Goal: Task Accomplishment & Management: Manage account settings

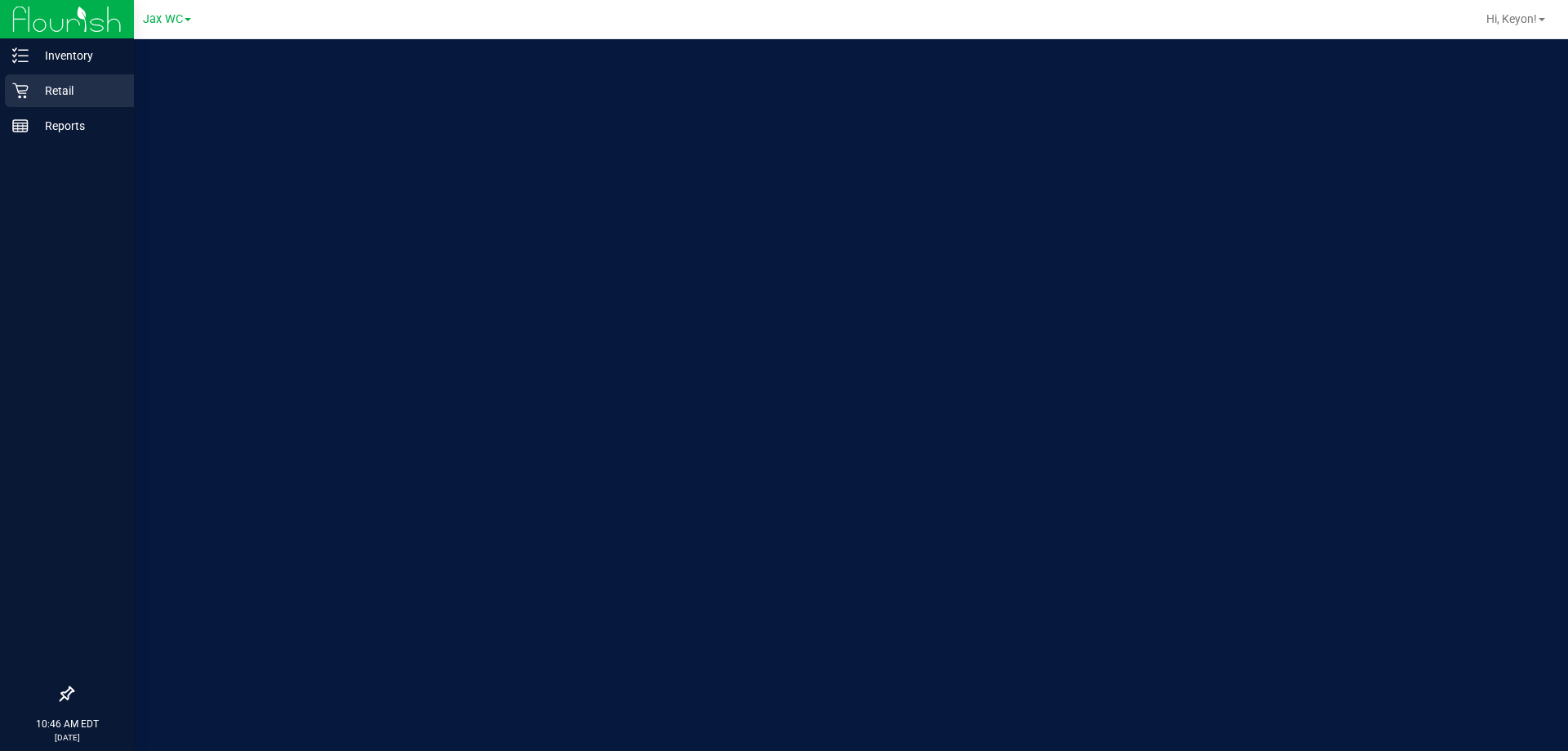
click at [3, 90] on link "Retail" at bounding box center [67, 92] width 134 height 36
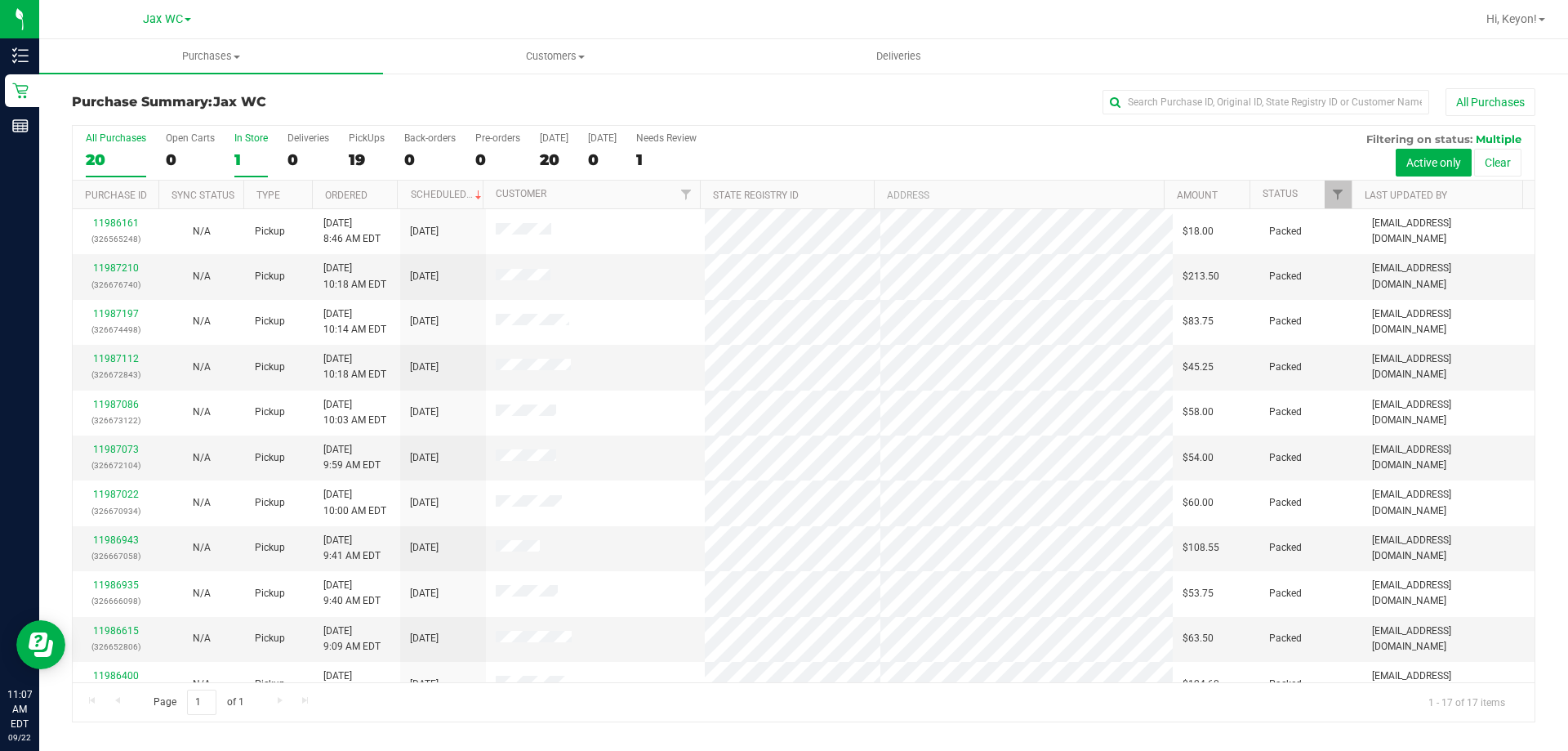
click at [236, 155] on div "1" at bounding box center [251, 160] width 34 height 19
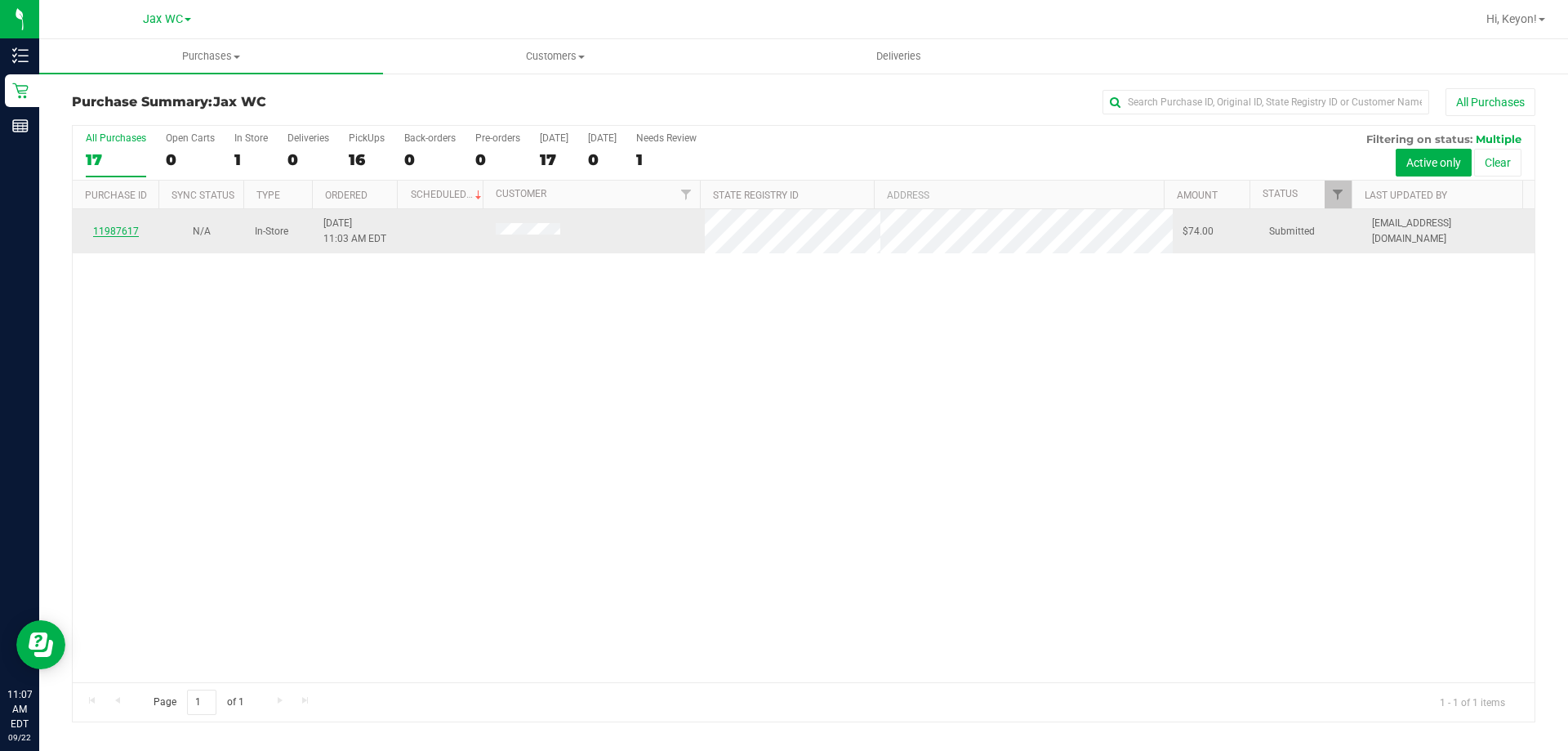
click at [133, 229] on link "11987617" at bounding box center [116, 232] width 46 height 12
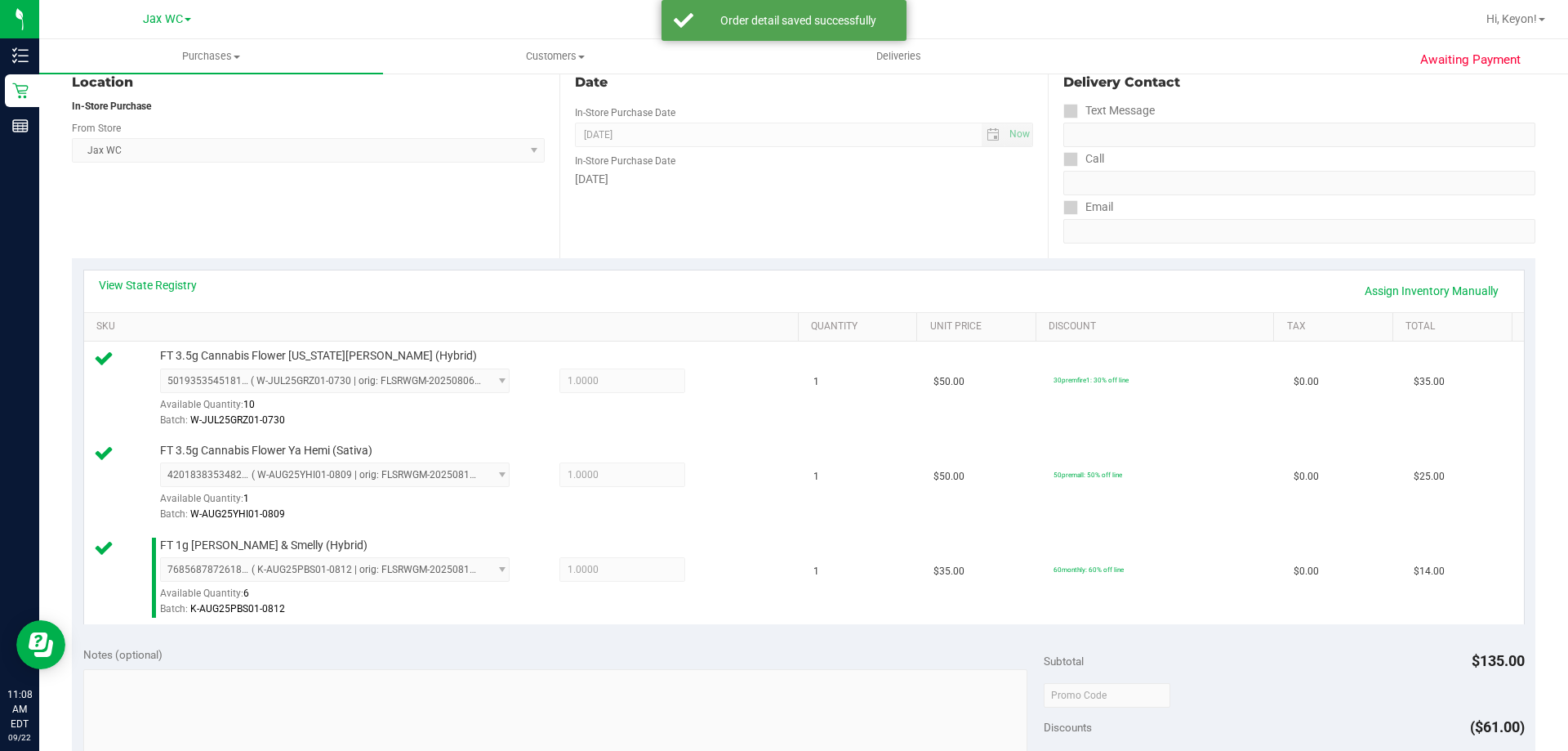
scroll to position [488, 0]
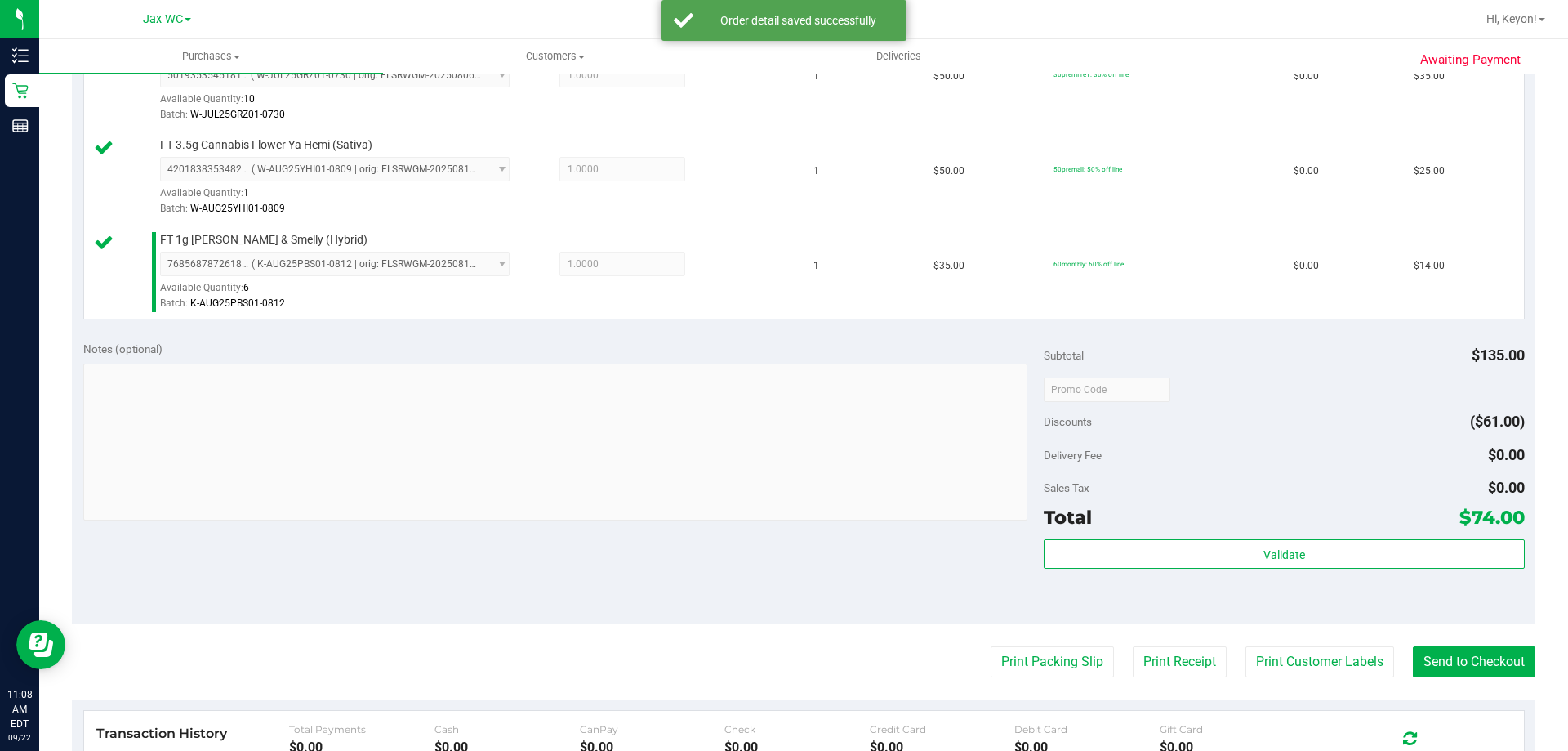
click at [1303, 538] on div "Subtotal $135.00 Discounts ($61.00) Delivery Fee $0.00 Sales Tax $0.00 Total $7…" at bounding box center [1284, 477] width 480 height 272
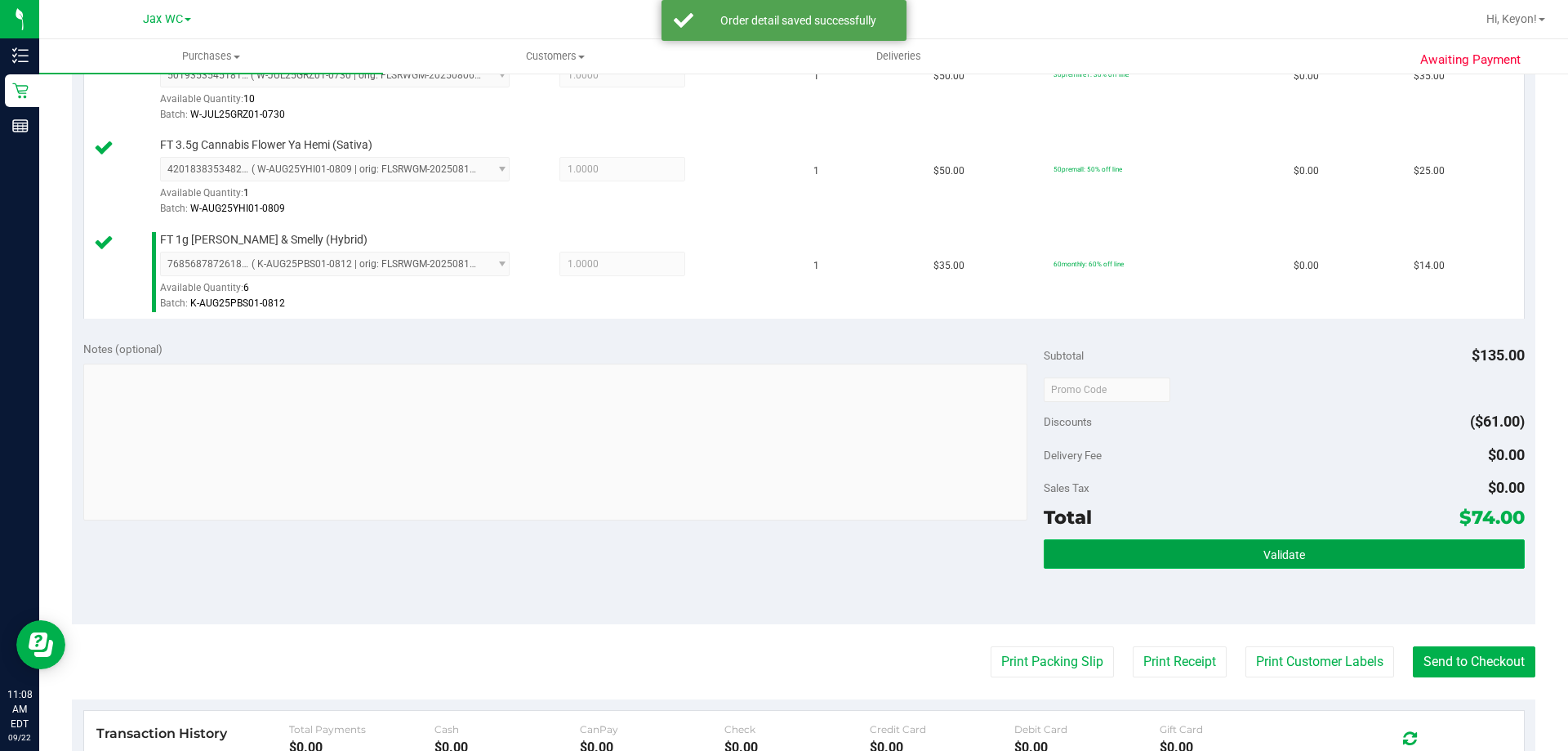
click at [1284, 551] on span "Validate" at bounding box center [1284, 554] width 41 height 13
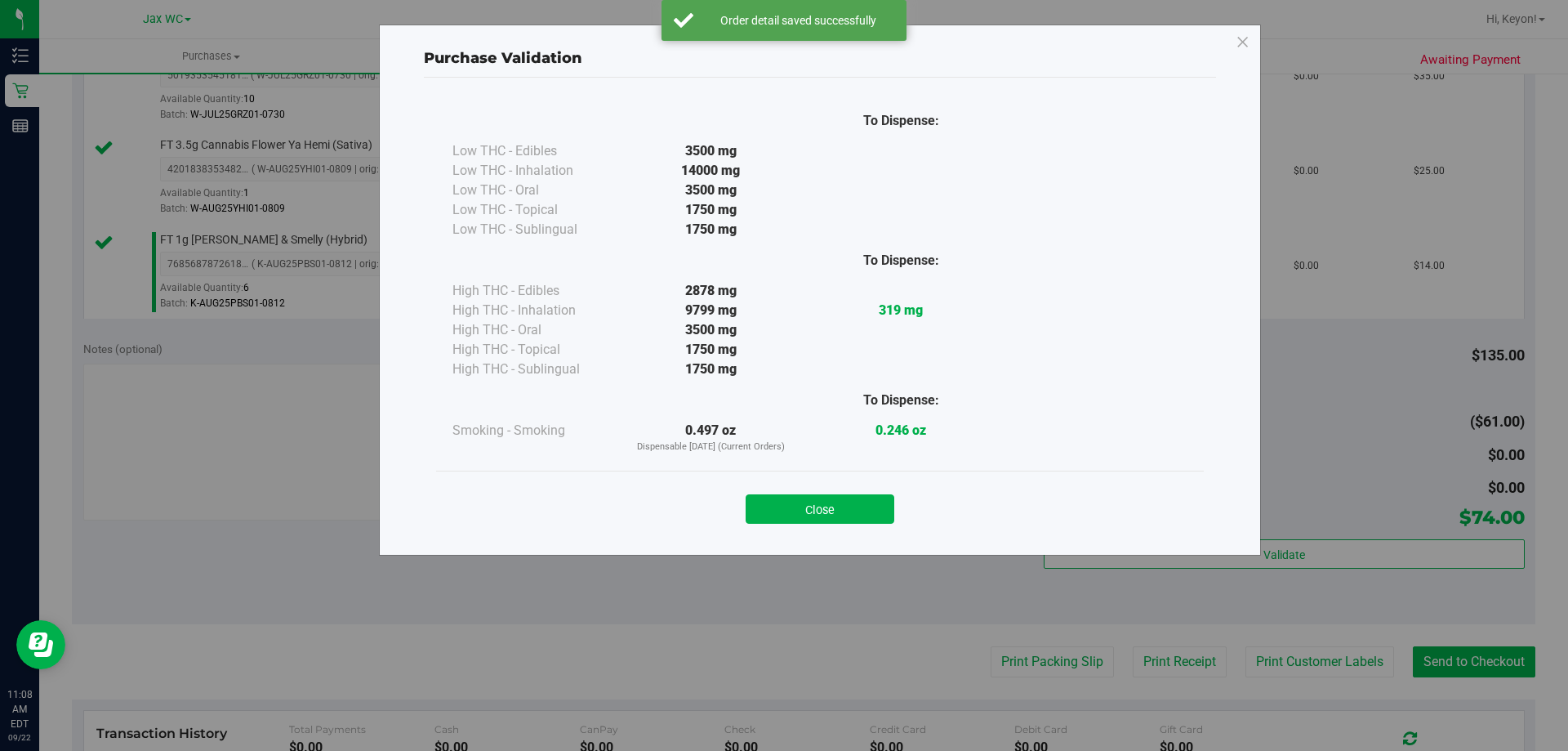
drag, startPoint x: 851, startPoint y: 516, endPoint x: 1567, endPoint y: 516, distance: 716.0
click at [852, 516] on button "Close" at bounding box center [820, 509] width 149 height 30
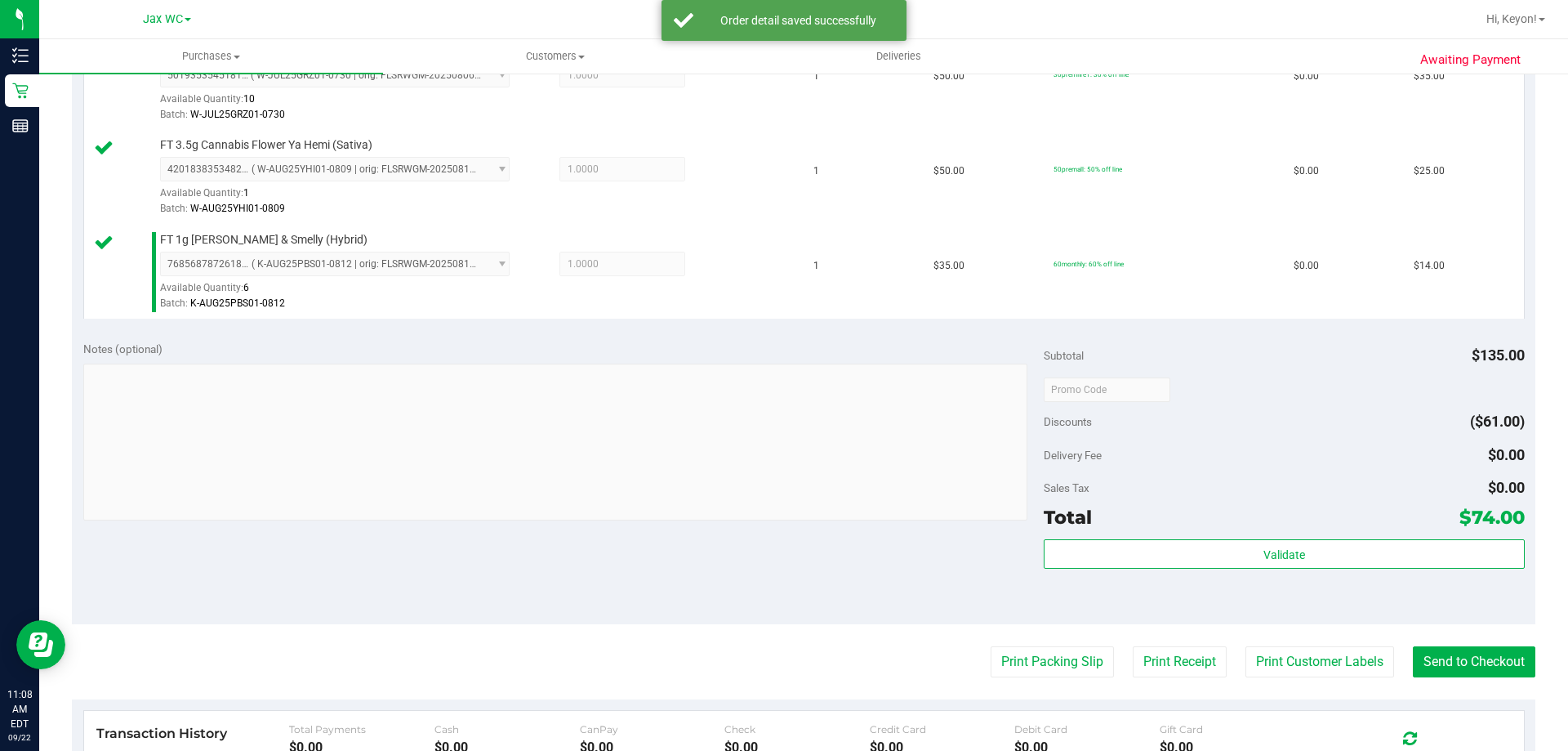
scroll to position [538, 0]
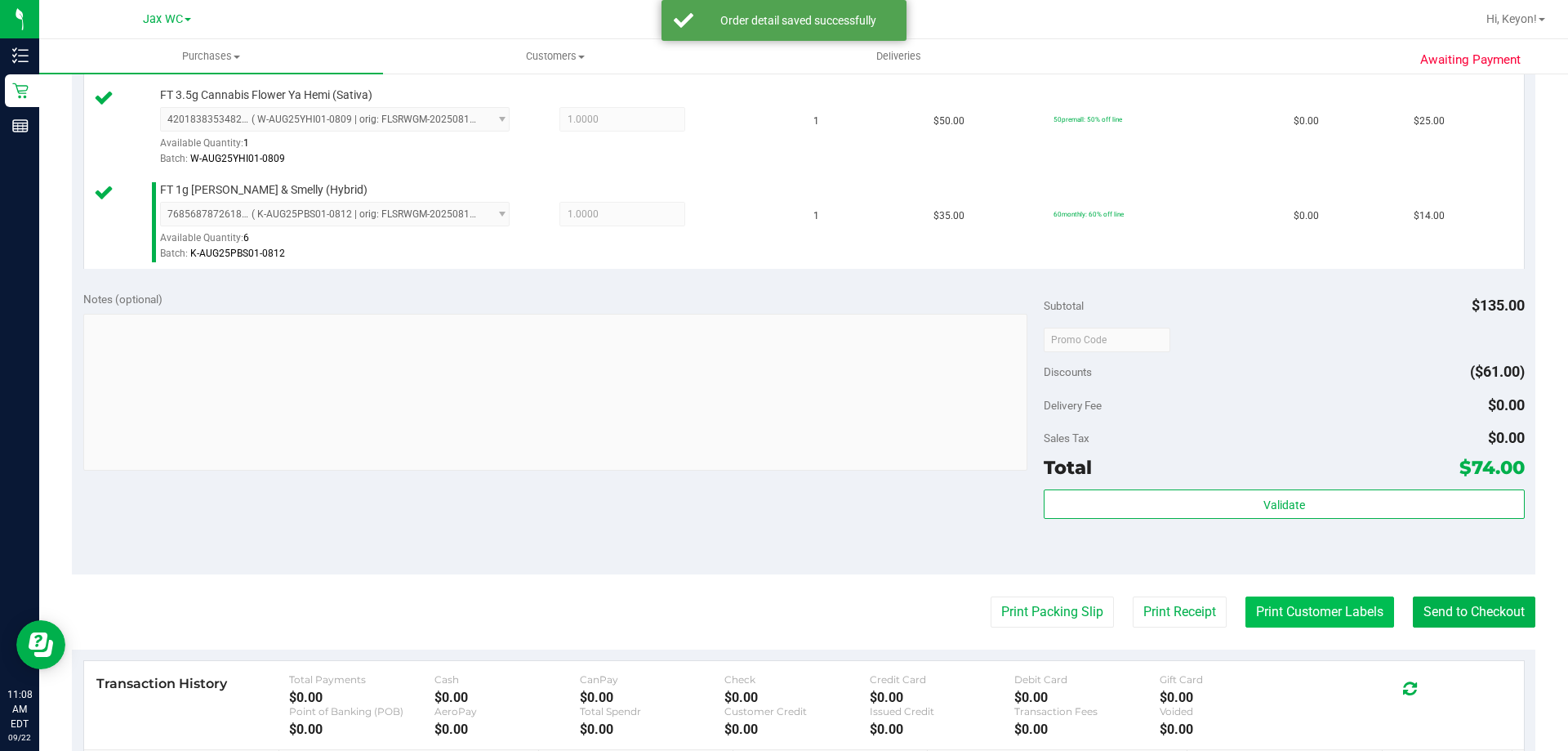
click at [1326, 617] on button "Print Customer Labels" at bounding box center [1319, 611] width 149 height 31
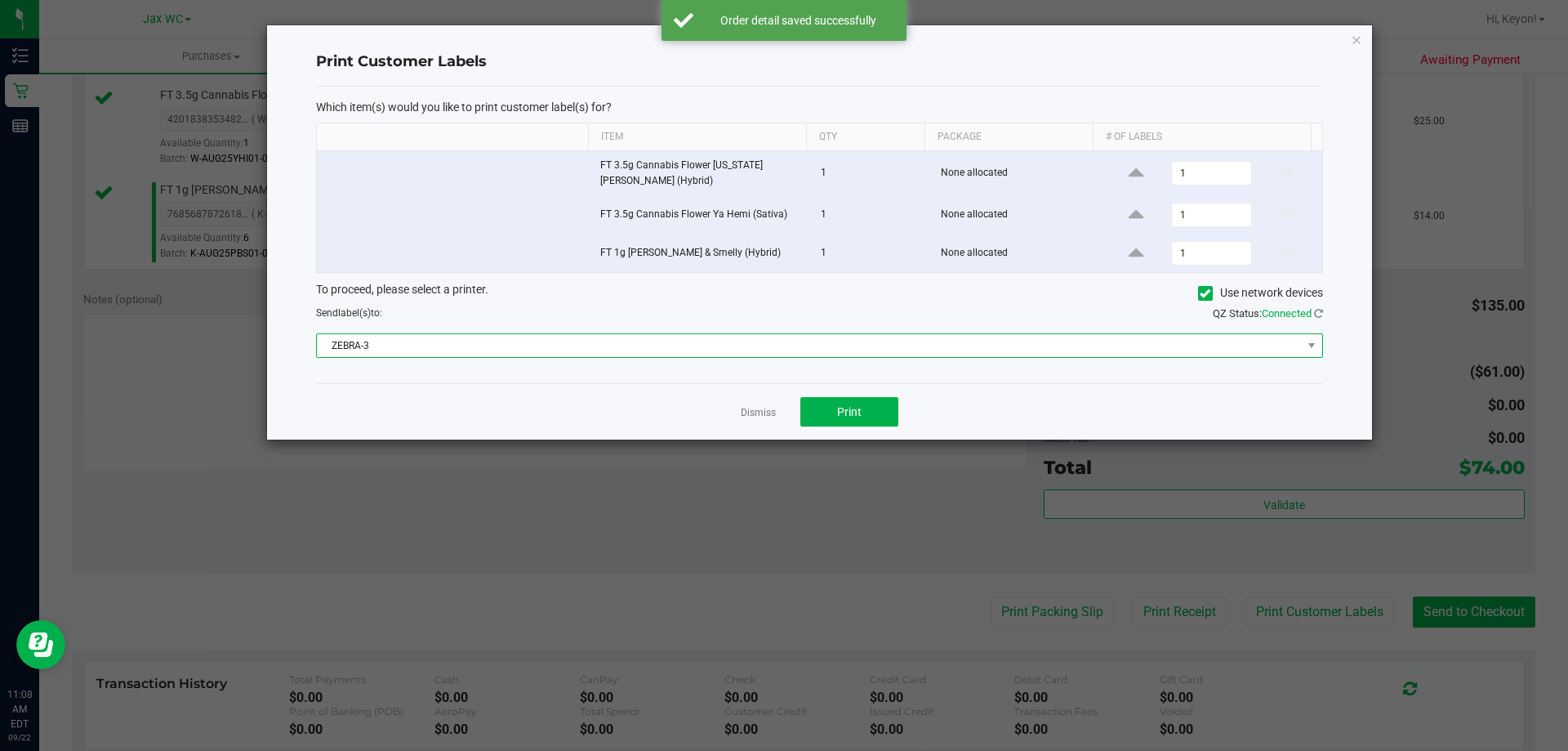
click at [823, 346] on span "ZEBRA-3" at bounding box center [809, 345] width 985 height 23
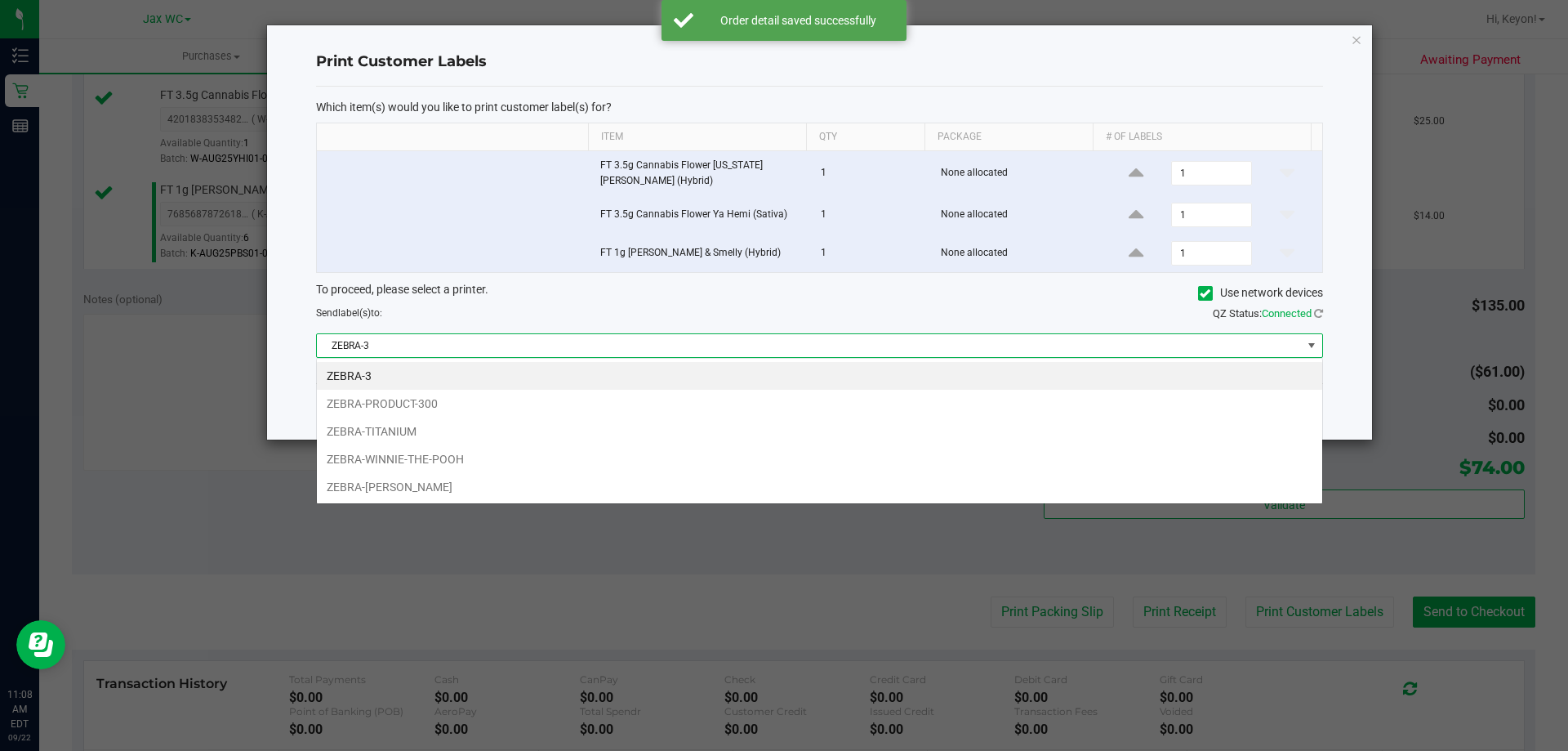
scroll to position [25, 1006]
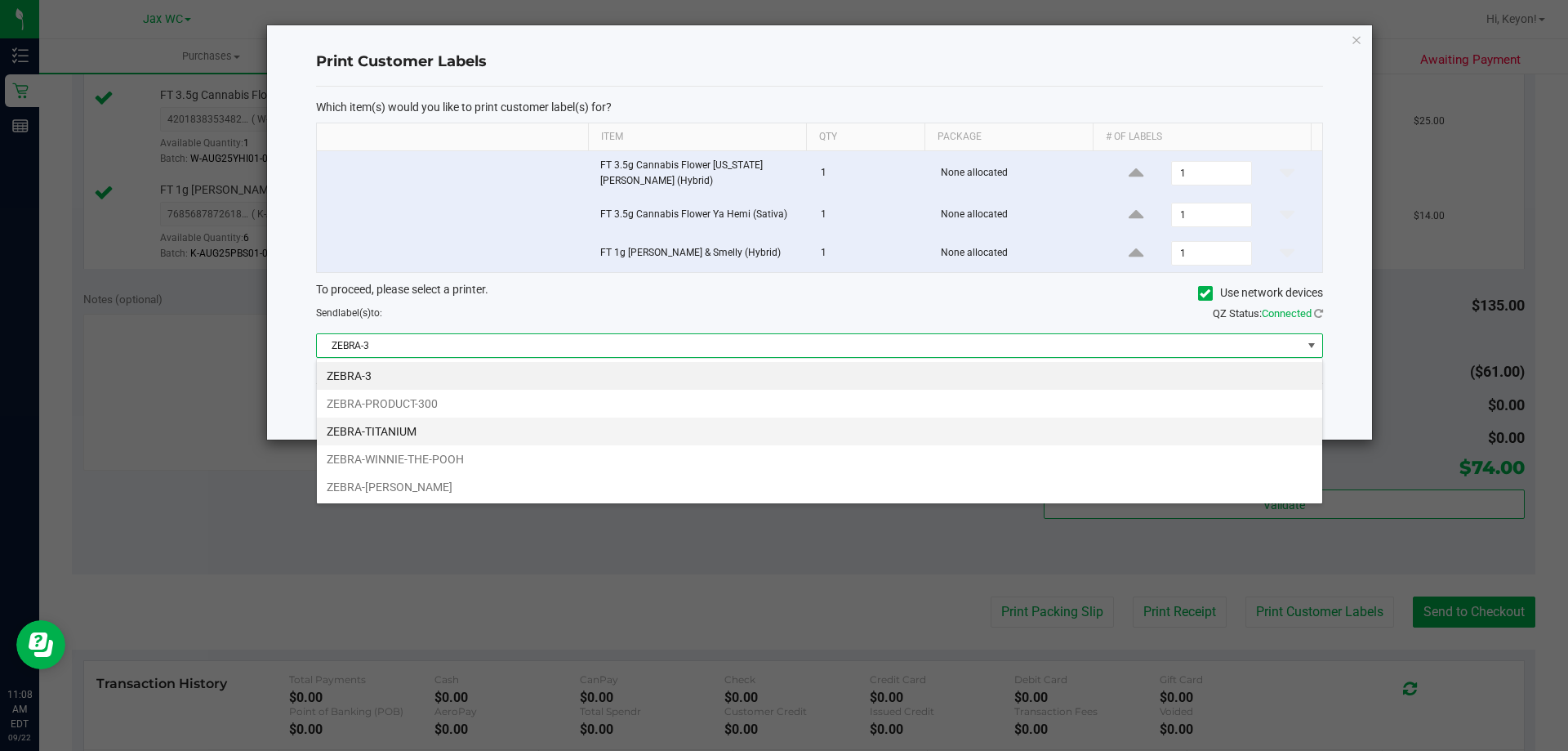
click at [588, 432] on li "ZEBRA-TITANIUM" at bounding box center [819, 431] width 1005 height 28
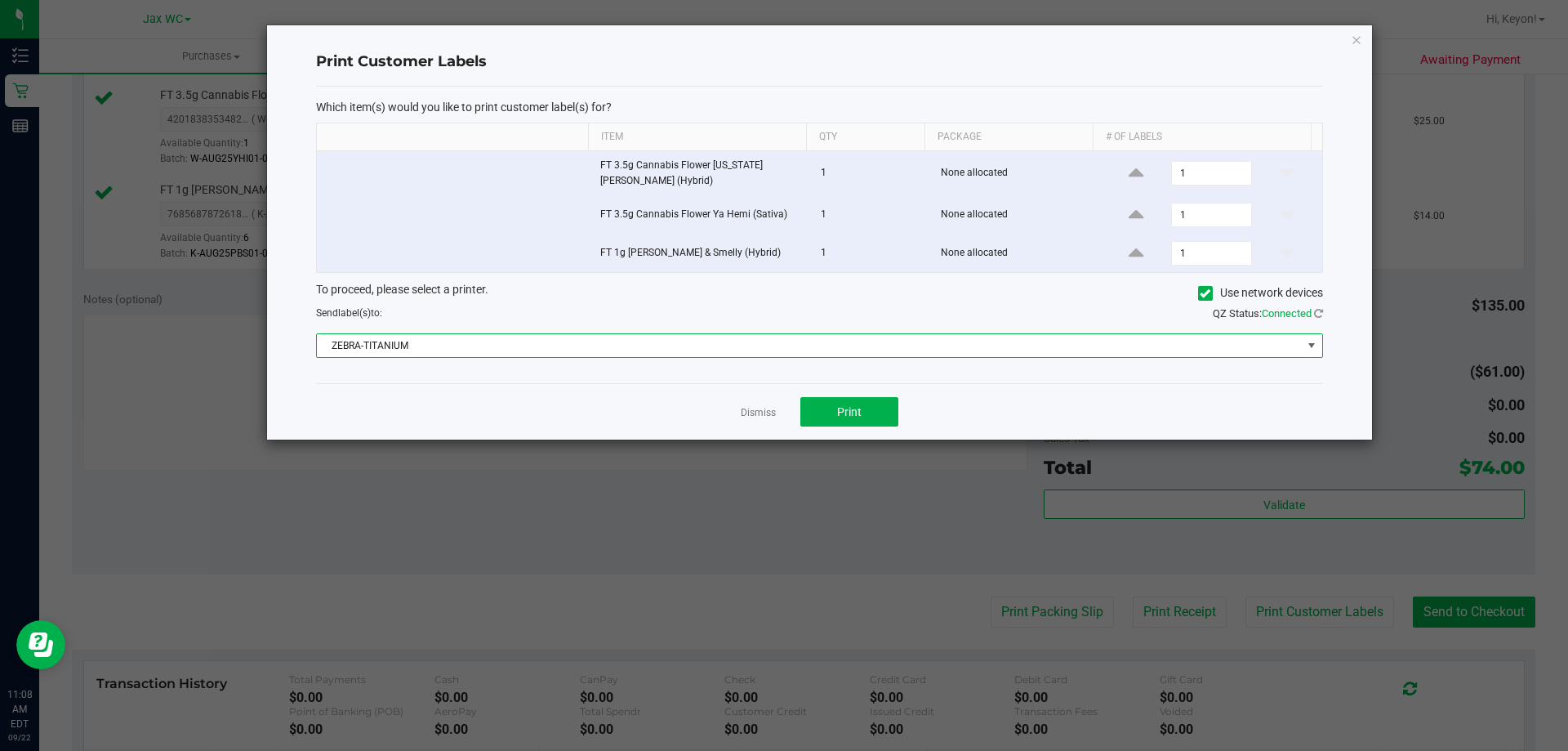
click at [552, 368] on div "Which item(s) would you like to print customer label(s) for? Item Qty Package #…" at bounding box center [819, 235] width 1007 height 298
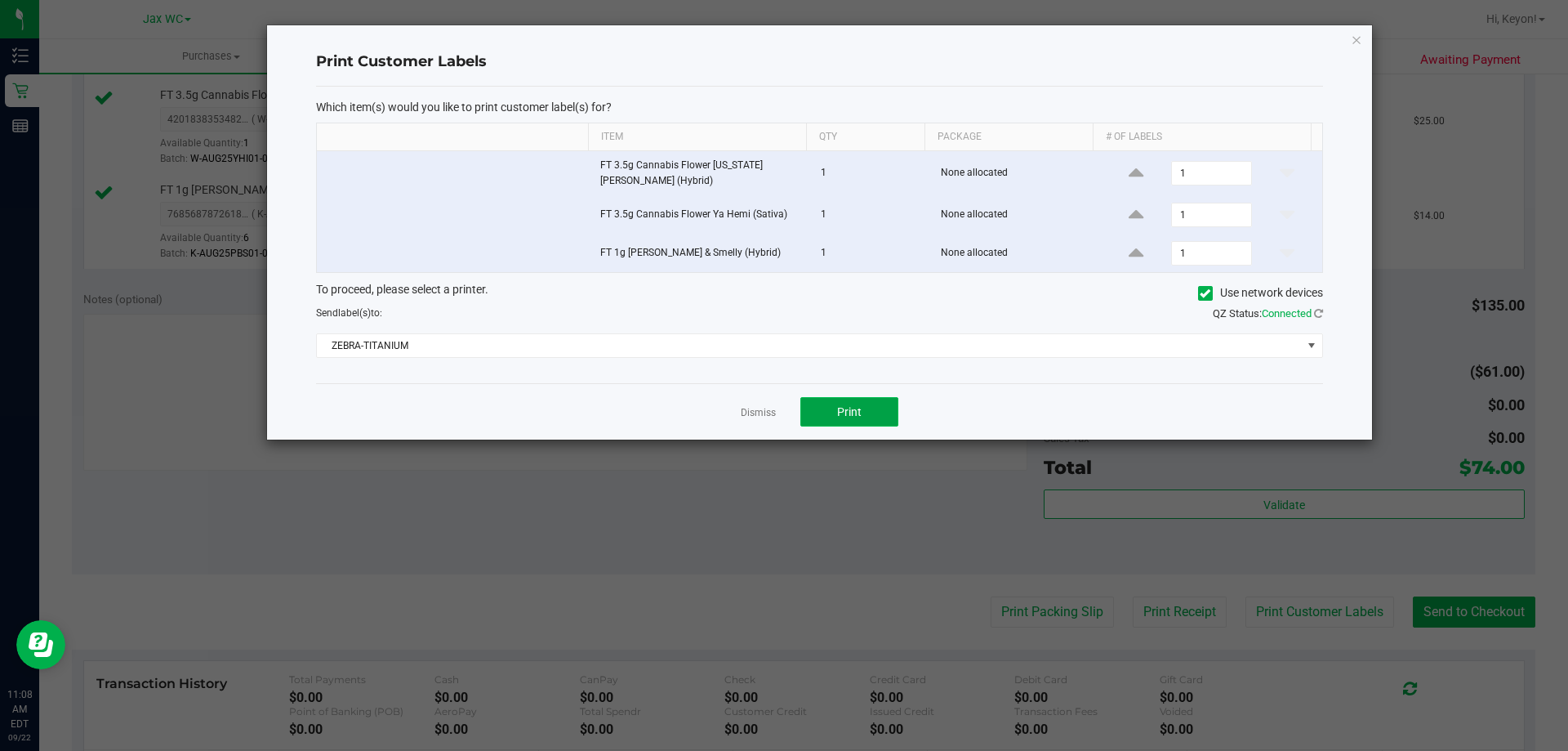
click at [861, 414] on button "Print" at bounding box center [850, 412] width 98 height 30
drag, startPoint x: 757, startPoint y: 414, endPoint x: 793, endPoint y: 418, distance: 36.2
click at [766, 416] on link "Dismiss" at bounding box center [758, 413] width 36 height 14
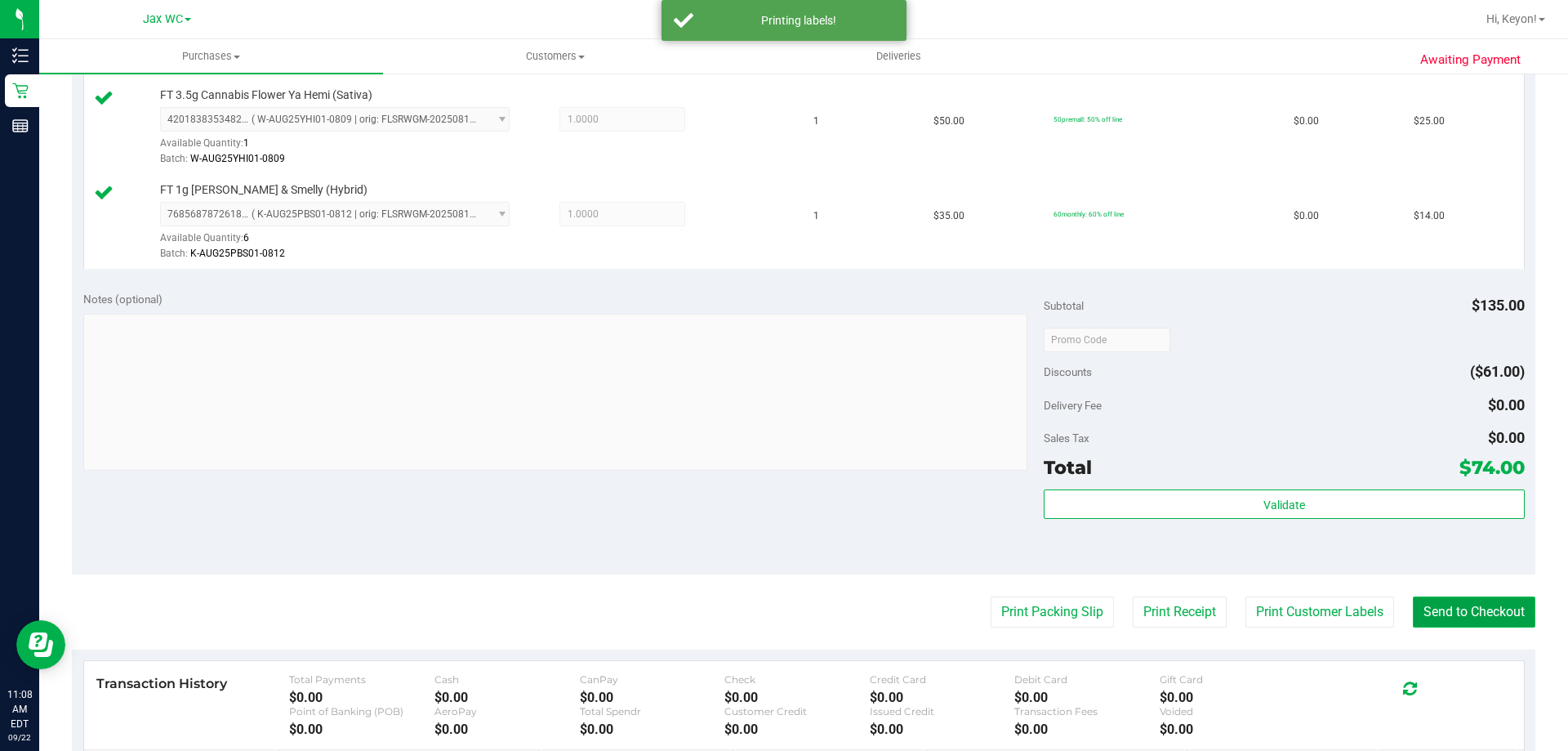
click at [1456, 613] on button "Send to Checkout" at bounding box center [1473, 611] width 123 height 31
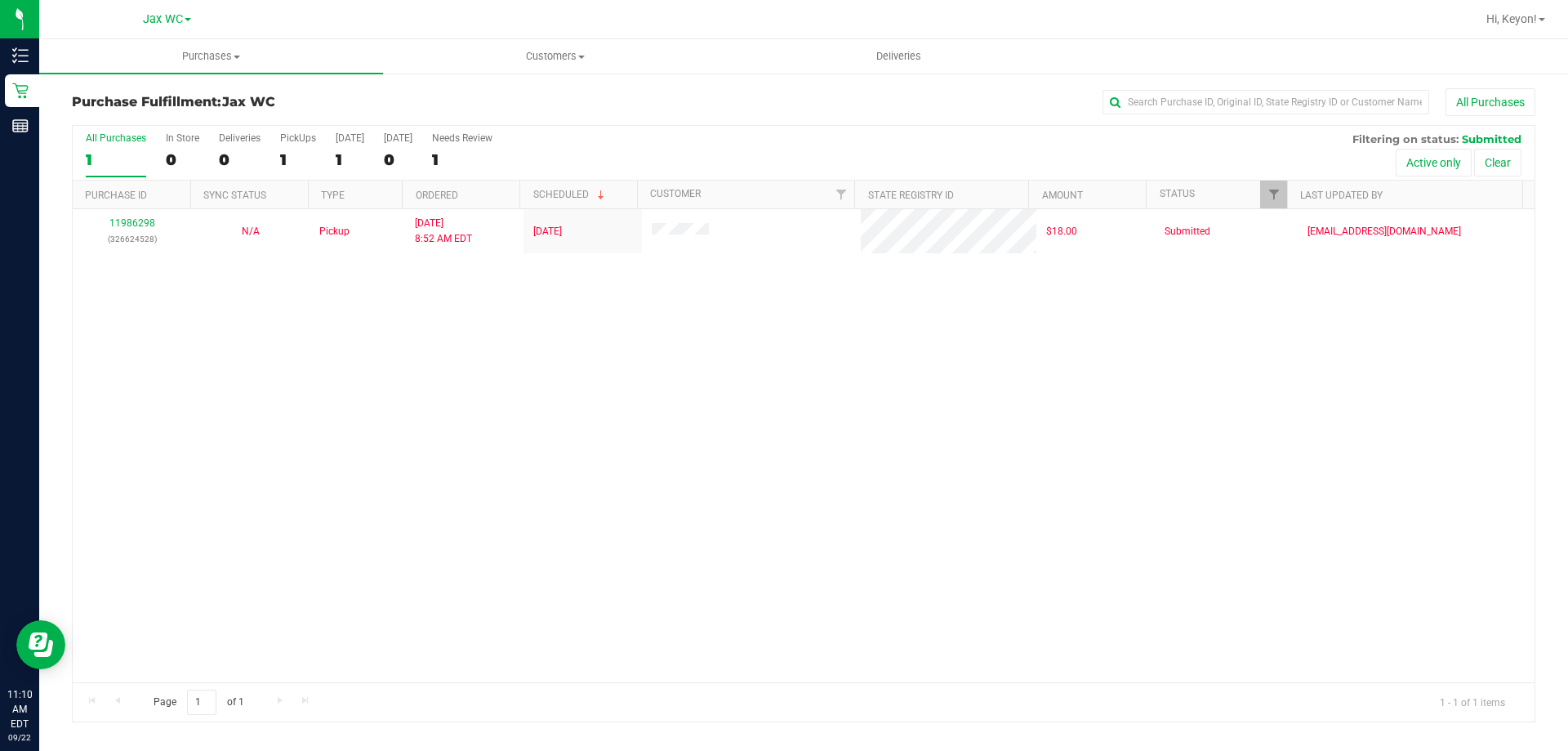
click at [108, 155] on div "1" at bounding box center [115, 160] width 60 height 19
click at [0, 0] on input "All Purchases 1" at bounding box center [0, 0] width 0 height 0
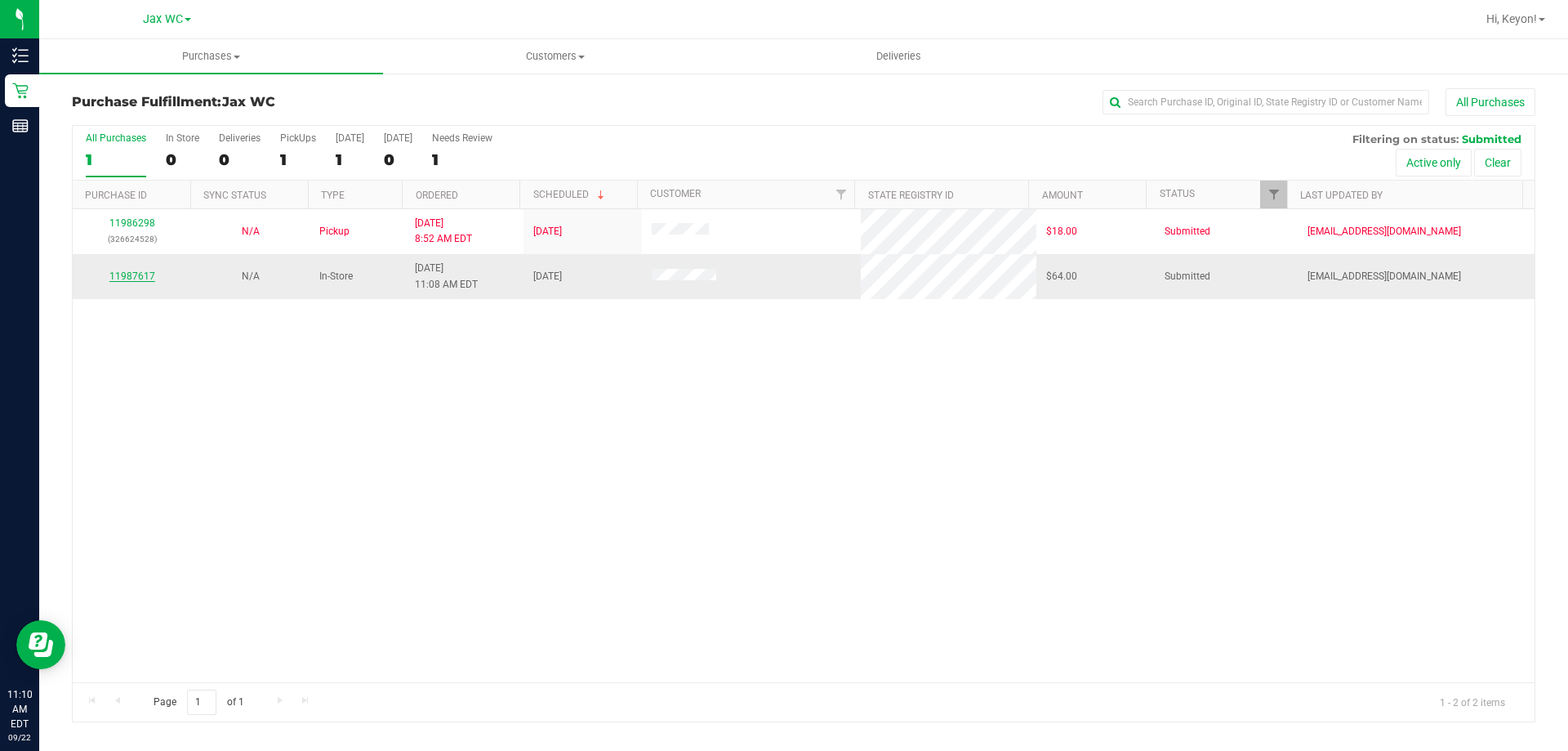
click at [134, 275] on link "11987617" at bounding box center [132, 277] width 46 height 12
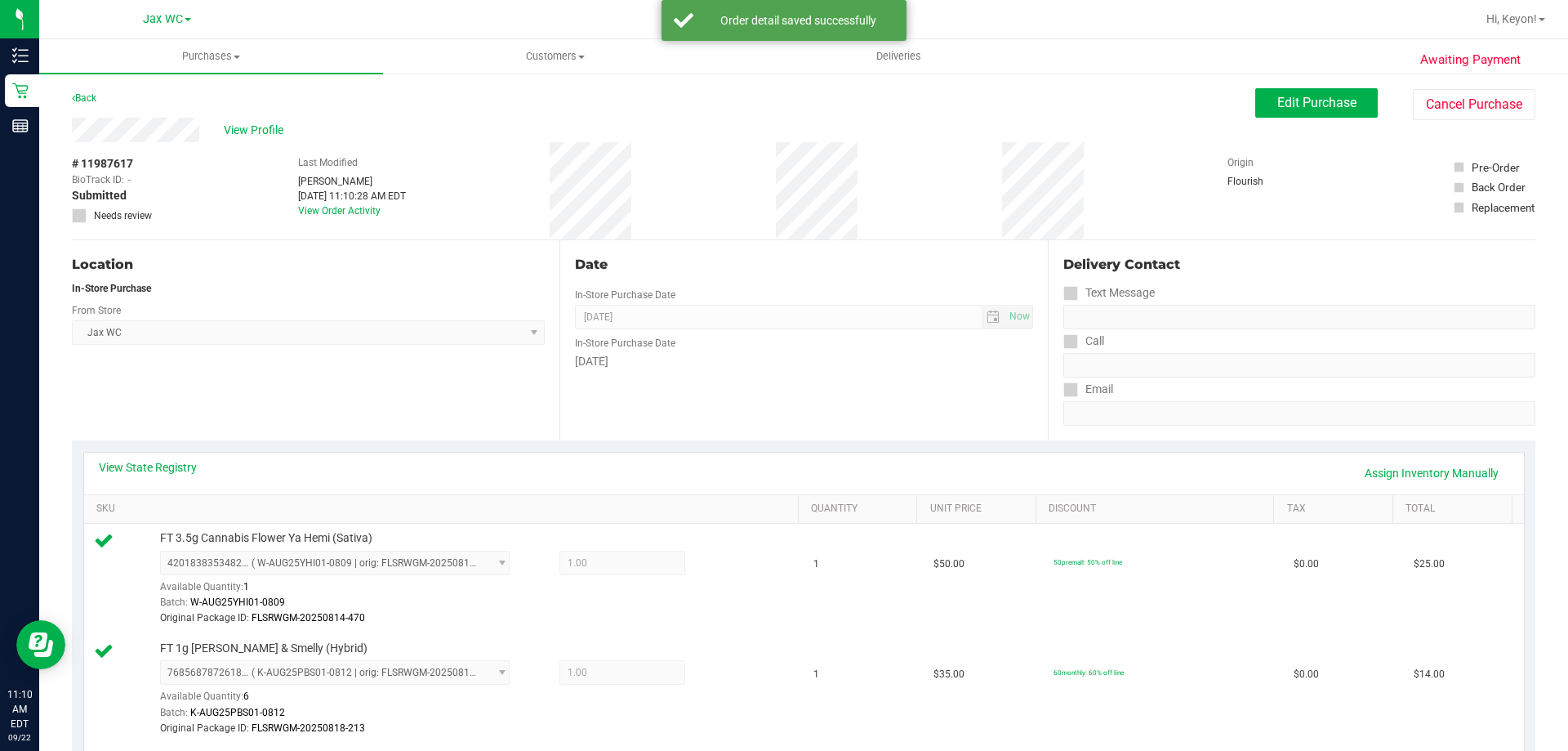
scroll to position [496, 0]
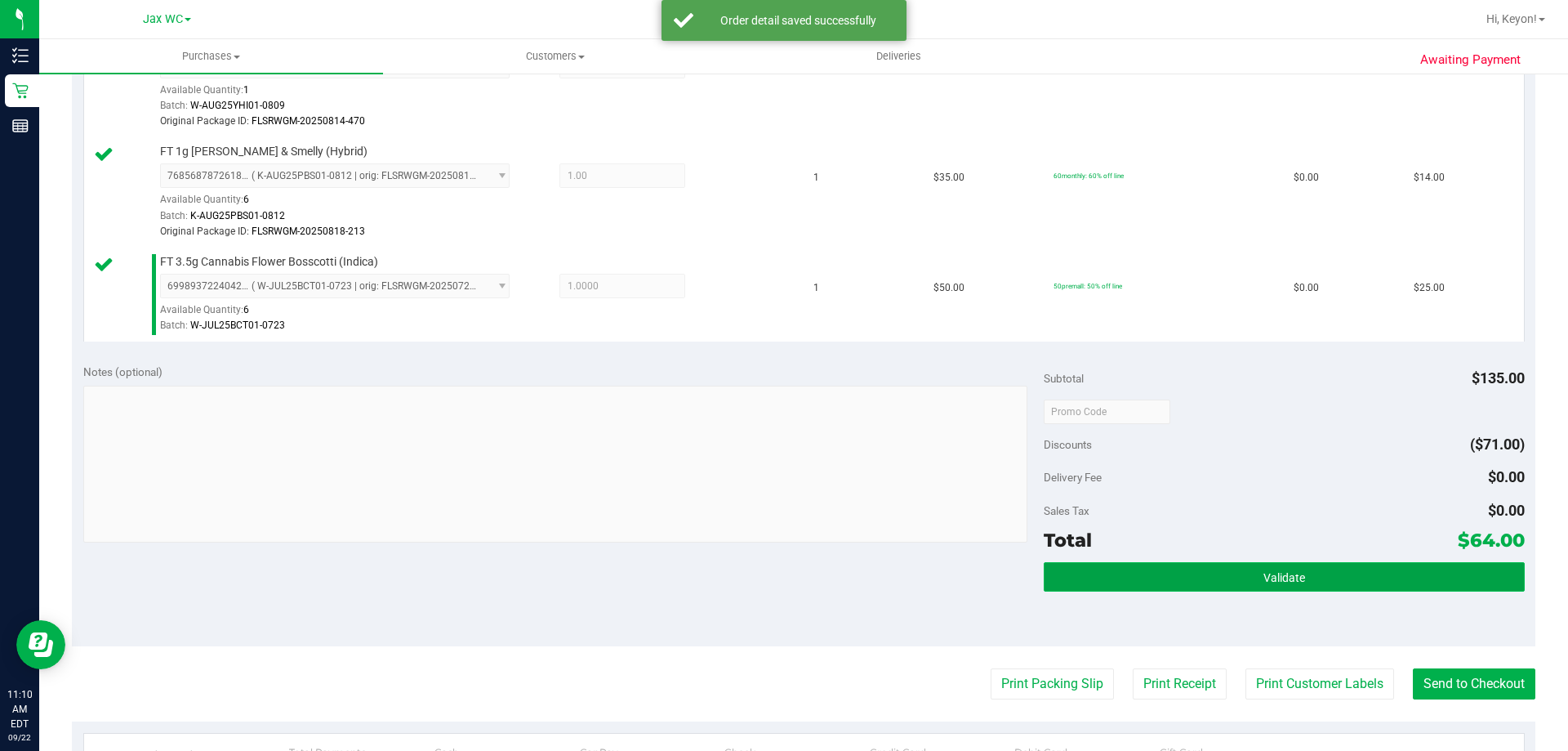
drag, startPoint x: 1314, startPoint y: 565, endPoint x: 1308, endPoint y: 574, distance: 10.8
click at [1314, 567] on button "Validate" at bounding box center [1284, 577] width 480 height 30
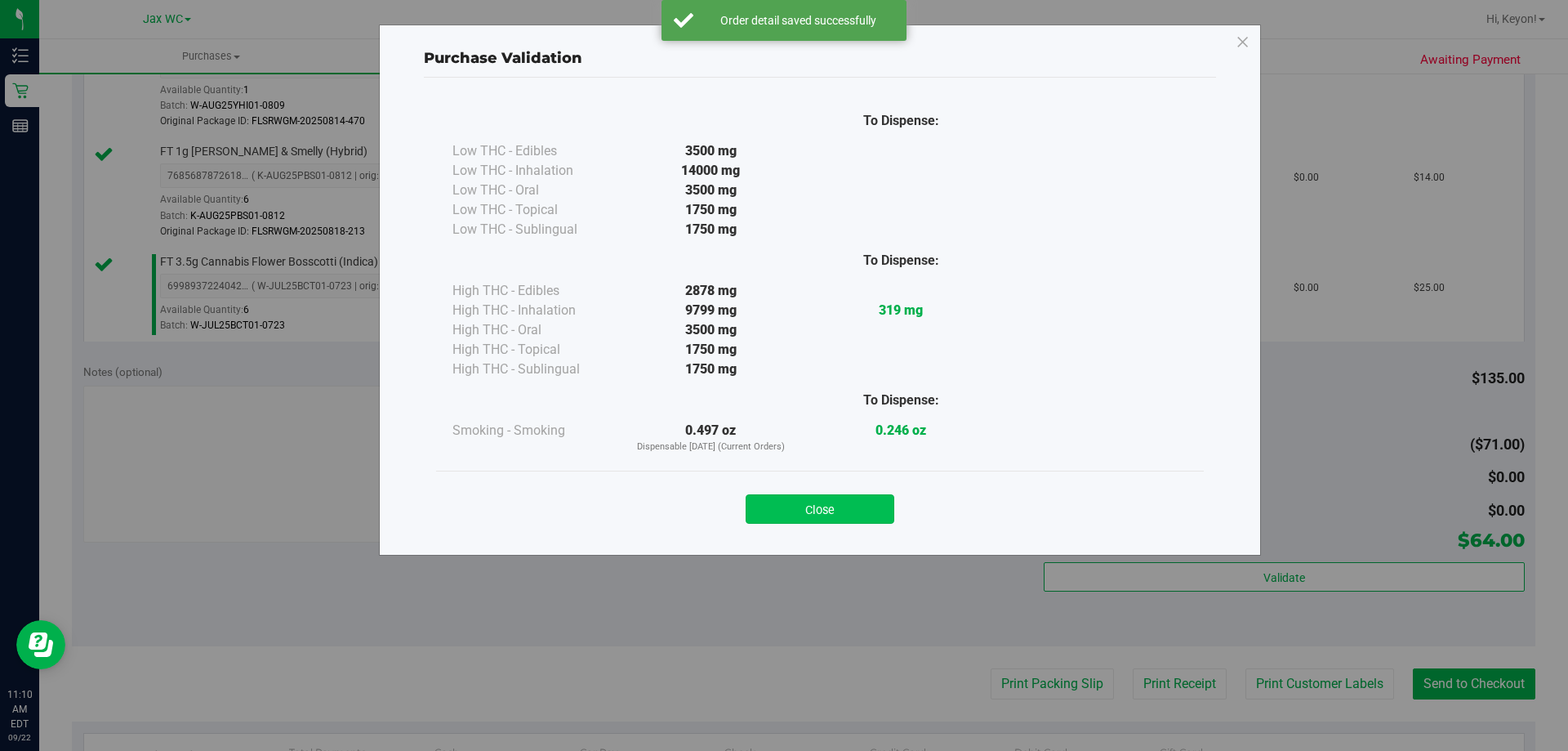
click at [836, 506] on button "Close" at bounding box center [820, 509] width 149 height 30
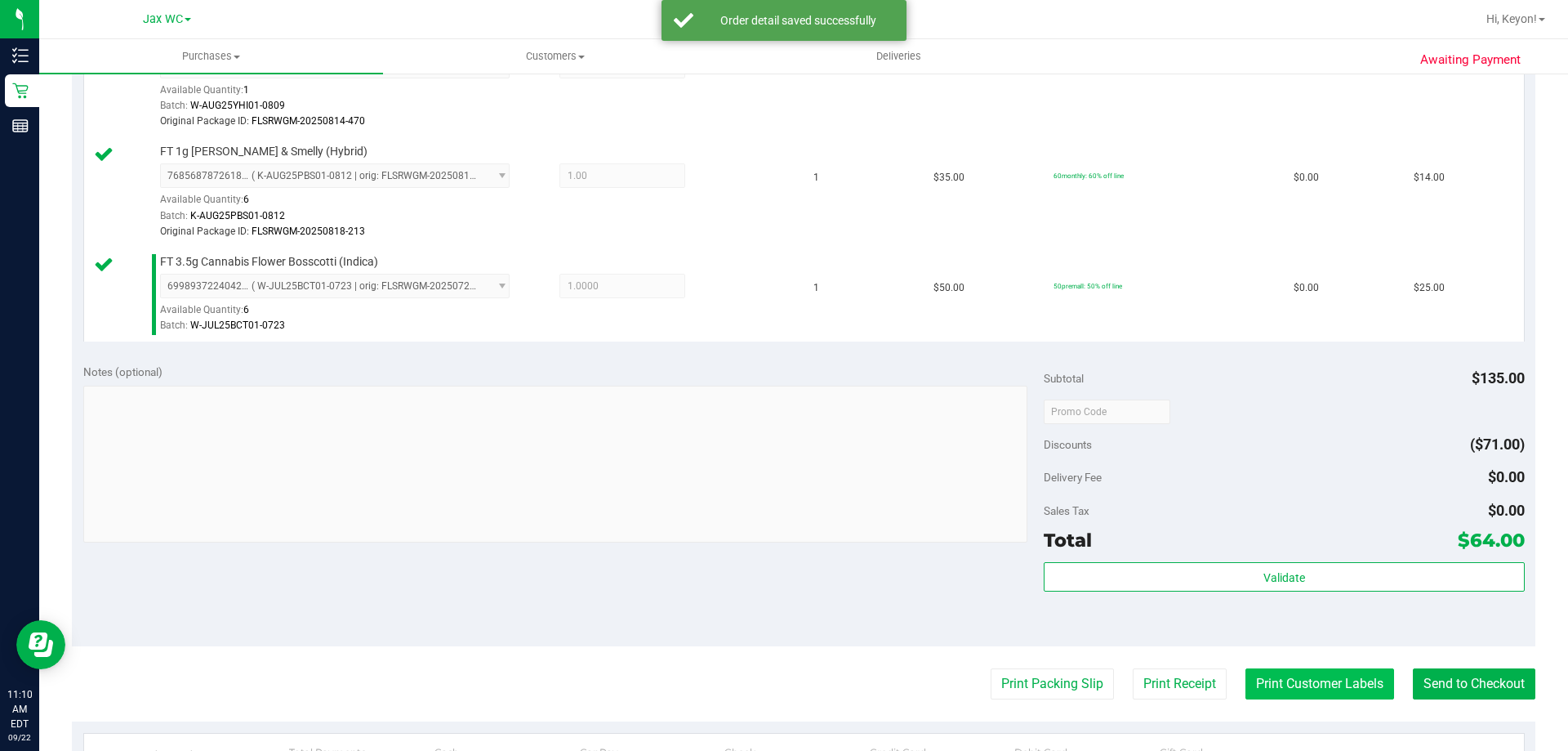
click at [1291, 688] on button "Print Customer Labels" at bounding box center [1319, 683] width 149 height 31
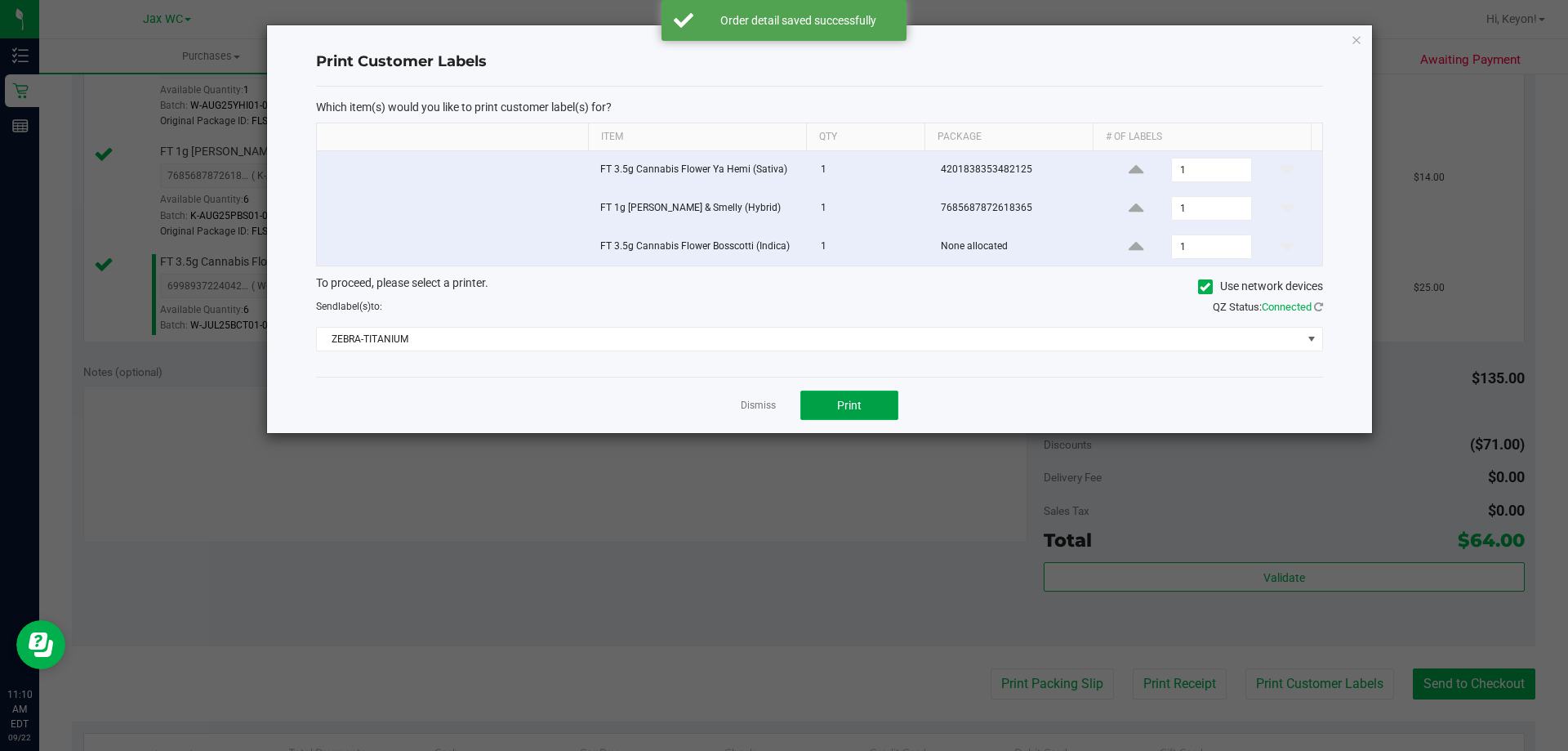
click at [868, 410] on button "Print" at bounding box center [850, 405] width 98 height 30
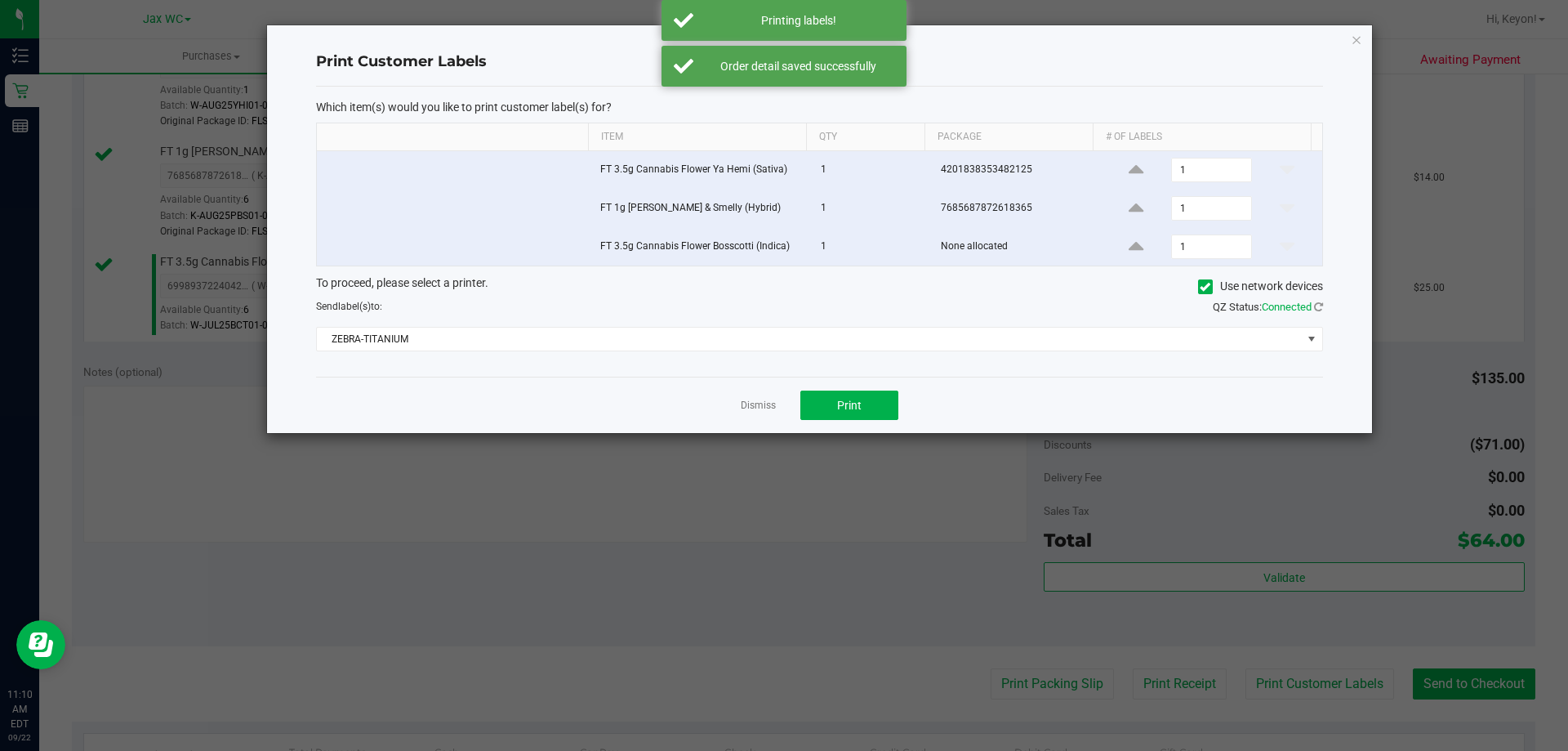
drag, startPoint x: 760, startPoint y: 408, endPoint x: 945, endPoint y: 442, distance: 188.1
click at [762, 408] on link "Dismiss" at bounding box center [758, 405] width 36 height 14
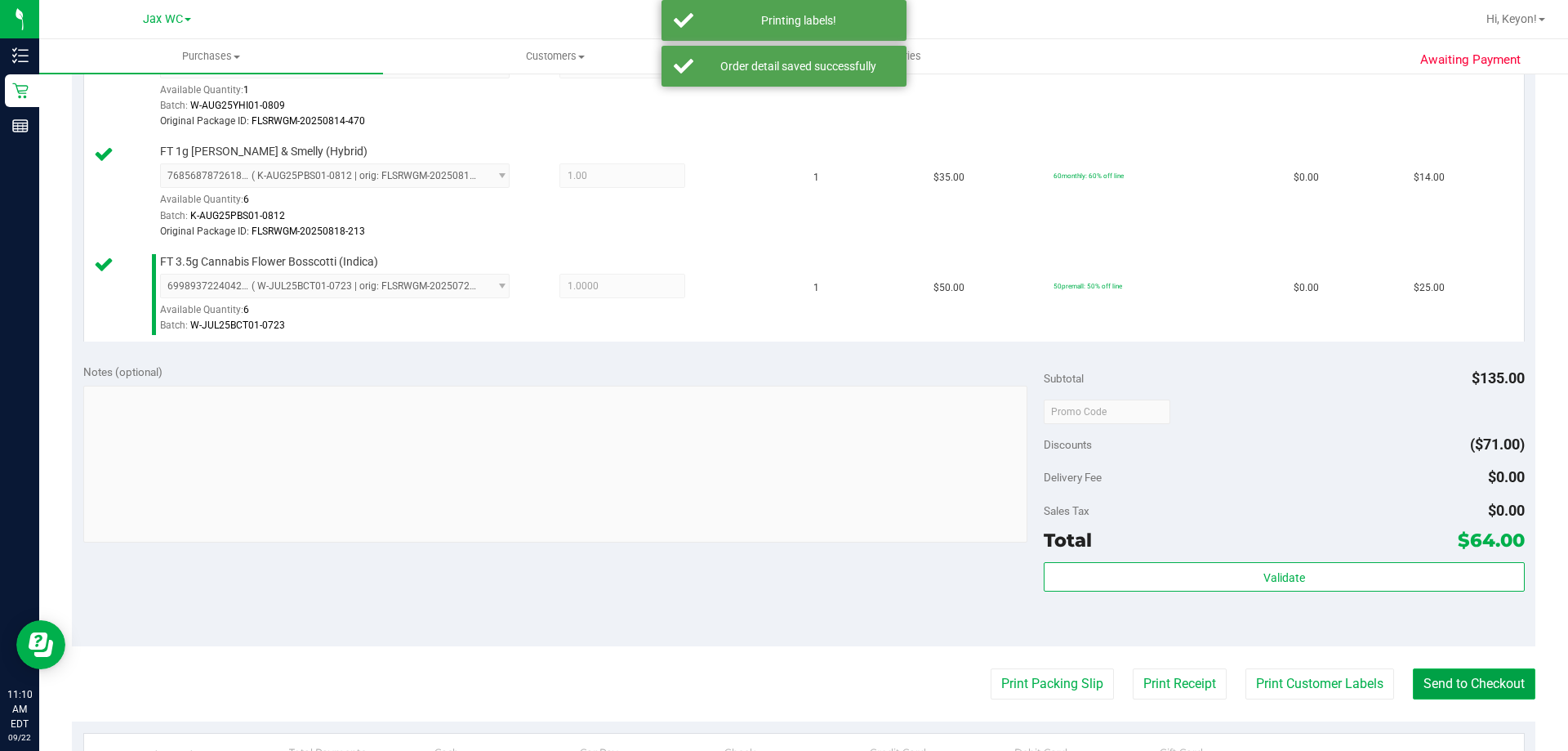
click at [1423, 675] on button "Send to Checkout" at bounding box center [1473, 683] width 123 height 31
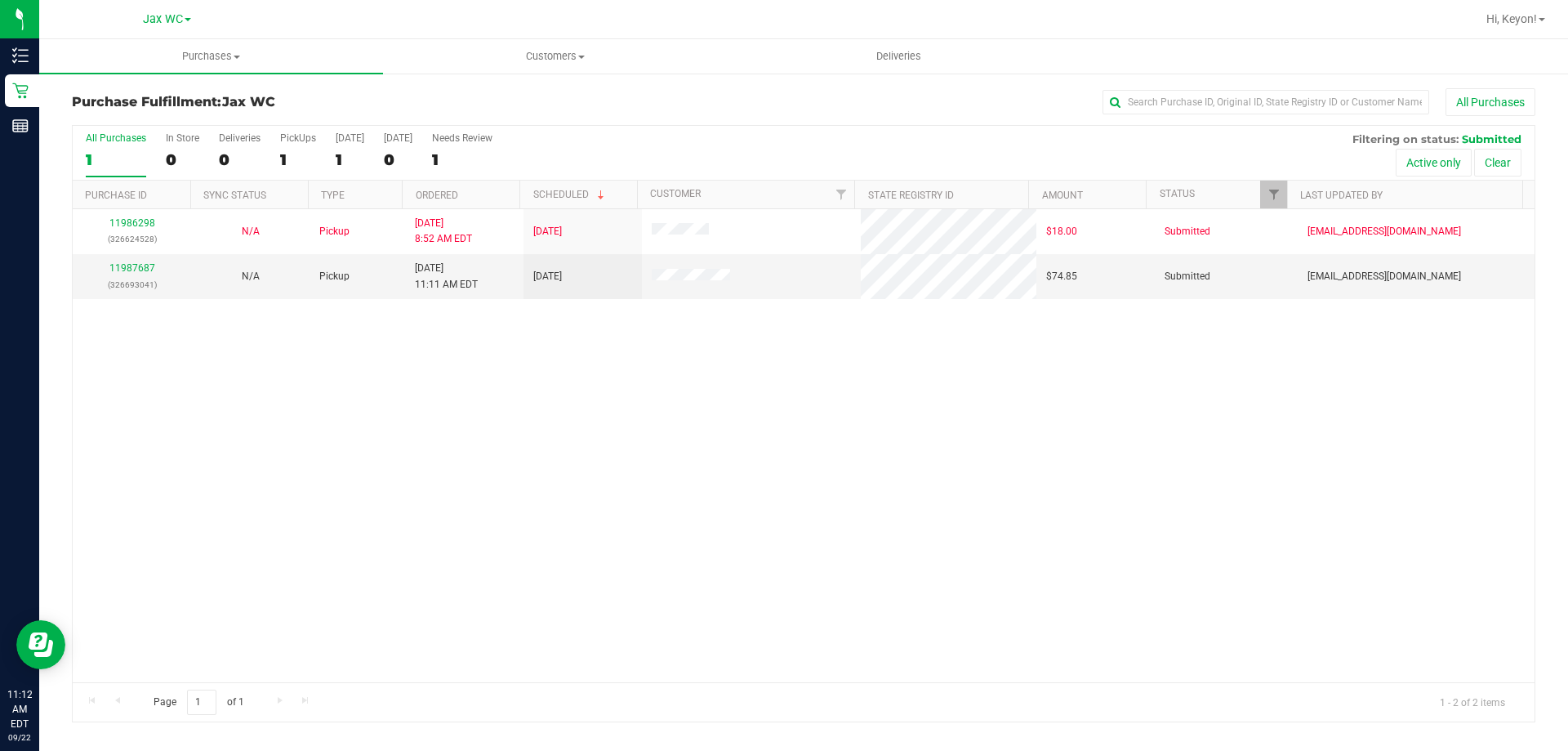
click at [128, 156] on div "1" at bounding box center [115, 160] width 60 height 19
click at [0, 0] on input "All Purchases 1" at bounding box center [0, 0] width 0 height 0
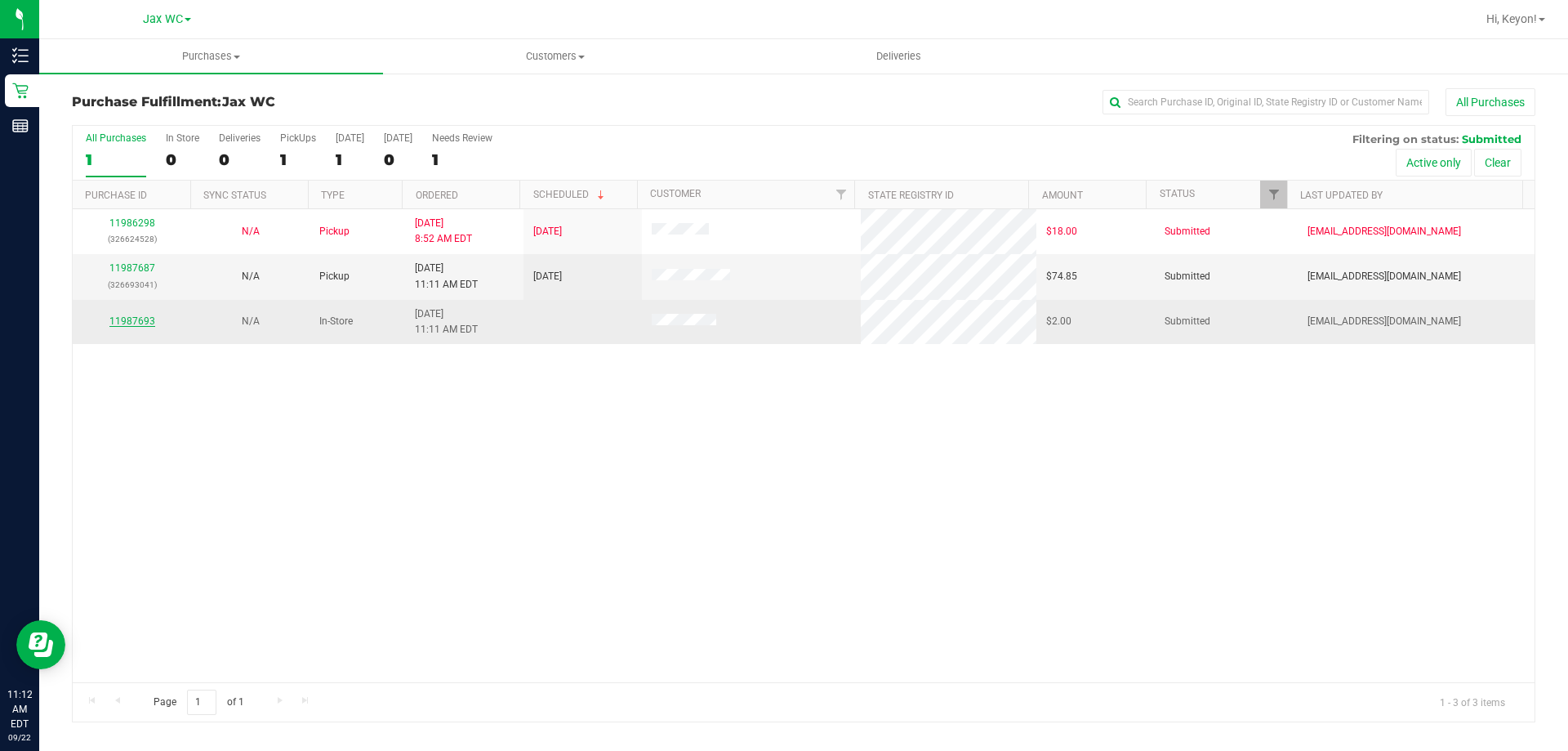
click at [133, 315] on link "11987693" at bounding box center [132, 321] width 46 height 12
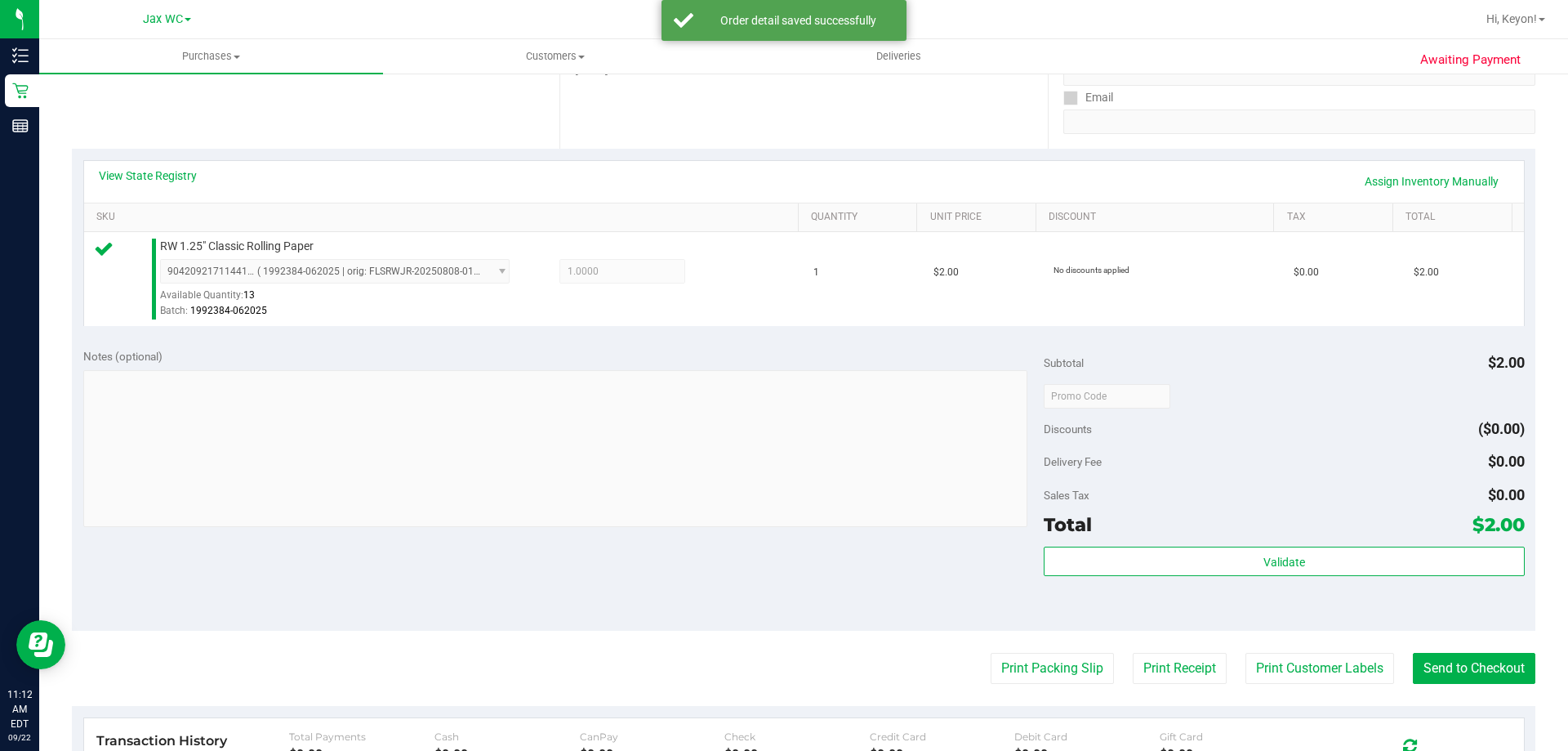
scroll to position [297, 0]
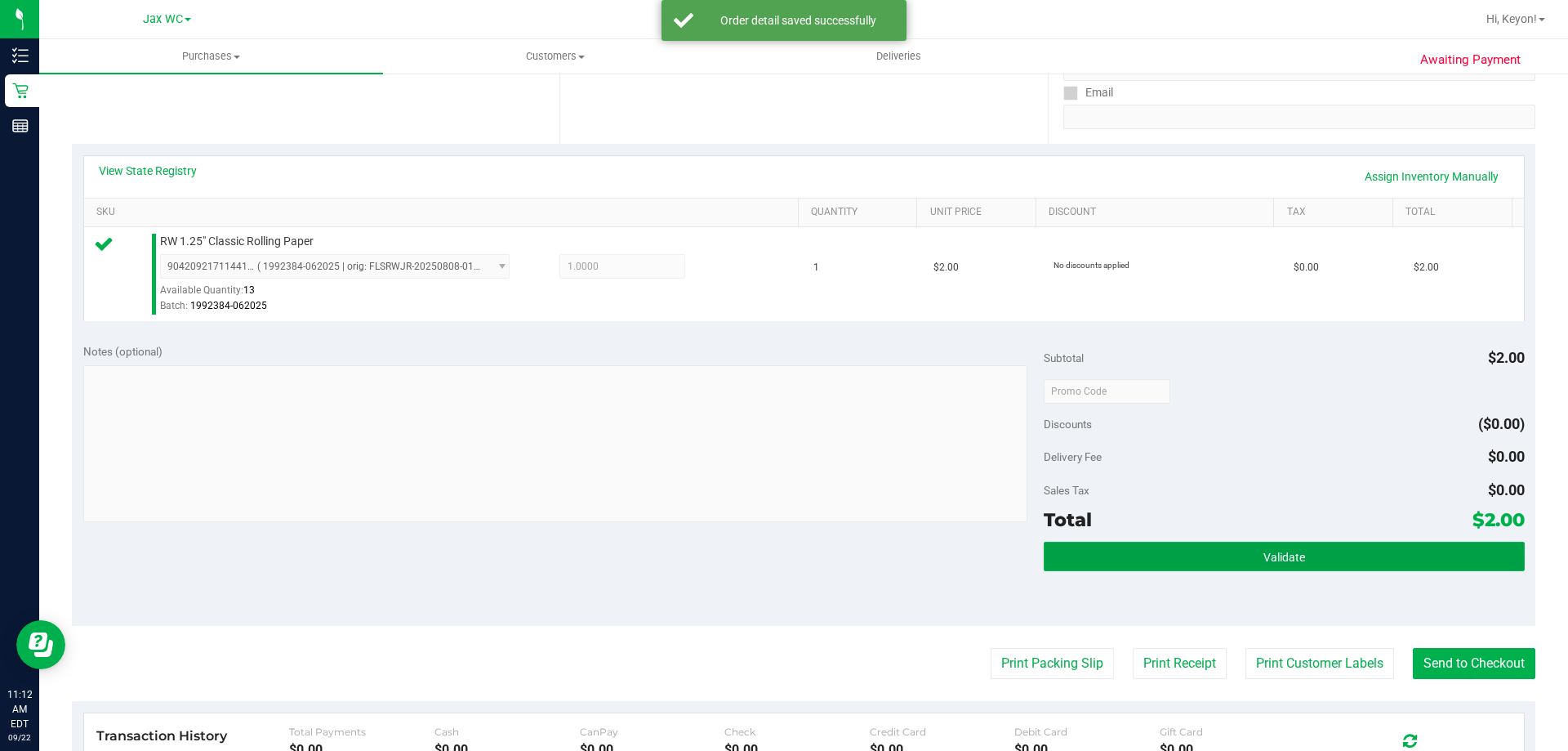
click at [1312, 558] on button "Validate" at bounding box center [1284, 556] width 480 height 30
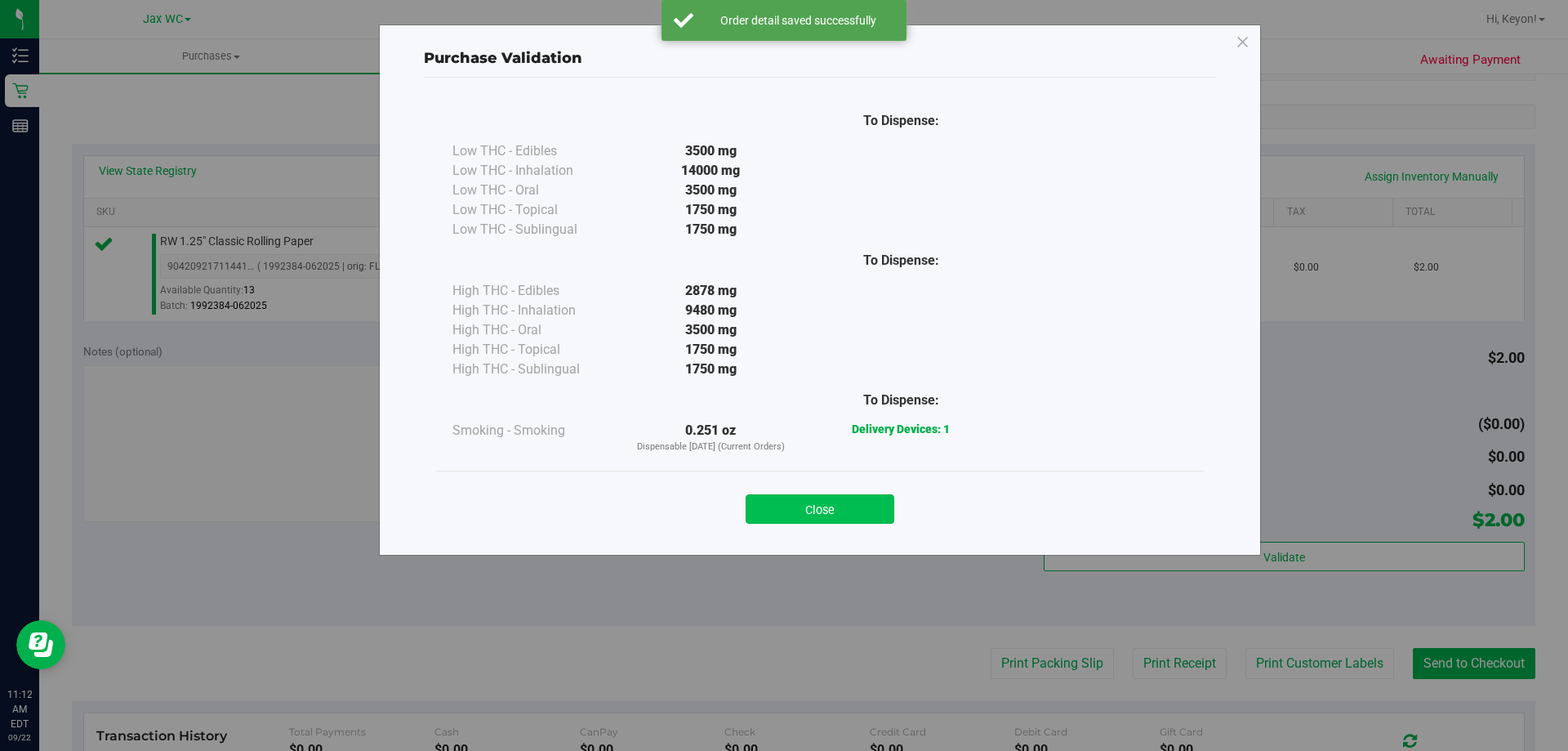
click at [848, 517] on button "Close" at bounding box center [820, 509] width 149 height 30
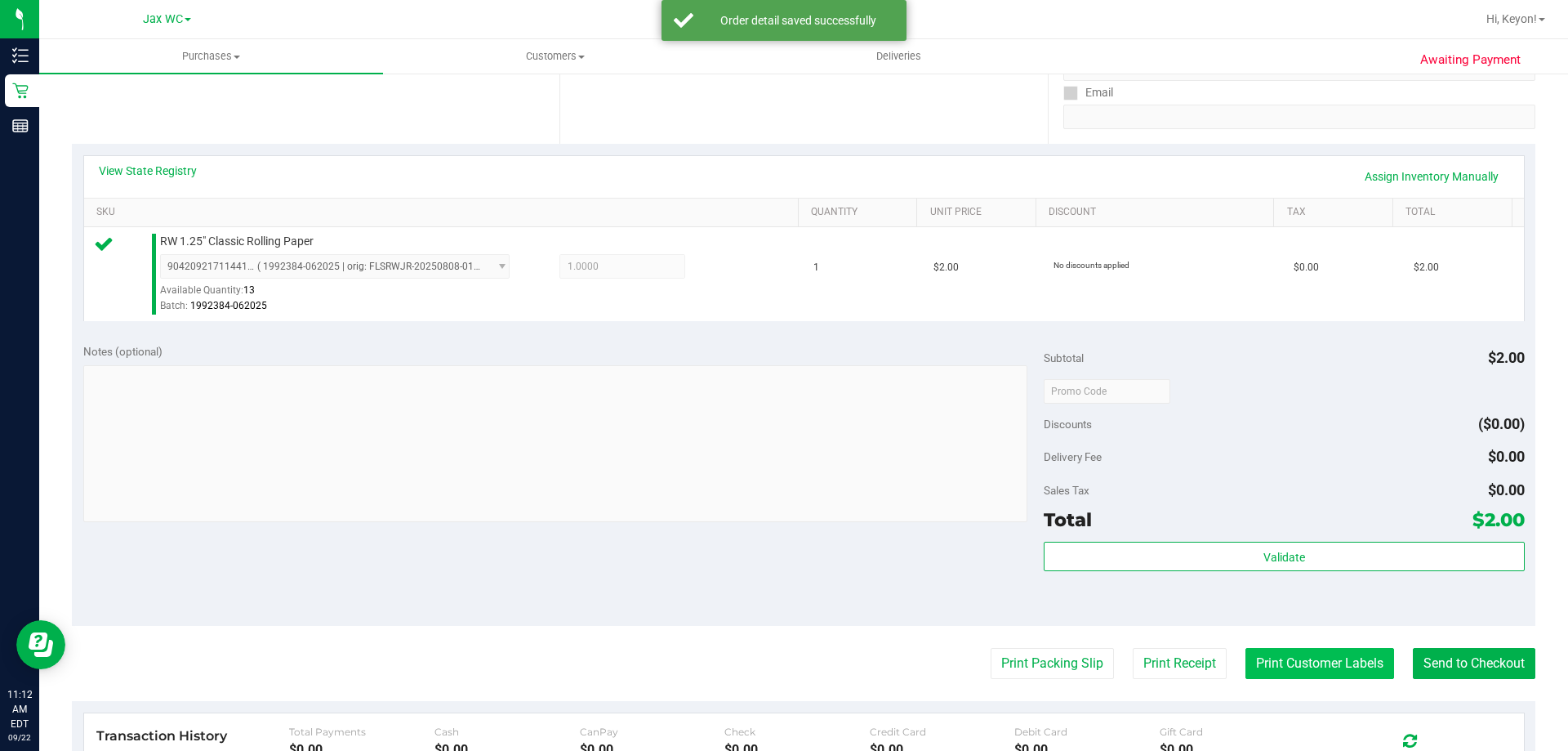
click at [1314, 652] on button "Print Customer Labels" at bounding box center [1319, 663] width 149 height 31
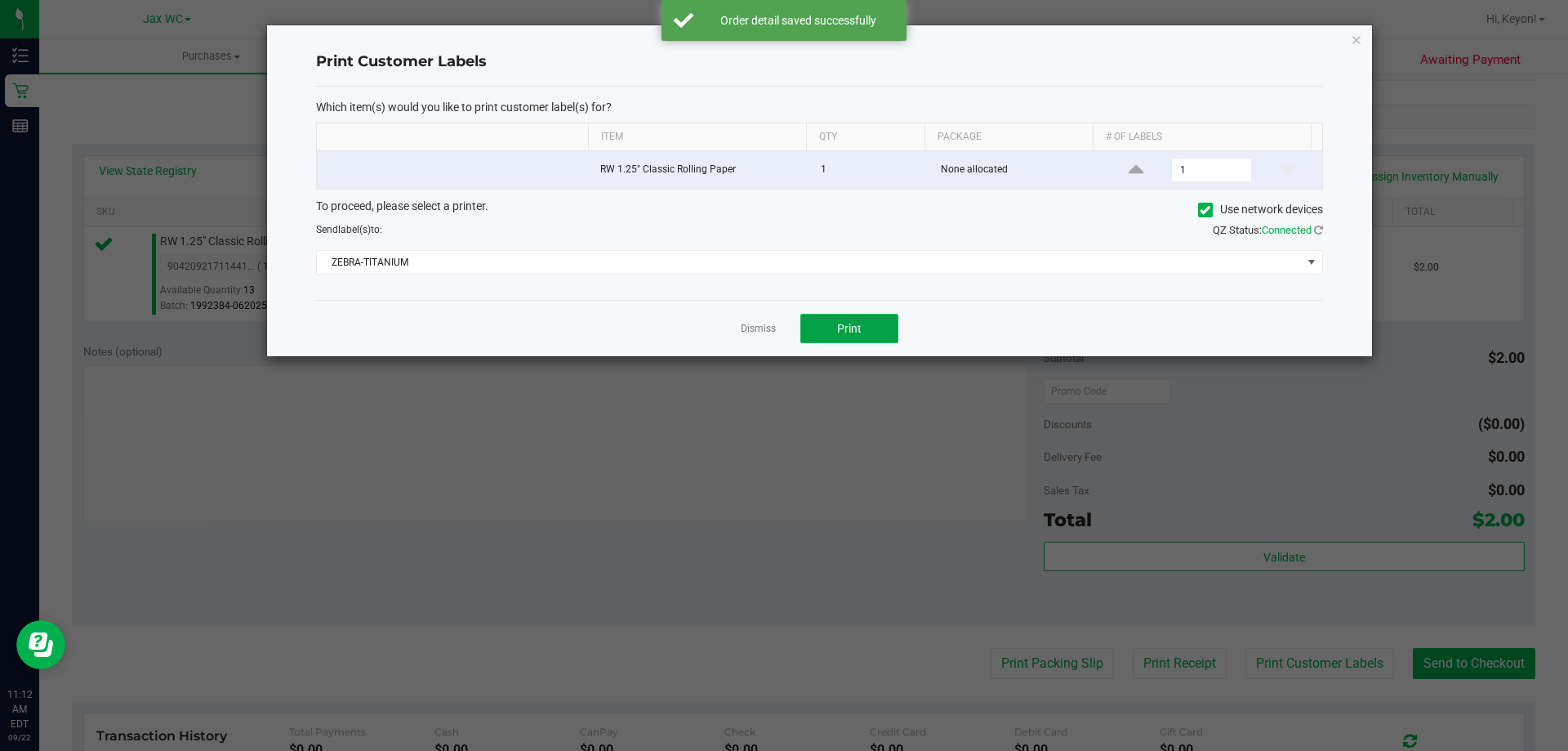
click at [848, 335] on span "Print" at bounding box center [849, 328] width 25 height 13
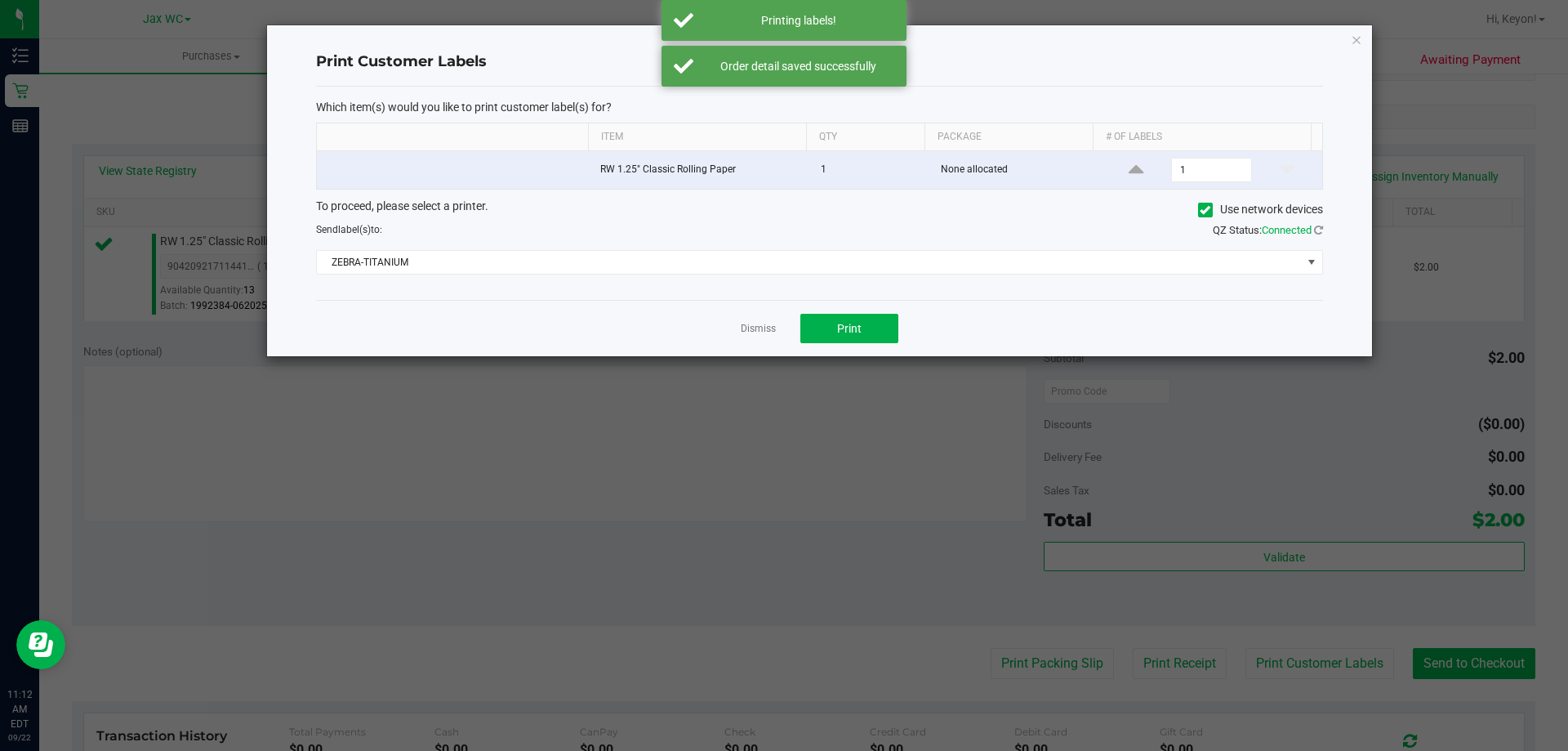
click at [762, 324] on link "Dismiss" at bounding box center [758, 329] width 36 height 14
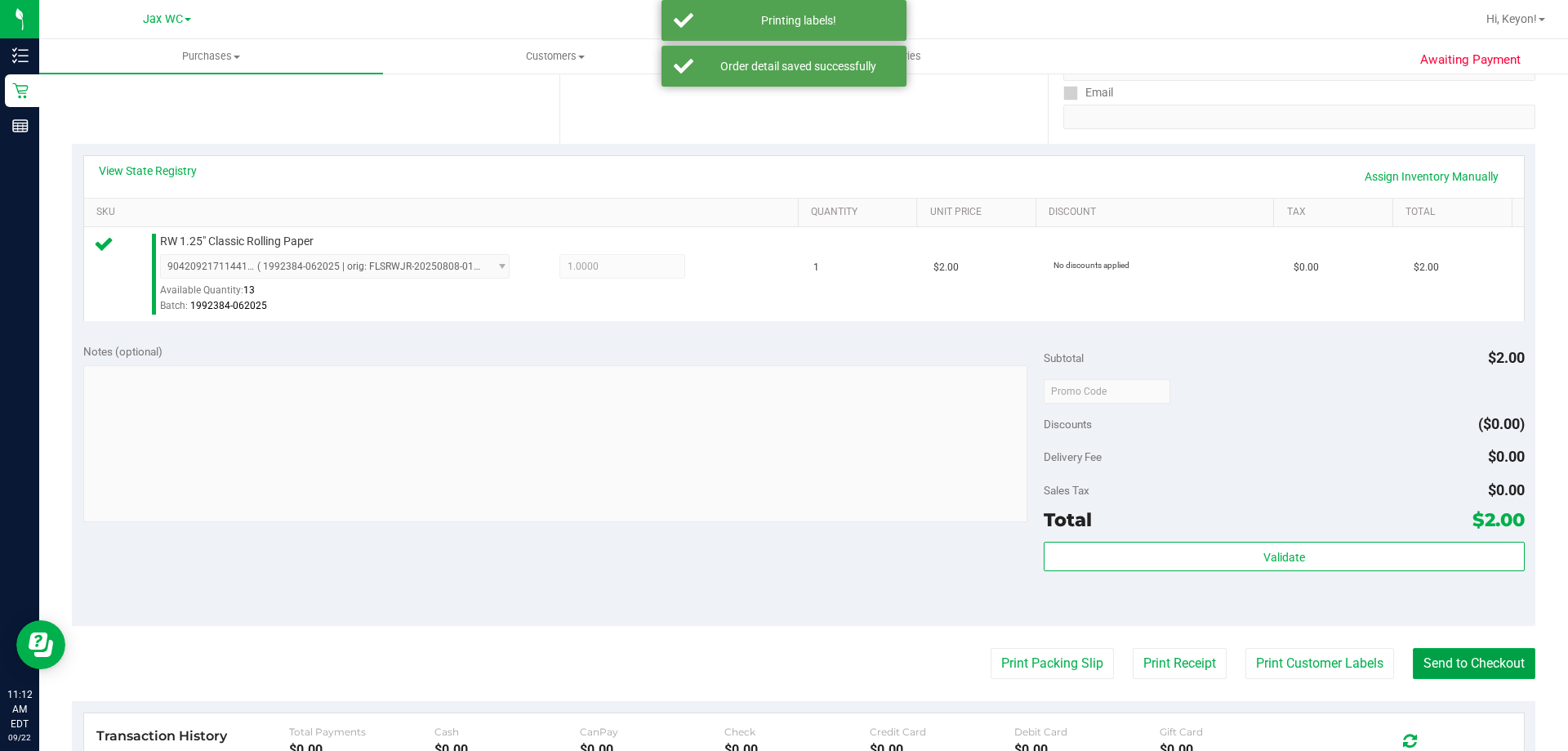
drag, startPoint x: 1432, startPoint y: 651, endPoint x: 1426, endPoint y: 641, distance: 11.7
click at [1434, 655] on button "Send to Checkout" at bounding box center [1473, 663] width 123 height 31
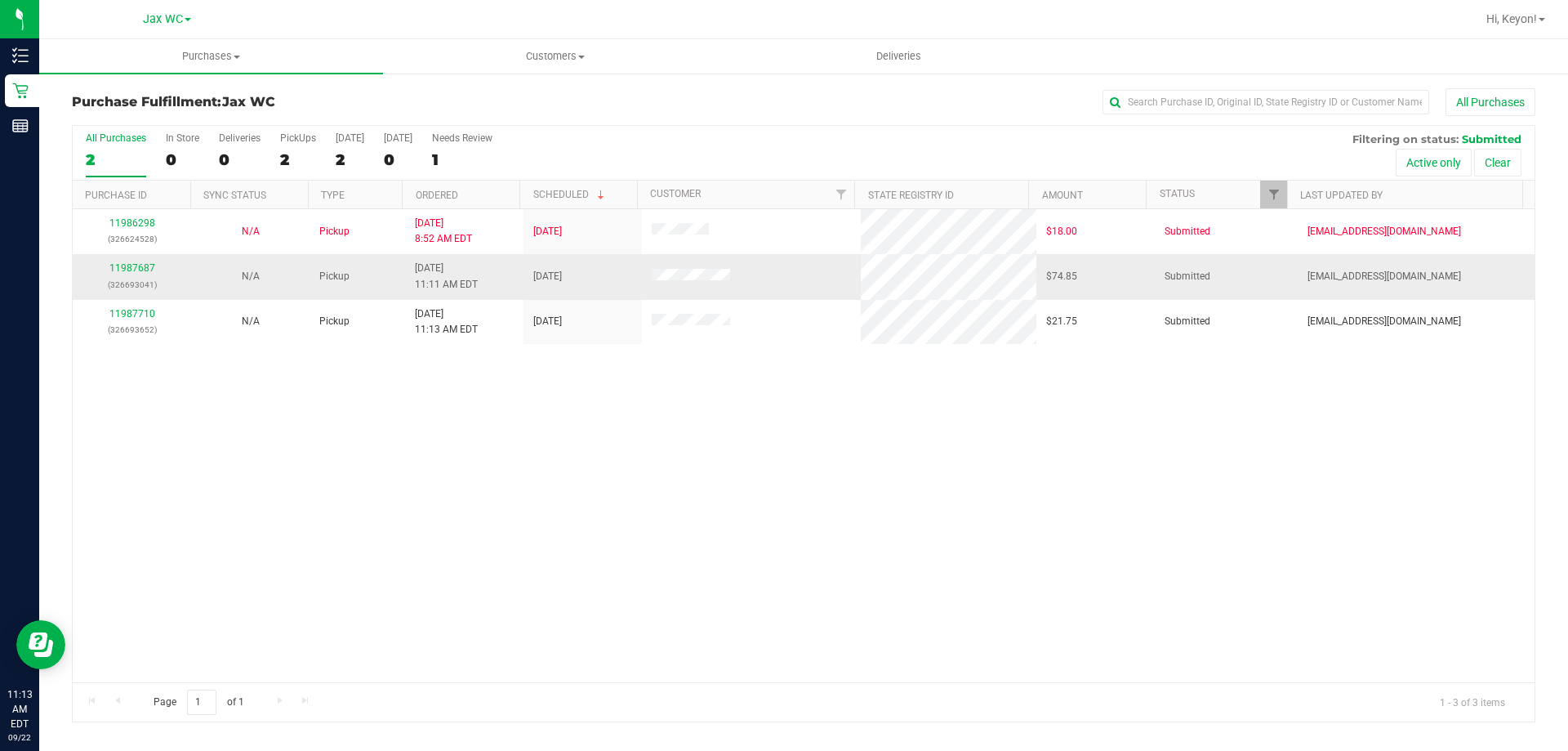
click at [138, 261] on div "11987687 (326693041)" at bounding box center [132, 276] width 99 height 31
click at [134, 269] on link "11987687" at bounding box center [132, 268] width 46 height 12
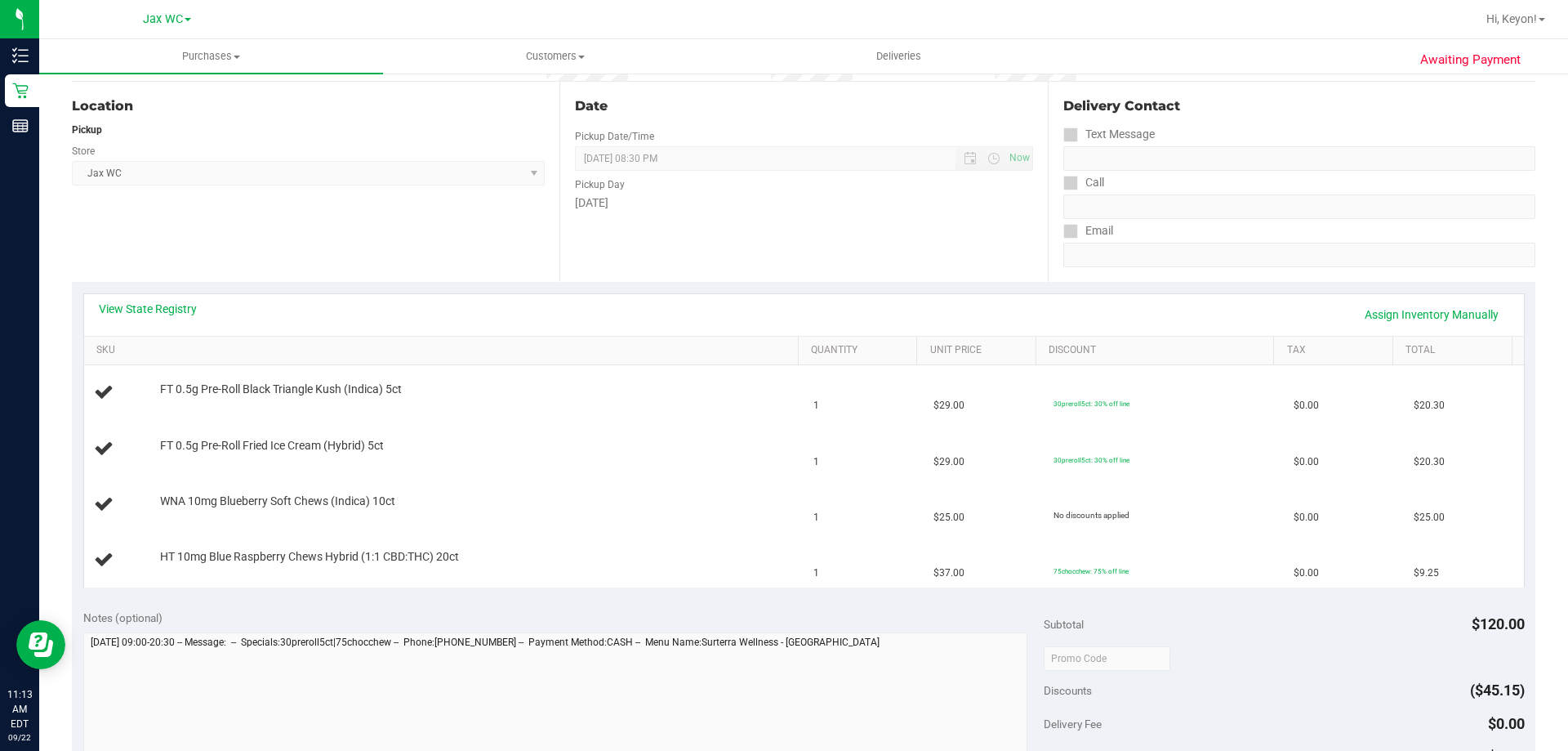
scroll to position [186, 0]
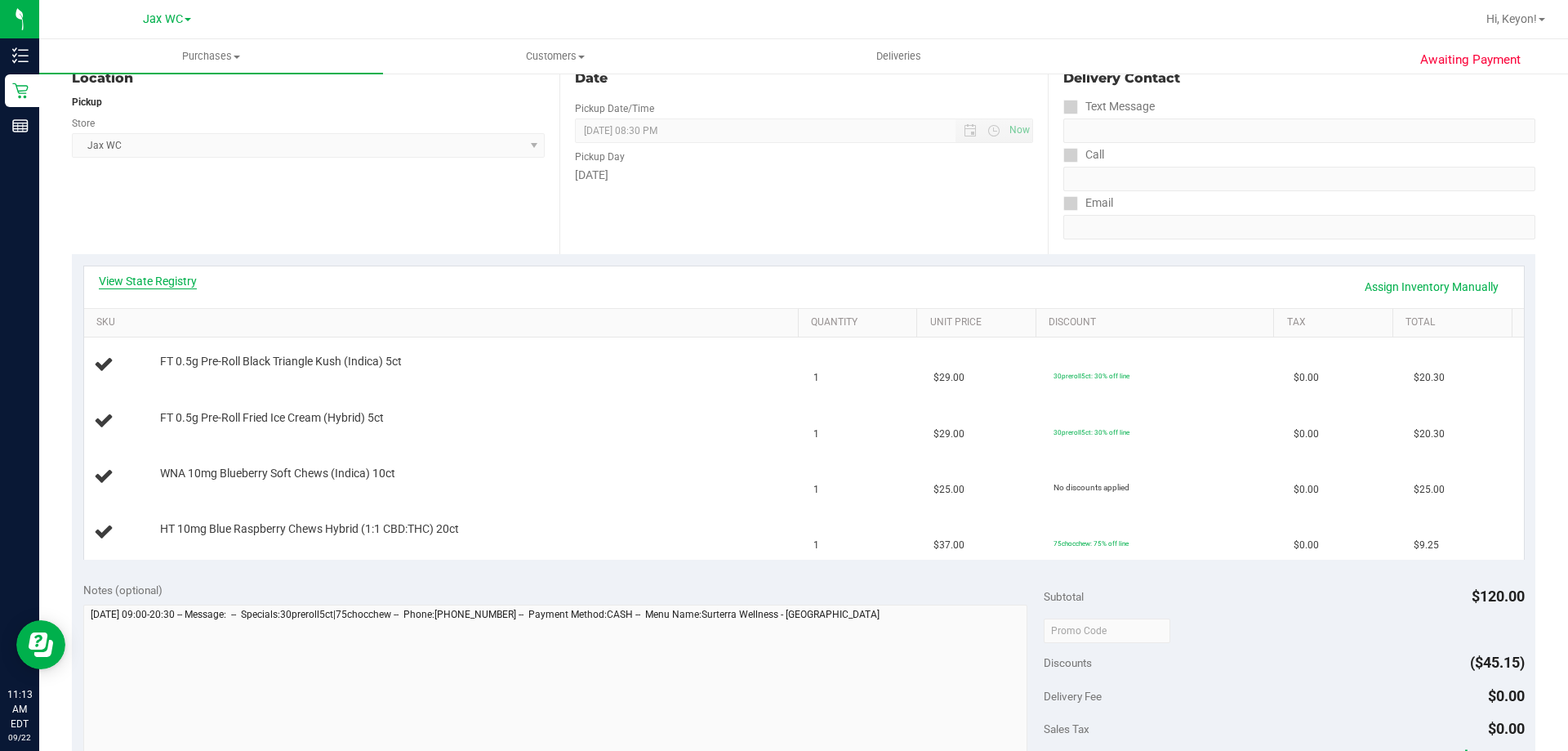
click at [149, 275] on link "View State Registry" at bounding box center [148, 281] width 98 height 16
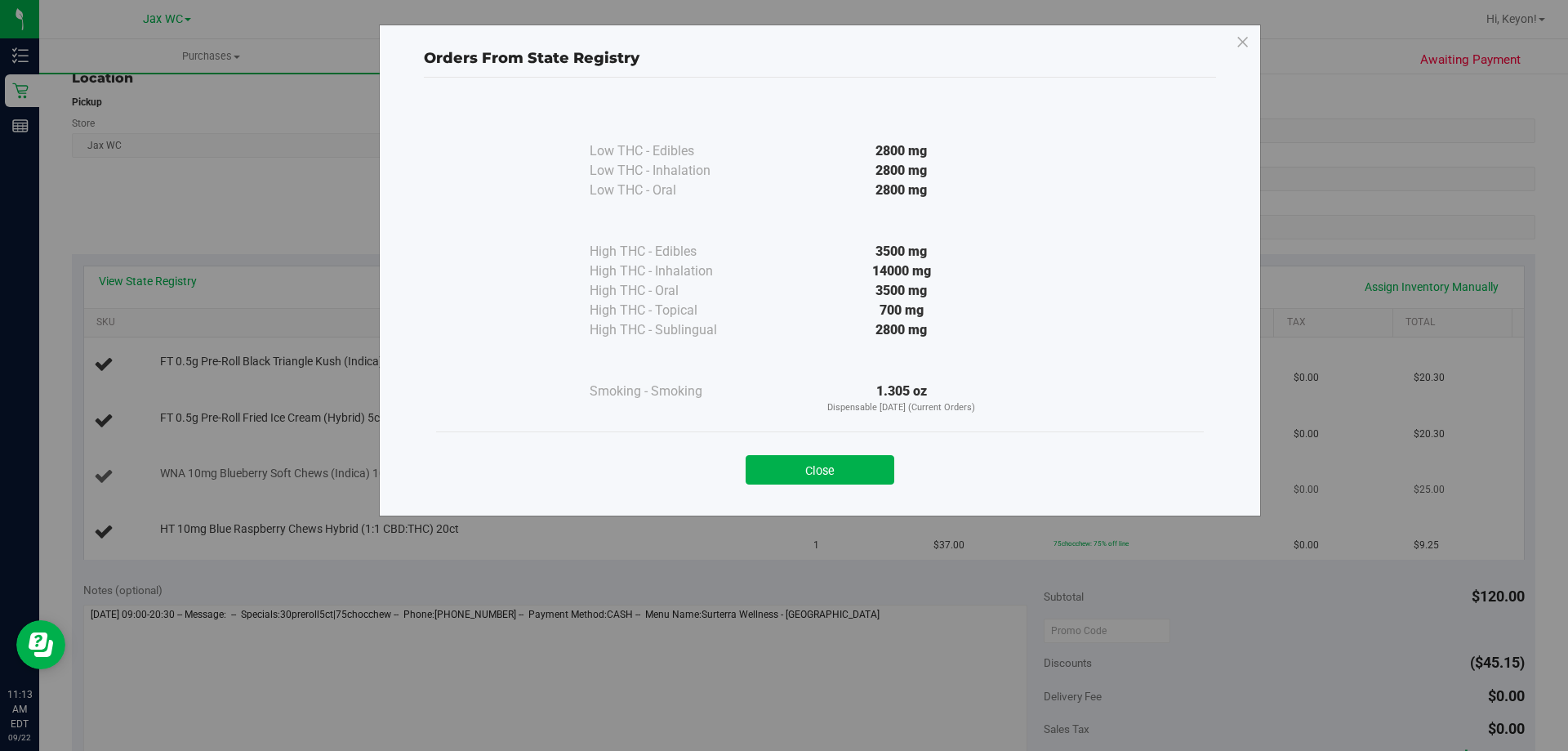
drag, startPoint x: 835, startPoint y: 472, endPoint x: 897, endPoint y: 474, distance: 62.0
click at [847, 474] on button "Close" at bounding box center [820, 469] width 149 height 30
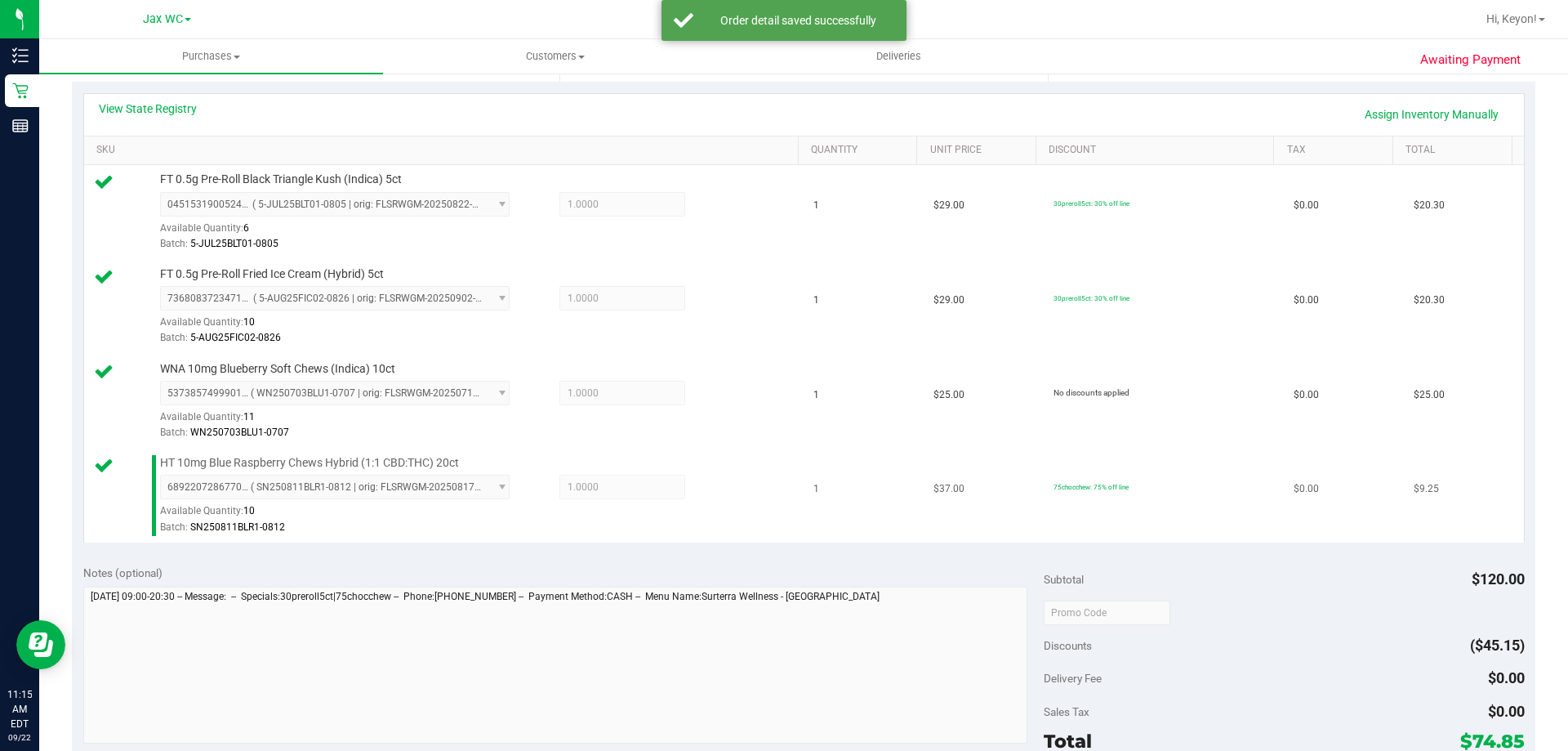
scroll to position [436, 0]
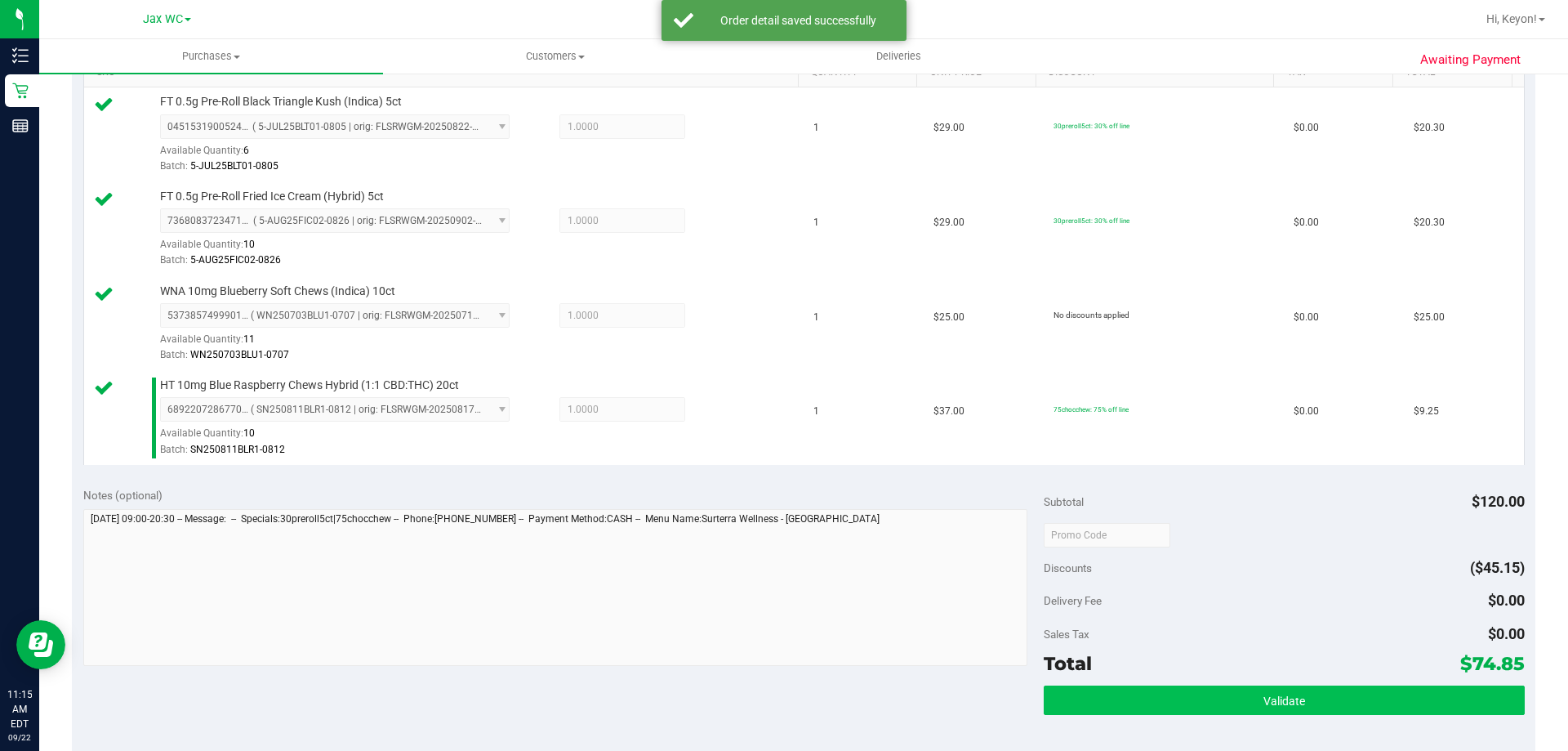
click at [1170, 715] on div "Validate" at bounding box center [1284, 722] width 480 height 74
click at [1165, 710] on button "Validate" at bounding box center [1284, 700] width 480 height 30
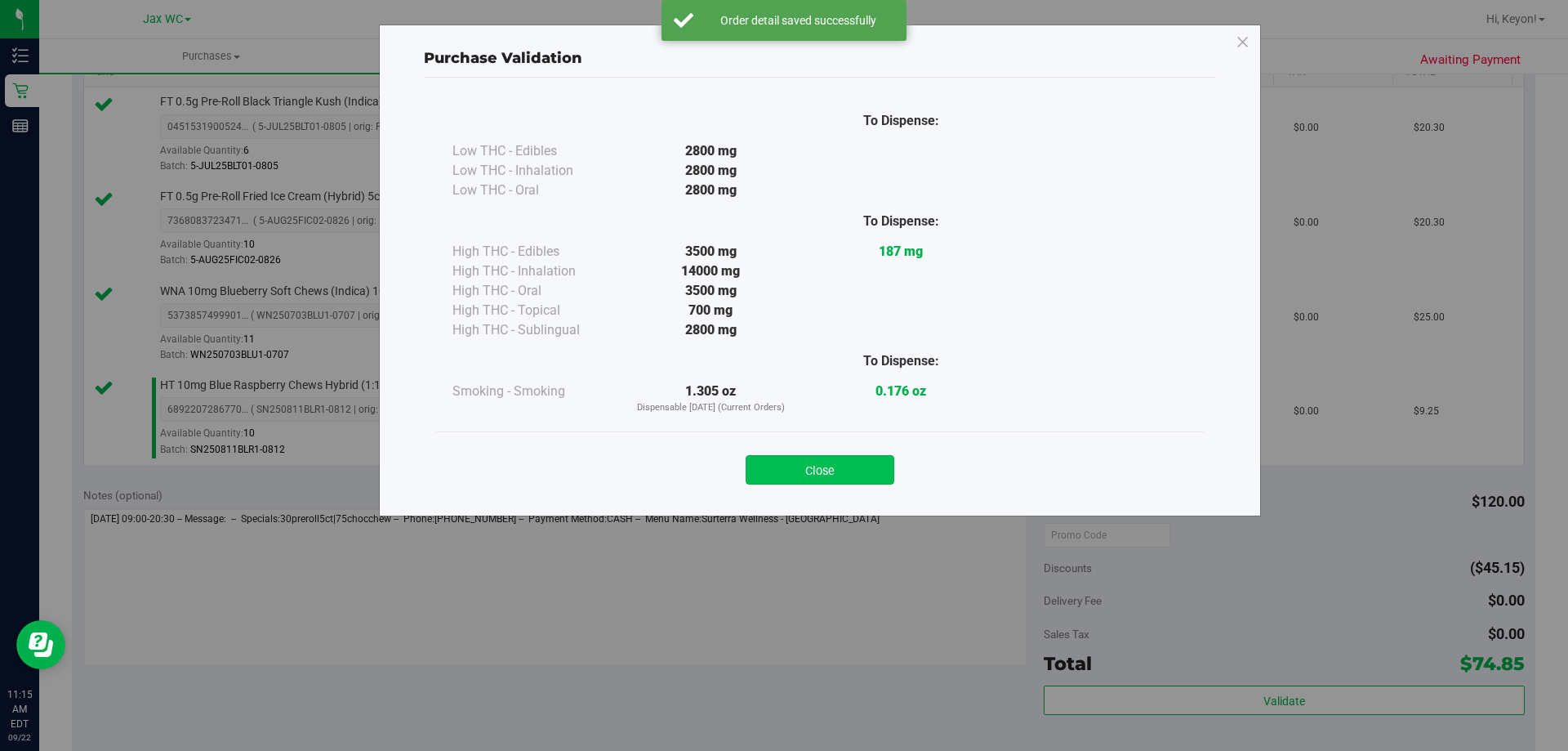
click at [845, 474] on button "Close" at bounding box center [820, 469] width 149 height 30
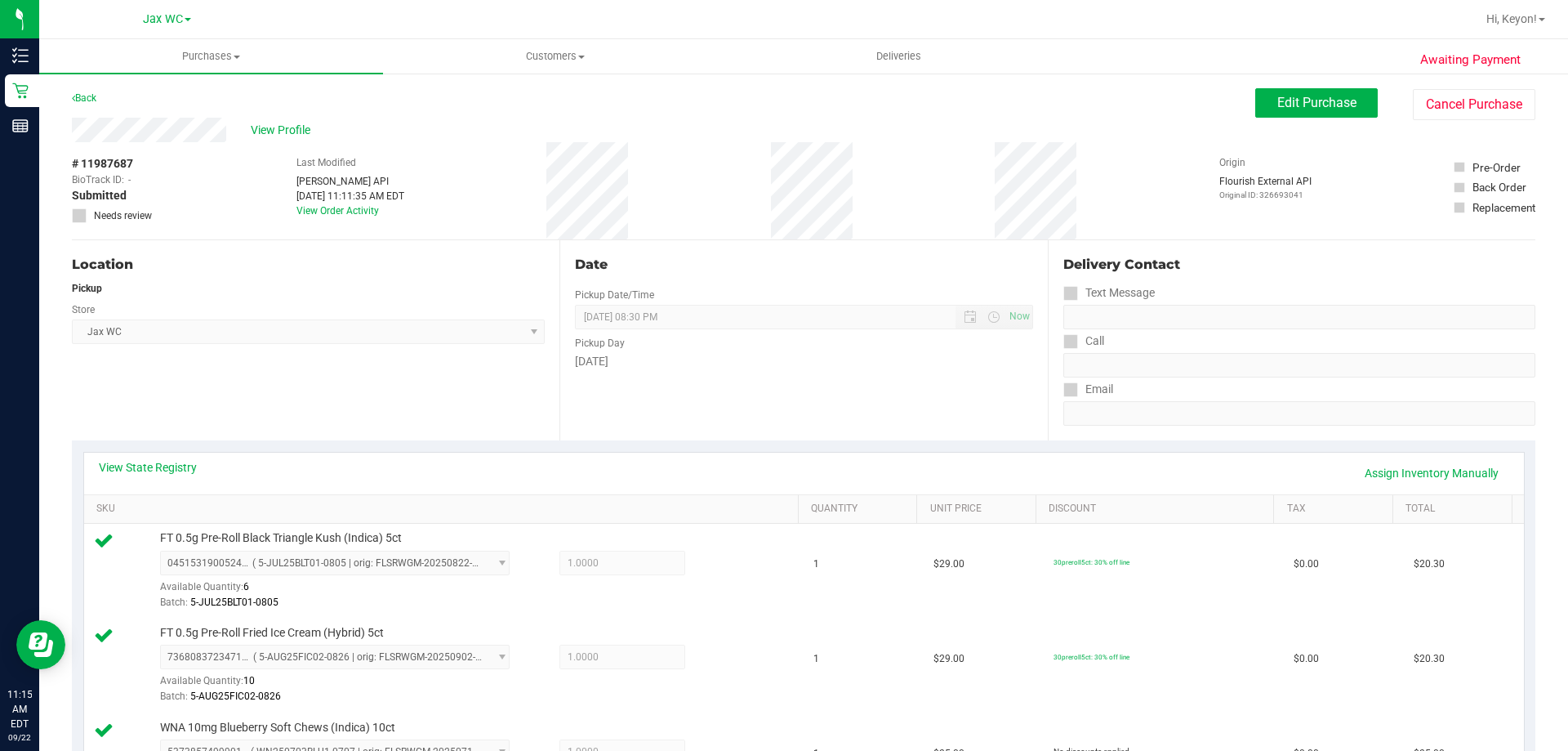
scroll to position [610, 0]
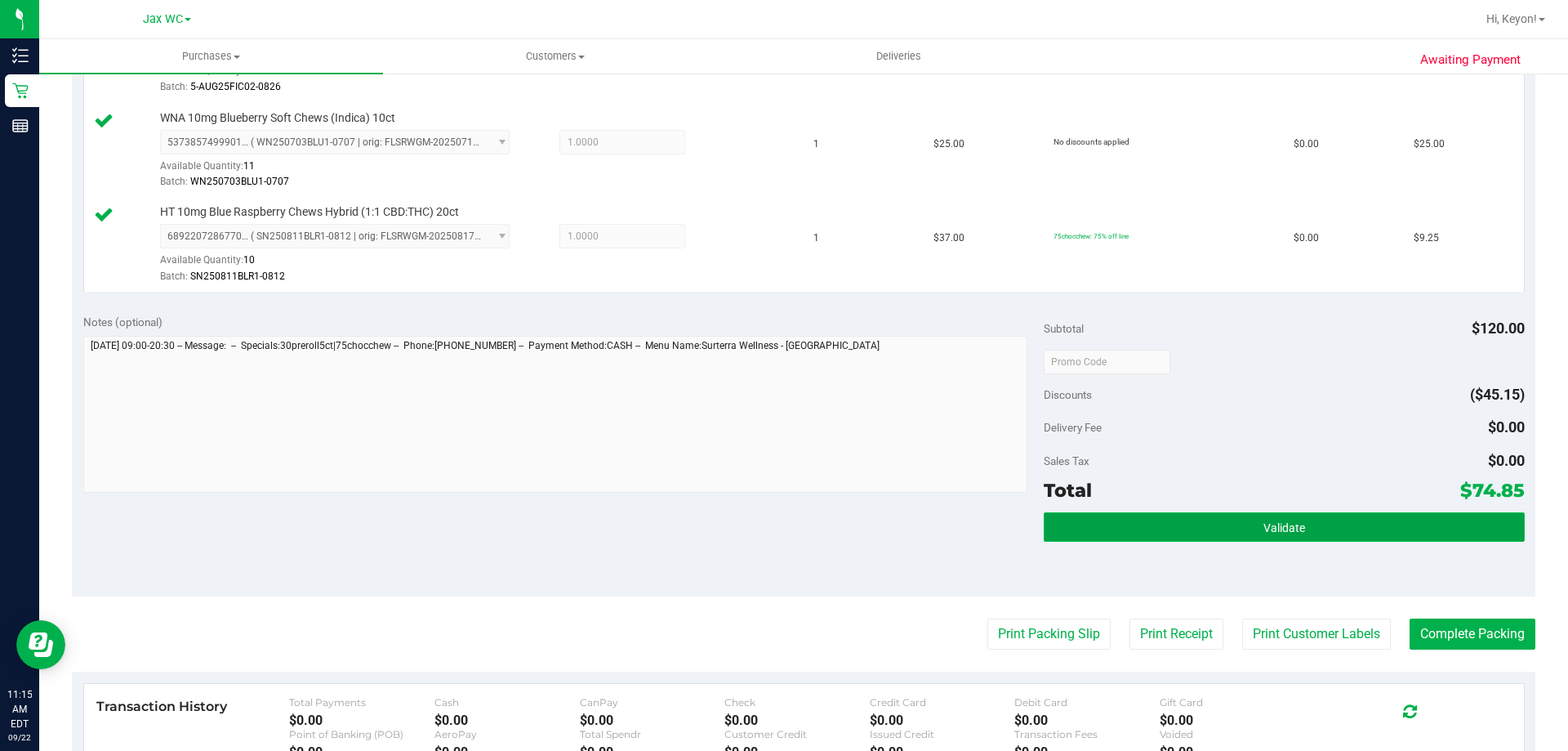
click at [1390, 518] on button "Validate" at bounding box center [1284, 527] width 480 height 30
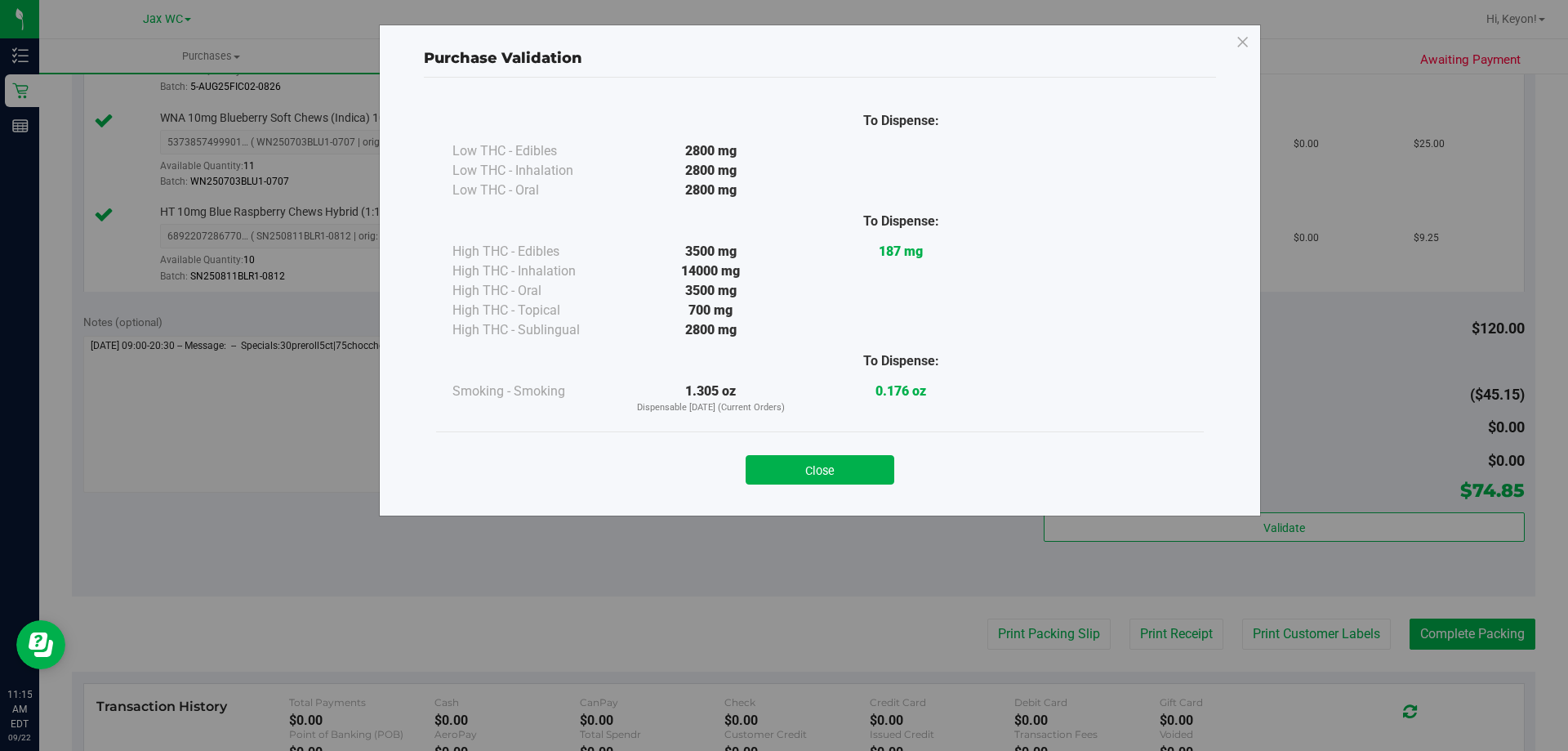
click at [855, 470] on button "Close" at bounding box center [820, 469] width 149 height 30
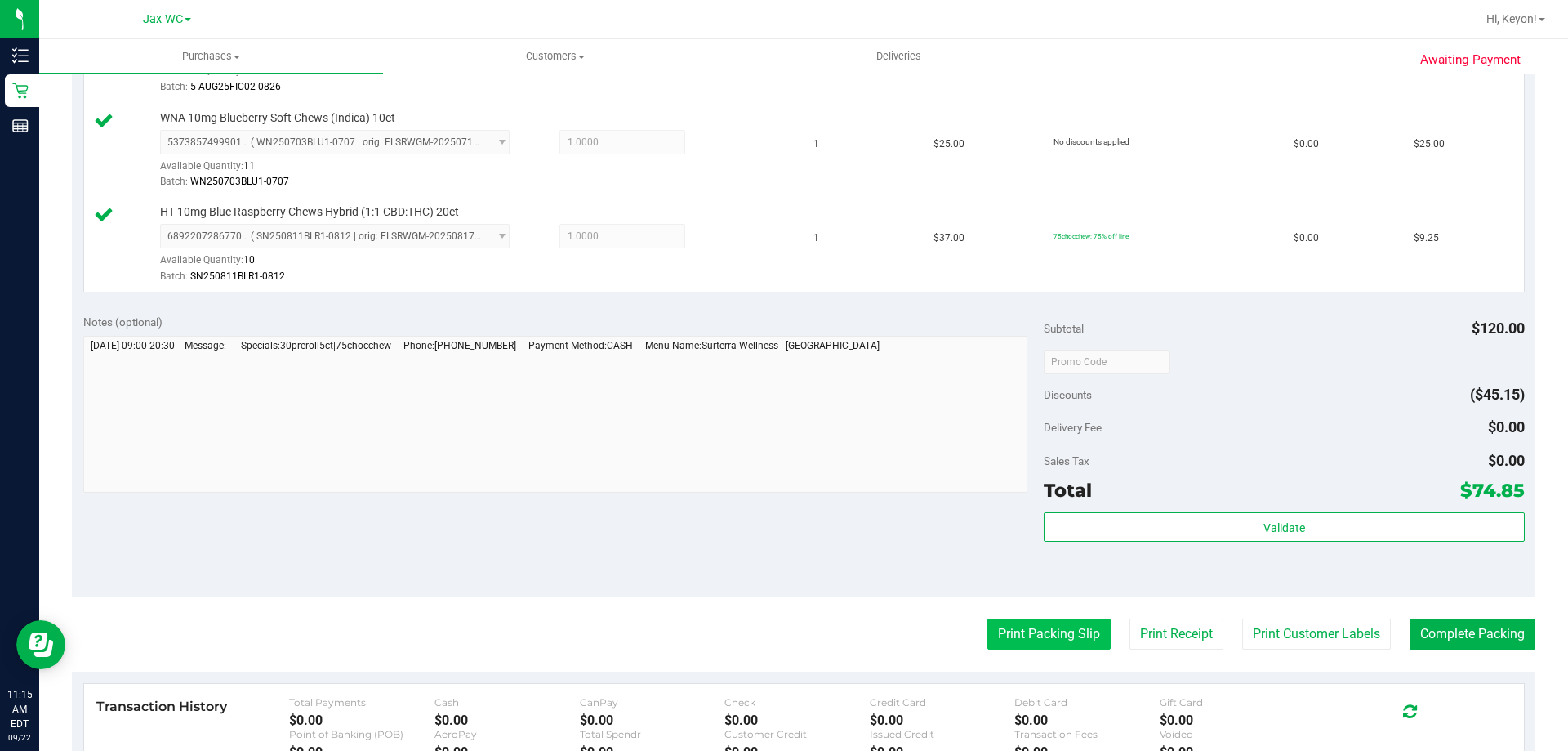
click at [1020, 646] on button "Print Packing Slip" at bounding box center [1049, 633] width 123 height 31
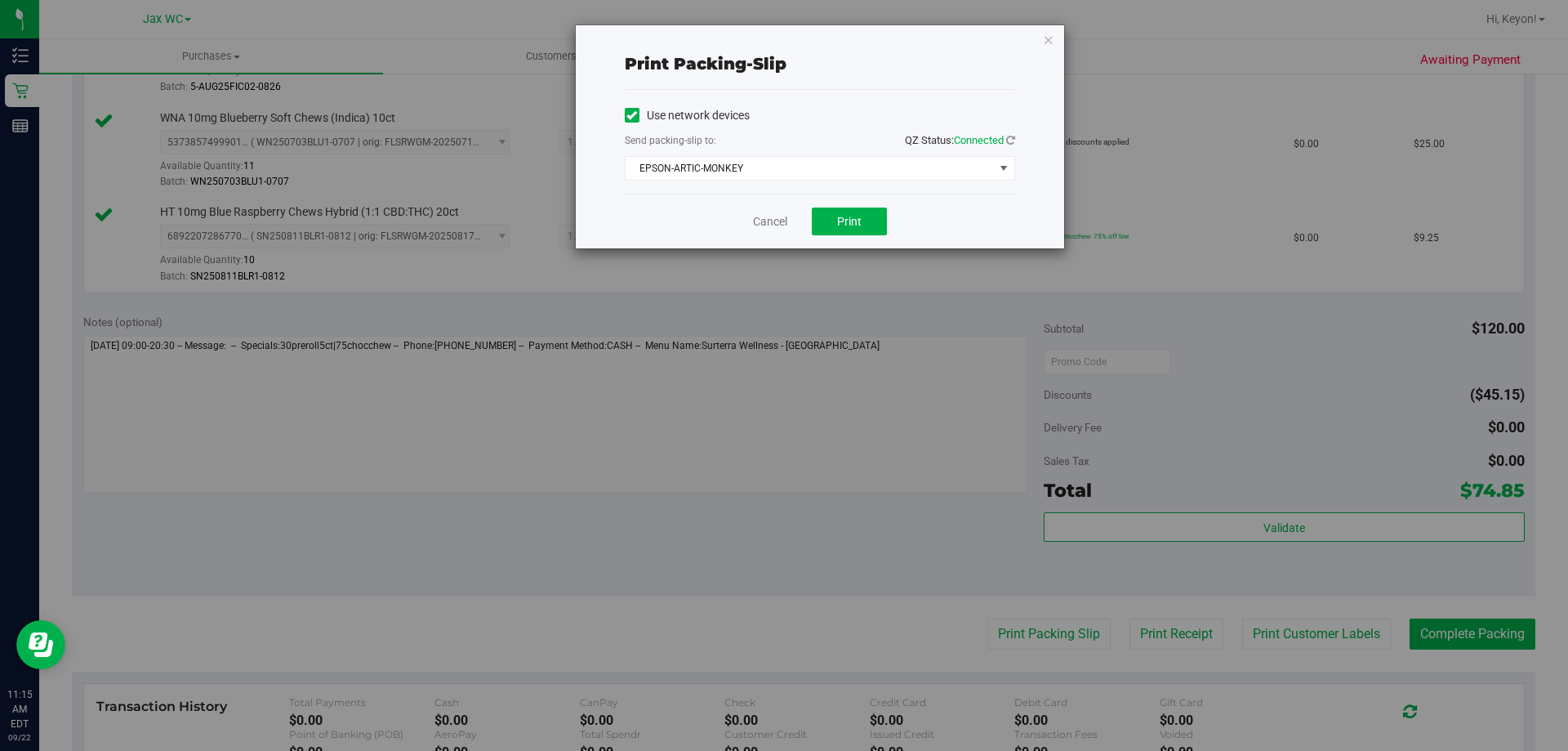
click at [823, 182] on div "Use network devices Send packing-slip to: QZ Status: Connected EPSON-ARTIC-MONK…" at bounding box center [820, 141] width 391 height 104
click at [824, 177] on span "EPSON-ARTIC-MONKEY" at bounding box center [810, 167] width 369 height 23
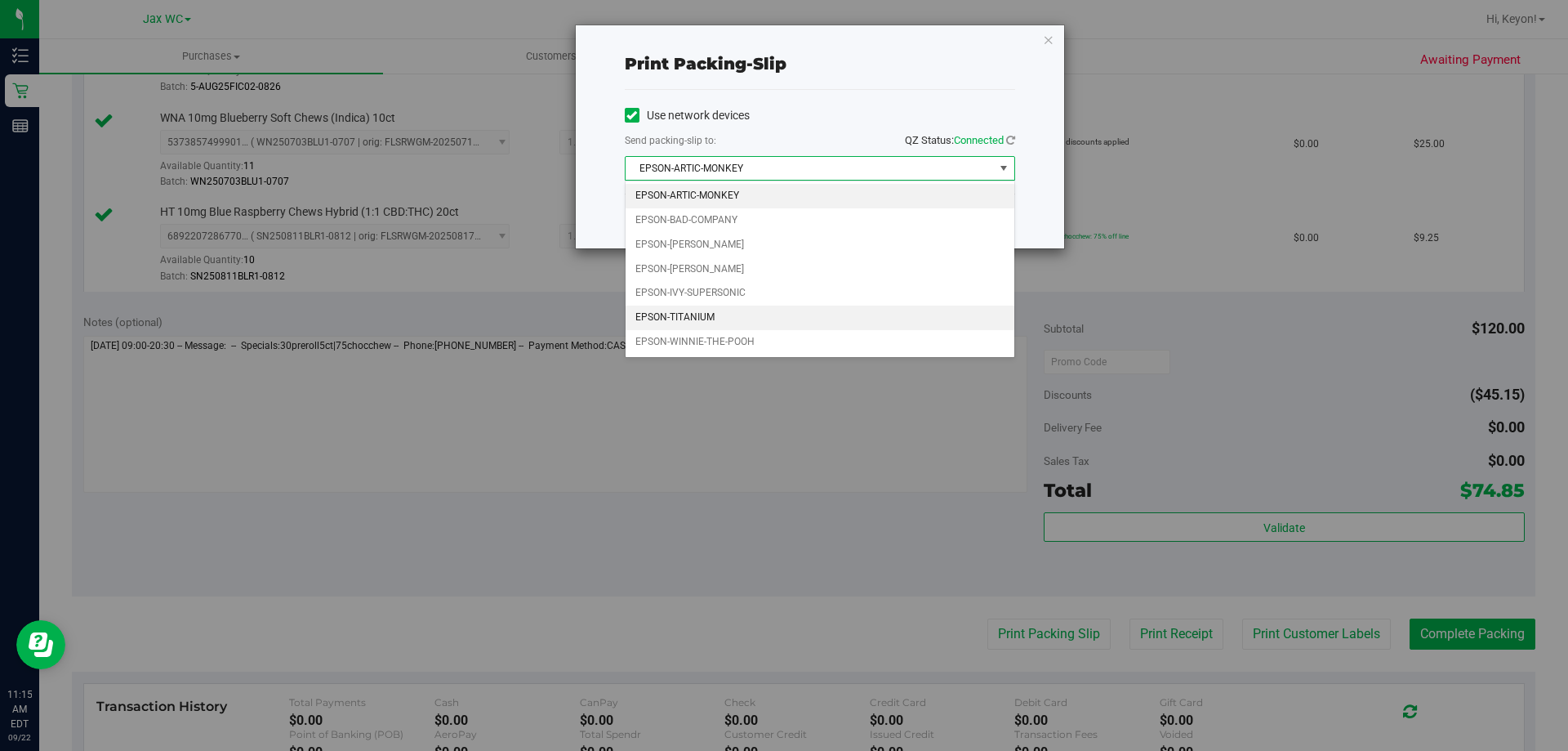
click at [759, 320] on li "EPSON-TITANIUM" at bounding box center [820, 317] width 389 height 25
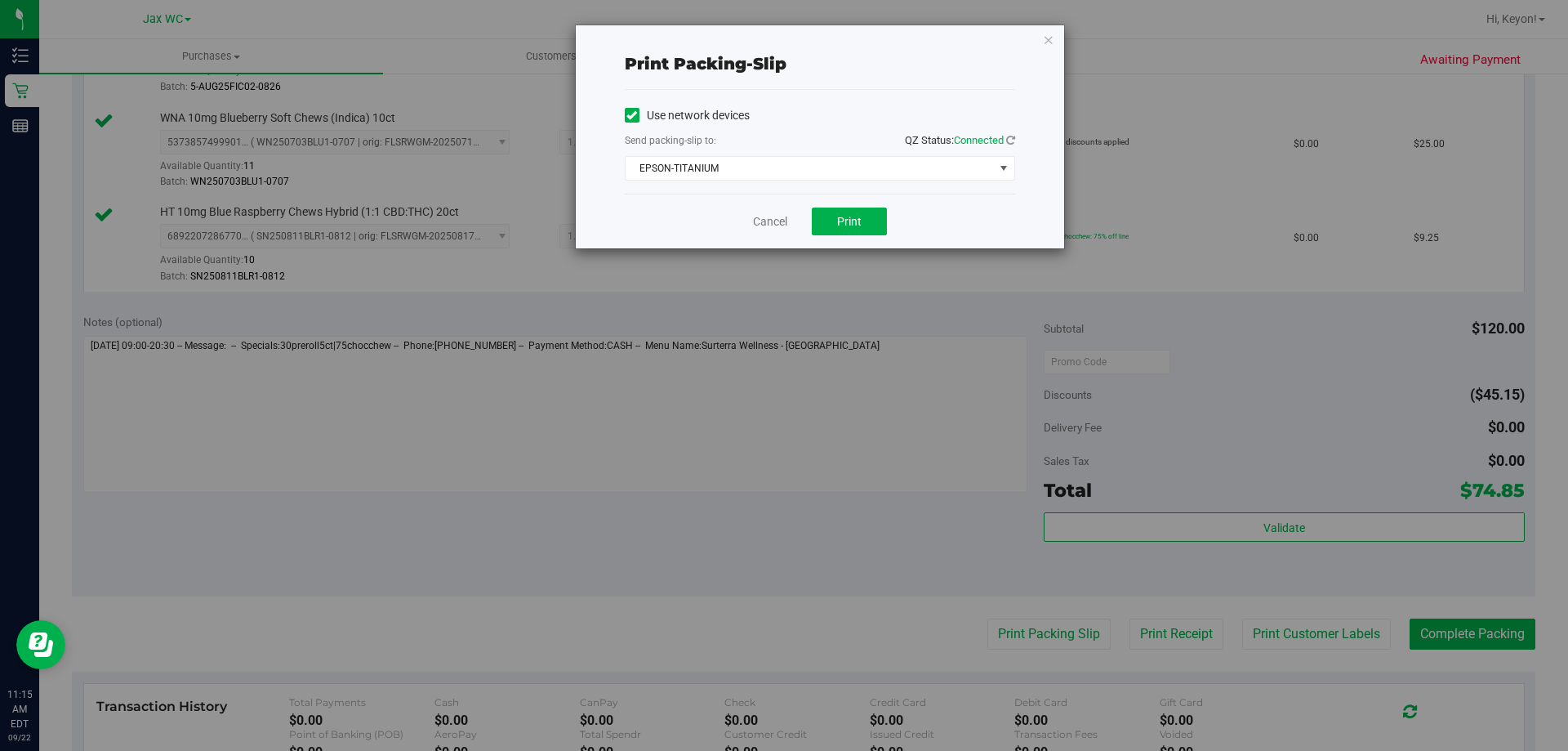
click at [713, 223] on div "Cancel Print" at bounding box center [820, 221] width 391 height 55
click at [852, 214] on button "Print" at bounding box center [849, 221] width 75 height 28
click at [773, 221] on link "Cancel" at bounding box center [770, 222] width 35 height 17
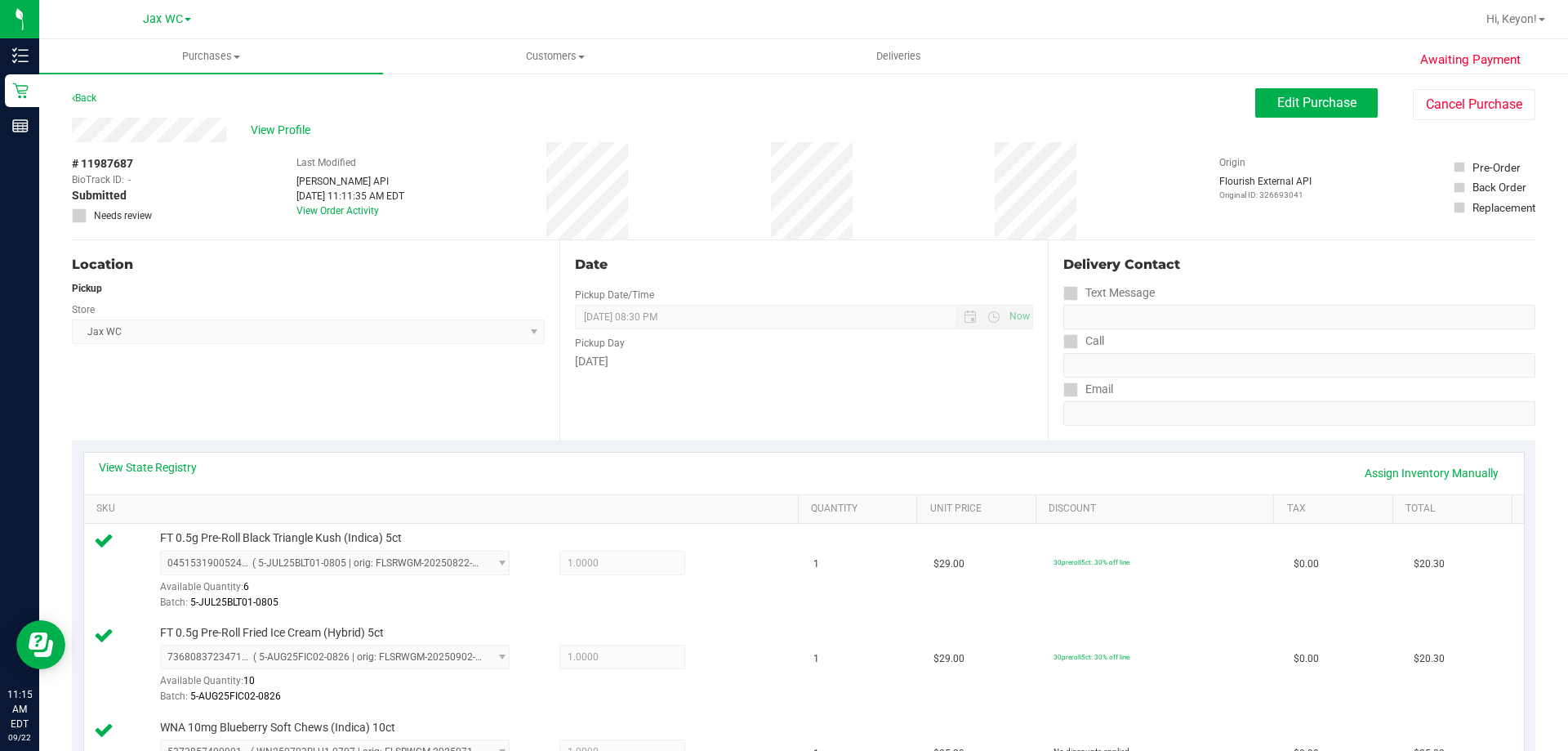
scroll to position [520, 0]
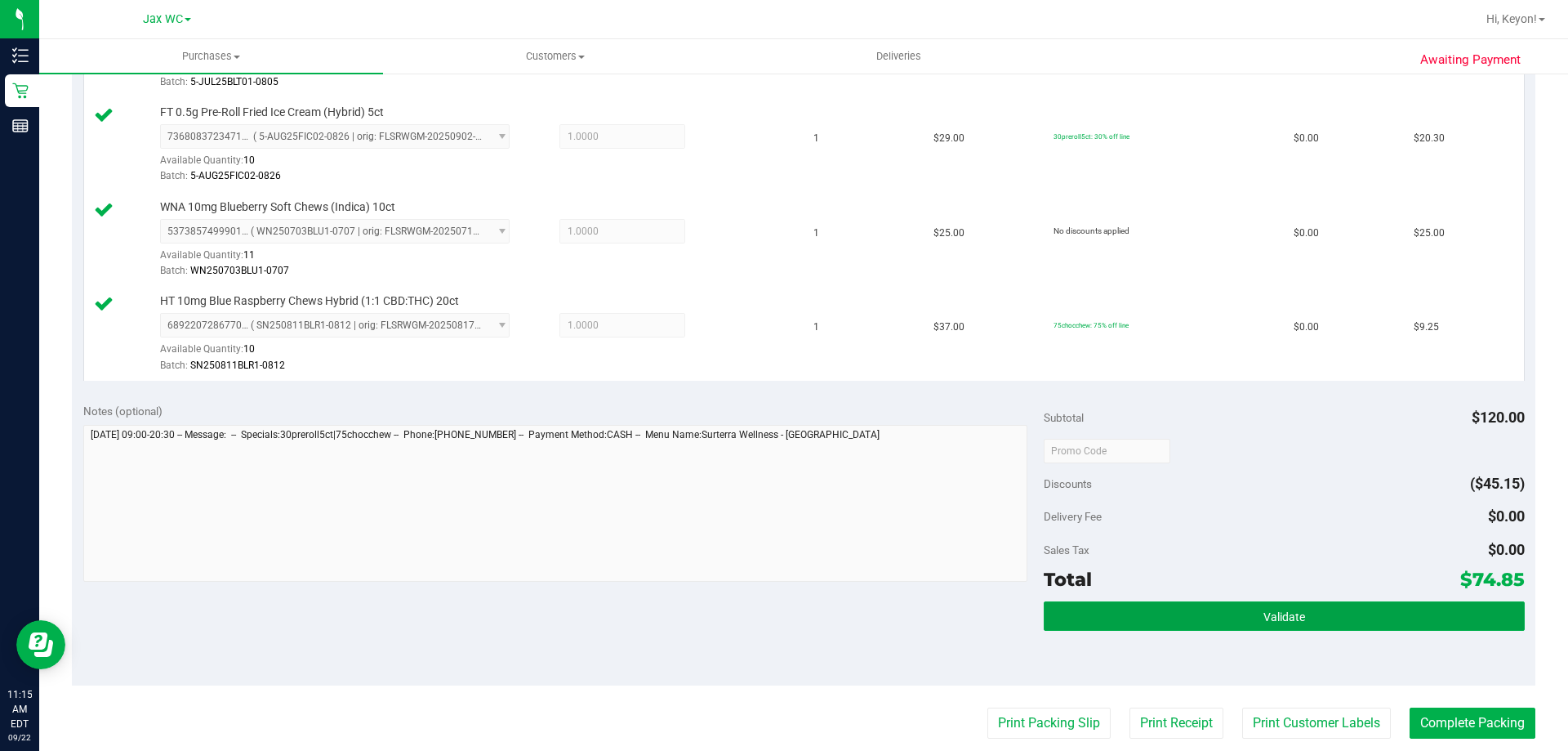
click at [1309, 612] on button "Validate" at bounding box center [1284, 616] width 480 height 30
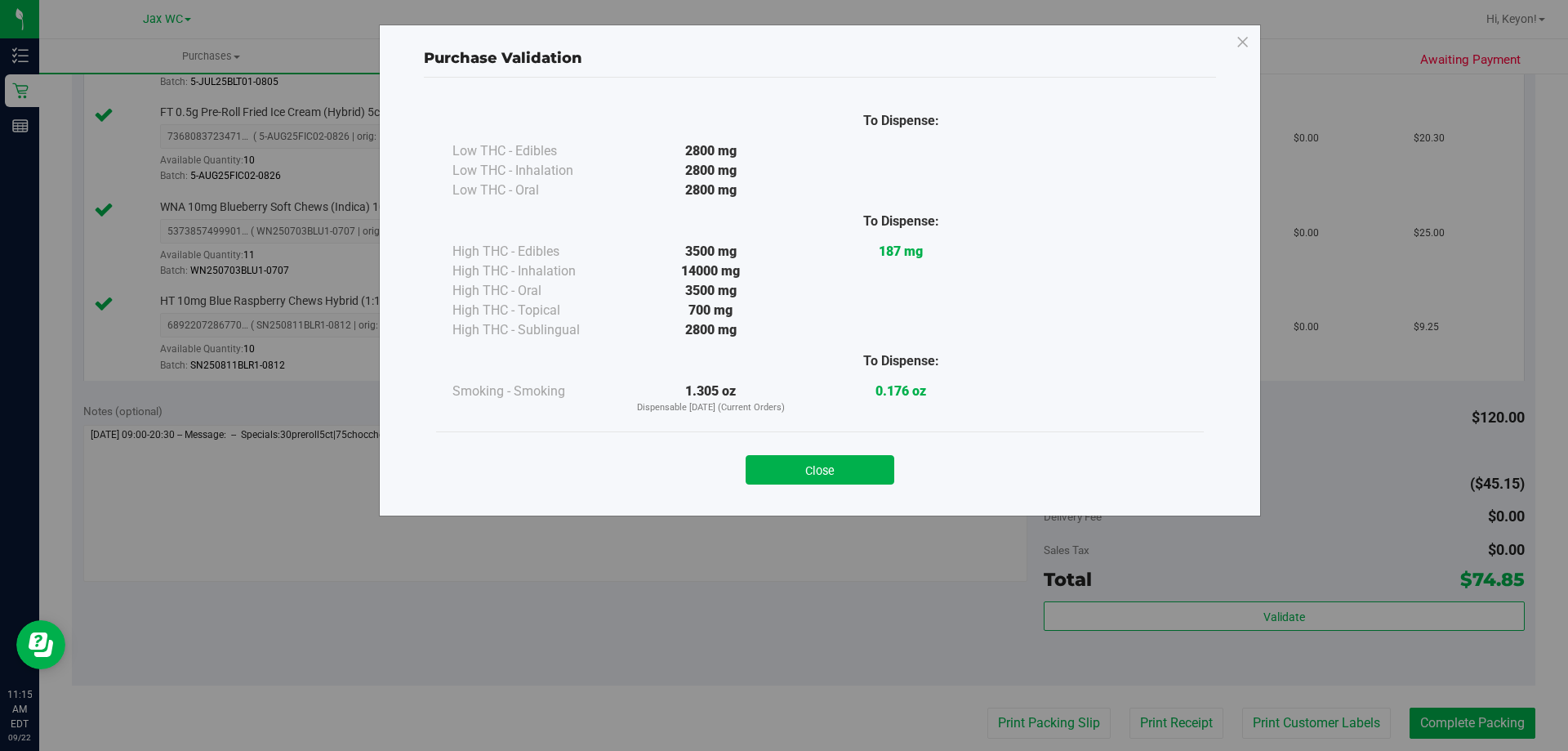
click at [881, 469] on button "Close" at bounding box center [820, 469] width 149 height 30
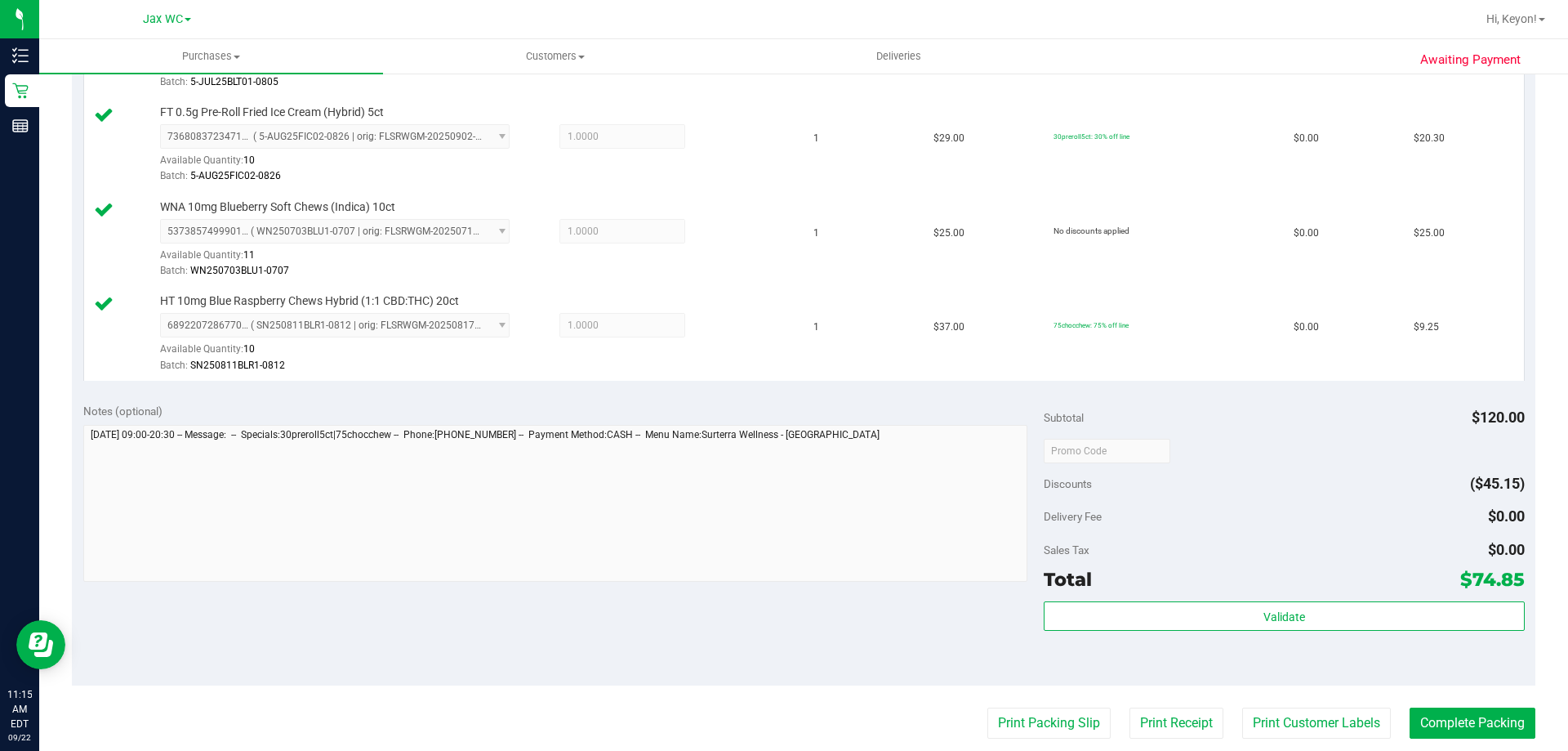
scroll to position [617, 0]
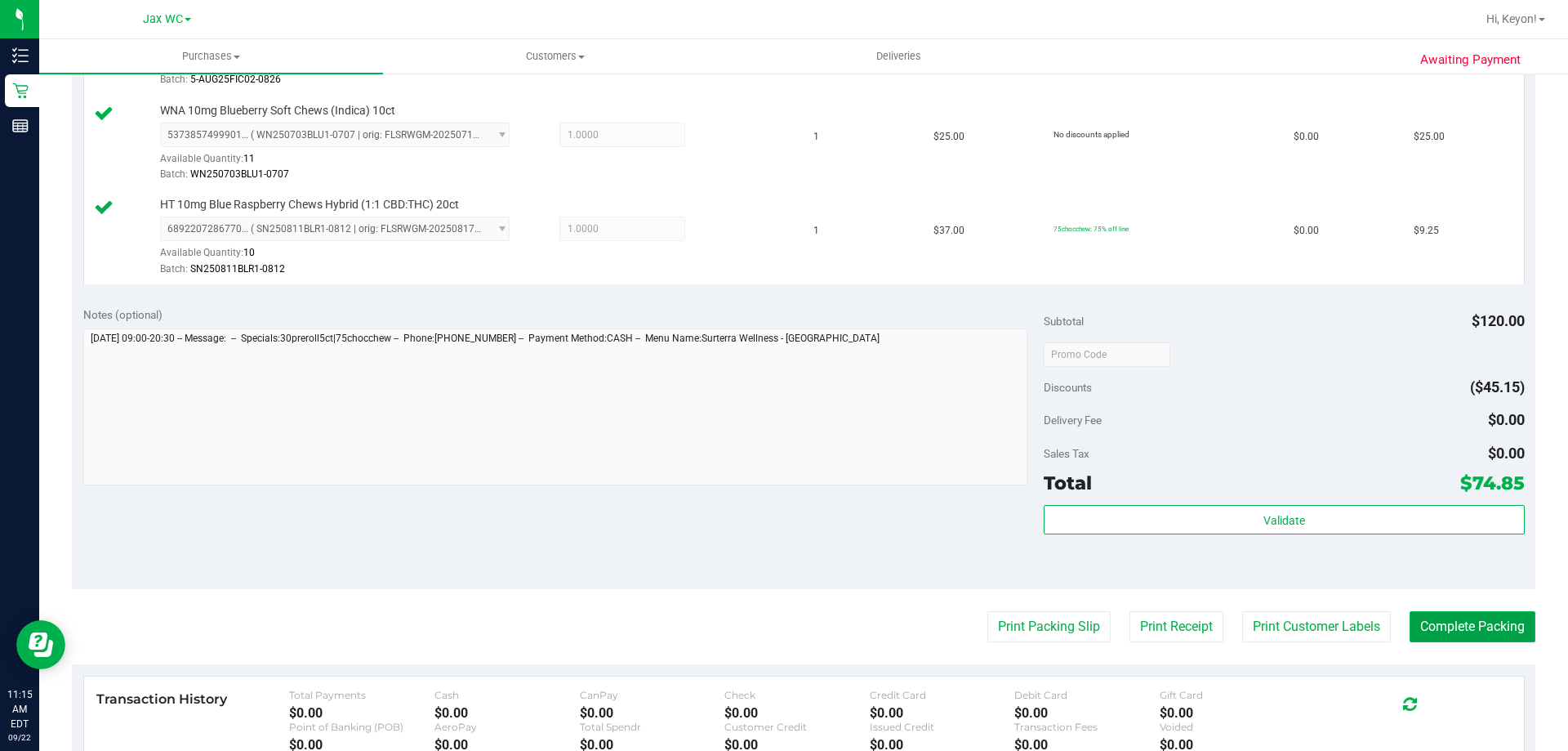
click at [1461, 630] on button "Complete Packing" at bounding box center [1472, 627] width 126 height 31
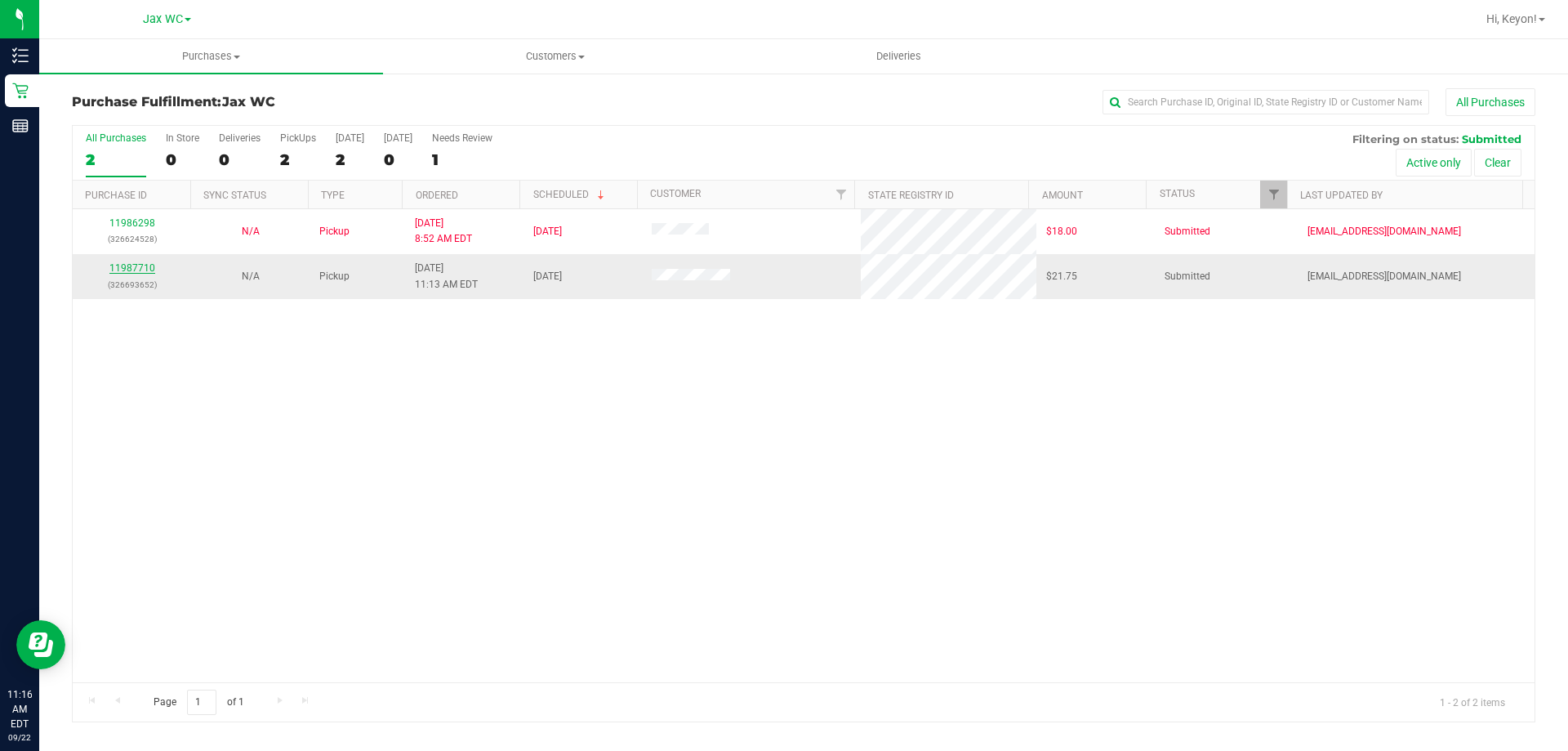
click at [133, 265] on link "11987710" at bounding box center [132, 268] width 46 height 12
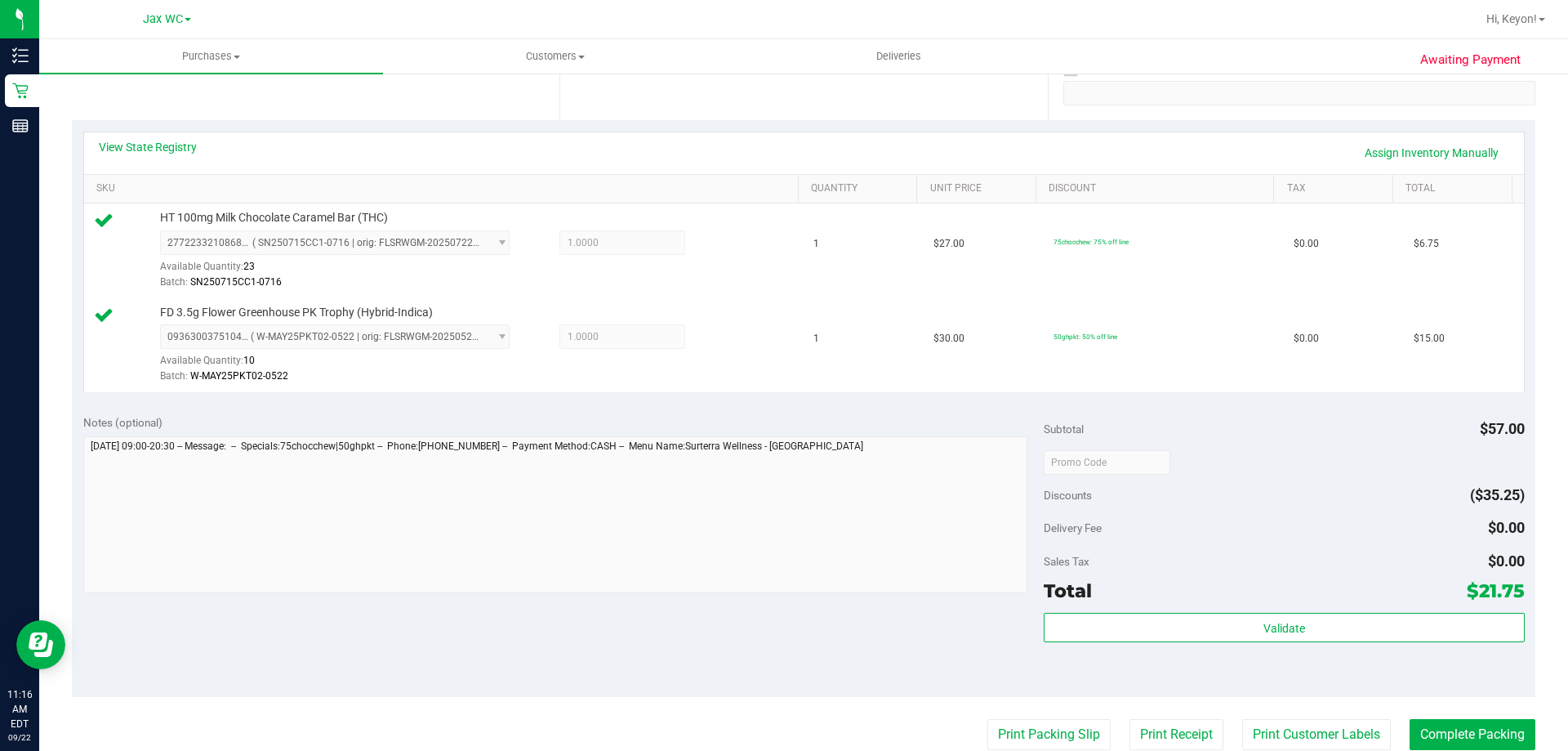
scroll to position [417, 0]
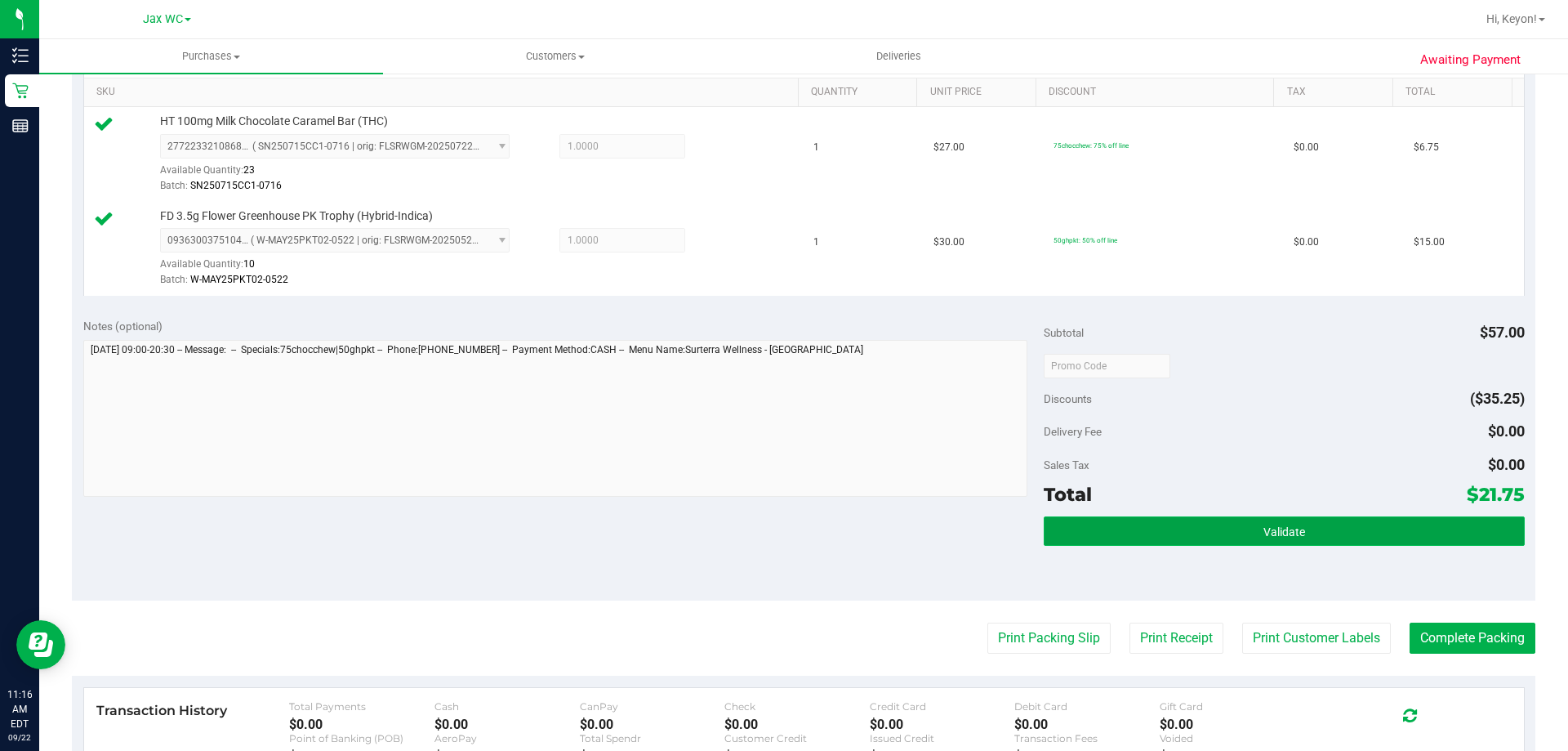
click at [1358, 527] on button "Validate" at bounding box center [1284, 531] width 480 height 30
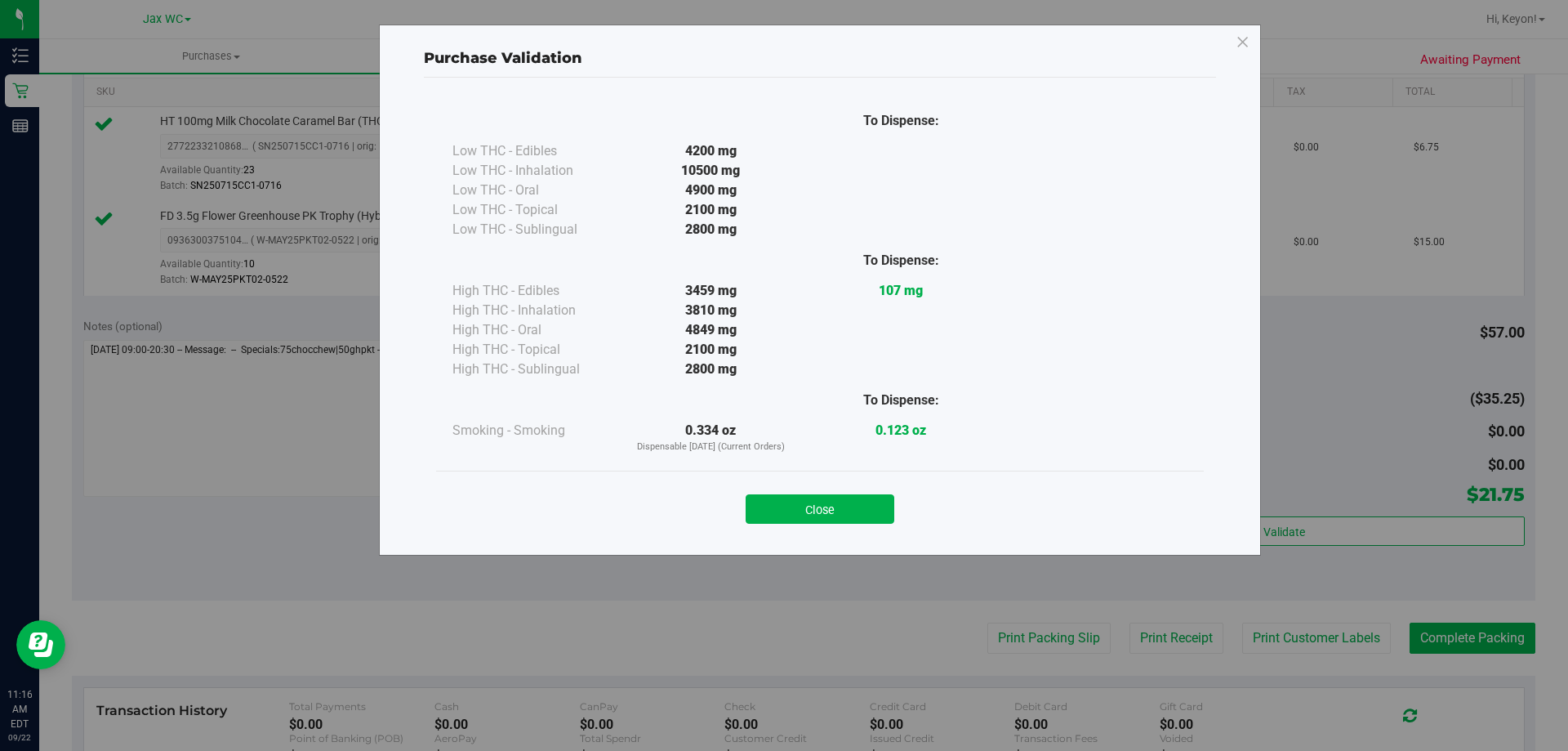
click at [877, 510] on button "Close" at bounding box center [820, 509] width 149 height 30
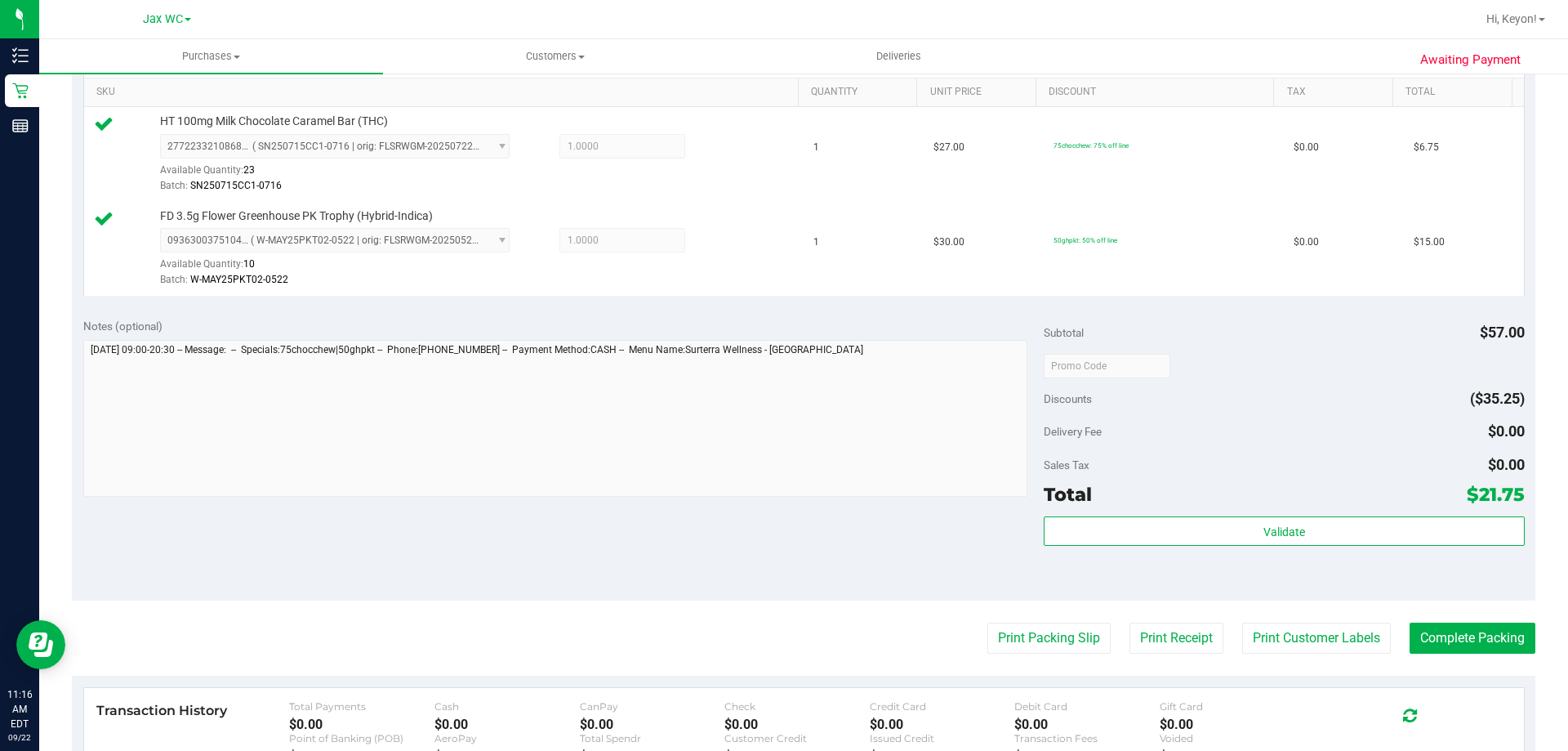
scroll to position [577, 0]
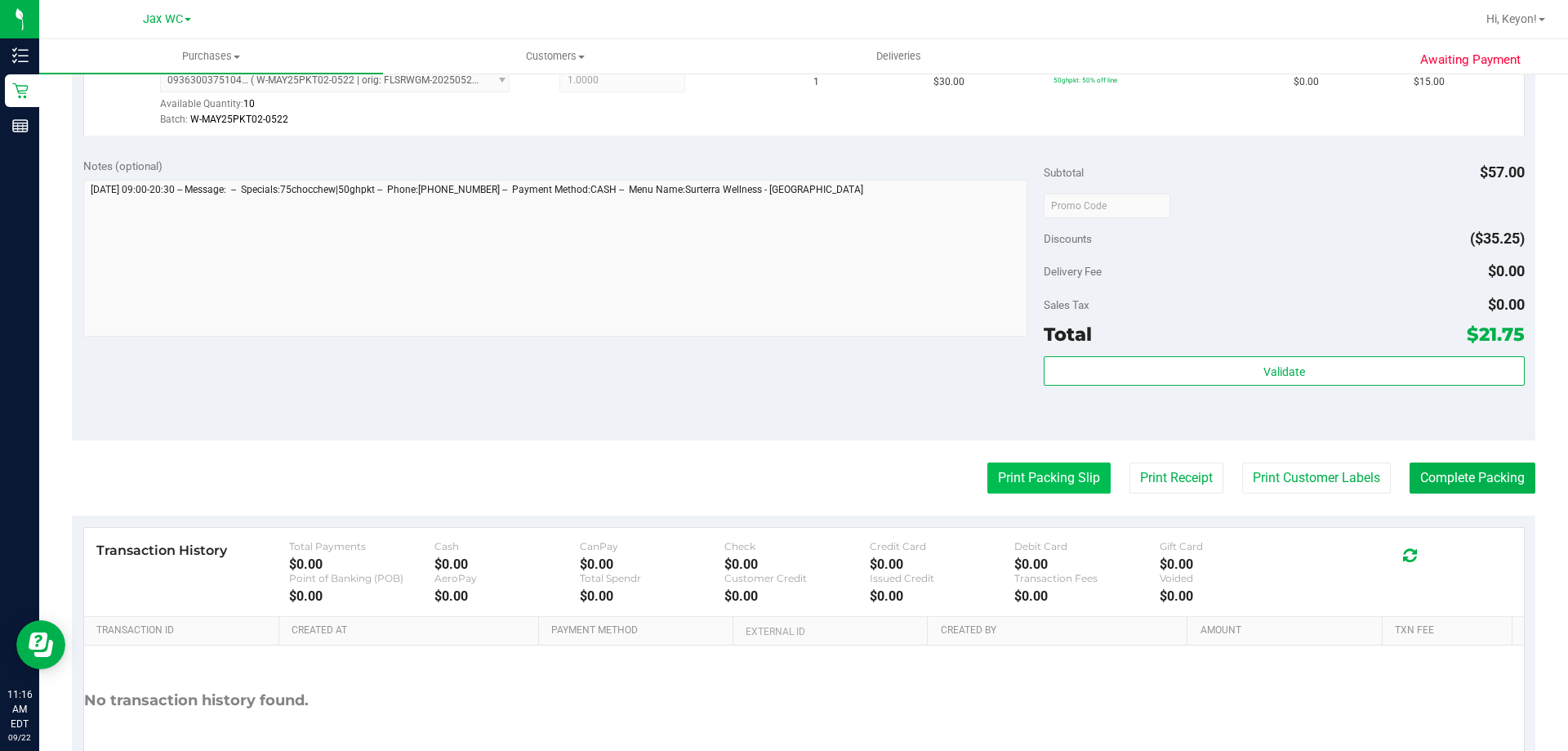
click at [1050, 470] on button "Print Packing Slip" at bounding box center [1049, 478] width 123 height 31
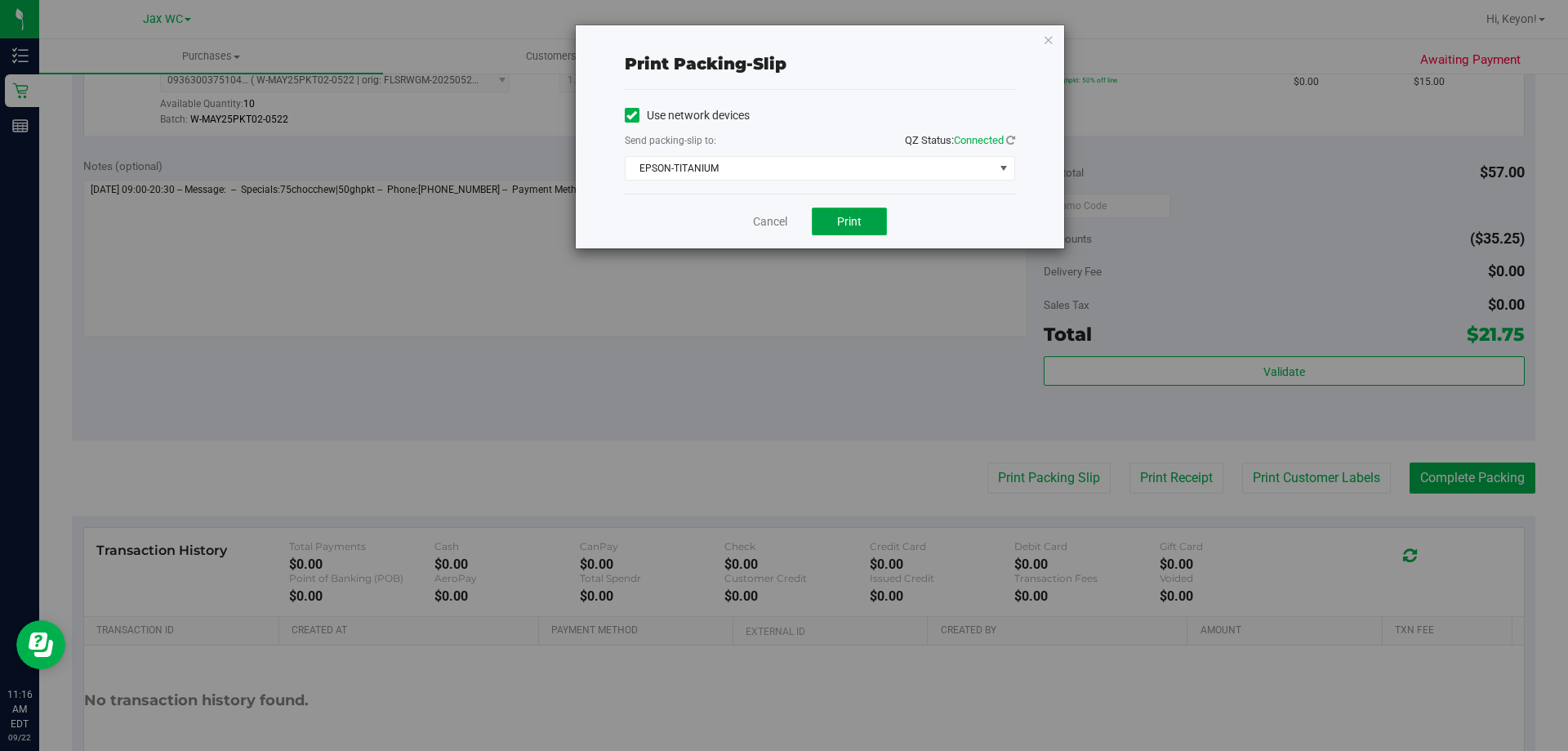
click at [846, 223] on span "Print" at bounding box center [849, 221] width 25 height 13
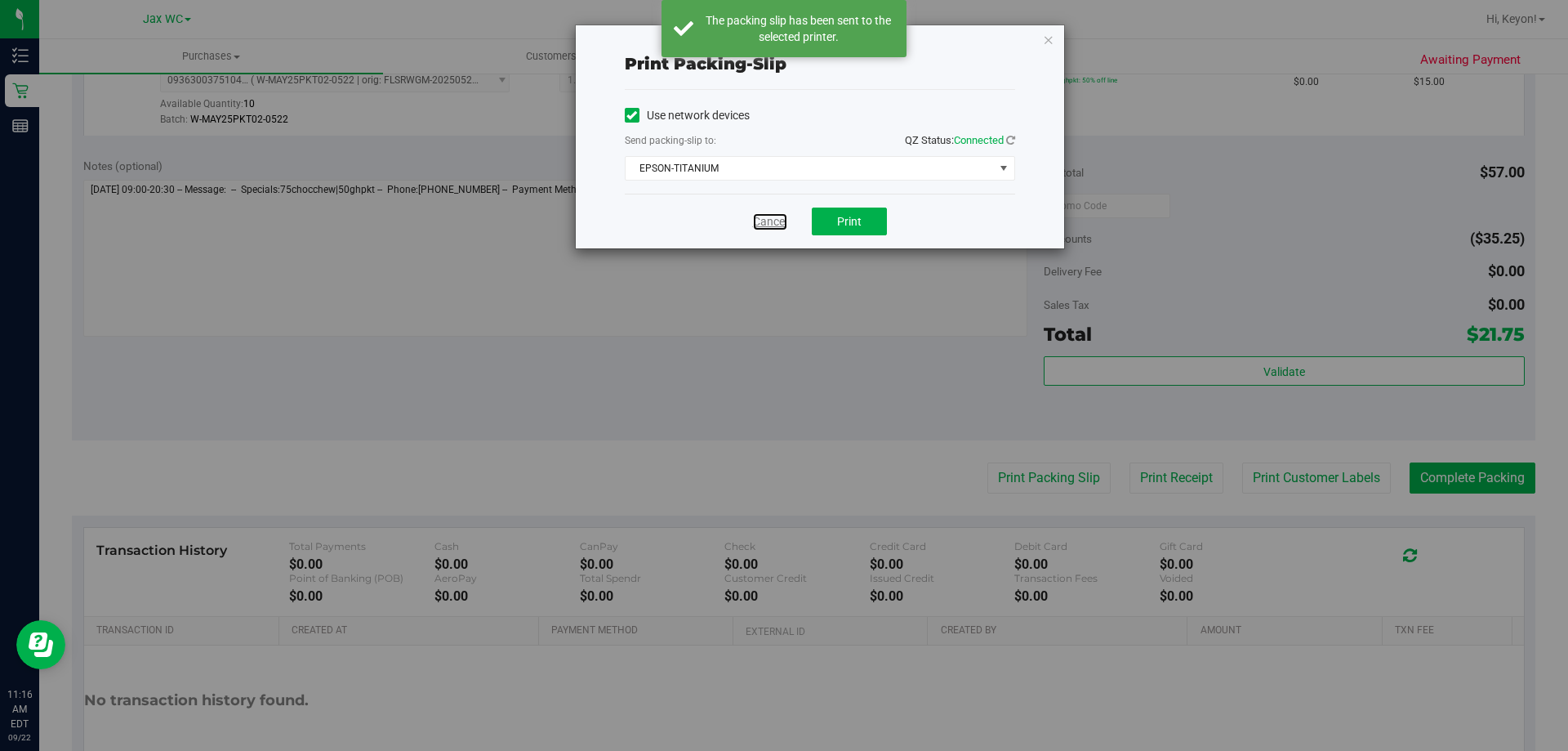
click at [762, 216] on link "Cancel" at bounding box center [770, 222] width 35 height 17
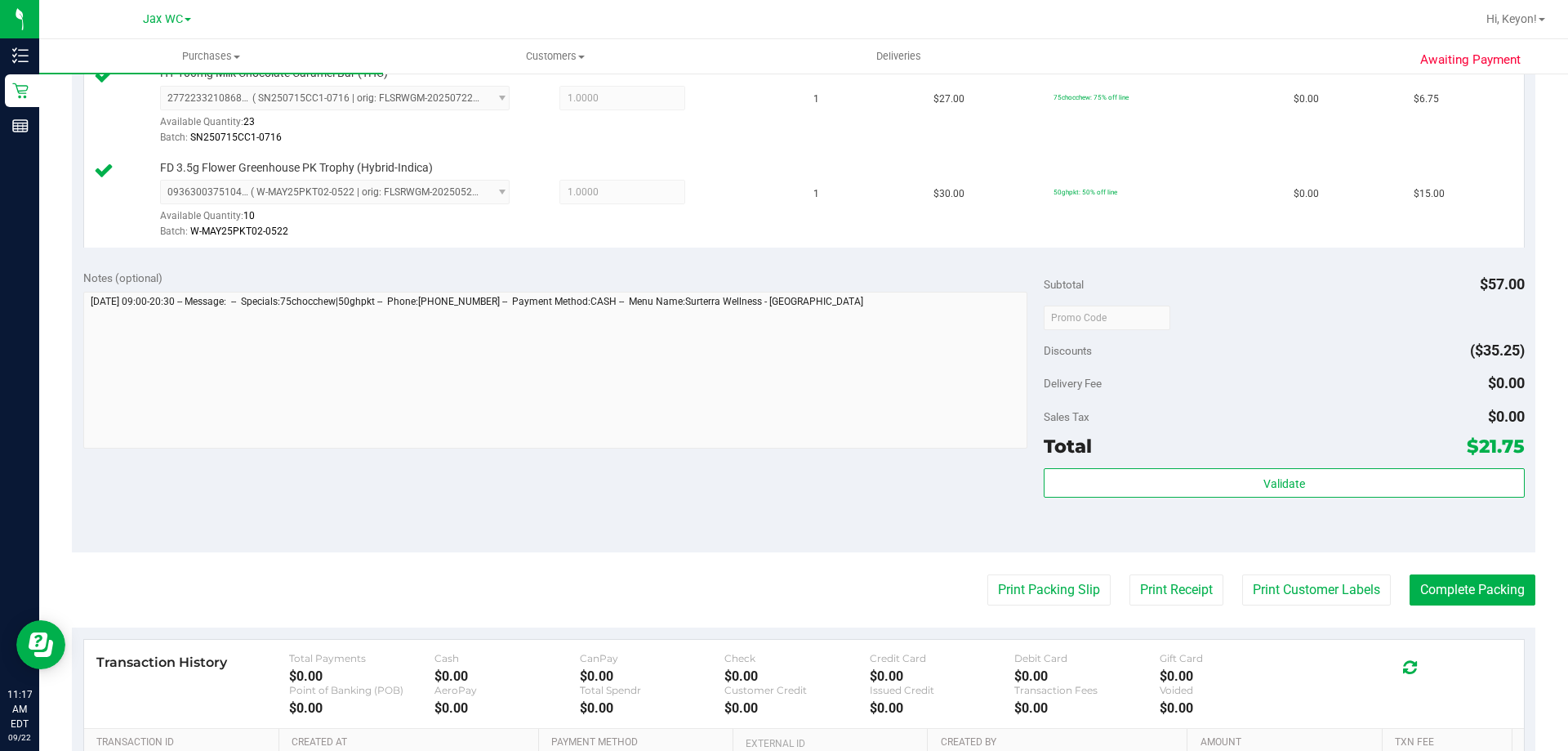
scroll to position [656, 0]
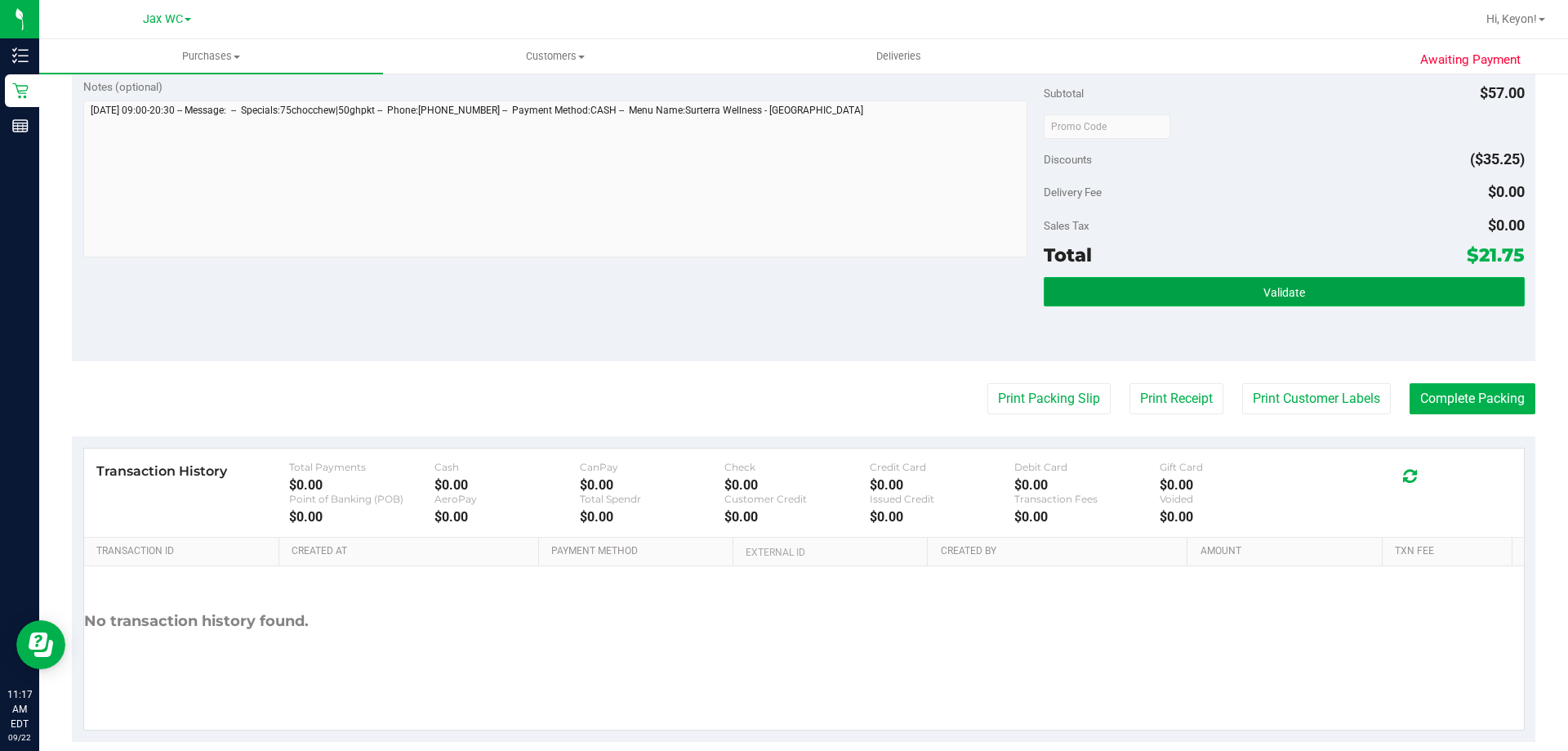
drag, startPoint x: 1317, startPoint y: 286, endPoint x: 1316, endPoint y: 302, distance: 16.0
click at [1317, 296] on button "Validate" at bounding box center [1284, 292] width 480 height 30
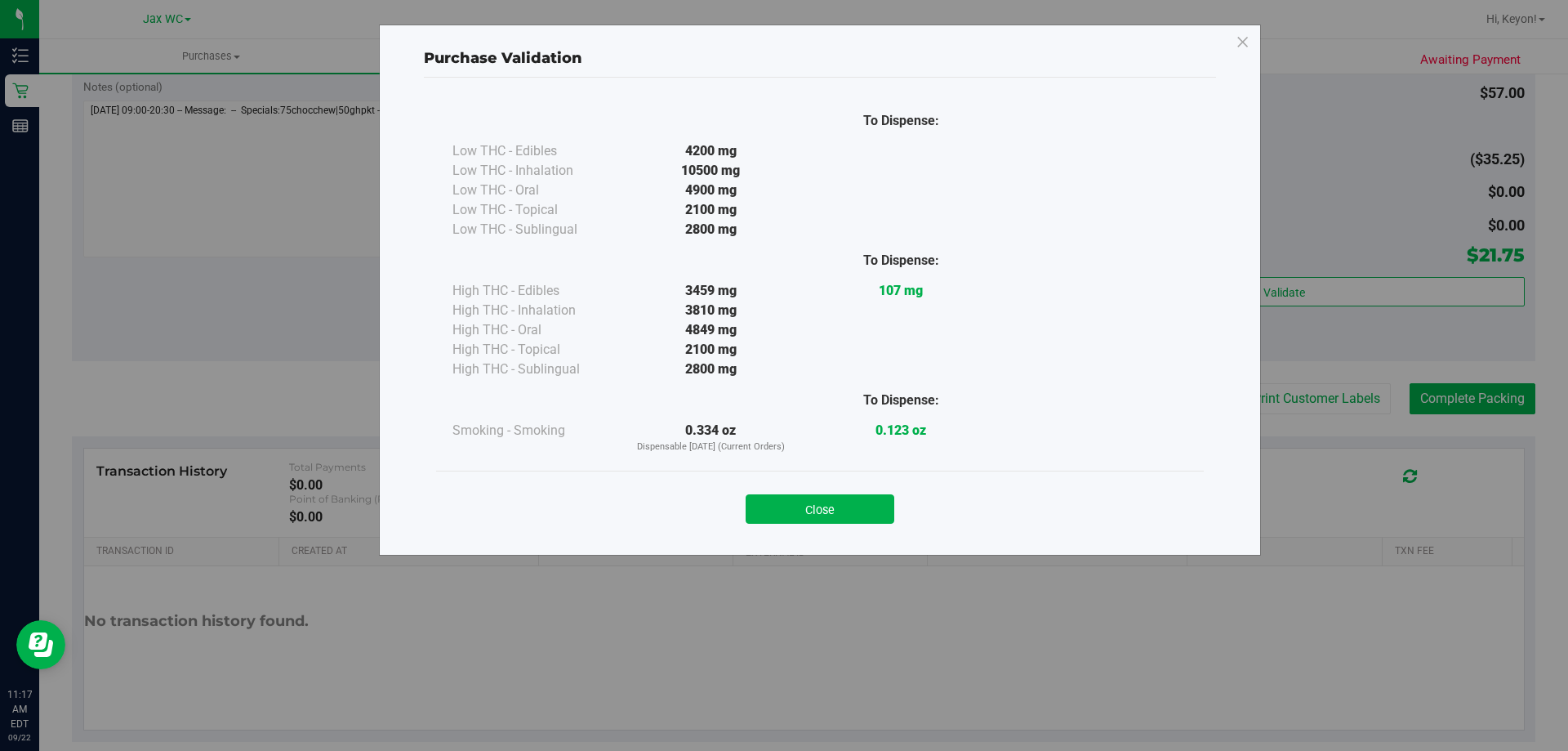
drag, startPoint x: 833, startPoint y: 511, endPoint x: 857, endPoint y: 499, distance: 26.8
click at [834, 507] on button "Close" at bounding box center [820, 509] width 149 height 30
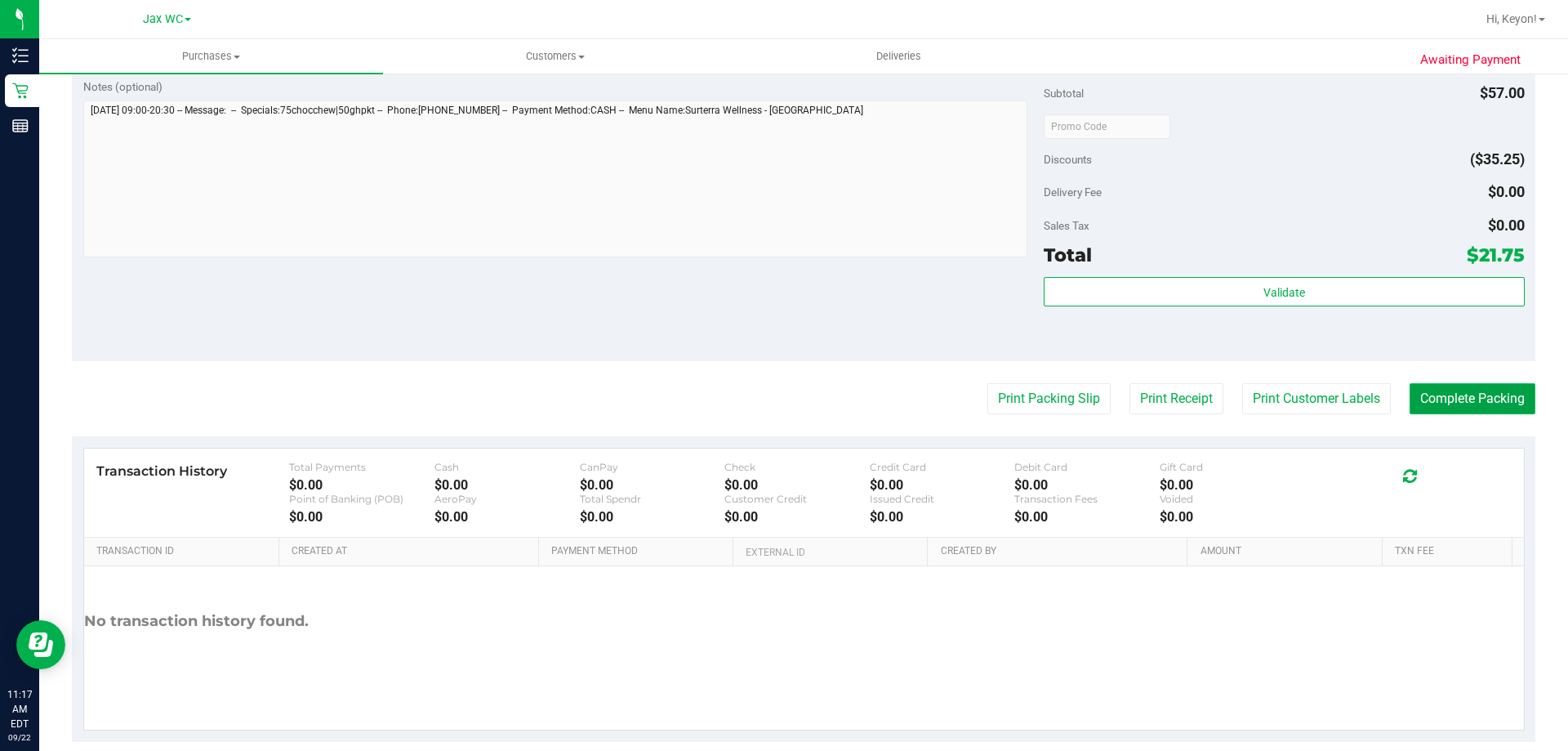
click at [1469, 389] on button "Complete Packing" at bounding box center [1472, 398] width 126 height 31
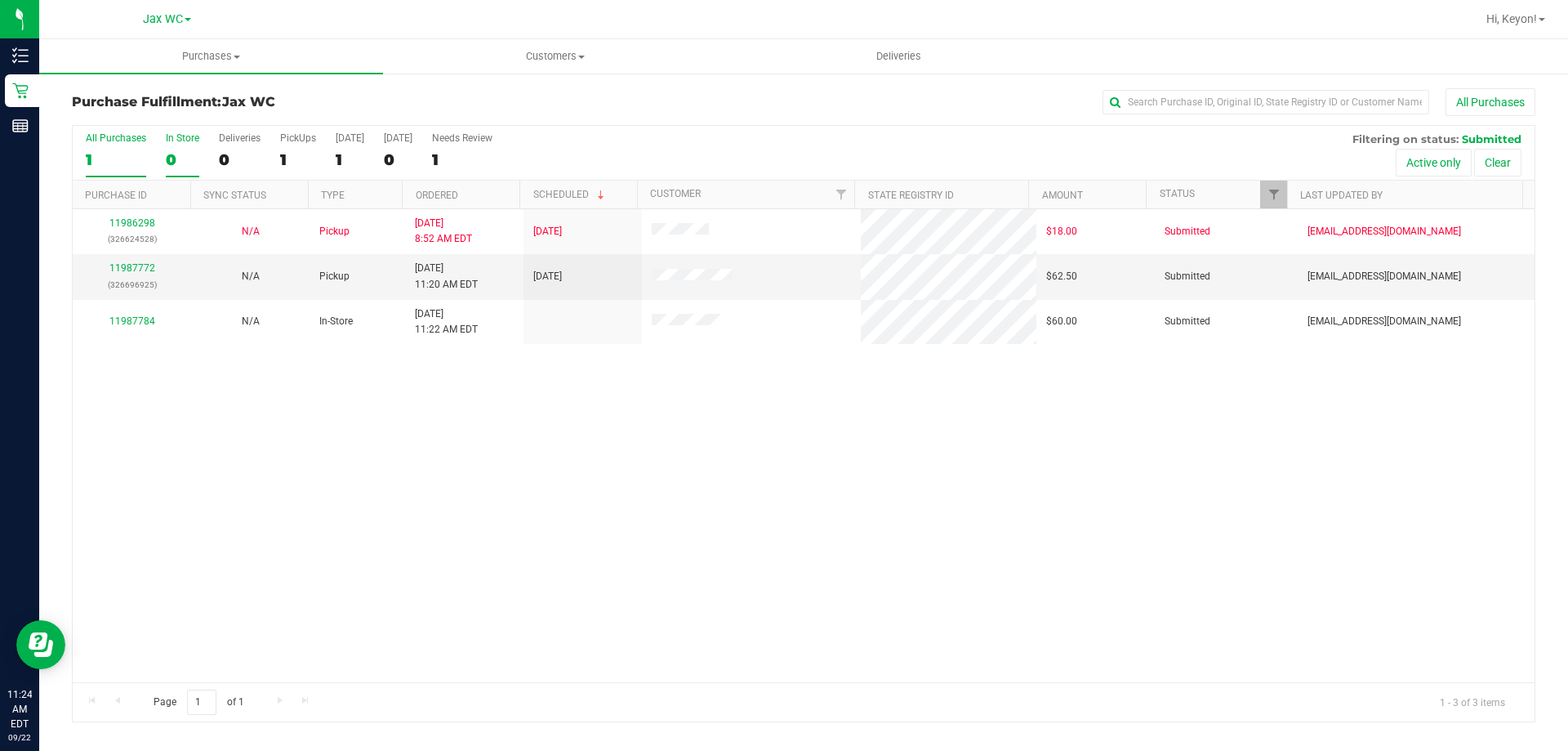
click at [174, 149] on label "In Store 0" at bounding box center [183, 155] width 34 height 45
click at [0, 0] on input "In Store 0" at bounding box center [0, 0] width 0 height 0
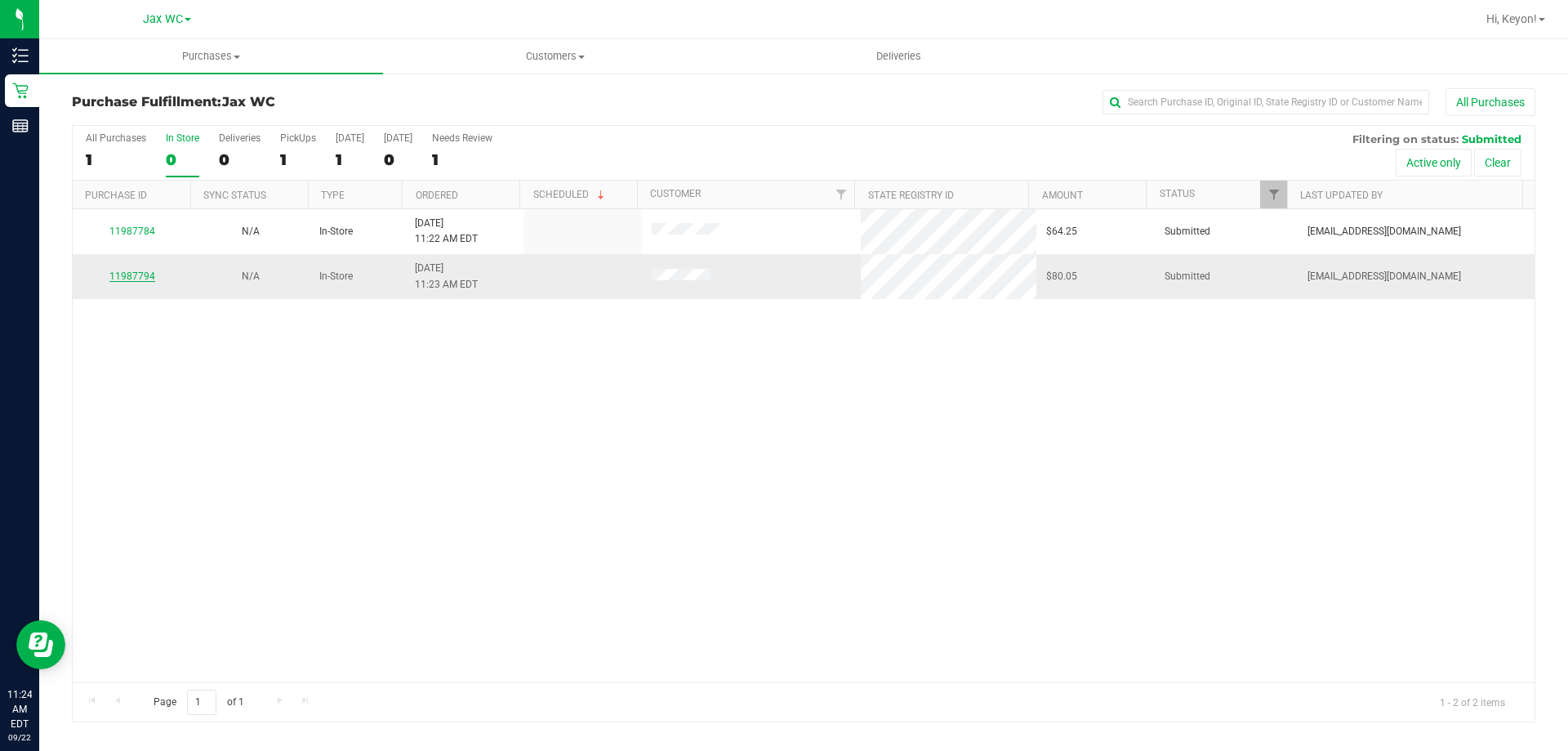
click at [148, 277] on link "11987794" at bounding box center [132, 277] width 46 height 12
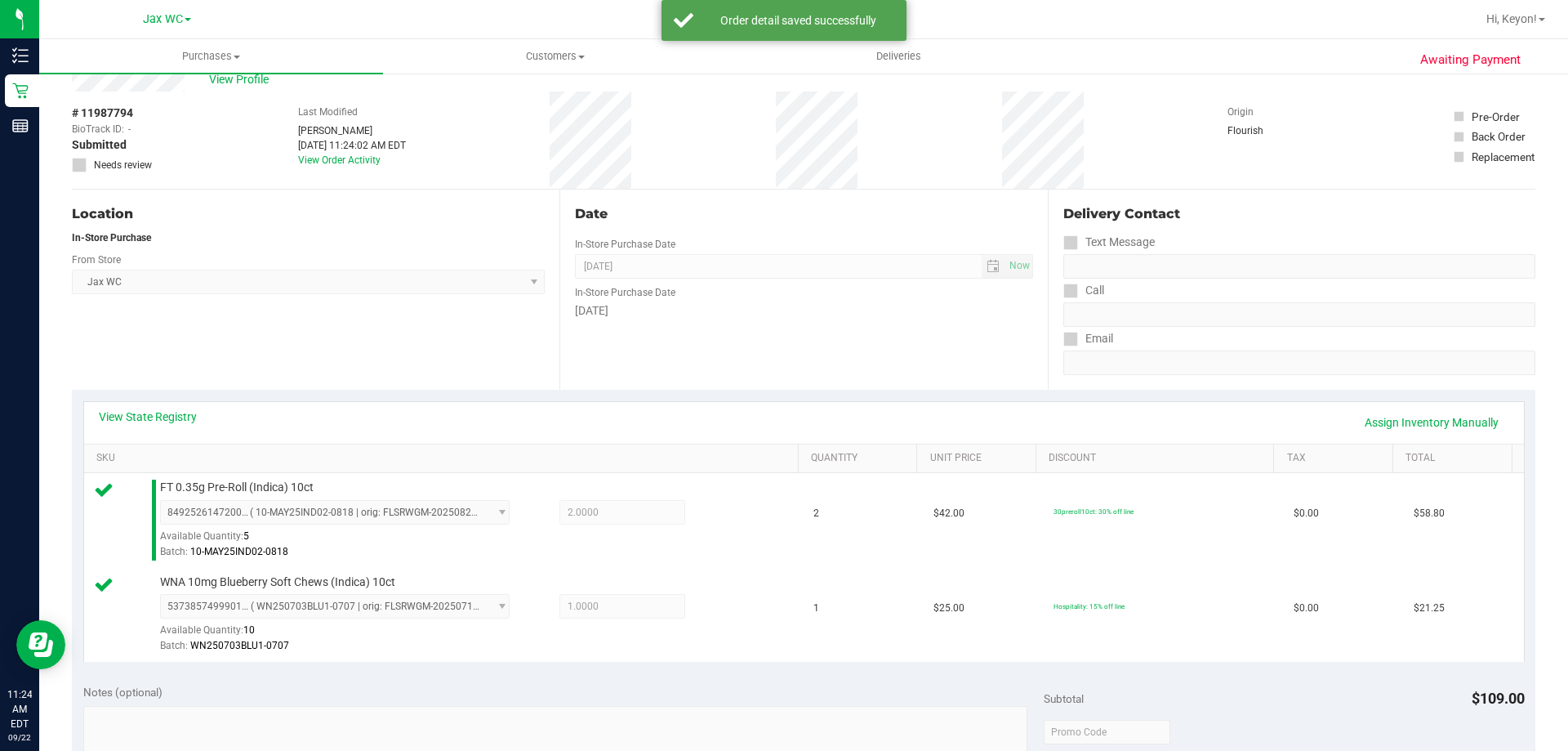
scroll to position [293, 0]
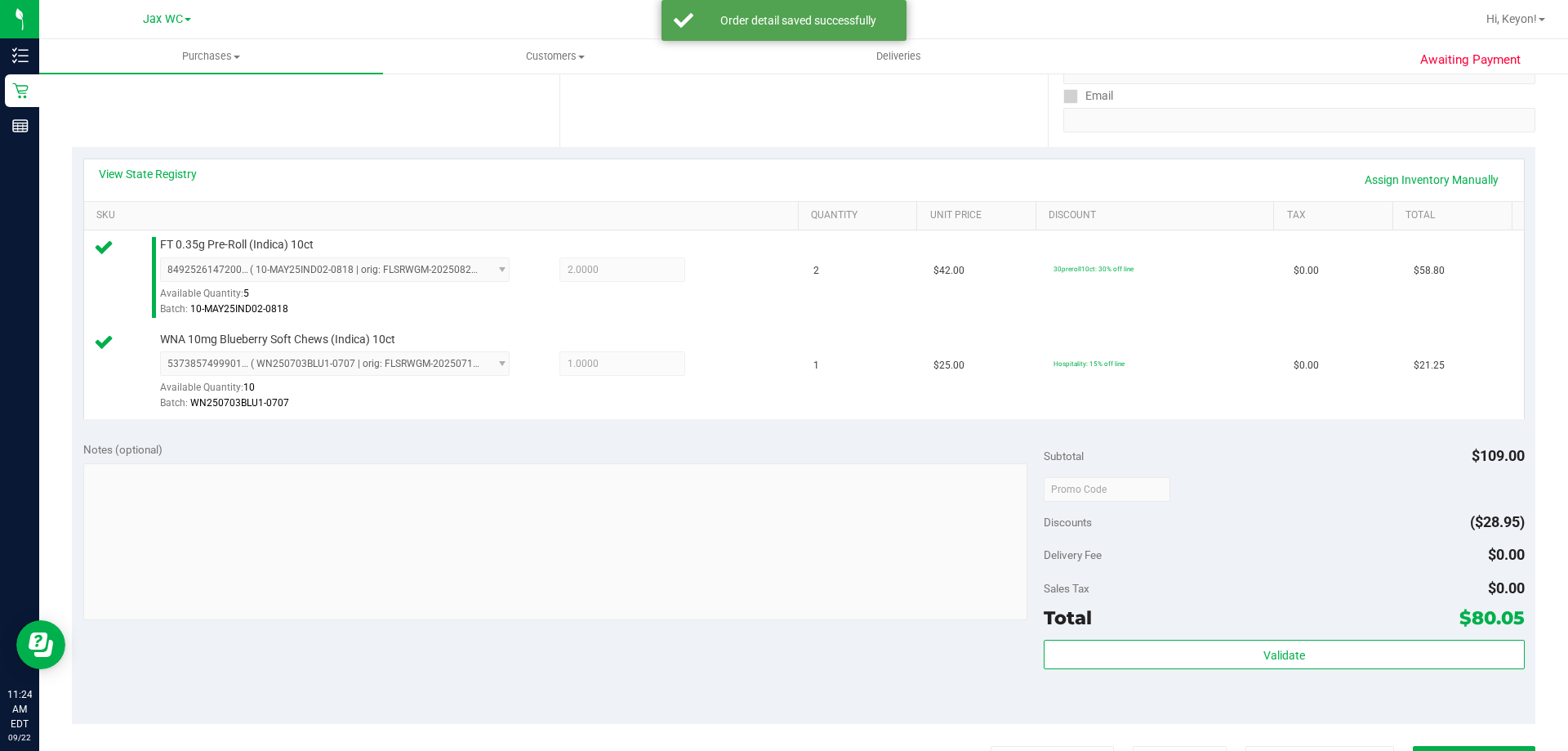
click at [1341, 640] on div "Subtotal $109.00 Discounts ($28.95) Delivery Fee $0.00 Sales Tax $0.00 Total $8…" at bounding box center [1284, 578] width 480 height 272
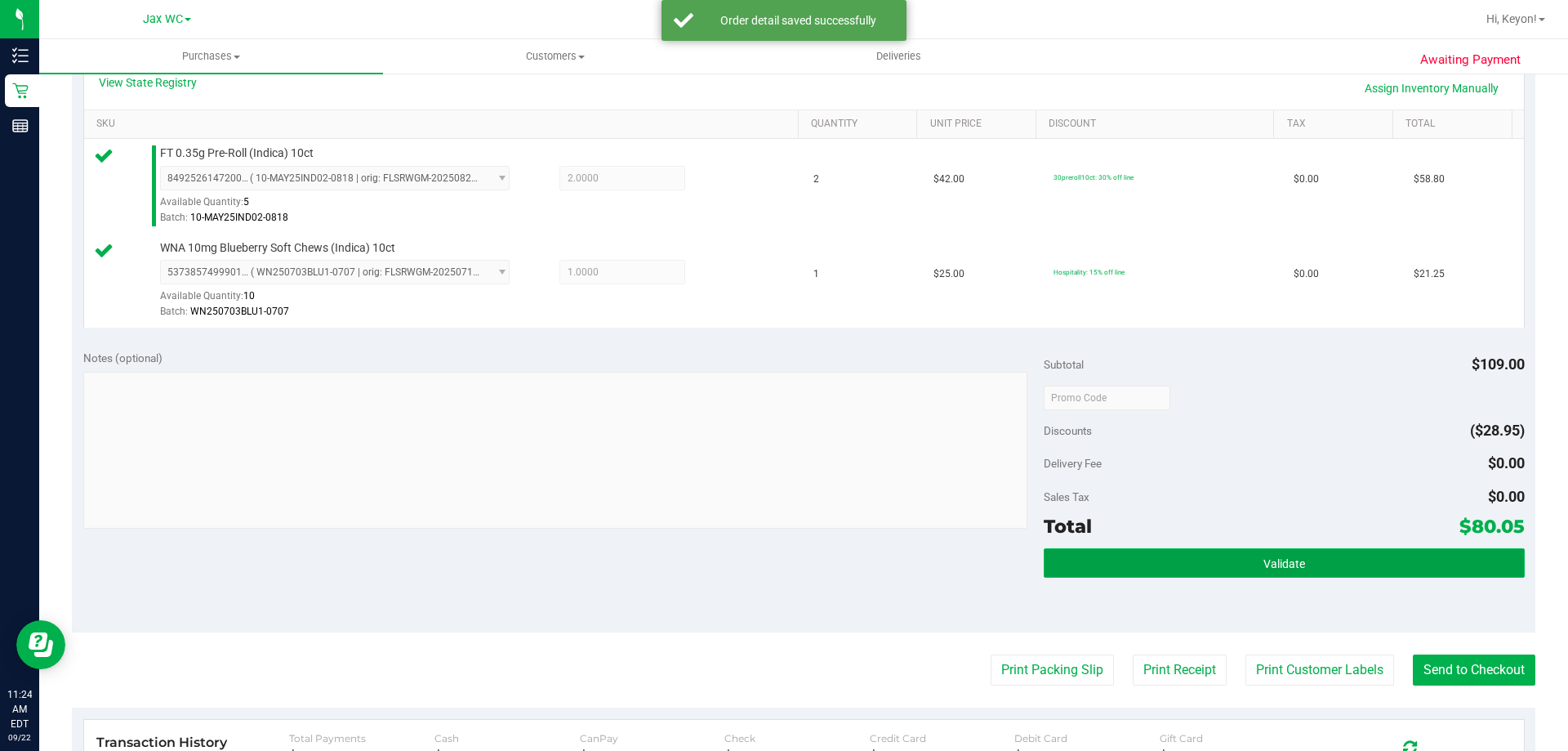
click at [1411, 557] on button "Validate" at bounding box center [1284, 562] width 480 height 30
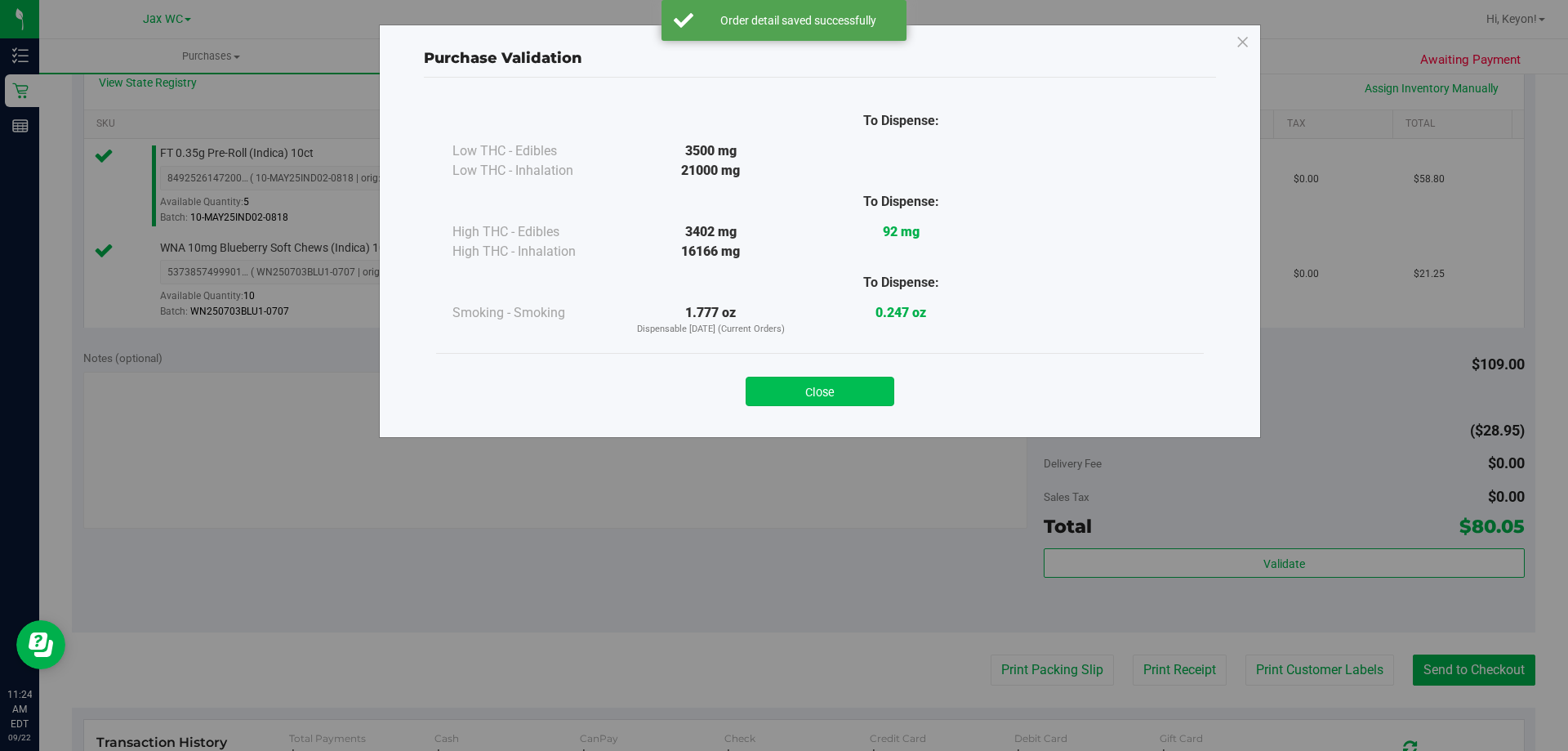
click at [849, 378] on button "Close" at bounding box center [820, 391] width 149 height 30
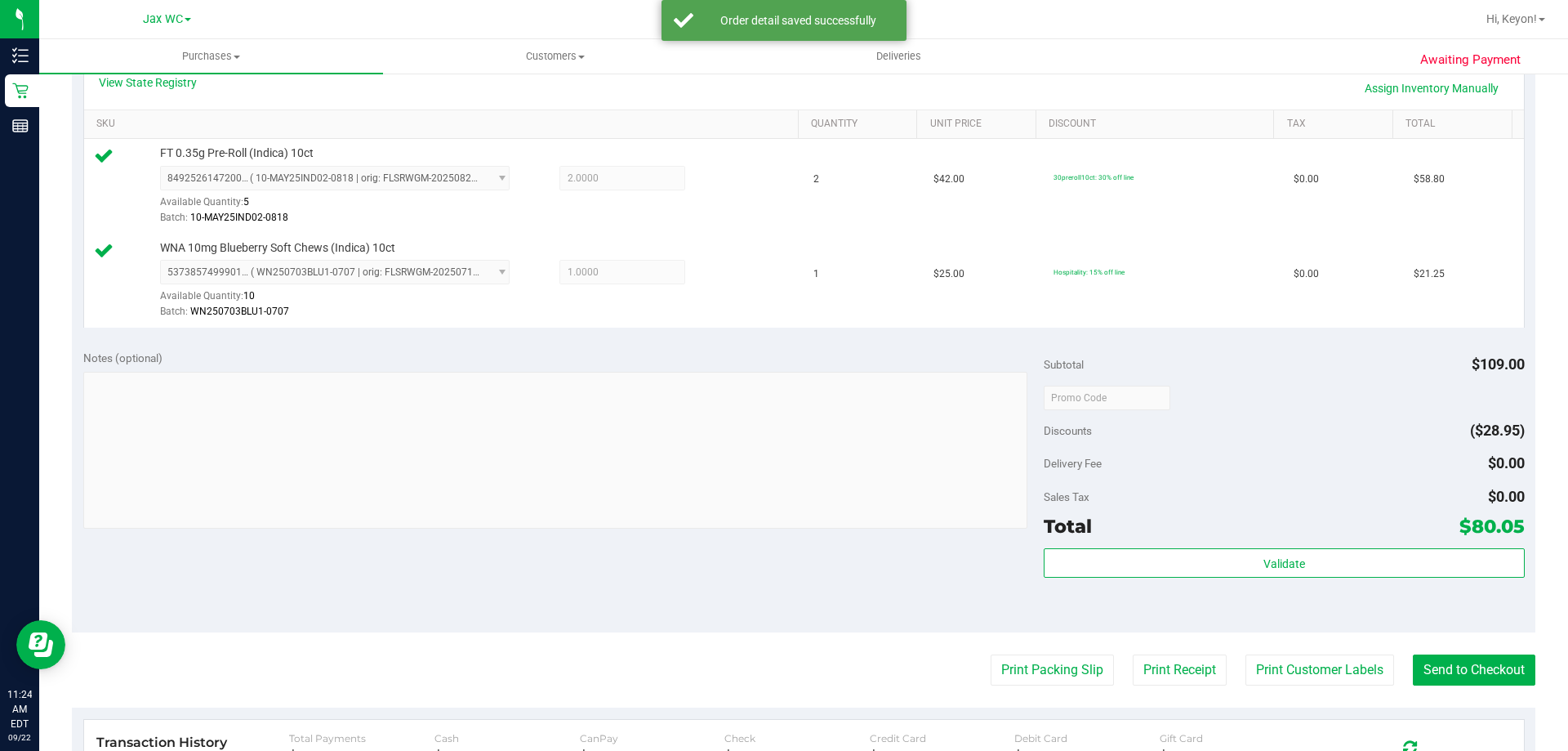
scroll to position [550, 0]
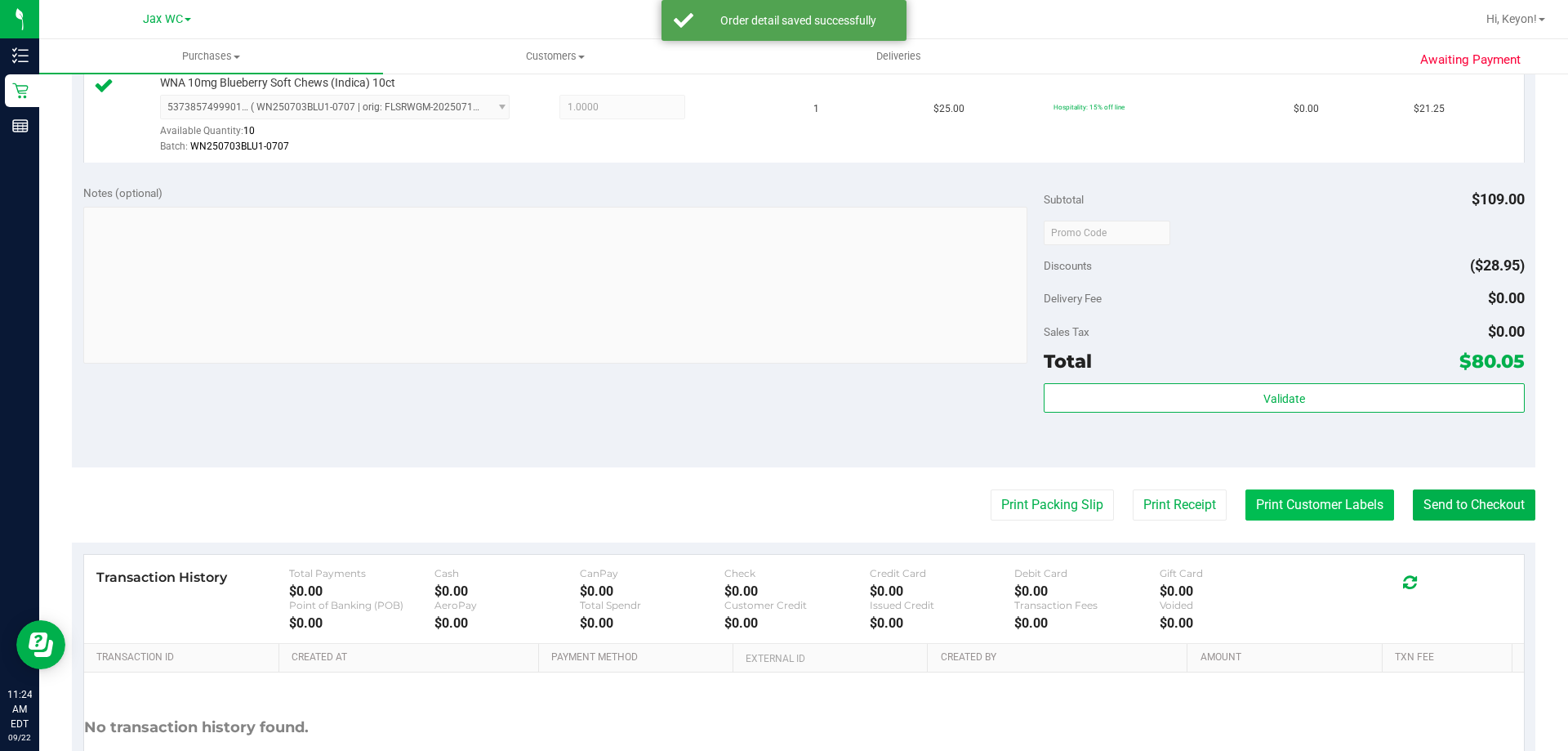
click at [1307, 512] on button "Print Customer Labels" at bounding box center [1319, 505] width 149 height 31
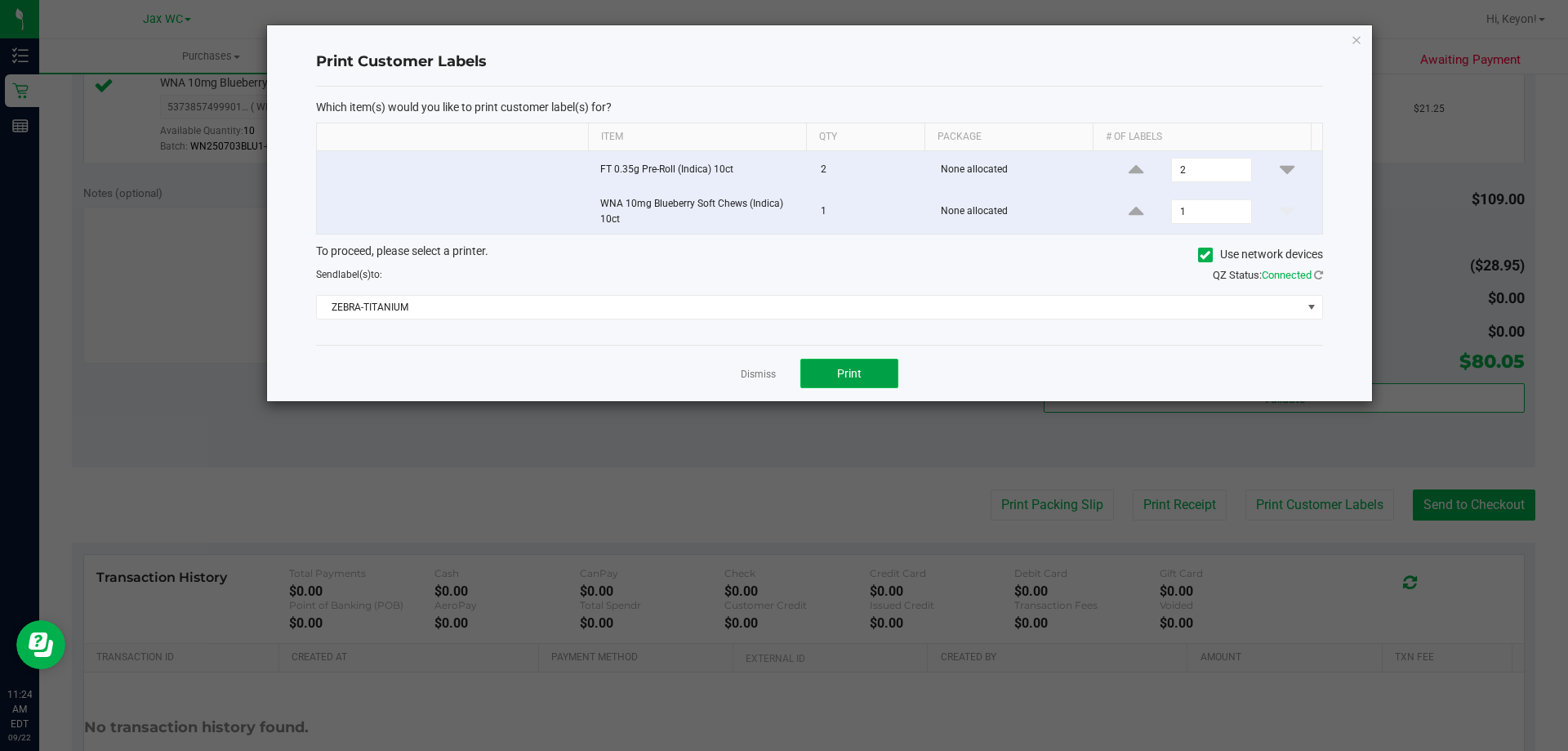
click at [848, 377] on span "Print" at bounding box center [849, 373] width 25 height 13
click at [764, 376] on link "Dismiss" at bounding box center [758, 375] width 36 height 14
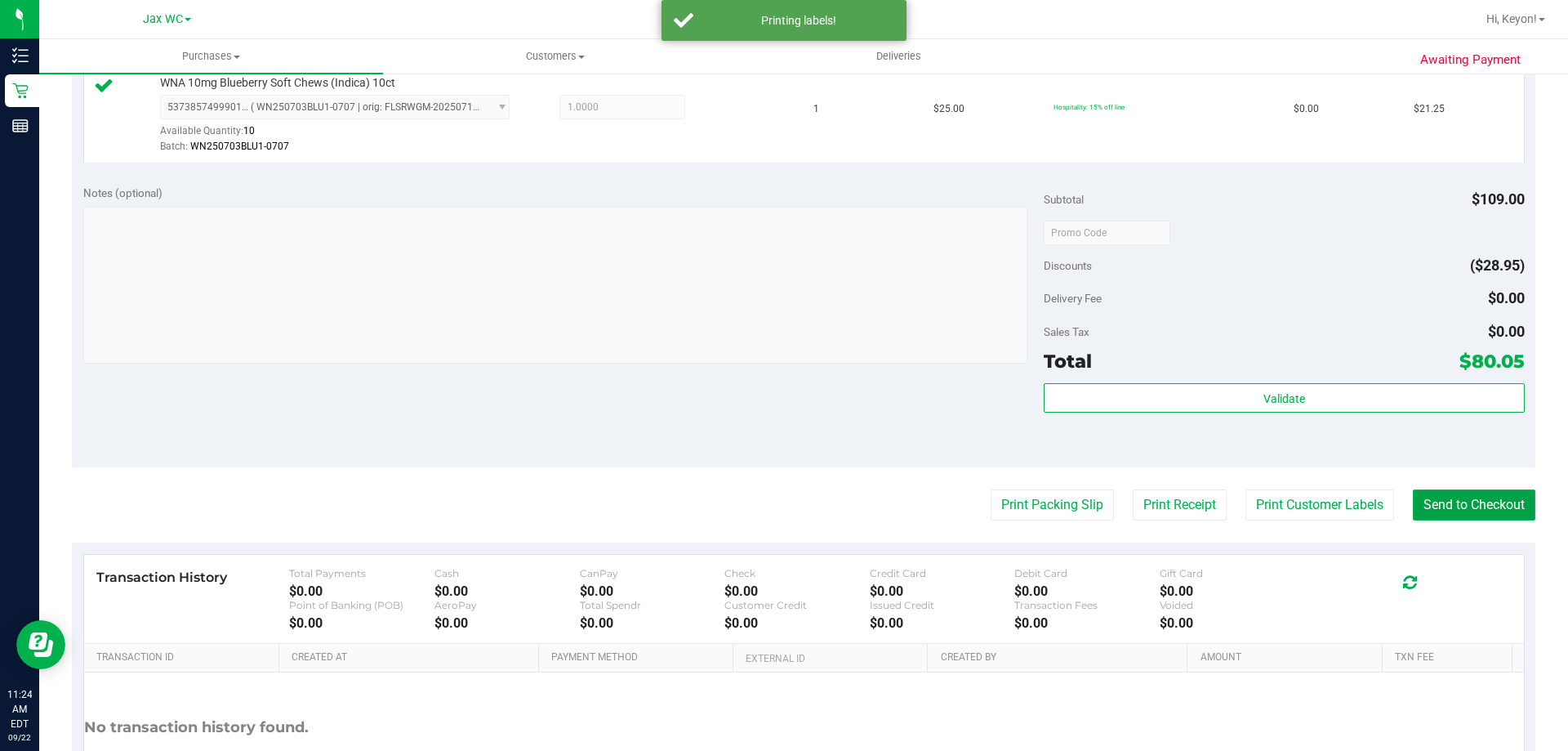
click at [1476, 504] on button "Send to Checkout" at bounding box center [1473, 505] width 123 height 31
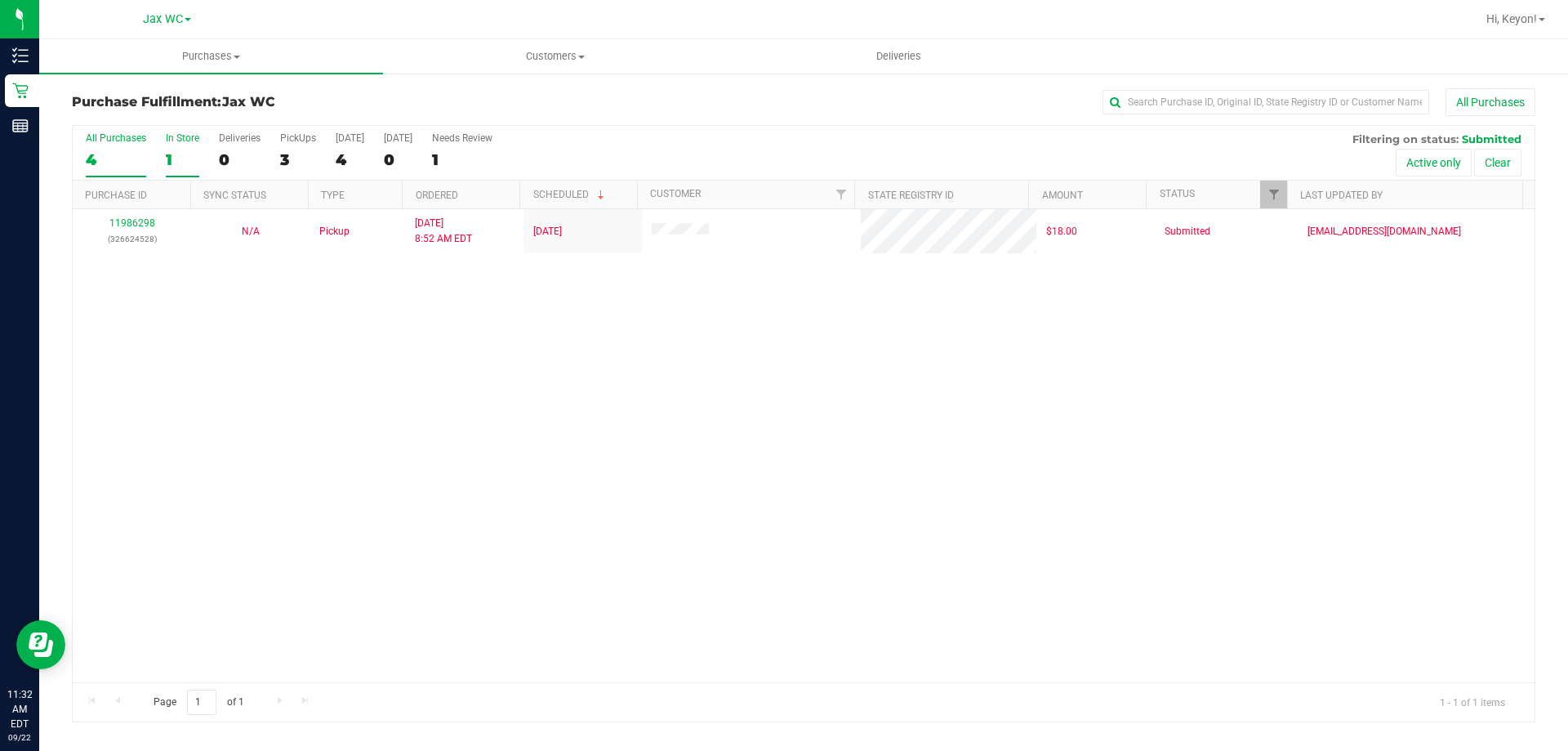
click at [184, 158] on div "1" at bounding box center [183, 160] width 34 height 19
click at [0, 0] on input "In Store 1" at bounding box center [0, 0] width 0 height 0
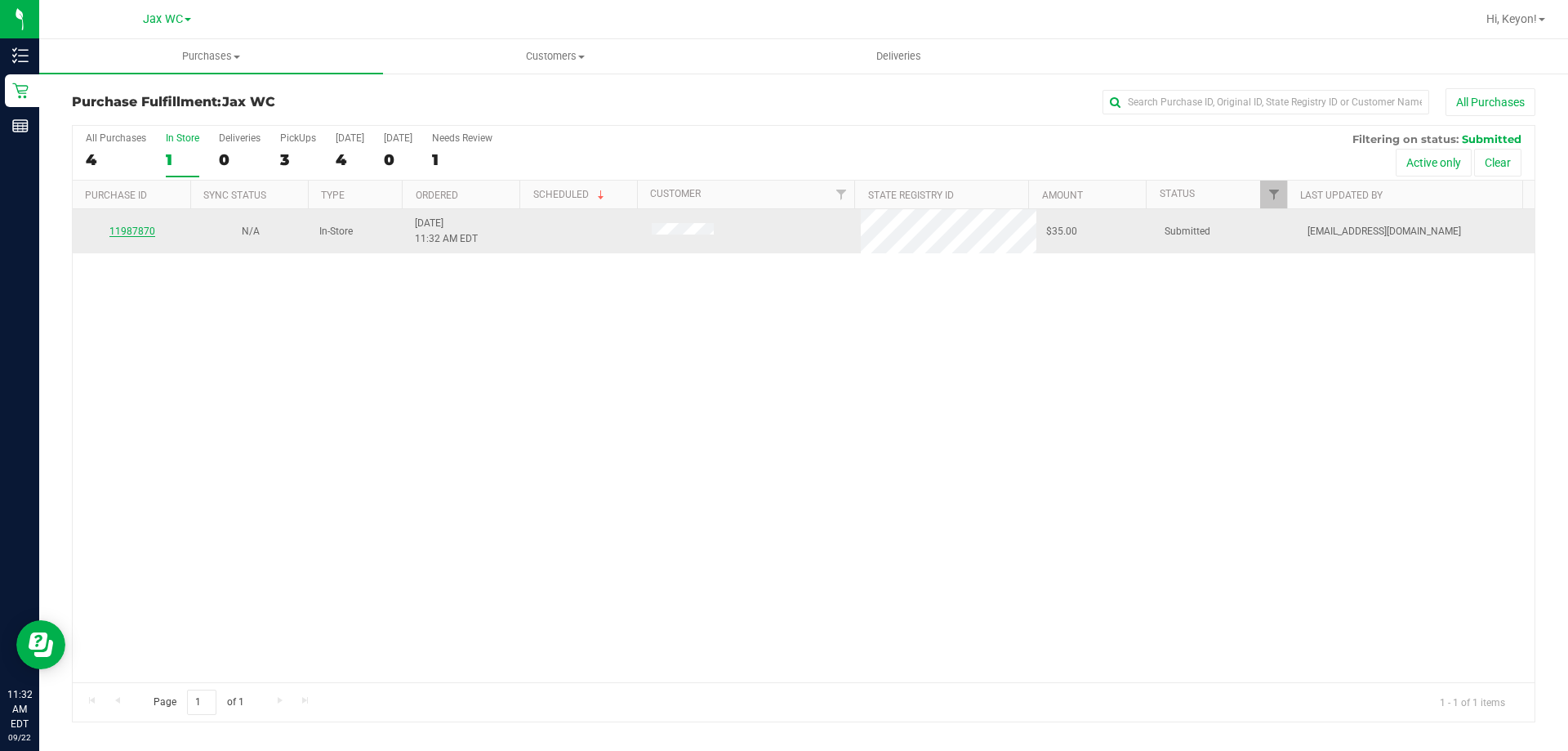
click at [142, 236] on link "11987870" at bounding box center [132, 232] width 46 height 12
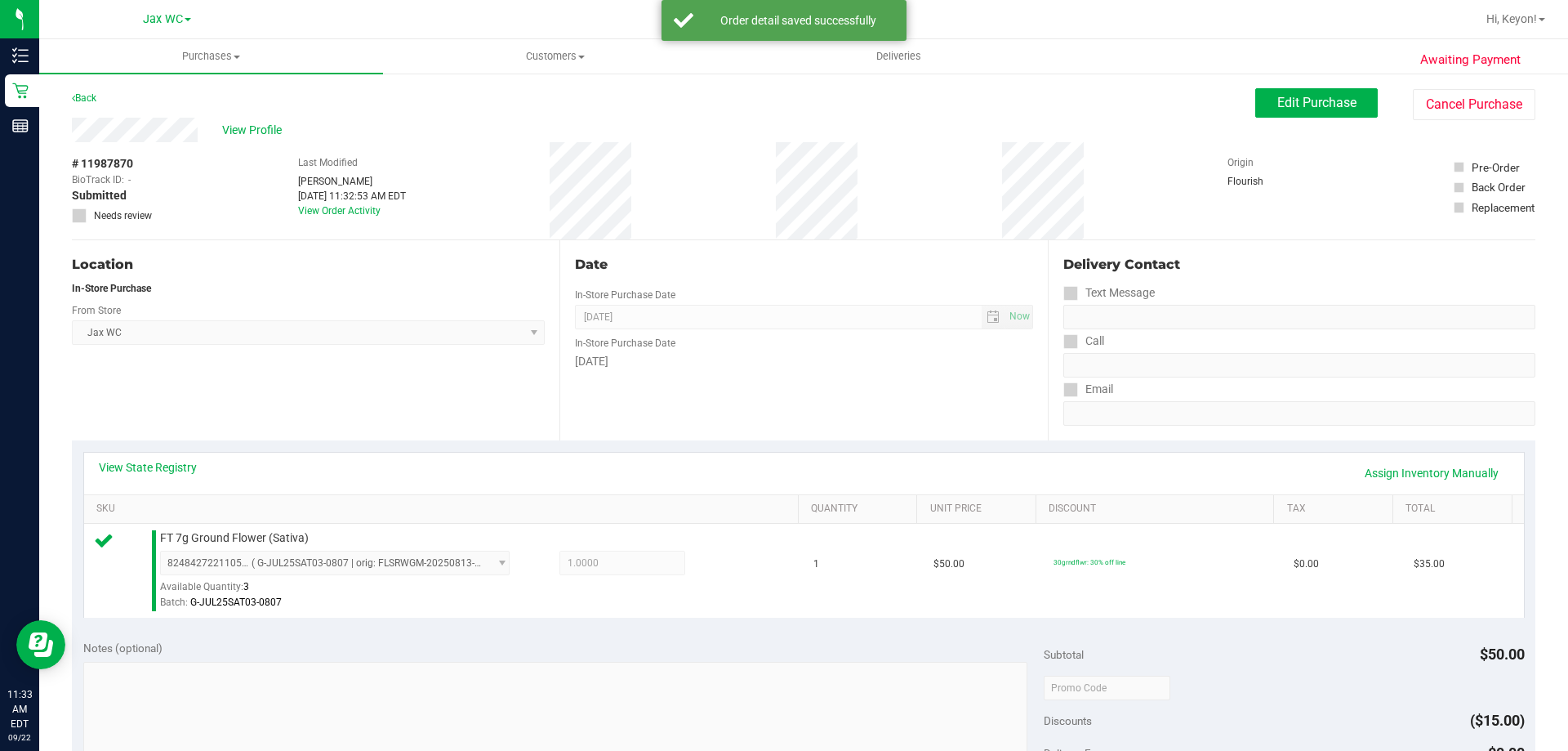
scroll to position [402, 0]
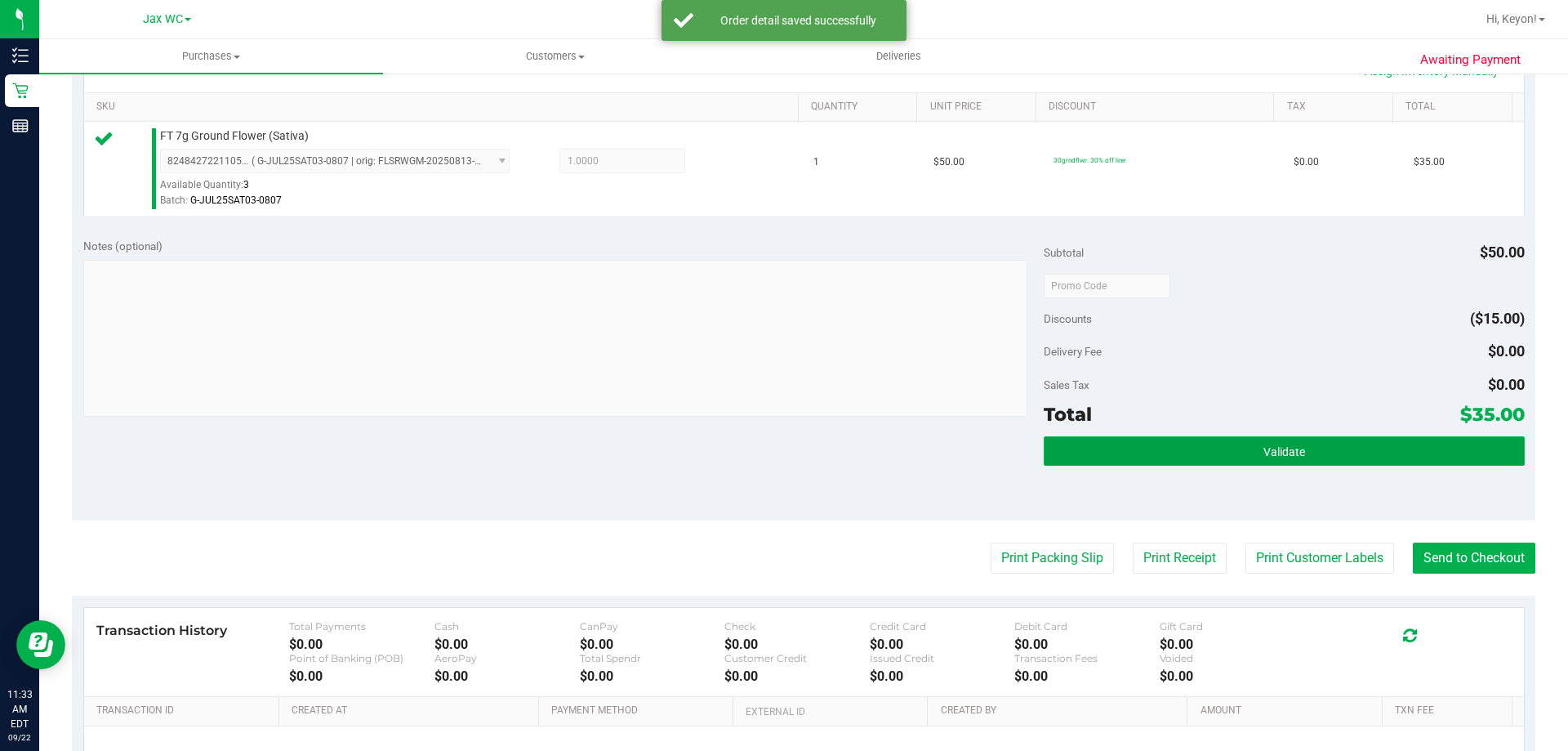
drag, startPoint x: 1337, startPoint y: 436, endPoint x: 1330, endPoint y: 443, distance: 9.9
click at [1332, 445] on button "Validate" at bounding box center [1284, 451] width 480 height 30
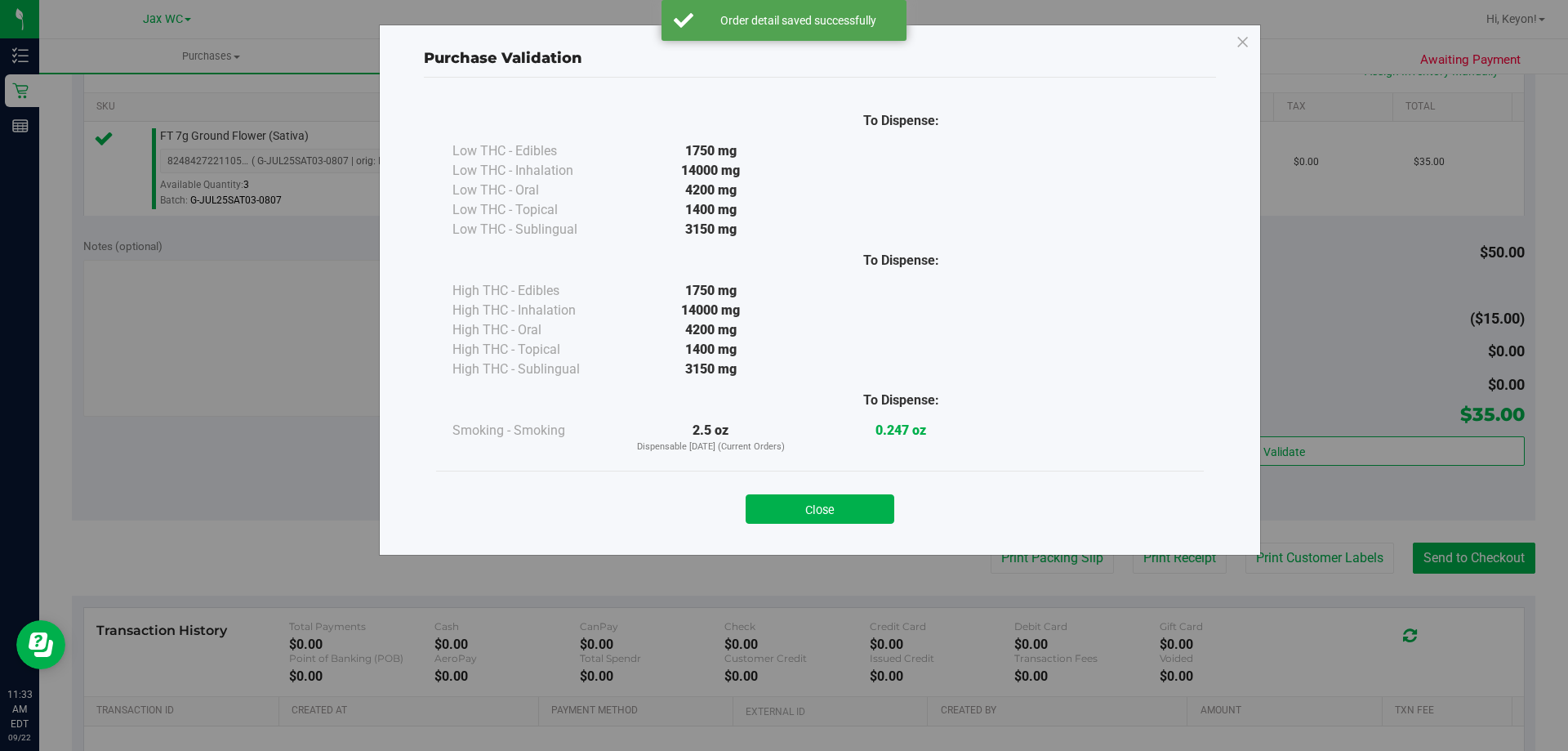
drag, startPoint x: 817, startPoint y: 509, endPoint x: 852, endPoint y: 507, distance: 35.1
click at [826, 507] on button "Close" at bounding box center [820, 509] width 149 height 30
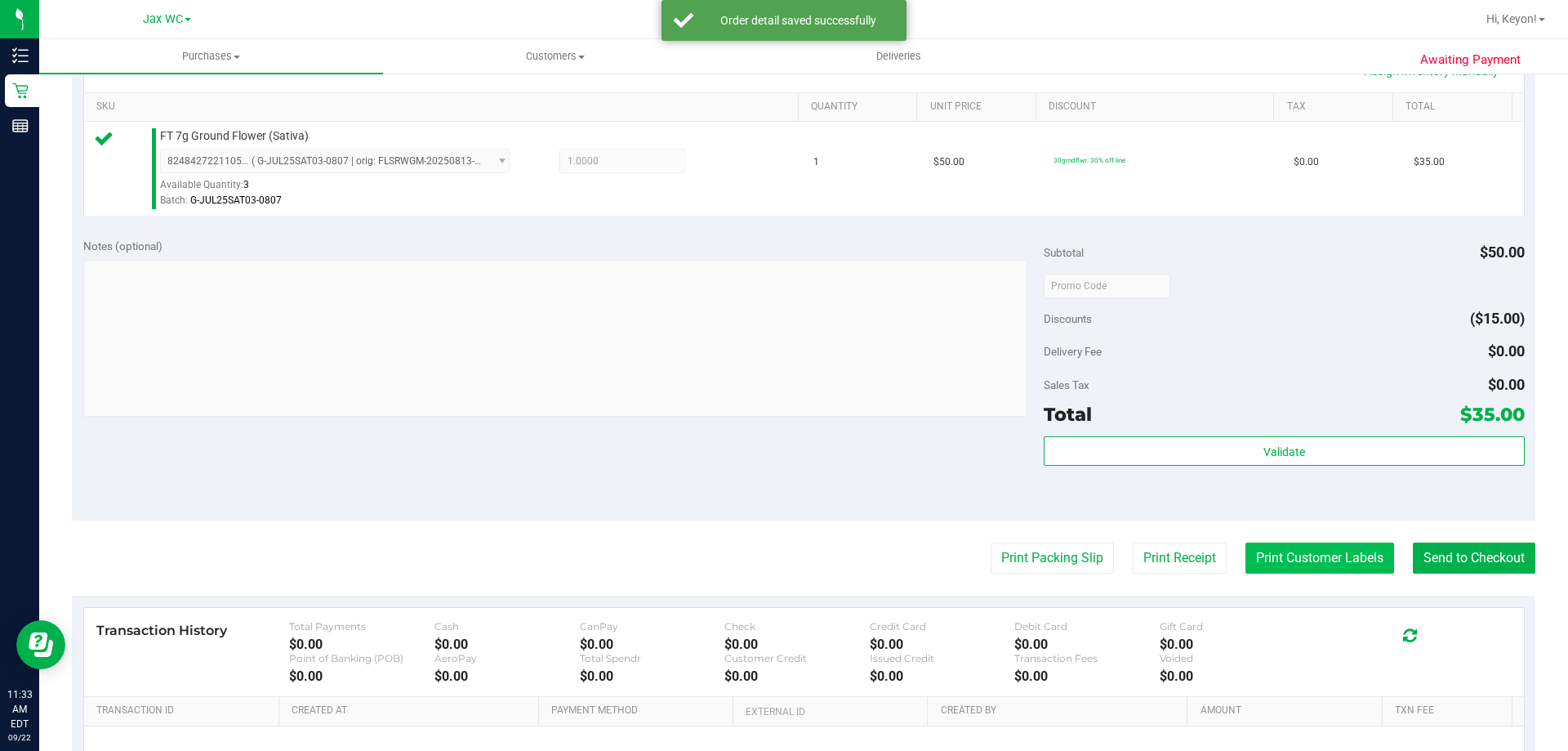
click at [1267, 553] on button "Print Customer Labels" at bounding box center [1319, 558] width 149 height 31
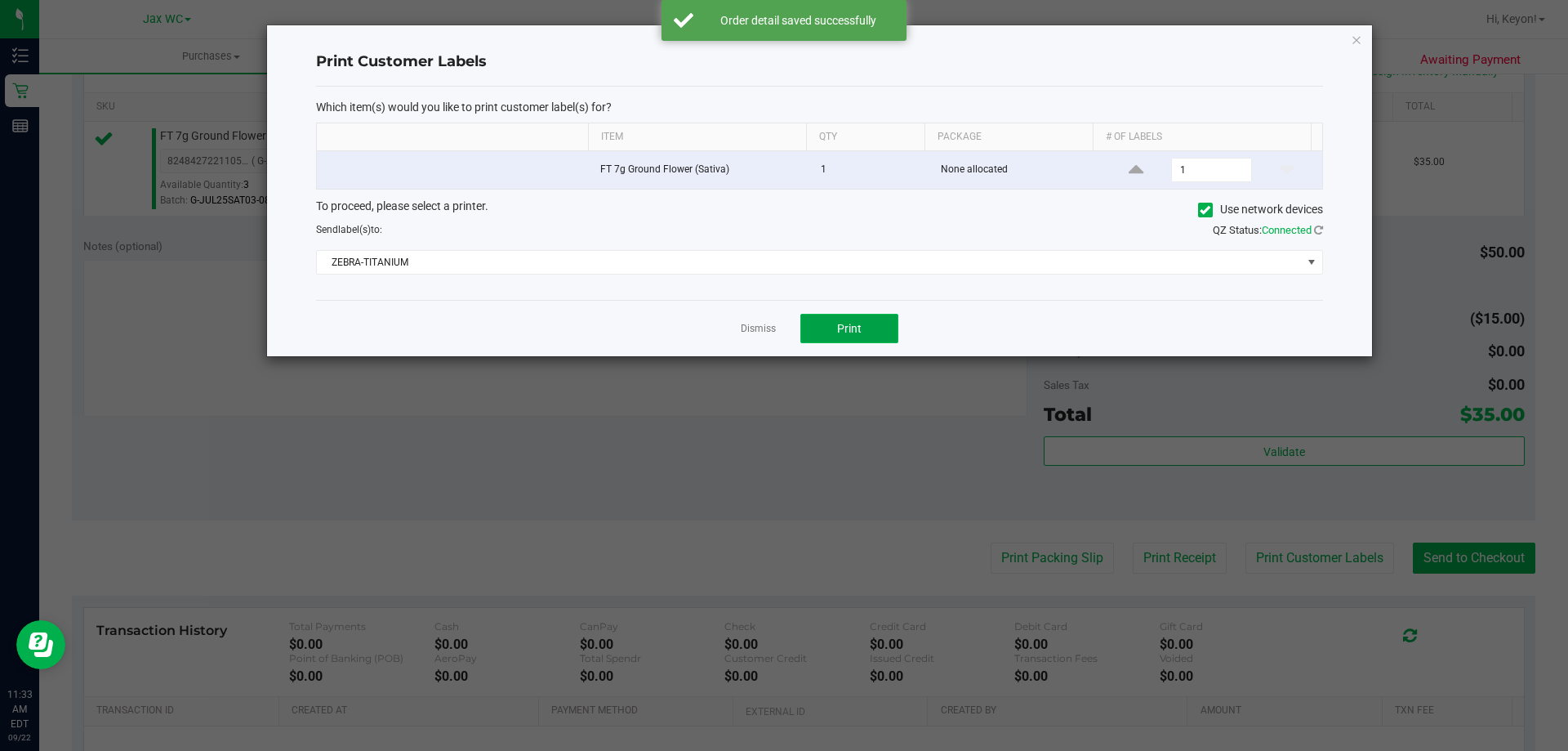
click at [845, 322] on span "Print" at bounding box center [849, 328] width 25 height 13
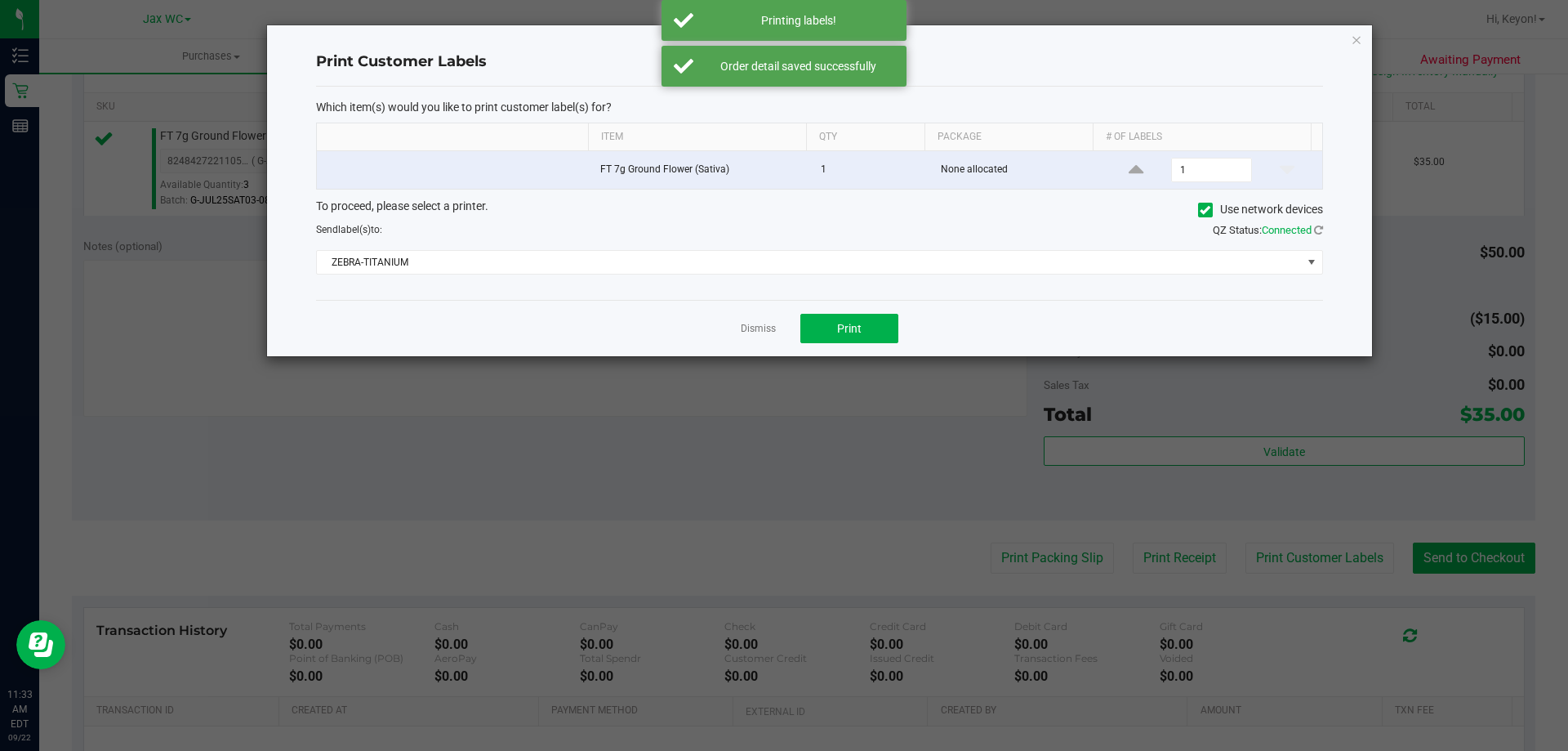
drag, startPoint x: 756, startPoint y: 327, endPoint x: 765, endPoint y: 327, distance: 9.0
click at [758, 327] on link "Dismiss" at bounding box center [758, 329] width 36 height 14
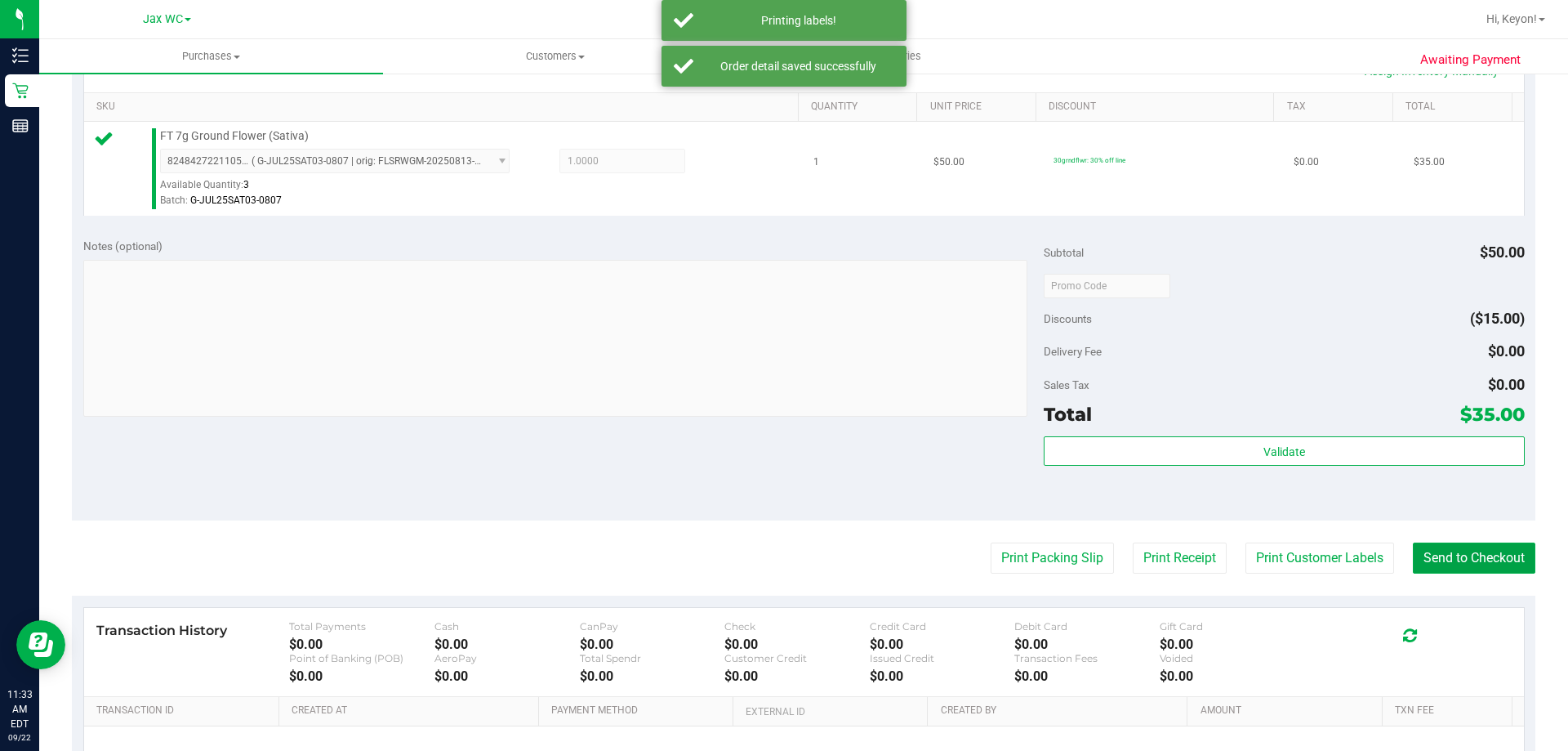
drag, startPoint x: 1451, startPoint y: 565, endPoint x: 916, endPoint y: 170, distance: 665.0
click at [1450, 558] on button "Send to Checkout" at bounding box center [1473, 558] width 123 height 31
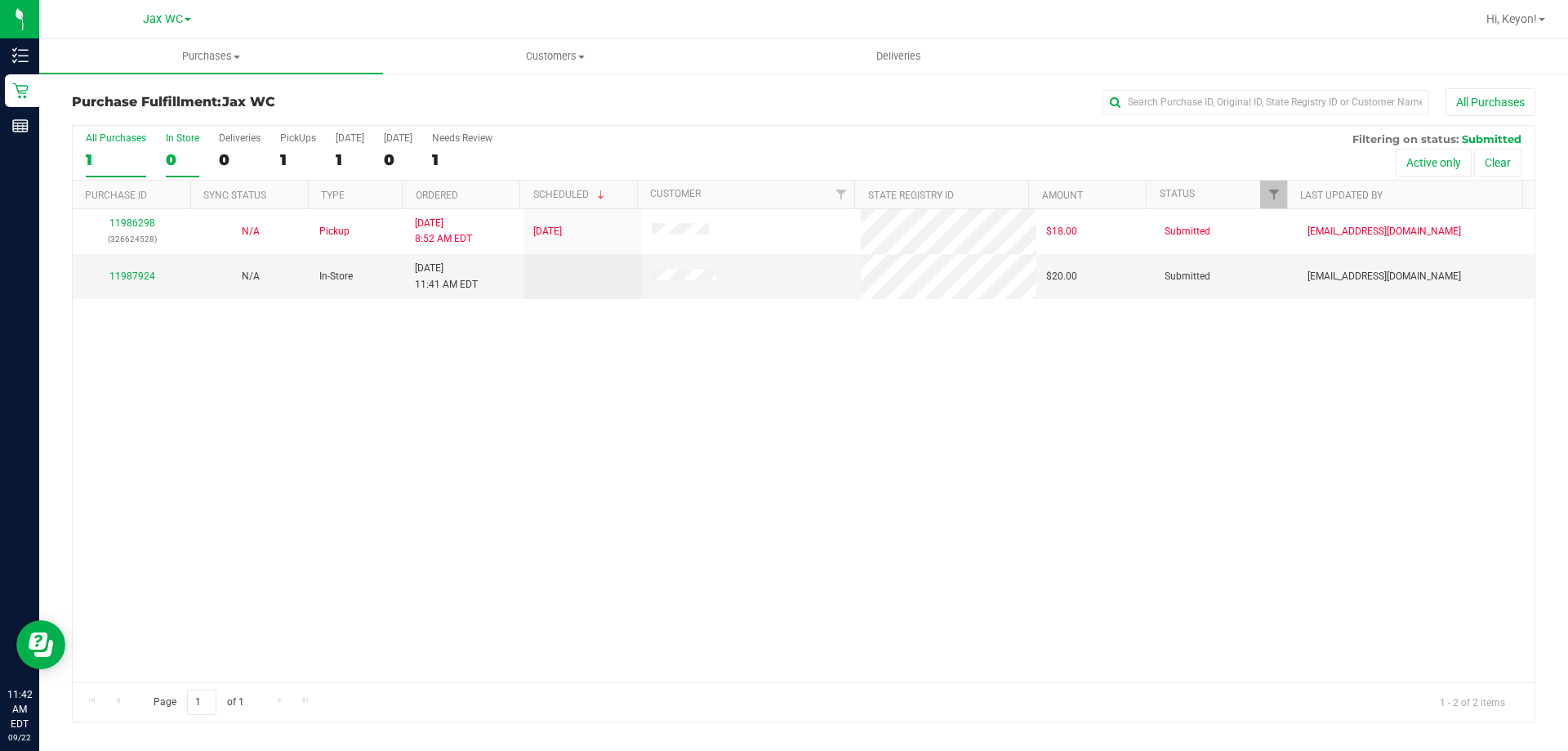
click at [198, 151] on div "0" at bounding box center [183, 160] width 34 height 19
click at [0, 0] on input "In Store 0" at bounding box center [0, 0] width 0 height 0
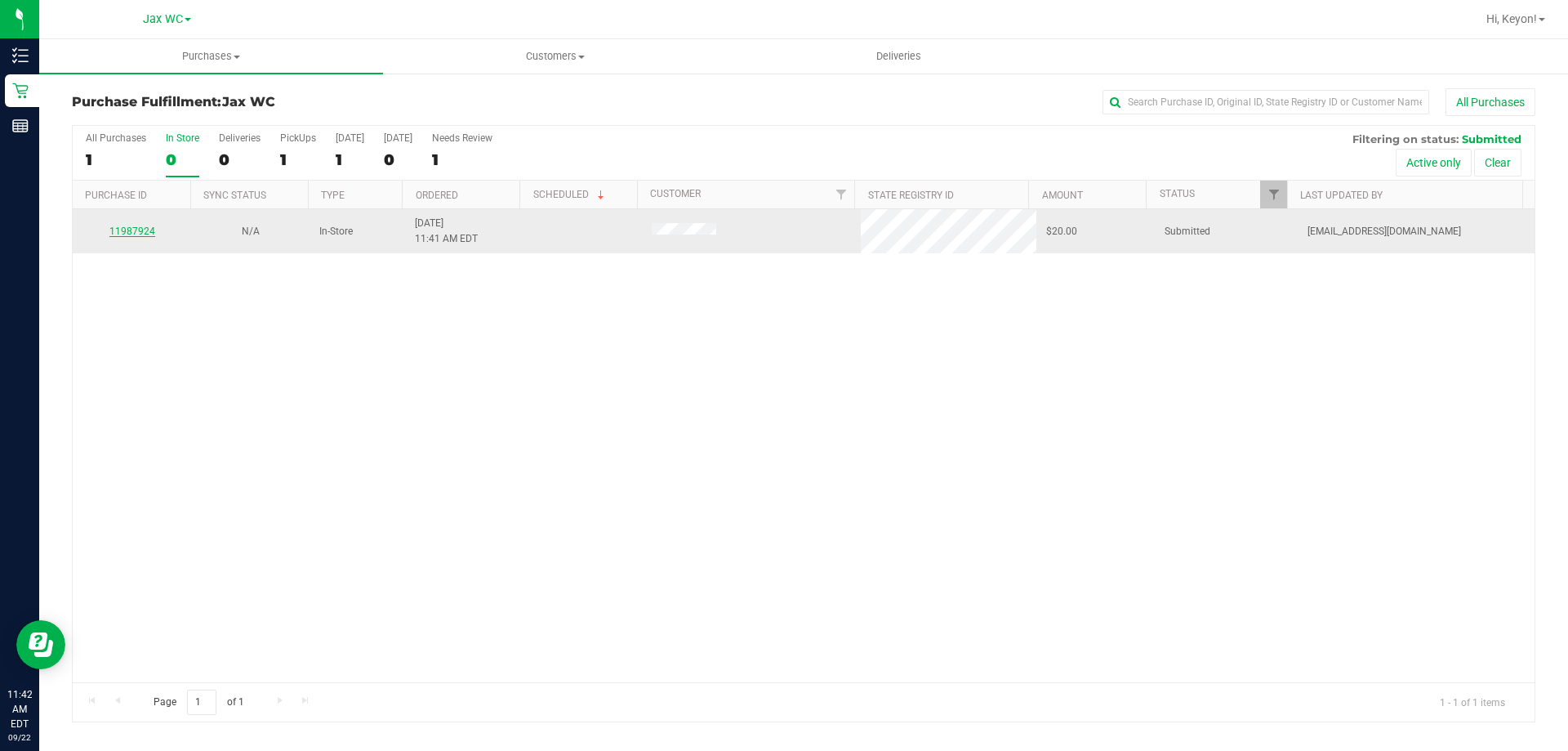
click at [145, 232] on link "11987924" at bounding box center [132, 232] width 46 height 12
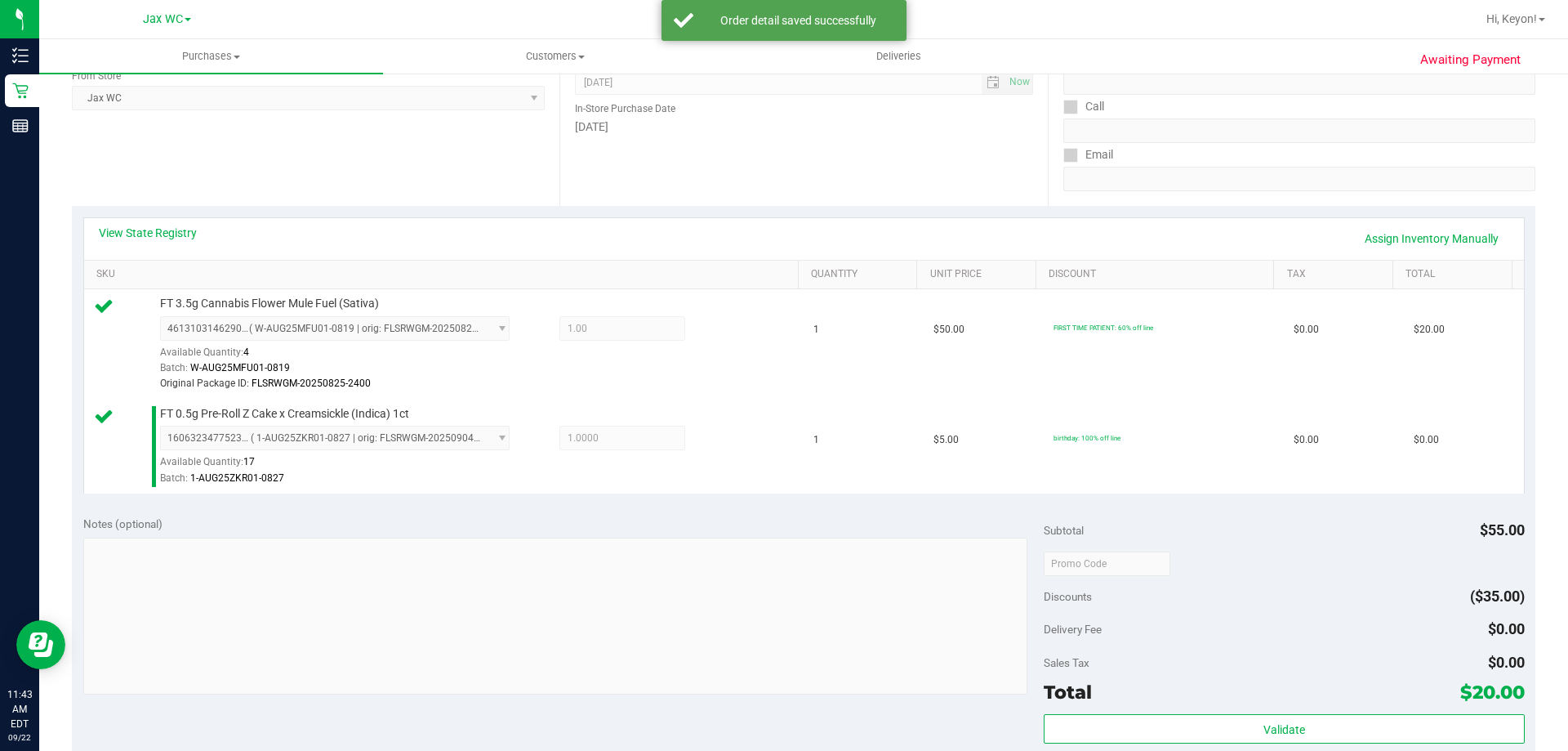
scroll to position [482, 0]
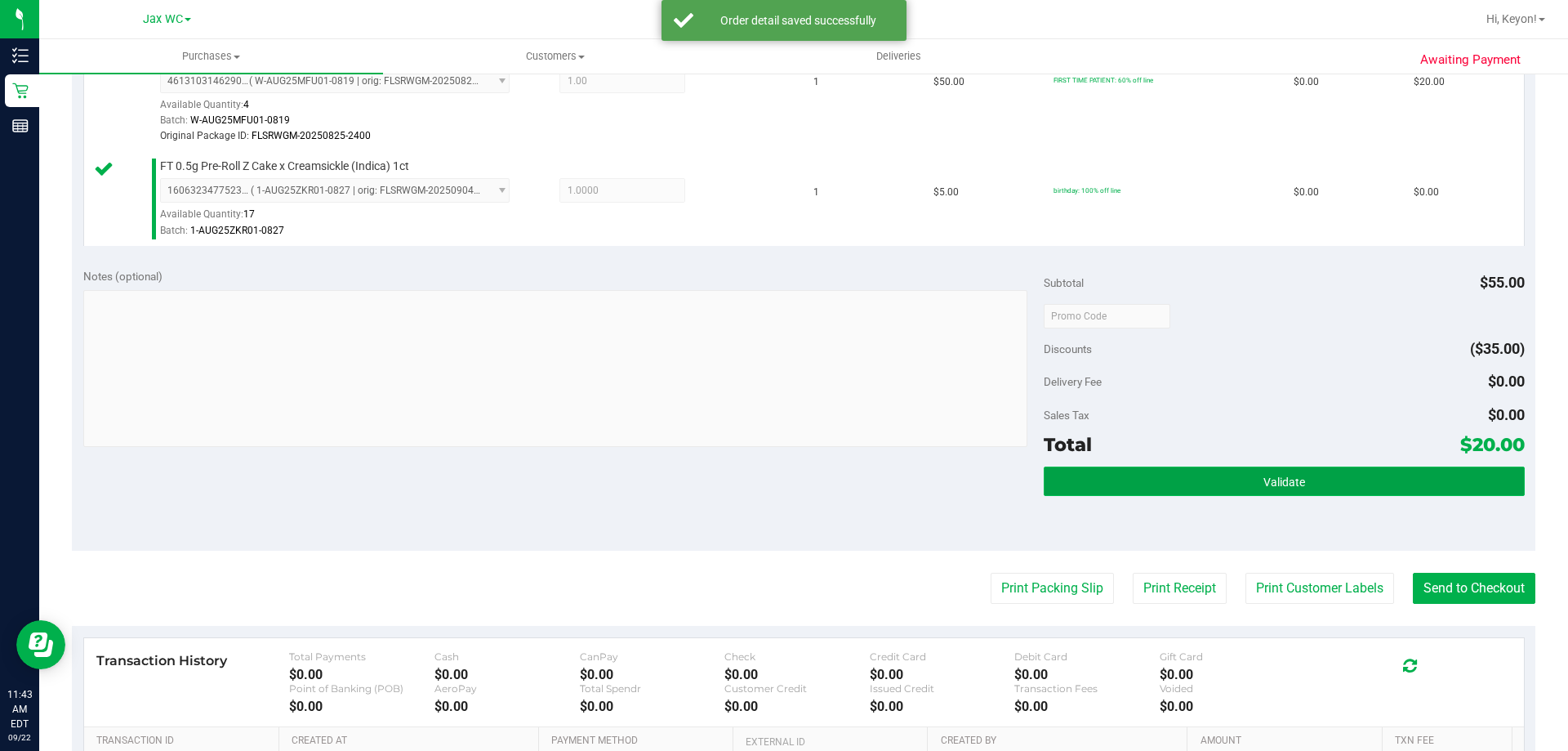
click at [1290, 482] on span "Validate" at bounding box center [1284, 481] width 41 height 13
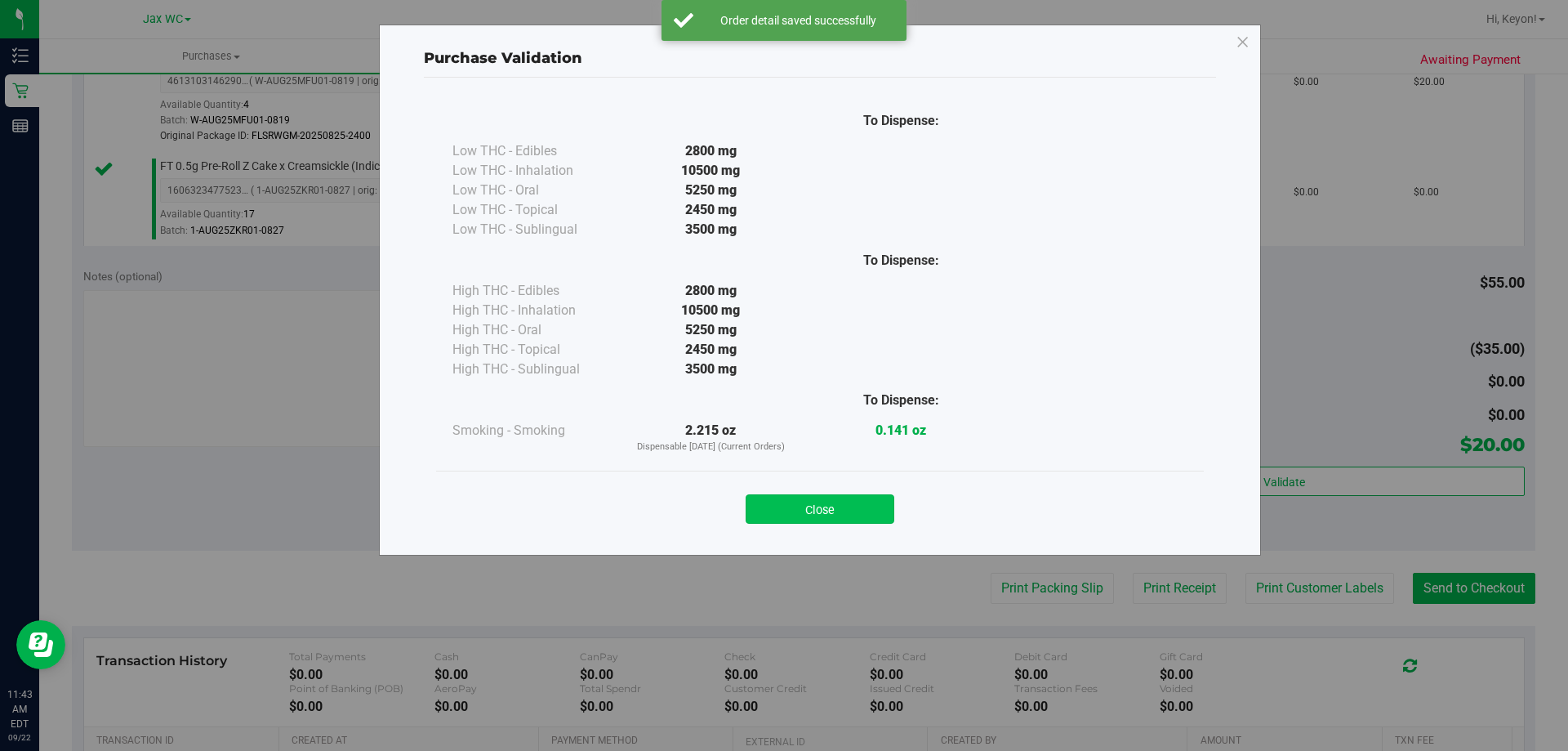
click at [872, 508] on button "Close" at bounding box center [820, 509] width 149 height 30
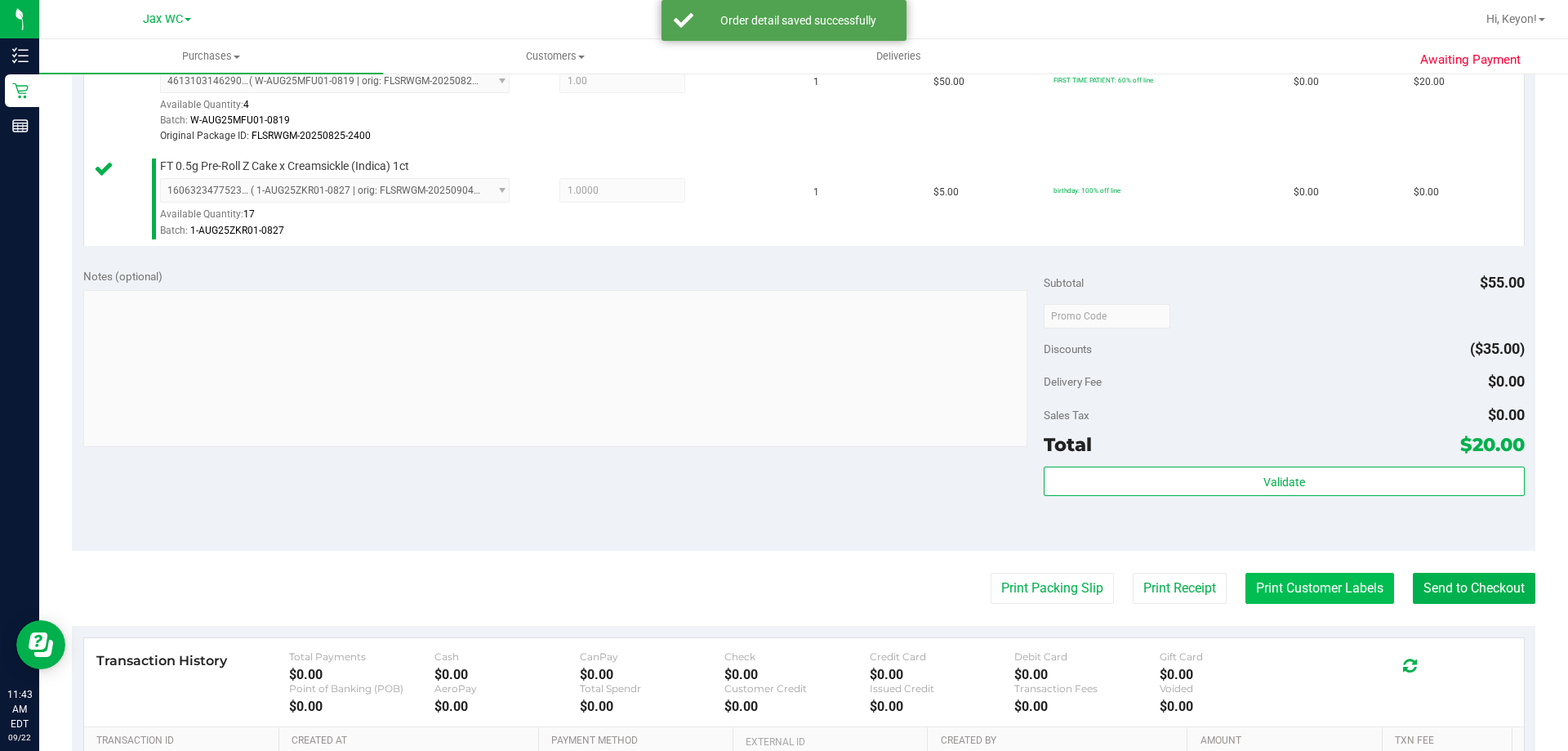
click at [1298, 595] on button "Print Customer Labels" at bounding box center [1319, 588] width 149 height 31
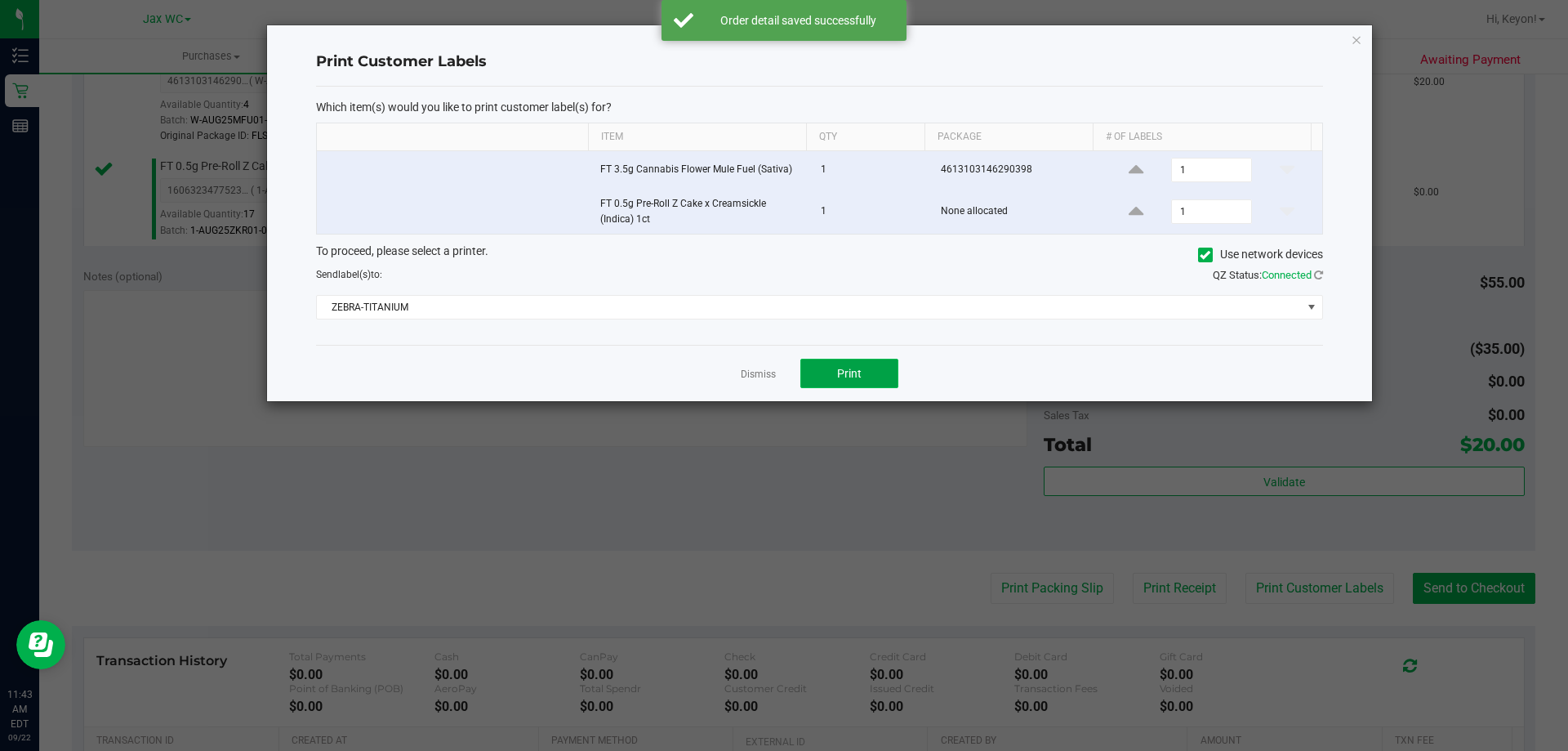
click at [866, 370] on button "Print" at bounding box center [850, 373] width 98 height 30
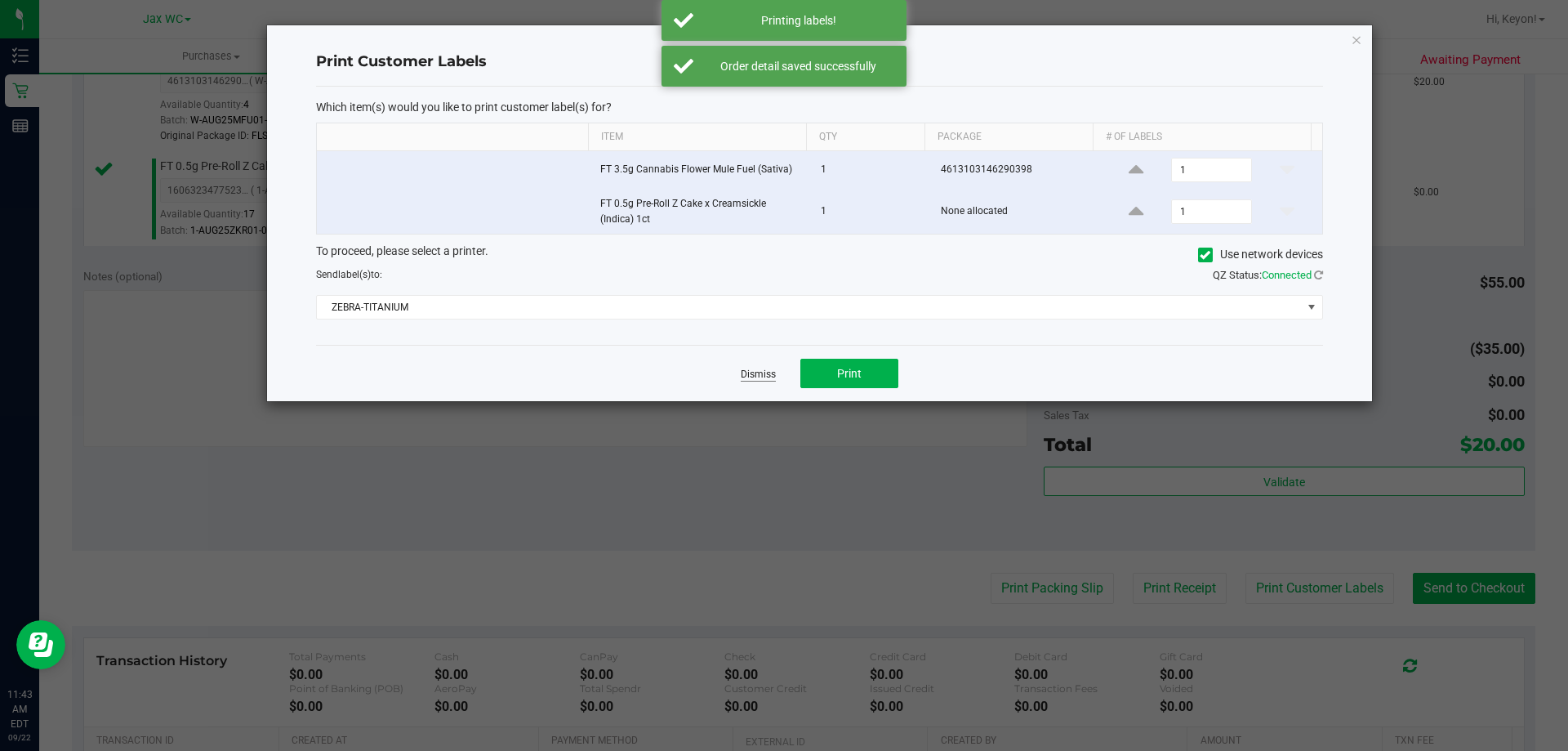
click at [748, 368] on link "Dismiss" at bounding box center [758, 375] width 36 height 14
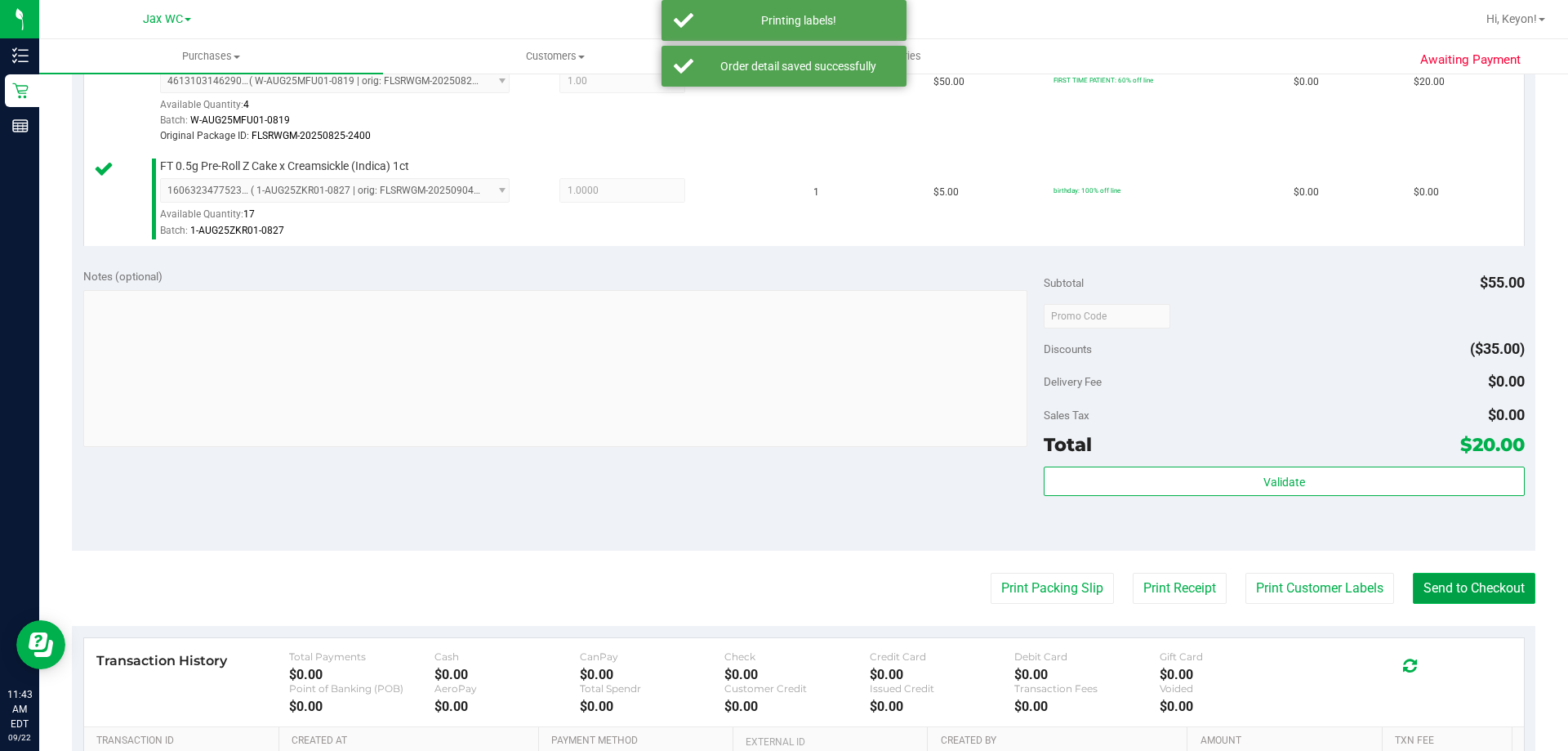
click at [1467, 587] on button "Send to Checkout" at bounding box center [1473, 588] width 123 height 31
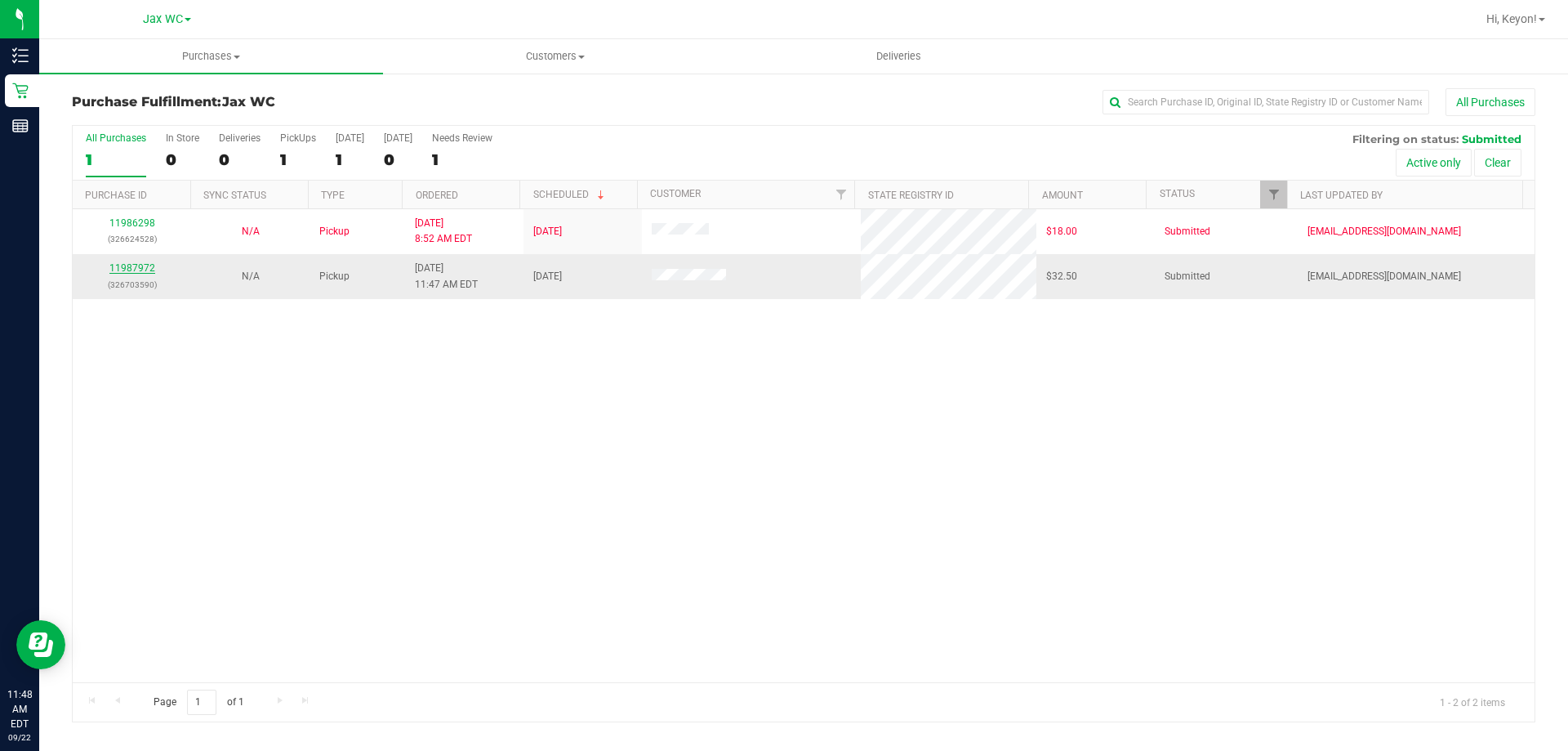
click at [130, 265] on link "11987972" at bounding box center [132, 268] width 46 height 12
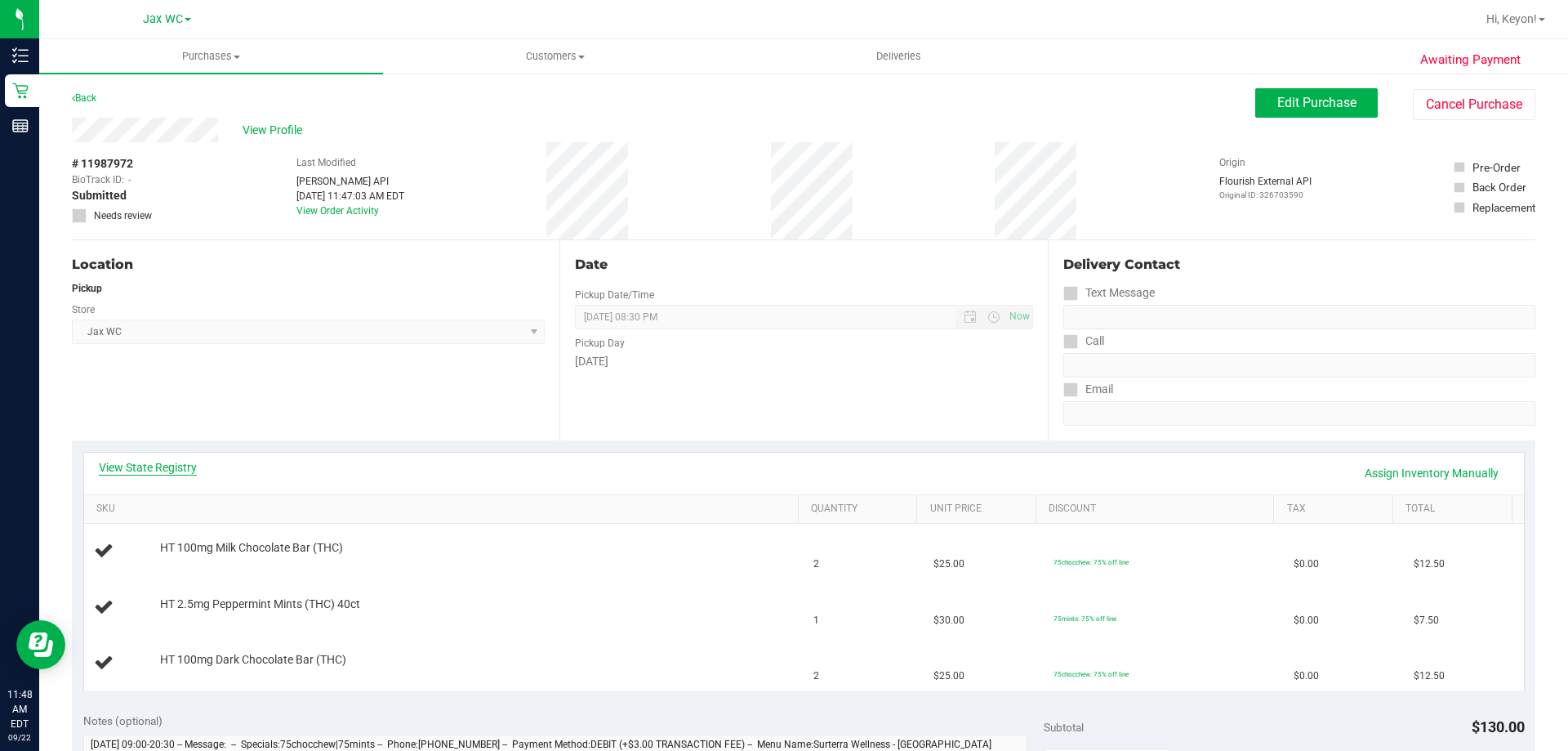
click at [150, 468] on link "View State Registry" at bounding box center [148, 467] width 98 height 16
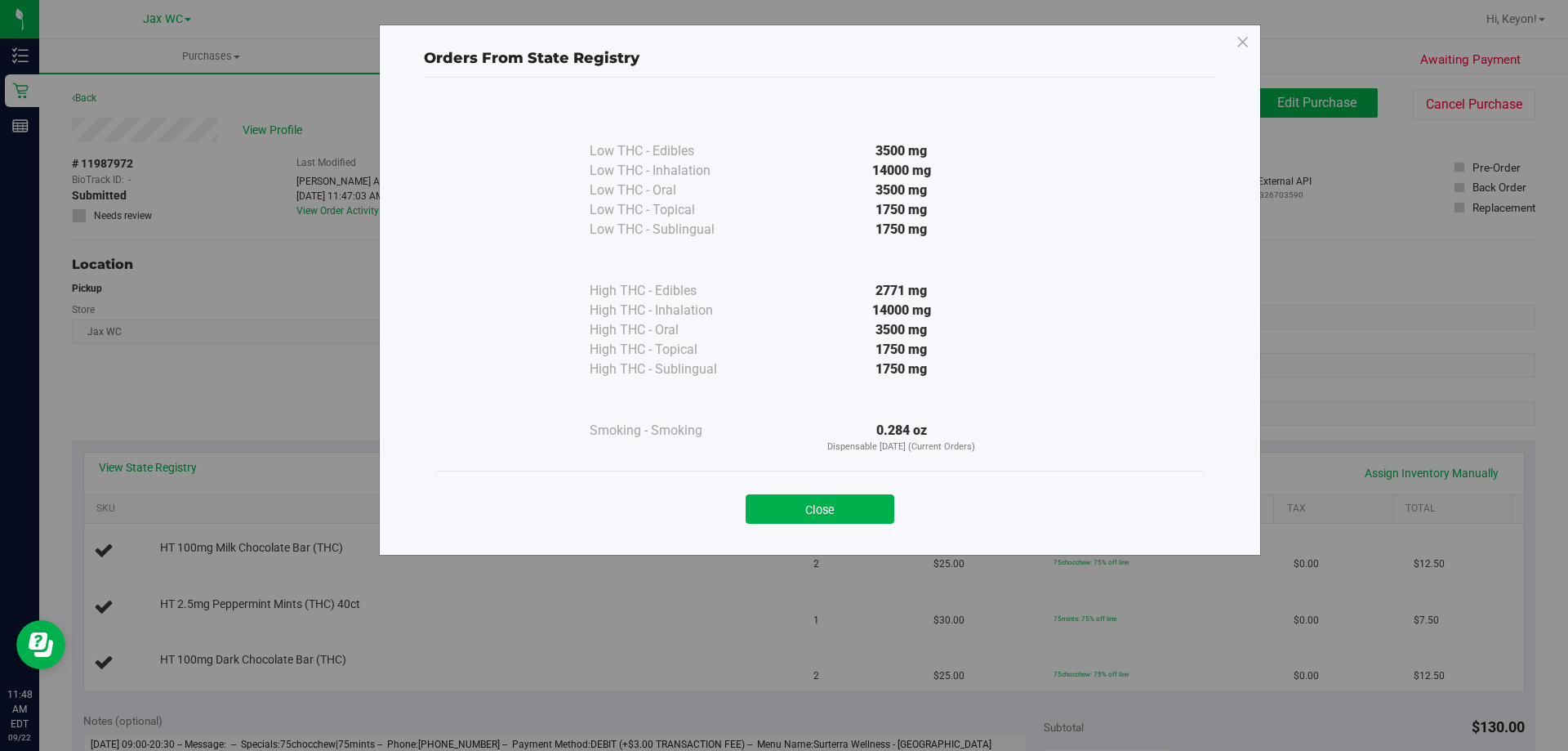
drag, startPoint x: 855, startPoint y: 505, endPoint x: 1567, endPoint y: 354, distance: 727.8
click at [859, 504] on button "Close" at bounding box center [820, 509] width 149 height 30
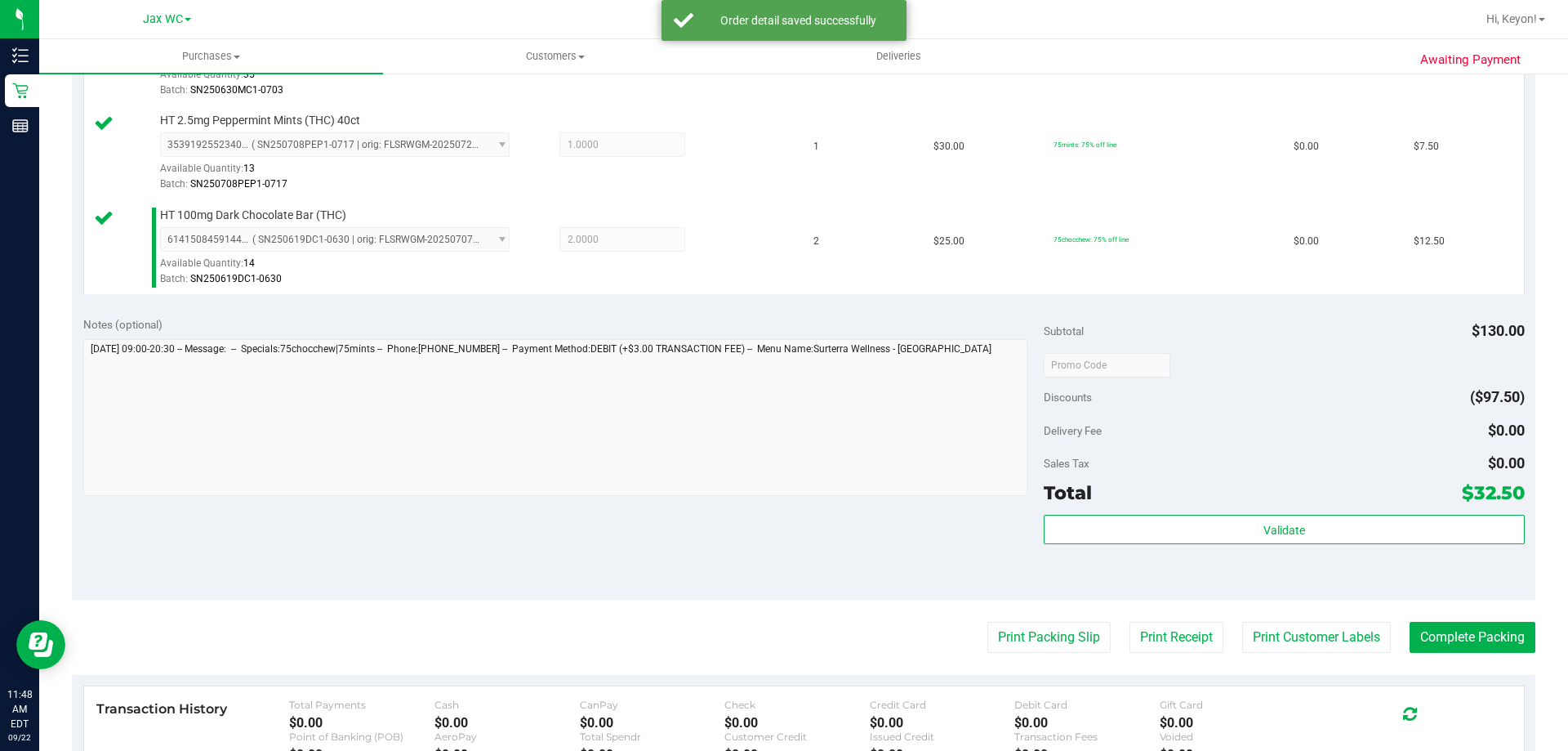
scroll to position [622, 0]
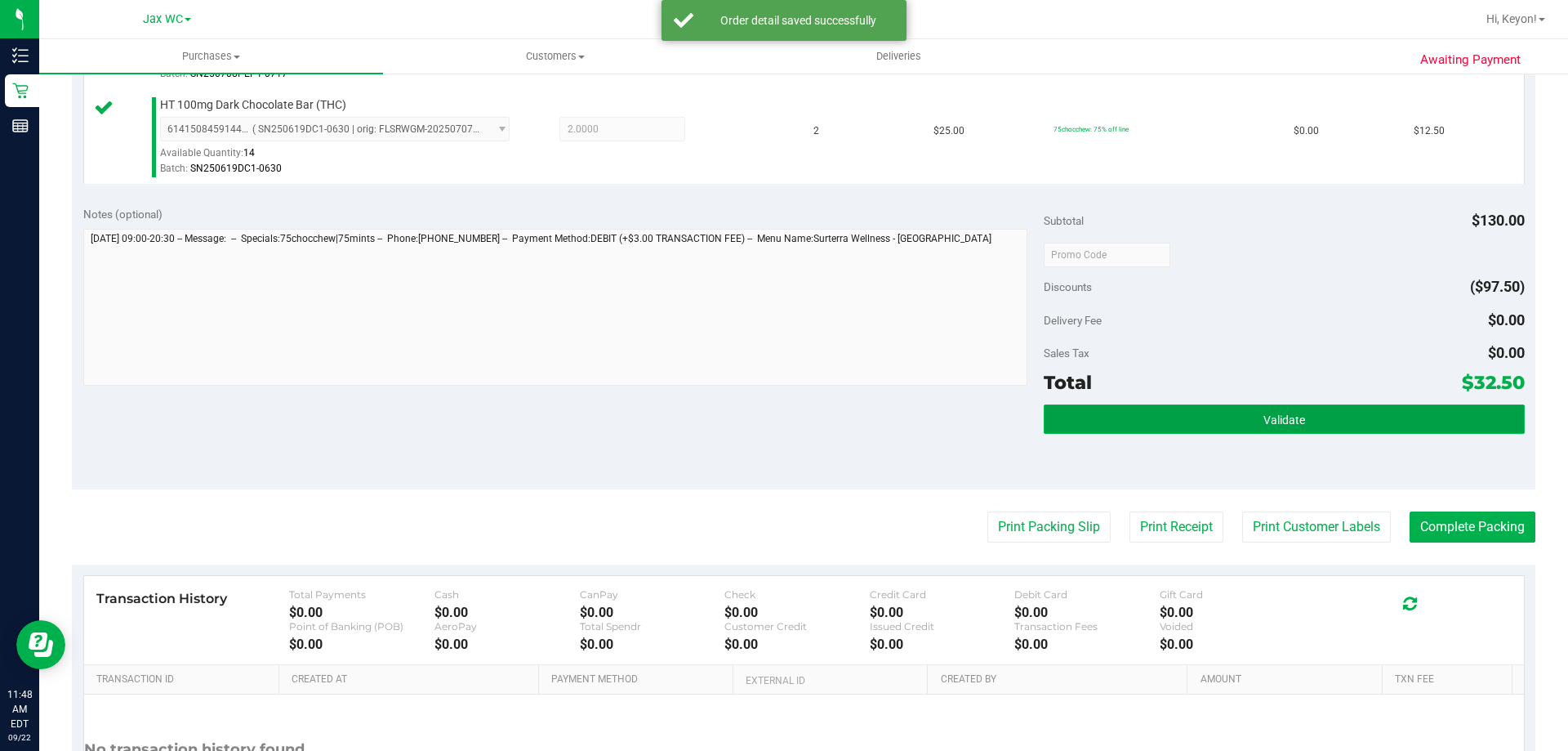
click at [1339, 421] on button "Validate" at bounding box center [1284, 419] width 480 height 30
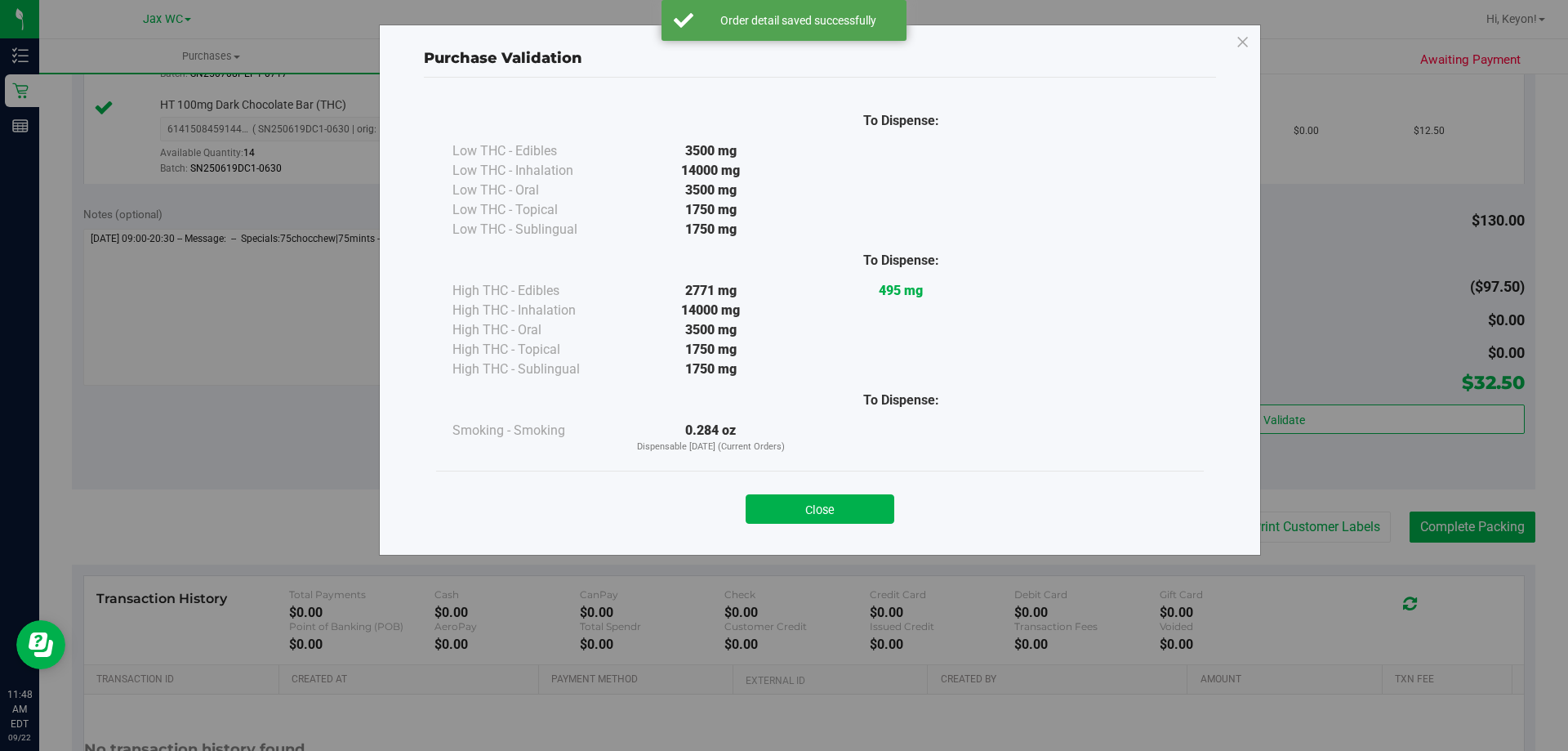
drag, startPoint x: 824, startPoint y: 515, endPoint x: 868, endPoint y: 507, distance: 44.7
click at [828, 514] on button "Close" at bounding box center [820, 509] width 149 height 30
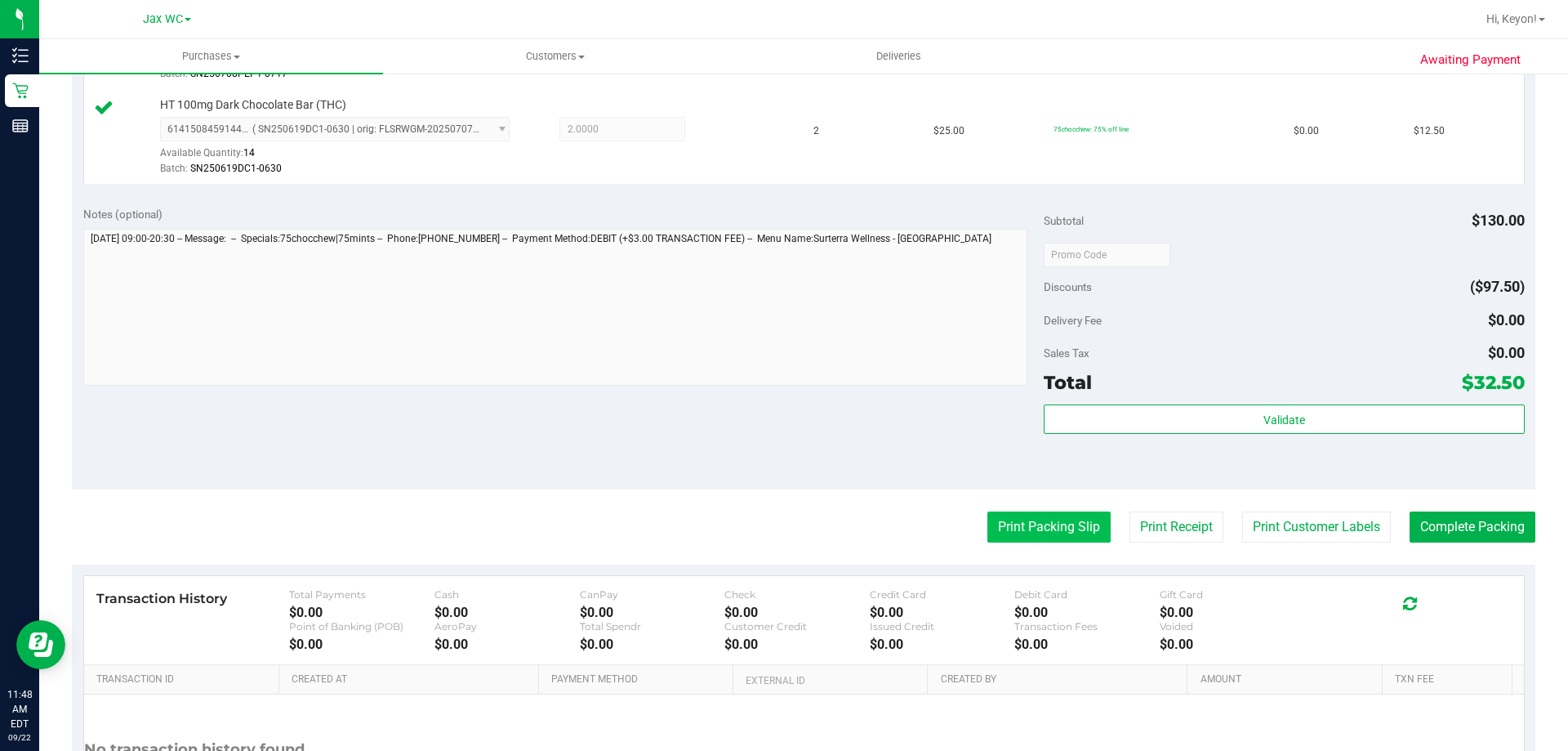
click at [1033, 531] on button "Print Packing Slip" at bounding box center [1049, 527] width 123 height 31
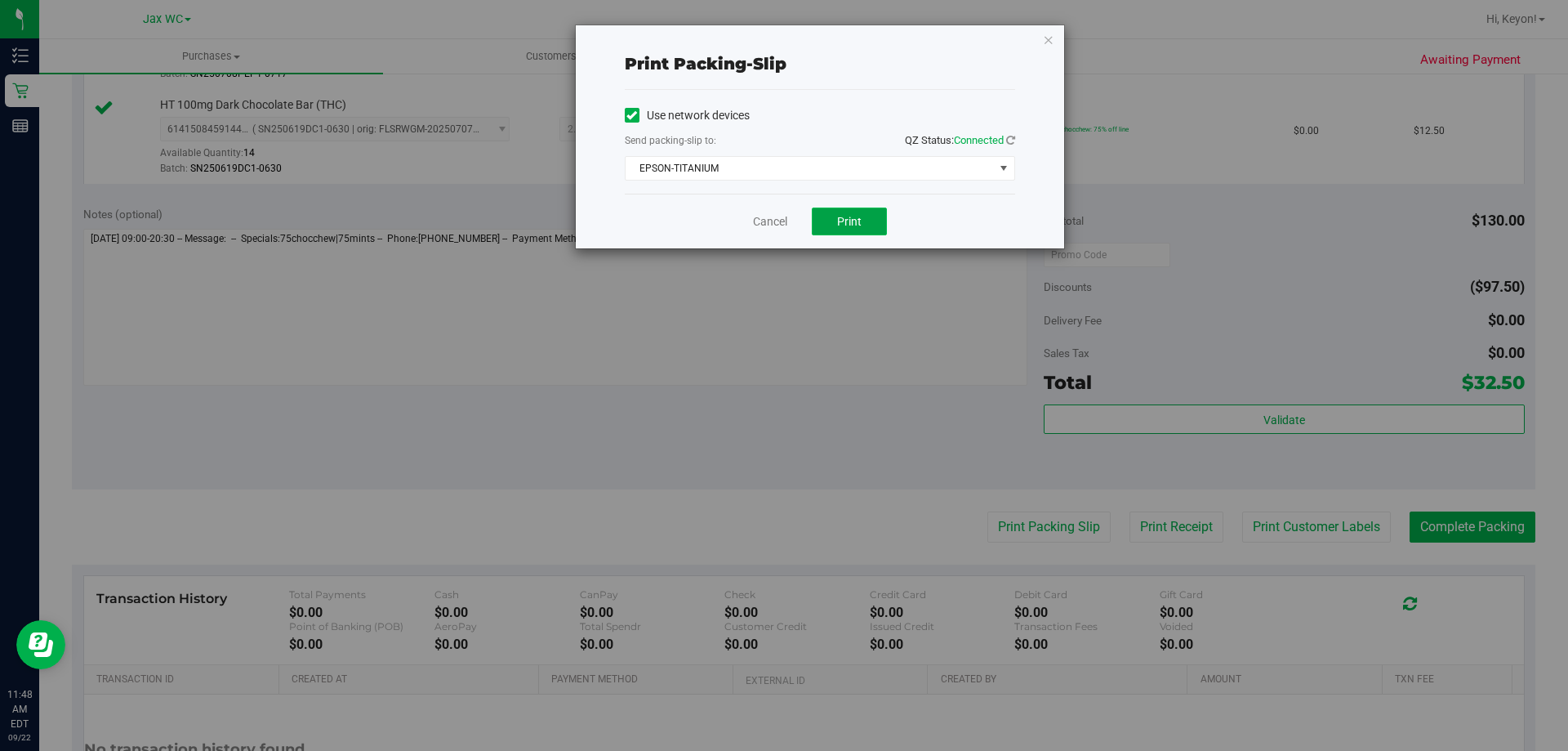
click at [870, 215] on button "Print" at bounding box center [849, 221] width 75 height 28
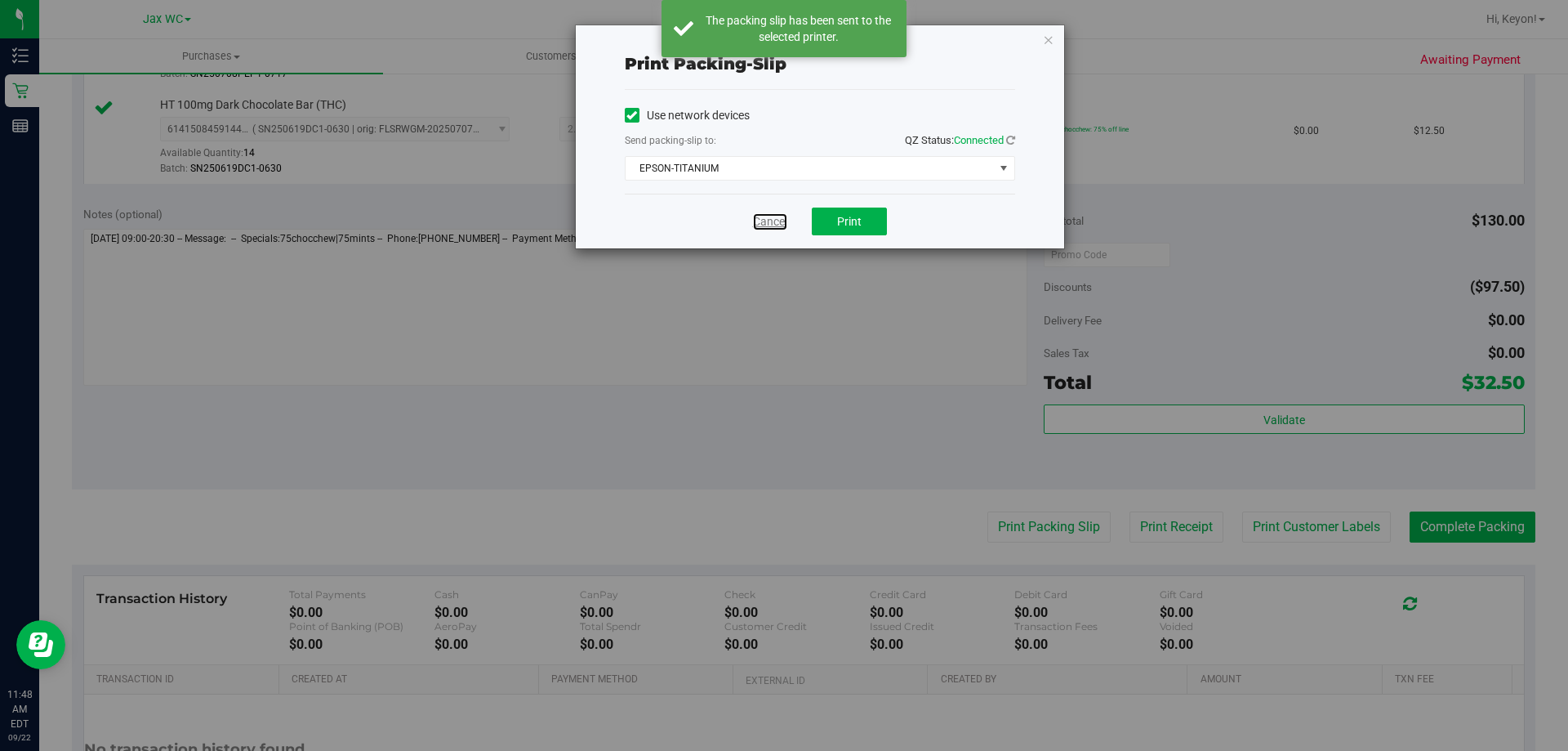
click at [778, 227] on link "Cancel" at bounding box center [770, 222] width 35 height 17
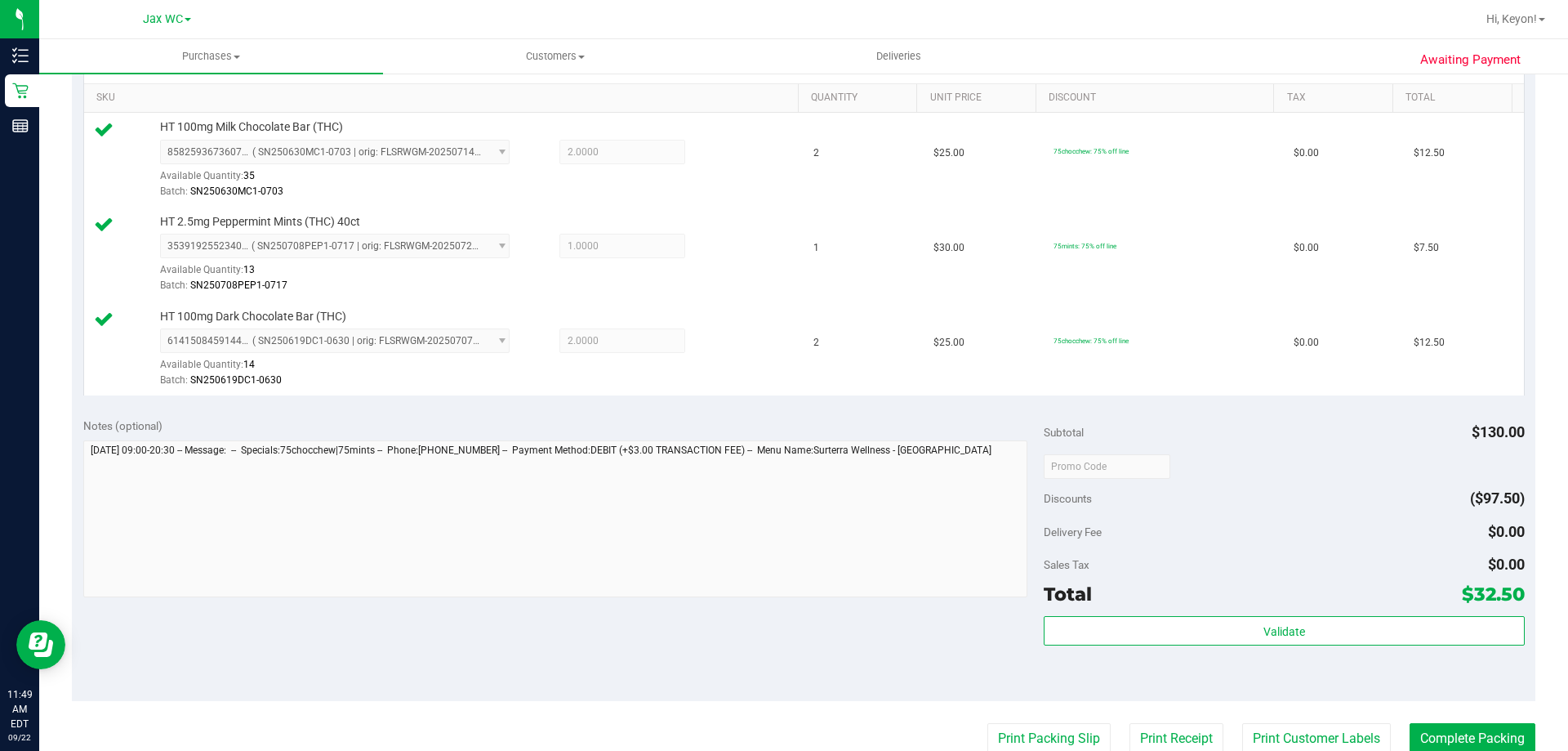
scroll to position [500, 0]
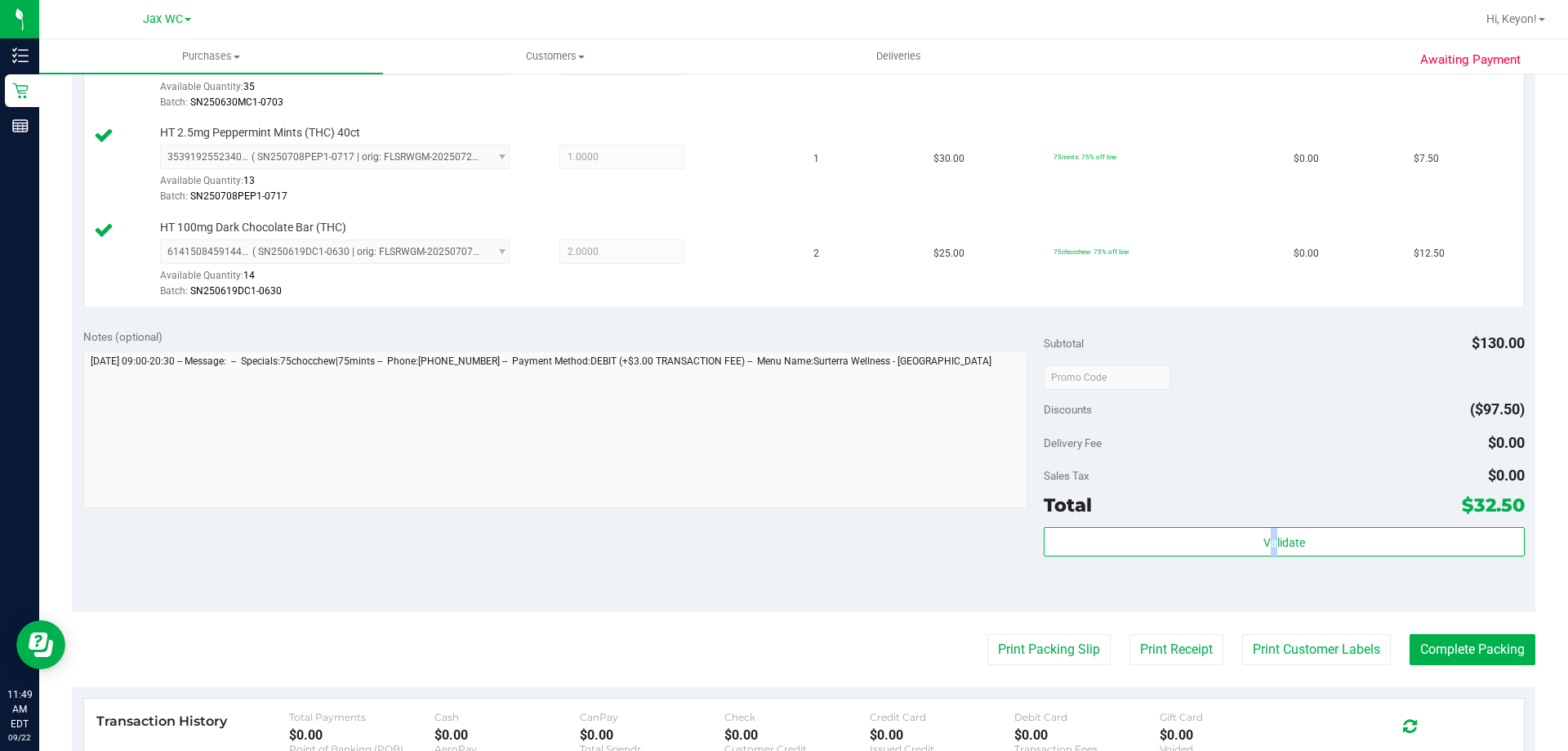
click at [1258, 530] on div "Subtotal $130.00 Discounts ($97.50) Delivery Fee $0.00 Sales Tax $0.00 Total $3…" at bounding box center [1284, 464] width 480 height 272
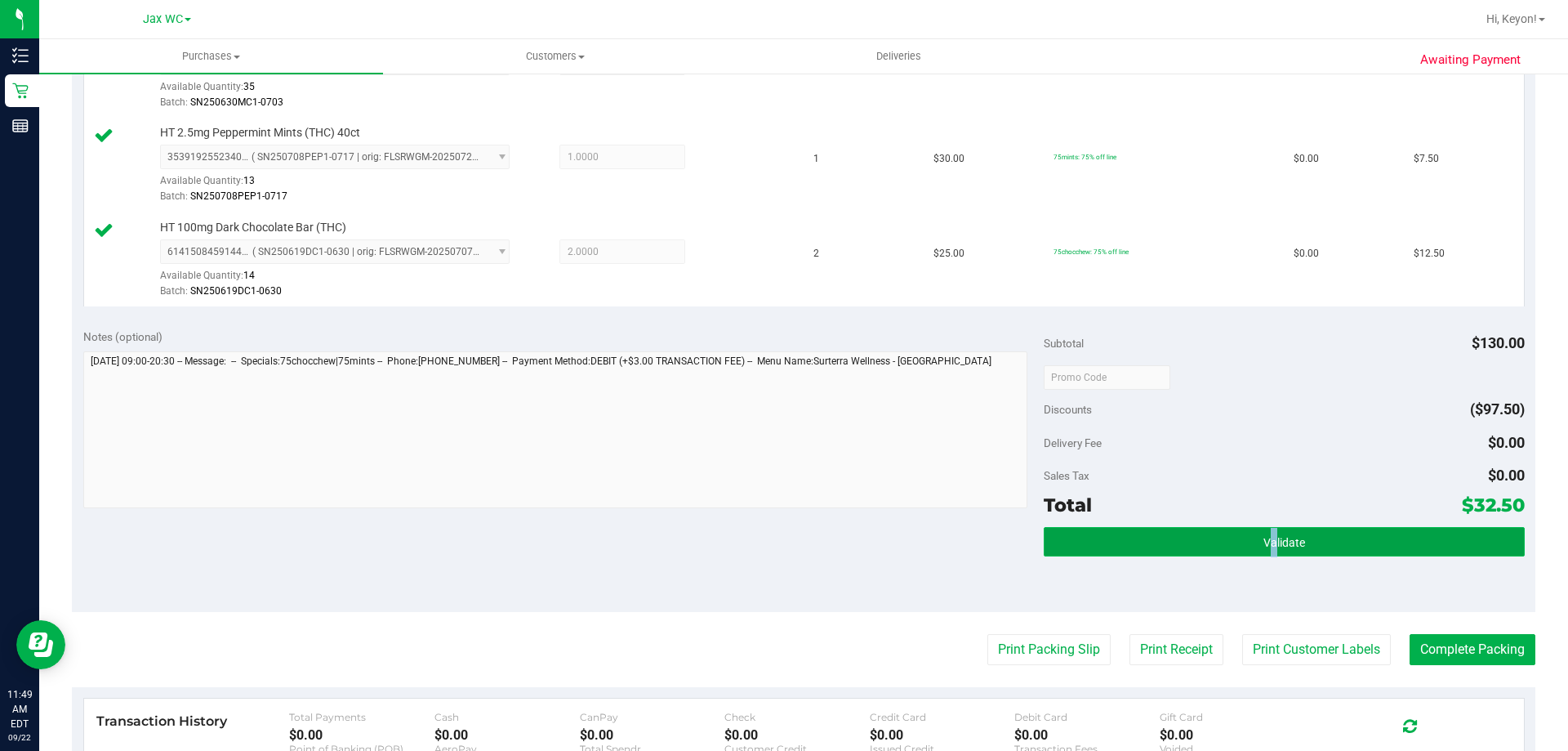
click at [1234, 534] on button "Validate" at bounding box center [1284, 541] width 480 height 30
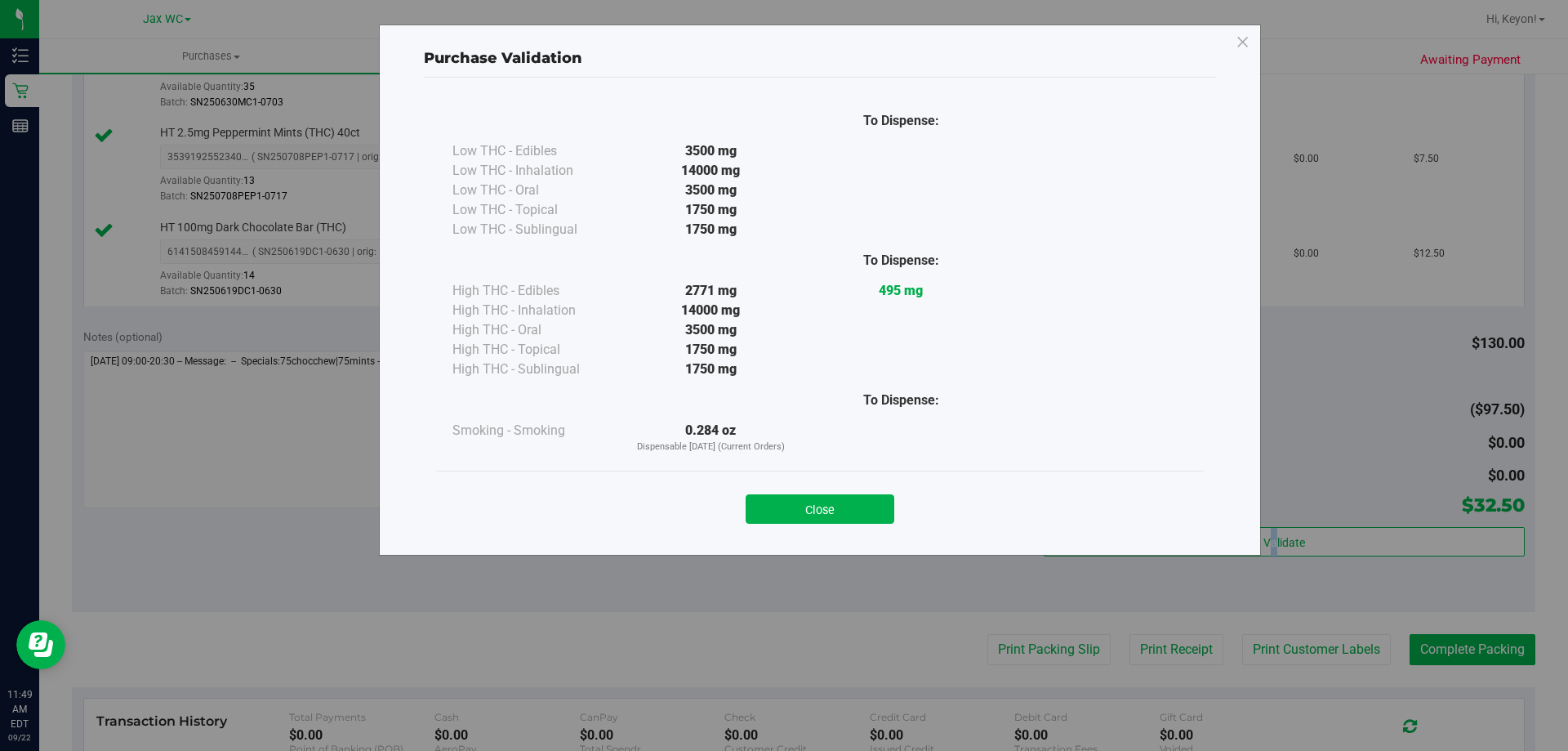
drag, startPoint x: 845, startPoint y: 507, endPoint x: 981, endPoint y: 510, distance: 136.0
click at [852, 507] on button "Close" at bounding box center [820, 509] width 149 height 30
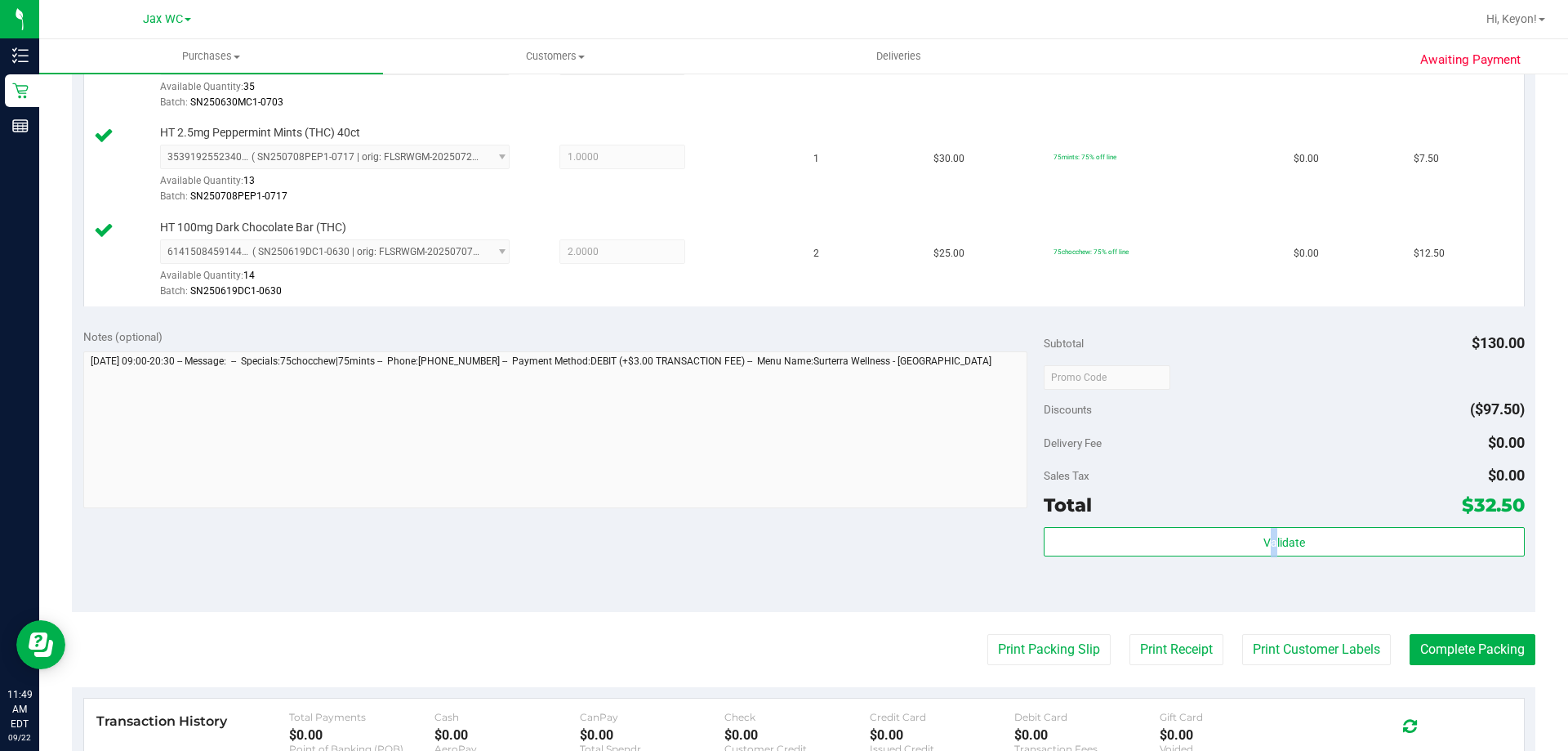
scroll to position [578, 0]
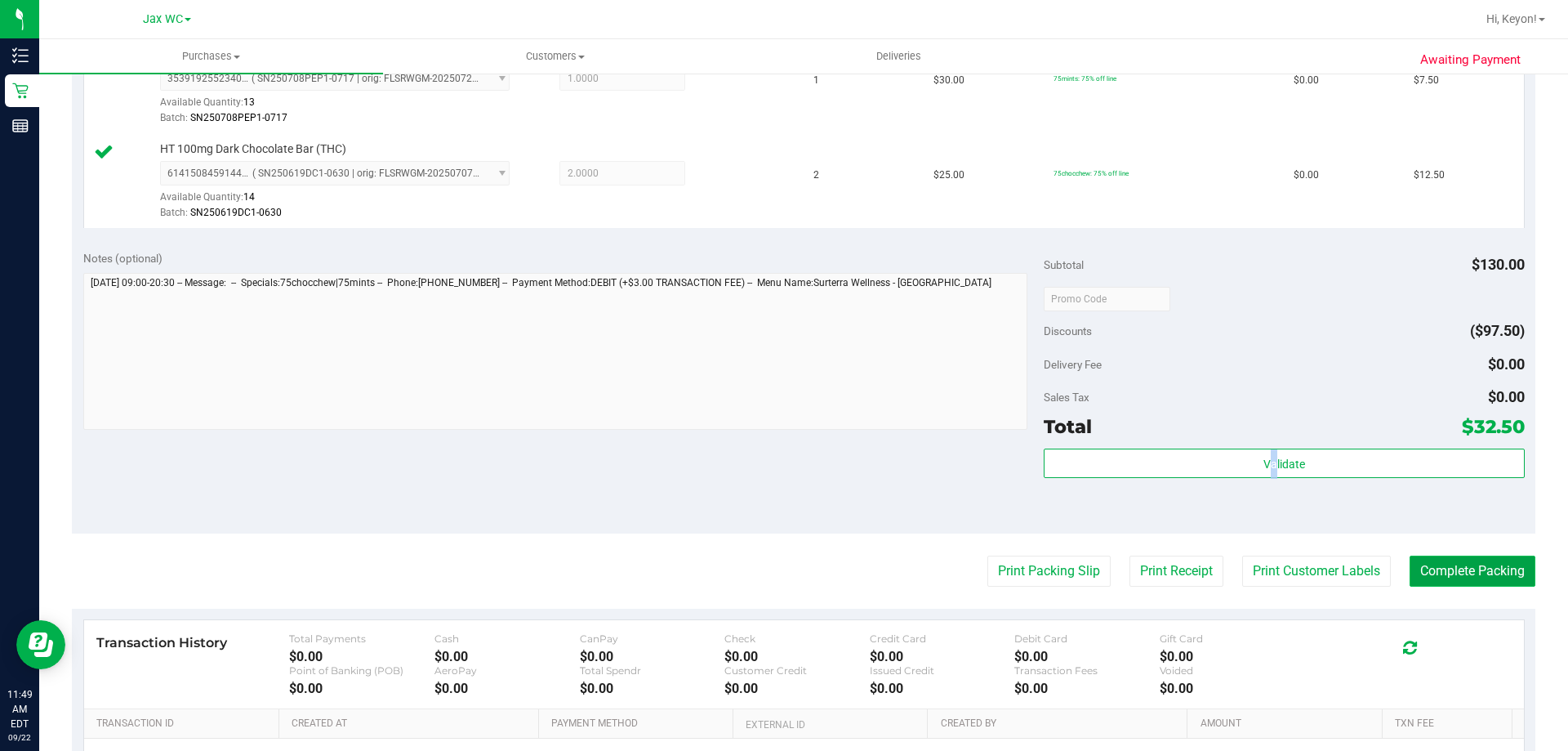
click at [1459, 573] on button "Complete Packing" at bounding box center [1472, 571] width 126 height 31
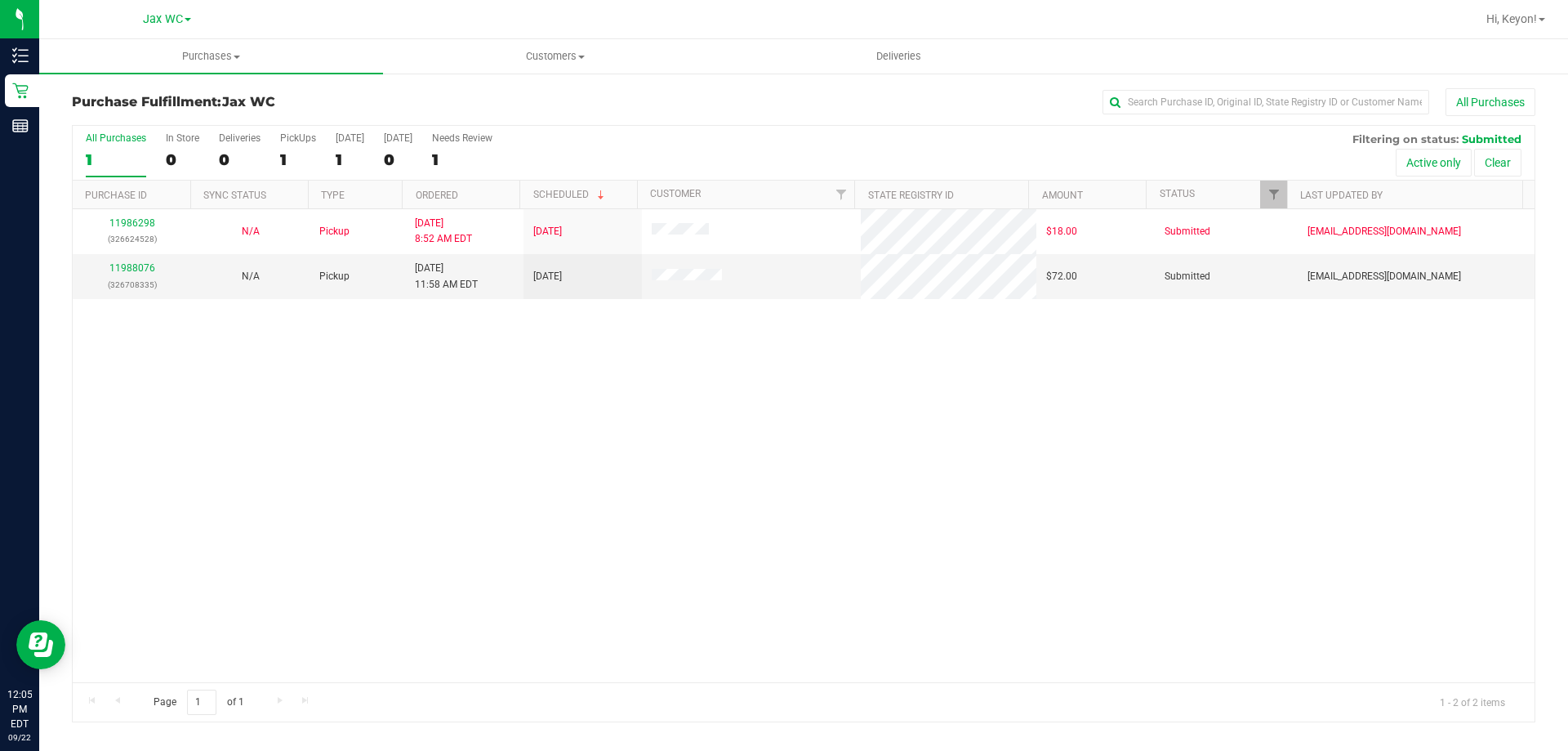
click at [122, 144] on label "All Purchases 1" at bounding box center [115, 155] width 60 height 45
click at [0, 0] on input "All Purchases 1" at bounding box center [0, 0] width 0 height 0
click at [122, 268] on link "11987772" at bounding box center [132, 268] width 46 height 12
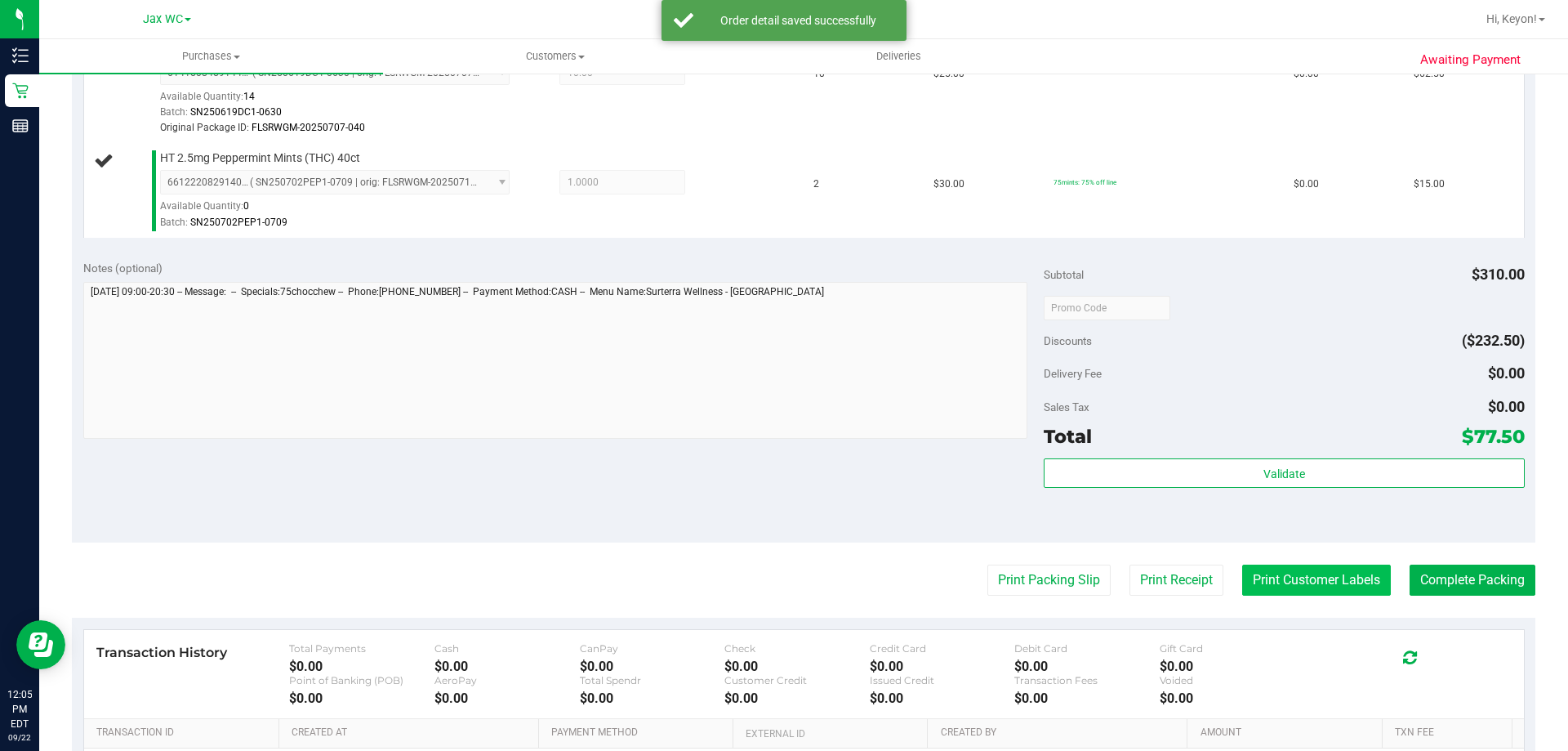
scroll to position [522, 0]
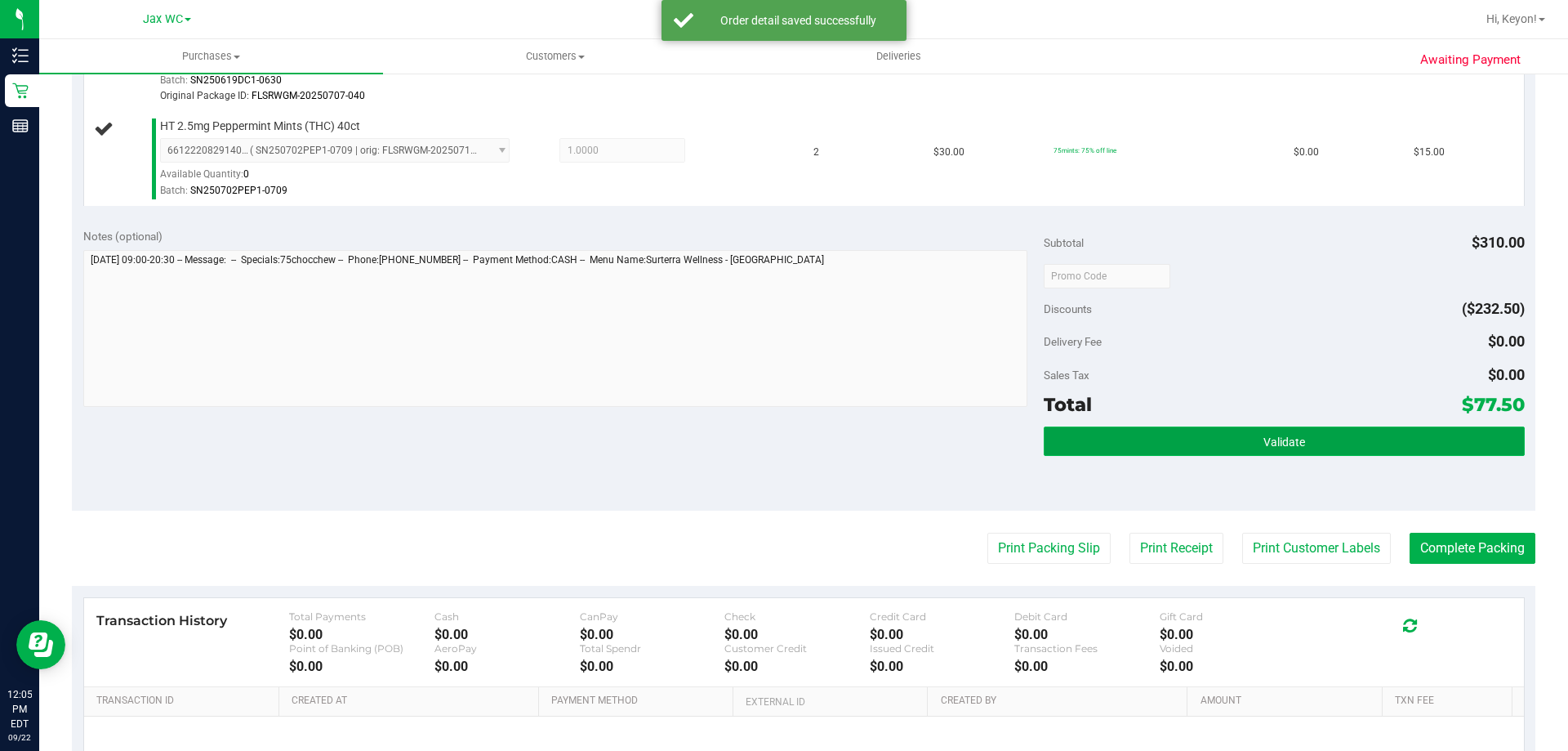
drag, startPoint x: 1311, startPoint y: 448, endPoint x: 1300, endPoint y: 452, distance: 11.7
click at [1311, 453] on button "Validate" at bounding box center [1284, 441] width 480 height 30
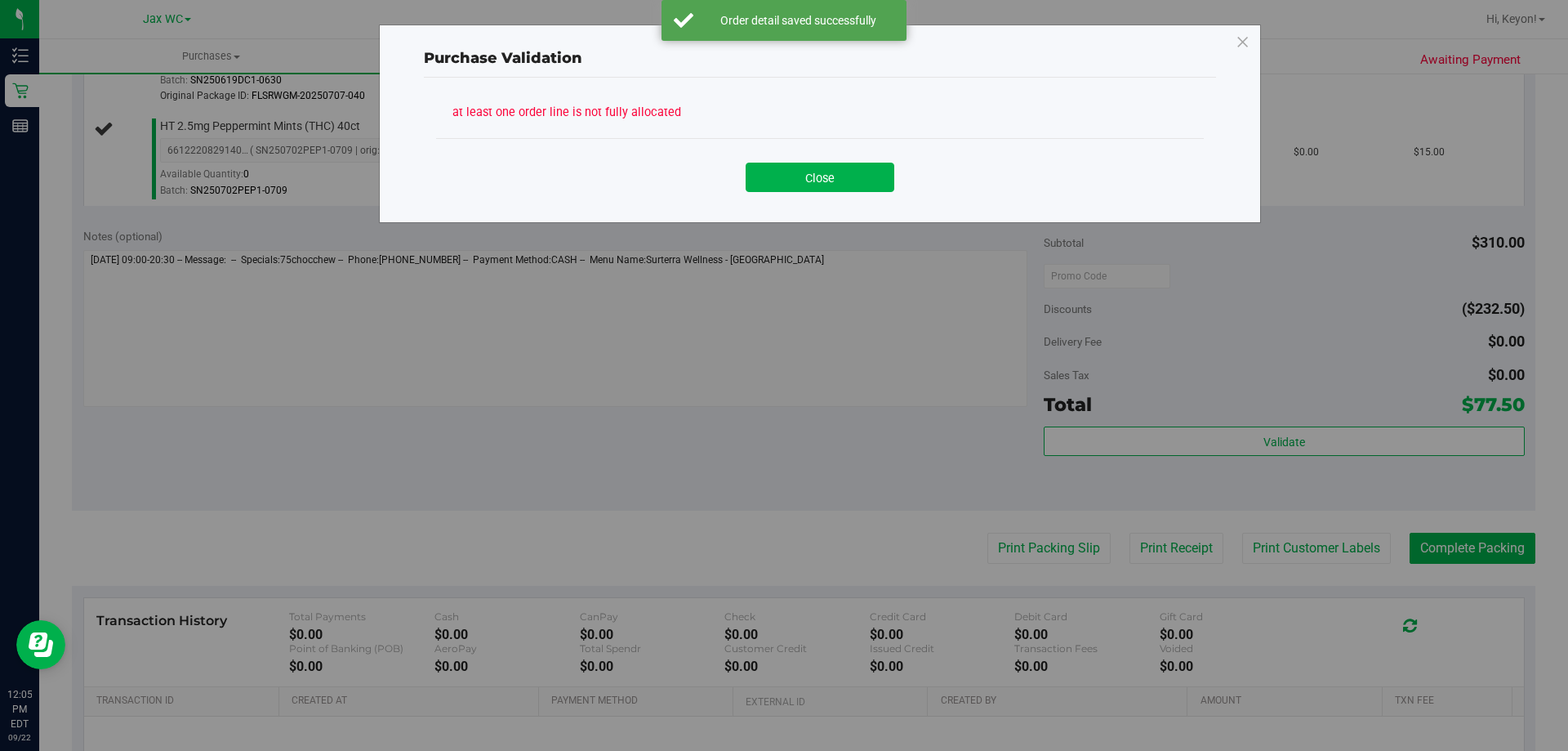
click at [809, 193] on div "Close" at bounding box center [820, 171] width 768 height 66
click at [818, 183] on button "Close" at bounding box center [820, 177] width 149 height 30
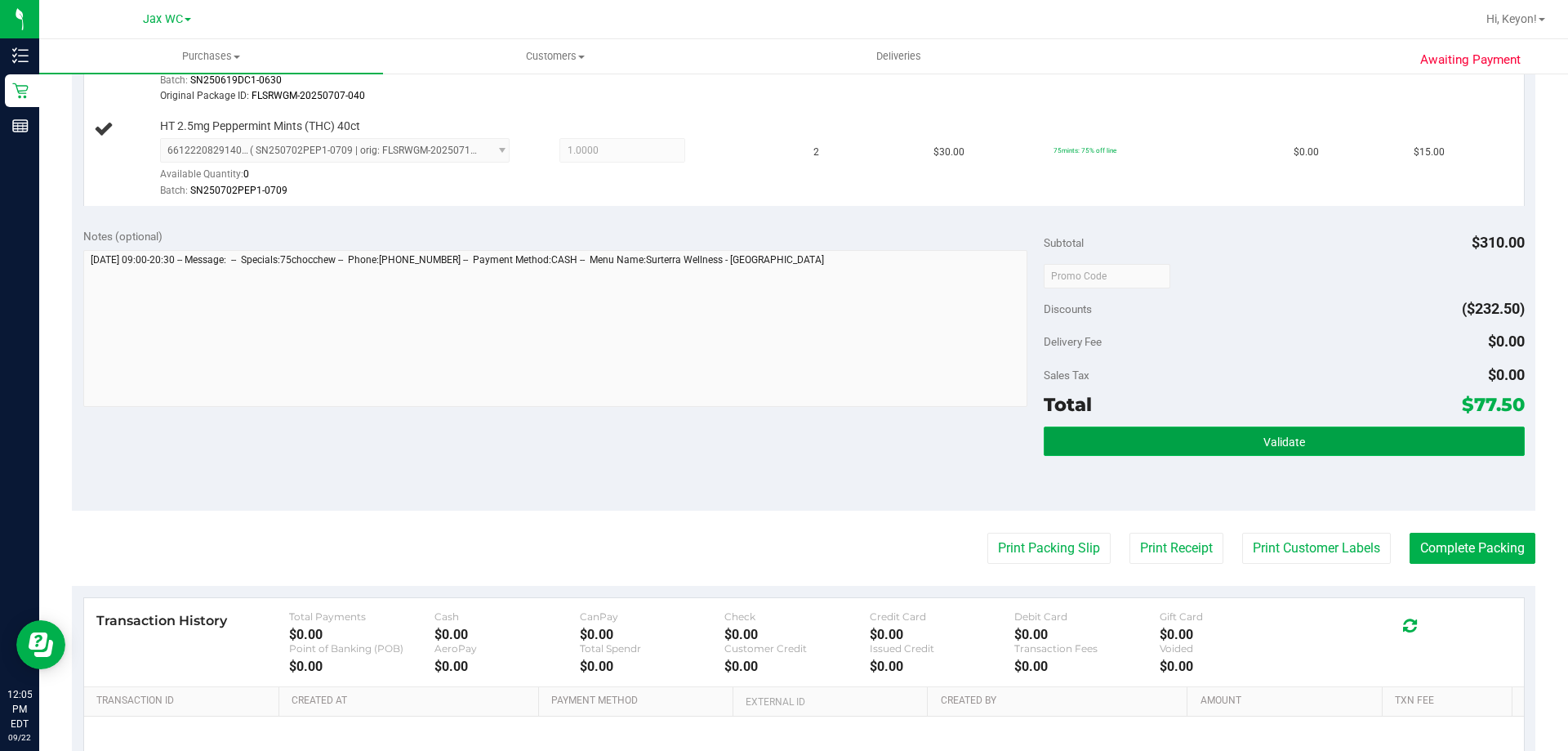
click at [1267, 441] on span "Validate" at bounding box center [1284, 441] width 41 height 13
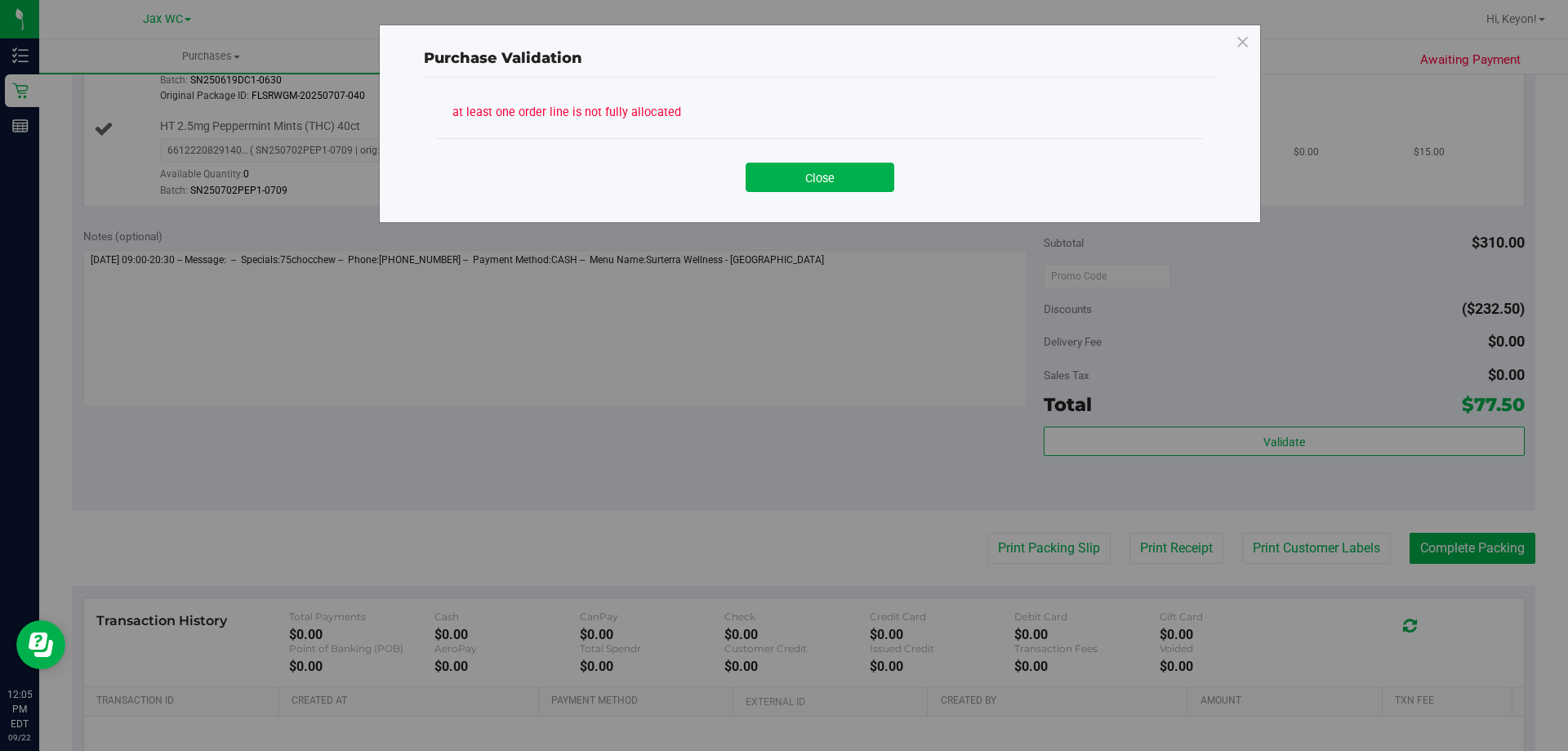
click at [817, 178] on button "Close" at bounding box center [820, 177] width 149 height 30
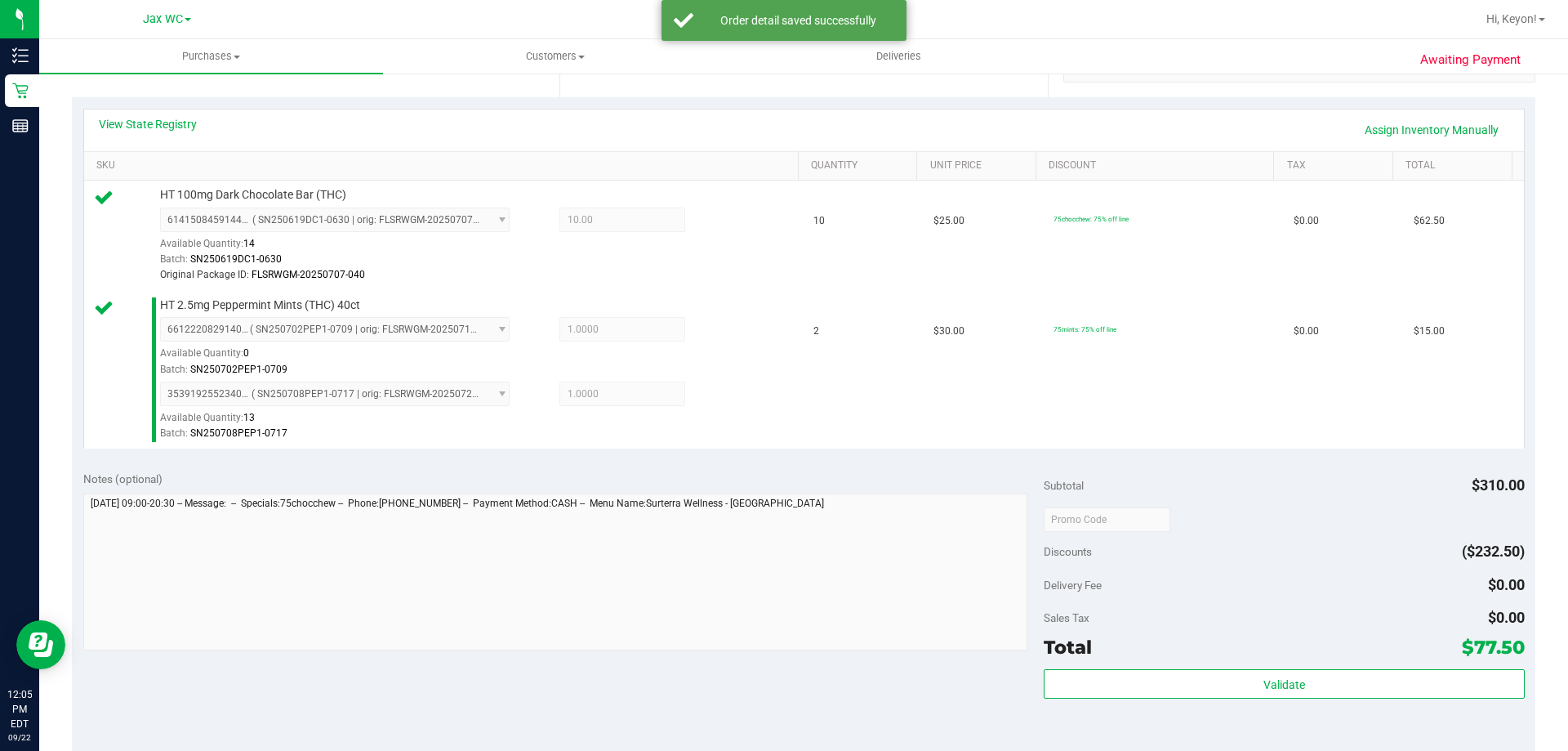
scroll to position [616, 0]
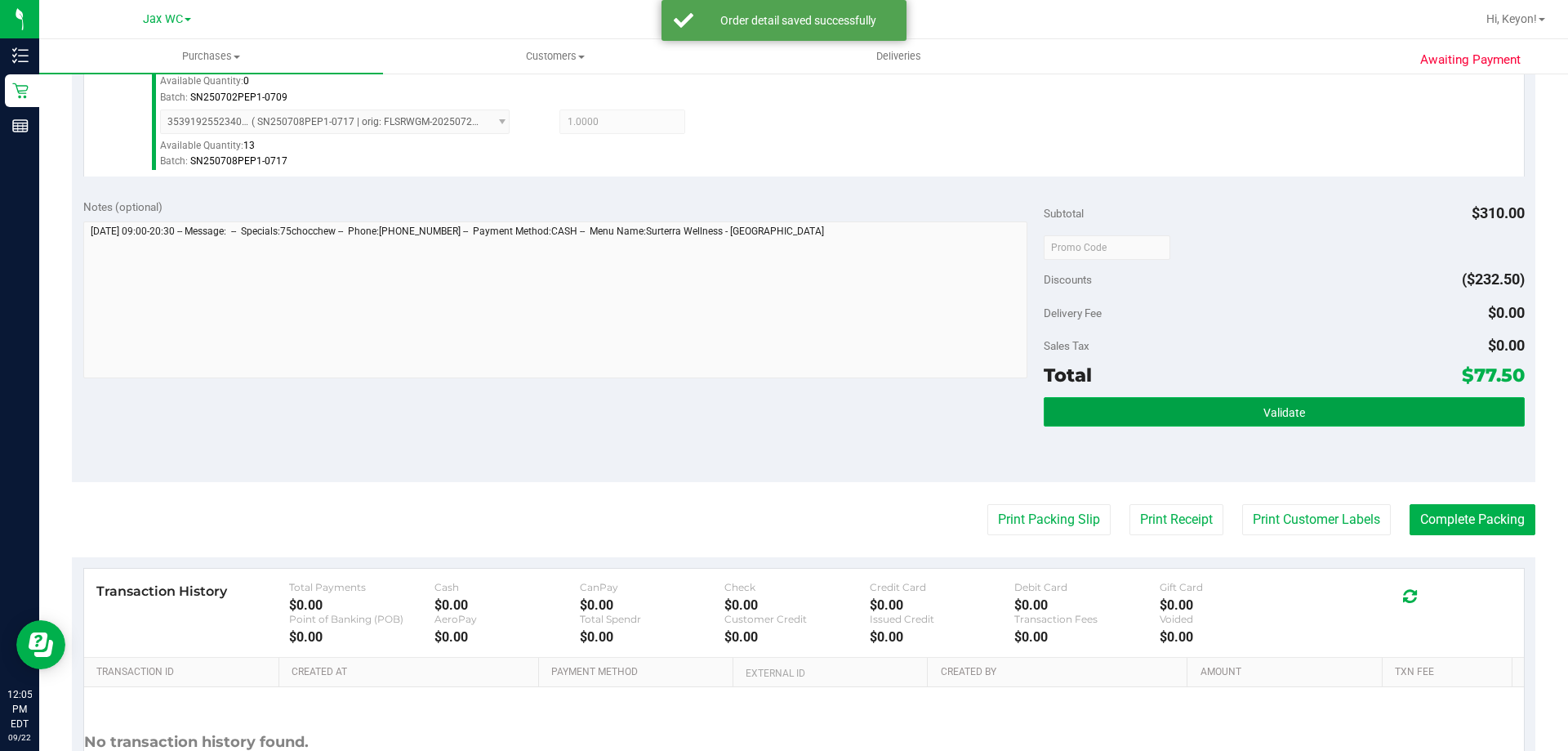
click at [1319, 418] on button "Validate" at bounding box center [1284, 412] width 480 height 30
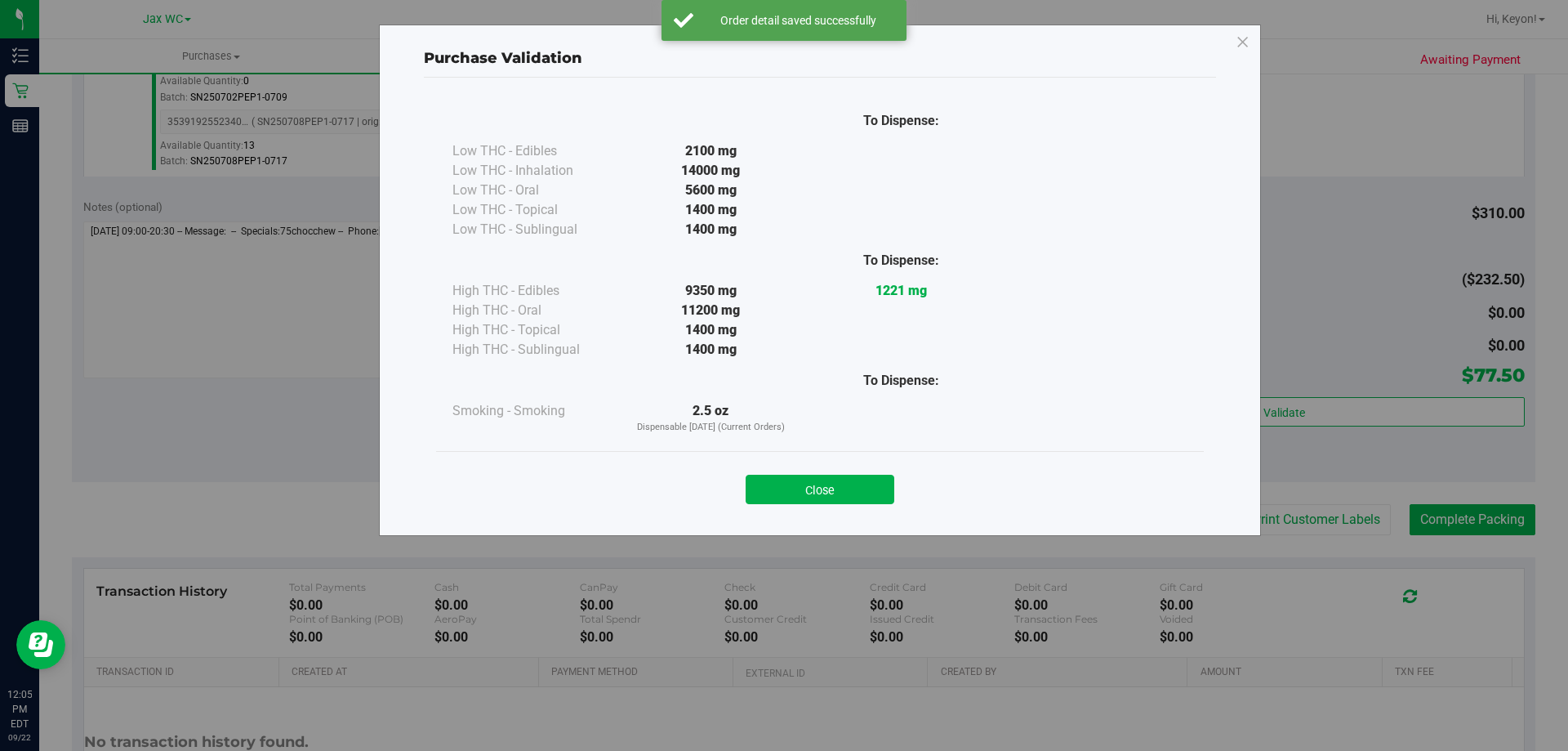
drag, startPoint x: 877, startPoint y: 481, endPoint x: 1373, endPoint y: 491, distance: 496.1
click at [890, 481] on button "Close" at bounding box center [820, 489] width 149 height 30
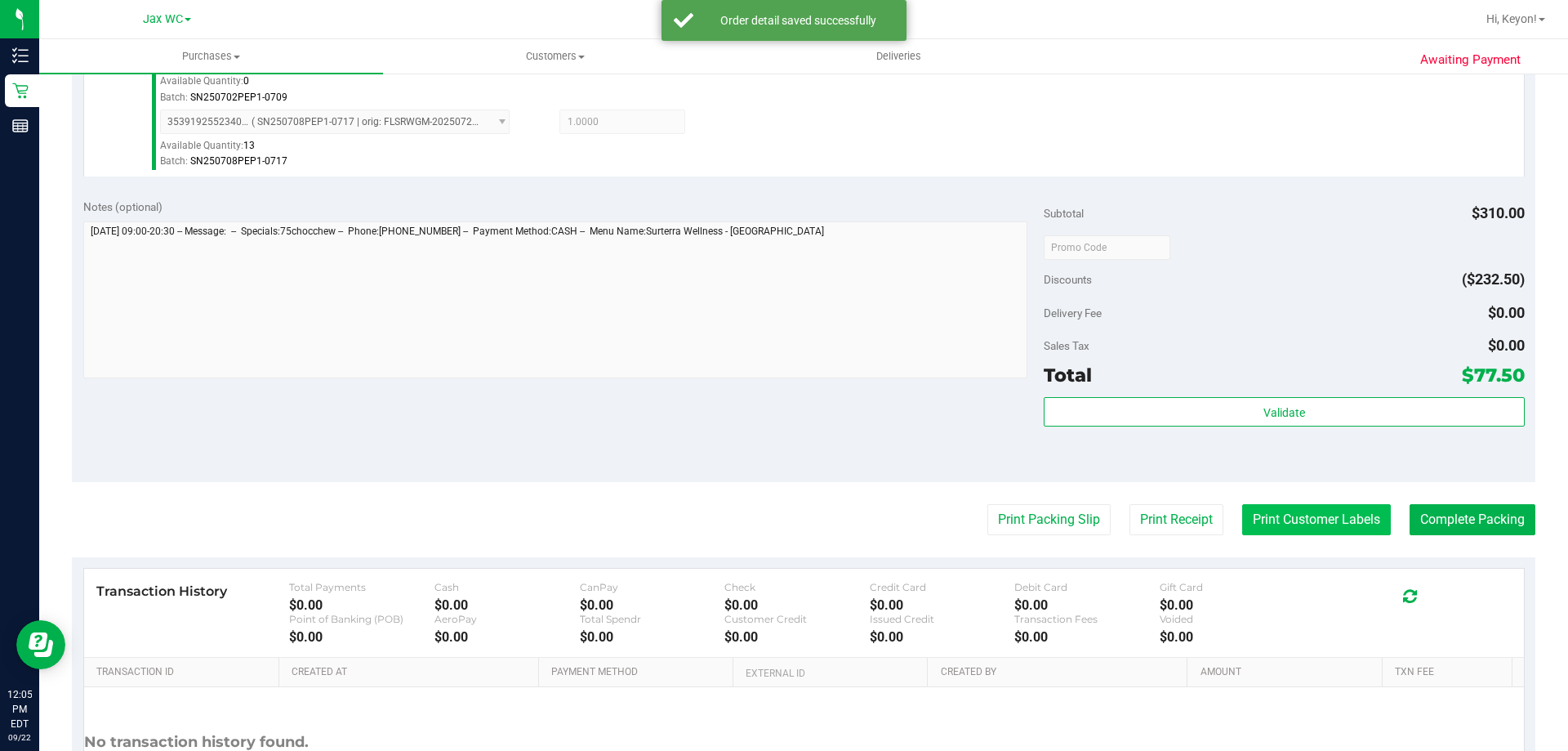
click at [1336, 515] on button "Print Customer Labels" at bounding box center [1316, 519] width 149 height 31
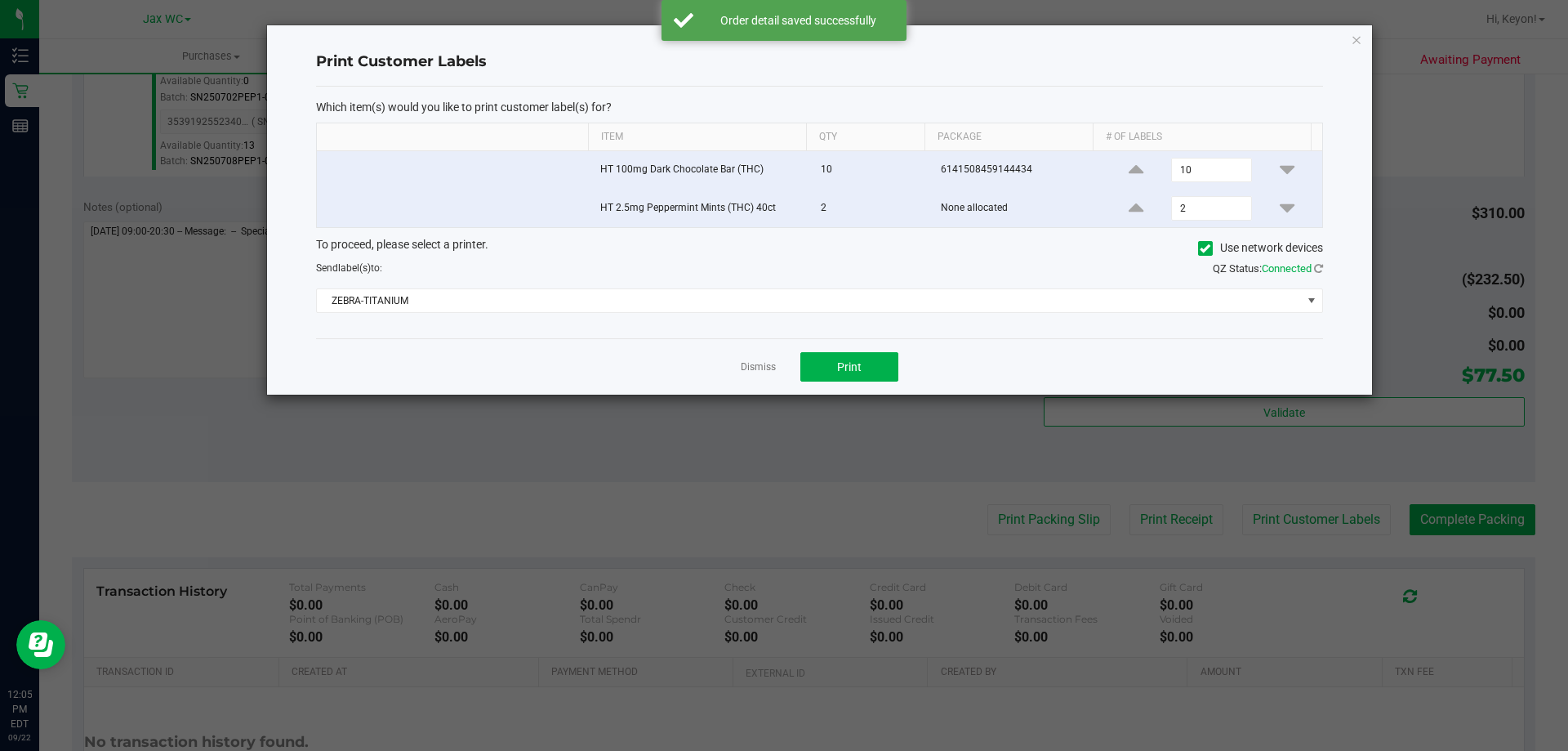
click at [855, 346] on div "Dismiss Print" at bounding box center [819, 366] width 1007 height 57
click at [845, 360] on span "Print" at bounding box center [849, 366] width 25 height 13
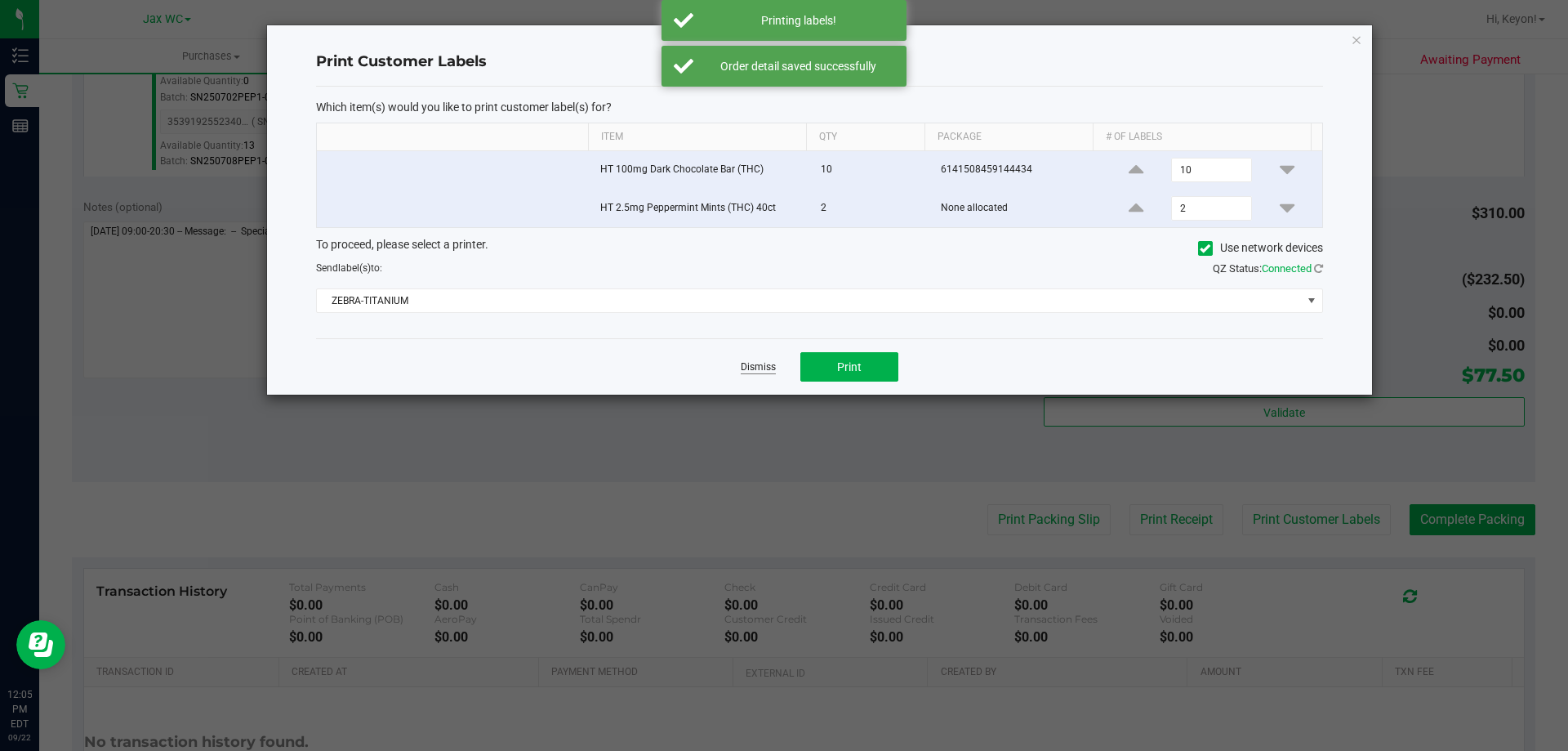
click at [754, 360] on link "Dismiss" at bounding box center [758, 367] width 36 height 14
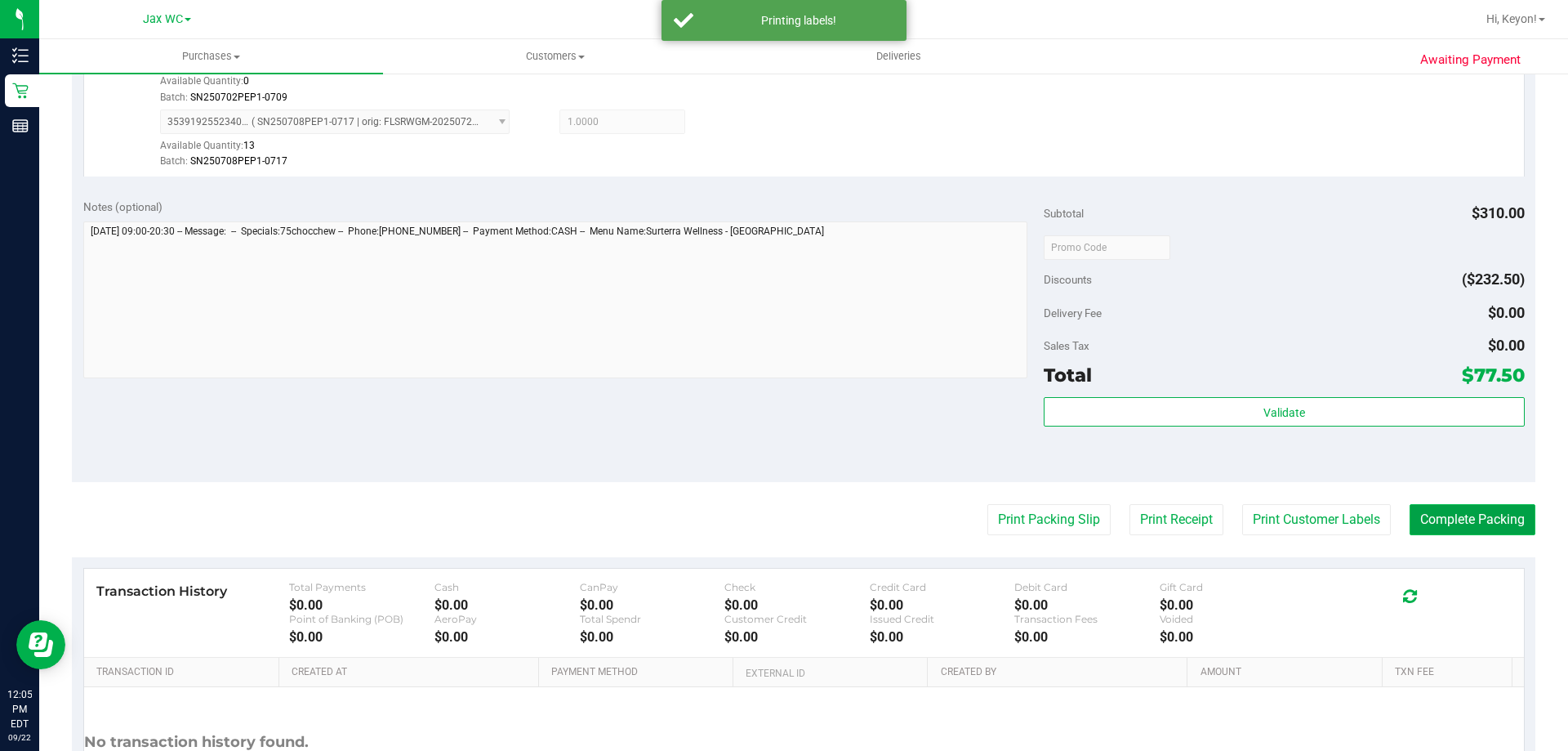
click at [1463, 522] on button "Complete Packing" at bounding box center [1472, 519] width 126 height 31
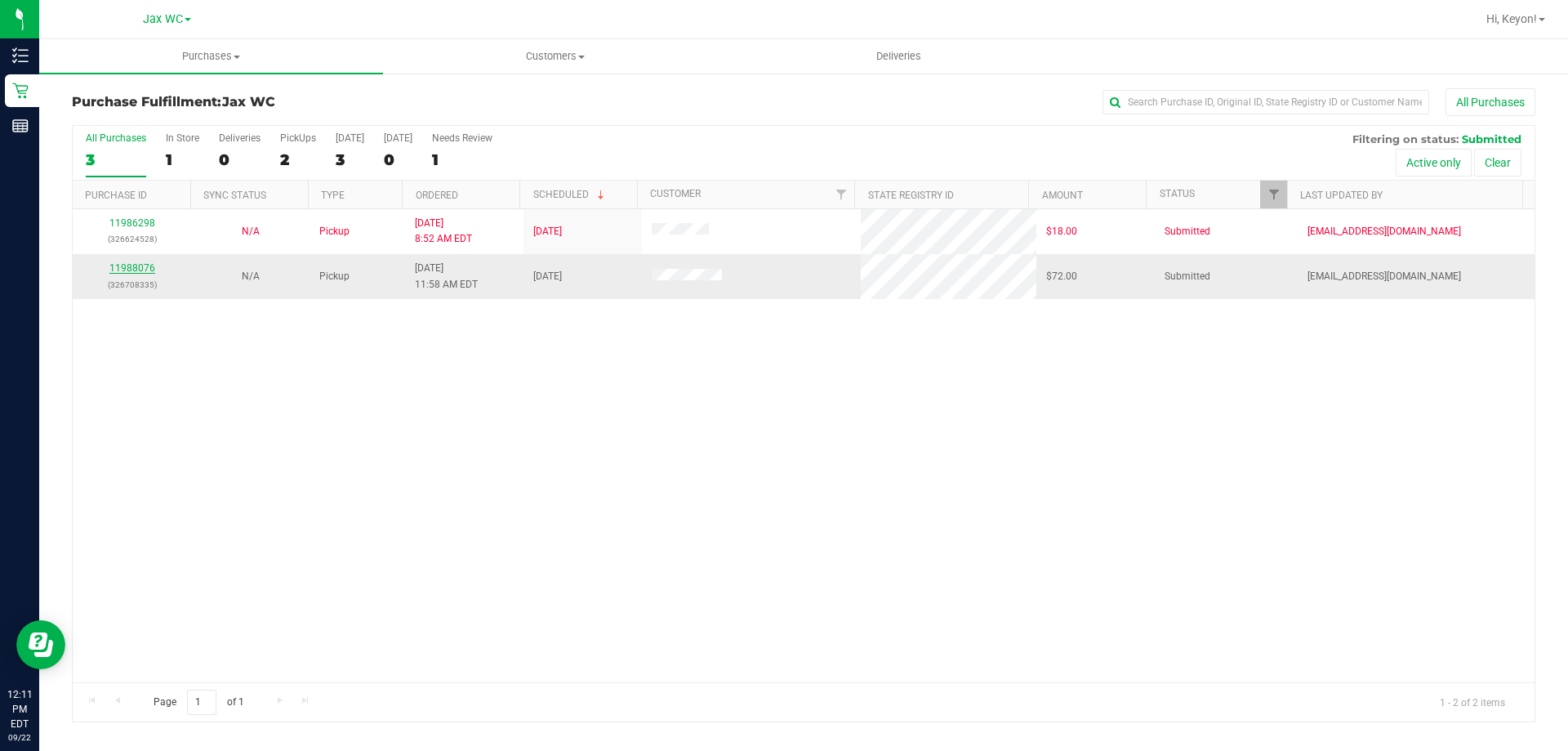
click at [140, 266] on div "11988076 (326708335)" at bounding box center [132, 276] width 99 height 31
click at [141, 266] on link "11988076" at bounding box center [132, 268] width 46 height 12
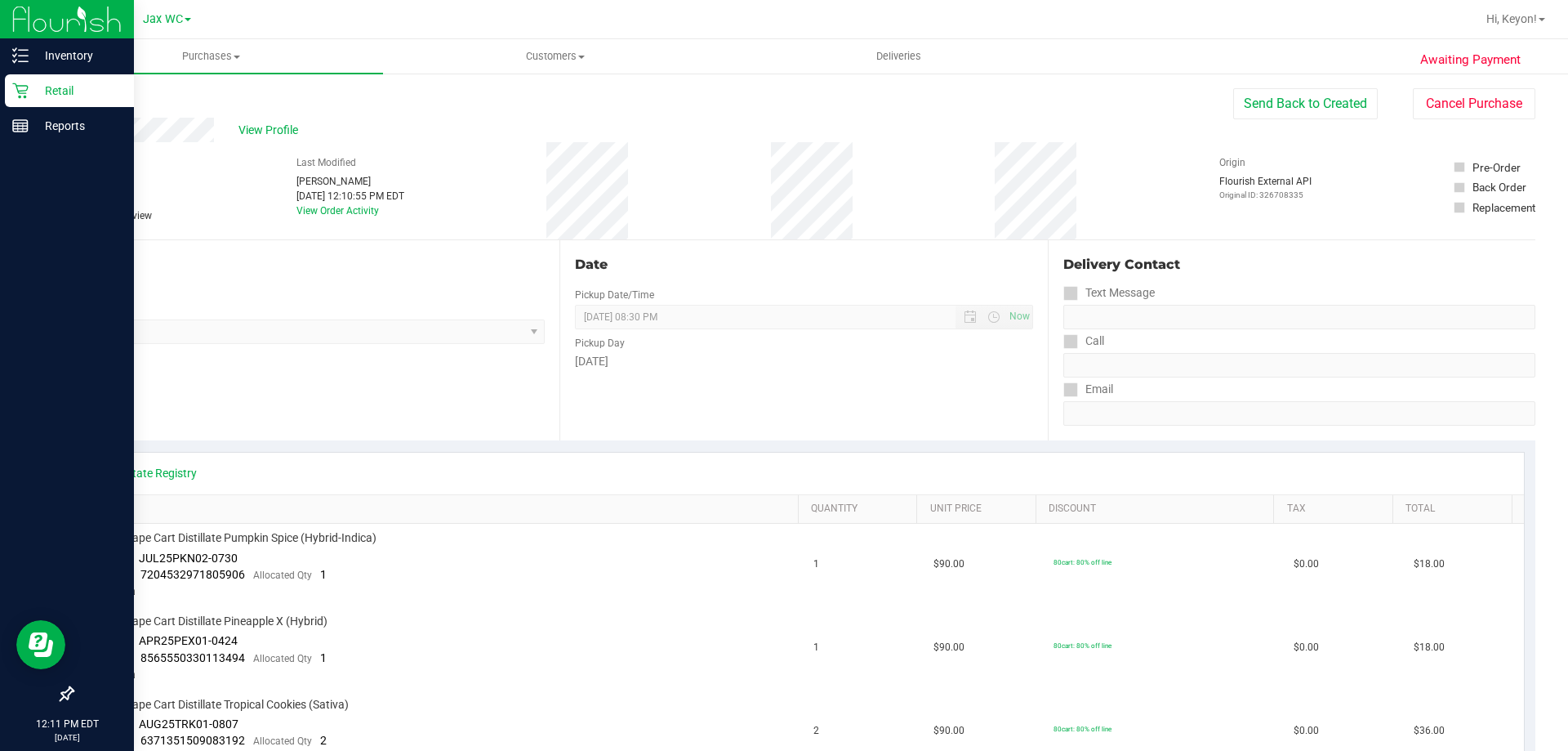
click at [31, 91] on p "Retail" at bounding box center [78, 90] width 98 height 19
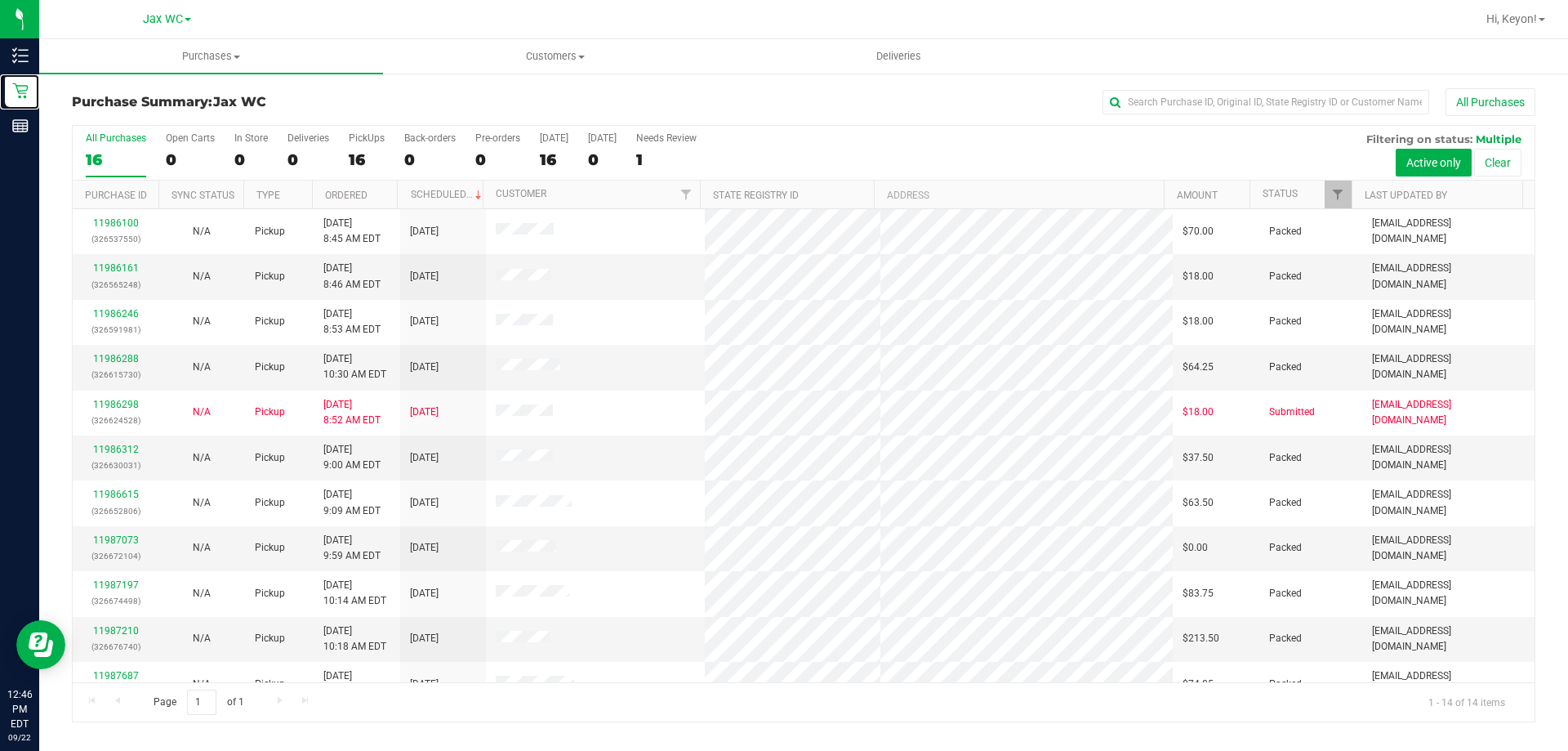
scroll to position [160, 0]
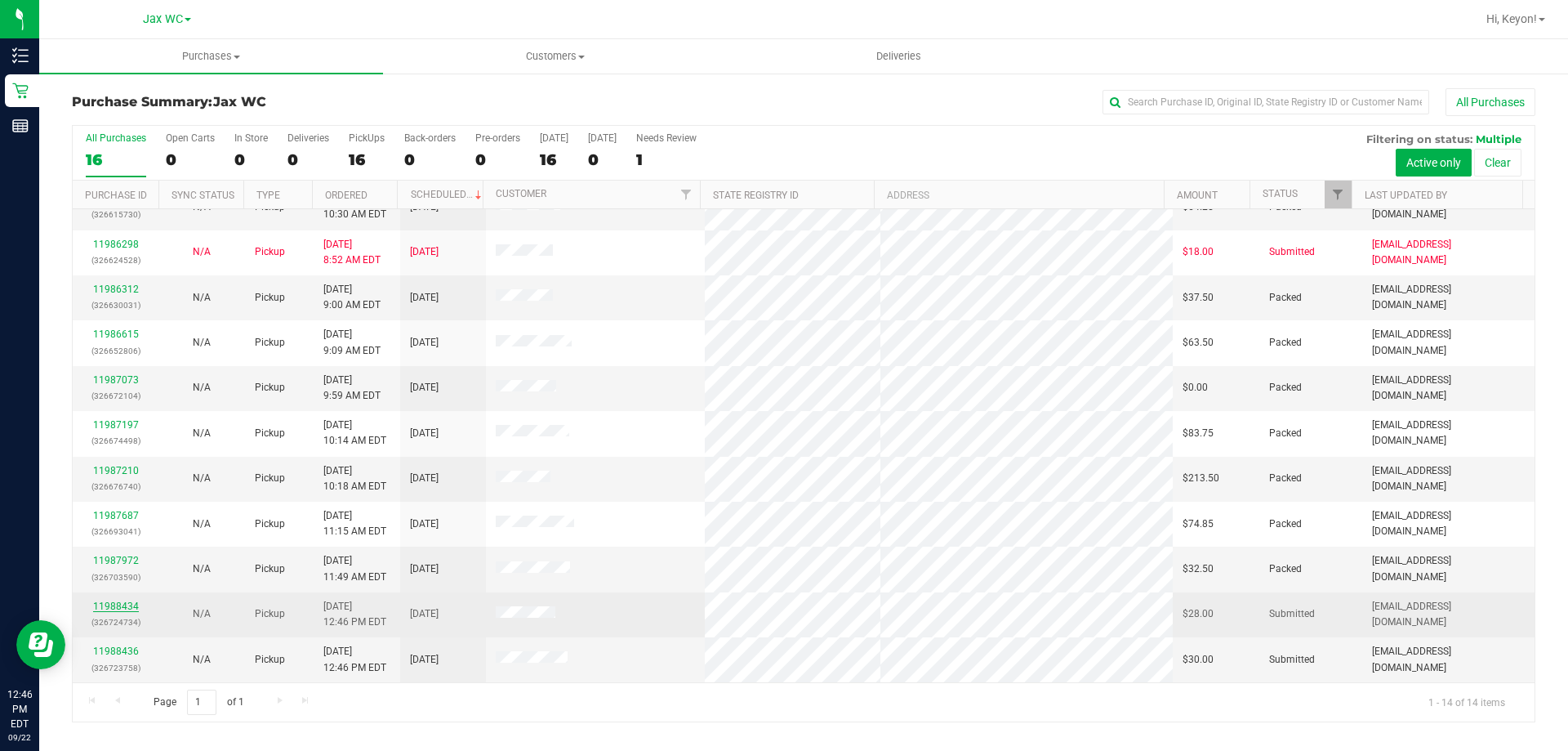
click at [104, 605] on link "11988434" at bounding box center [116, 606] width 46 height 12
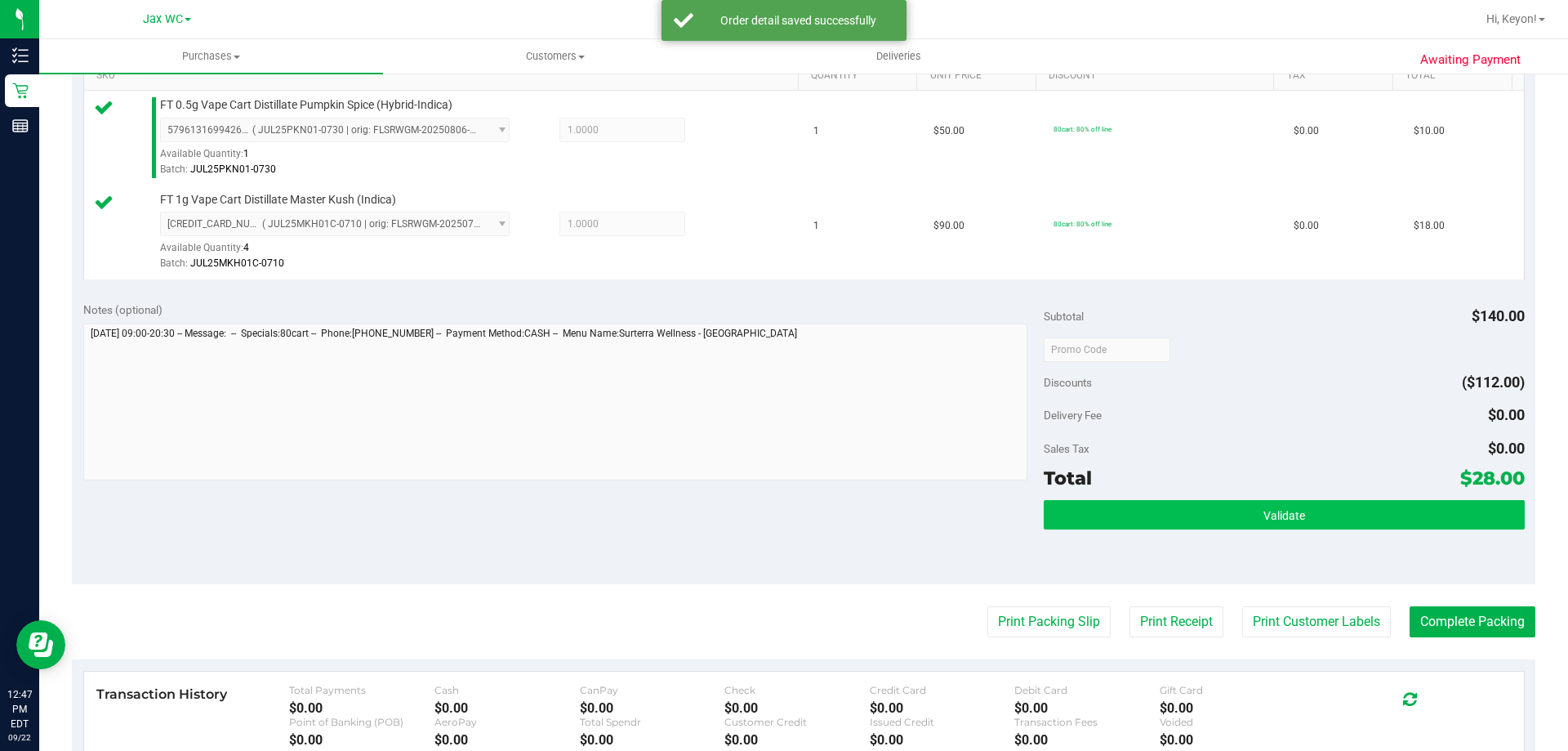
scroll to position [462, 0]
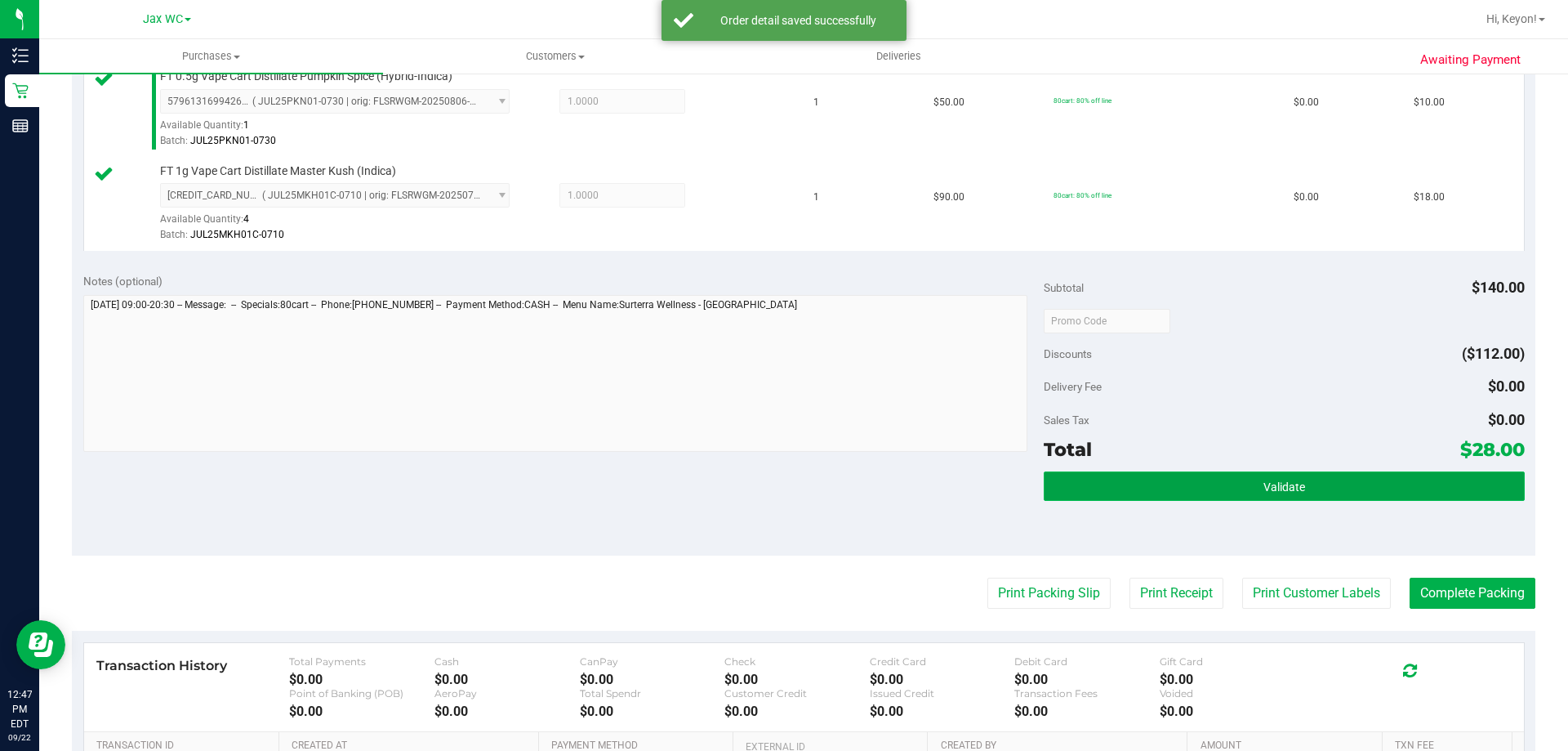
click at [1264, 491] on span "Validate" at bounding box center [1284, 486] width 41 height 13
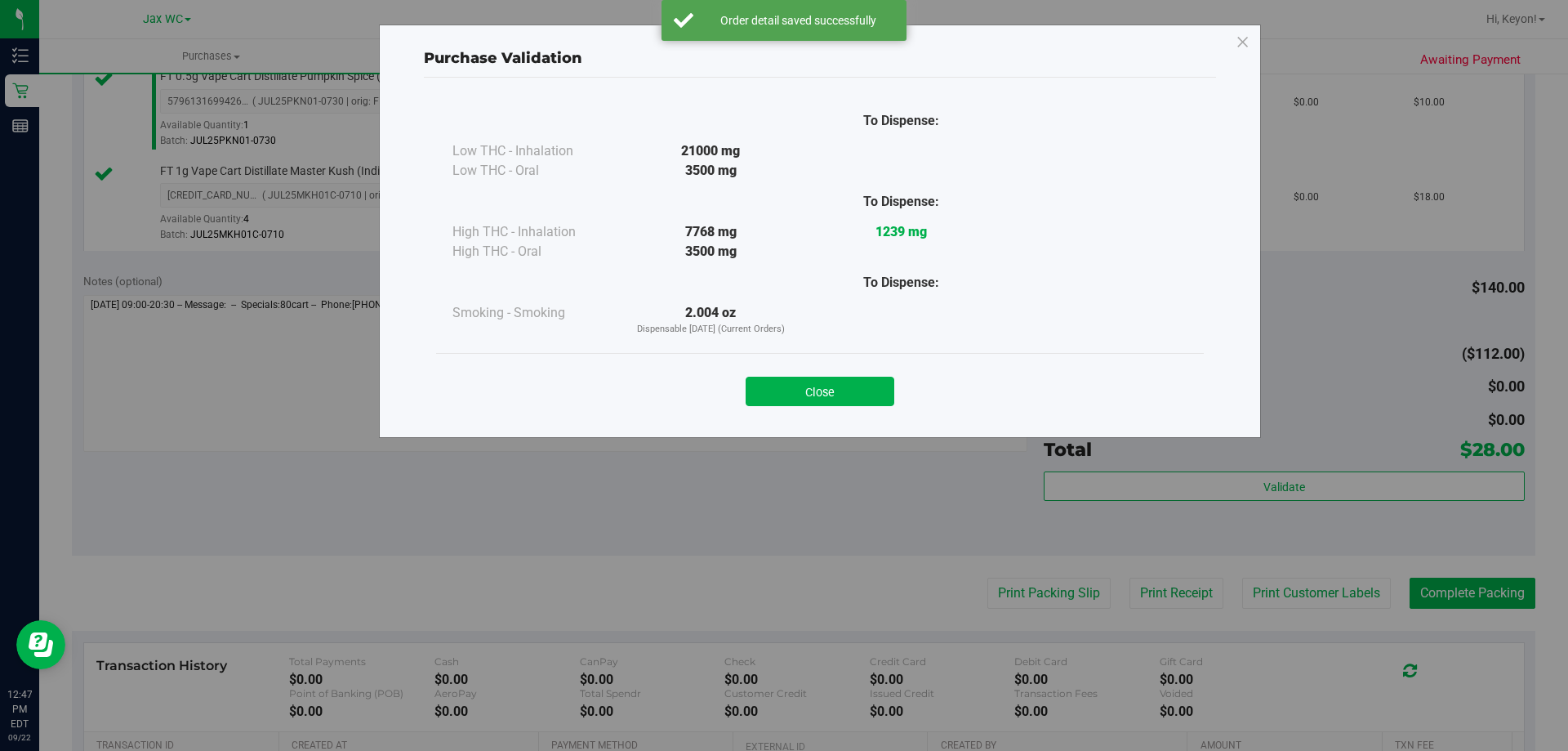
drag, startPoint x: 832, startPoint y: 383, endPoint x: 1079, endPoint y: 463, distance: 259.6
click at [843, 389] on button "Close" at bounding box center [820, 391] width 149 height 30
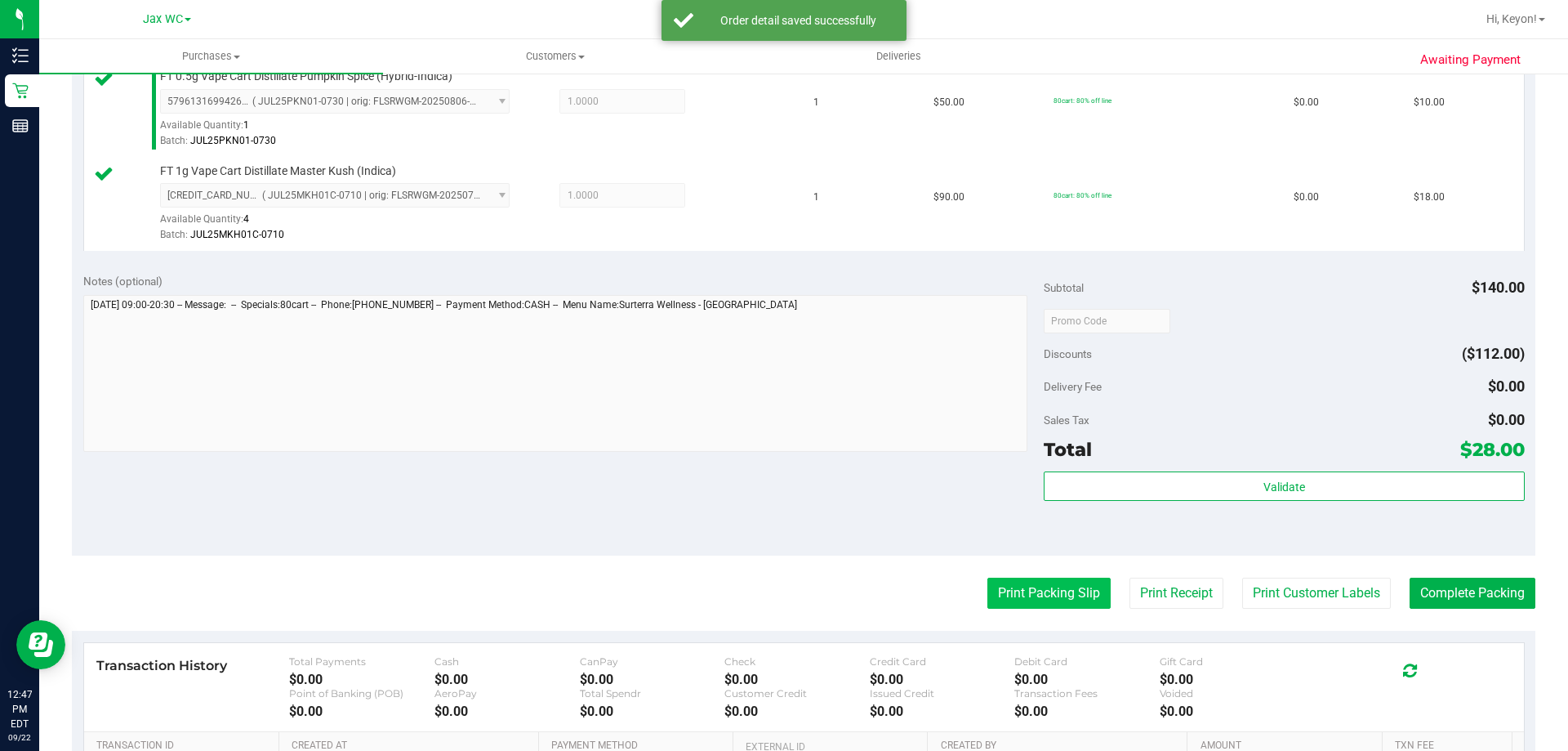
click at [1042, 590] on button "Print Packing Slip" at bounding box center [1049, 593] width 123 height 31
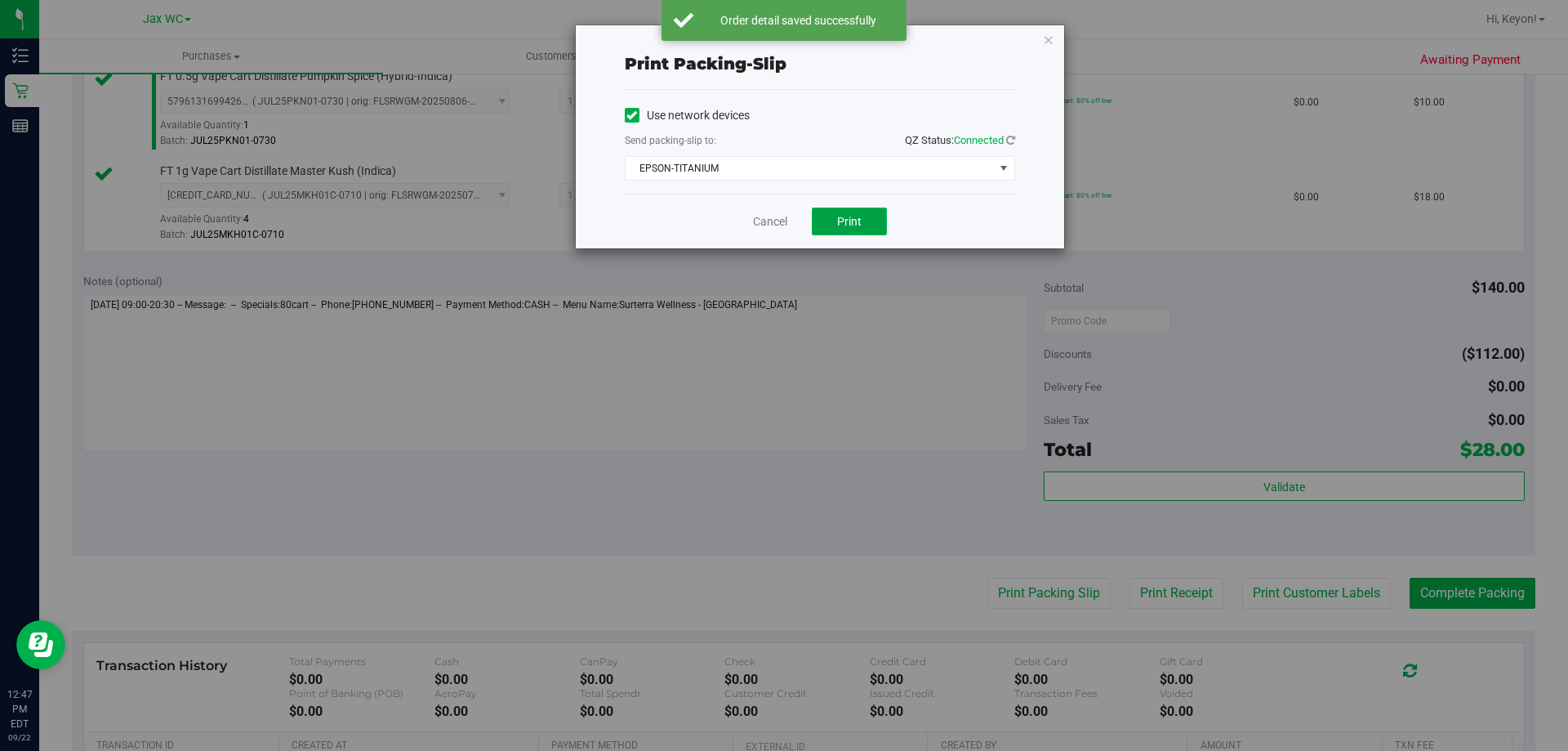
click at [848, 218] on span "Print" at bounding box center [849, 221] width 25 height 13
click at [775, 217] on link "Cancel" at bounding box center [770, 222] width 35 height 17
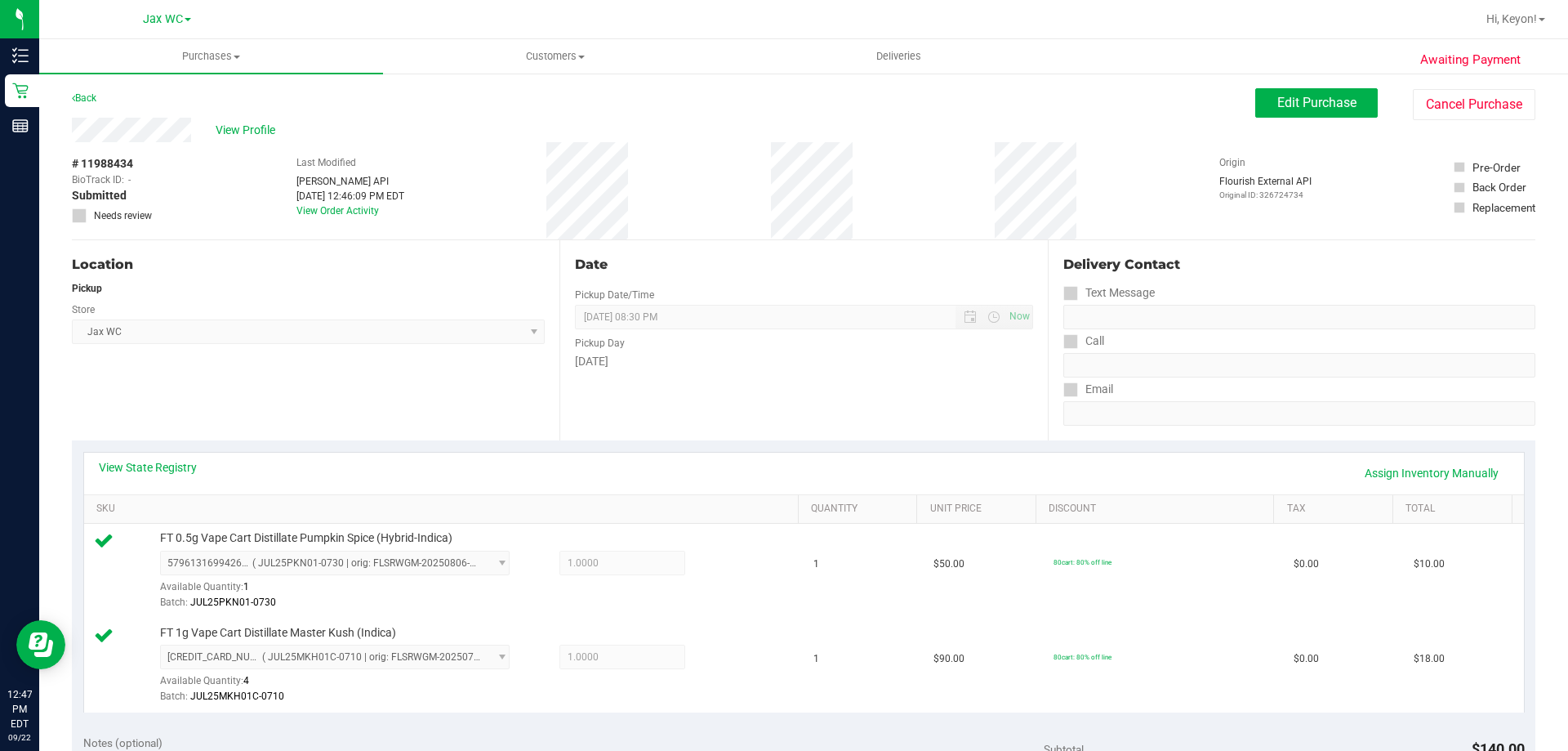
scroll to position [521, 0]
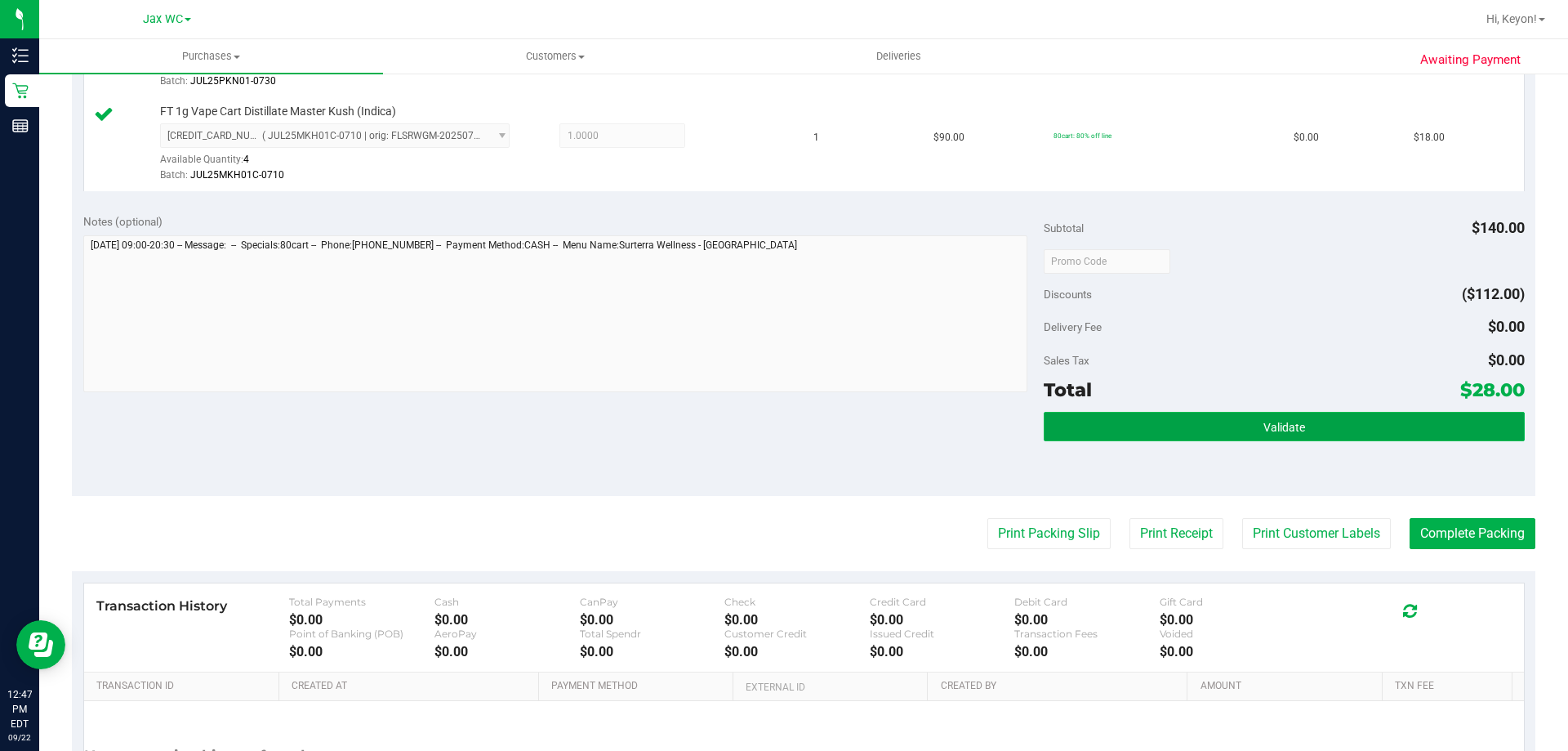
click at [1341, 412] on button "Validate" at bounding box center [1284, 426] width 480 height 30
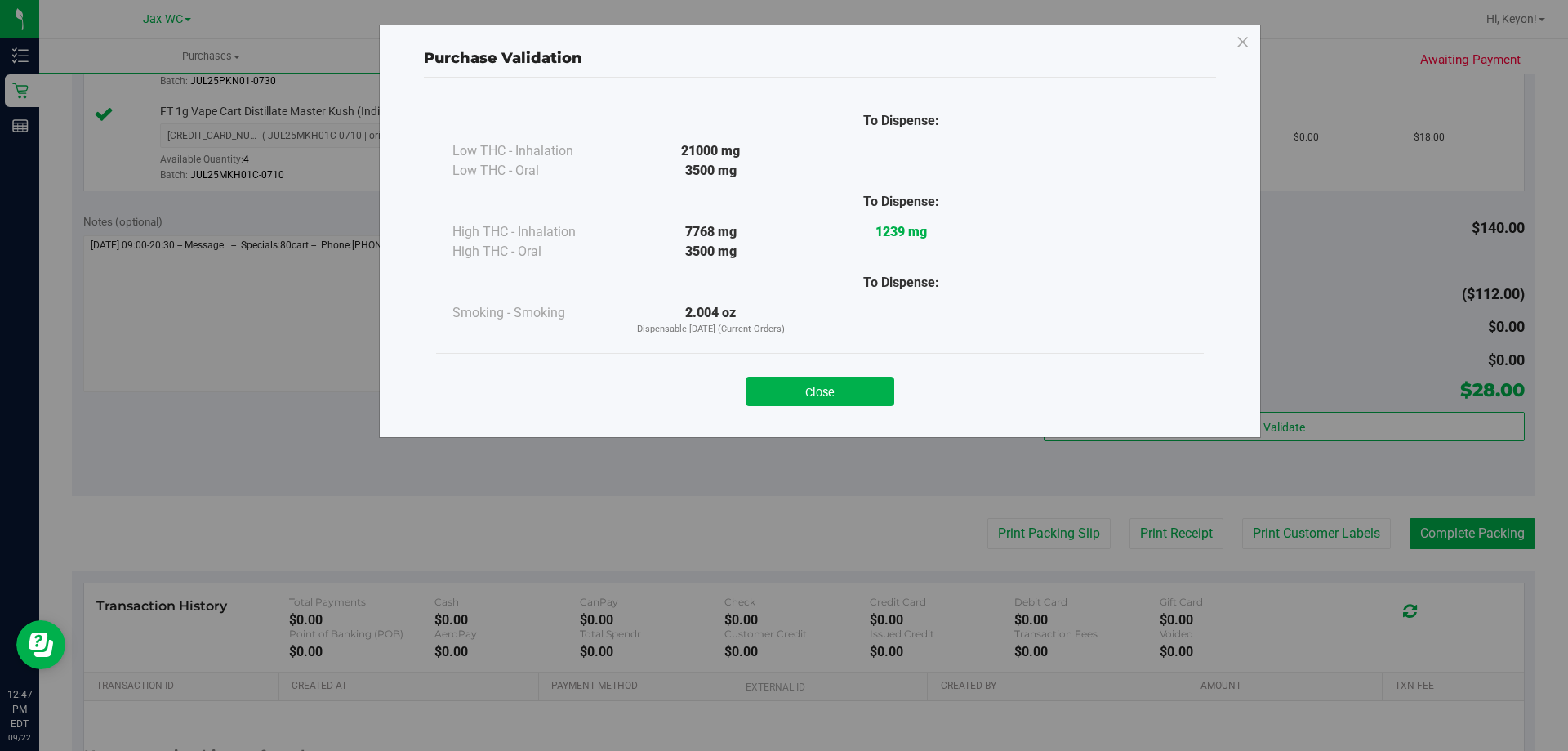
click at [888, 390] on button "Close" at bounding box center [820, 391] width 149 height 30
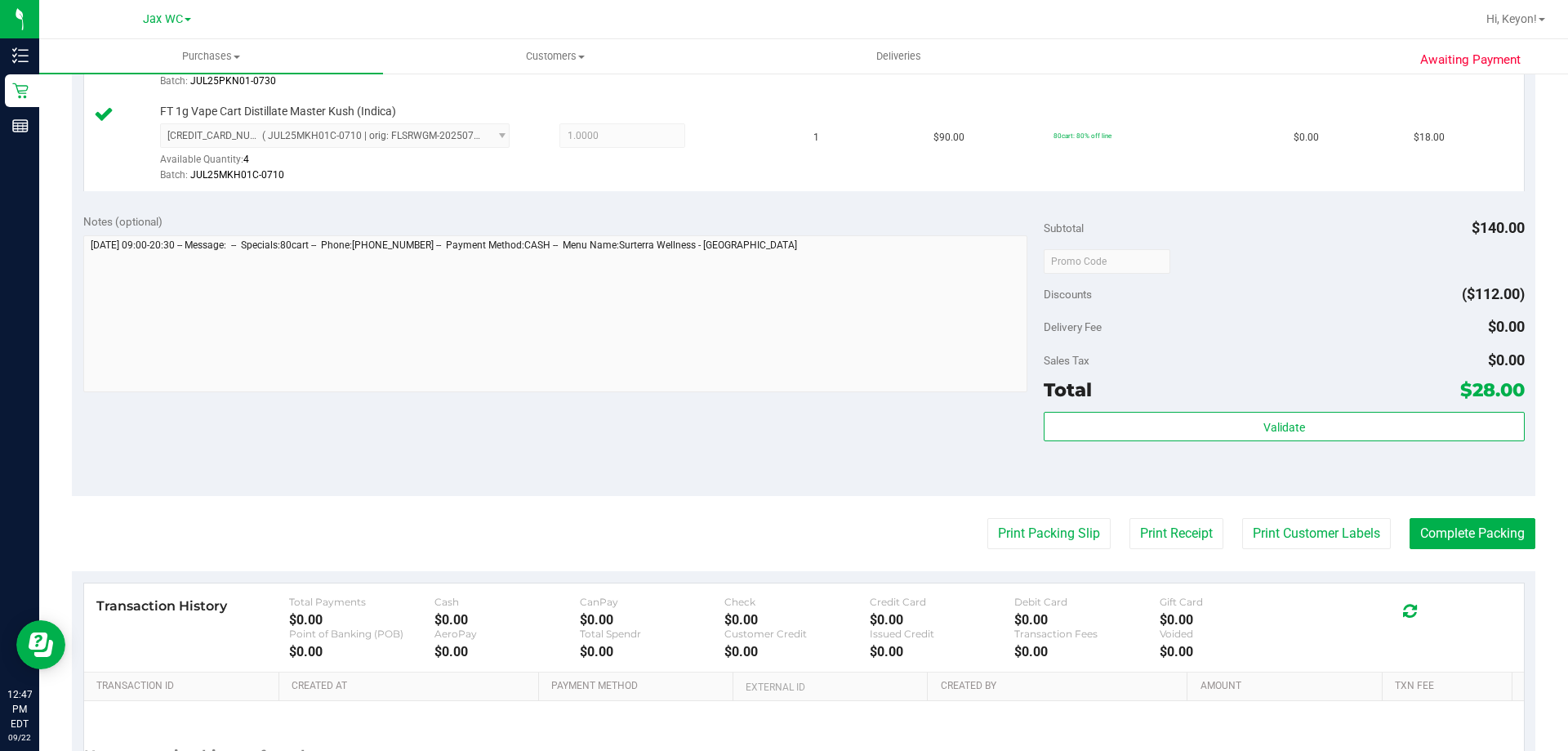
scroll to position [582, 0]
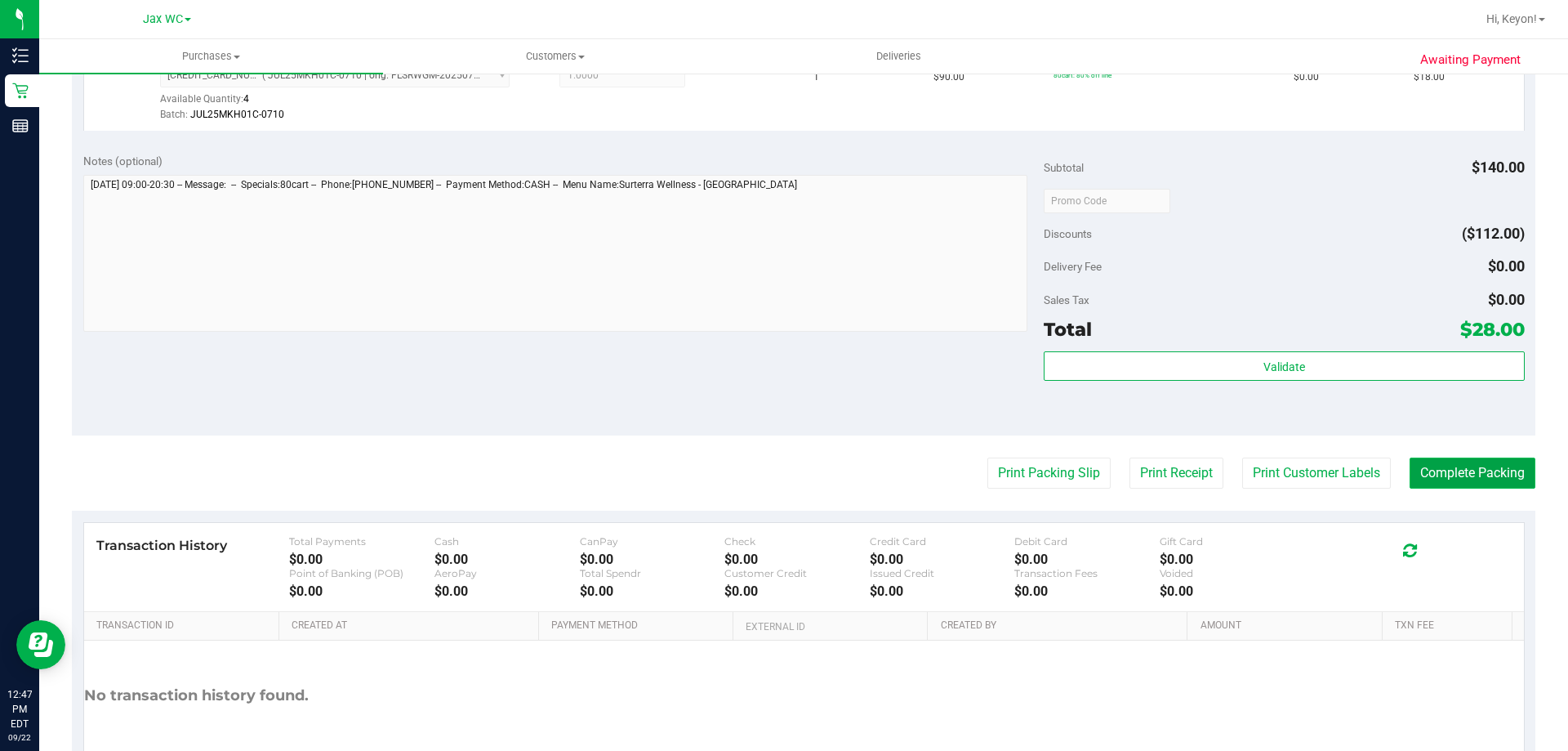
click at [1480, 484] on button "Complete Packing" at bounding box center [1472, 473] width 126 height 31
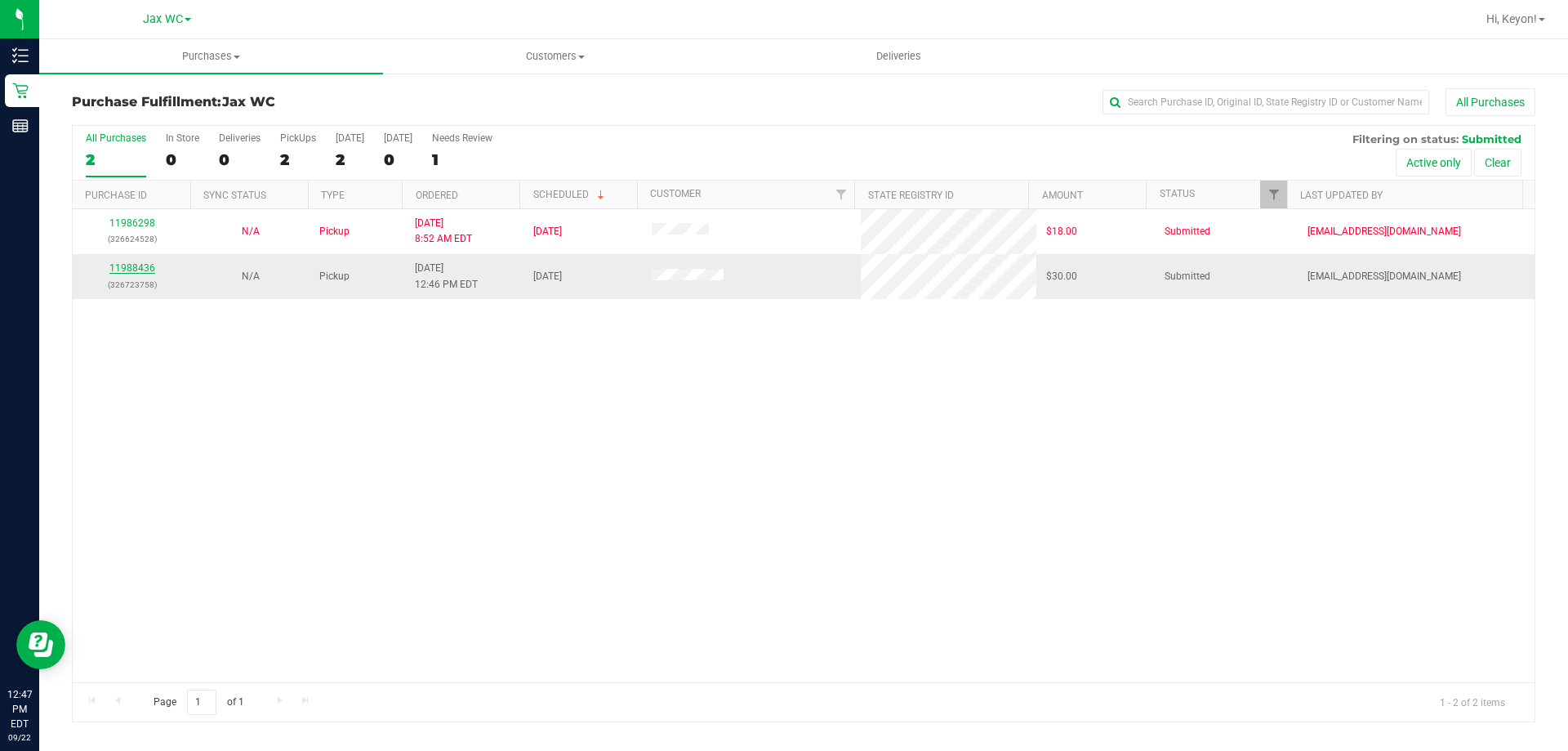
click at [123, 266] on link "11988436" at bounding box center [132, 268] width 46 height 12
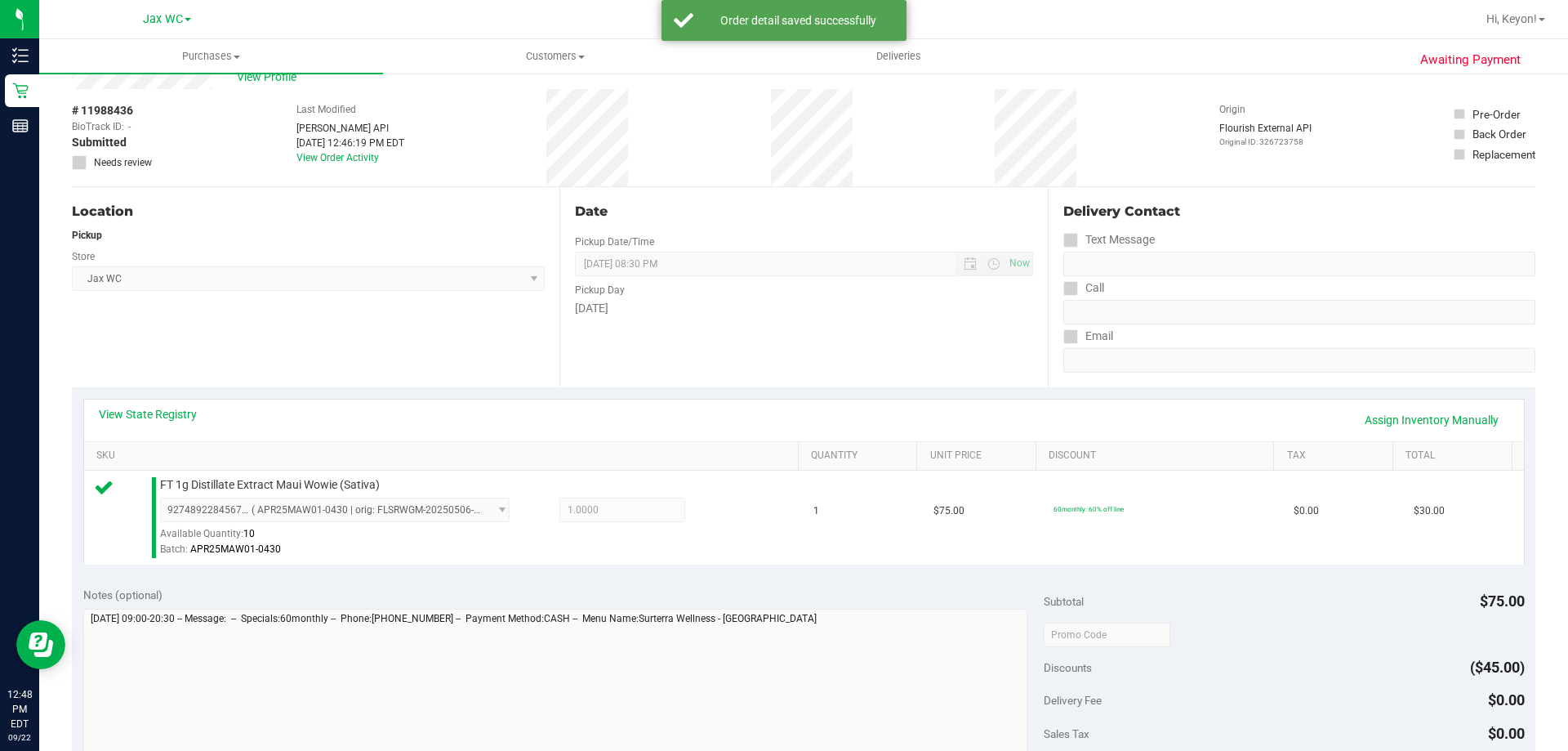
scroll to position [408, 0]
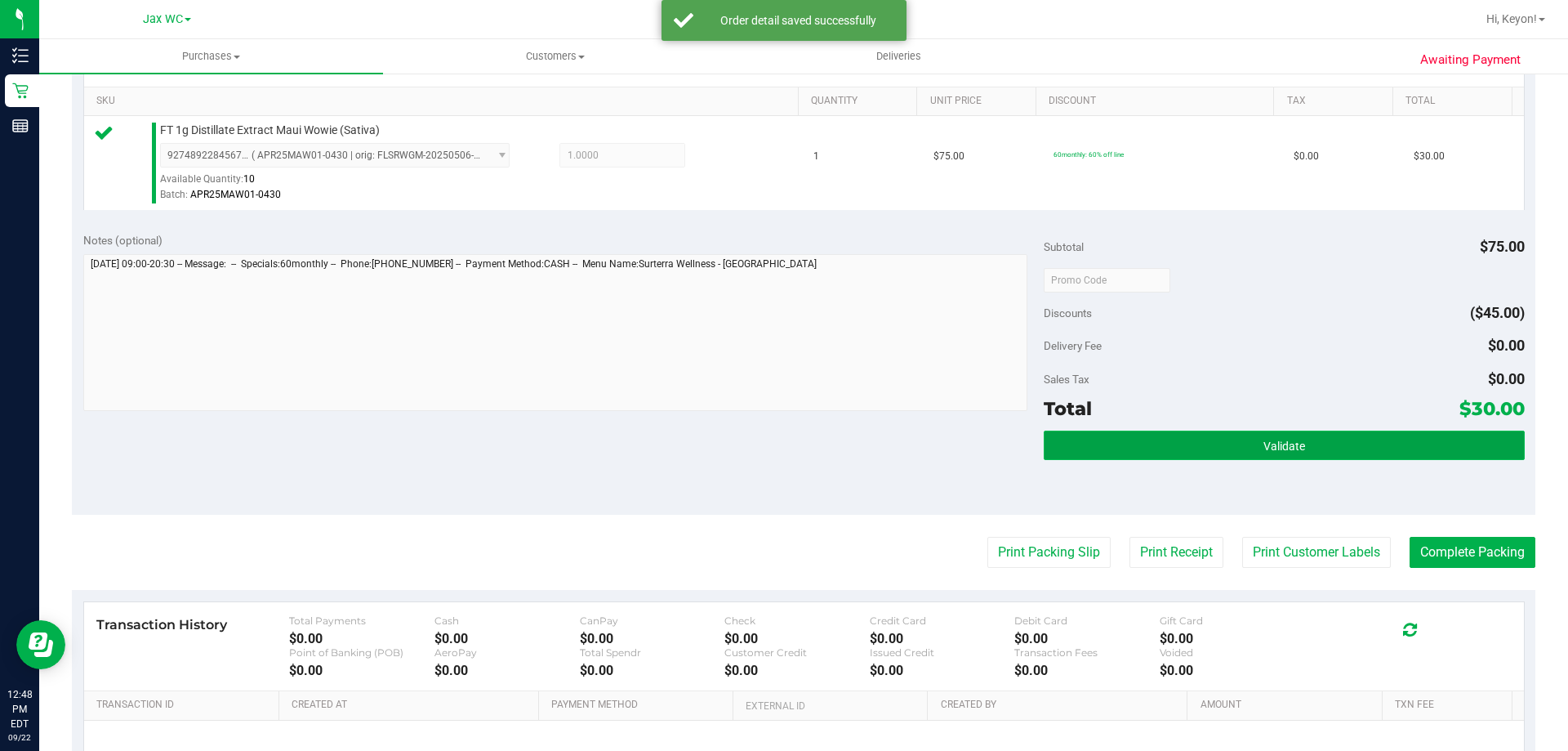
click at [1323, 440] on button "Validate" at bounding box center [1284, 445] width 480 height 30
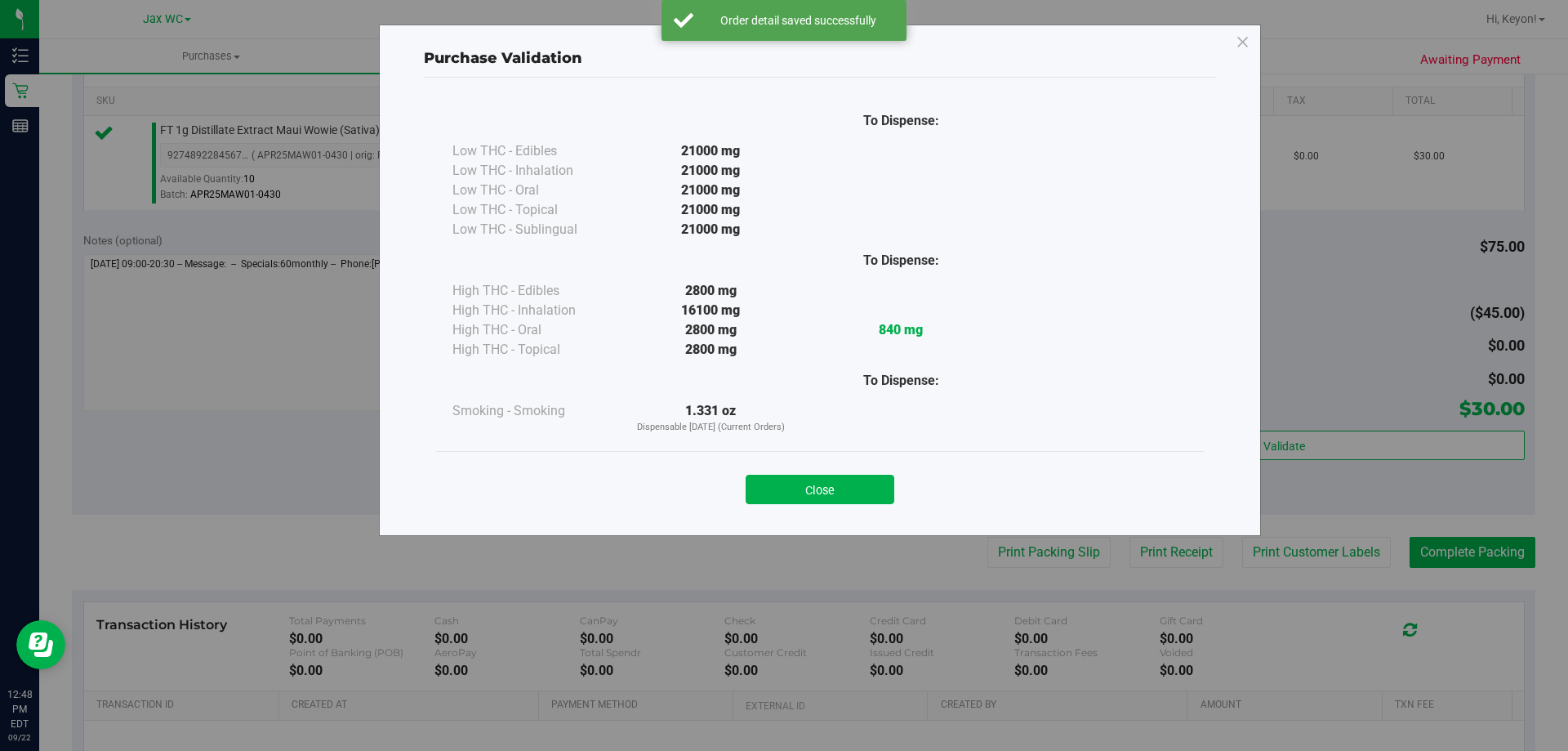
drag, startPoint x: 832, startPoint y: 492, endPoint x: 865, endPoint y: 491, distance: 33.0
click at [836, 491] on button "Close" at bounding box center [820, 489] width 149 height 30
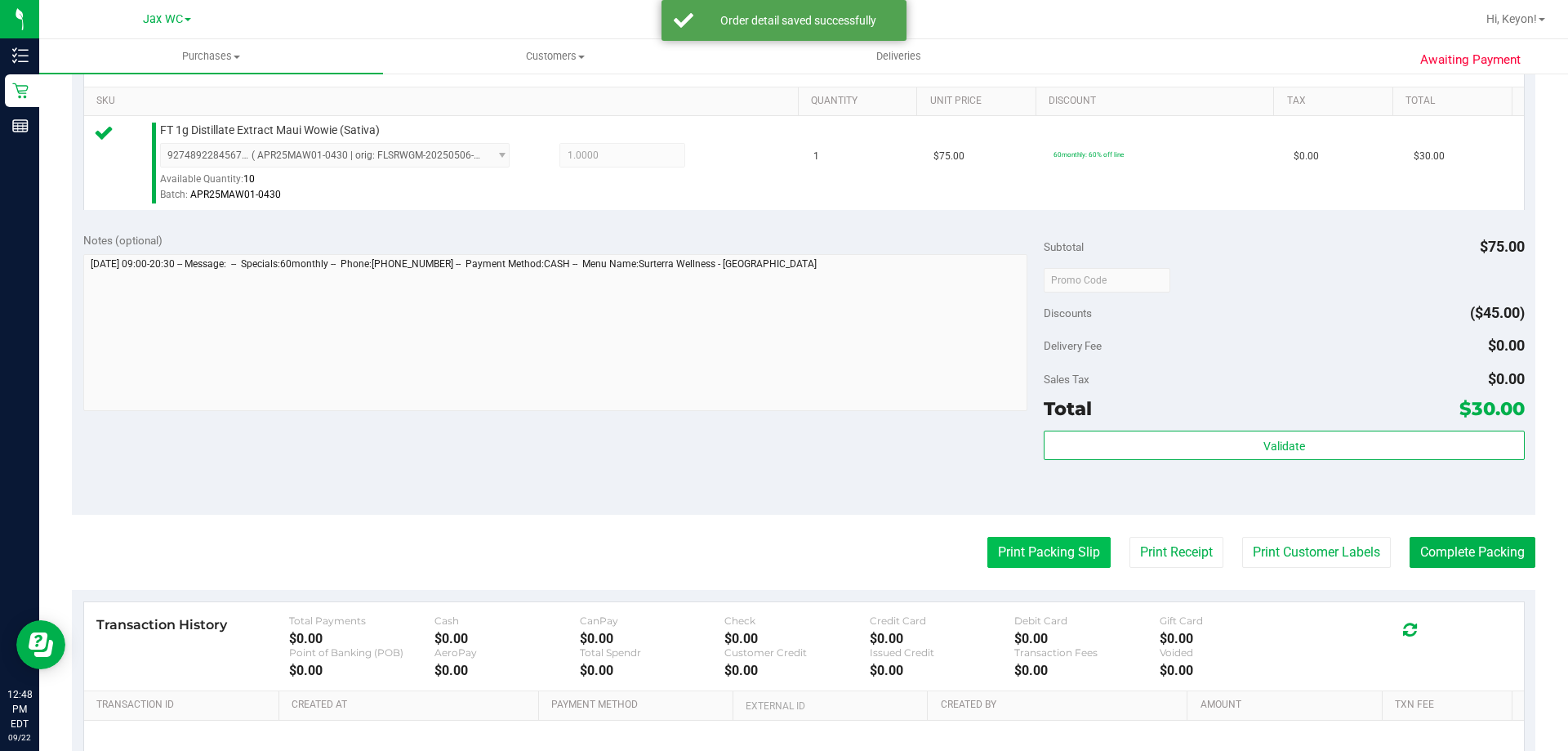
drag, startPoint x: 1046, startPoint y: 544, endPoint x: 1056, endPoint y: 549, distance: 11.2
click at [1056, 549] on button "Print Packing Slip" at bounding box center [1049, 552] width 123 height 31
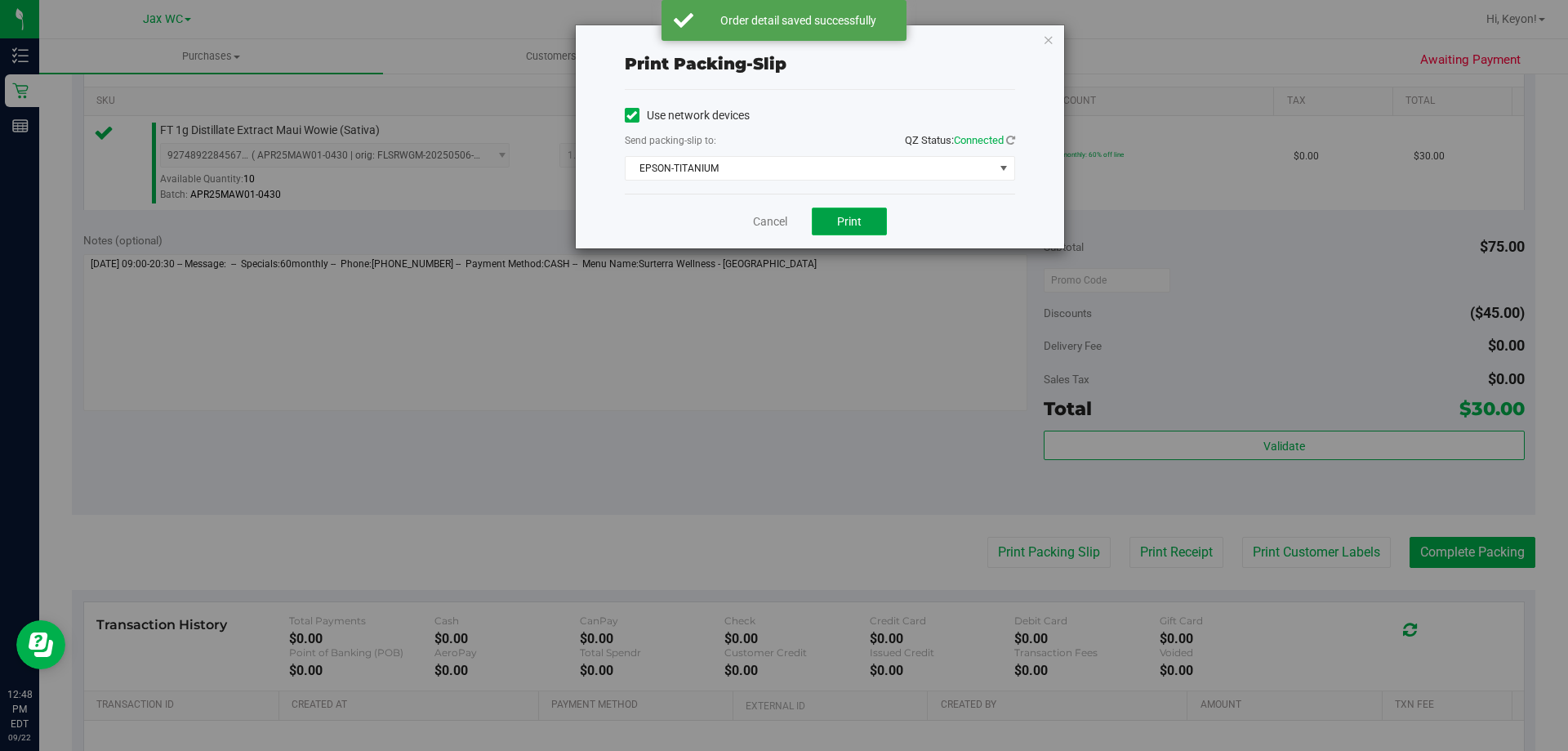
click at [855, 232] on button "Print" at bounding box center [849, 221] width 75 height 28
click at [779, 222] on link "Cancel" at bounding box center [770, 222] width 35 height 17
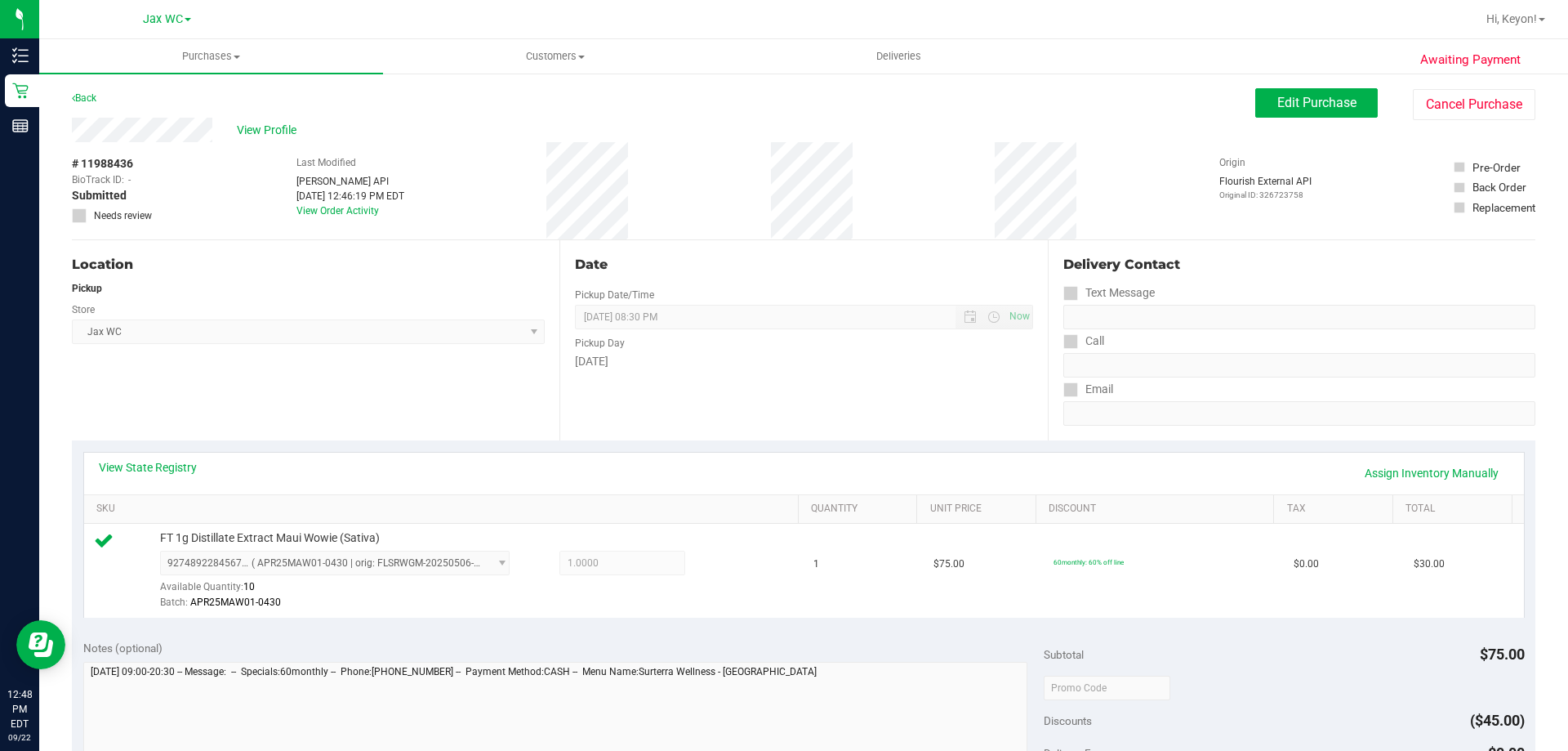
scroll to position [447, 0]
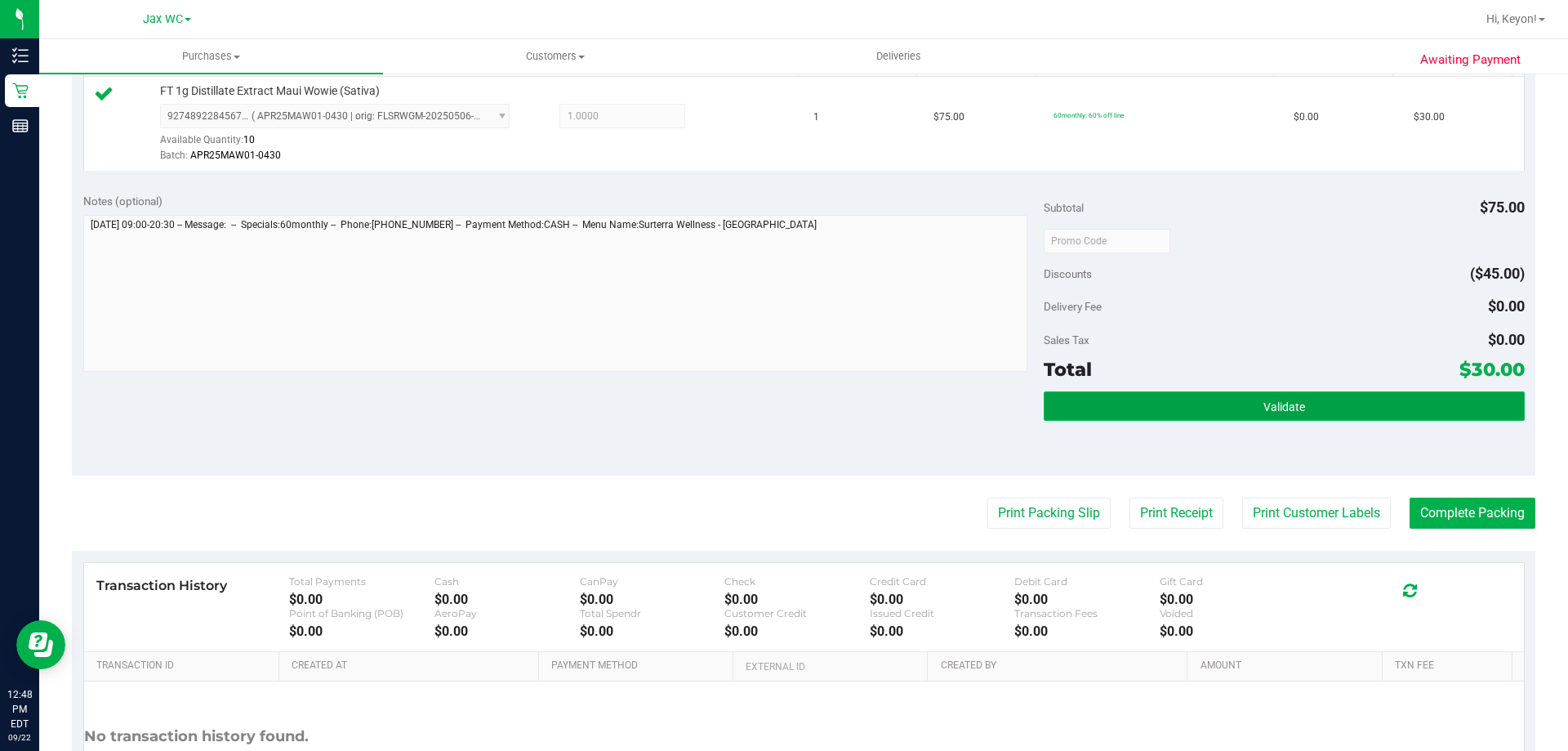
click at [1346, 407] on button "Validate" at bounding box center [1284, 406] width 480 height 30
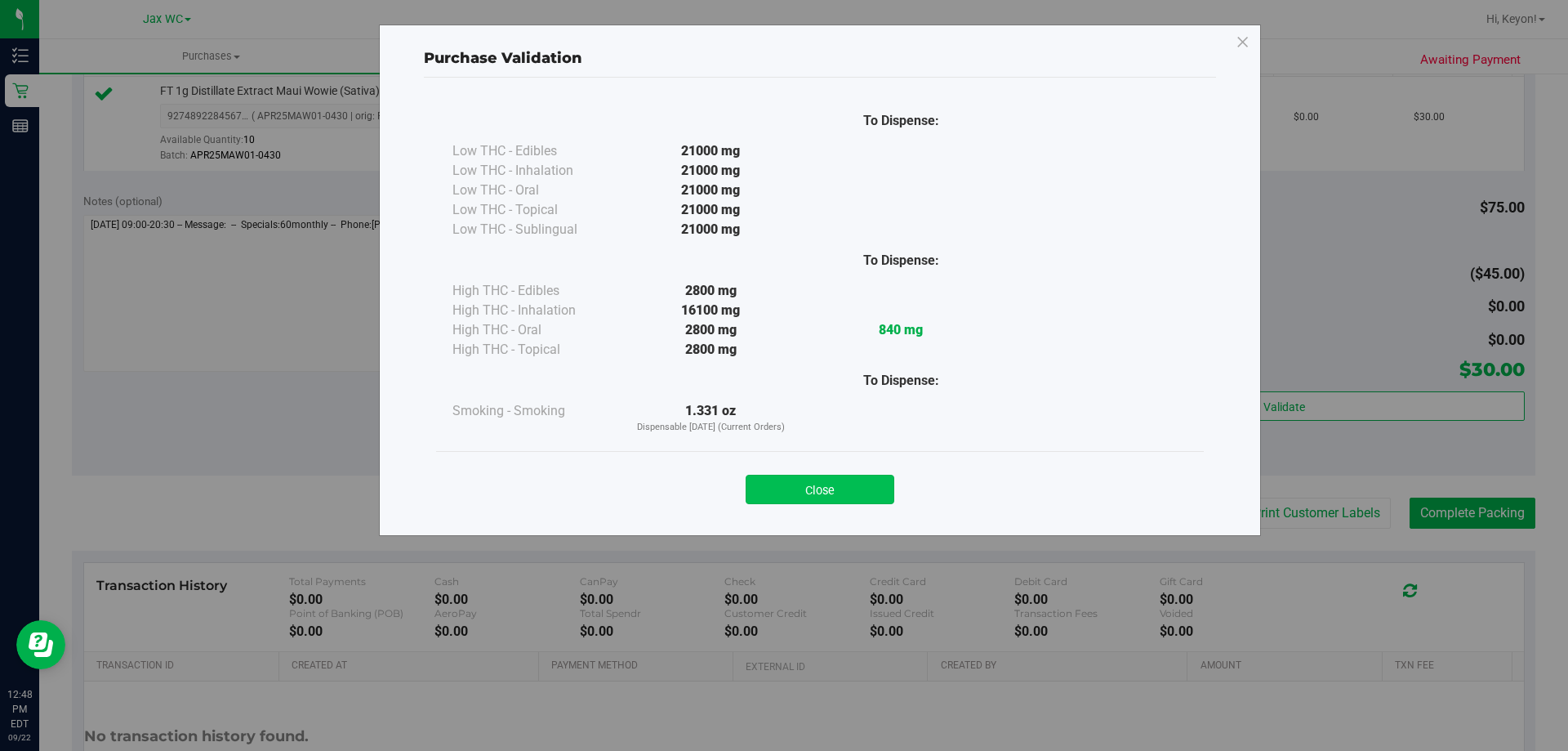
click at [840, 485] on button "Close" at bounding box center [820, 489] width 149 height 30
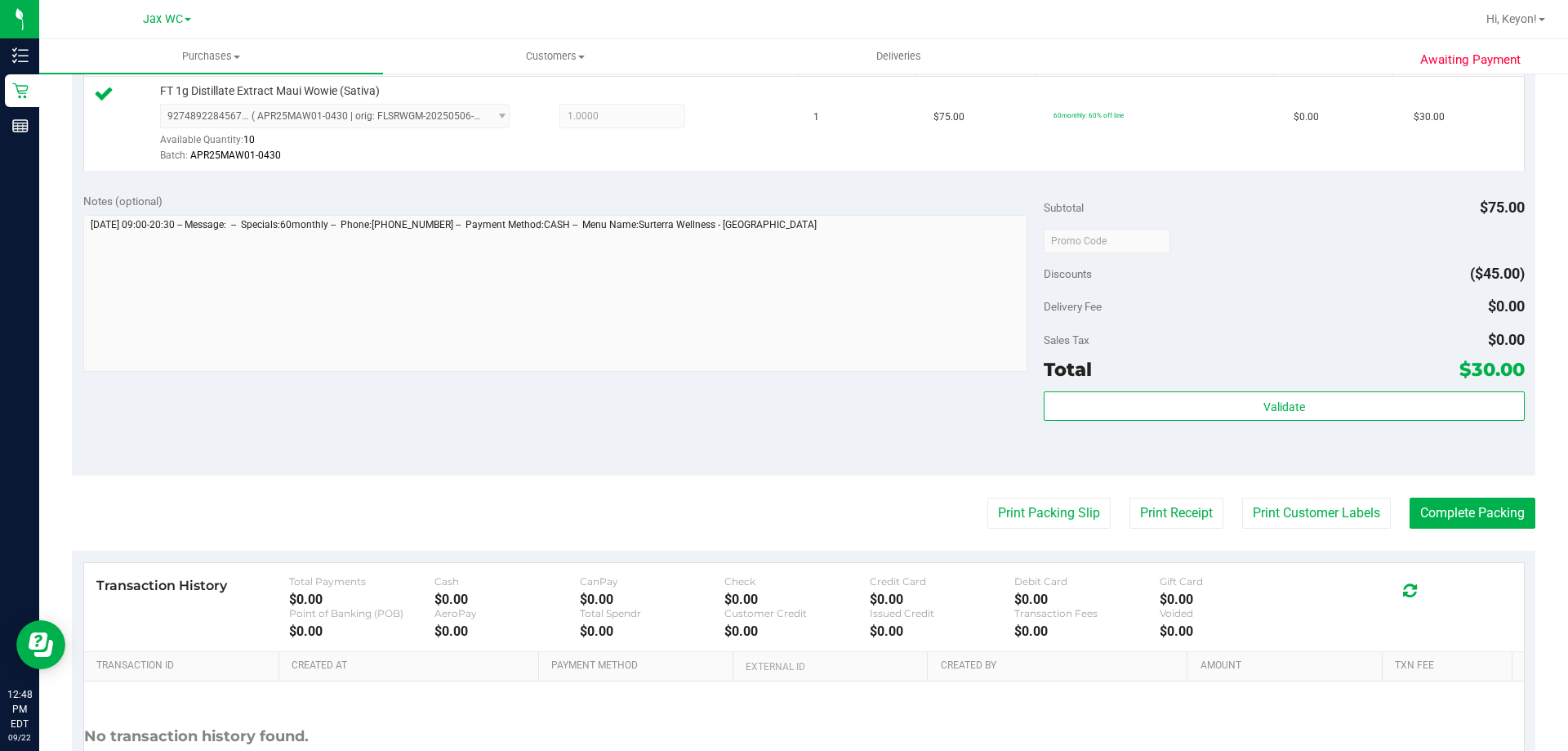
scroll to position [487, 0]
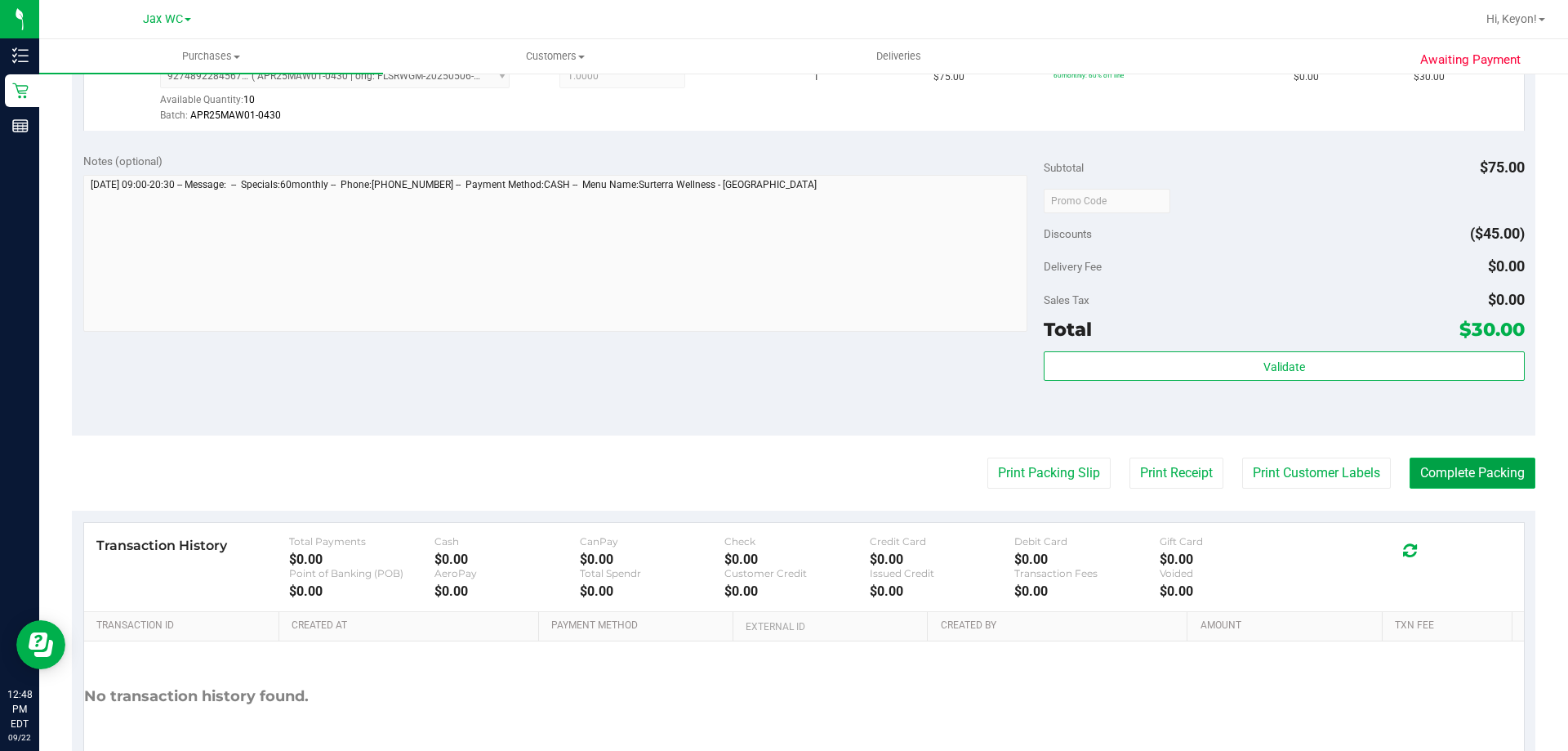
click at [1503, 482] on button "Complete Packing" at bounding box center [1472, 473] width 126 height 31
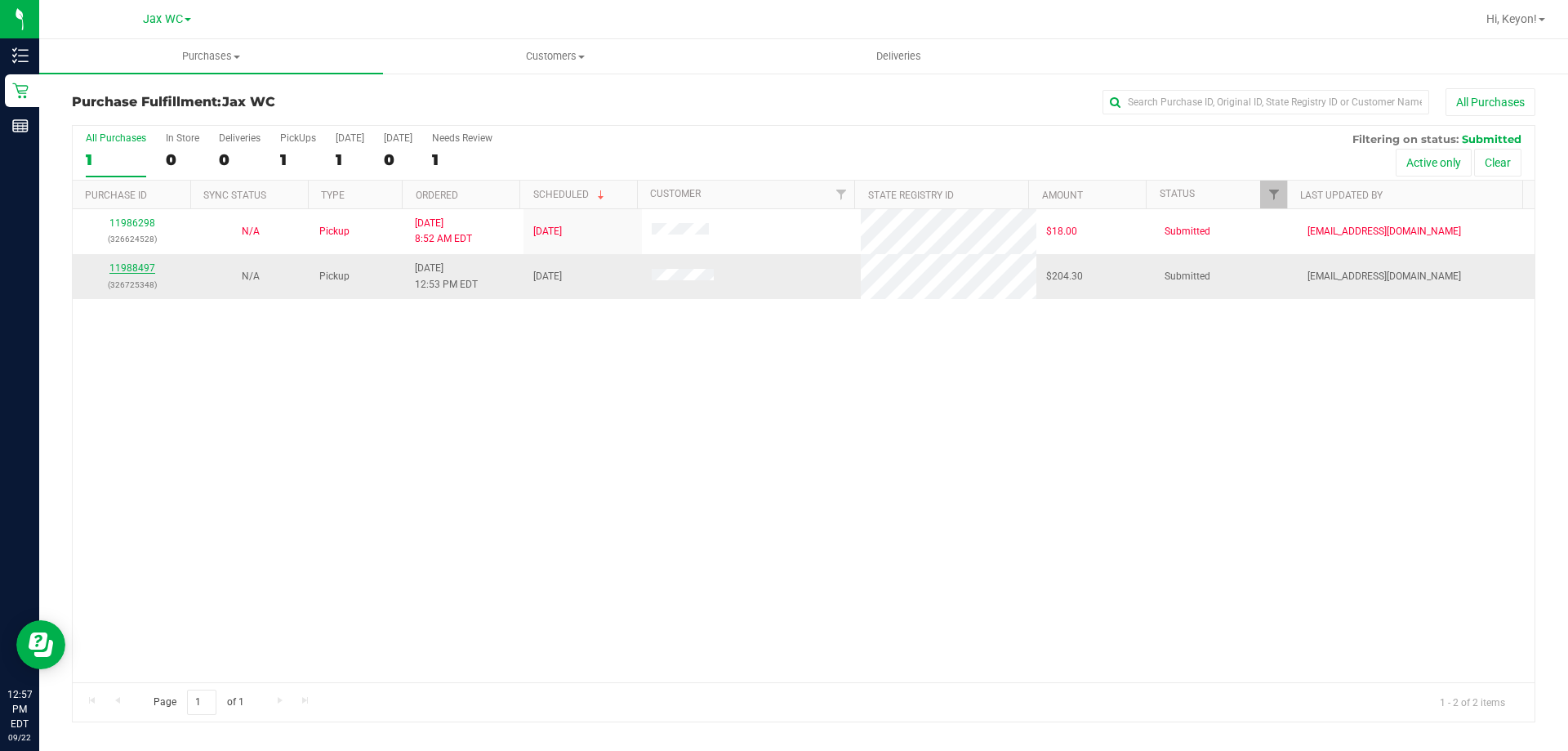
click at [136, 268] on link "11988497" at bounding box center [132, 268] width 46 height 12
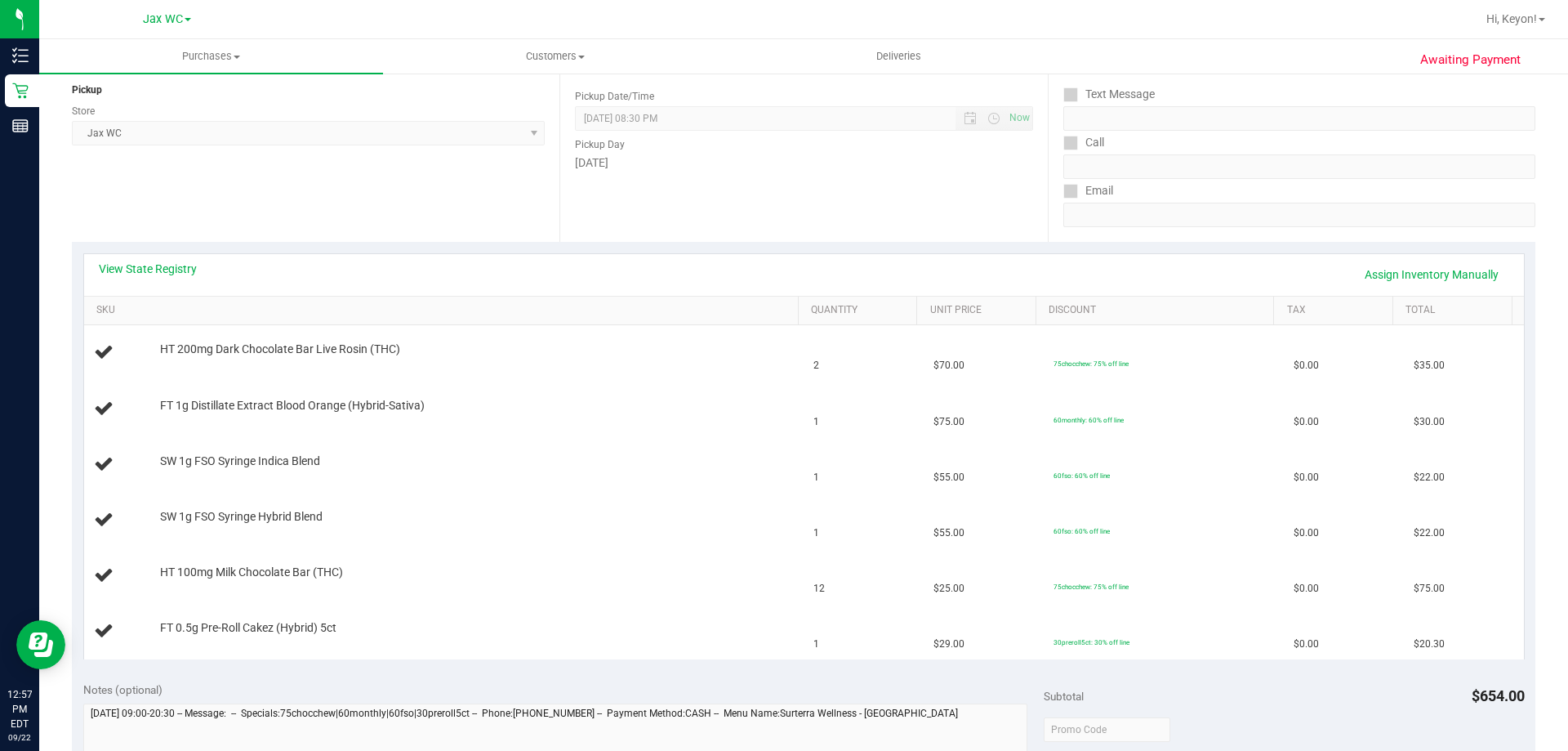
scroll to position [222, 0]
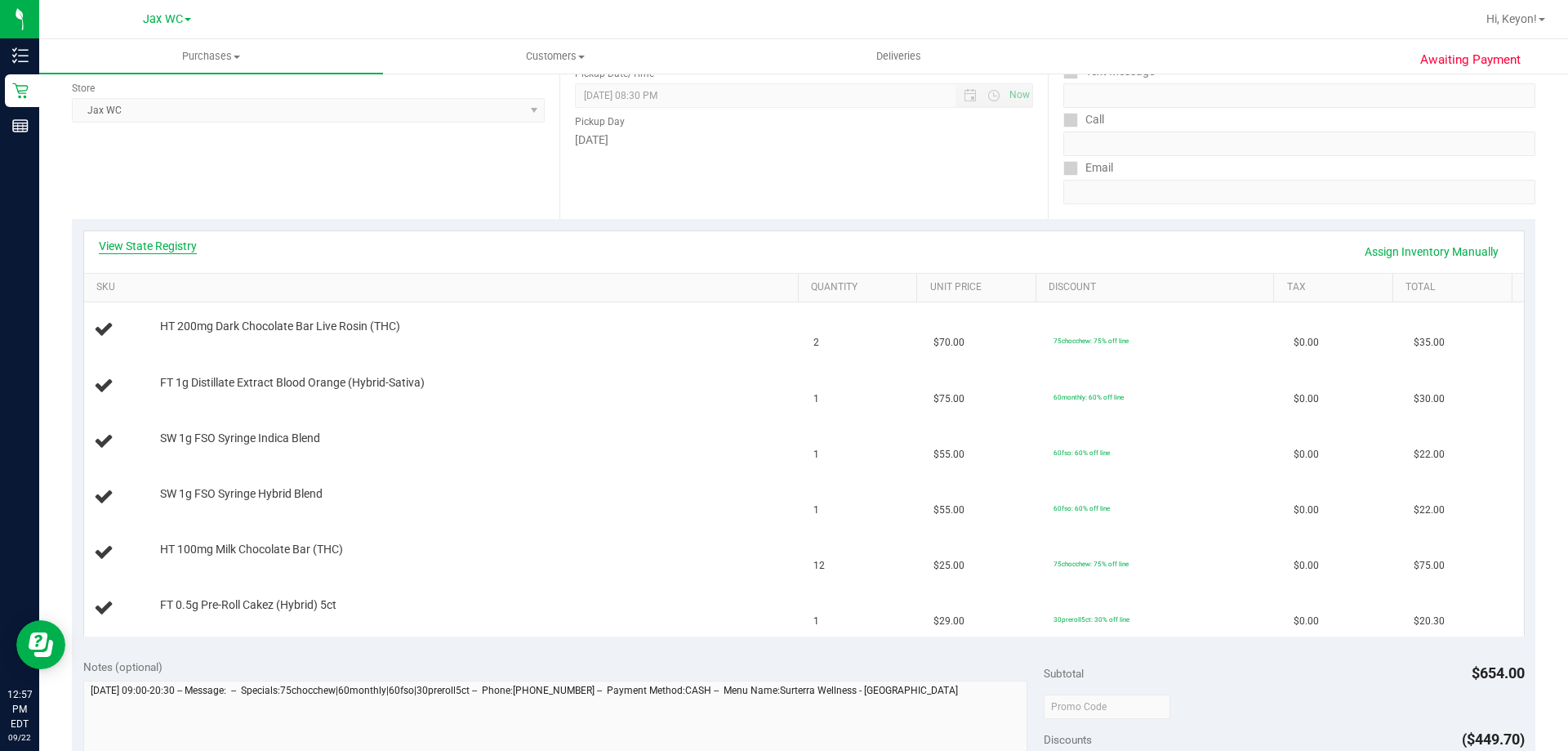
click at [188, 246] on link "View State Registry" at bounding box center [148, 245] width 98 height 16
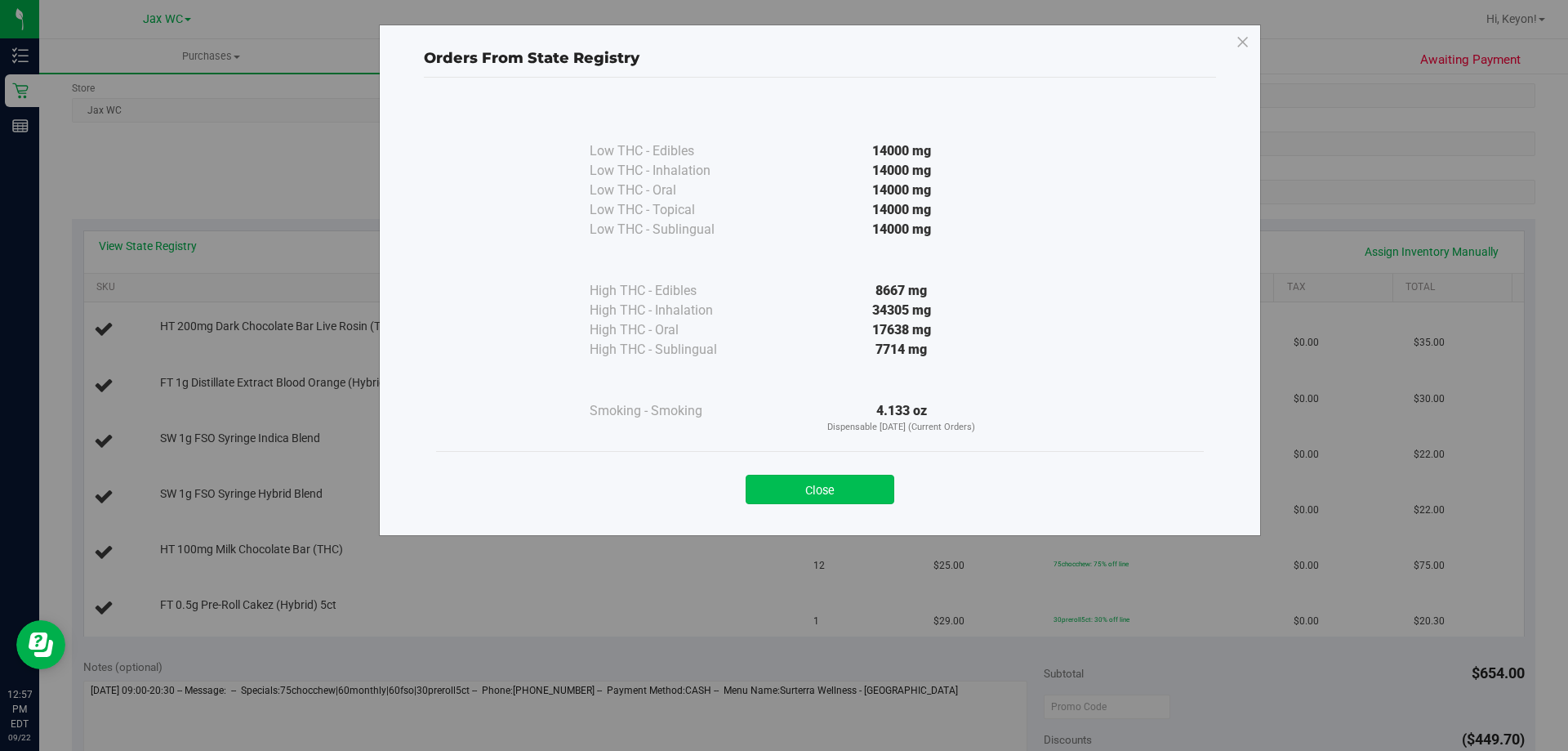
click at [850, 493] on button "Close" at bounding box center [820, 489] width 149 height 30
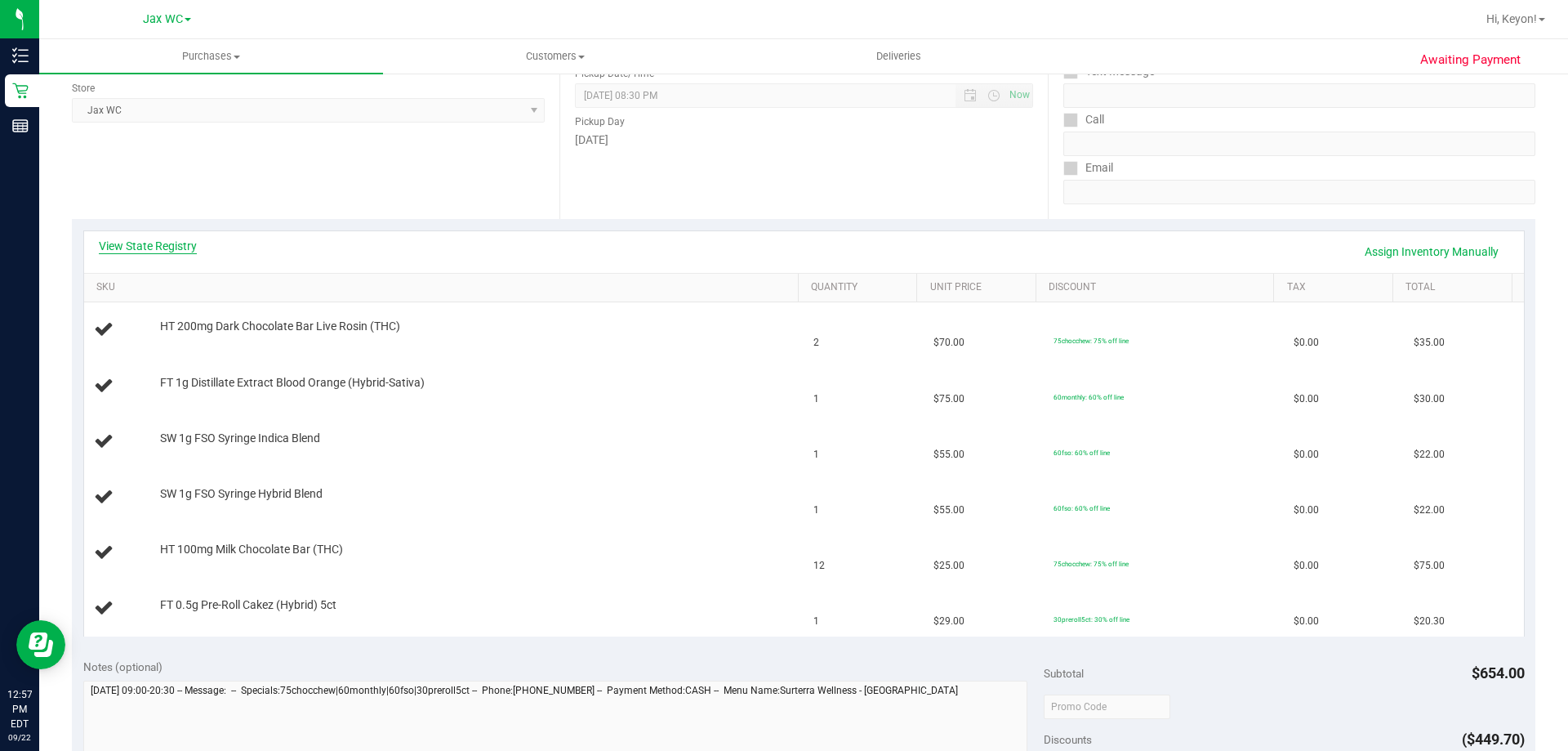
click at [156, 246] on link "View State Registry" at bounding box center [148, 245] width 98 height 16
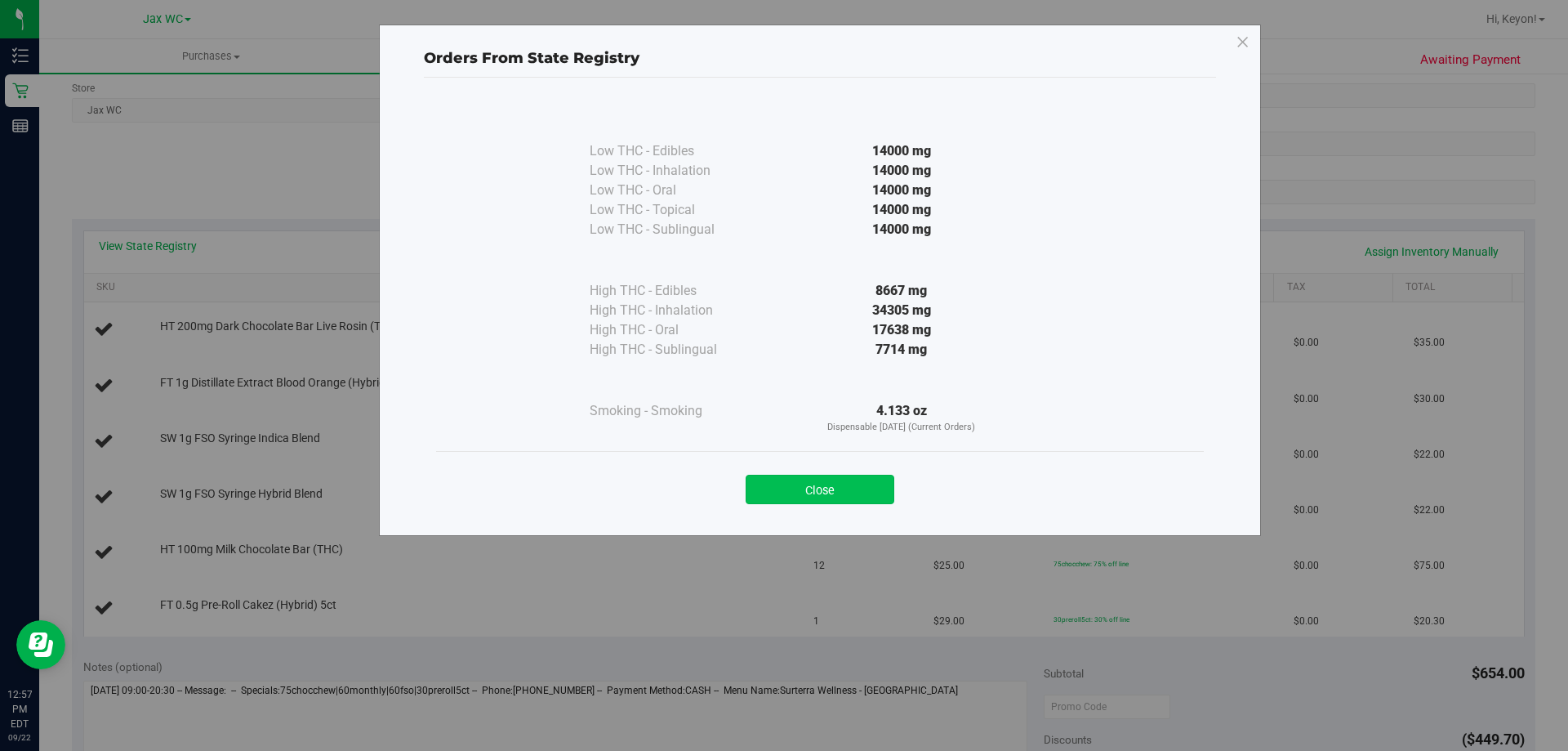
click at [767, 482] on button "Close" at bounding box center [820, 489] width 149 height 30
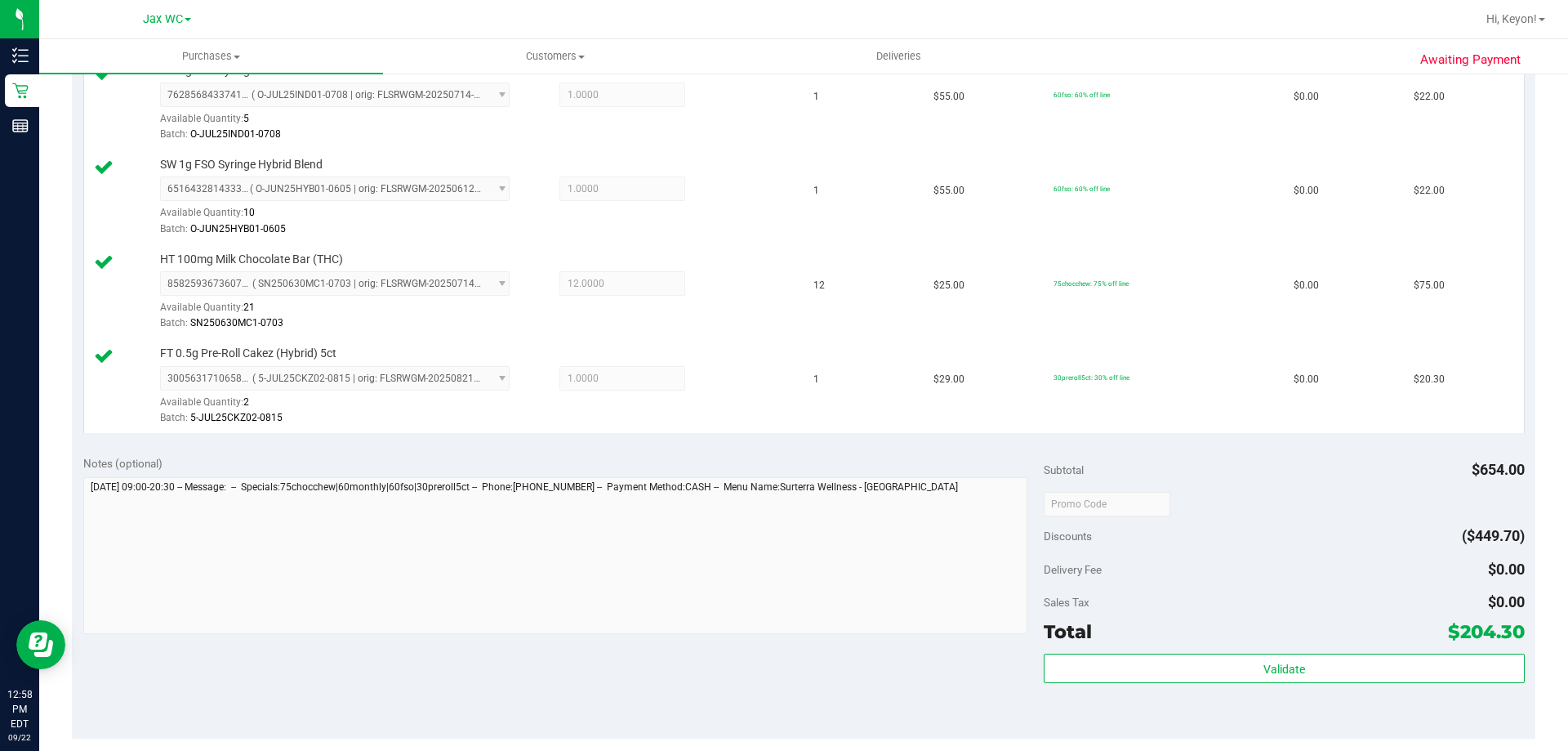
scroll to position [786, 0]
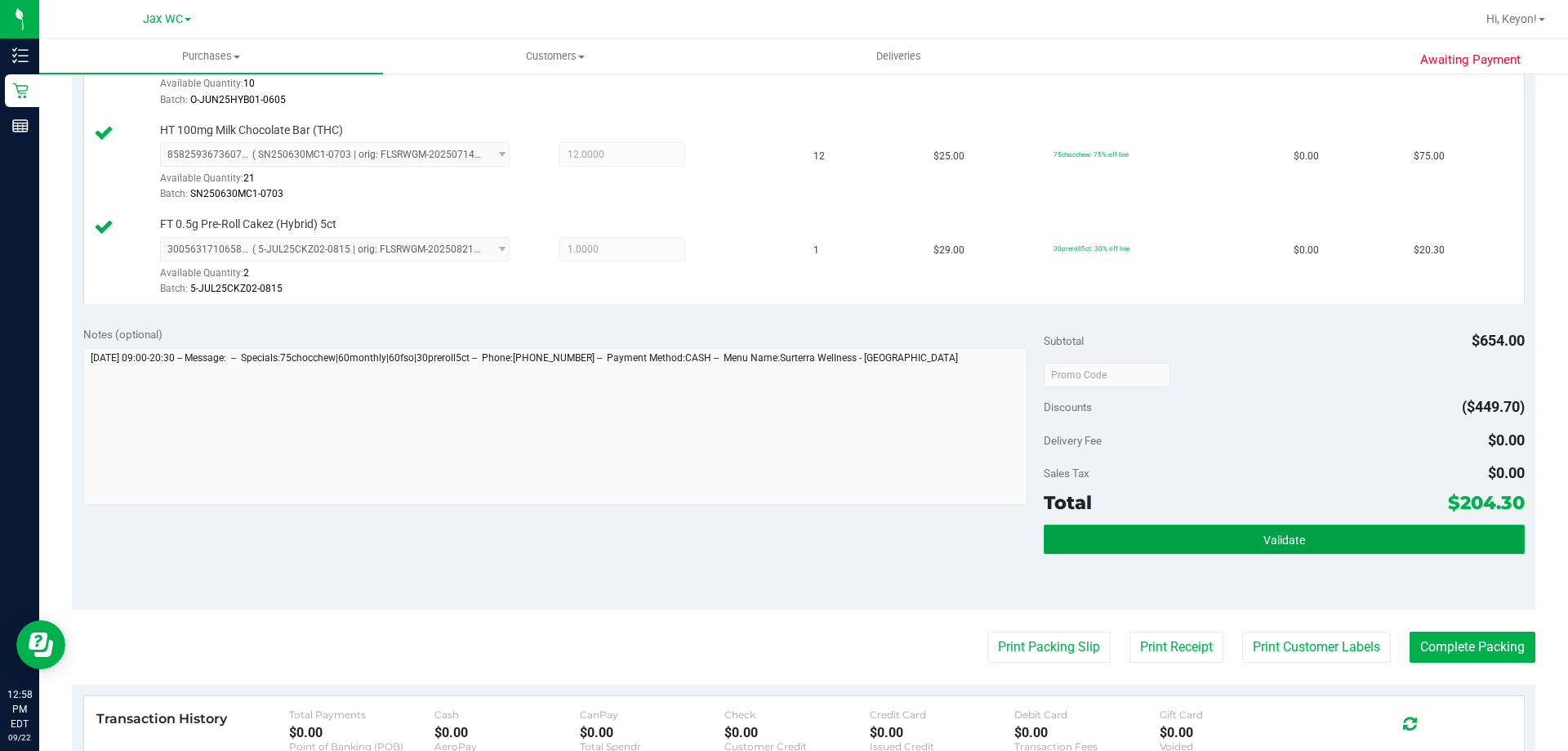
click at [1343, 546] on button "Validate" at bounding box center [1284, 539] width 480 height 30
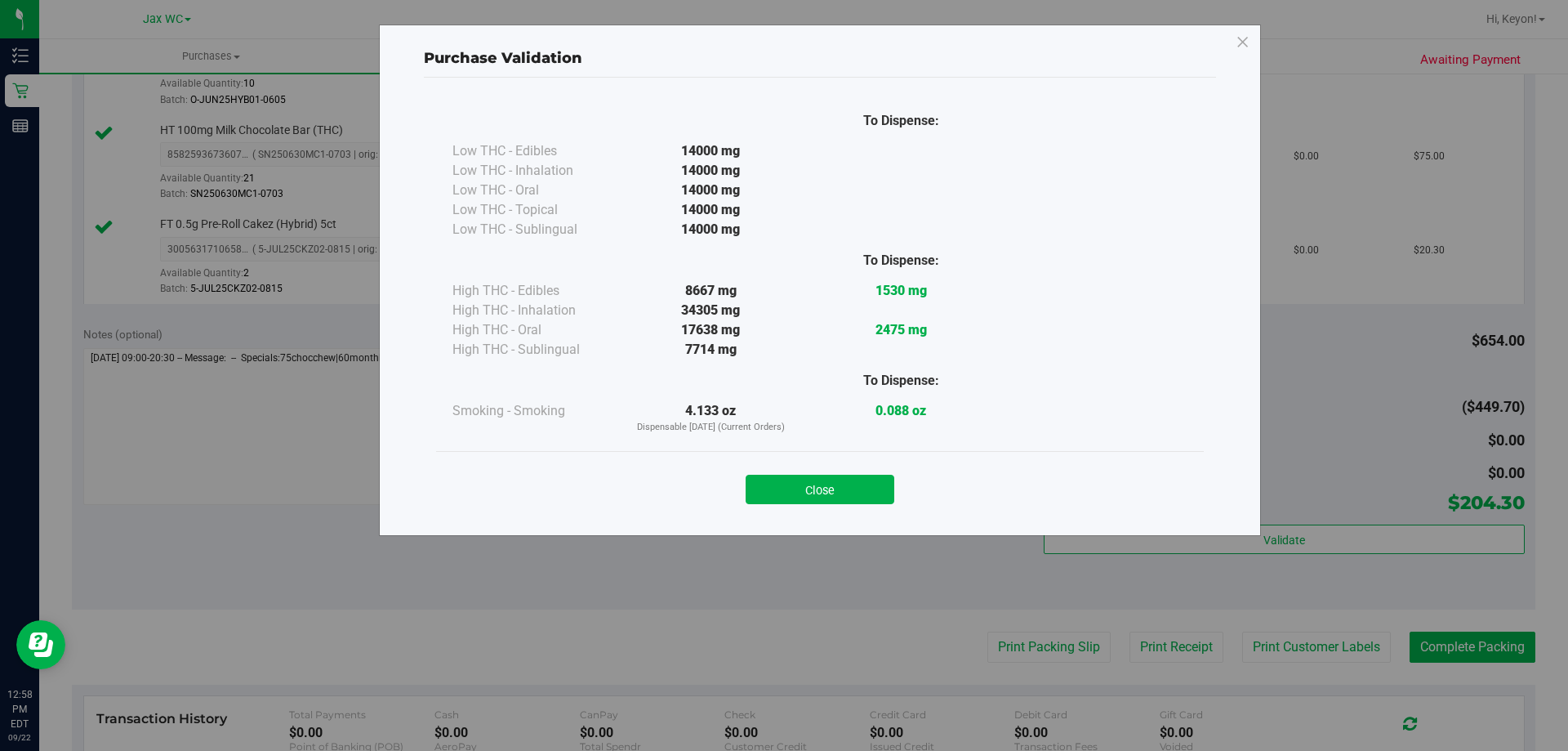
click at [837, 497] on button "Close" at bounding box center [820, 489] width 149 height 30
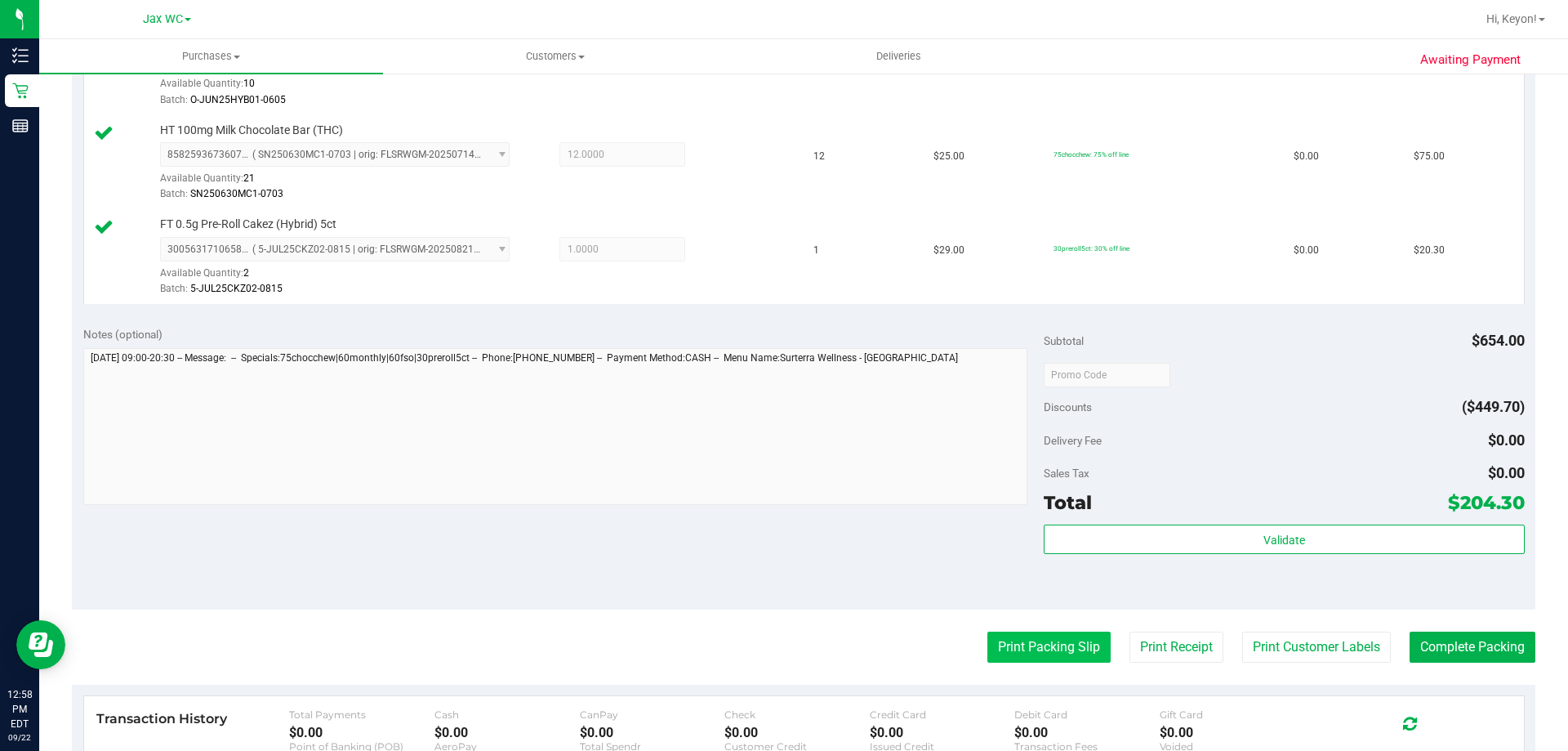
click at [1060, 644] on button "Print Packing Slip" at bounding box center [1049, 647] width 123 height 31
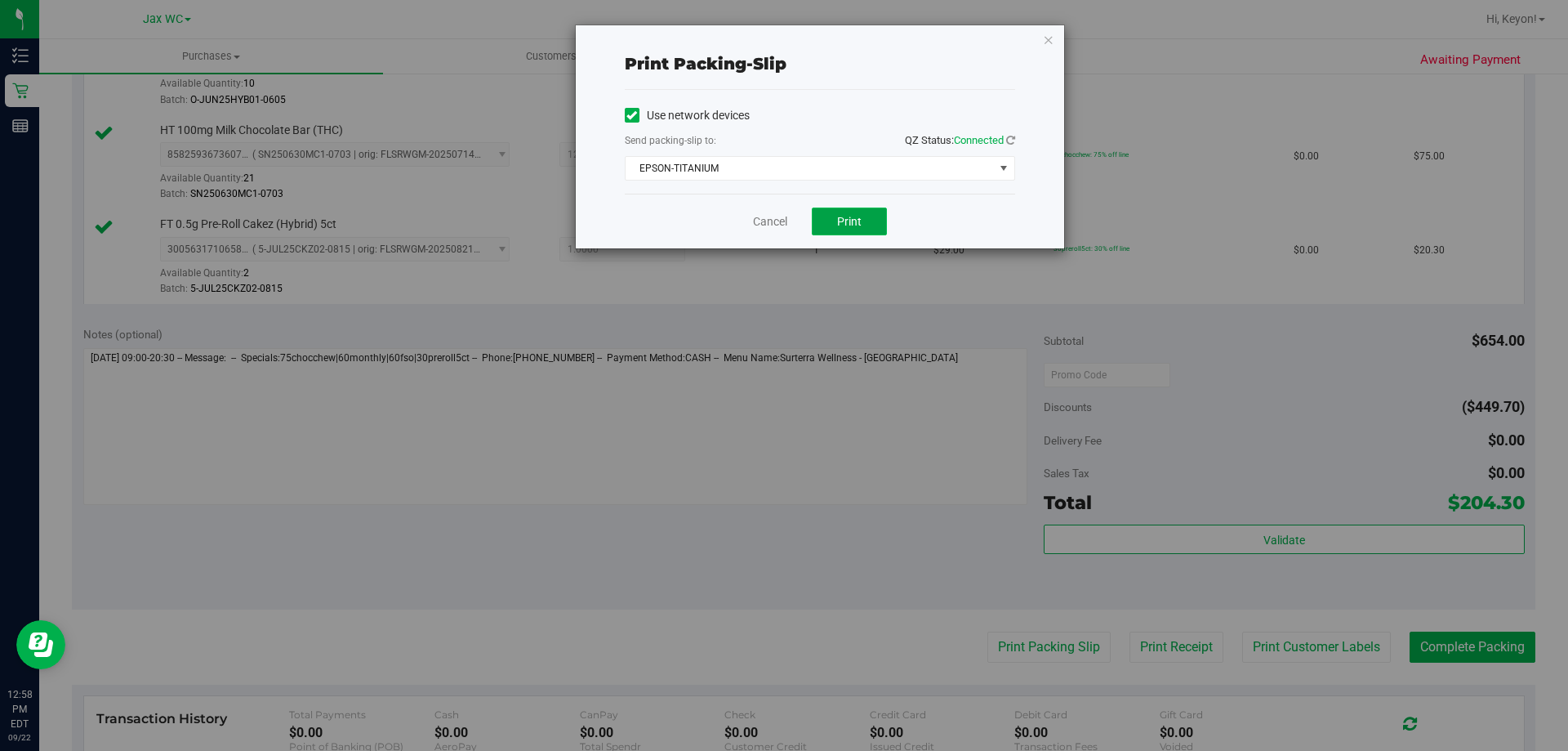
drag, startPoint x: 851, startPoint y: 217, endPoint x: 847, endPoint y: 203, distance: 14.6
click at [850, 215] on span "Print" at bounding box center [849, 221] width 25 height 13
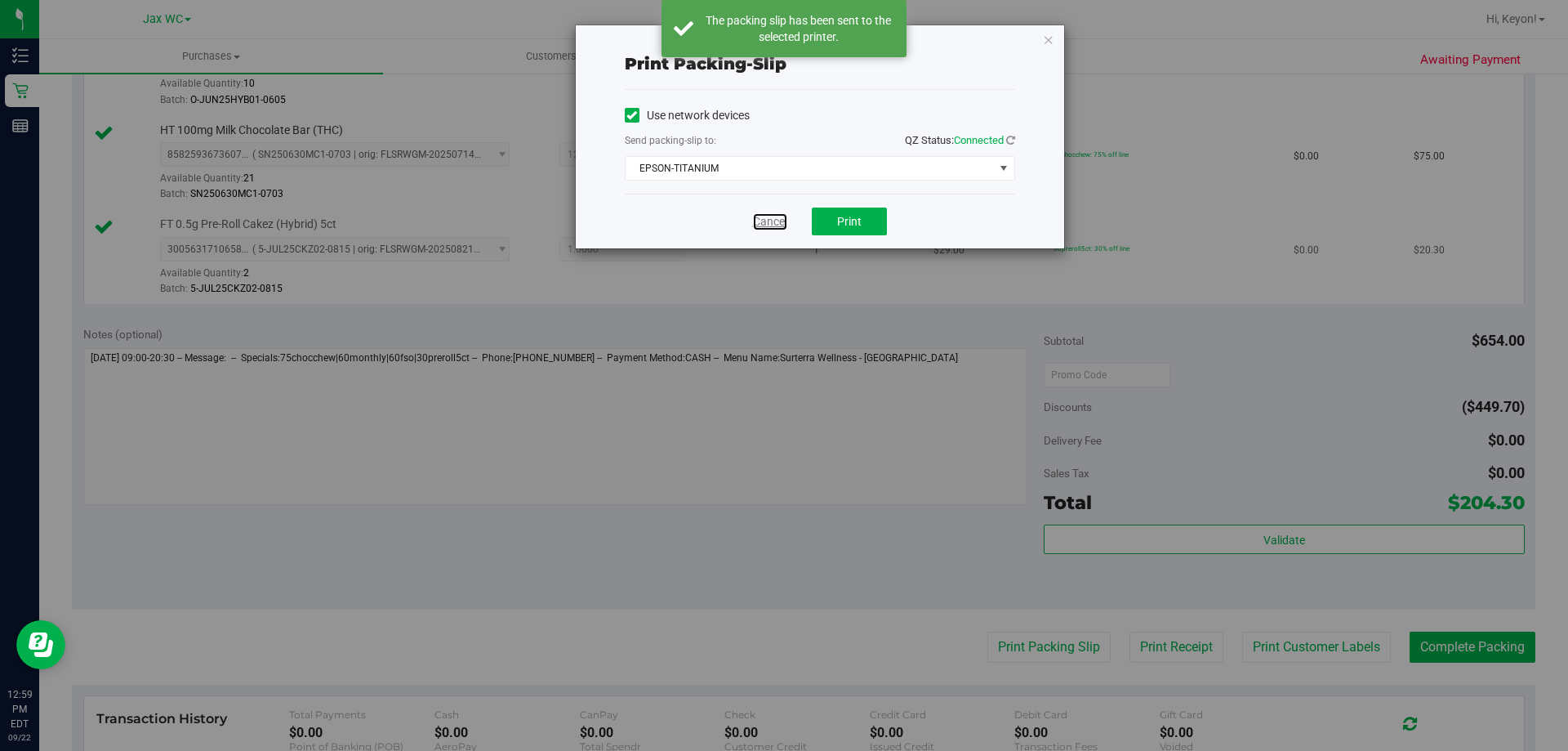
drag, startPoint x: 762, startPoint y: 221, endPoint x: 1205, endPoint y: 255, distance: 444.3
click at [764, 221] on link "Cancel" at bounding box center [770, 222] width 35 height 17
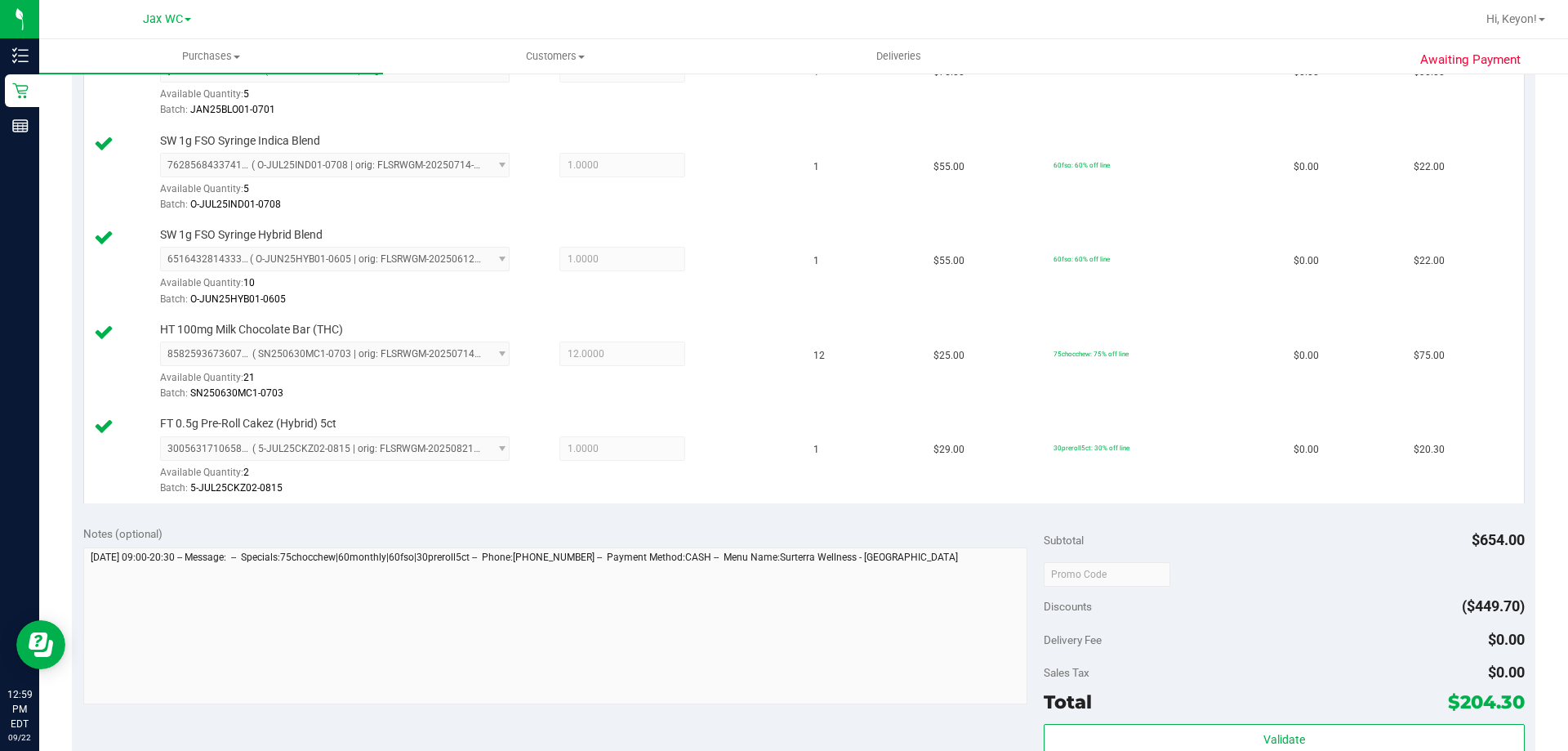
scroll to position [847, 0]
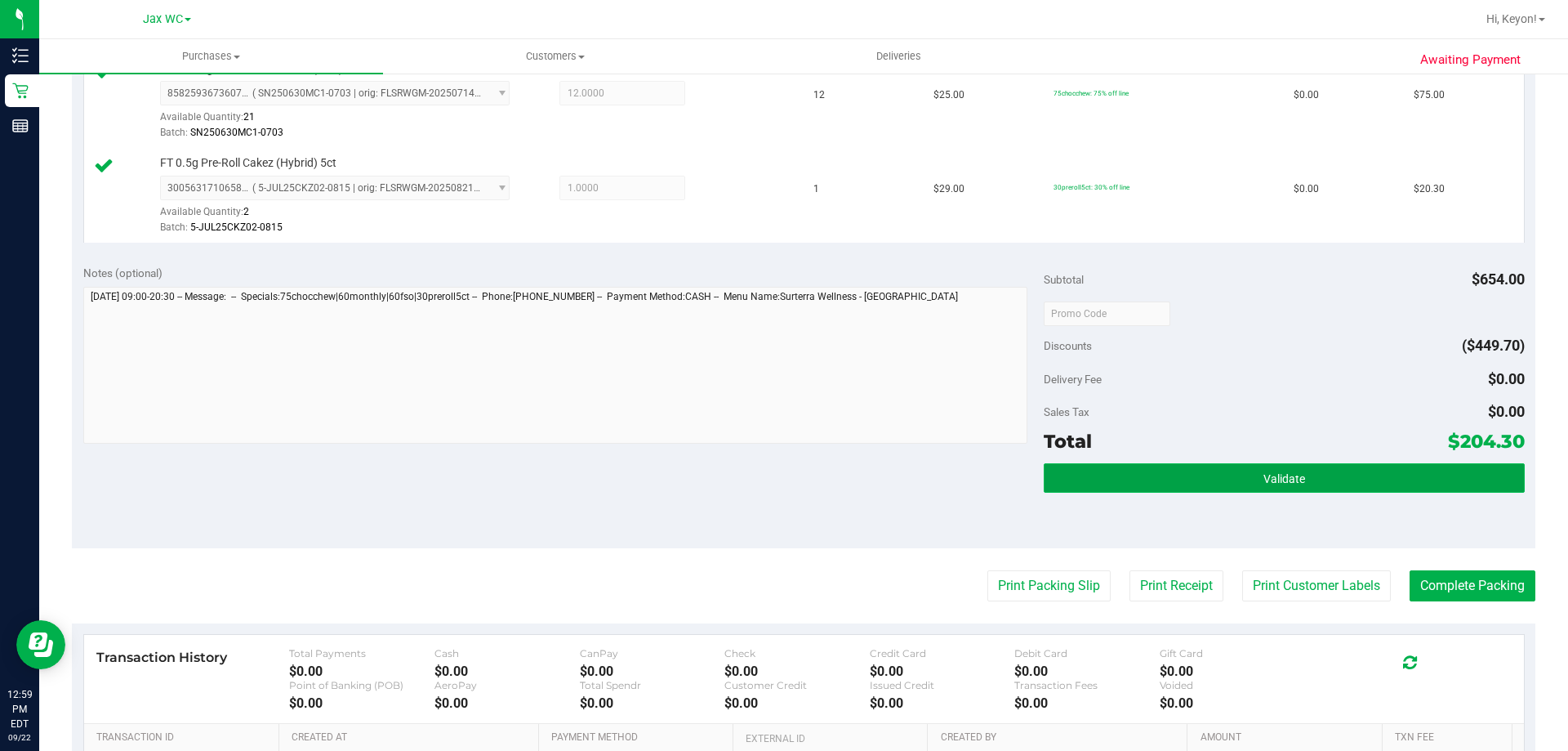
click at [1371, 469] on button "Validate" at bounding box center [1284, 478] width 480 height 30
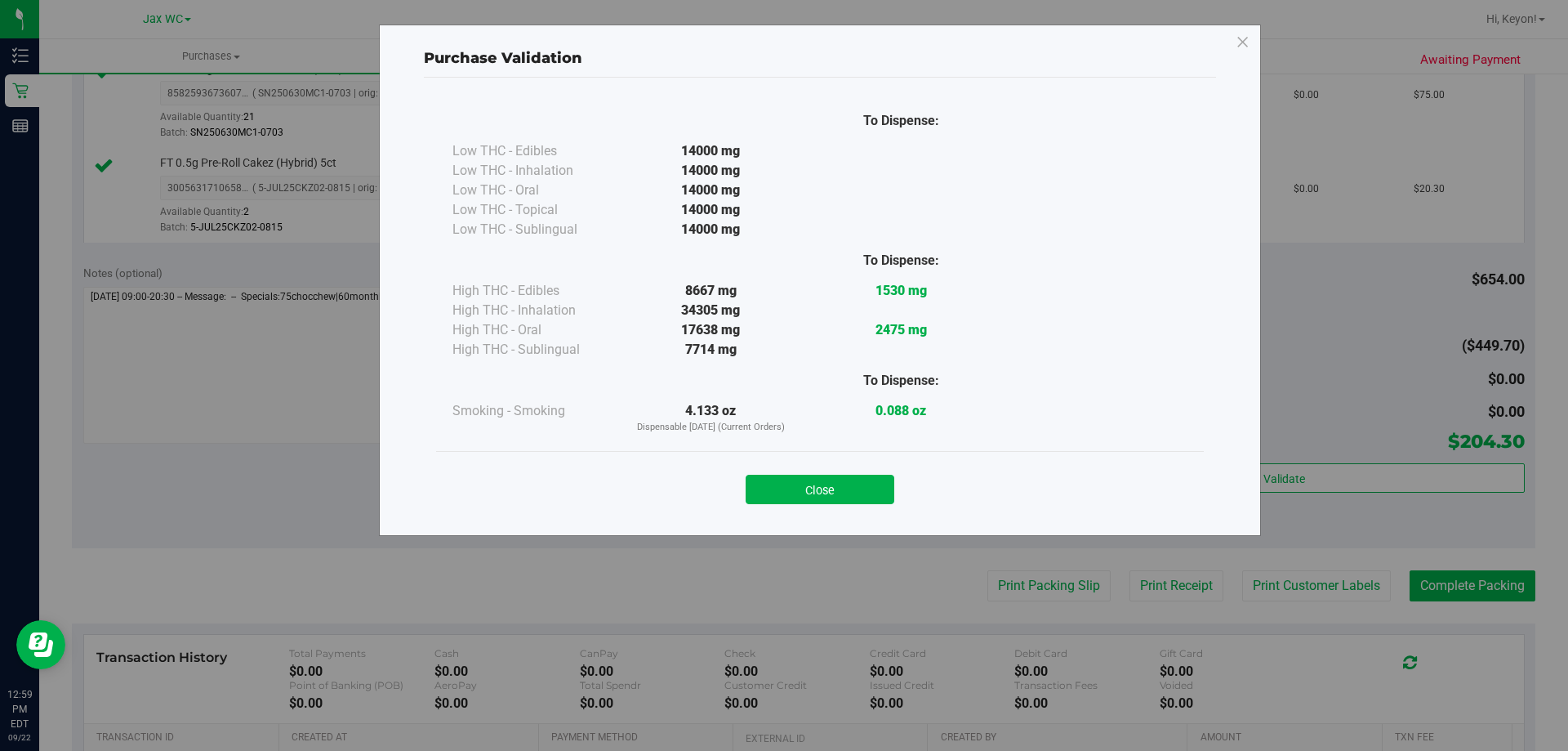
drag, startPoint x: 870, startPoint y: 490, endPoint x: 912, endPoint y: 487, distance: 42.1
click at [869, 491] on button "Close" at bounding box center [820, 489] width 149 height 30
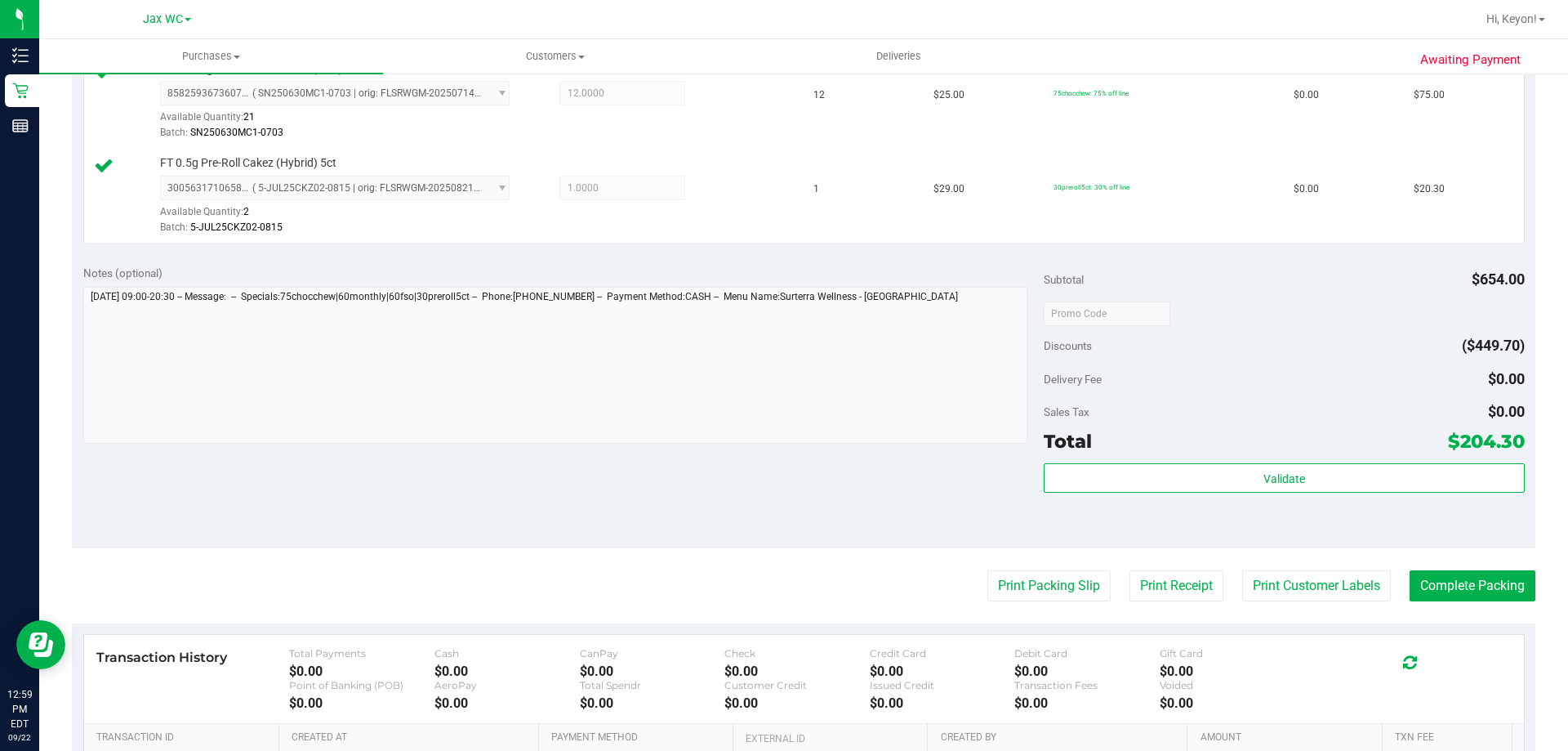
scroll to position [943, 0]
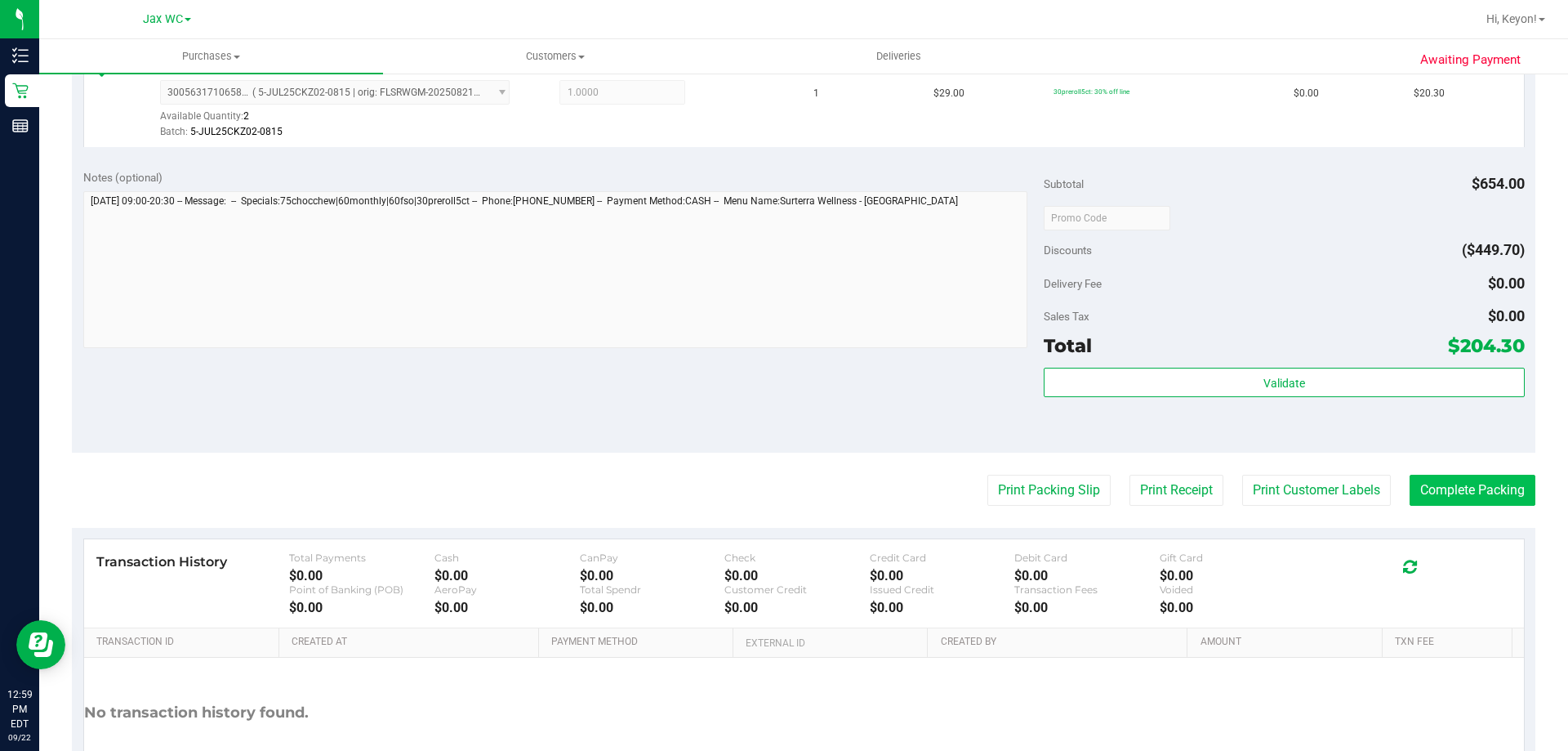
click at [1487, 492] on button "Complete Packing" at bounding box center [1472, 490] width 126 height 31
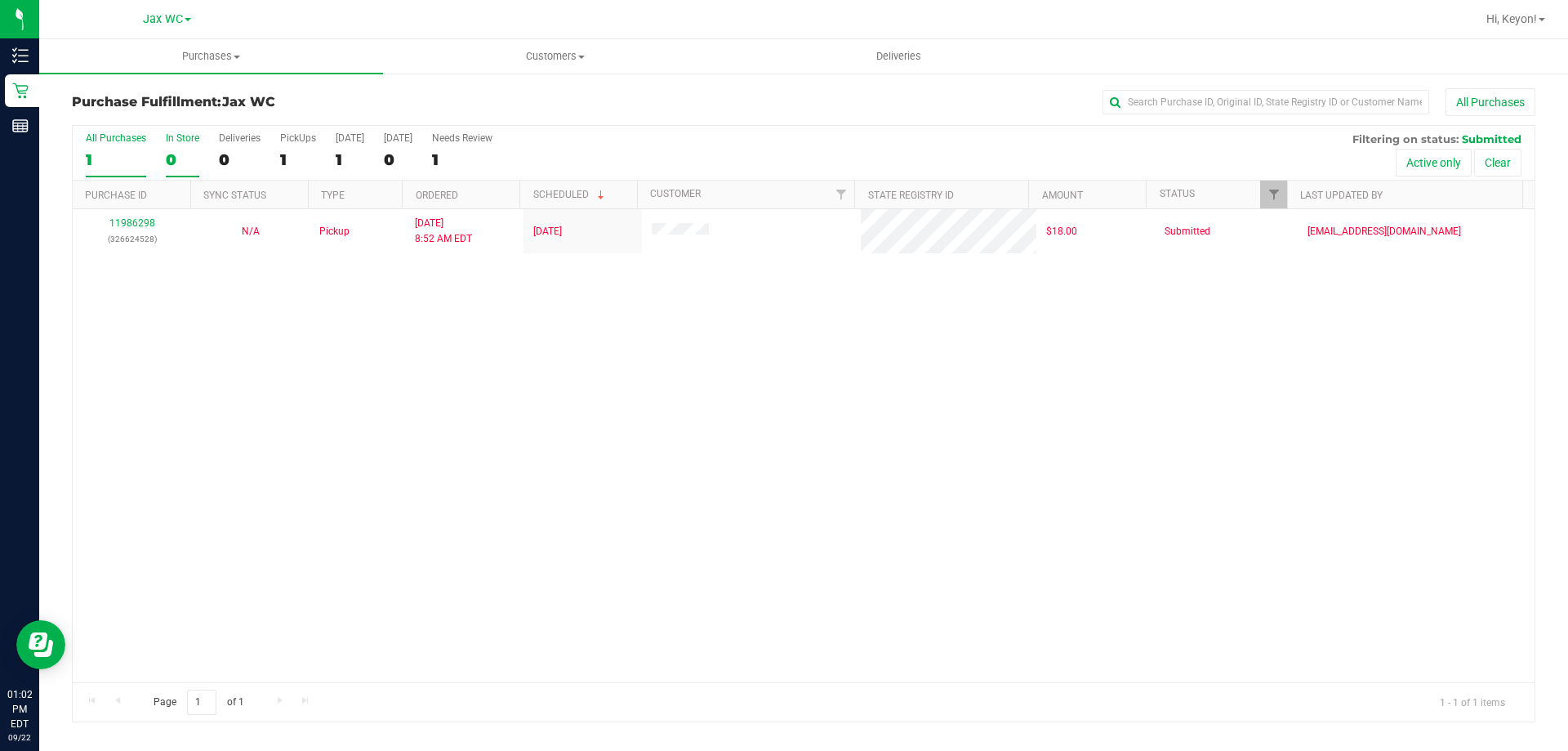
click at [192, 153] on div "0" at bounding box center [183, 160] width 34 height 19
click at [0, 0] on input "In Store 0" at bounding box center [0, 0] width 0 height 0
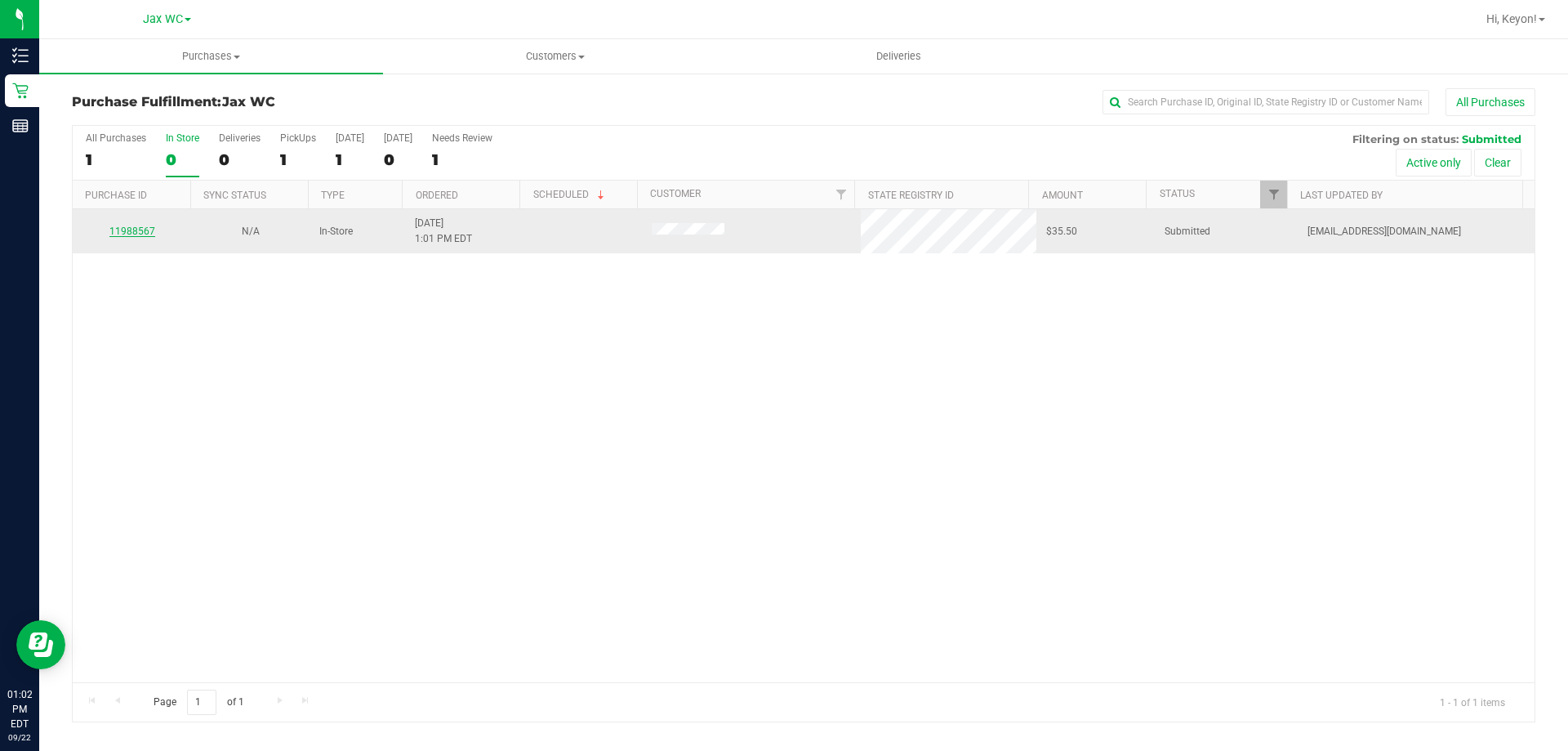
click at [152, 228] on div "11988567" at bounding box center [132, 232] width 99 height 15
click at [121, 221] on td "11988567" at bounding box center [132, 231] width 118 height 44
click at [125, 222] on td "11988567" at bounding box center [132, 231] width 118 height 44
click at [128, 232] on link "11988567" at bounding box center [132, 232] width 46 height 12
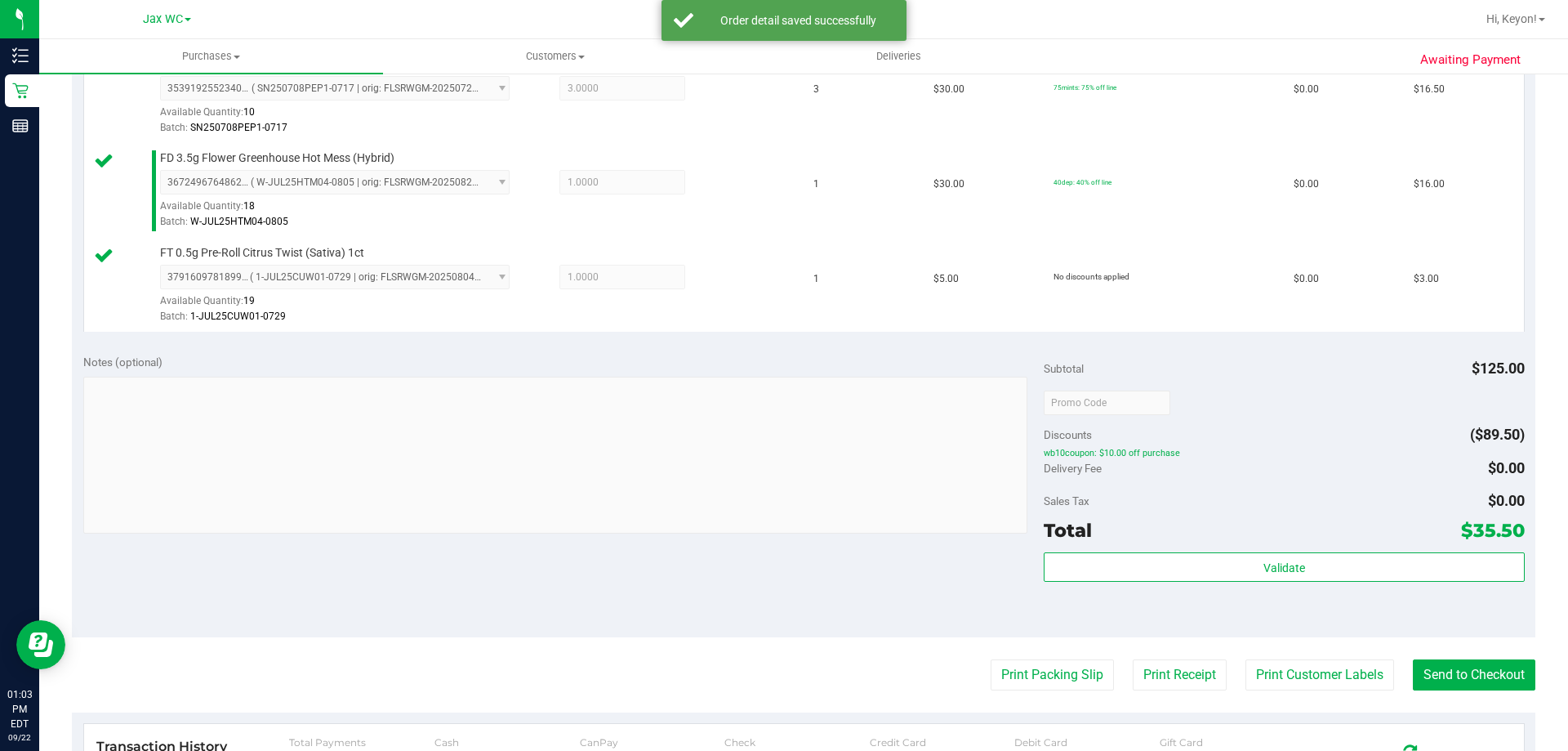
scroll to position [505, 0]
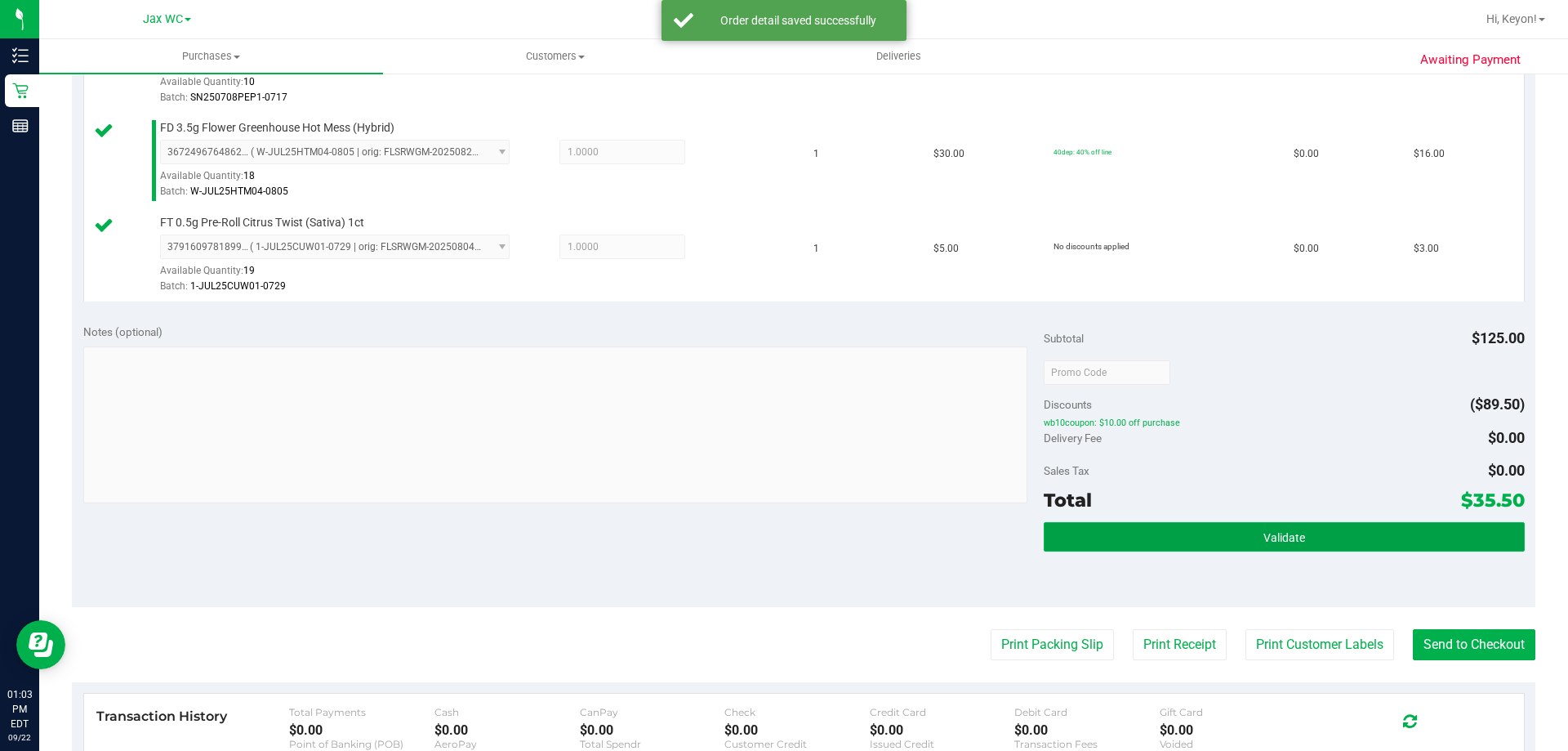
click at [1226, 533] on button "Validate" at bounding box center [1284, 536] width 480 height 30
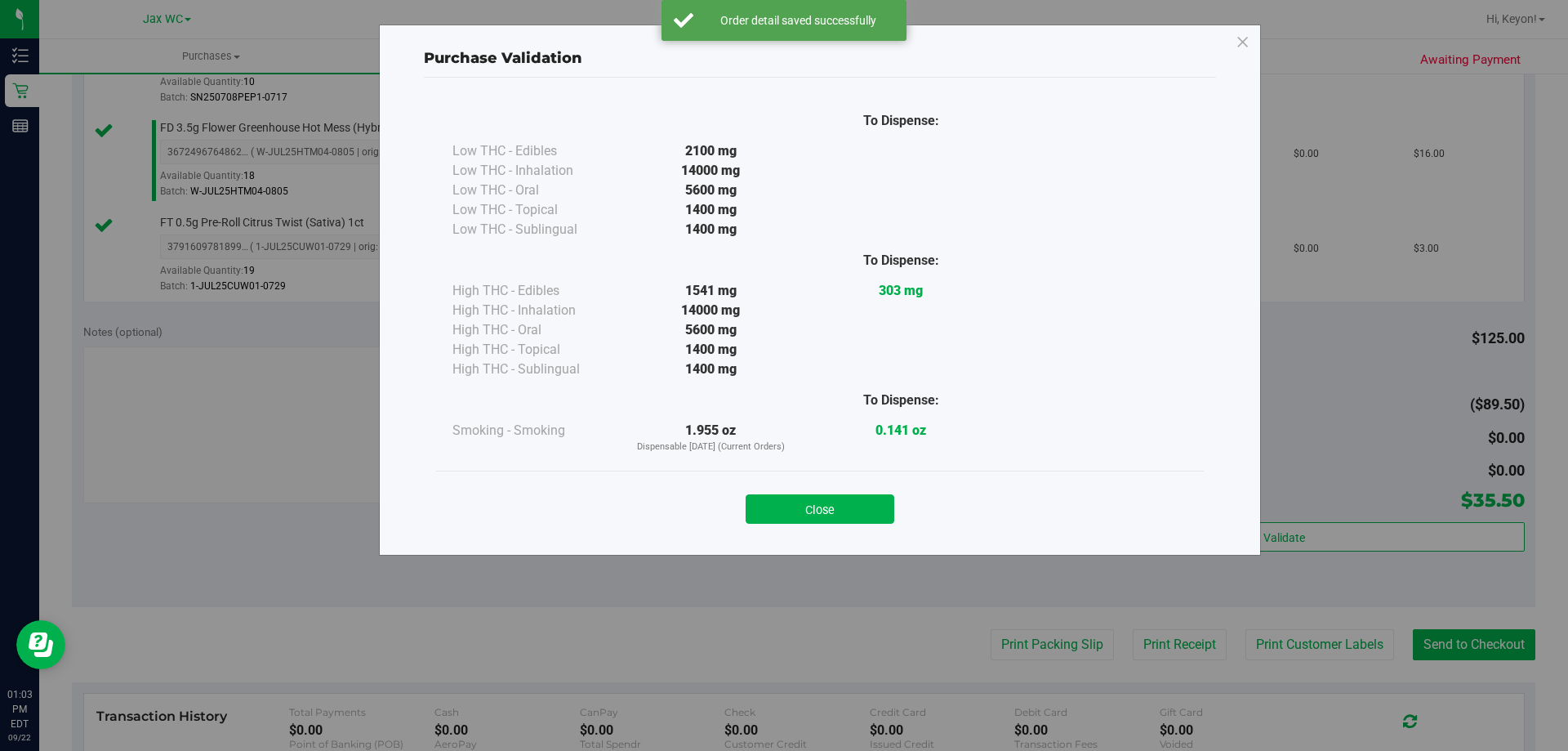
click at [849, 518] on button "Close" at bounding box center [820, 509] width 149 height 30
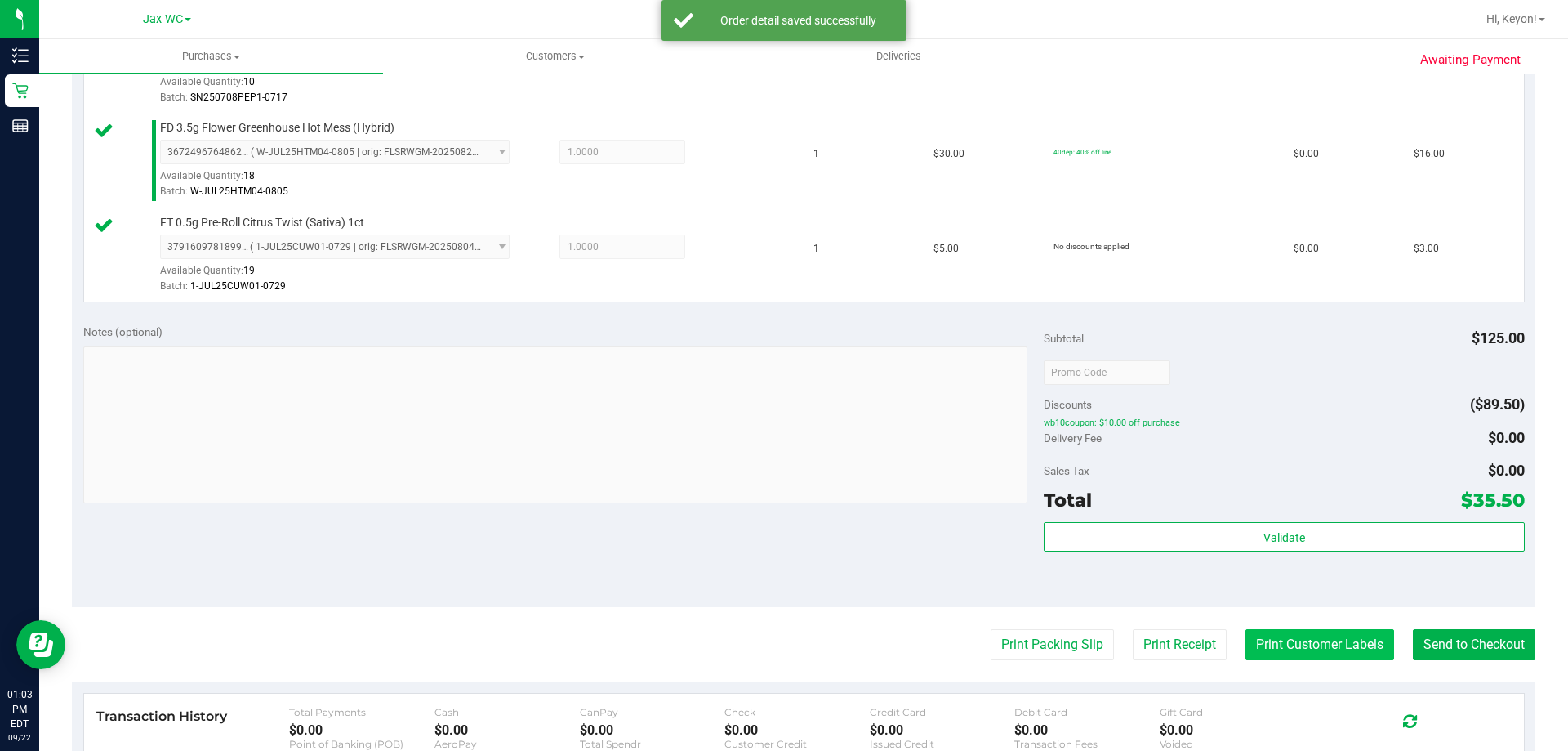
click at [1286, 635] on button "Print Customer Labels" at bounding box center [1319, 644] width 149 height 31
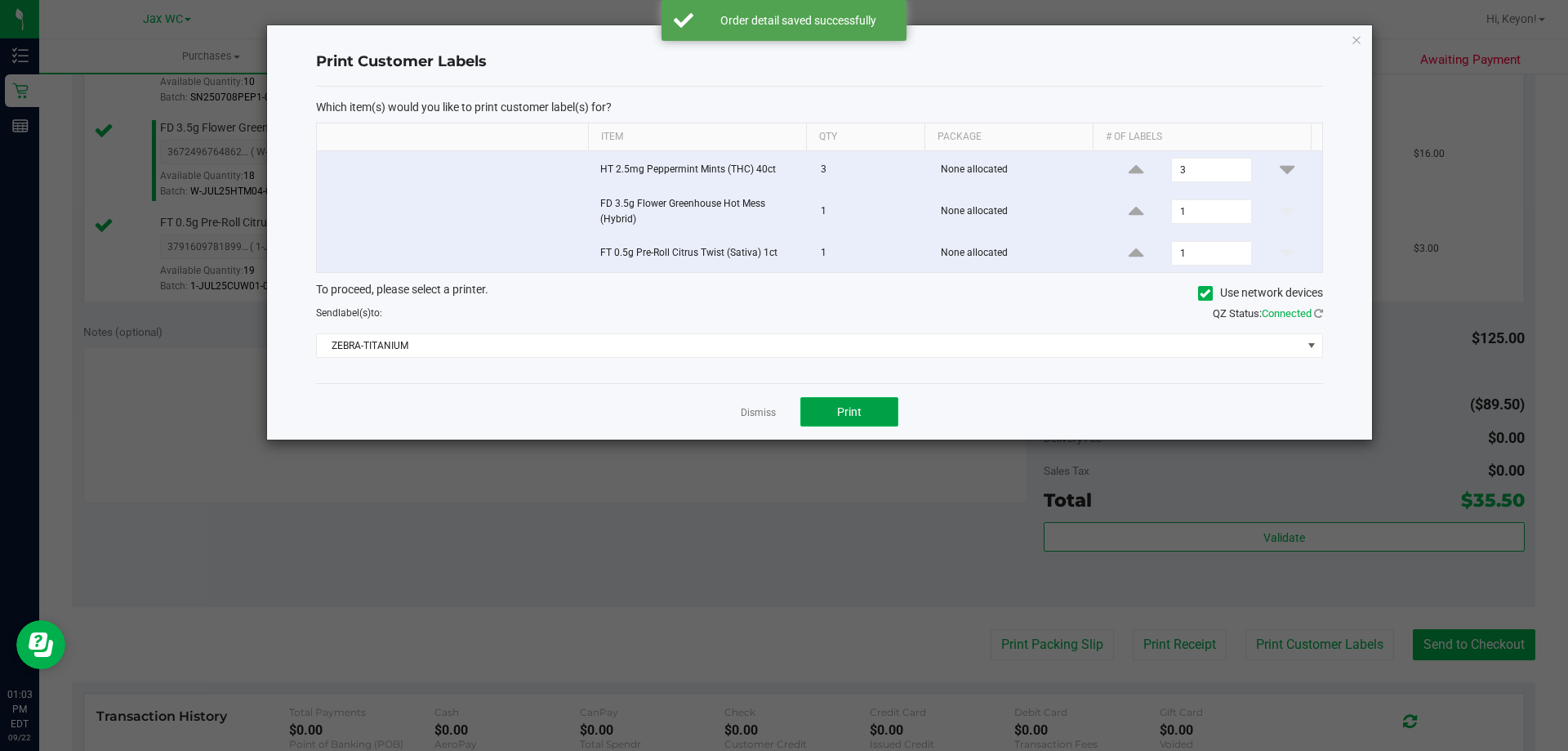
click at [844, 413] on span "Print" at bounding box center [849, 411] width 25 height 13
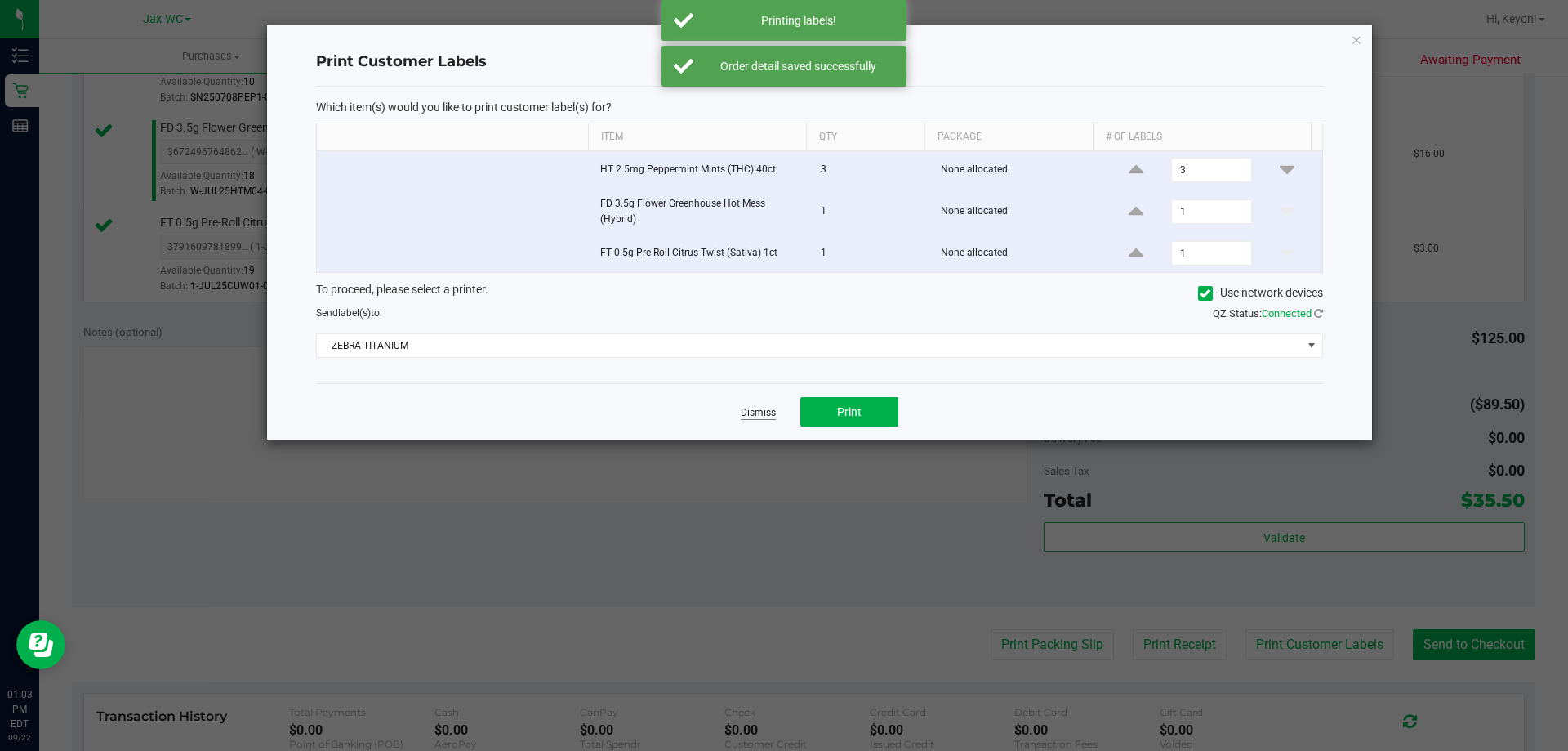
drag, startPoint x: 746, startPoint y: 424, endPoint x: 760, endPoint y: 411, distance: 19.1
click at [753, 419] on div "Dismiss Print" at bounding box center [819, 411] width 1007 height 57
click at [769, 406] on link "Dismiss" at bounding box center [758, 413] width 36 height 14
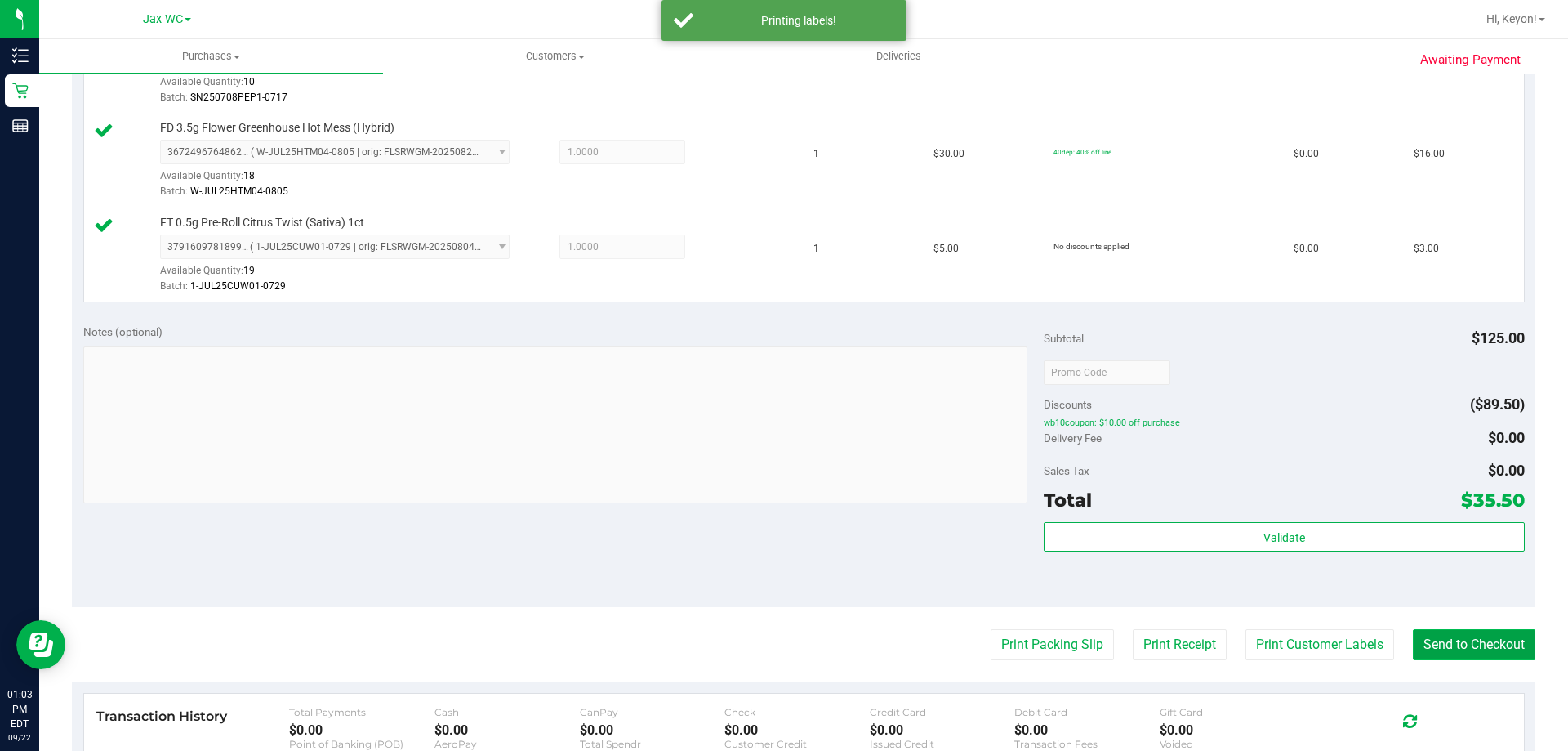
click at [1414, 636] on button "Send to Checkout" at bounding box center [1473, 644] width 123 height 31
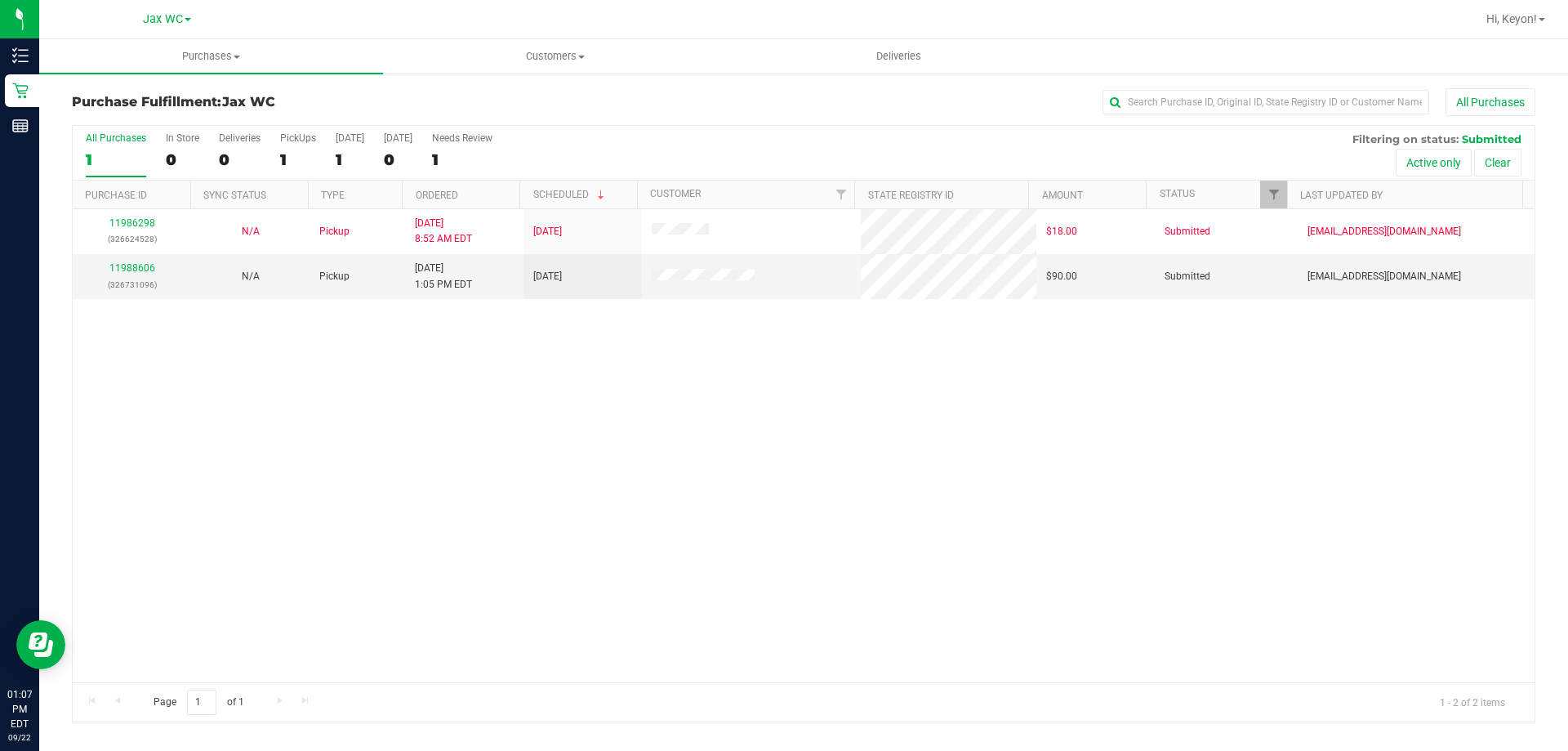
click at [215, 141] on div "All Purchases 1 In Store 0 Deliveries 0 PickUps 1 [DATE] 1 [DATE] 0 Needs Revie…" at bounding box center [803, 153] width 1461 height 55
drag, startPoint x: 206, startPoint y: 144, endPoint x: 189, endPoint y: 147, distance: 17.3
click at [200, 146] on div "All Purchases 1 In Store 0 Deliveries 0 PickUps 1 [DATE] 1 [DATE] 0 Needs Revie…" at bounding box center [803, 153] width 1461 height 55
click at [186, 146] on label "In Store 0" at bounding box center [183, 155] width 34 height 45
click at [0, 0] on input "In Store 0" at bounding box center [0, 0] width 0 height 0
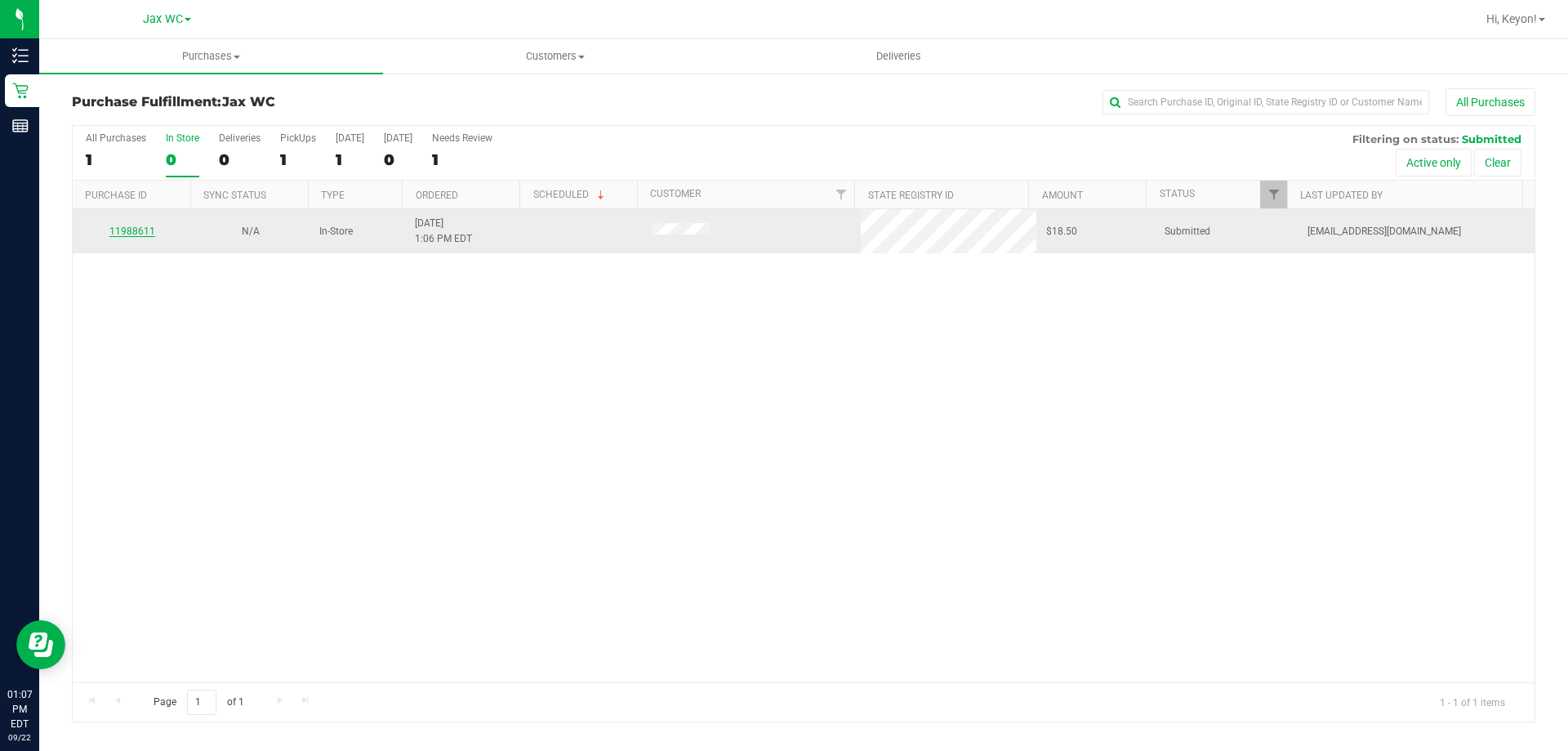
click at [139, 227] on link "11988611" at bounding box center [132, 232] width 46 height 12
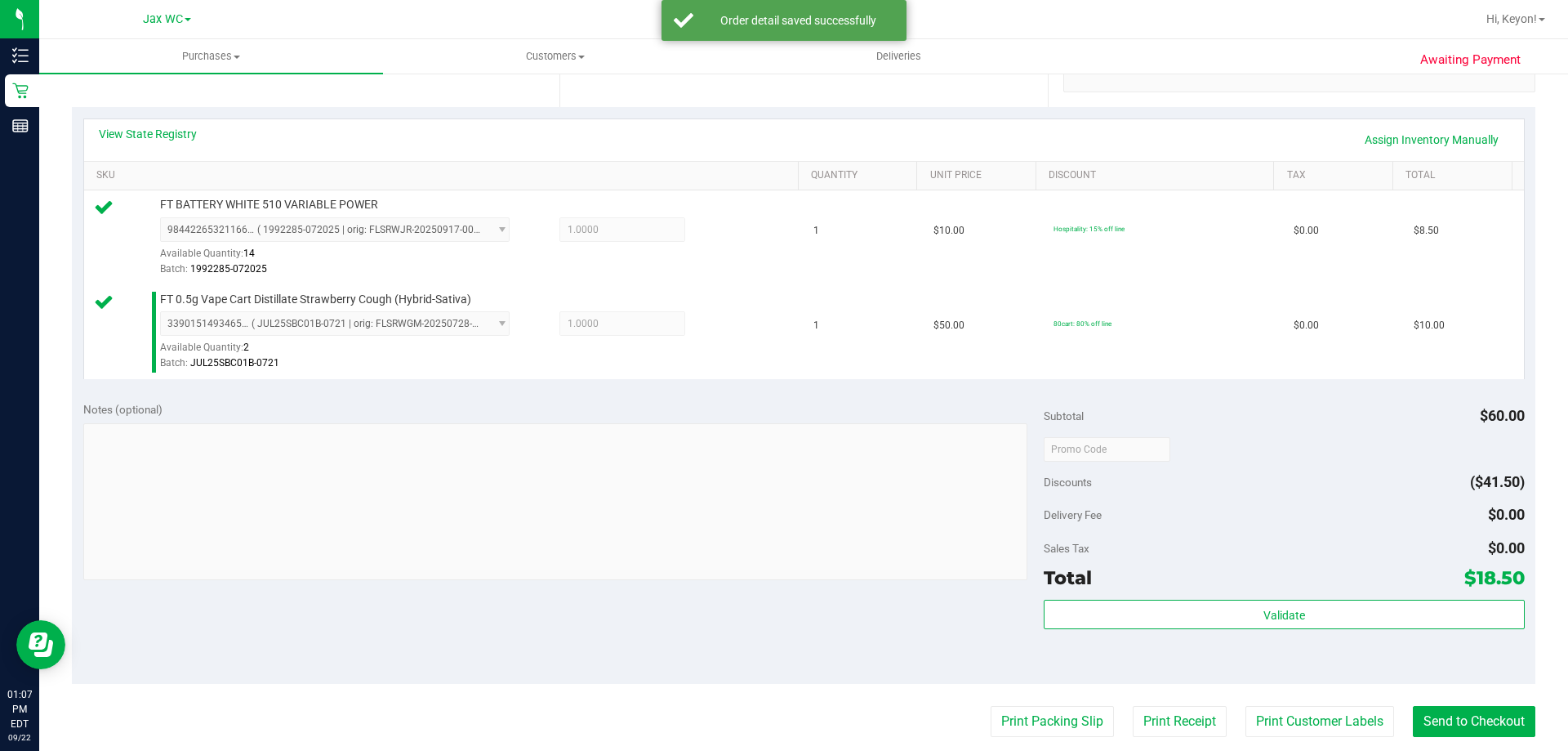
scroll to position [342, 0]
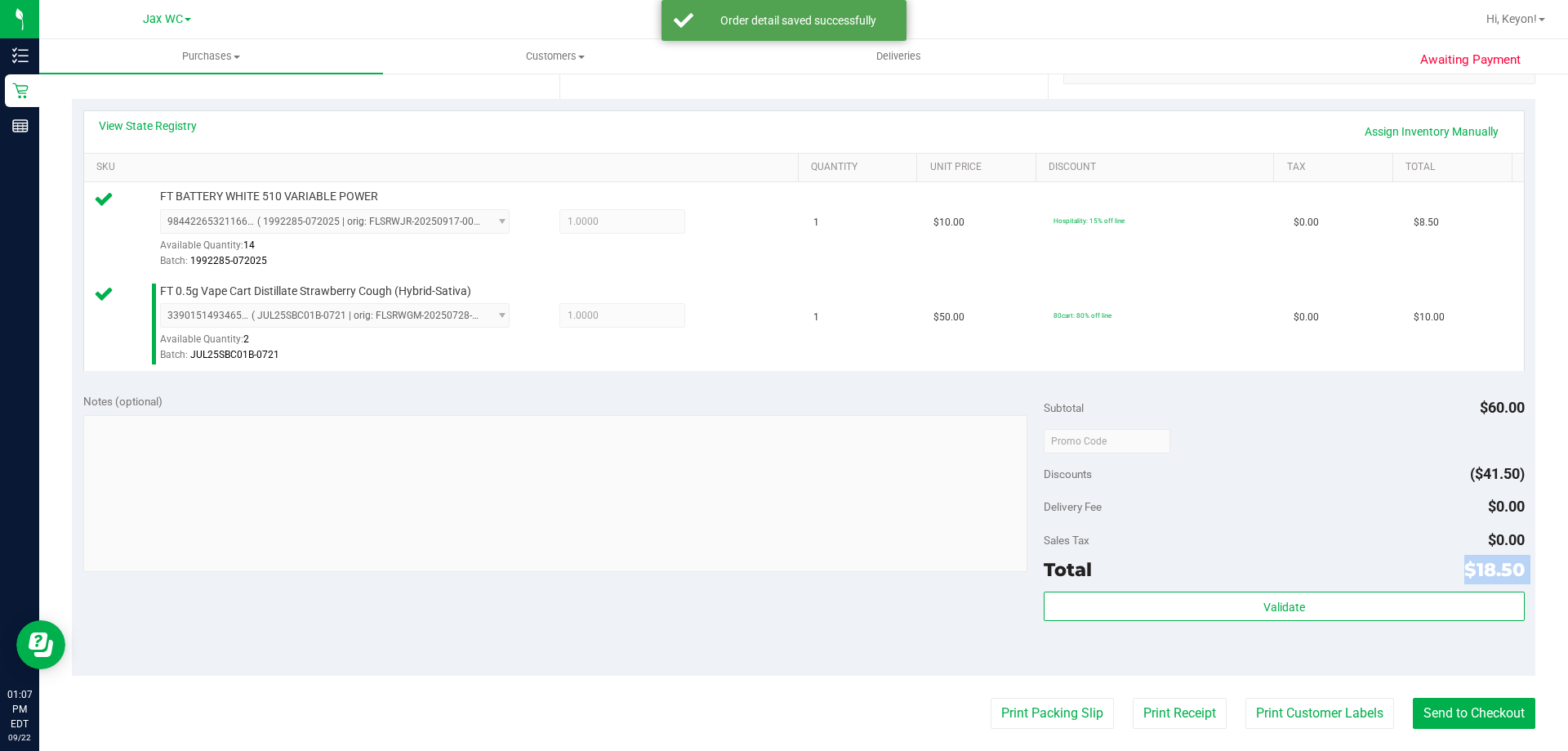
click at [1293, 588] on div "Subtotal $60.00 Discounts ($41.50) Delivery Fee $0.00 Sales Tax $0.00 Total $18…" at bounding box center [1284, 529] width 480 height 272
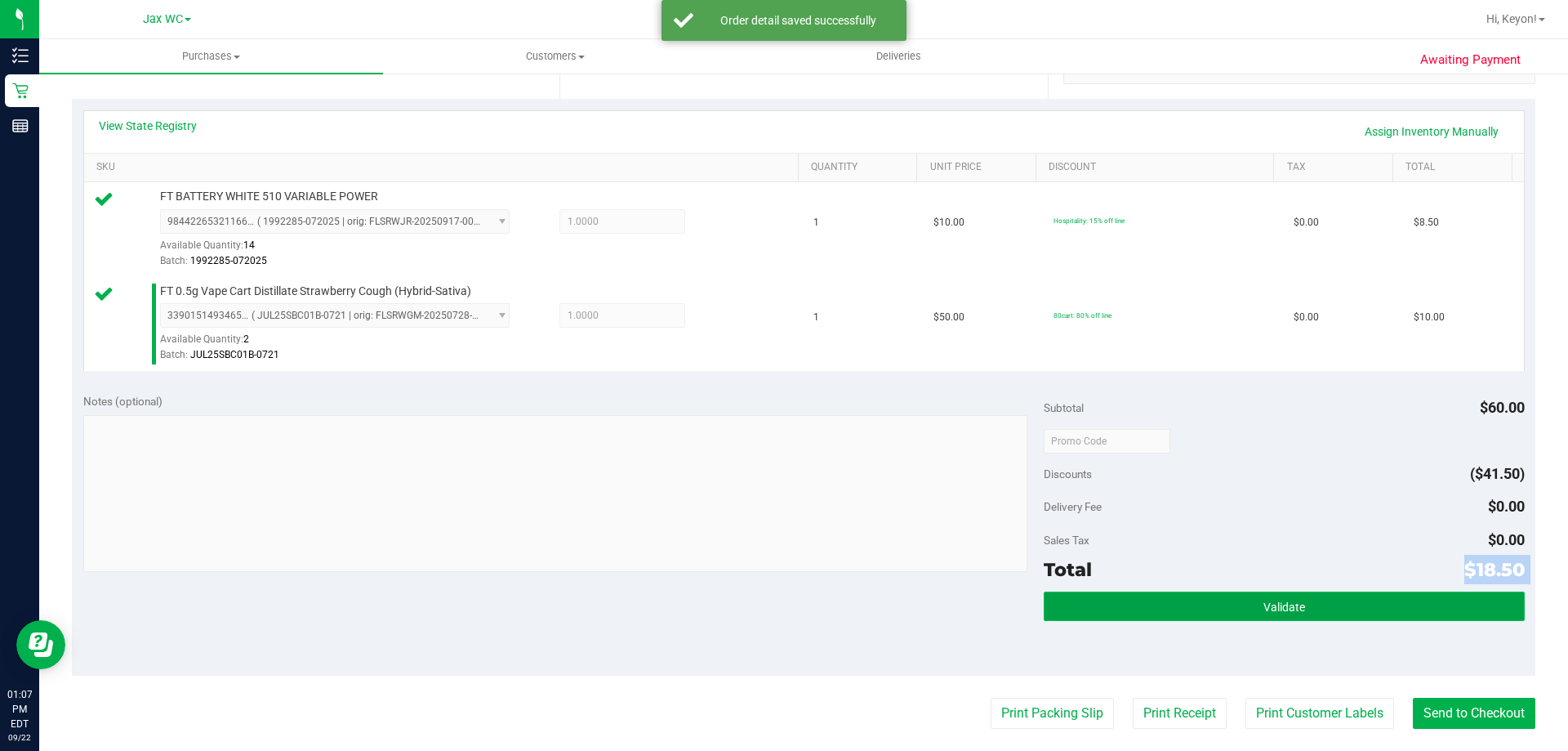
click at [1286, 594] on button "Validate" at bounding box center [1284, 606] width 480 height 30
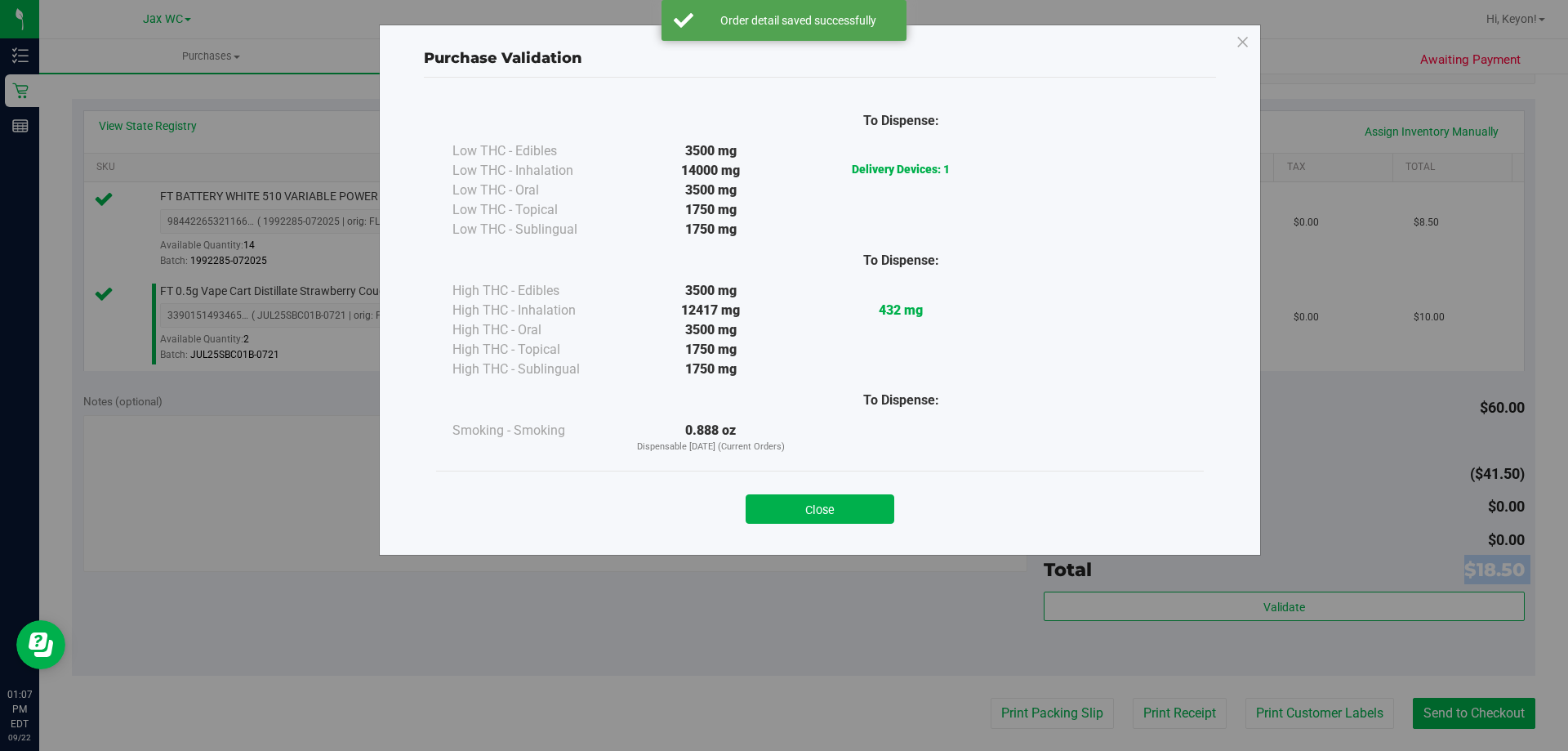
click at [841, 506] on button "Close" at bounding box center [820, 509] width 149 height 30
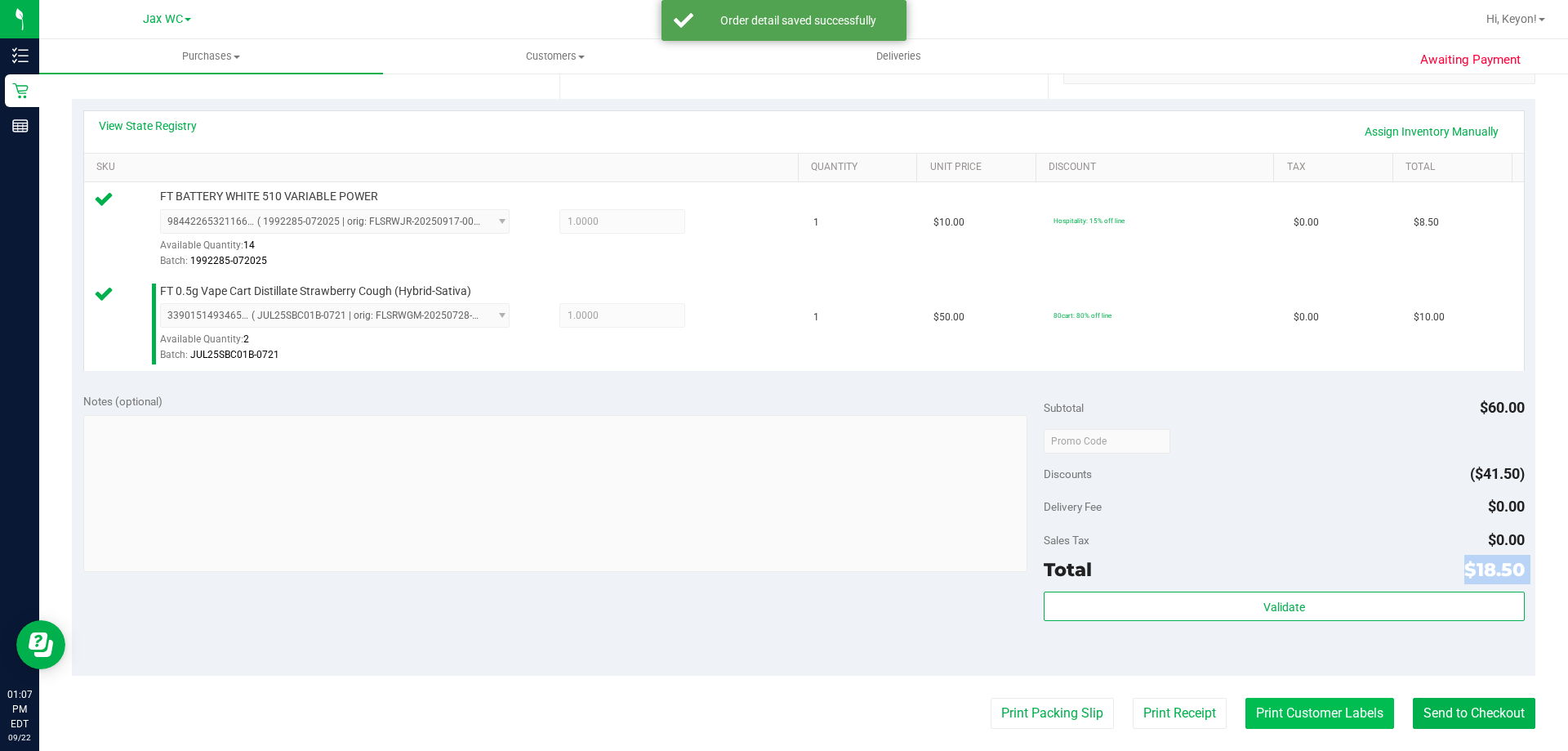
click at [1347, 715] on button "Print Customer Labels" at bounding box center [1319, 713] width 149 height 31
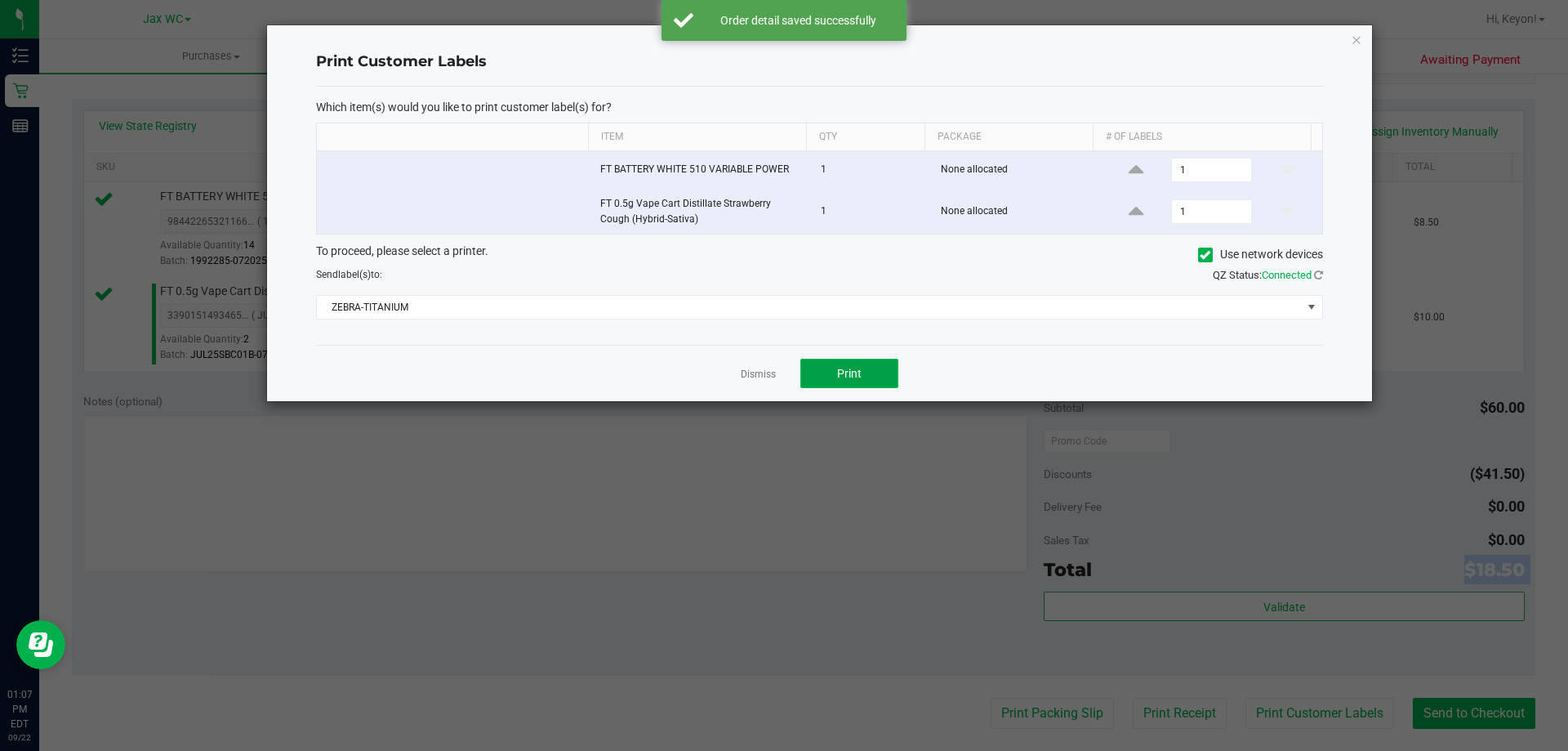
click at [877, 368] on button "Print" at bounding box center [850, 373] width 98 height 30
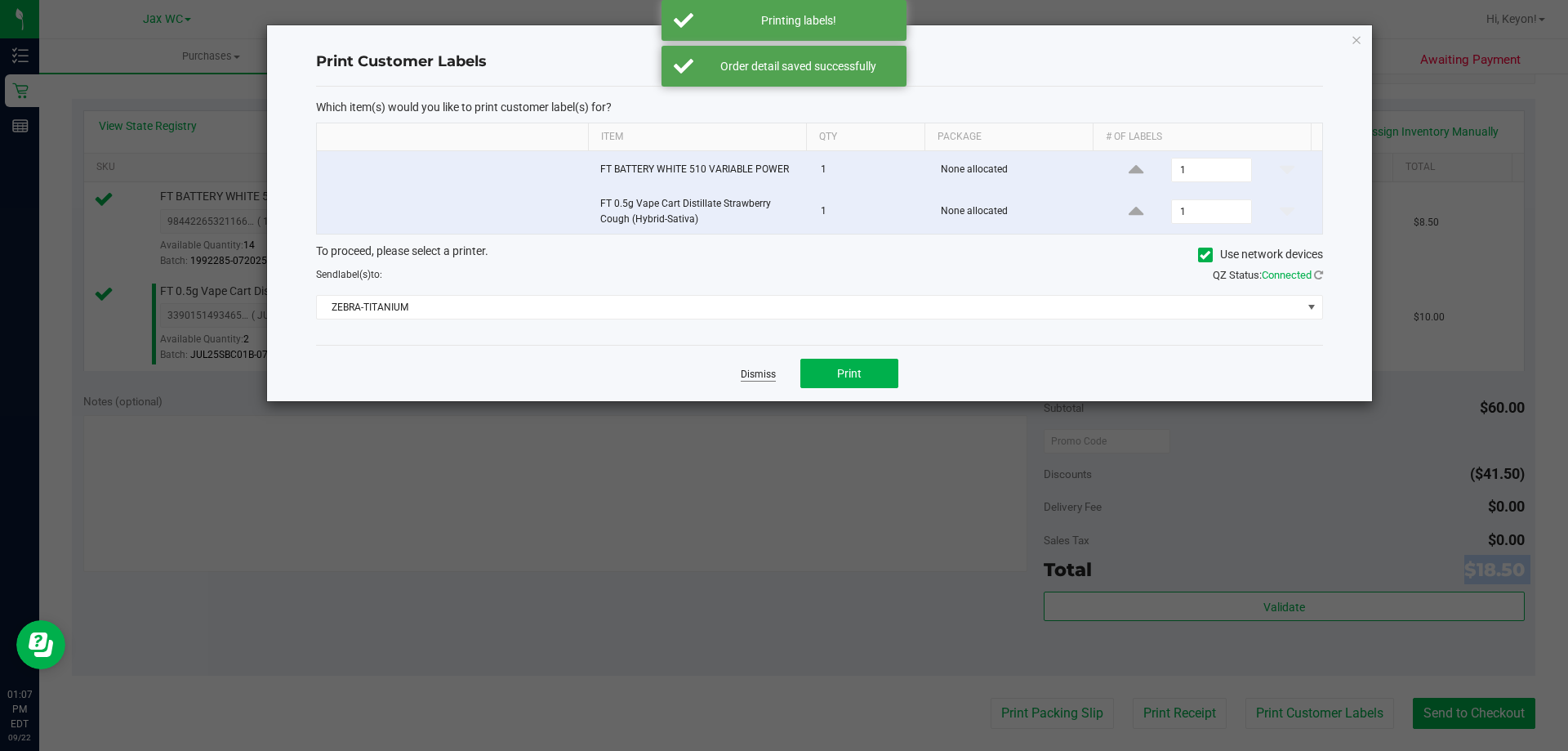
click at [774, 376] on link "Dismiss" at bounding box center [758, 375] width 36 height 14
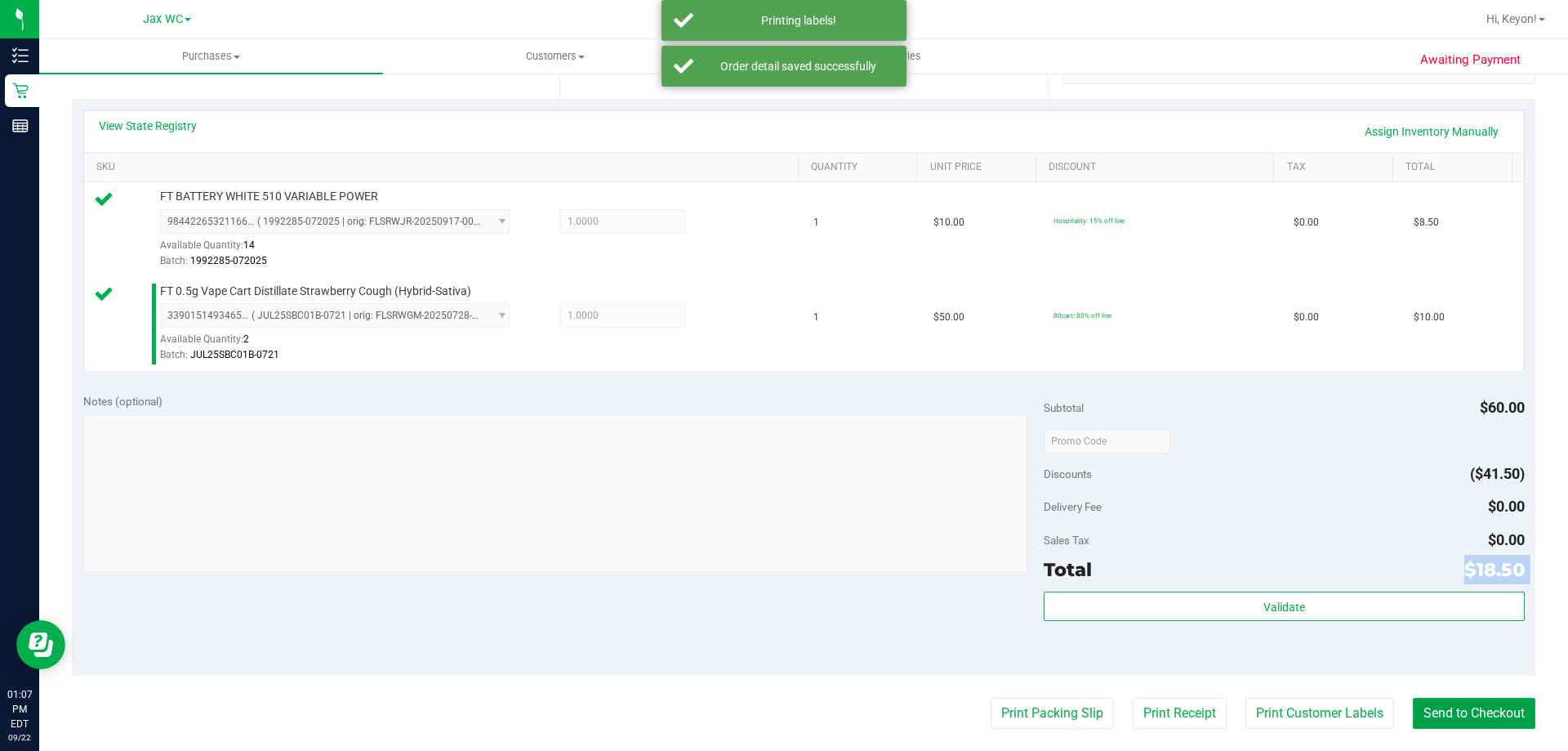
click at [1465, 715] on button "Send to Checkout" at bounding box center [1473, 713] width 123 height 31
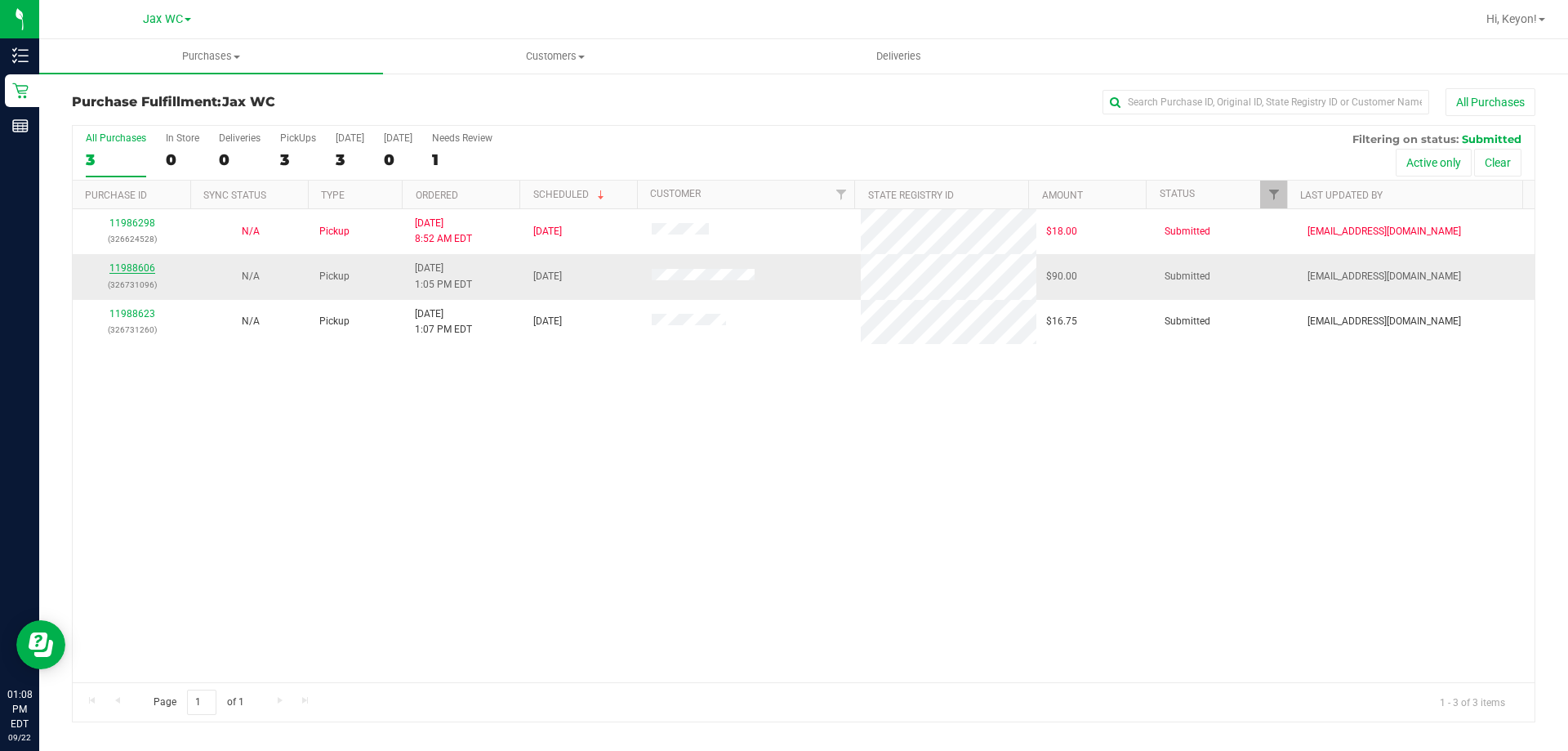
click at [119, 269] on link "11988606" at bounding box center [132, 268] width 46 height 12
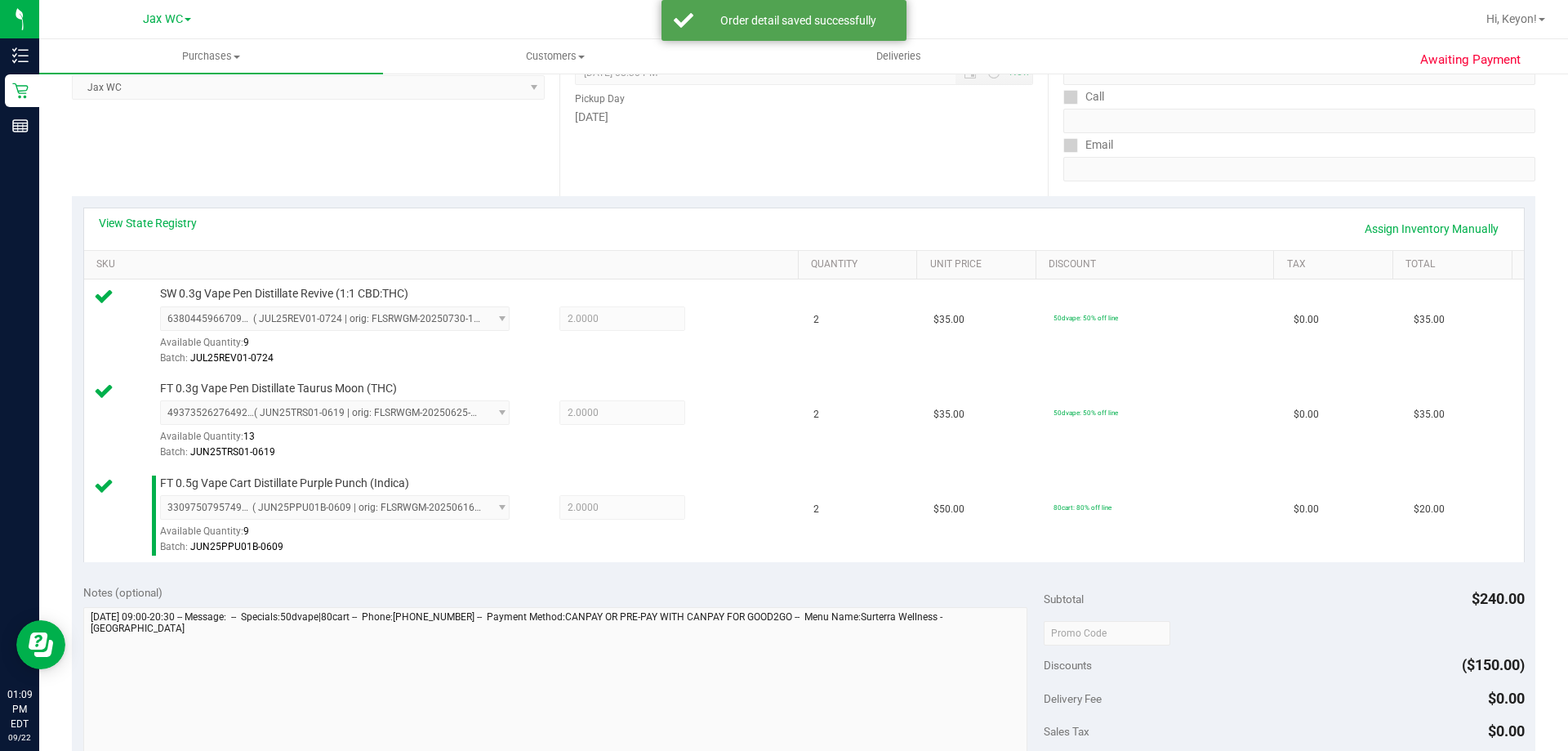
scroll to position [775, 0]
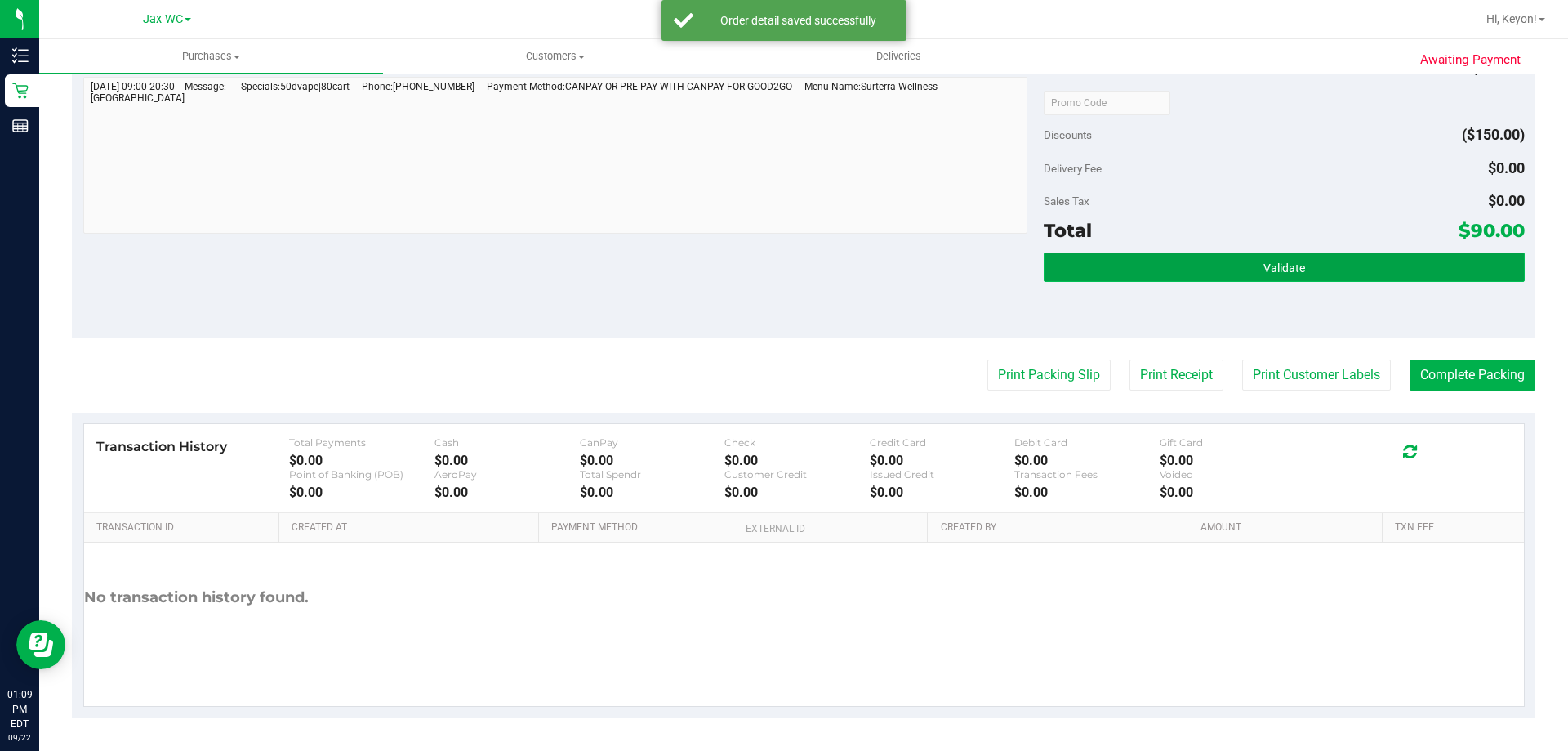
click at [1359, 280] on button "Validate" at bounding box center [1284, 267] width 480 height 30
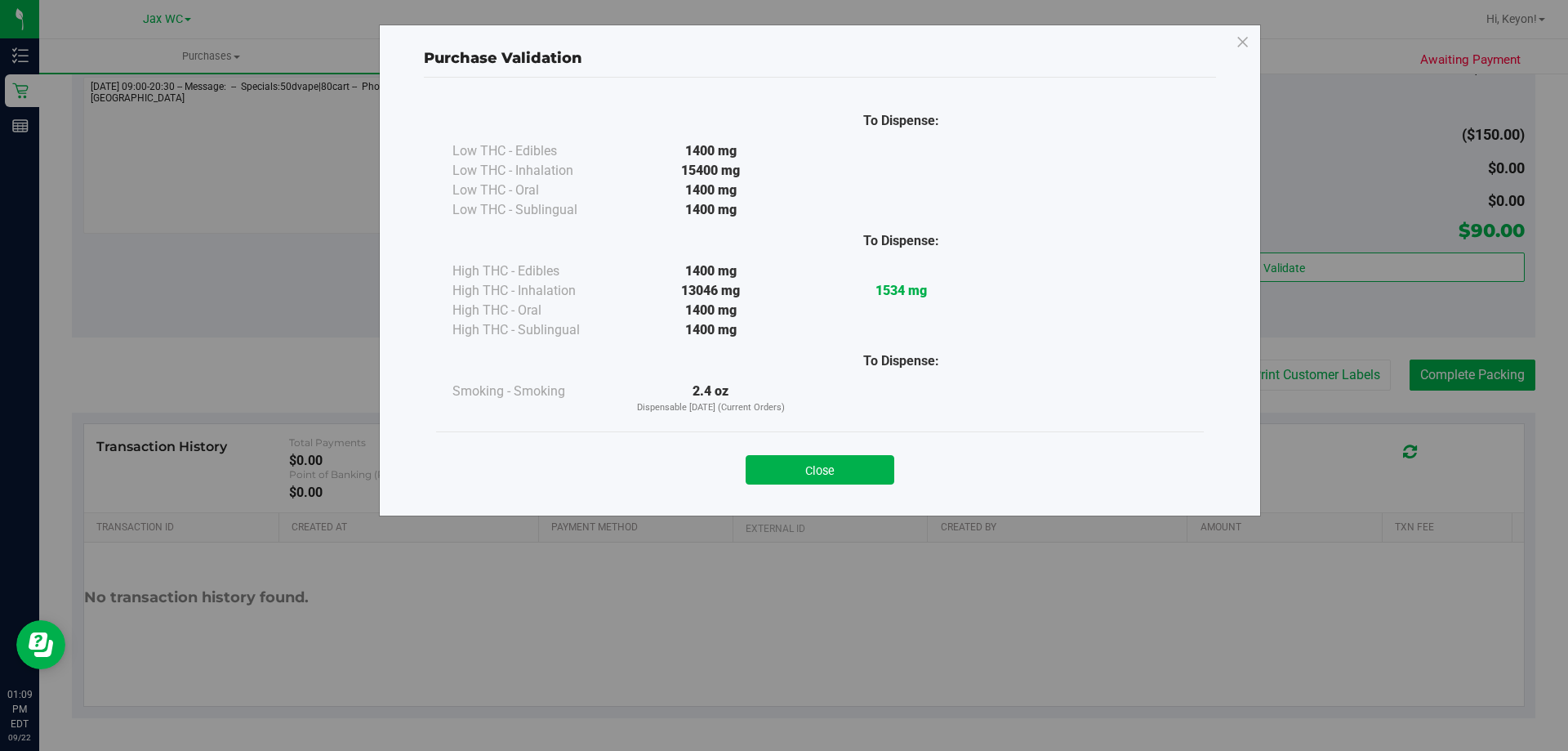
drag, startPoint x: 840, startPoint y: 479, endPoint x: 868, endPoint y: 473, distance: 28.6
click at [847, 477] on button "Close" at bounding box center [820, 469] width 149 height 30
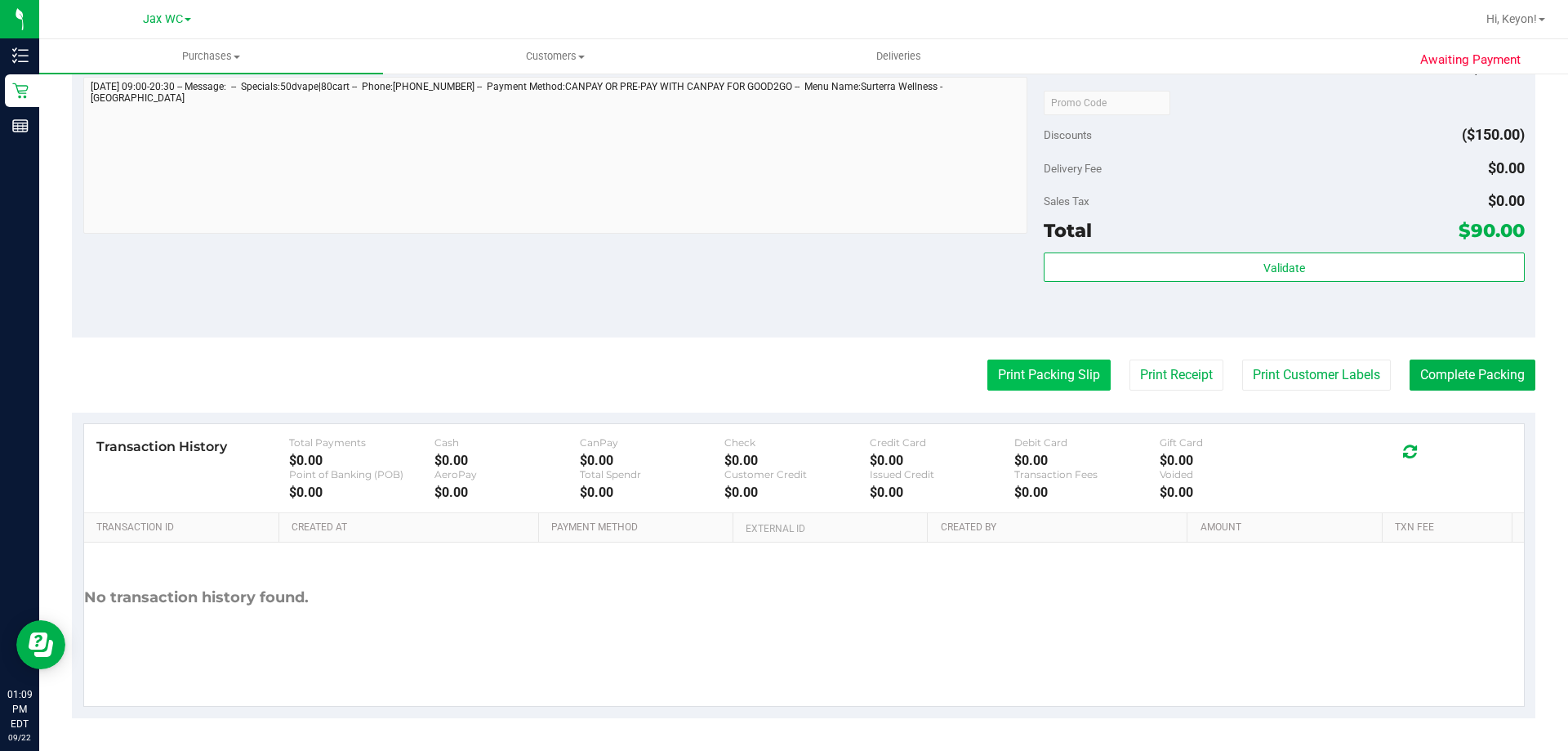
click at [1032, 365] on button "Print Packing Slip" at bounding box center [1049, 375] width 123 height 31
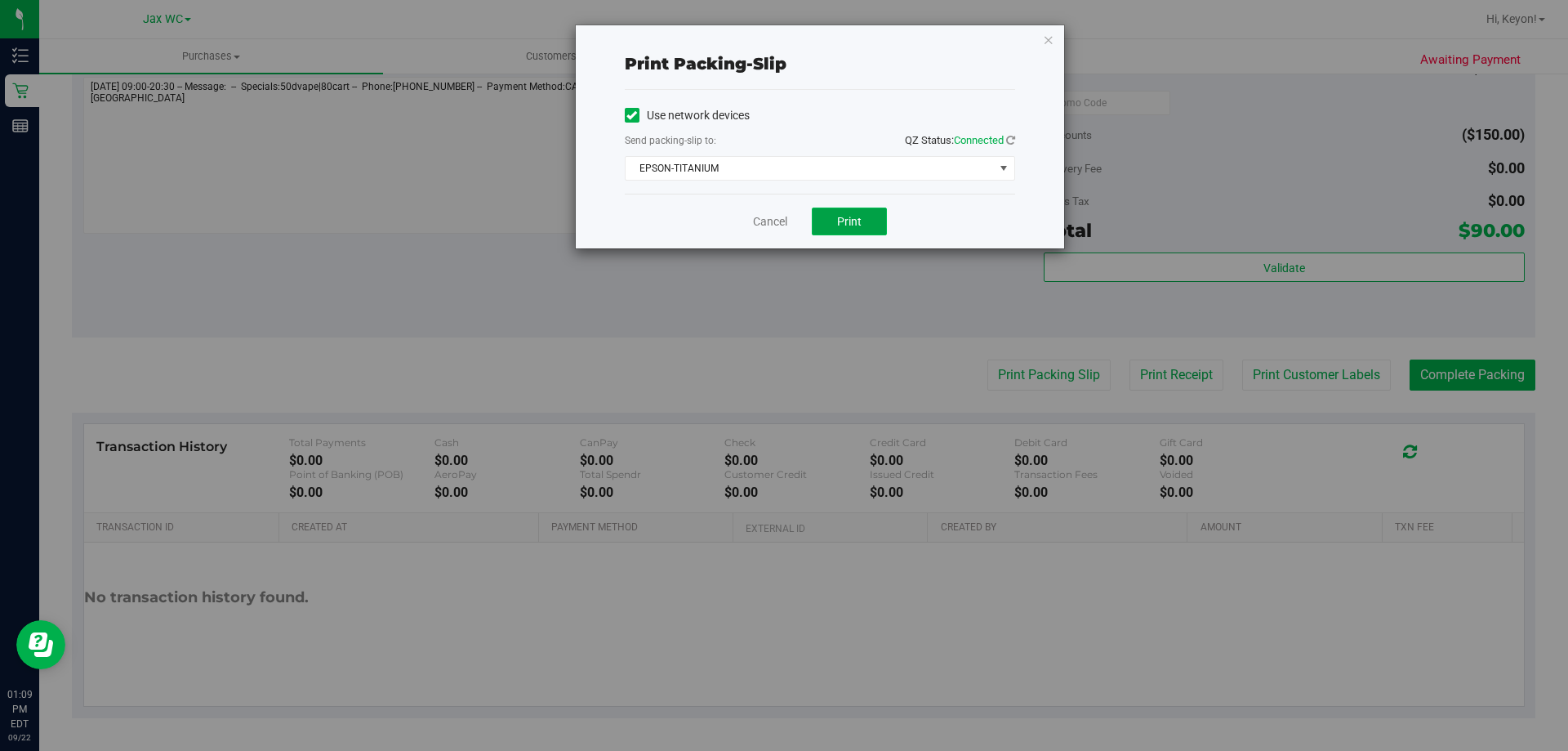
click at [856, 224] on span "Print" at bounding box center [849, 221] width 25 height 13
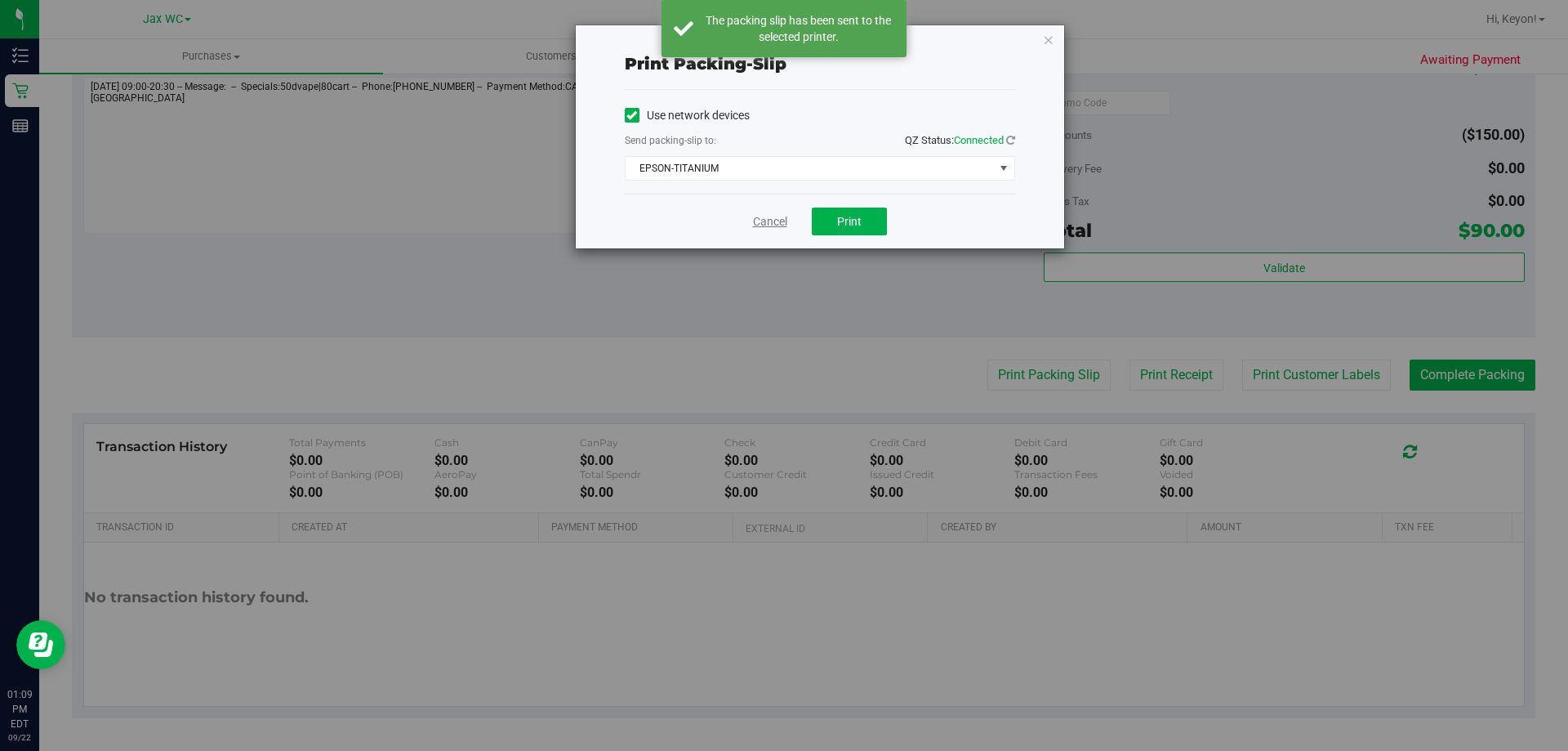
click at [762, 215] on link "Cancel" at bounding box center [770, 222] width 35 height 17
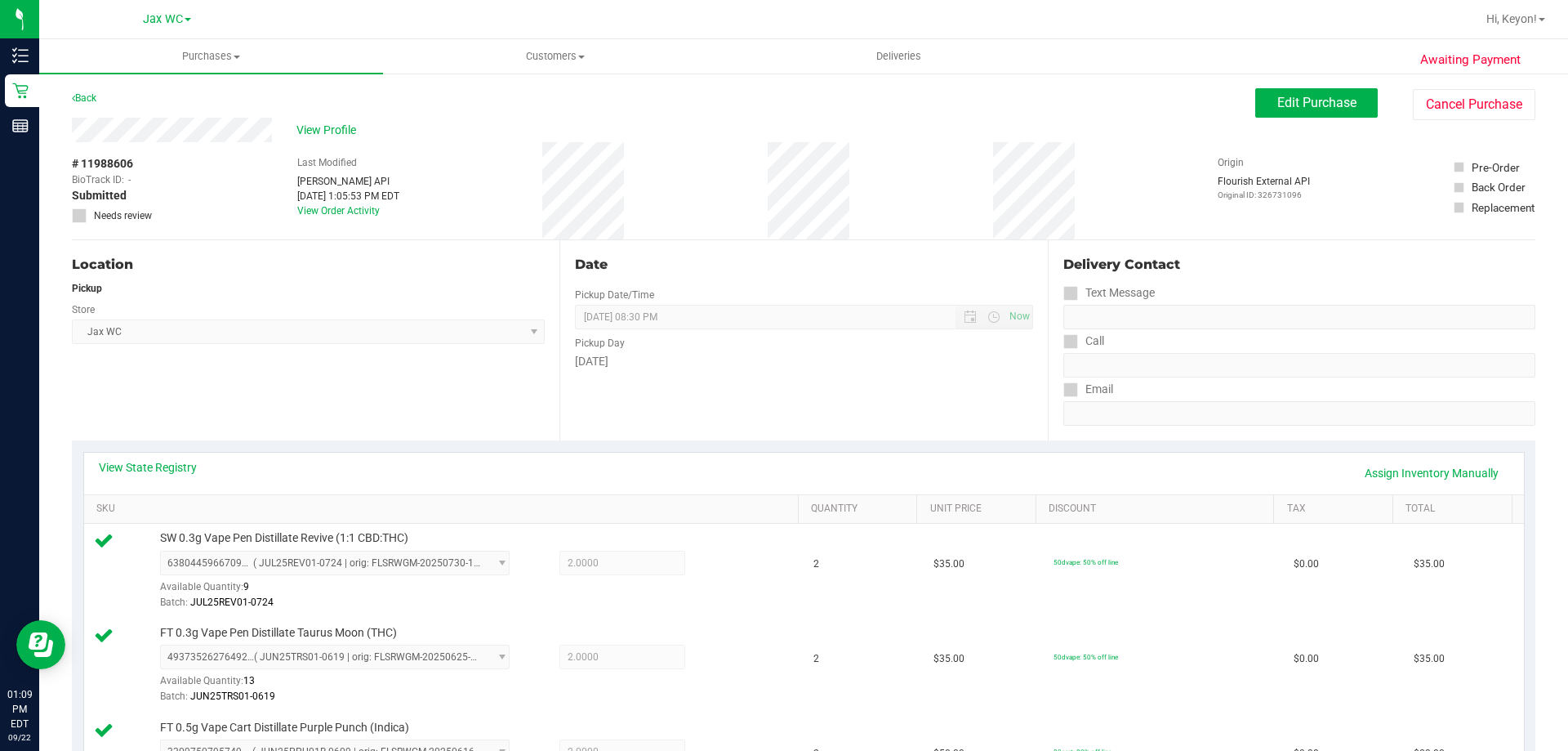
scroll to position [502, 0]
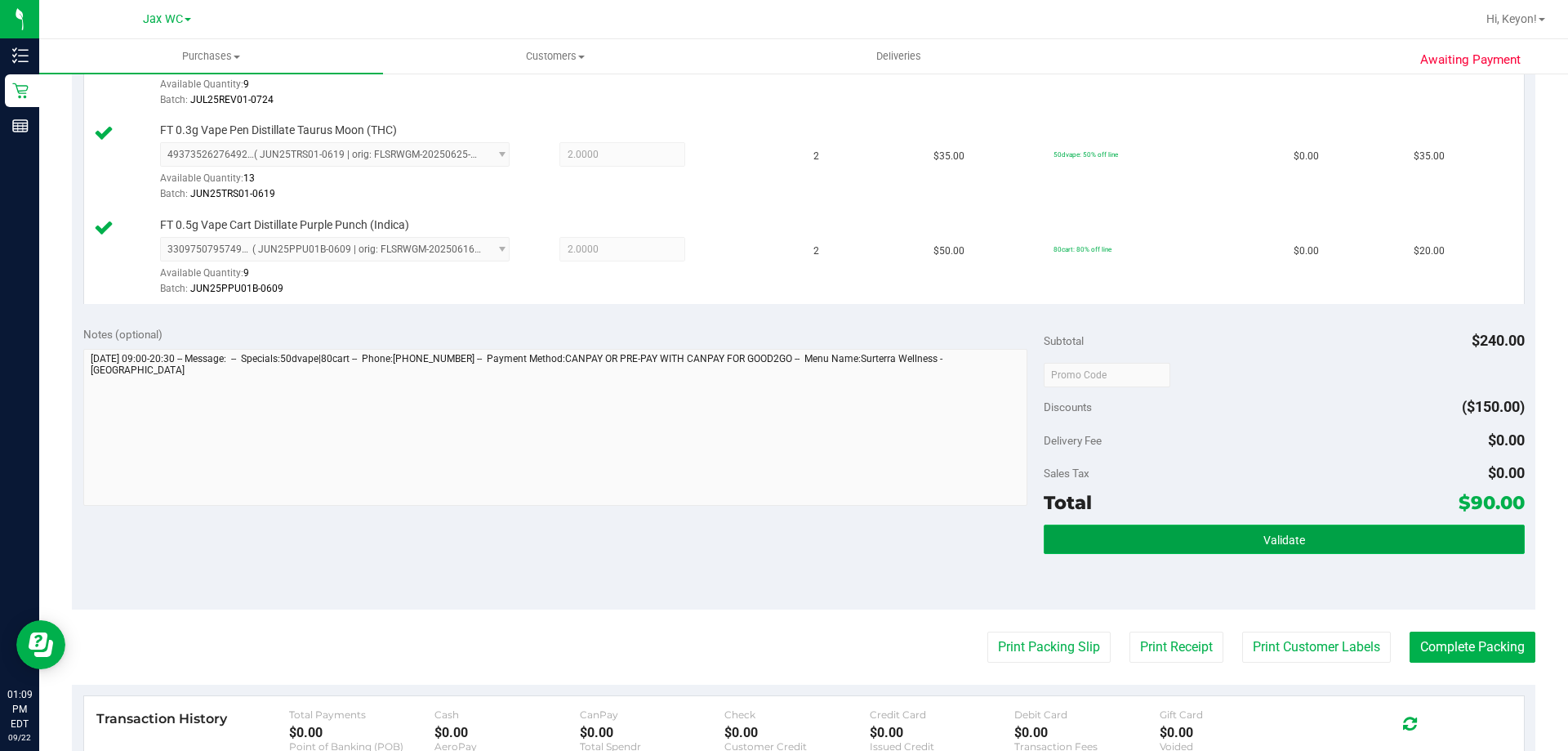
click at [1273, 551] on button "Validate" at bounding box center [1284, 539] width 480 height 30
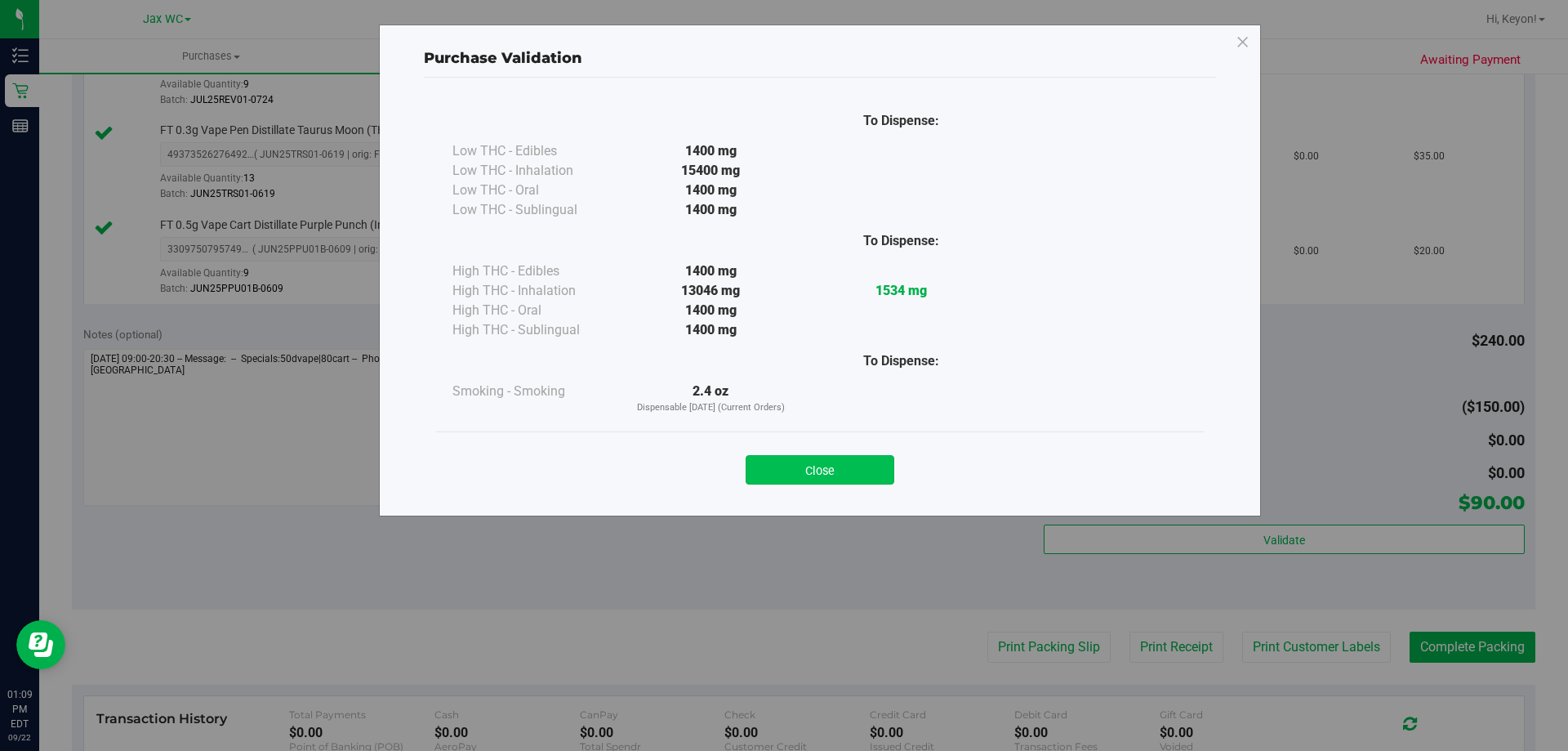
click at [841, 459] on div "Close" at bounding box center [819, 465] width 743 height 41
click at [844, 470] on button "Close" at bounding box center [820, 469] width 149 height 30
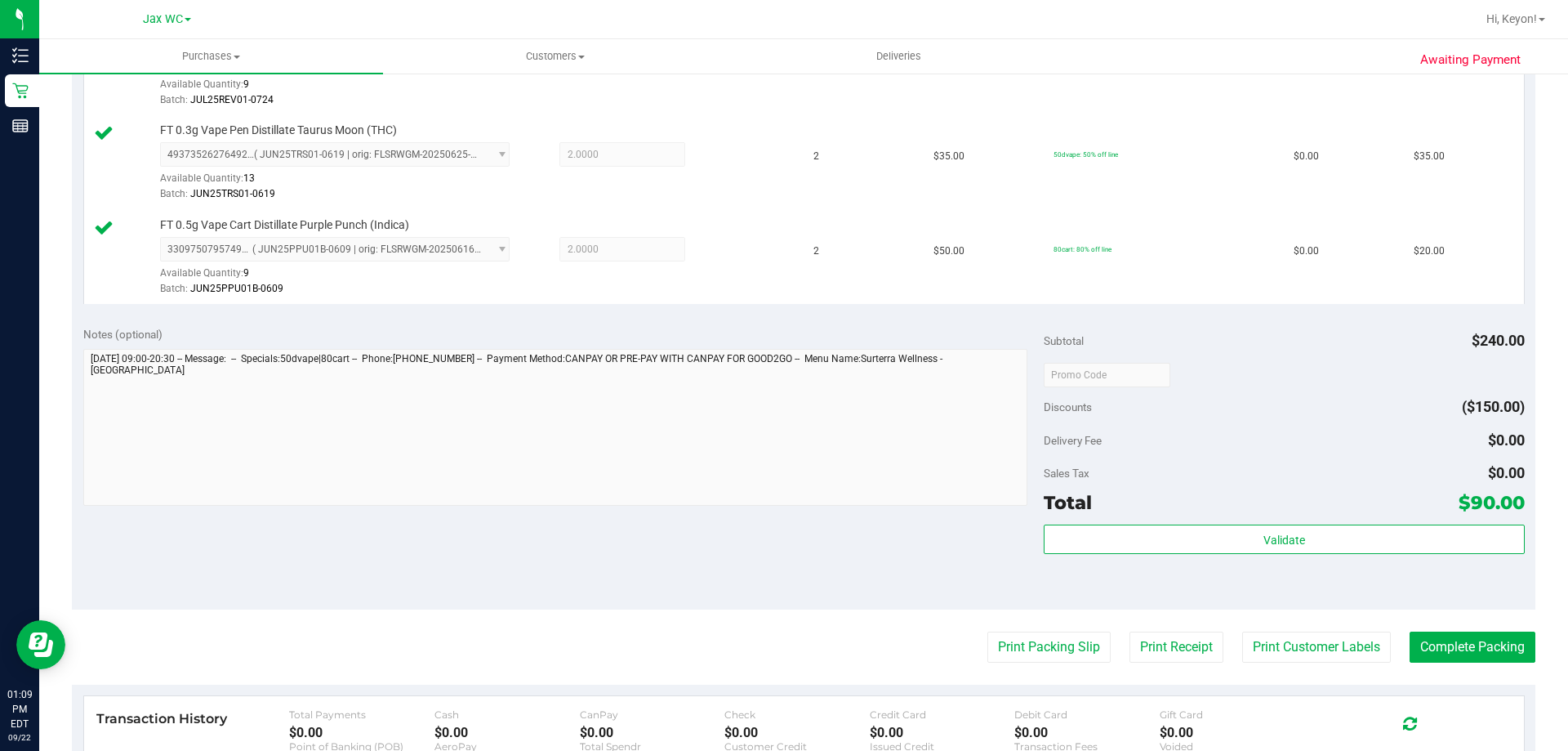
scroll to position [616, 0]
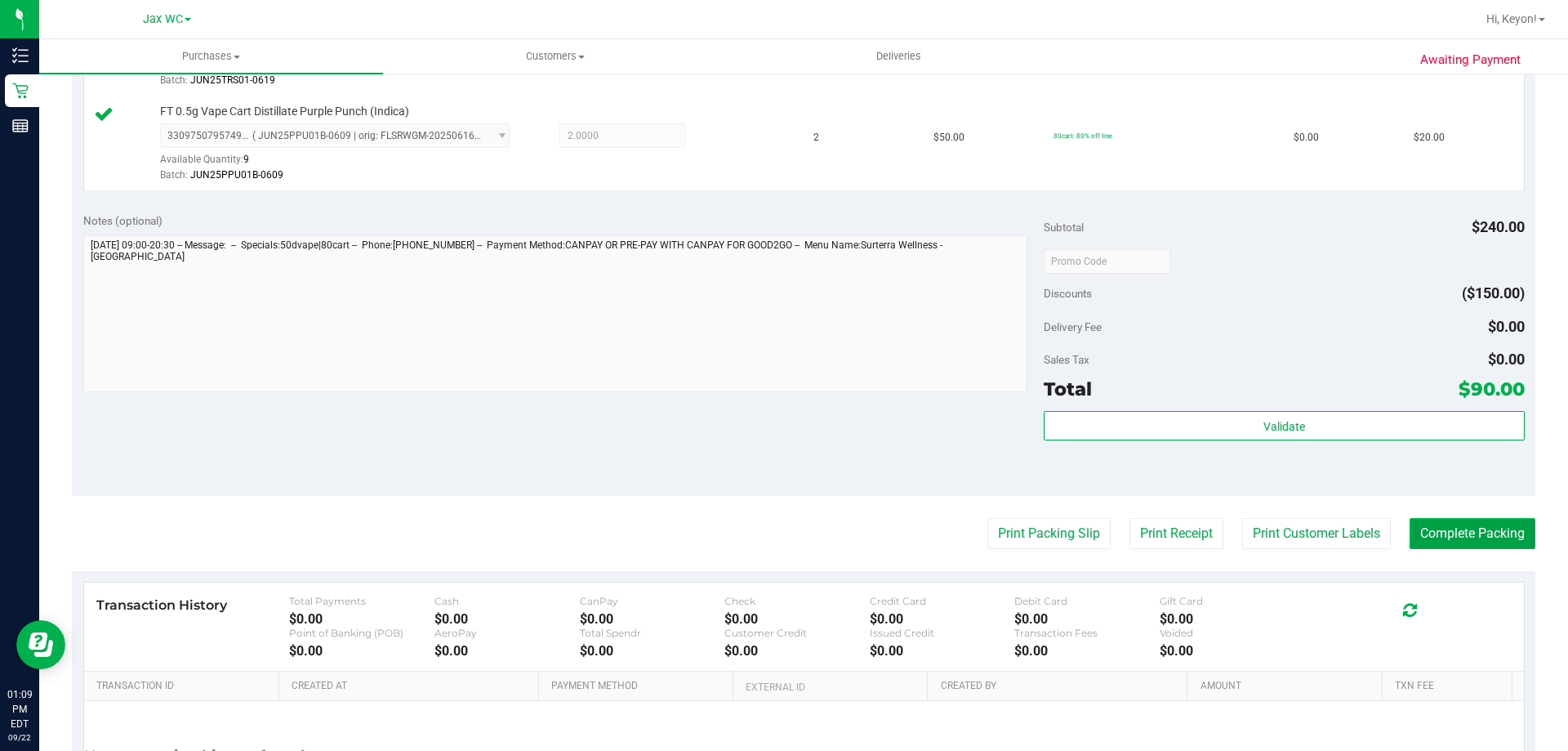
drag, startPoint x: 1507, startPoint y: 540, endPoint x: 1489, endPoint y: 535, distance: 18.7
click at [1506, 540] on button "Complete Packing" at bounding box center [1472, 534] width 126 height 31
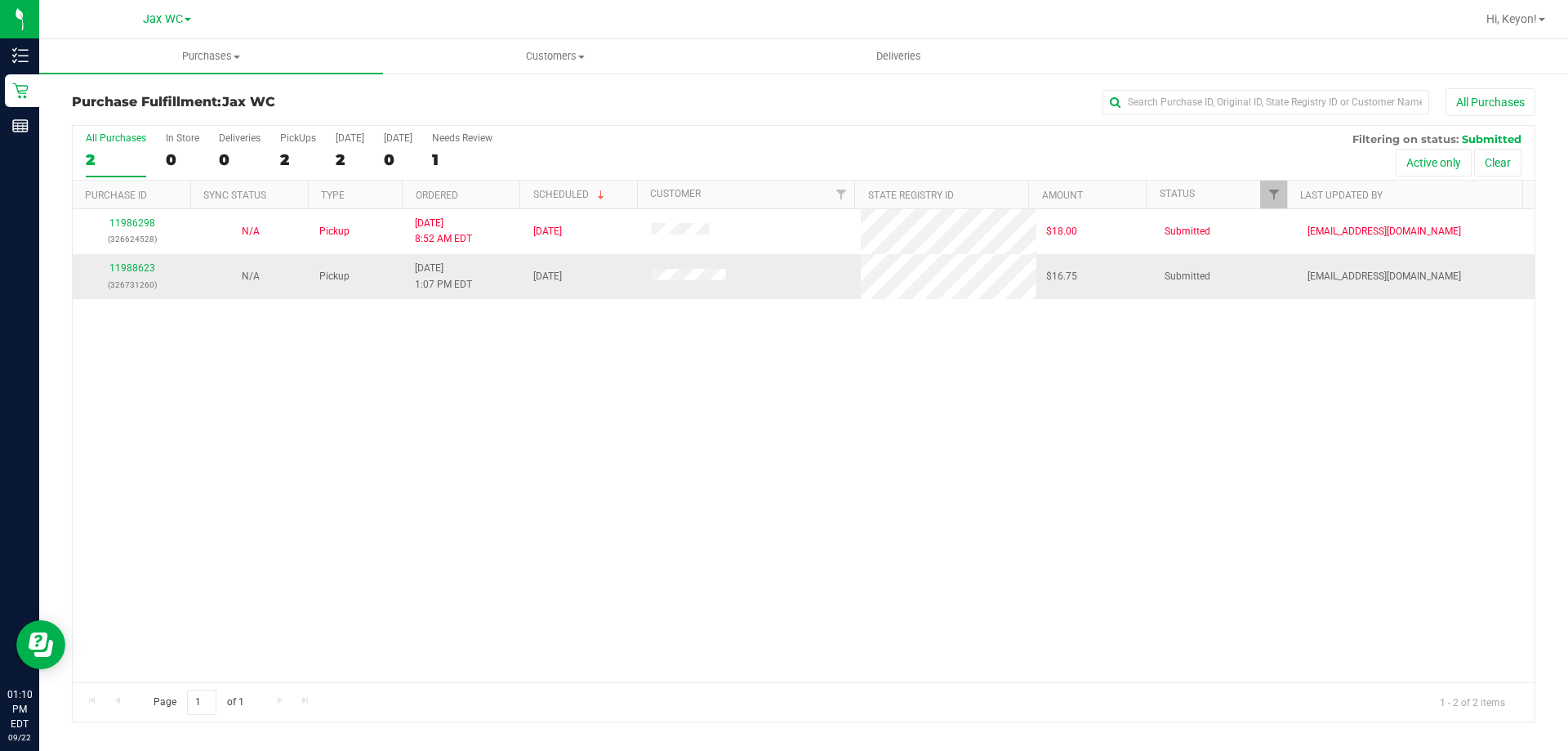
click at [122, 275] on div "11988623 (326731260)" at bounding box center [132, 276] width 99 height 31
click at [122, 273] on link "11988623" at bounding box center [132, 268] width 46 height 12
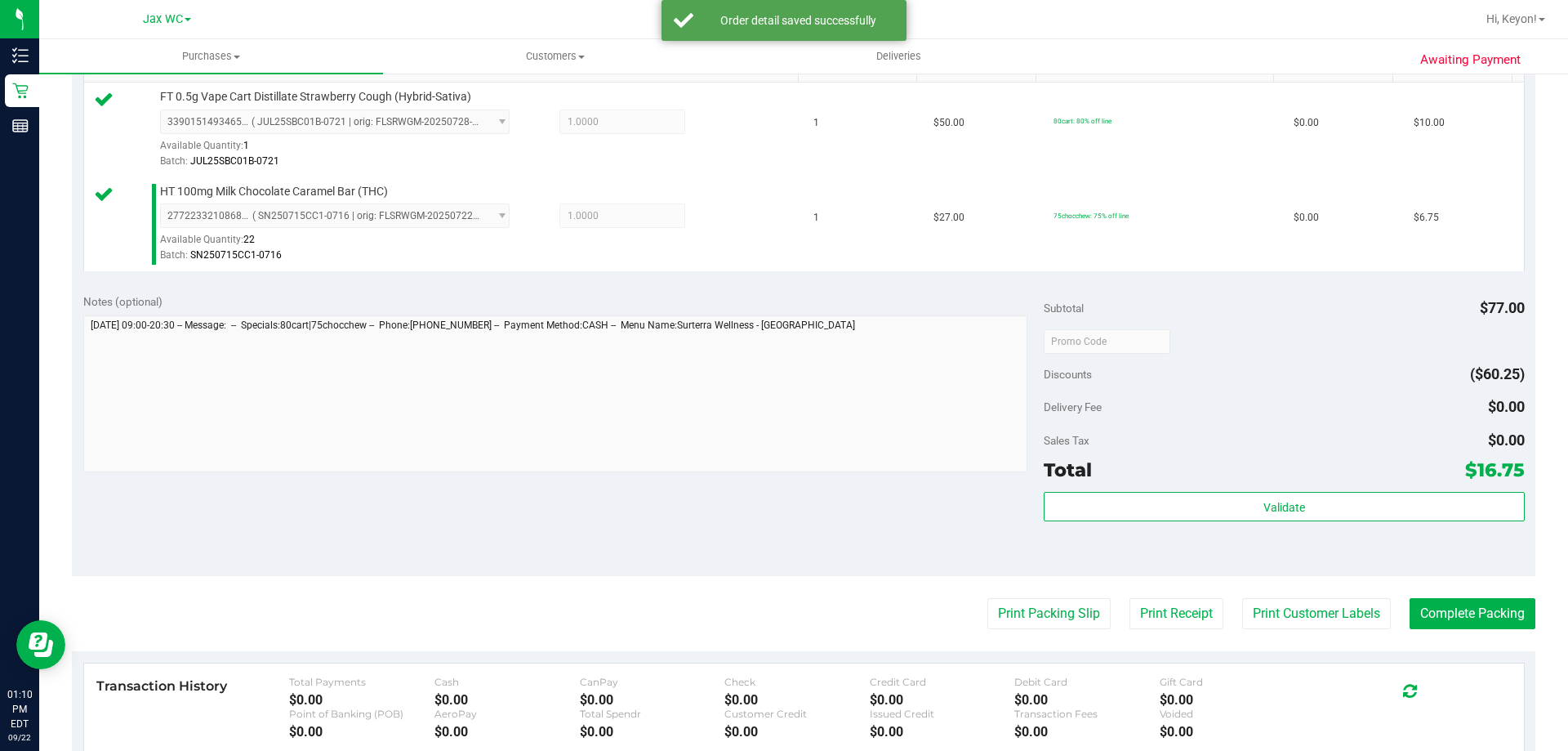
scroll to position [469, 0]
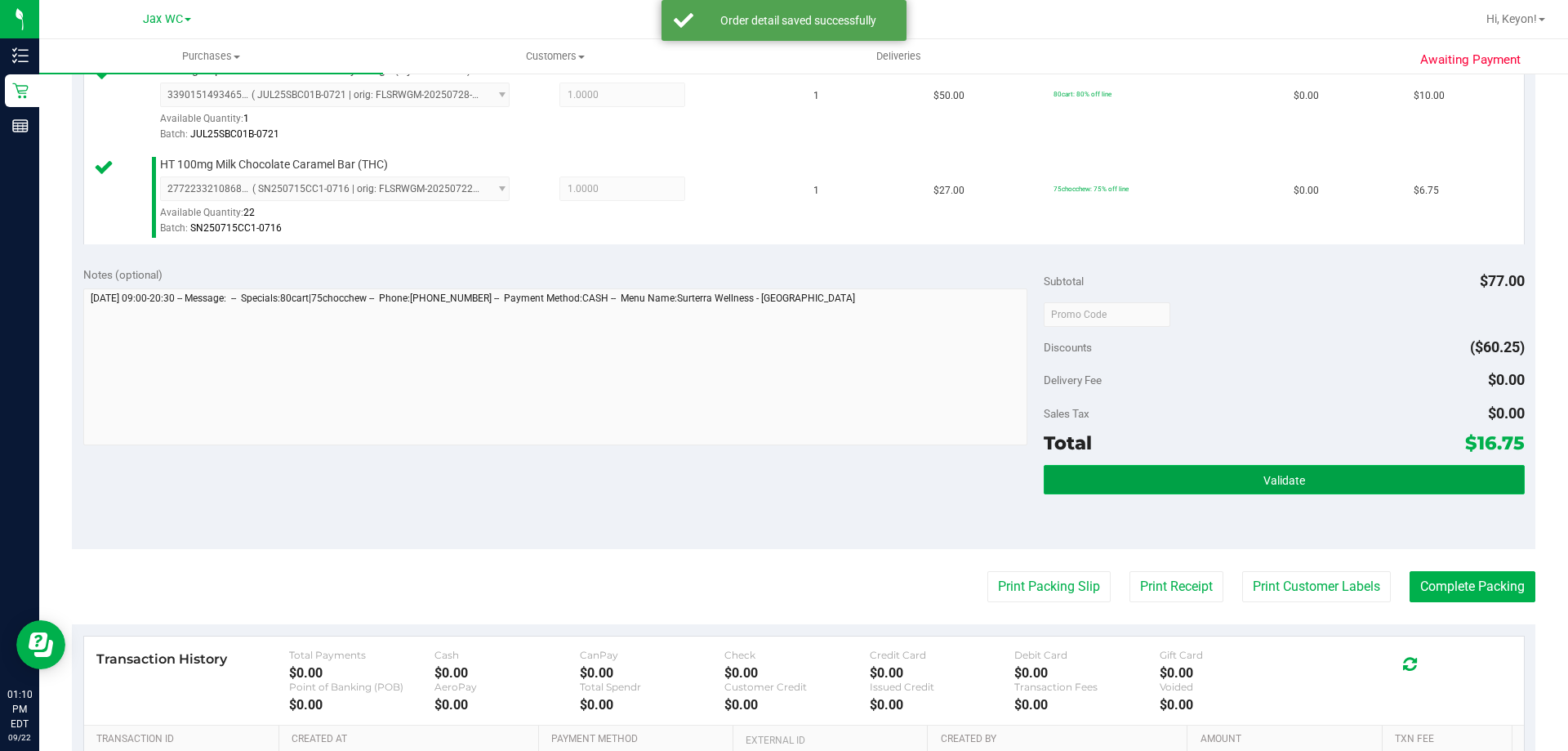
click at [1336, 481] on button "Validate" at bounding box center [1284, 480] width 480 height 30
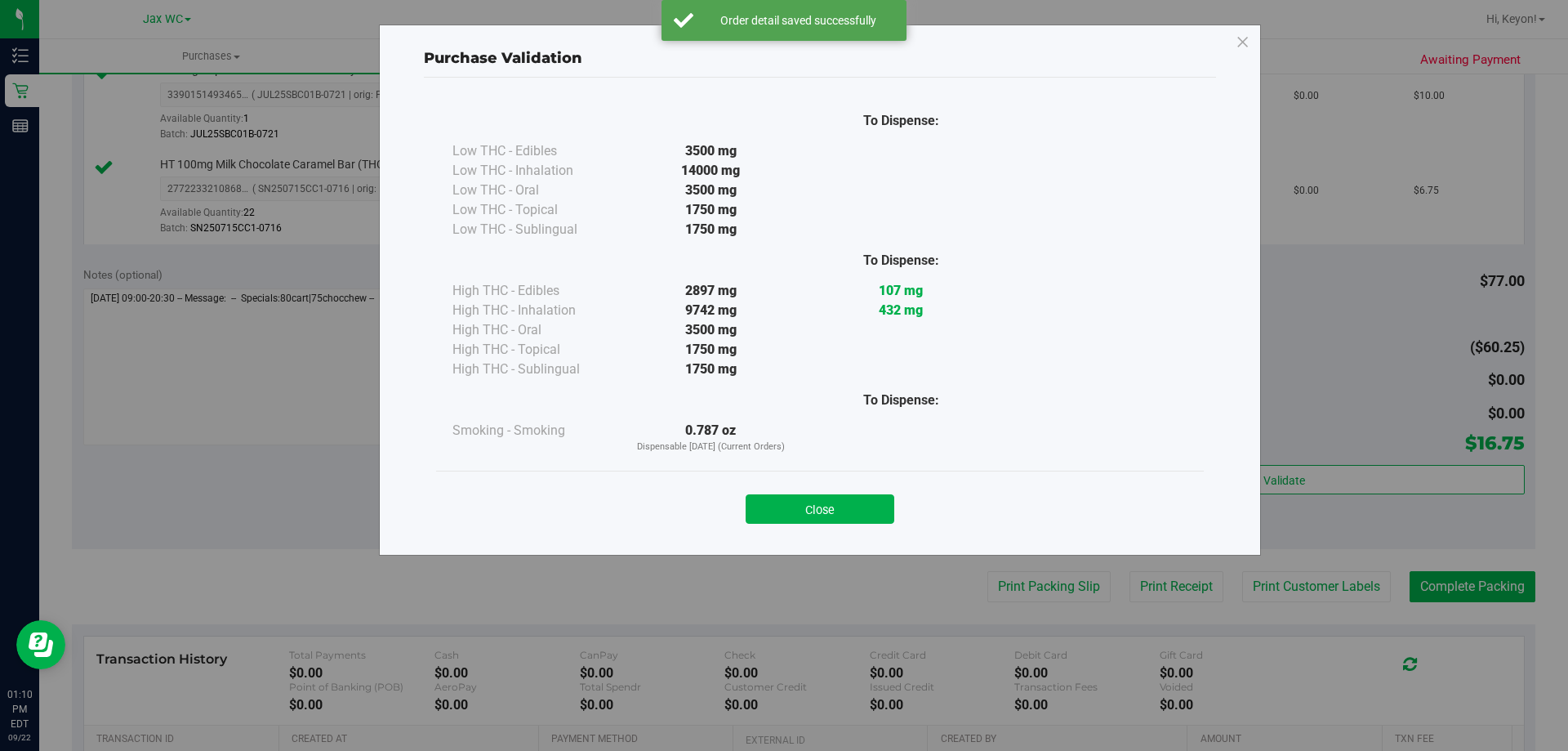
drag, startPoint x: 850, startPoint y: 510, endPoint x: 1567, endPoint y: 414, distance: 723.4
click at [857, 513] on button "Close" at bounding box center [820, 509] width 149 height 30
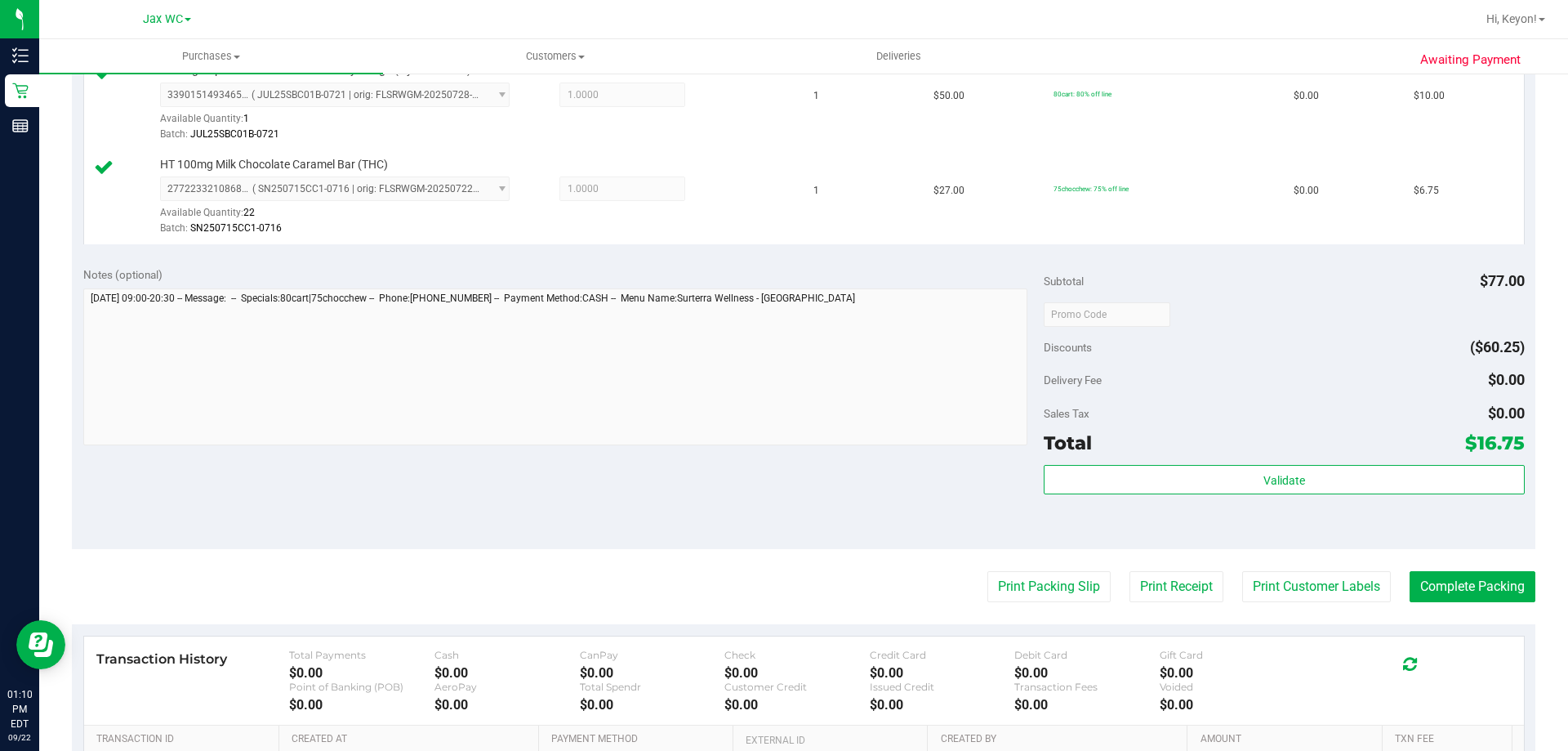
scroll to position [567, 0]
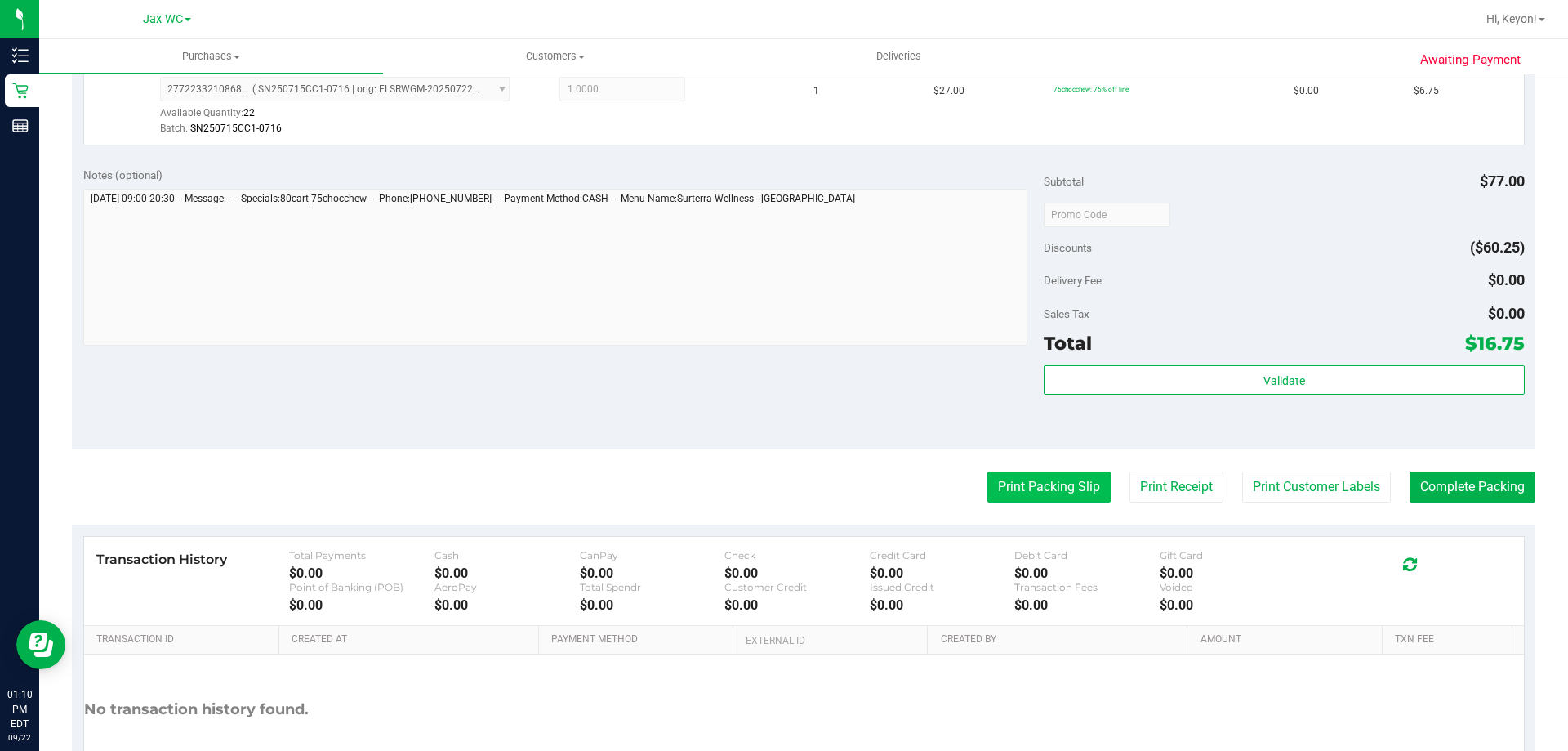
click at [1074, 494] on button "Print Packing Slip" at bounding box center [1049, 486] width 123 height 31
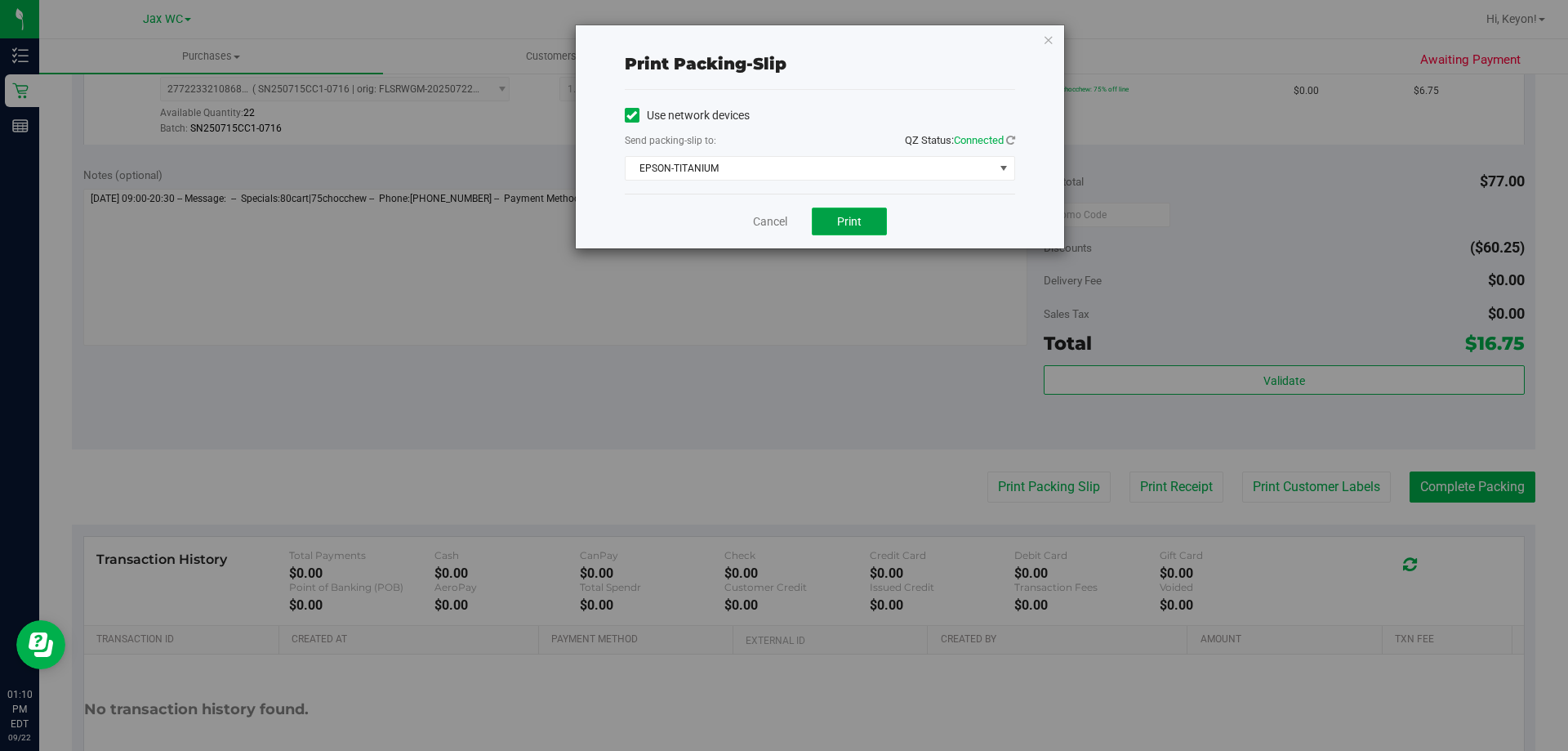
click at [822, 222] on button "Print" at bounding box center [849, 221] width 75 height 28
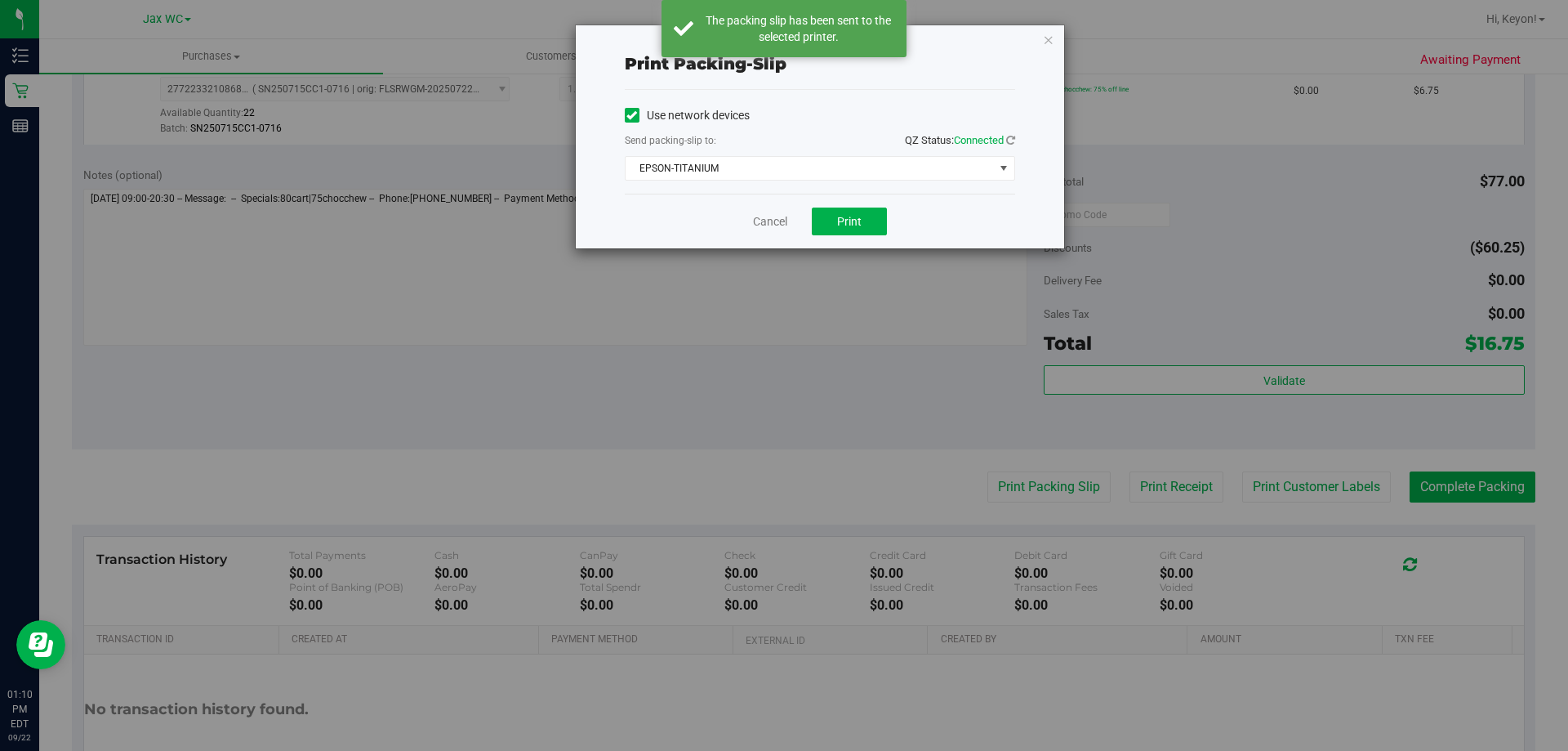
drag, startPoint x: 771, startPoint y: 211, endPoint x: 899, endPoint y: 241, distance: 131.5
click at [773, 210] on div "Cancel Print" at bounding box center [820, 221] width 391 height 55
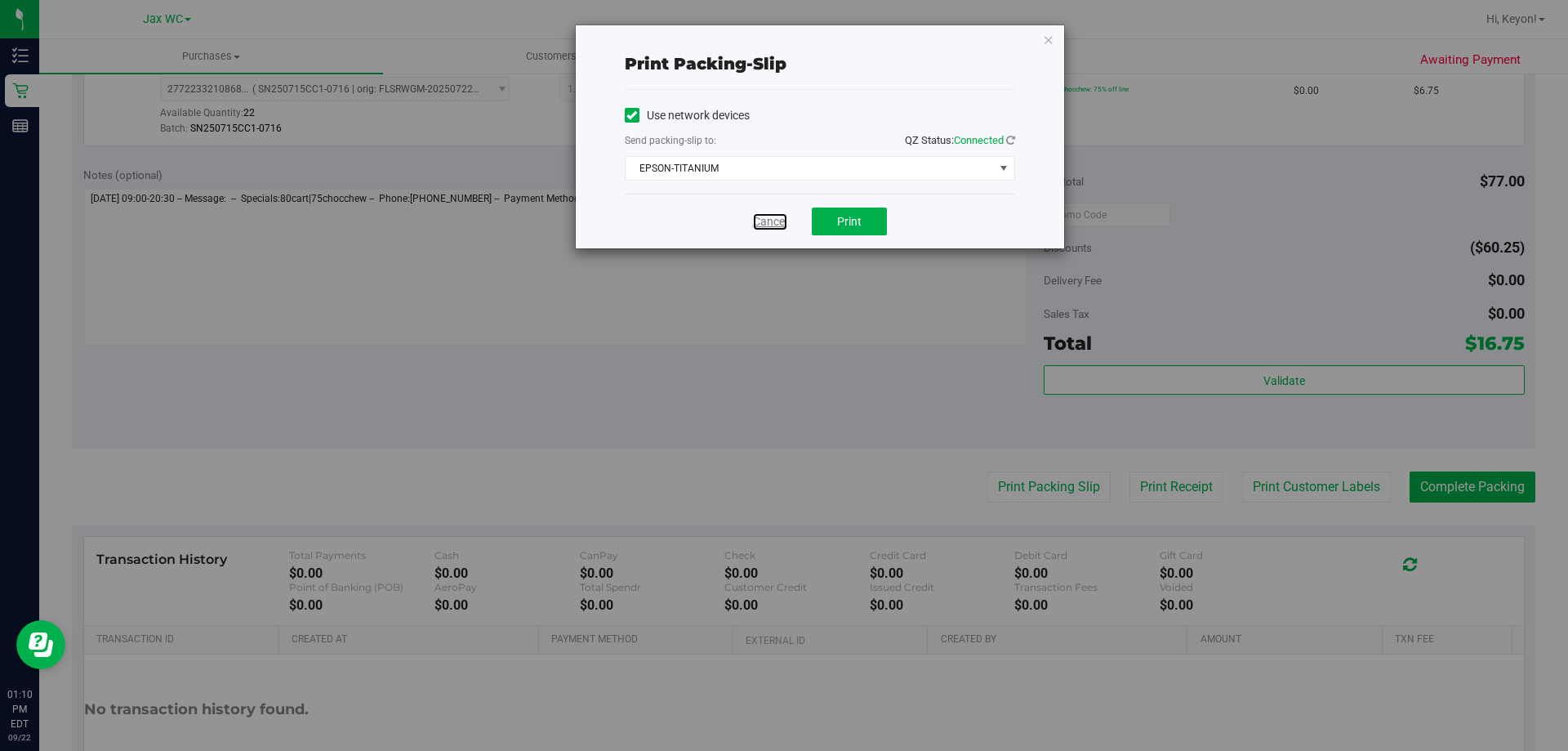
drag, startPoint x: 775, startPoint y: 217, endPoint x: 1061, endPoint y: 280, distance: 292.9
click at [776, 217] on link "Cancel" at bounding box center [770, 222] width 35 height 17
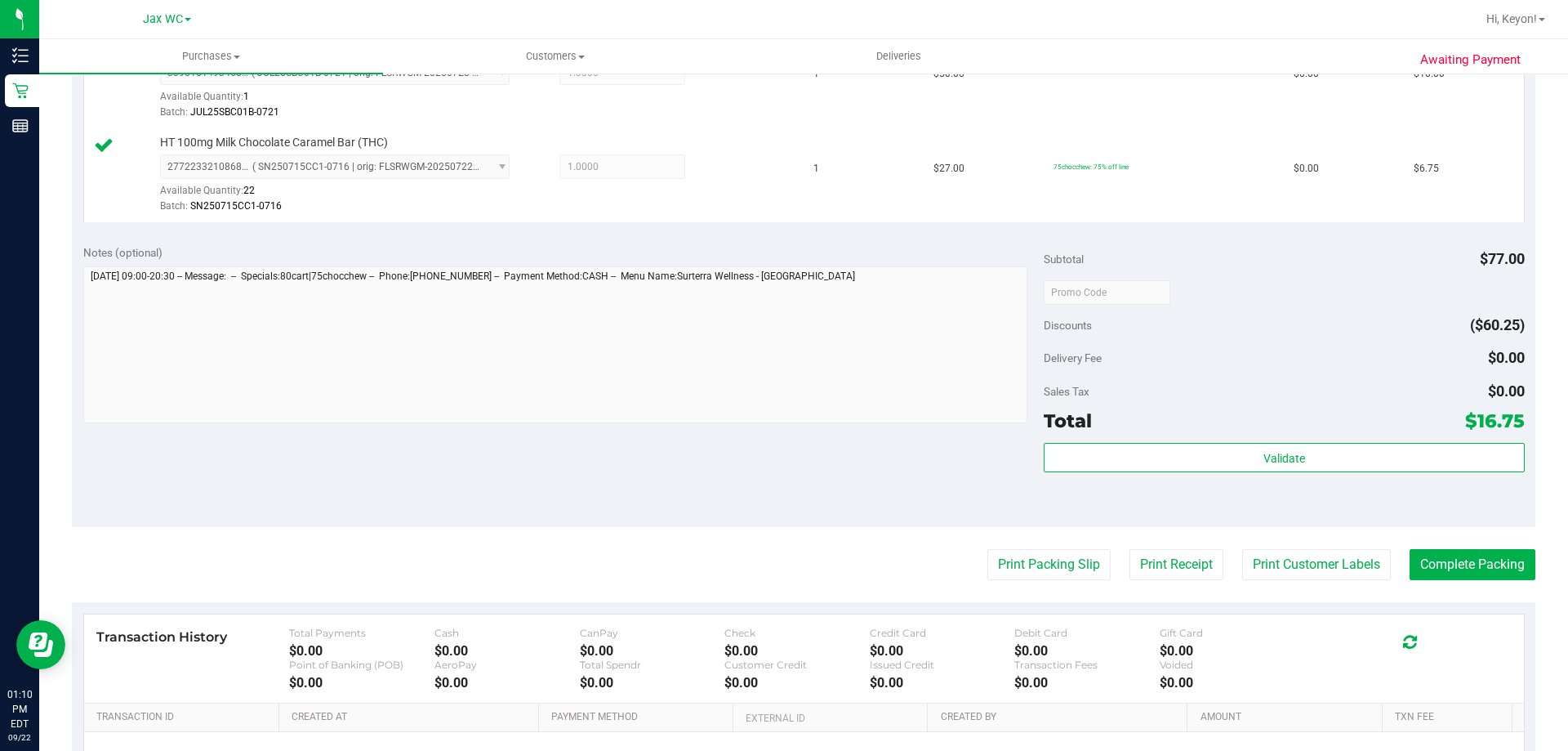
scroll to position [508, 0]
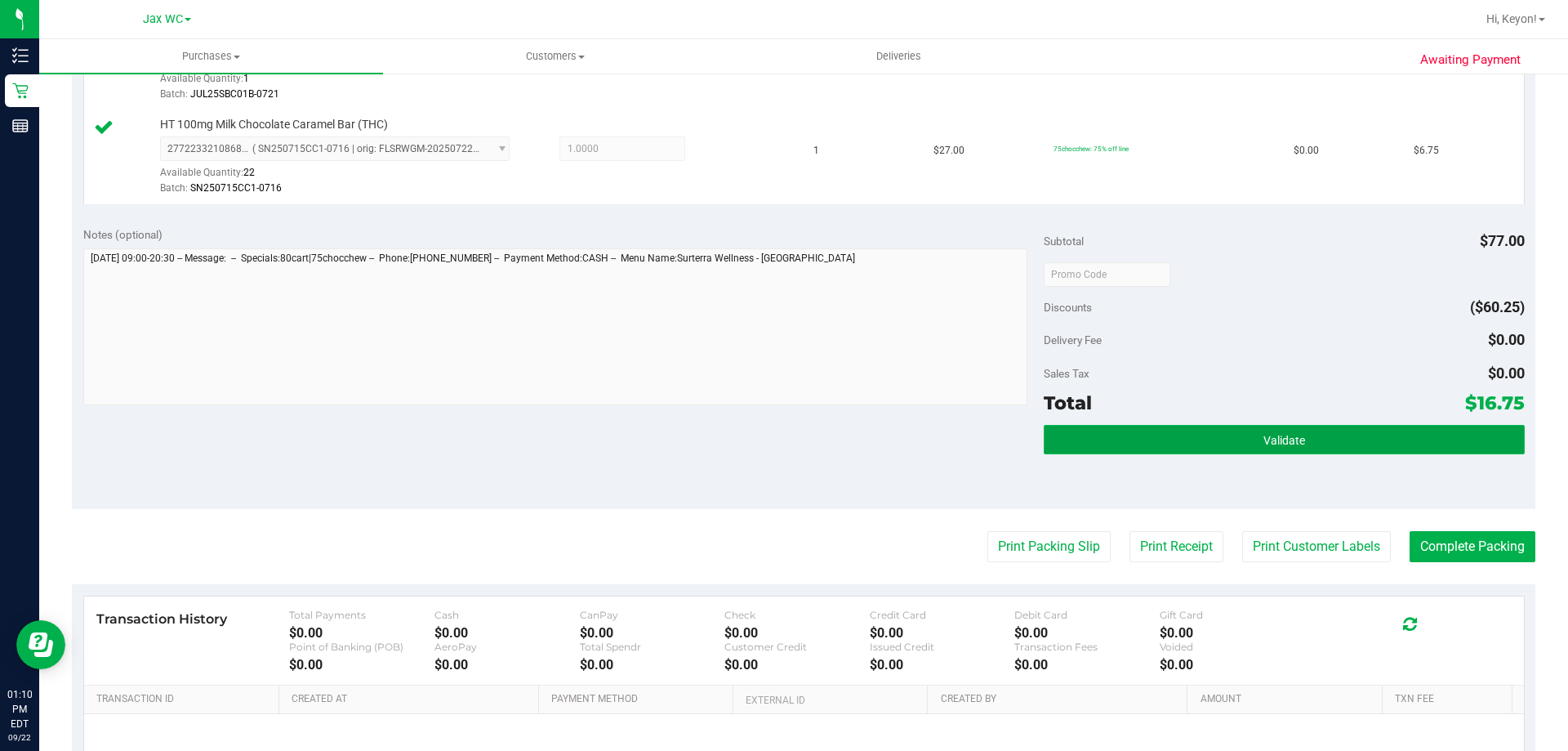
click at [1323, 439] on button "Validate" at bounding box center [1284, 439] width 480 height 30
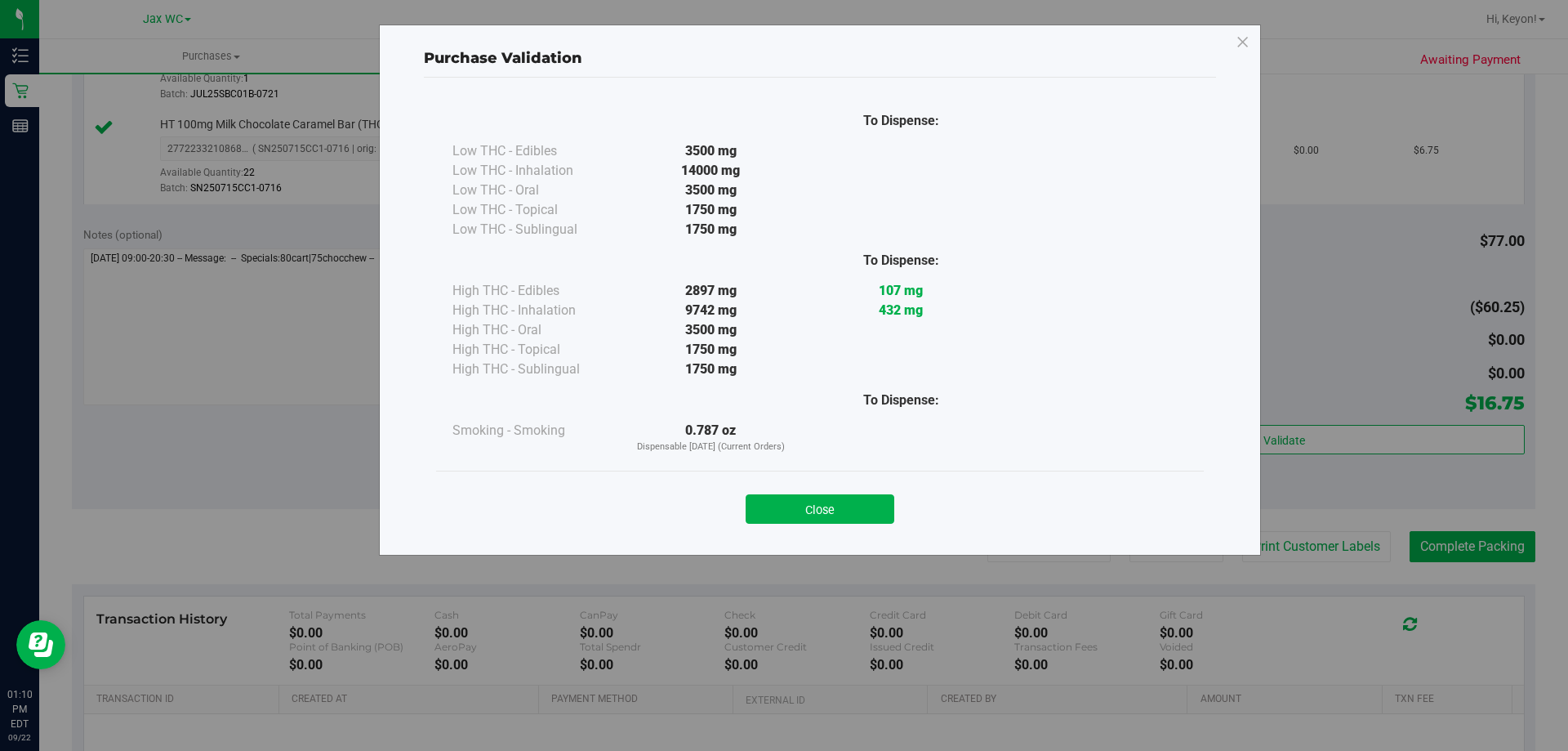
drag, startPoint x: 860, startPoint y: 505, endPoint x: 1077, endPoint y: 495, distance: 217.2
click at [860, 507] on button "Close" at bounding box center [820, 509] width 149 height 30
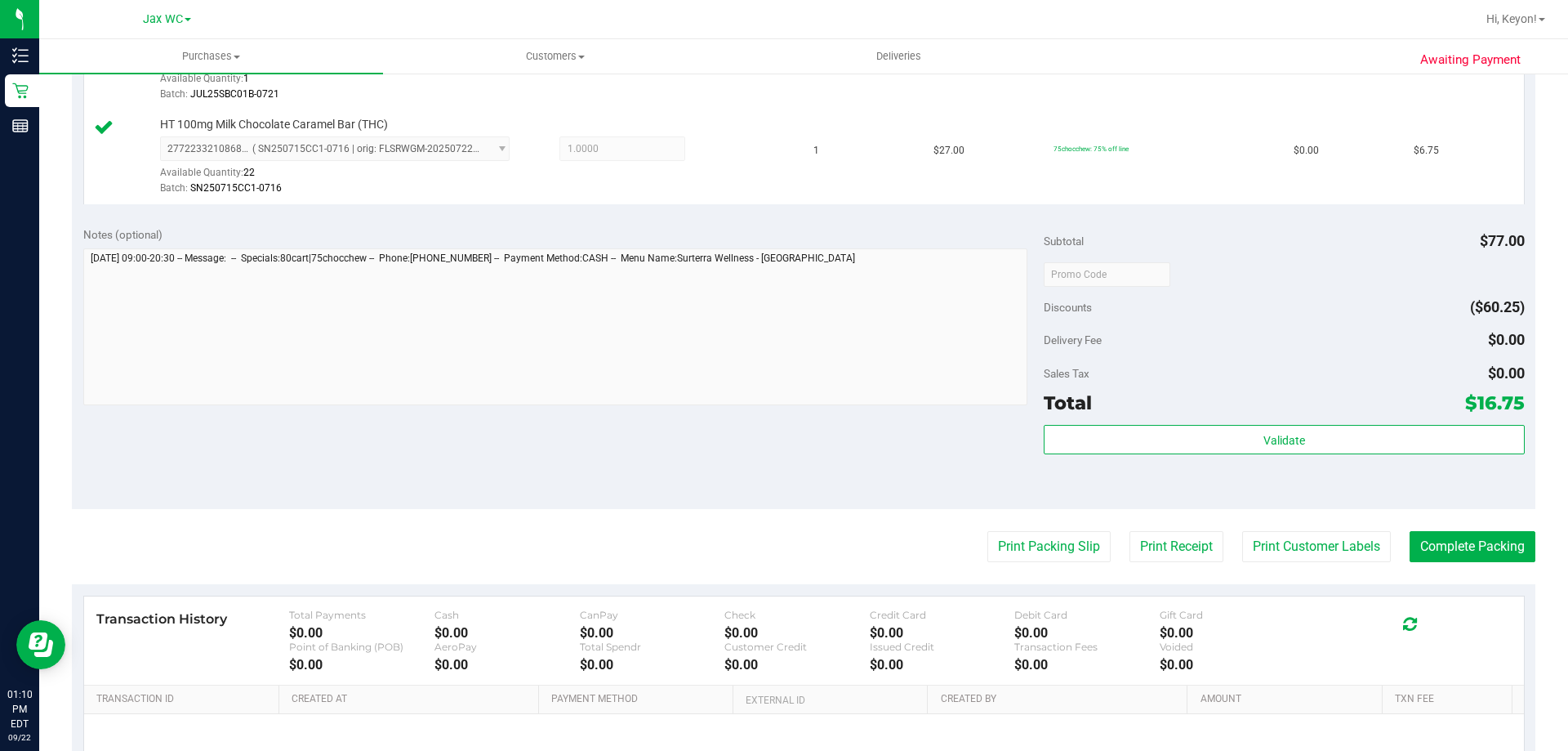
scroll to position [590, 0]
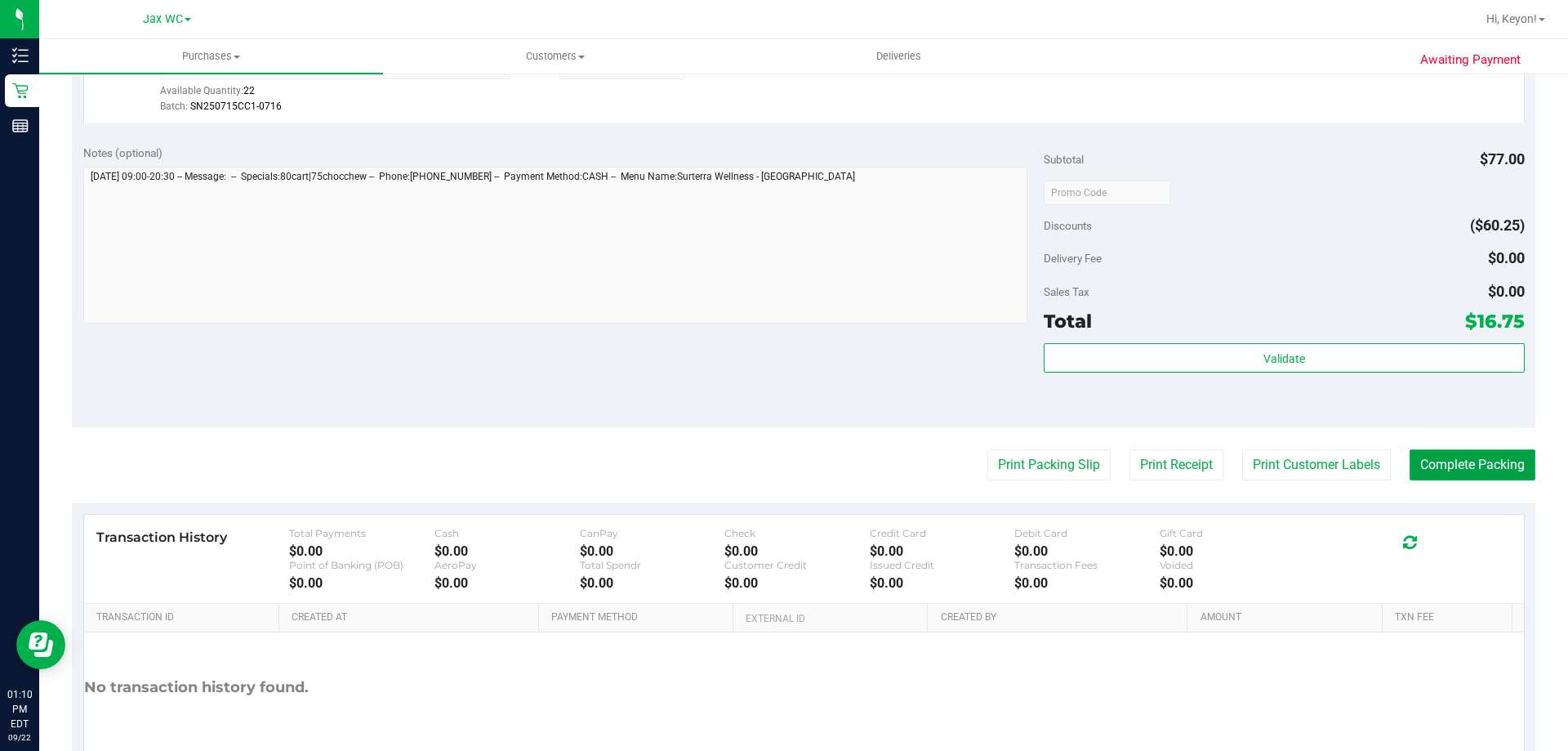
click at [1452, 467] on button "Complete Packing" at bounding box center [1472, 464] width 126 height 31
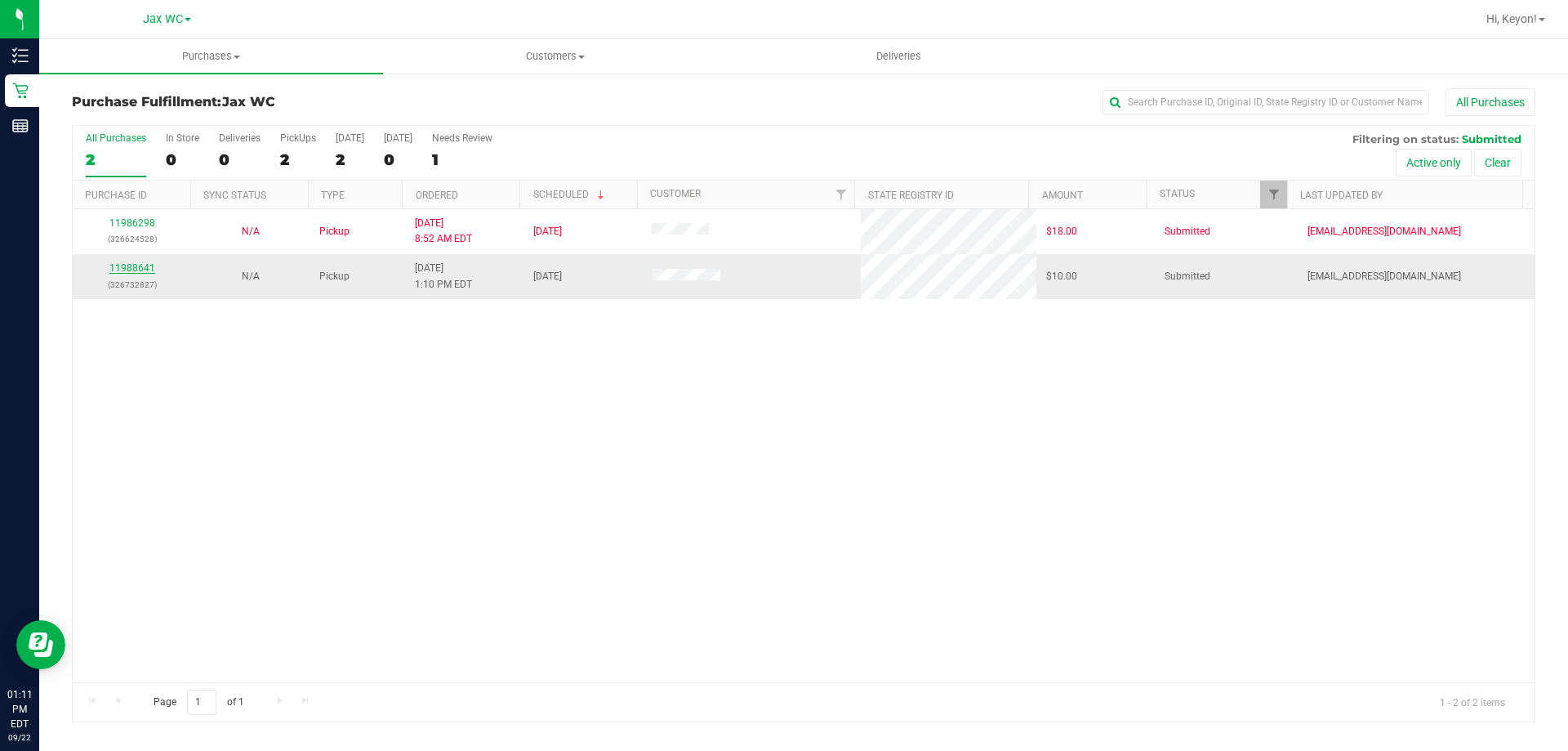
click at [124, 266] on div "11988641 (326732827)" at bounding box center [132, 276] width 99 height 31
click at [135, 277] on p "(326732827)" at bounding box center [132, 285] width 99 height 15
click at [134, 272] on link "11988641" at bounding box center [132, 268] width 46 height 12
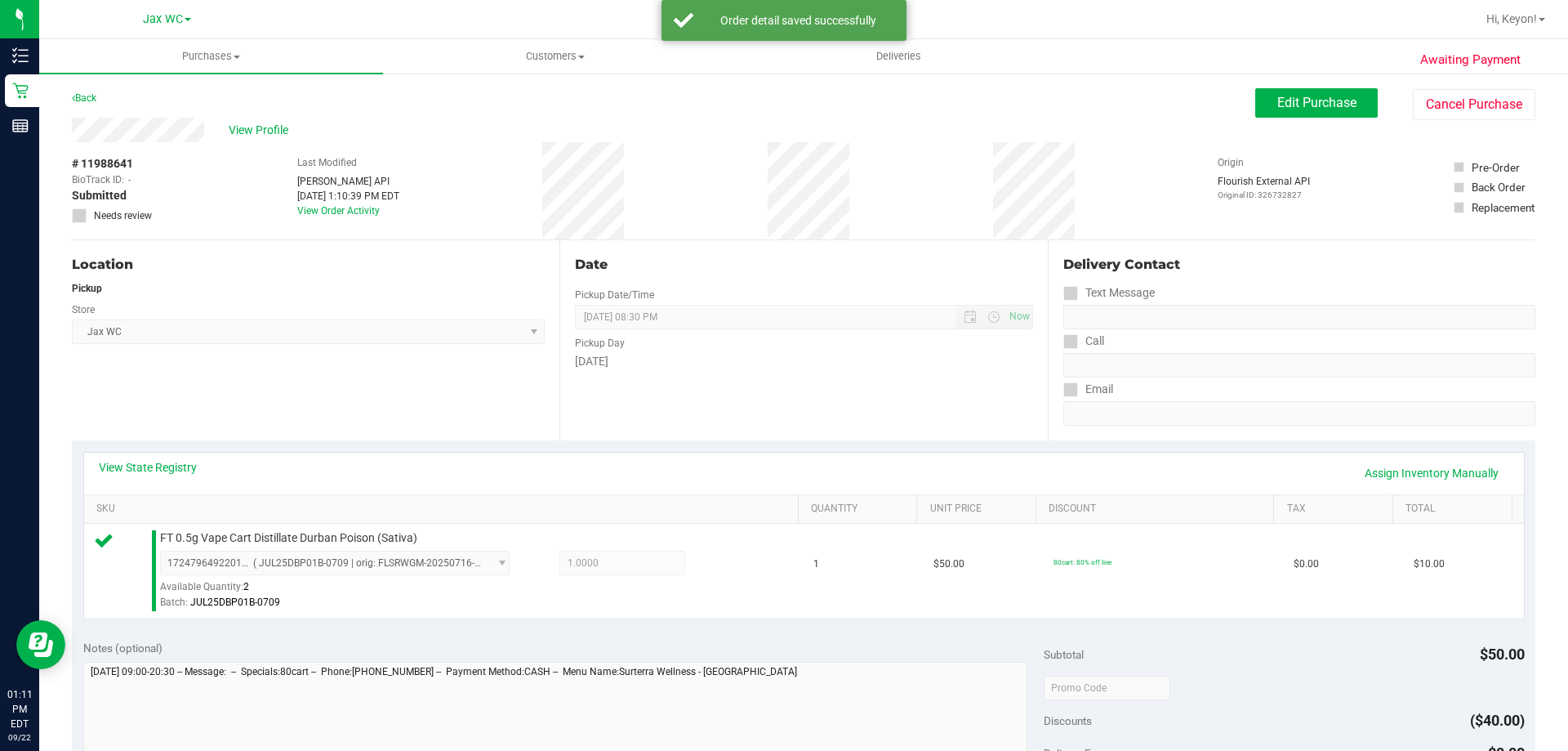
scroll to position [463, 0]
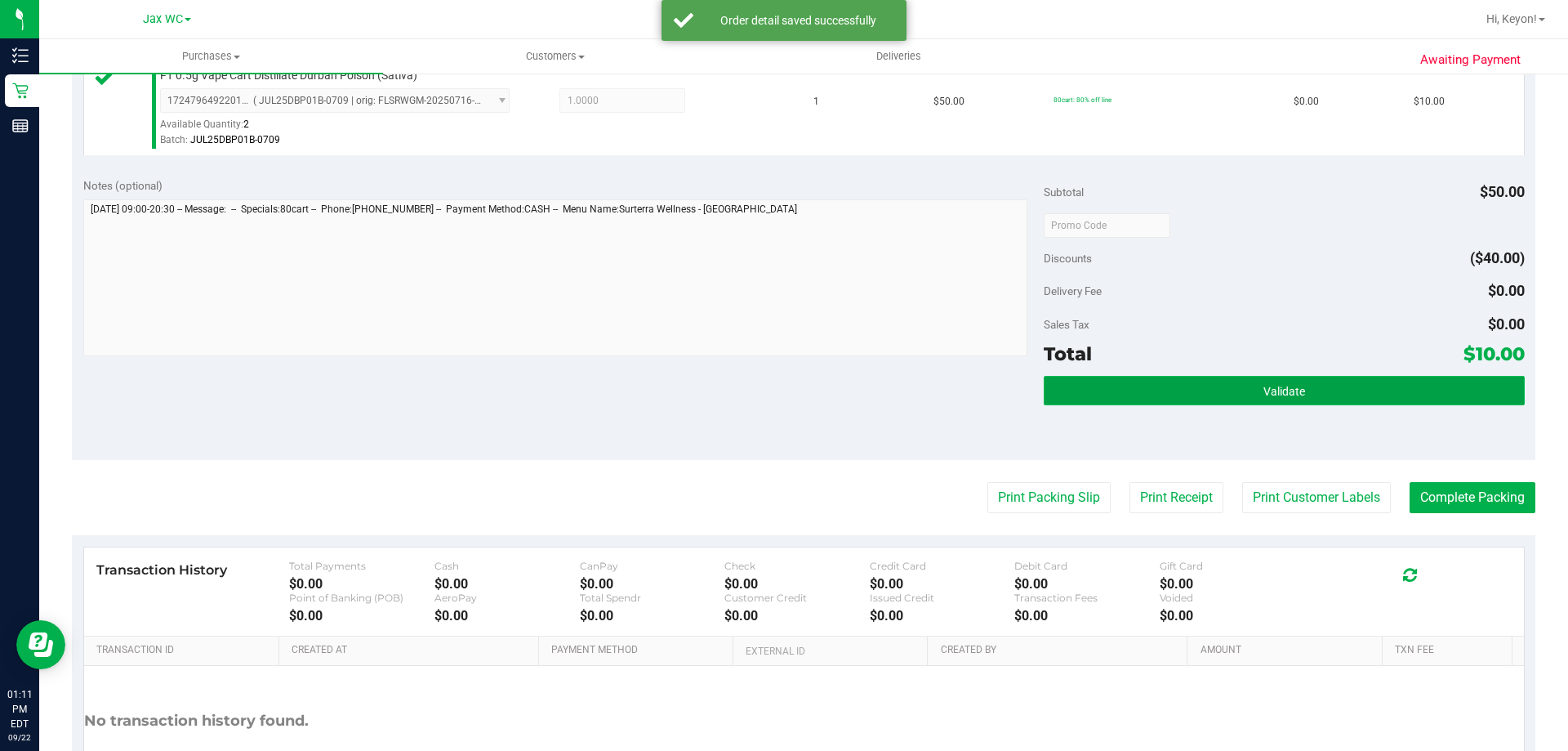
click at [1278, 391] on span "Validate" at bounding box center [1284, 391] width 41 height 13
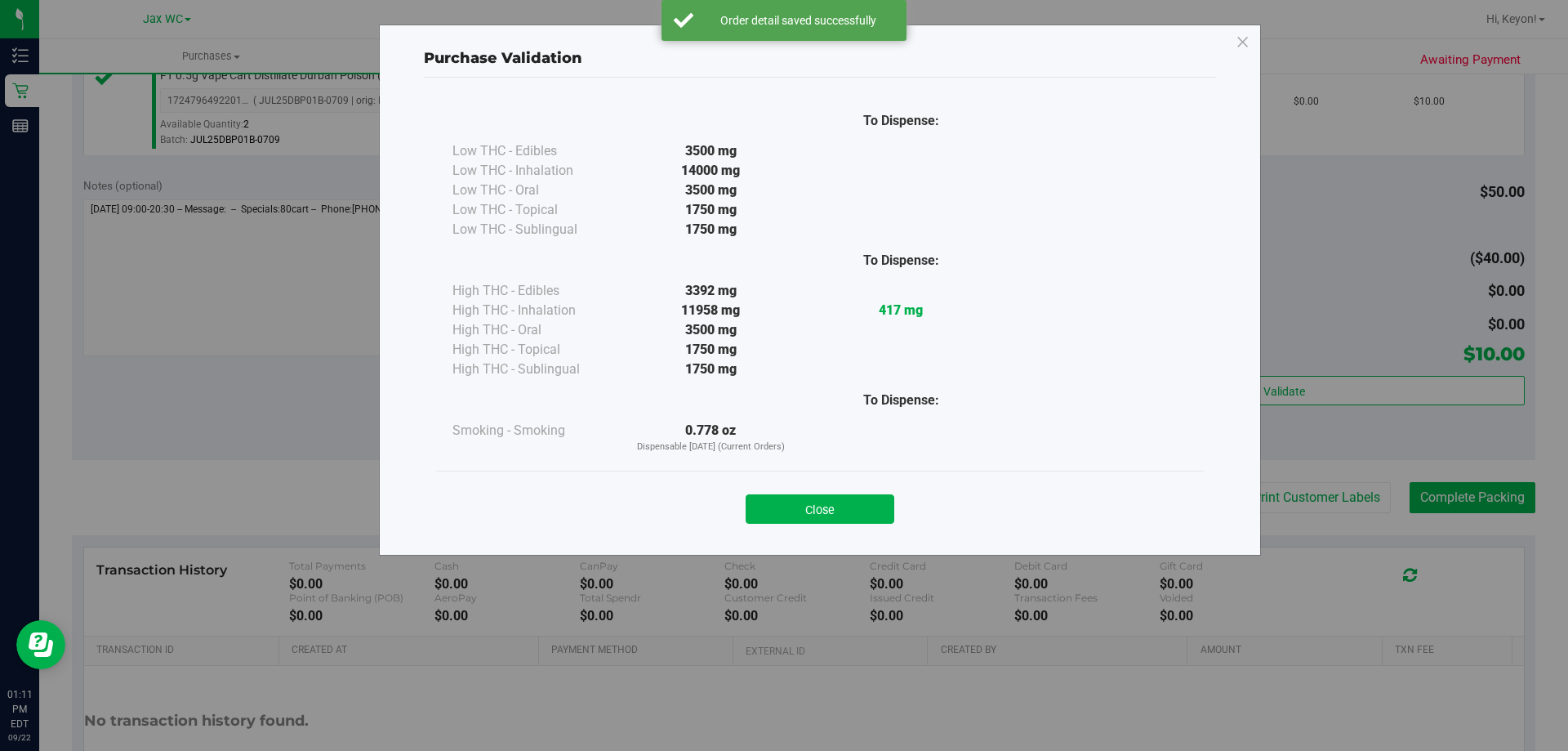
drag, startPoint x: 848, startPoint y: 513, endPoint x: 1472, endPoint y: 446, distance: 627.6
click at [878, 517] on button "Close" at bounding box center [820, 509] width 149 height 30
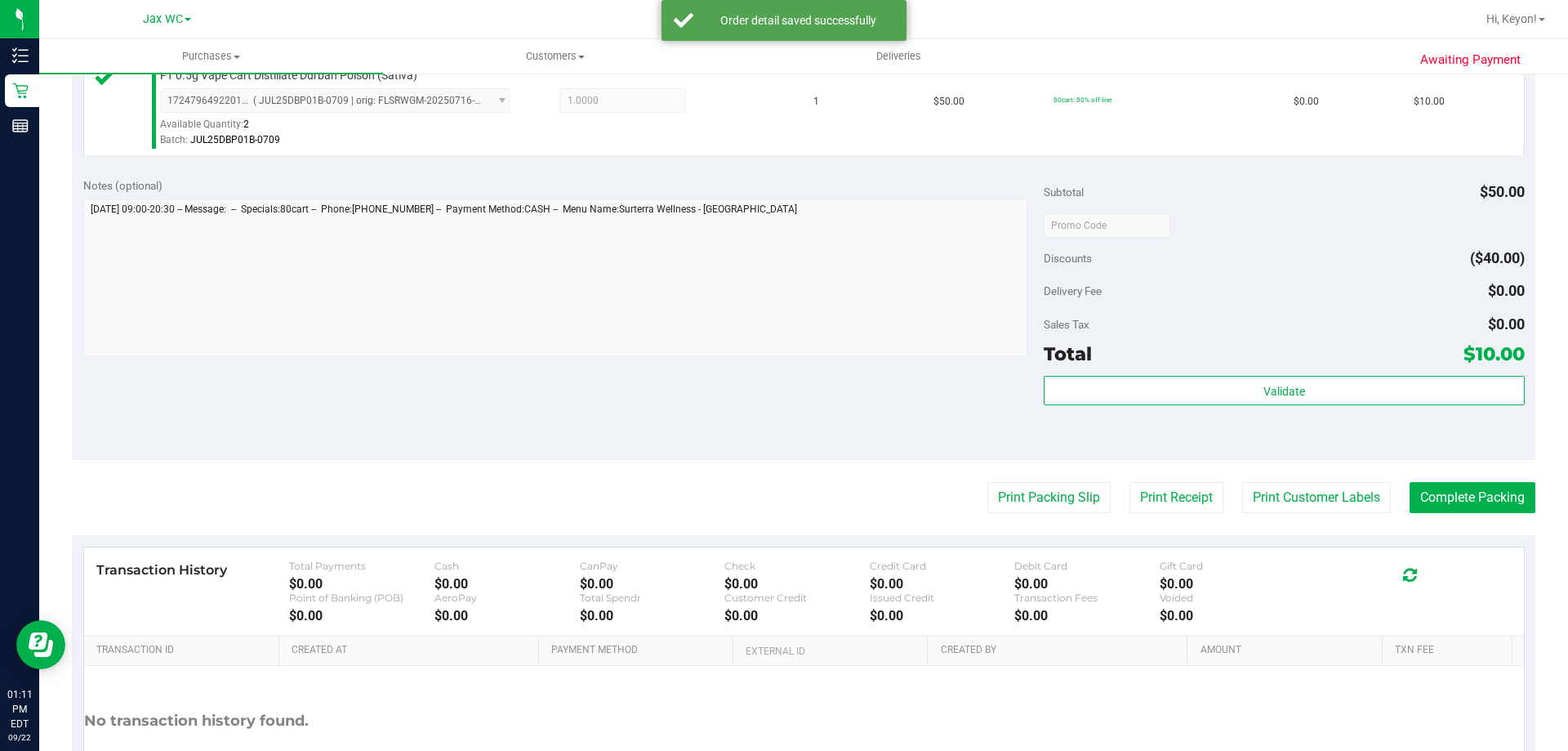
scroll to position [534, 0]
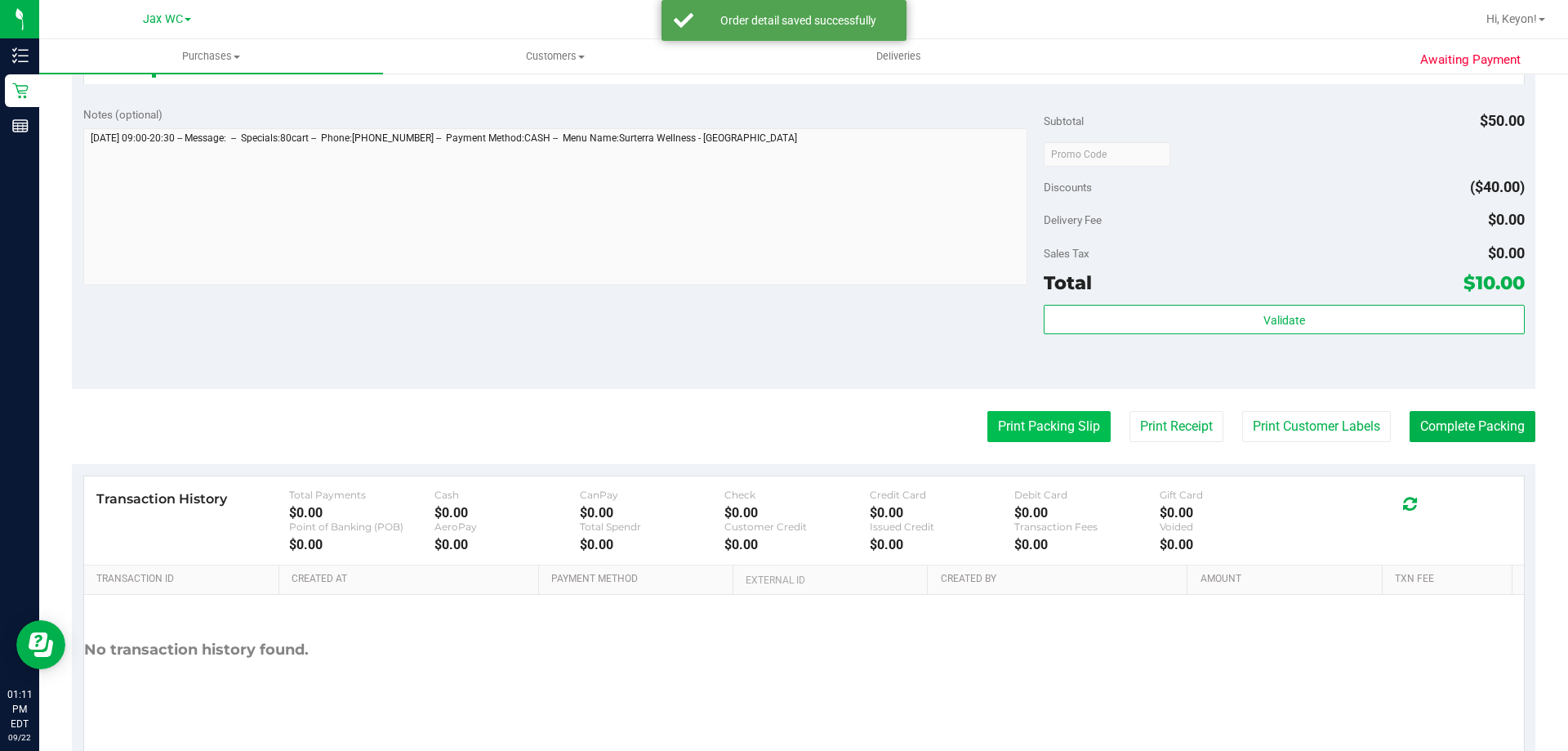
drag, startPoint x: 1022, startPoint y: 425, endPoint x: 1035, endPoint y: 430, distance: 13.9
click at [1035, 430] on button "Print Packing Slip" at bounding box center [1049, 426] width 123 height 31
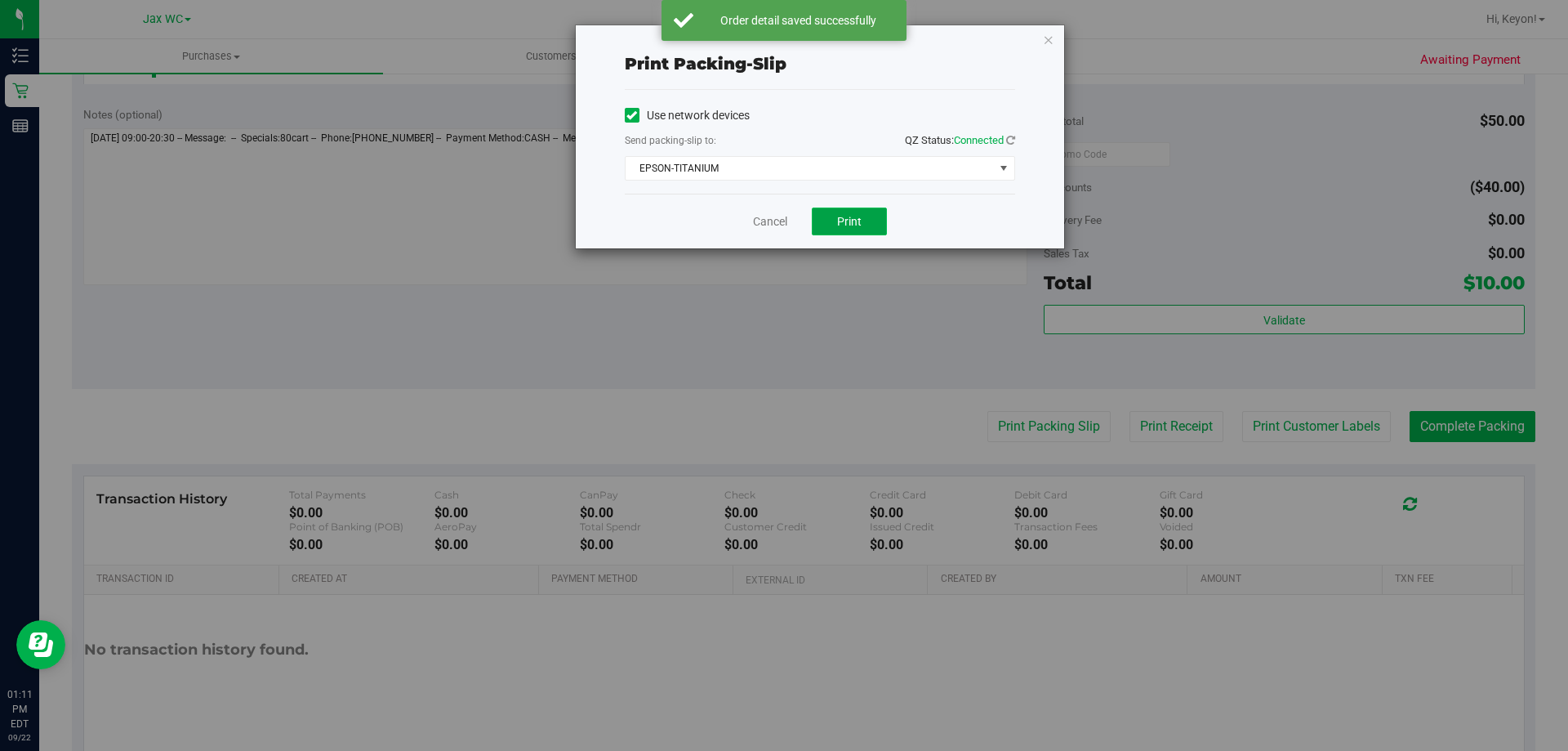
click at [856, 226] on span "Print" at bounding box center [849, 221] width 25 height 13
click at [777, 217] on link "Cancel" at bounding box center [770, 222] width 35 height 17
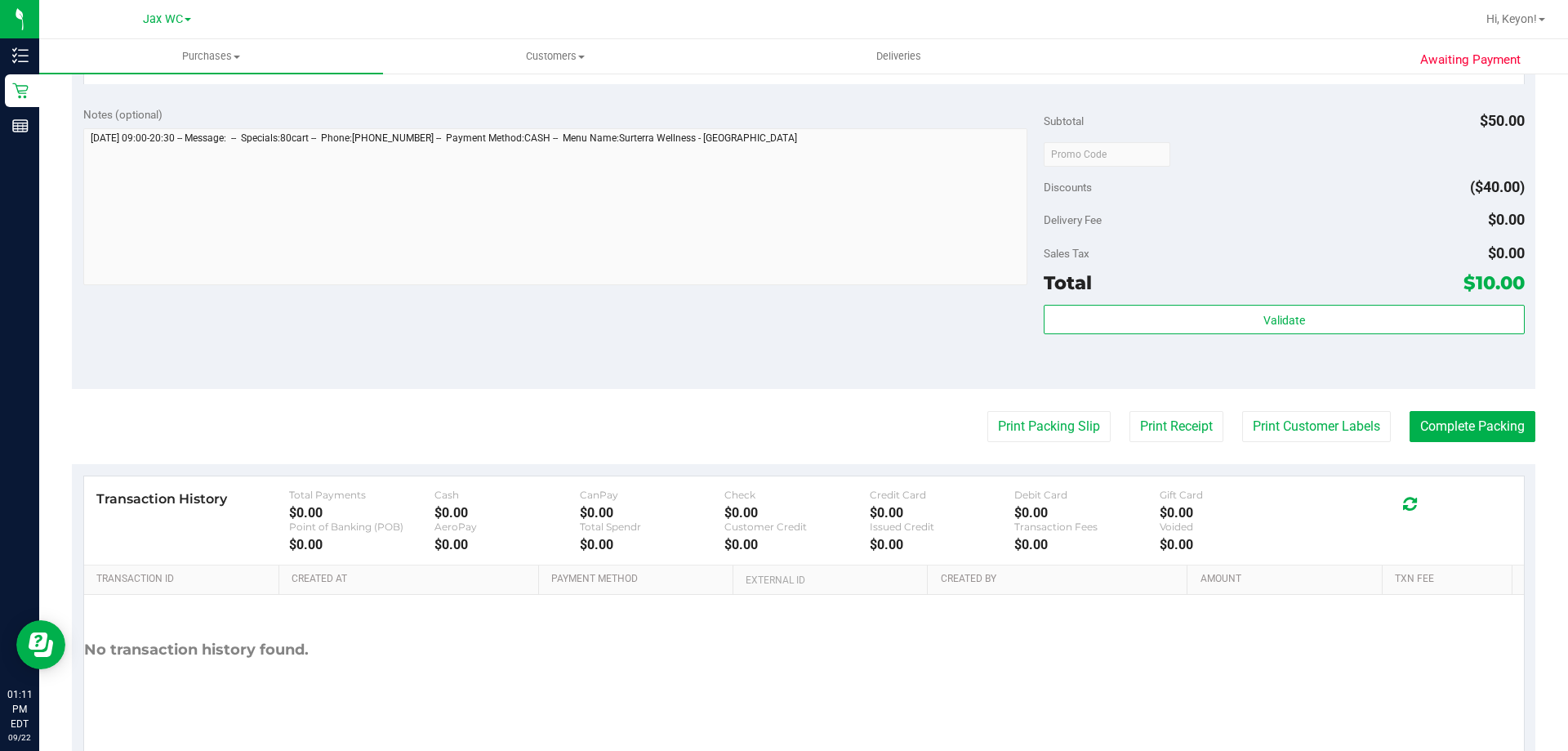
scroll to position [539, 0]
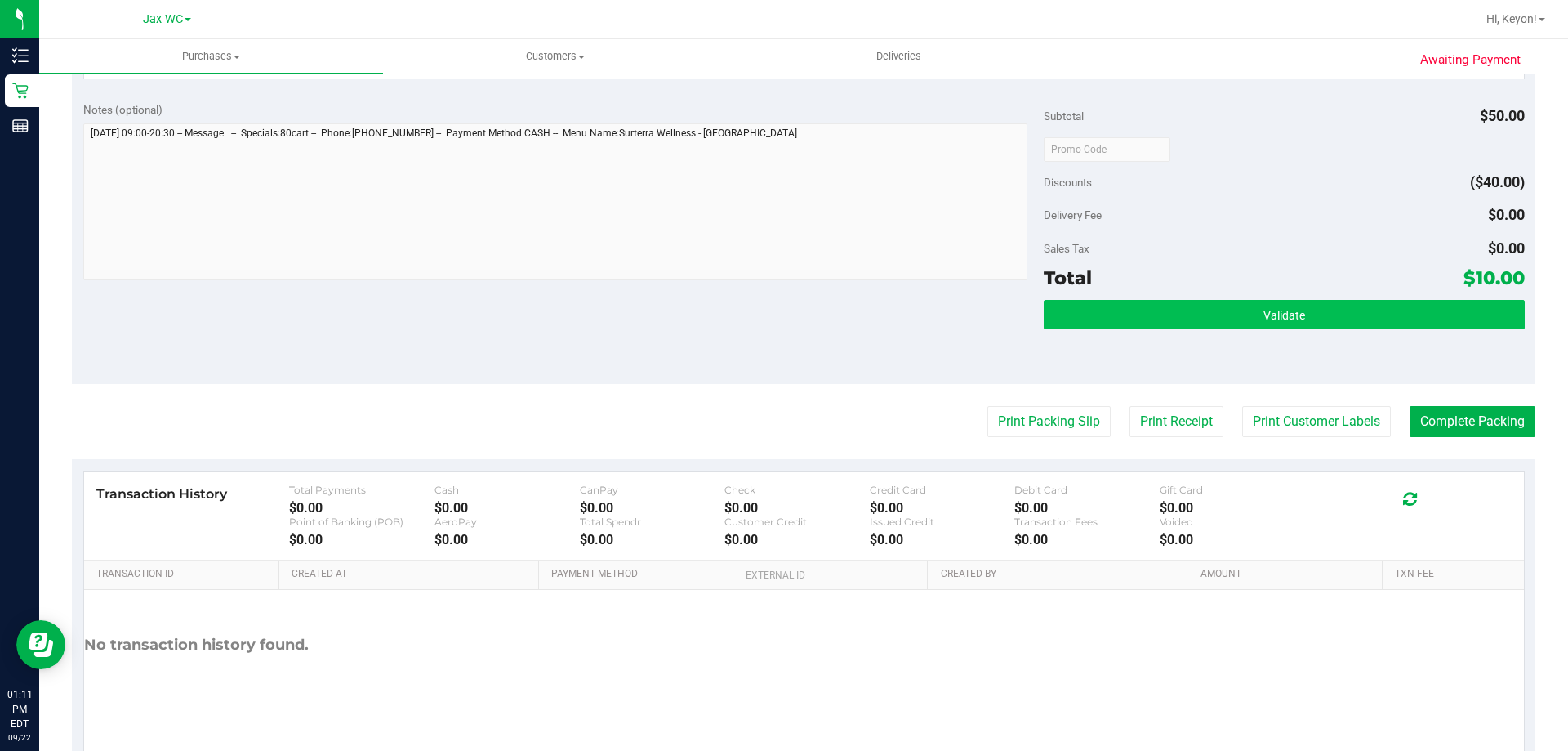
click at [1325, 305] on div "Subtotal $50.00 Discounts ($40.00) Delivery Fee $0.00 Sales Tax $0.00 Total $10…" at bounding box center [1284, 238] width 480 height 272
click at [1316, 316] on button "Validate" at bounding box center [1284, 315] width 480 height 30
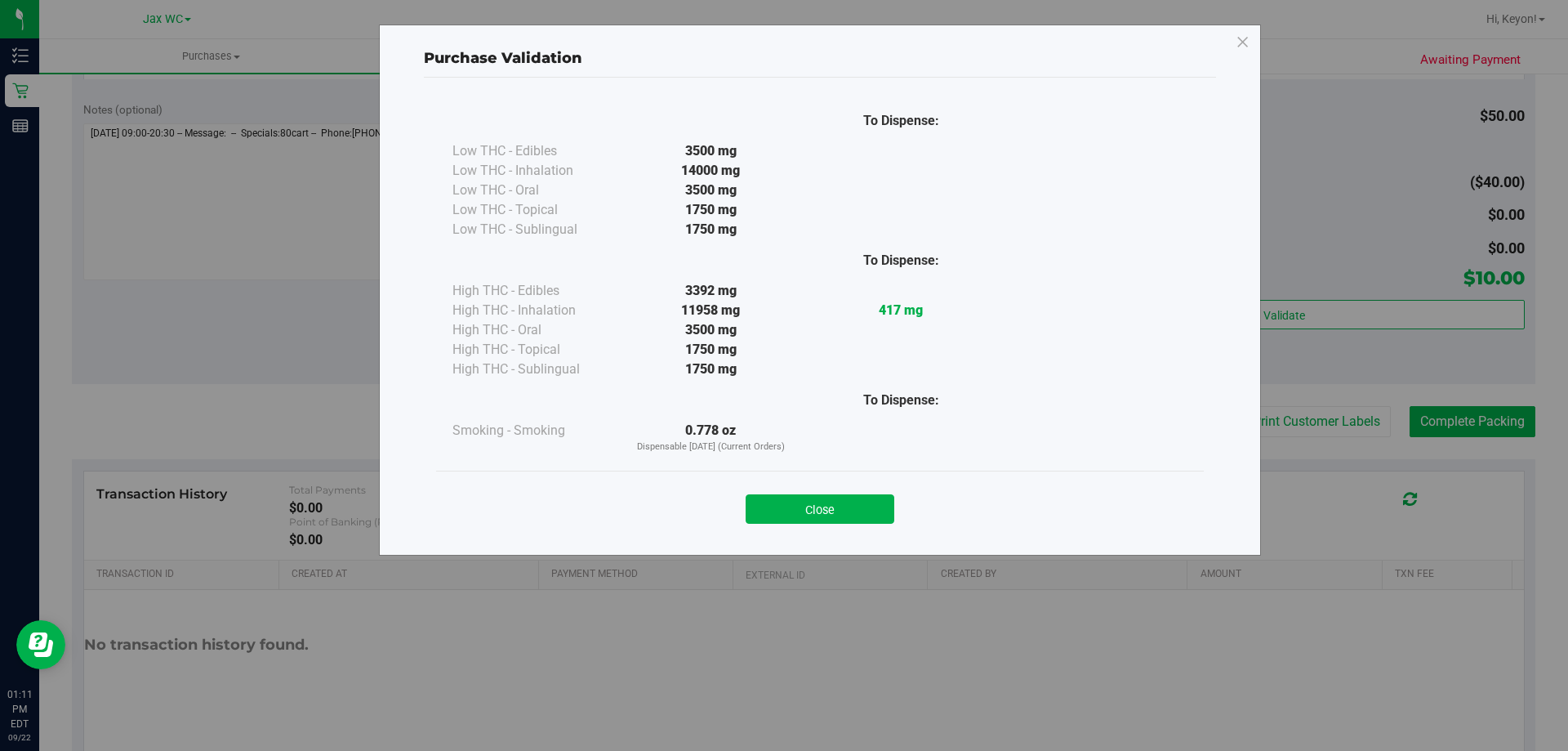
drag, startPoint x: 854, startPoint y: 513, endPoint x: 1225, endPoint y: 496, distance: 371.4
click at [855, 510] on button "Close" at bounding box center [820, 509] width 149 height 30
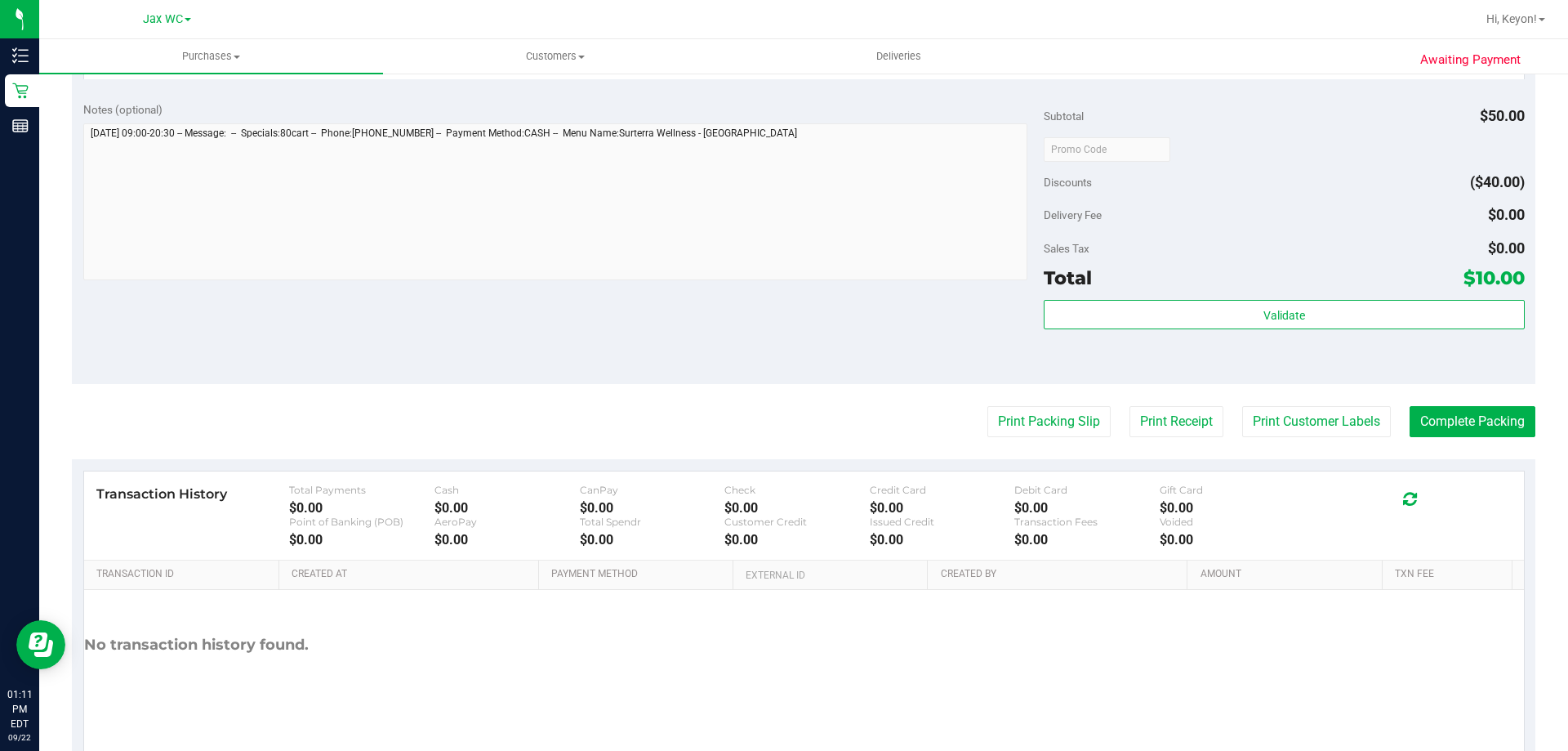
scroll to position [567, 0]
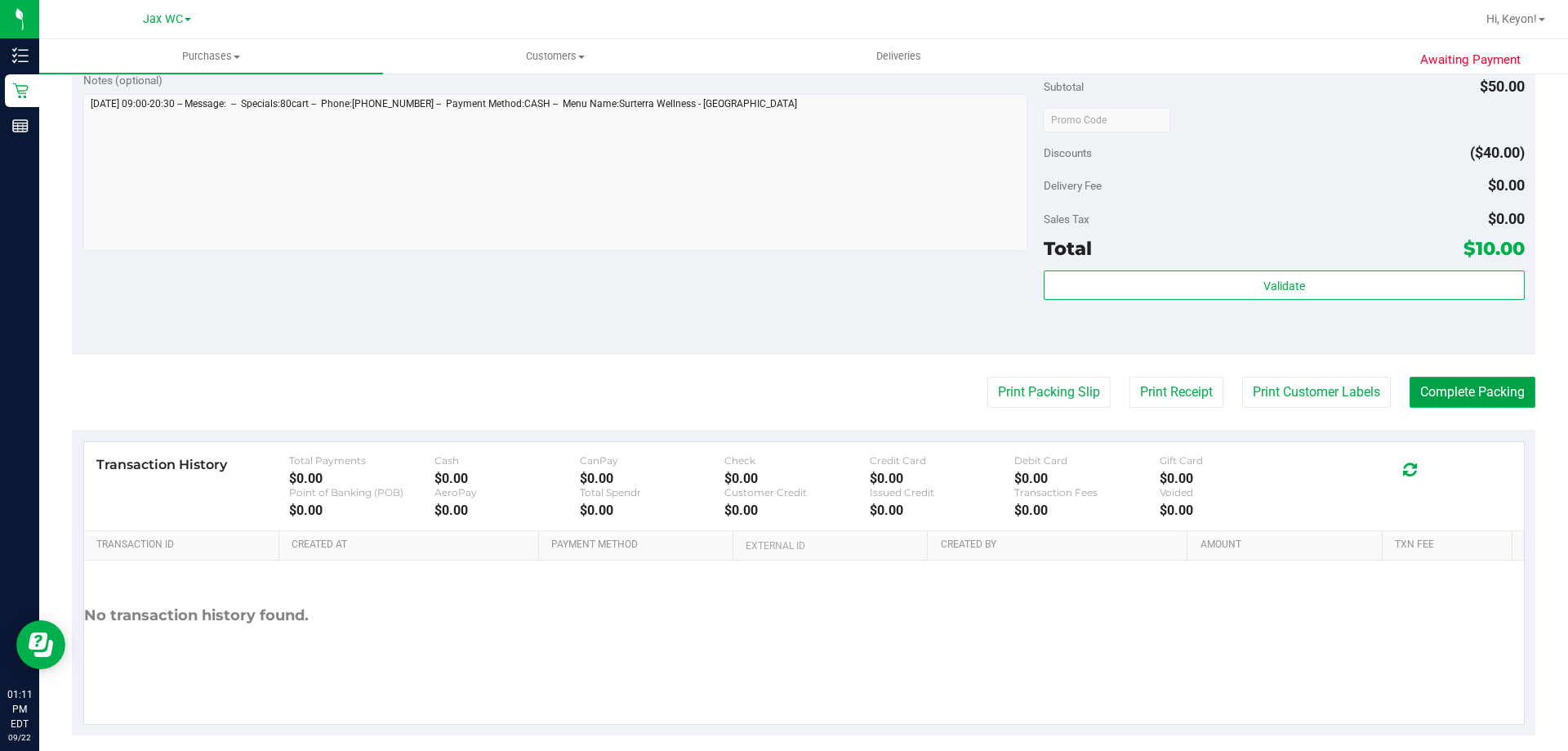
click at [1440, 397] on button "Complete Packing" at bounding box center [1472, 392] width 126 height 31
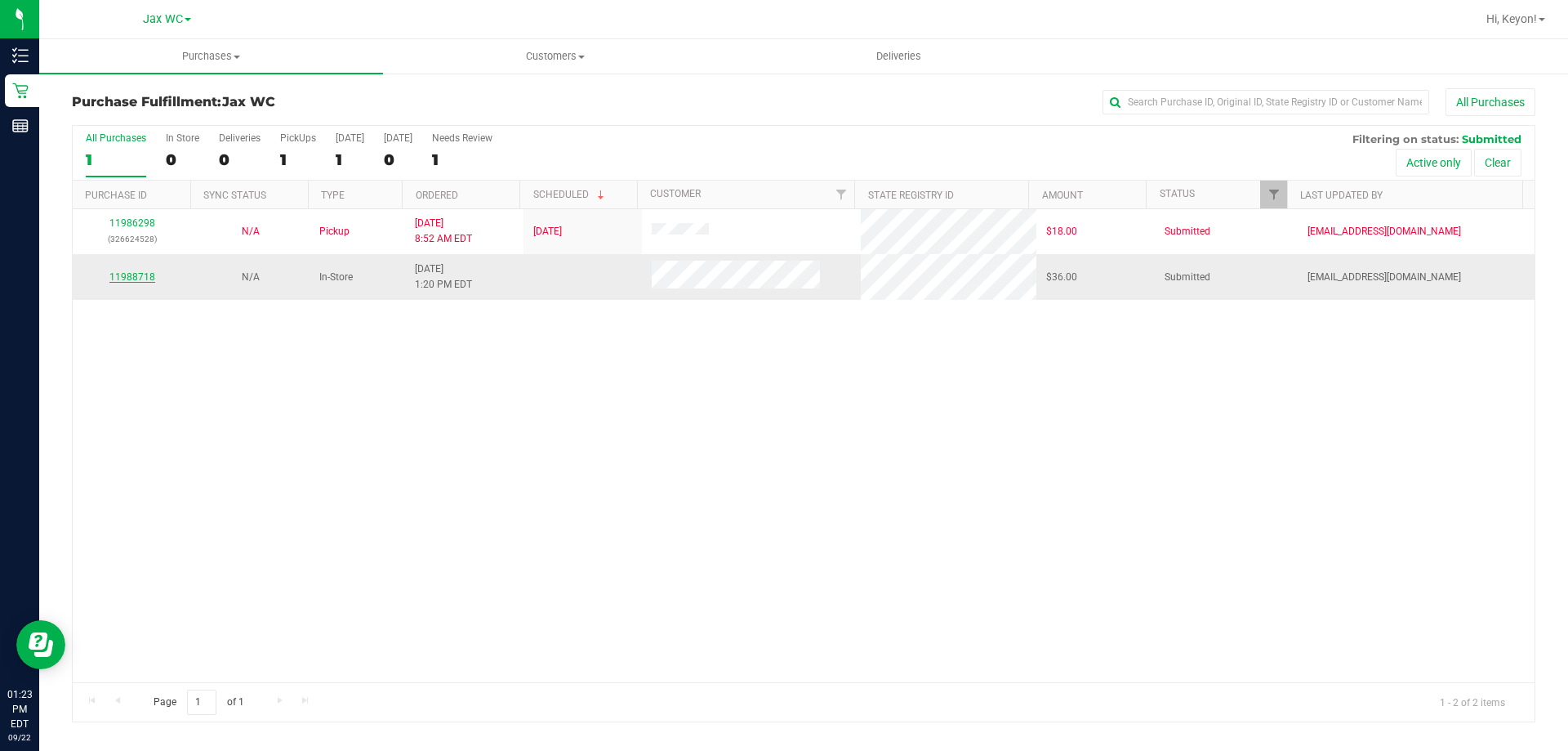
click at [124, 275] on link "11988718" at bounding box center [132, 277] width 46 height 12
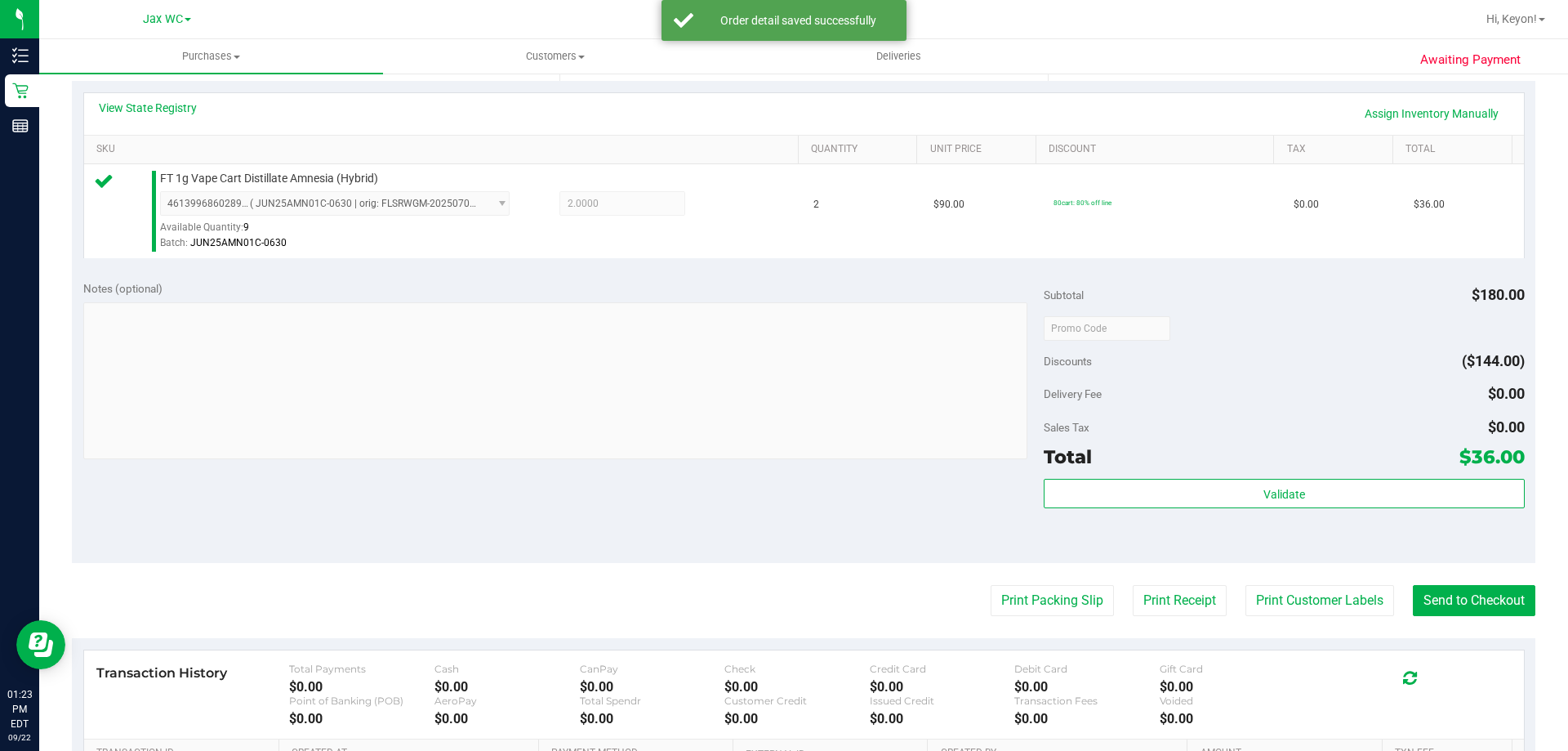
scroll to position [436, 0]
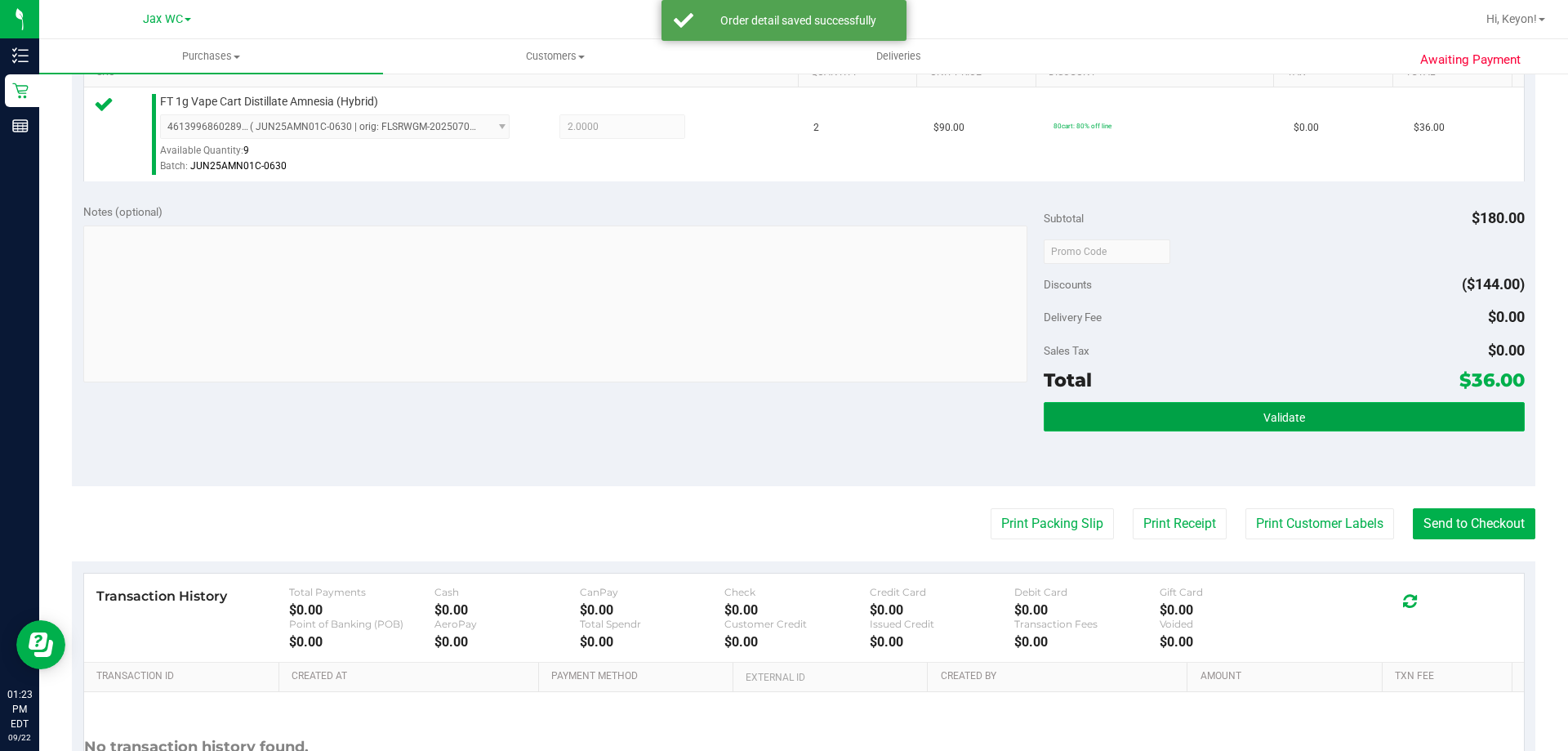
click at [1307, 408] on button "Validate" at bounding box center [1284, 416] width 480 height 30
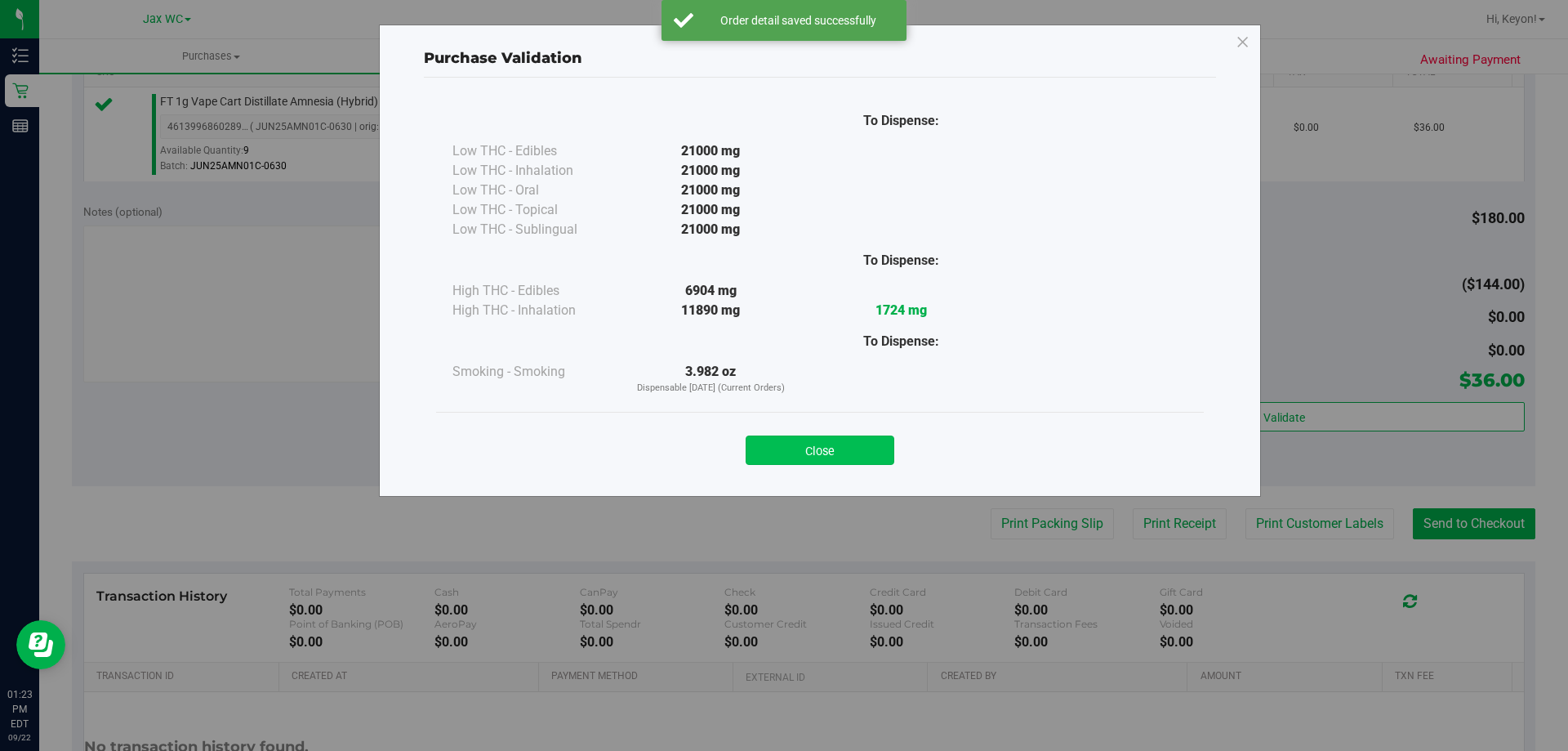
click at [837, 452] on button "Close" at bounding box center [820, 450] width 149 height 30
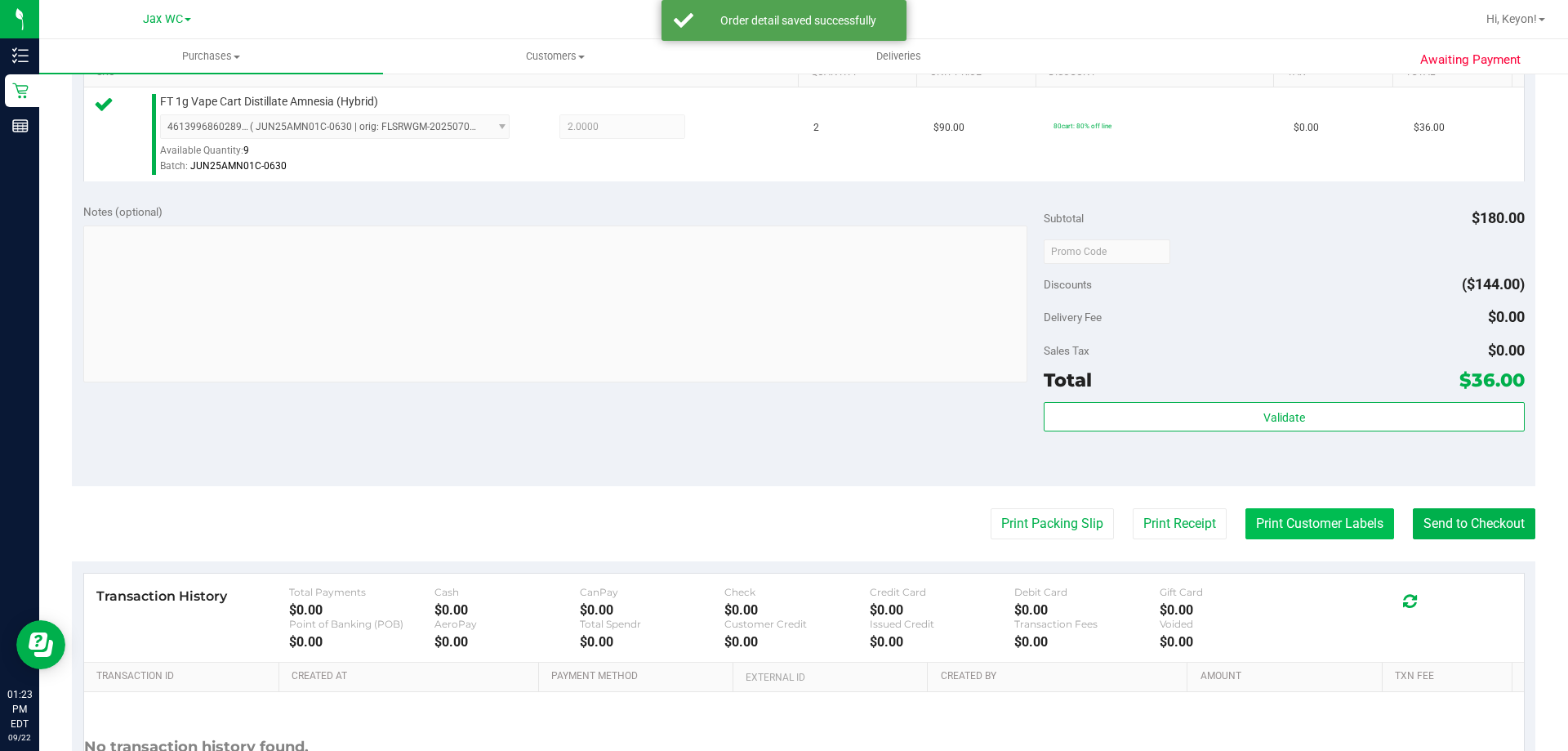
click at [1325, 516] on button "Print Customer Labels" at bounding box center [1319, 524] width 149 height 31
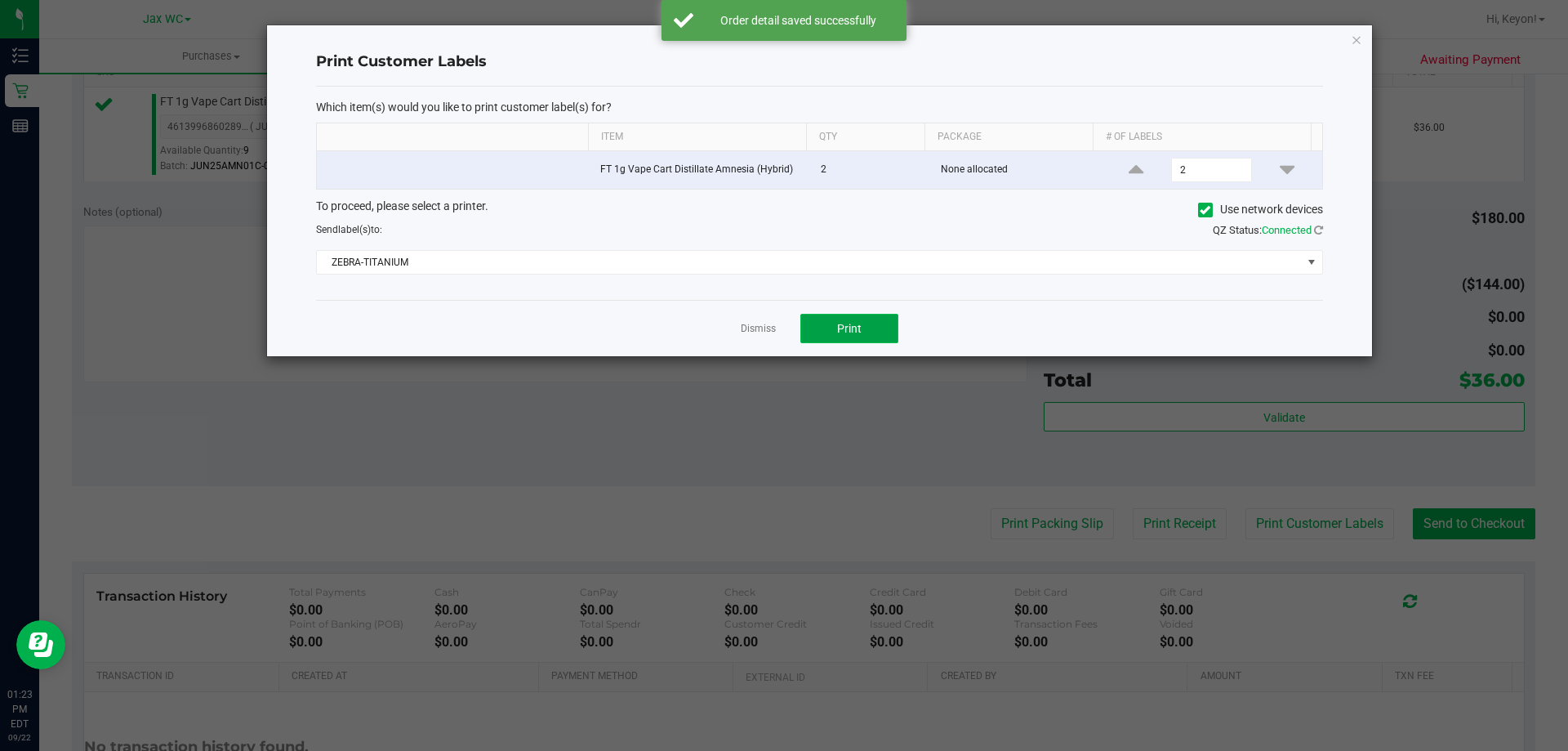
click at [843, 333] on span "Print" at bounding box center [849, 328] width 25 height 13
drag, startPoint x: 768, startPoint y: 323, endPoint x: 1490, endPoint y: 462, distance: 735.3
click at [769, 323] on link "Dismiss" at bounding box center [758, 329] width 36 height 14
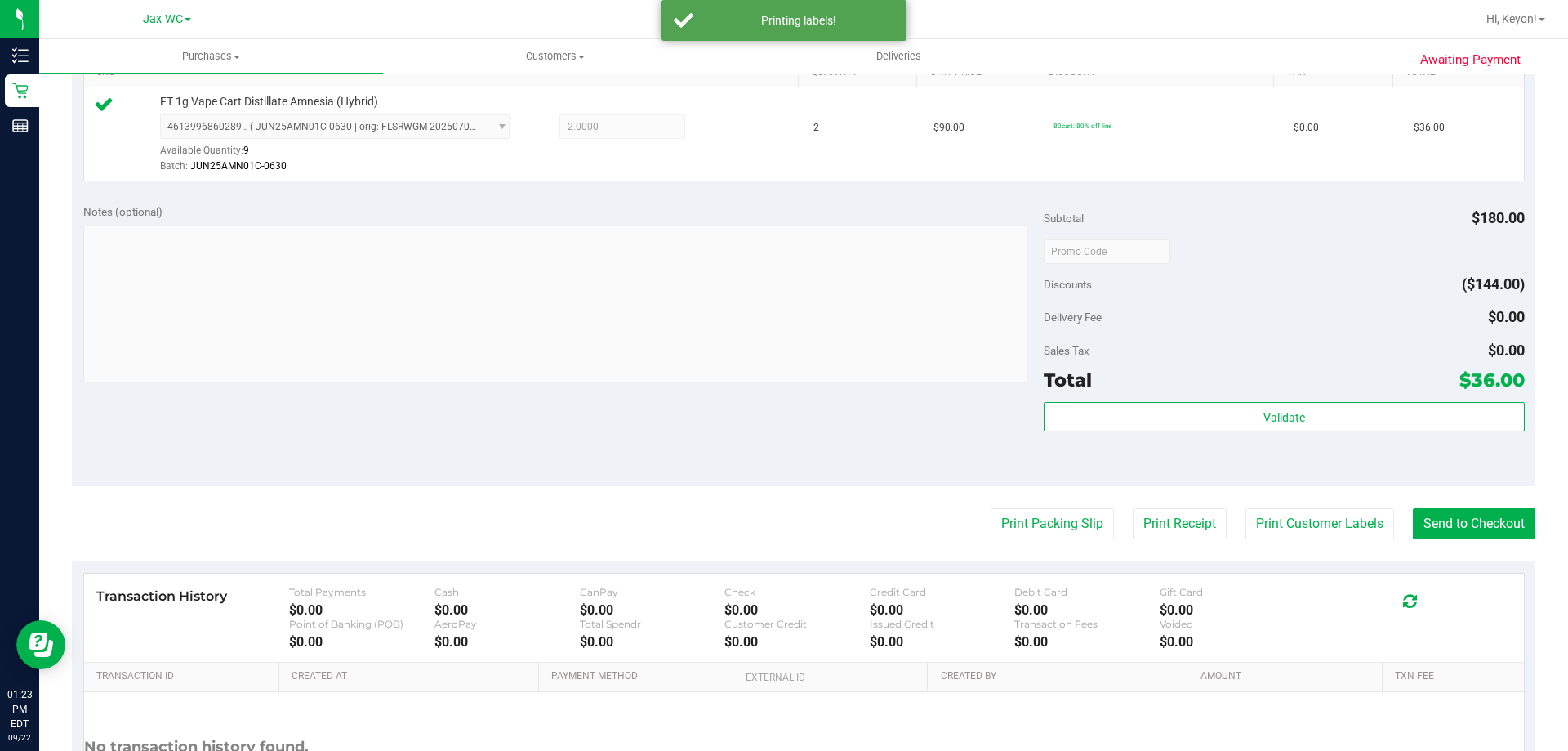
drag, startPoint x: 1465, startPoint y: 504, endPoint x: 1416, endPoint y: 493, distance: 50.2
click at [1464, 506] on purchase-details "Back Edit Purchase Cancel Purchase View Profile # 11988718 BioTrack ID: - Submi…" at bounding box center [803, 259] width 1463 height 1215
drag, startPoint x: 1474, startPoint y: 517, endPoint x: 1446, endPoint y: 506, distance: 30.1
click at [1473, 517] on button "Send to Checkout" at bounding box center [1473, 524] width 123 height 31
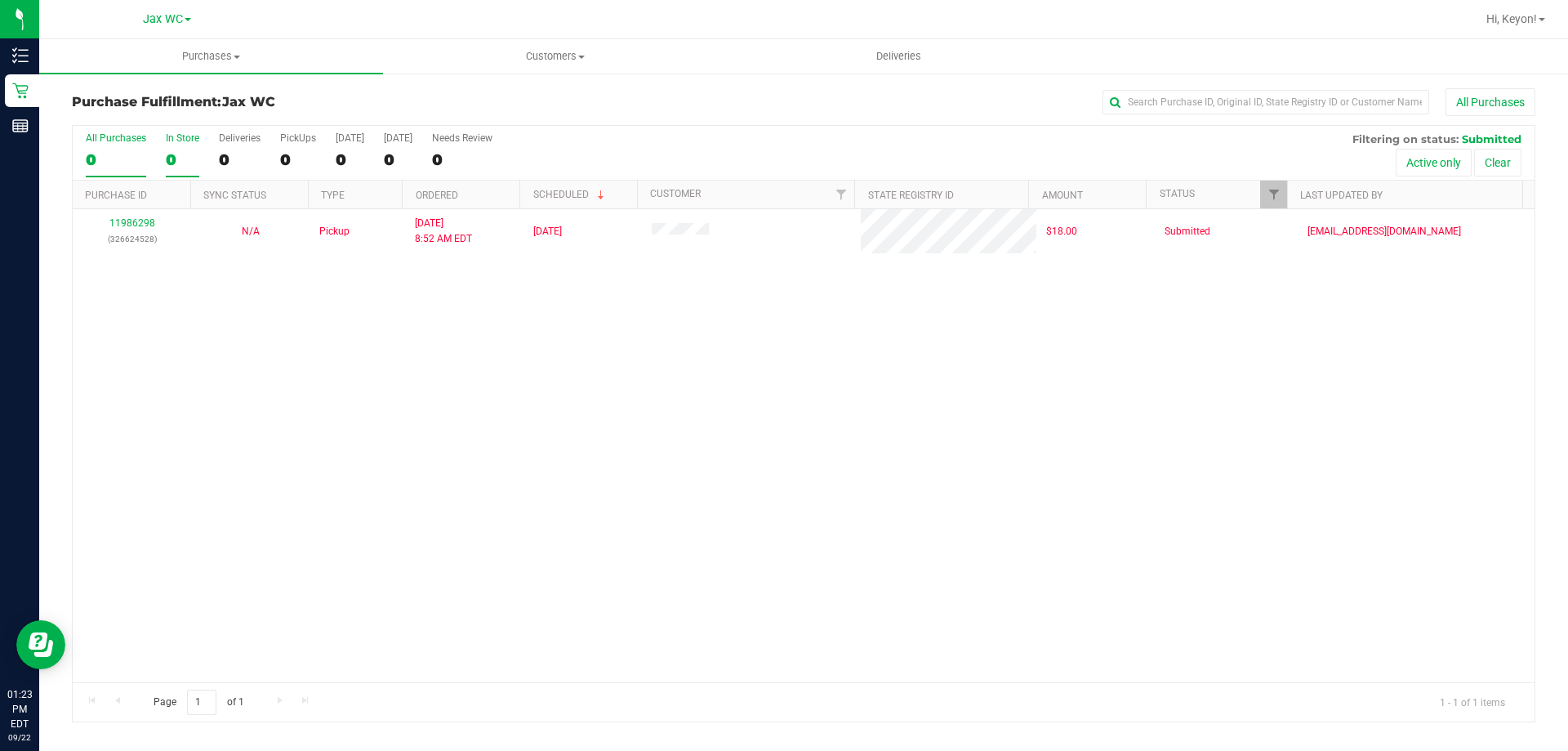
click at [186, 155] on div "0" at bounding box center [183, 160] width 34 height 19
click at [0, 0] on input "In Store 0" at bounding box center [0, 0] width 0 height 0
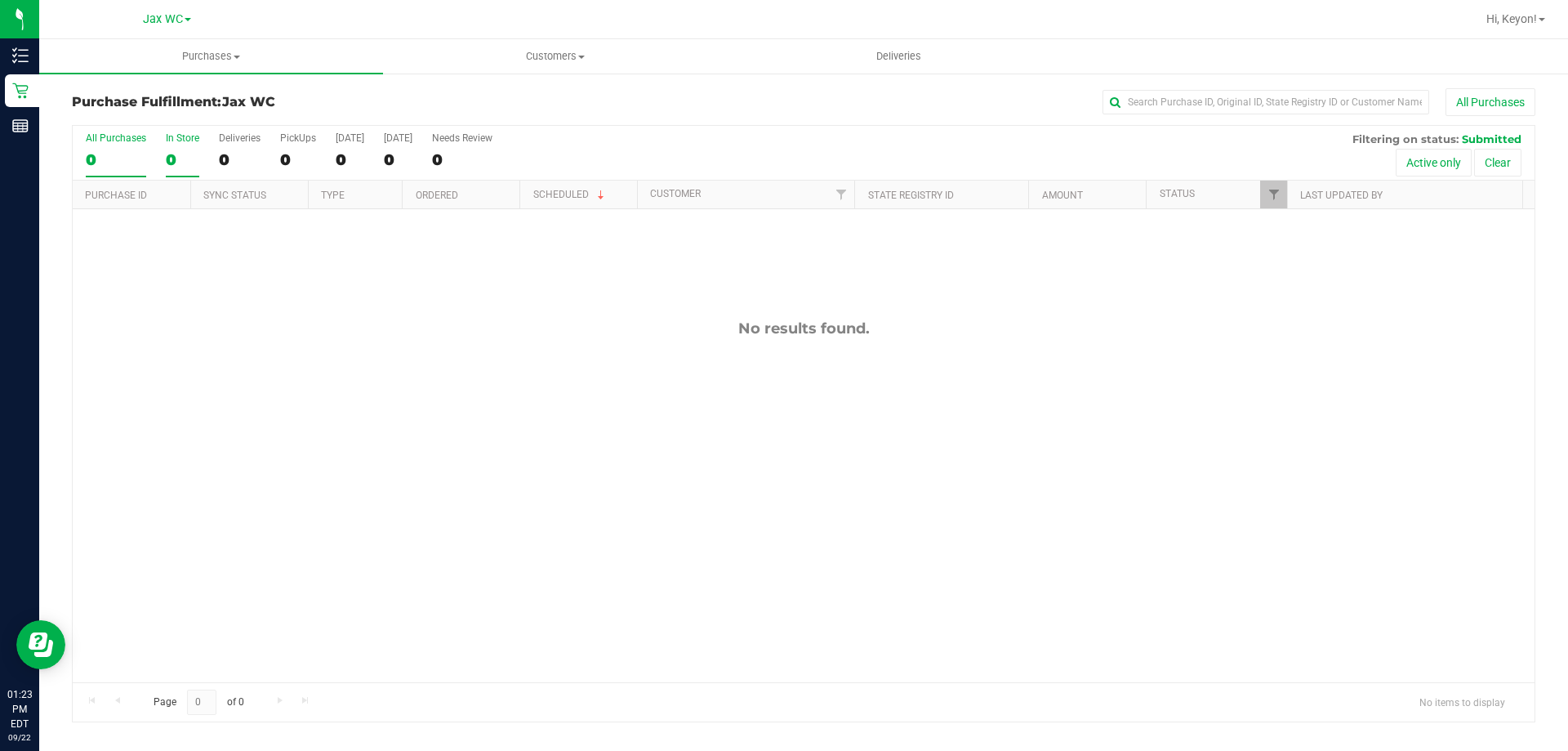
click at [123, 156] on div "0" at bounding box center [115, 160] width 60 height 19
click at [0, 0] on input "All Purchases 0" at bounding box center [0, 0] width 0 height 0
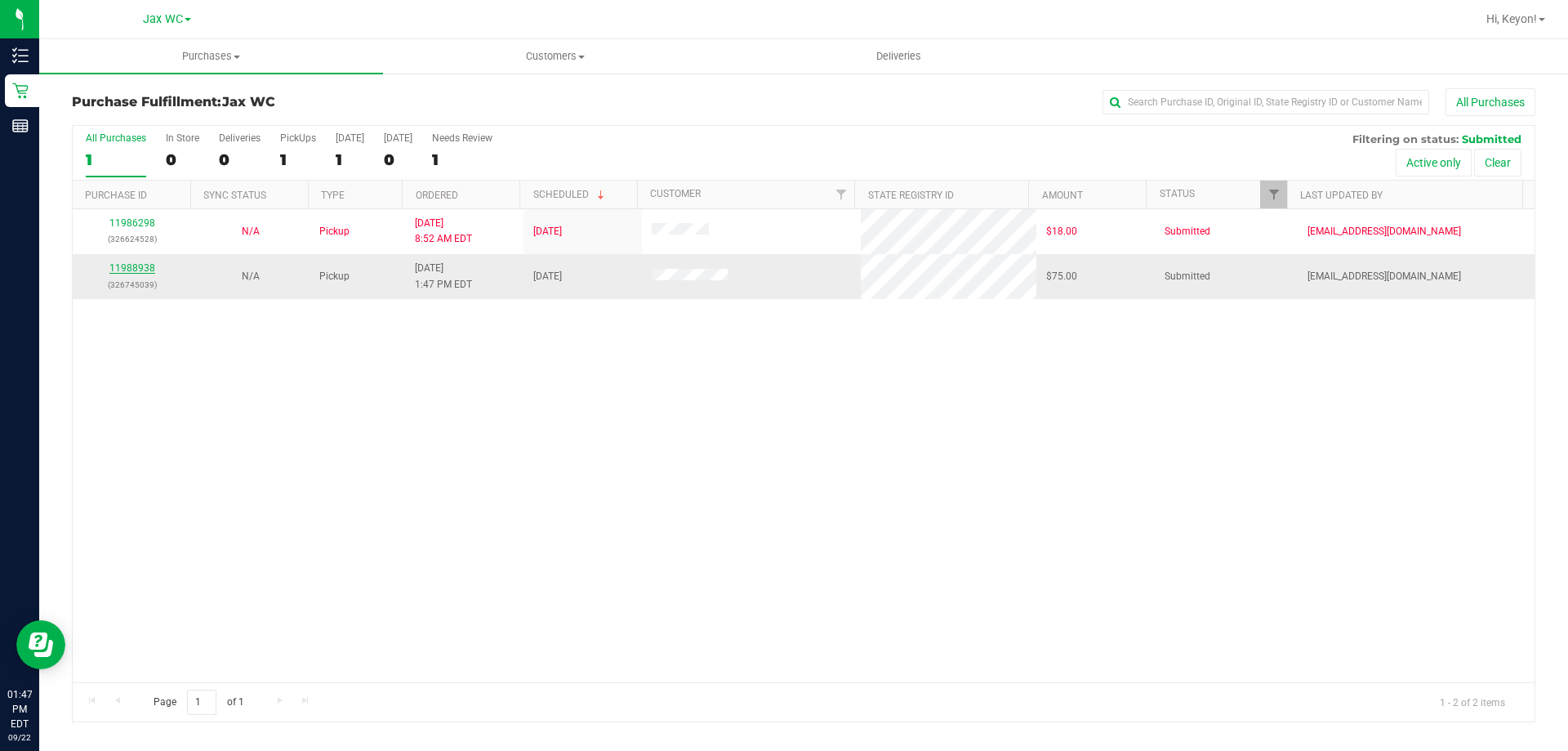
click at [131, 266] on link "11988938" at bounding box center [132, 268] width 46 height 12
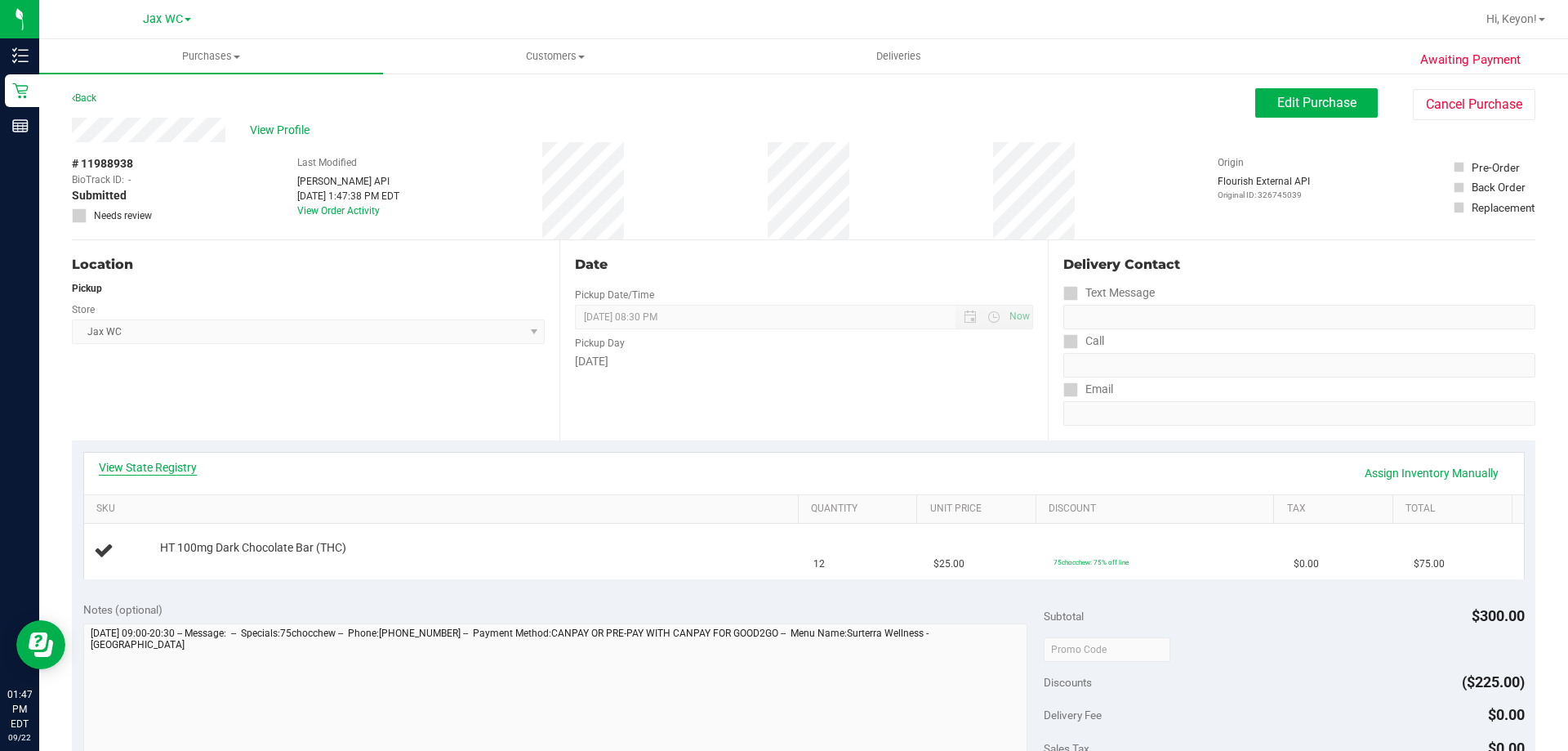
click at [167, 463] on link "View State Registry" at bounding box center [148, 467] width 98 height 16
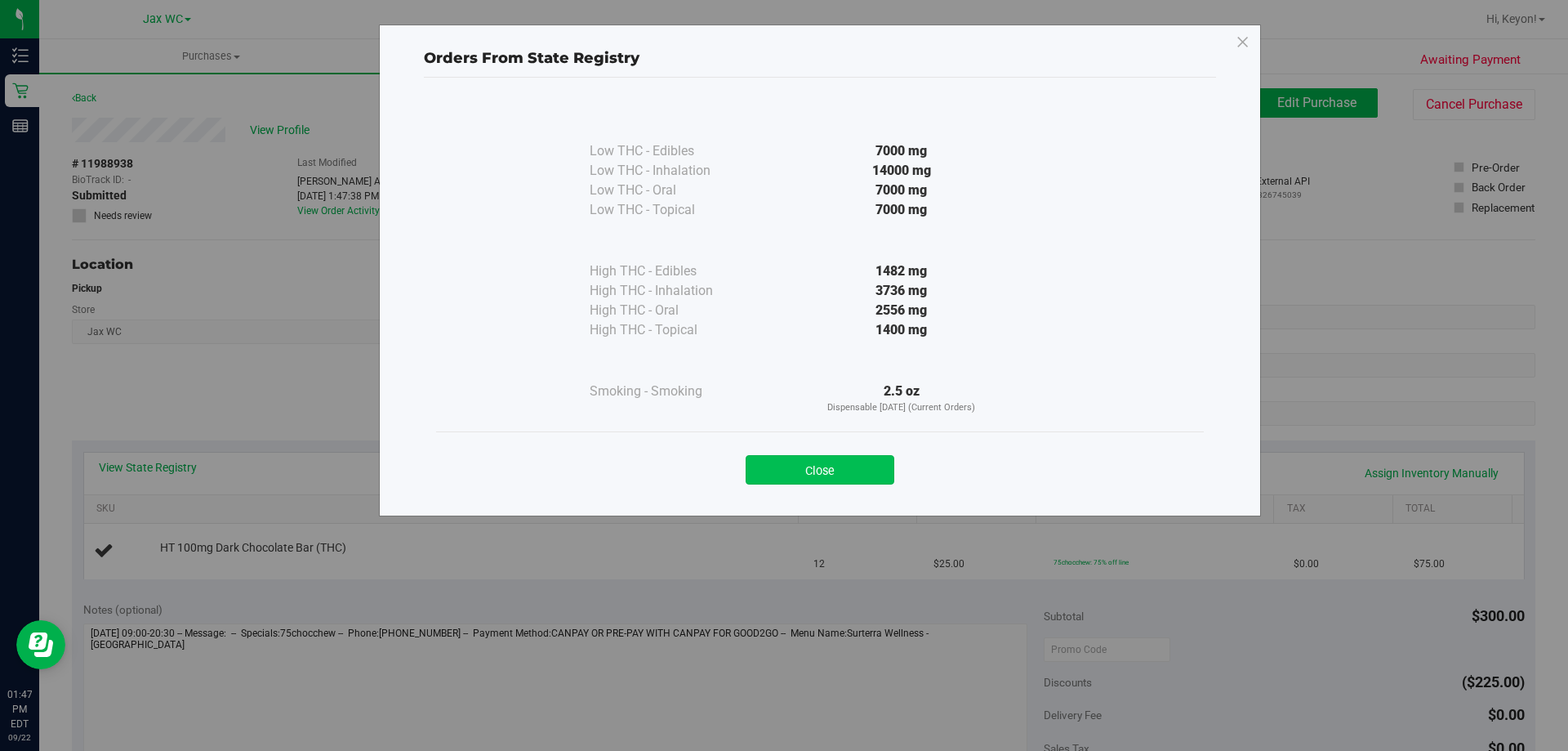
click at [855, 478] on button "Close" at bounding box center [820, 469] width 149 height 30
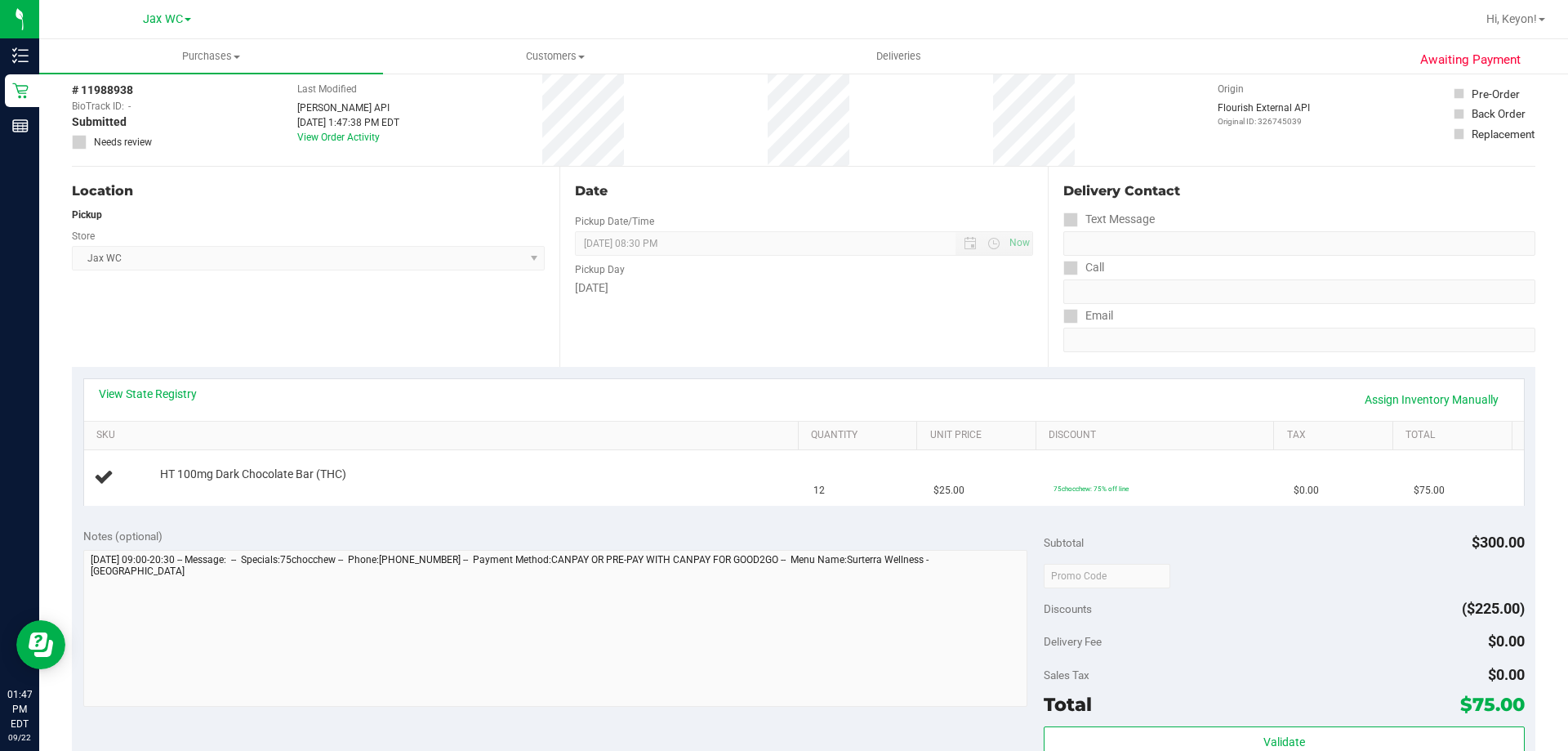
scroll to position [80, 0]
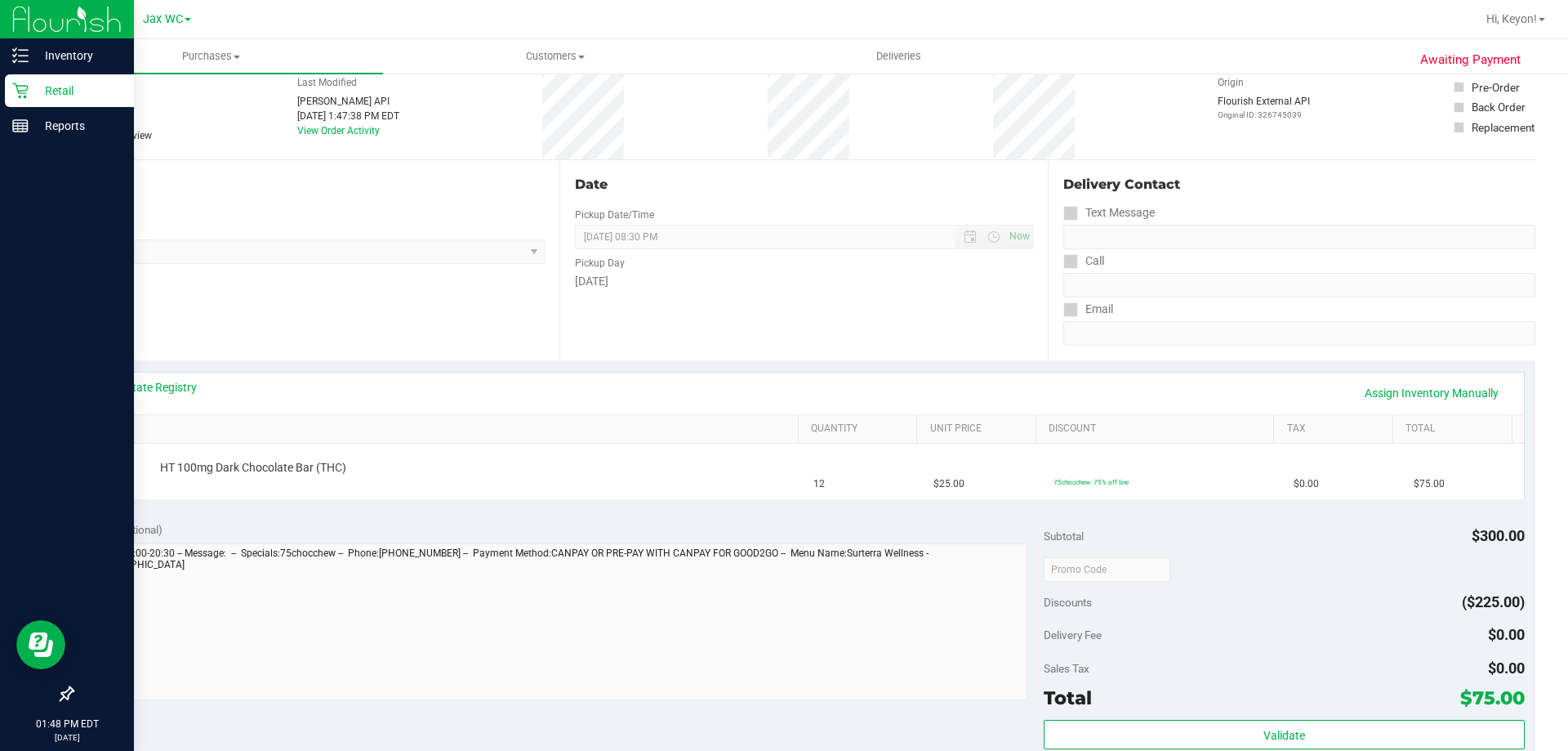
click at [13, 92] on icon at bounding box center [19, 90] width 16 height 16
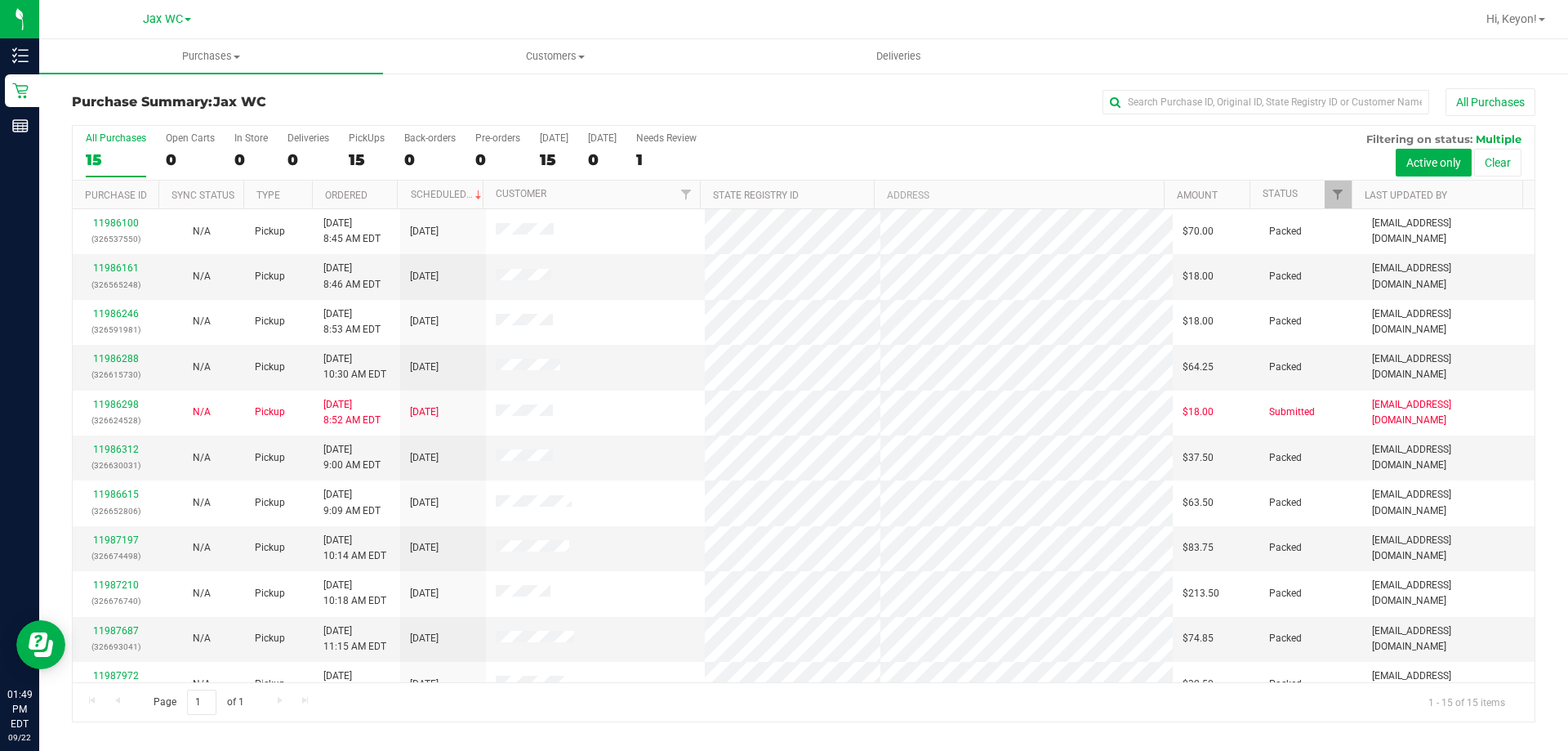
click at [127, 151] on div "15" at bounding box center [115, 160] width 60 height 19
click at [0, 0] on input "All Purchases 15" at bounding box center [0, 0] width 0 height 0
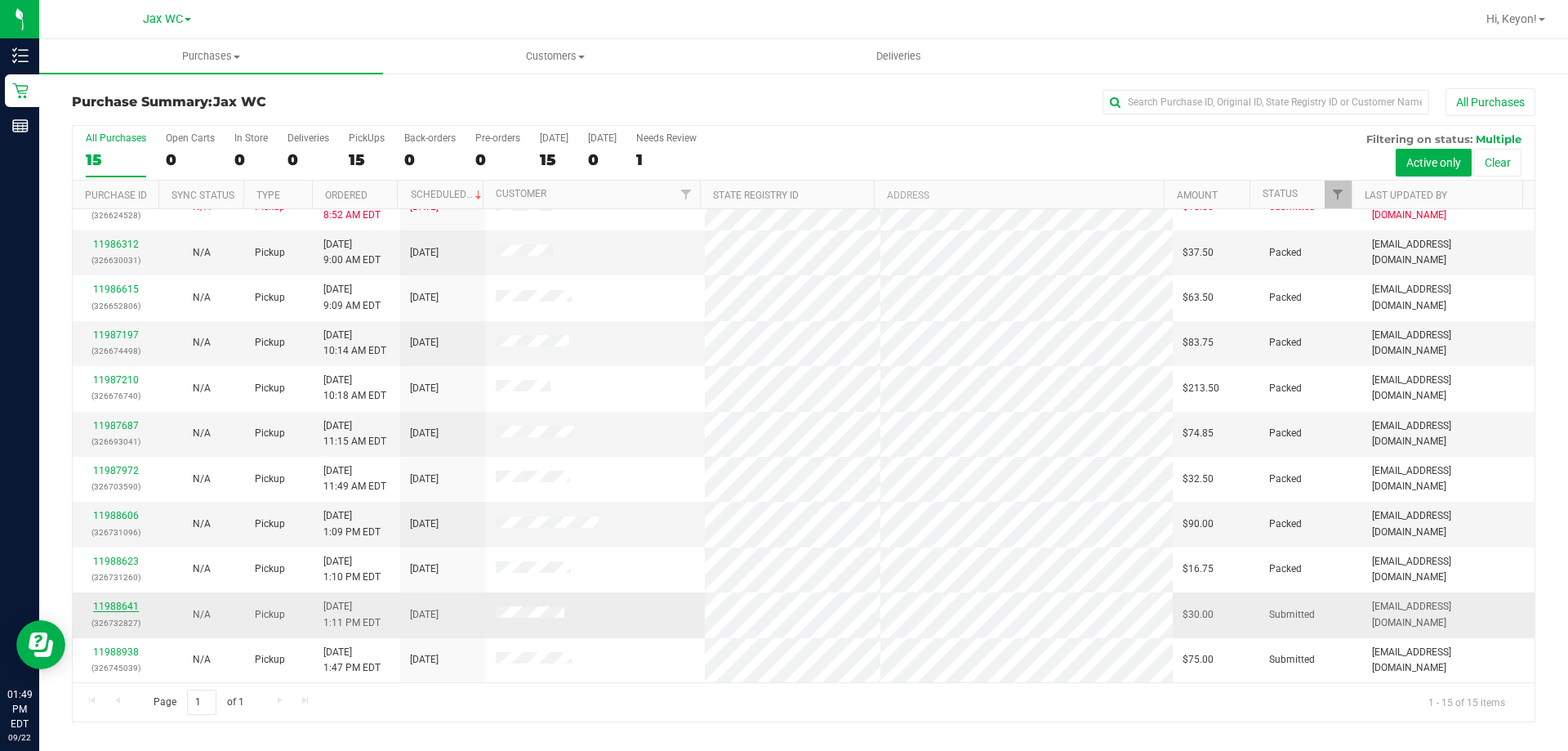
click at [119, 604] on link "11988641" at bounding box center [116, 606] width 46 height 12
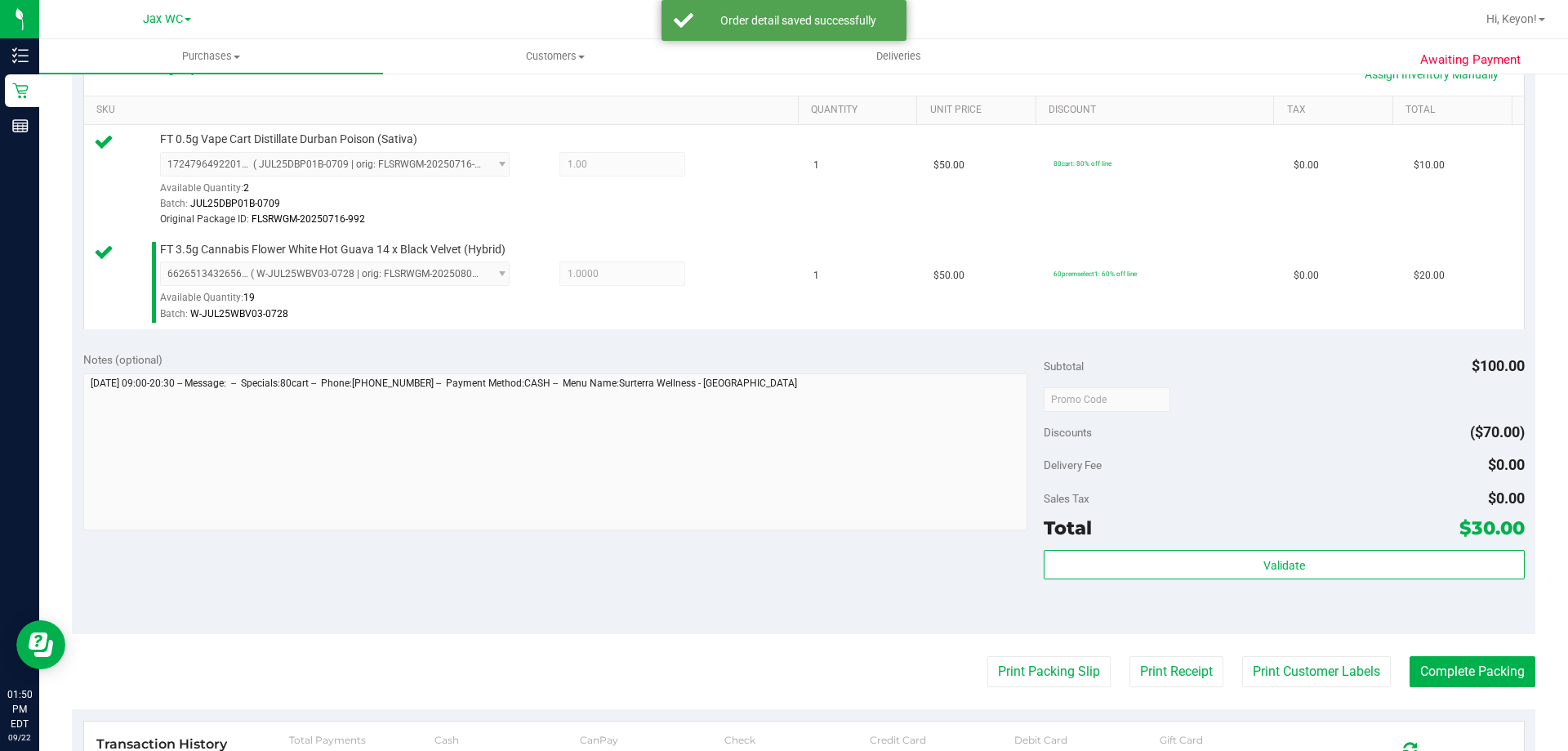
scroll to position [480, 0]
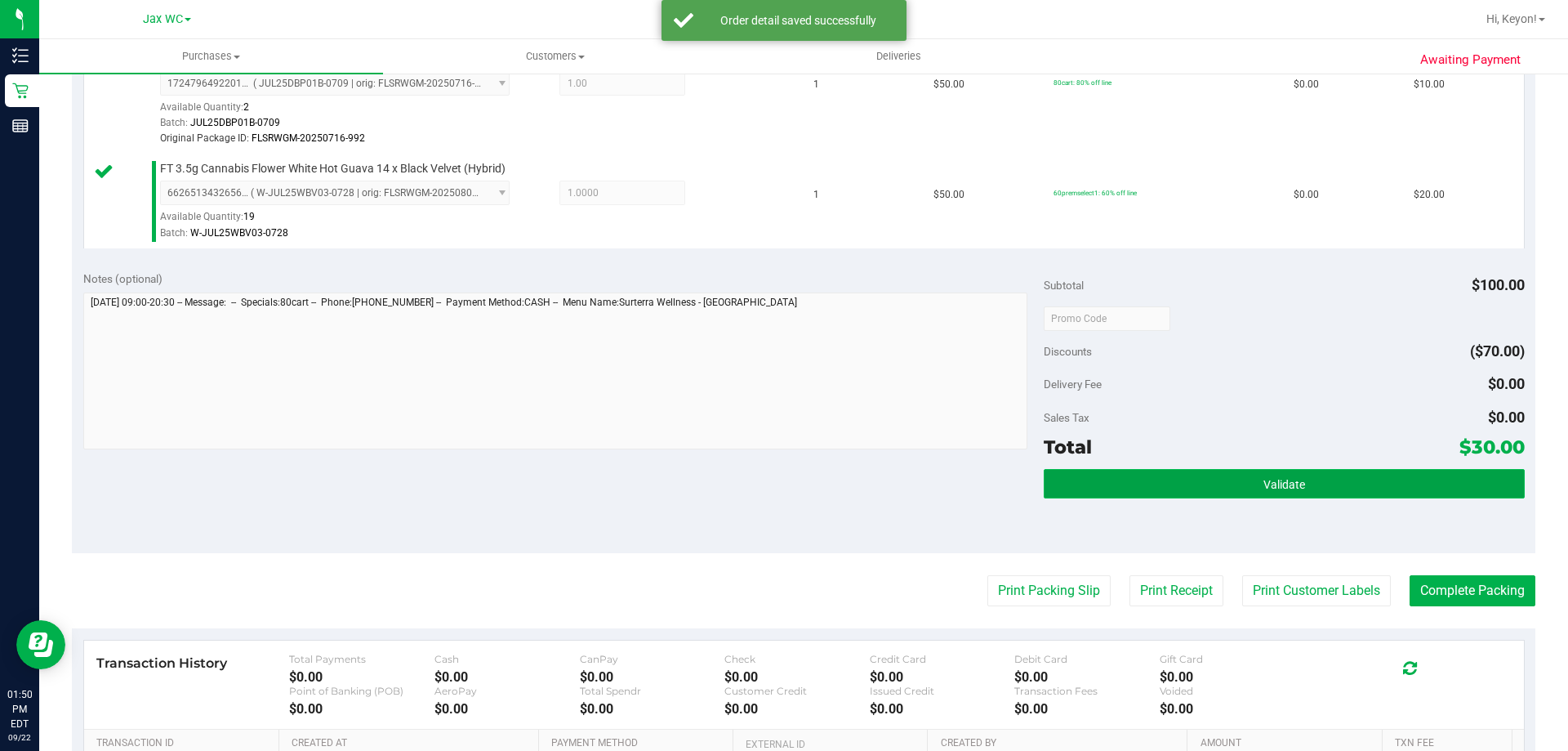
click at [1308, 491] on button "Validate" at bounding box center [1284, 484] width 480 height 30
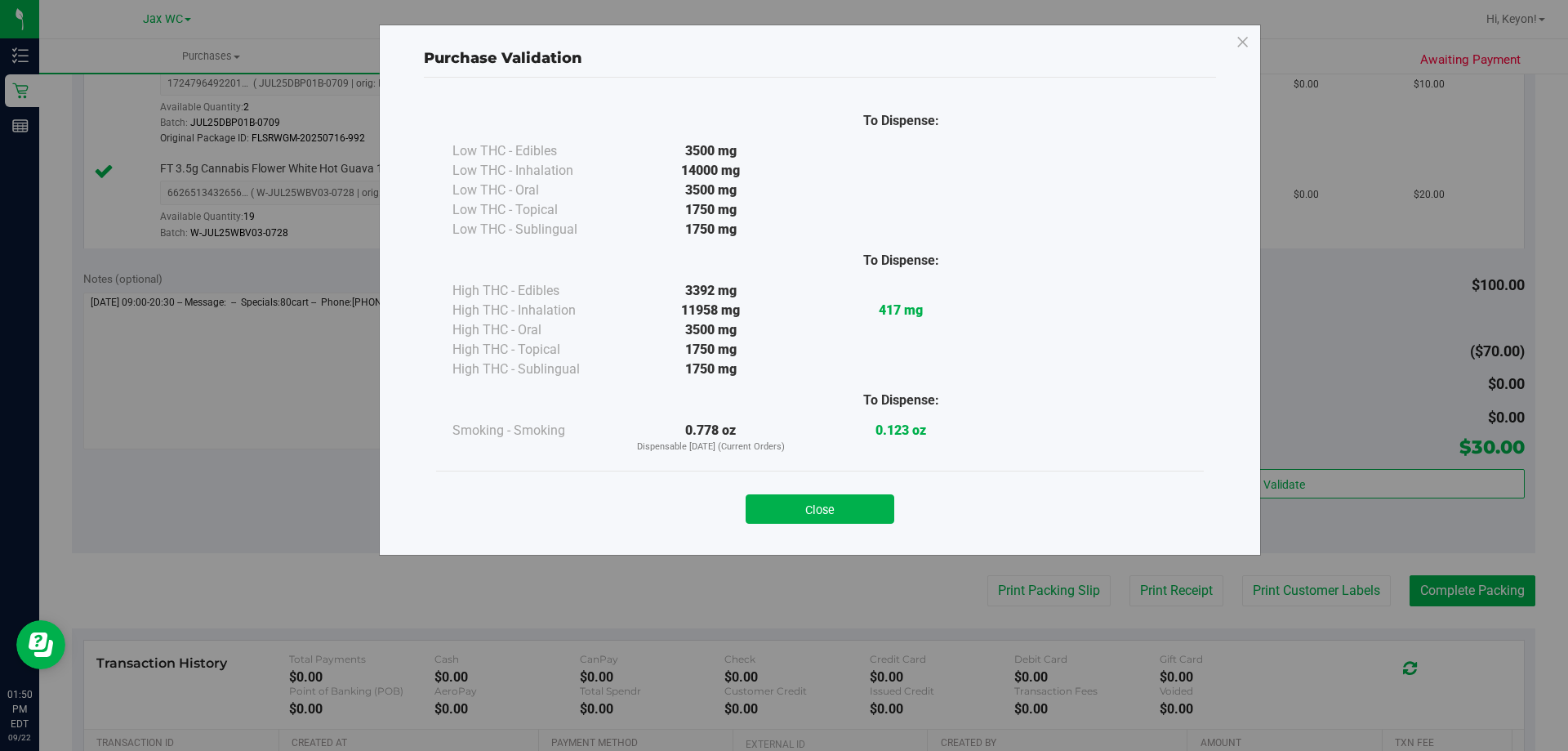
click at [815, 496] on button "Close" at bounding box center [820, 509] width 149 height 30
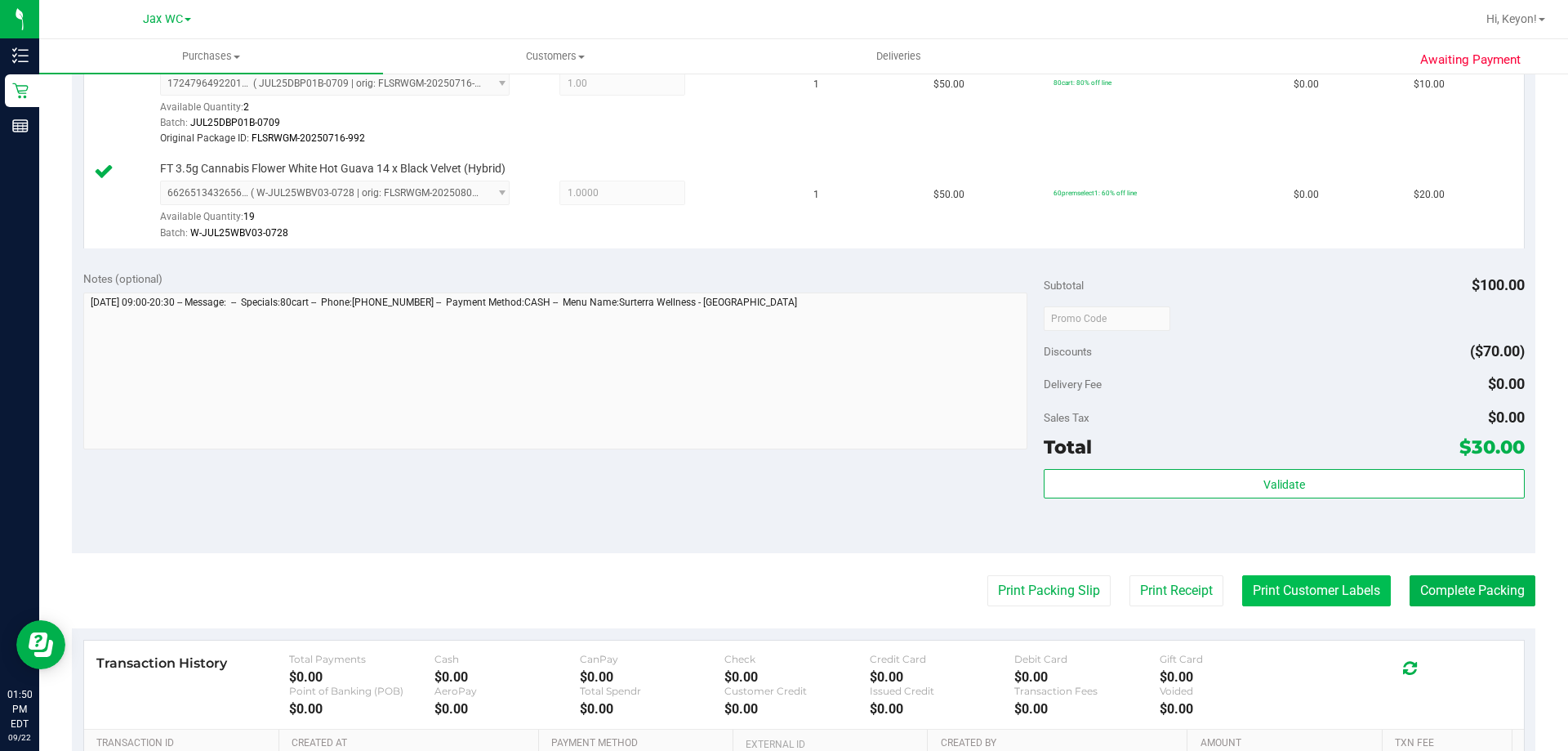
click at [1332, 587] on button "Print Customer Labels" at bounding box center [1316, 590] width 149 height 31
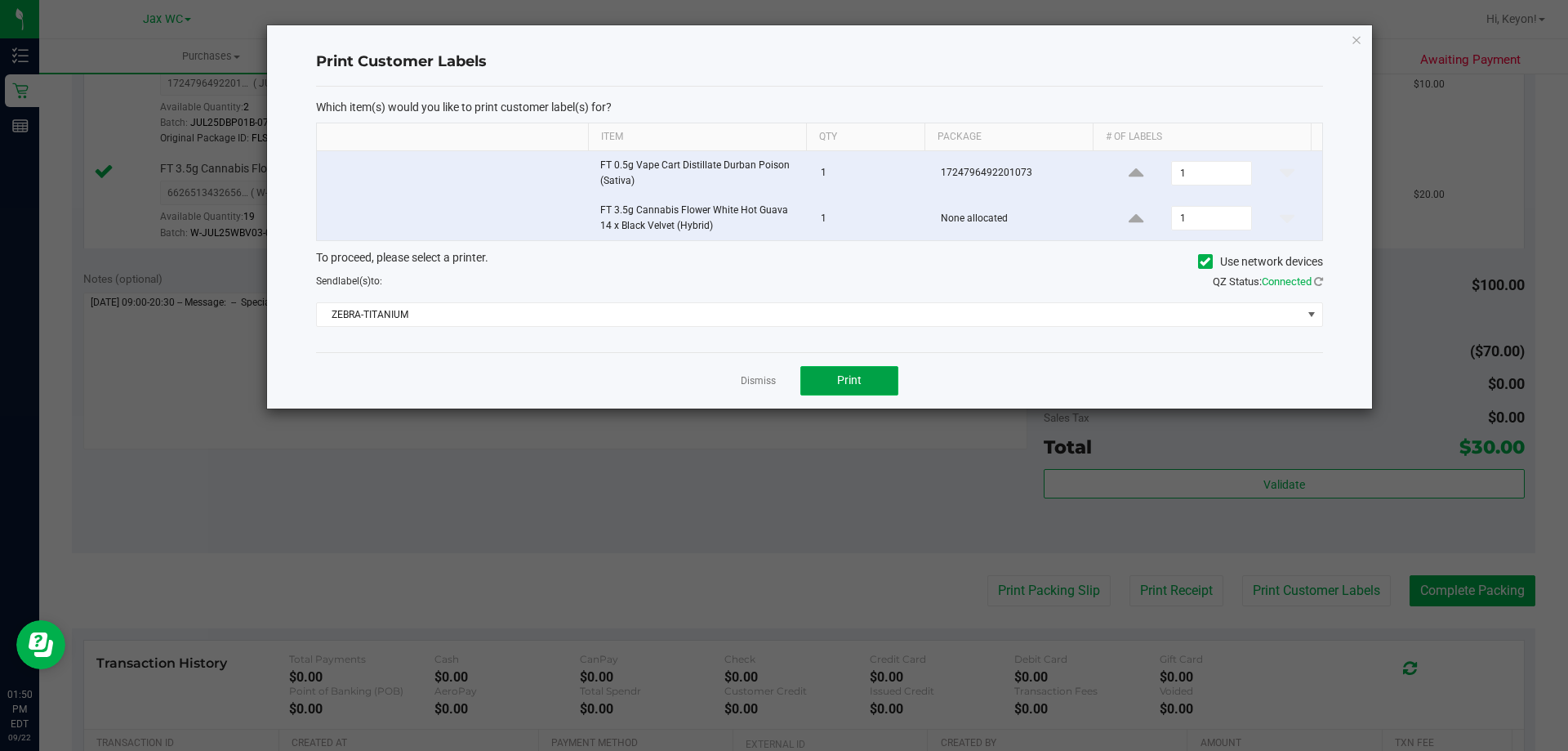
click at [877, 380] on button "Print" at bounding box center [850, 381] width 98 height 30
click at [756, 374] on app-cancel-button "Dismiss" at bounding box center [758, 381] width 36 height 17
click at [754, 373] on app-cancel-button "Dismiss" at bounding box center [758, 381] width 36 height 17
click at [766, 375] on link "Dismiss" at bounding box center [758, 381] width 36 height 14
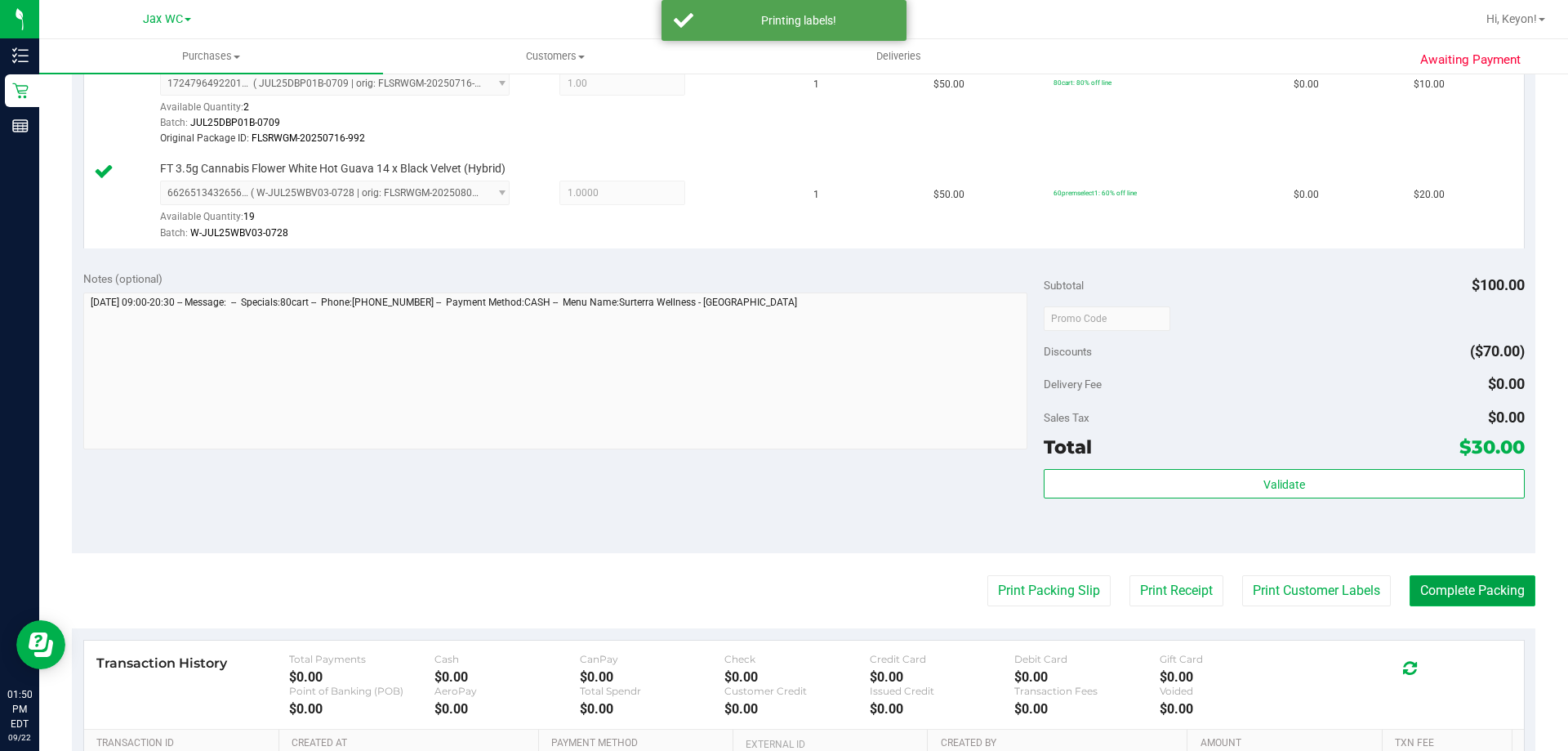
click at [1483, 584] on button "Complete Packing" at bounding box center [1472, 590] width 126 height 31
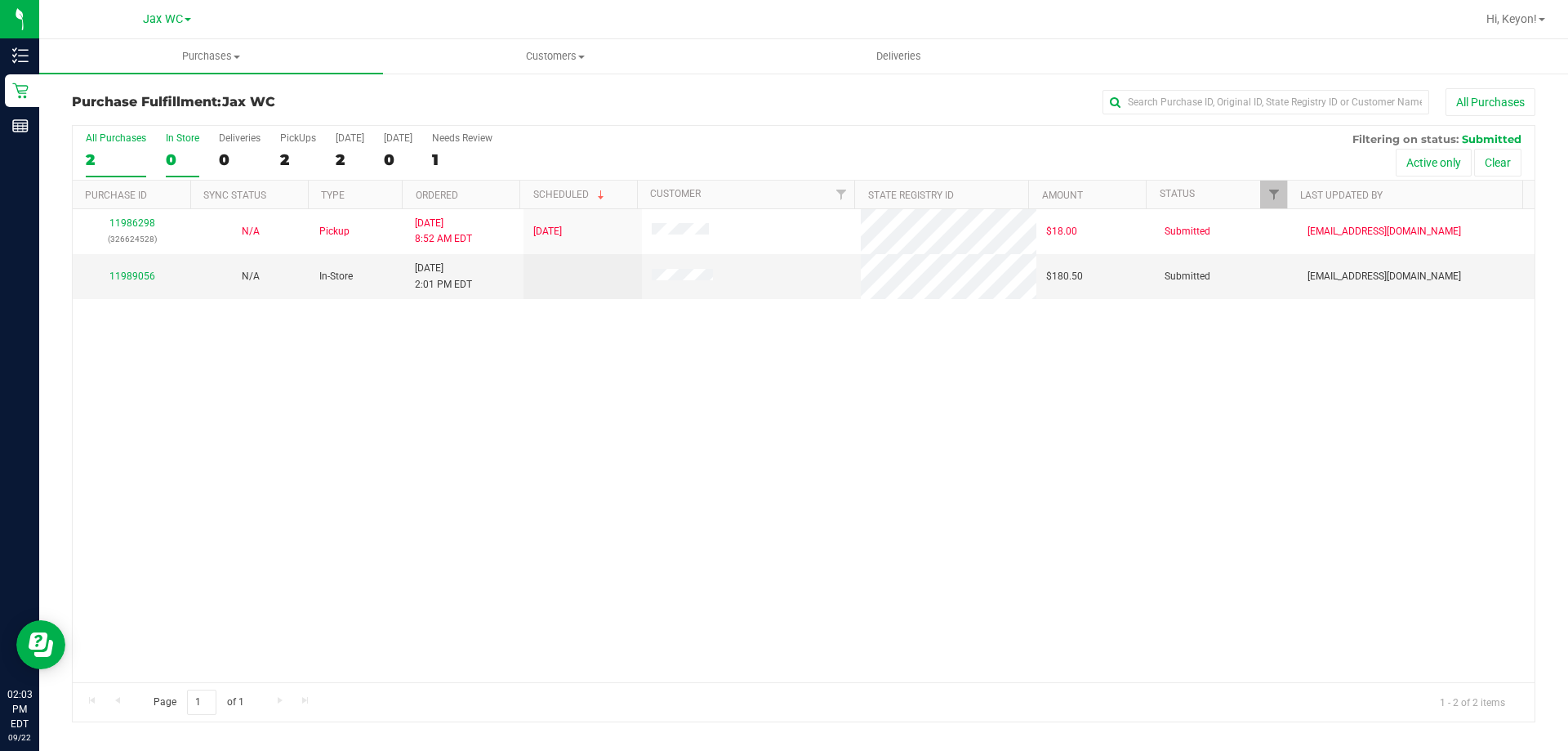
click at [174, 151] on div "0" at bounding box center [183, 160] width 34 height 19
click at [0, 0] on input "In Store 0" at bounding box center [0, 0] width 0 height 0
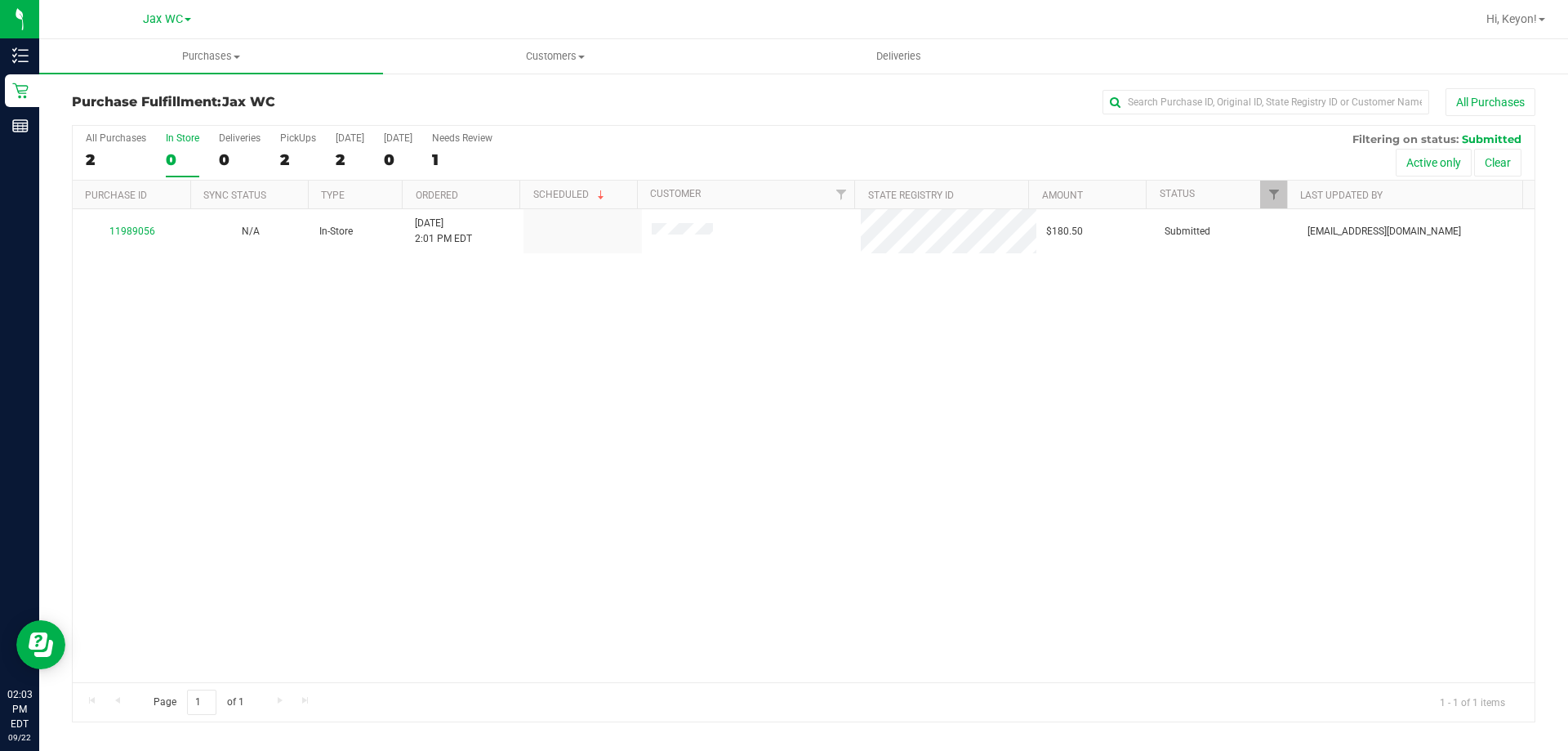
click at [174, 151] on div "0" at bounding box center [183, 160] width 34 height 19
click at [0, 0] on input "In Store 0" at bounding box center [0, 0] width 0 height 0
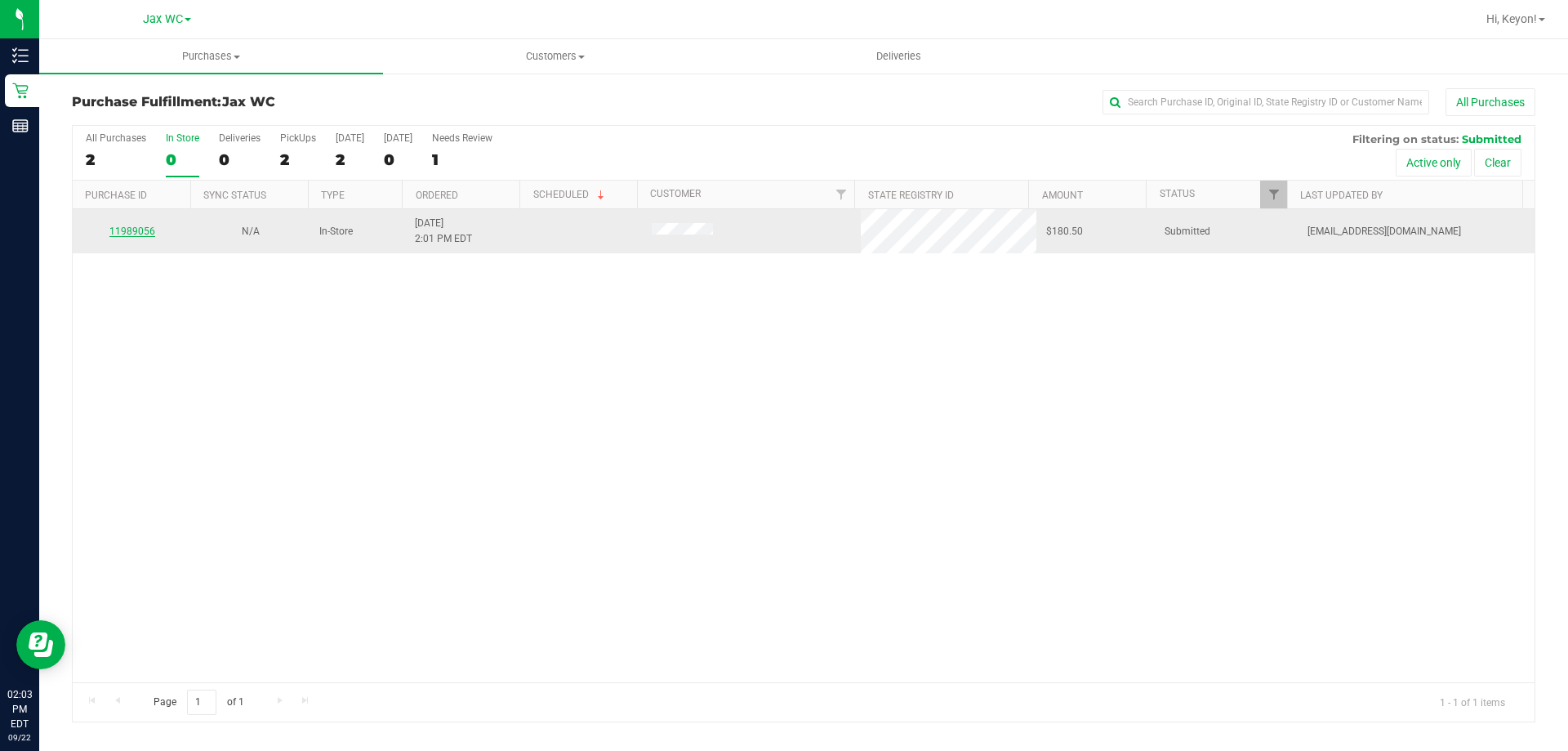
click at [140, 233] on link "11989056" at bounding box center [132, 232] width 46 height 12
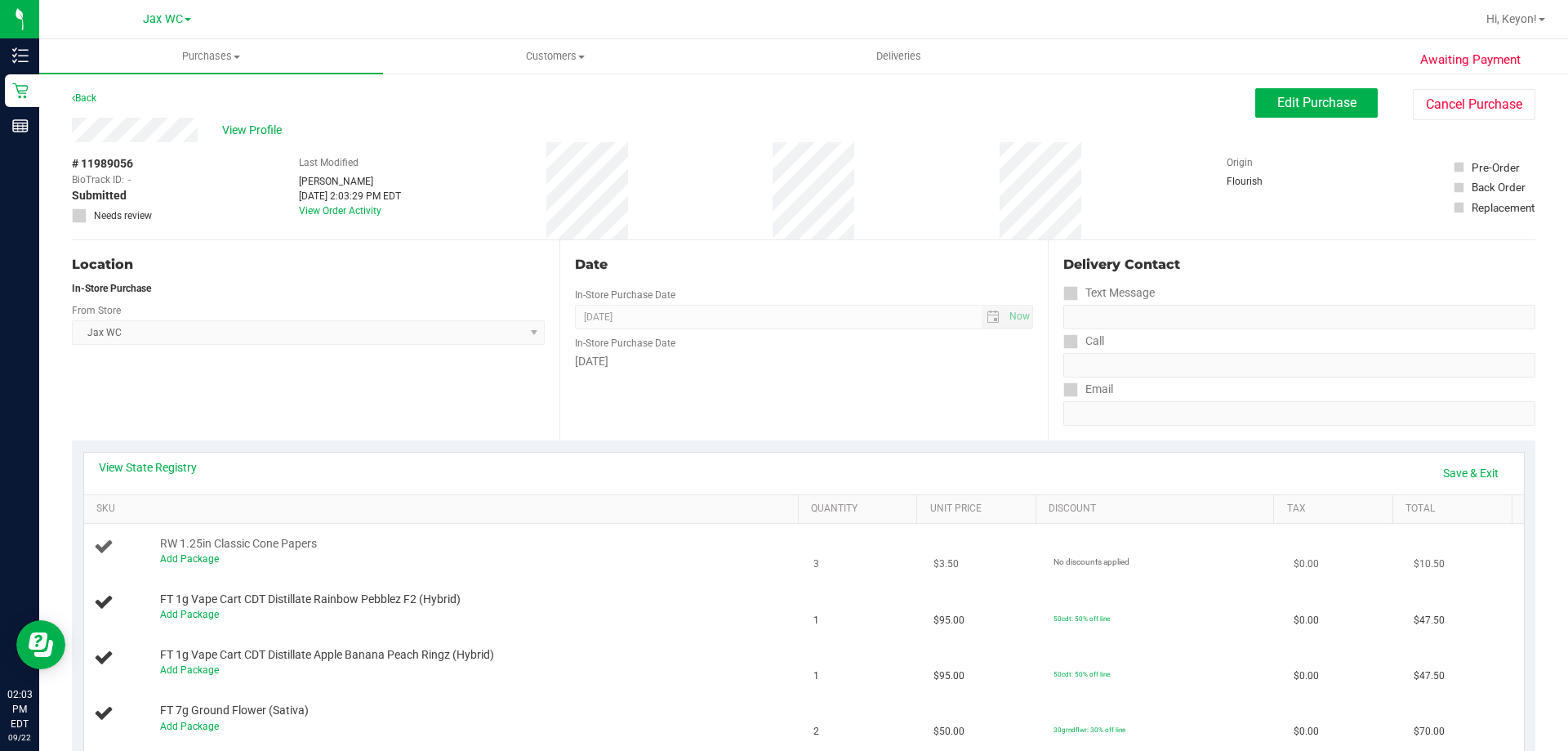
click at [174, 551] on div "Add Package" at bounding box center [475, 559] width 631 height 15
click at [194, 555] on link "Add Package" at bounding box center [189, 559] width 59 height 12
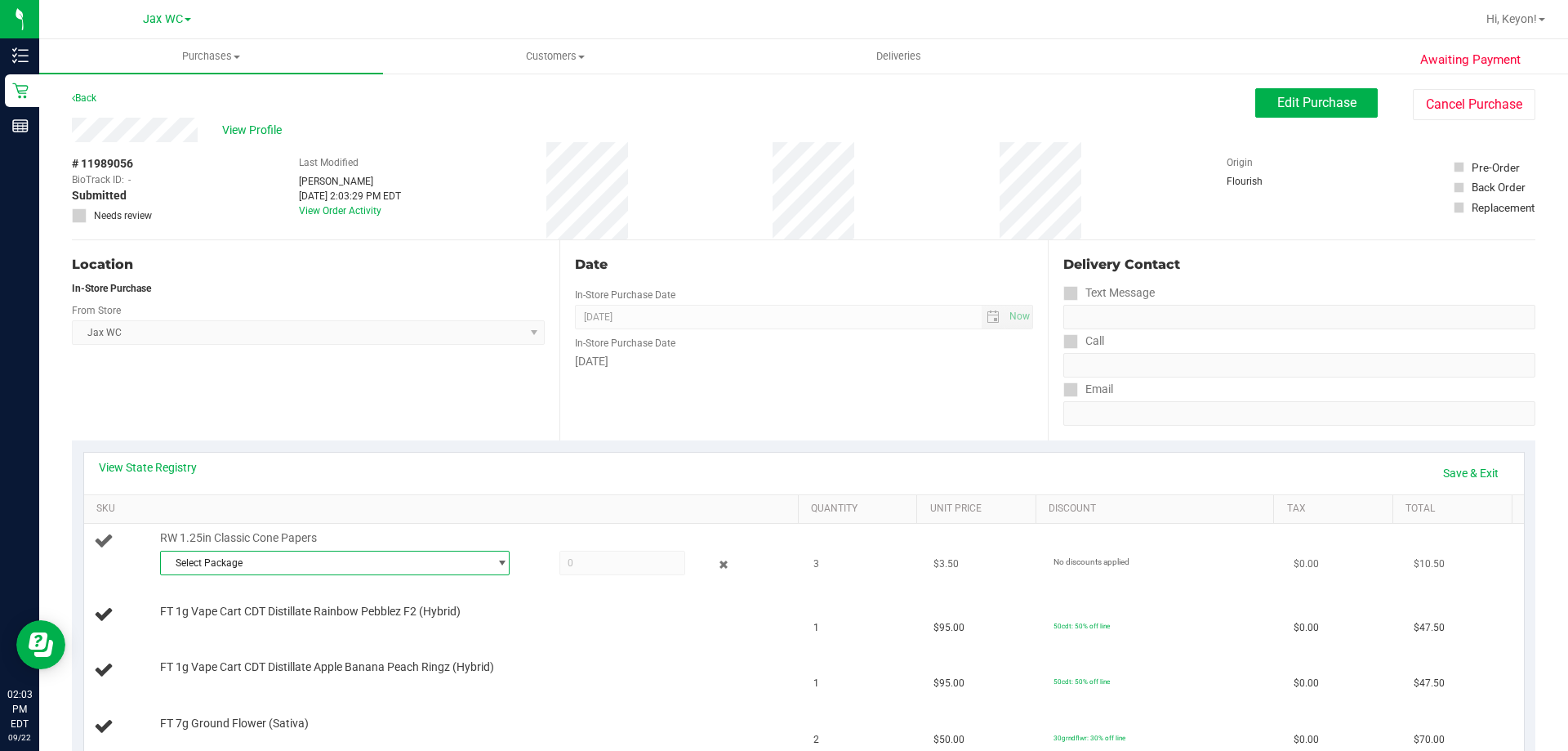
click at [325, 556] on span "Select Package" at bounding box center [324, 562] width 327 height 23
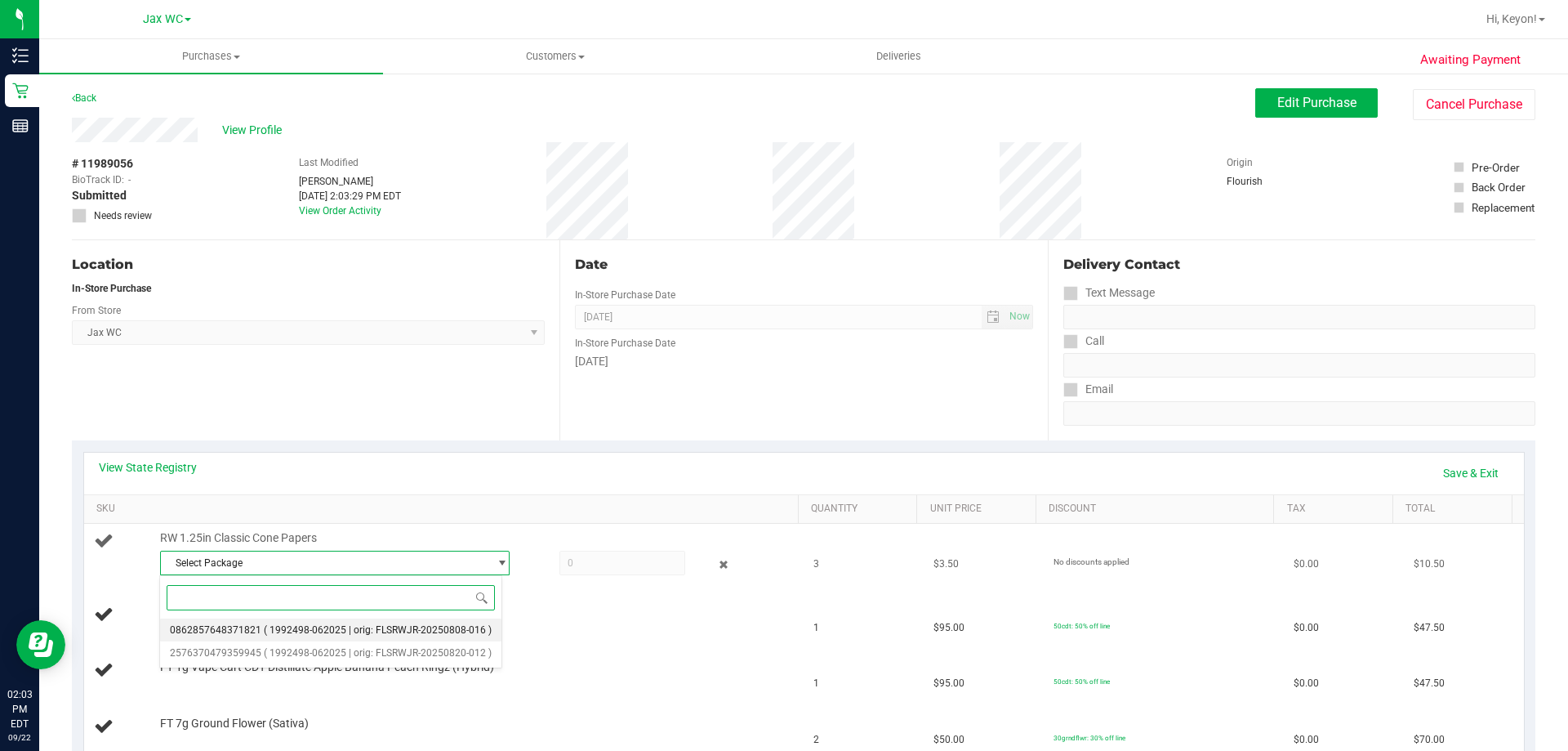
drag, startPoint x: 335, startPoint y: 622, endPoint x: 551, endPoint y: 578, distance: 220.4
click at [336, 623] on li "0862857648371821 ( 1992498-062025 | orig: FLSRWJR-20250808-016 )" at bounding box center [331, 629] width 341 height 23
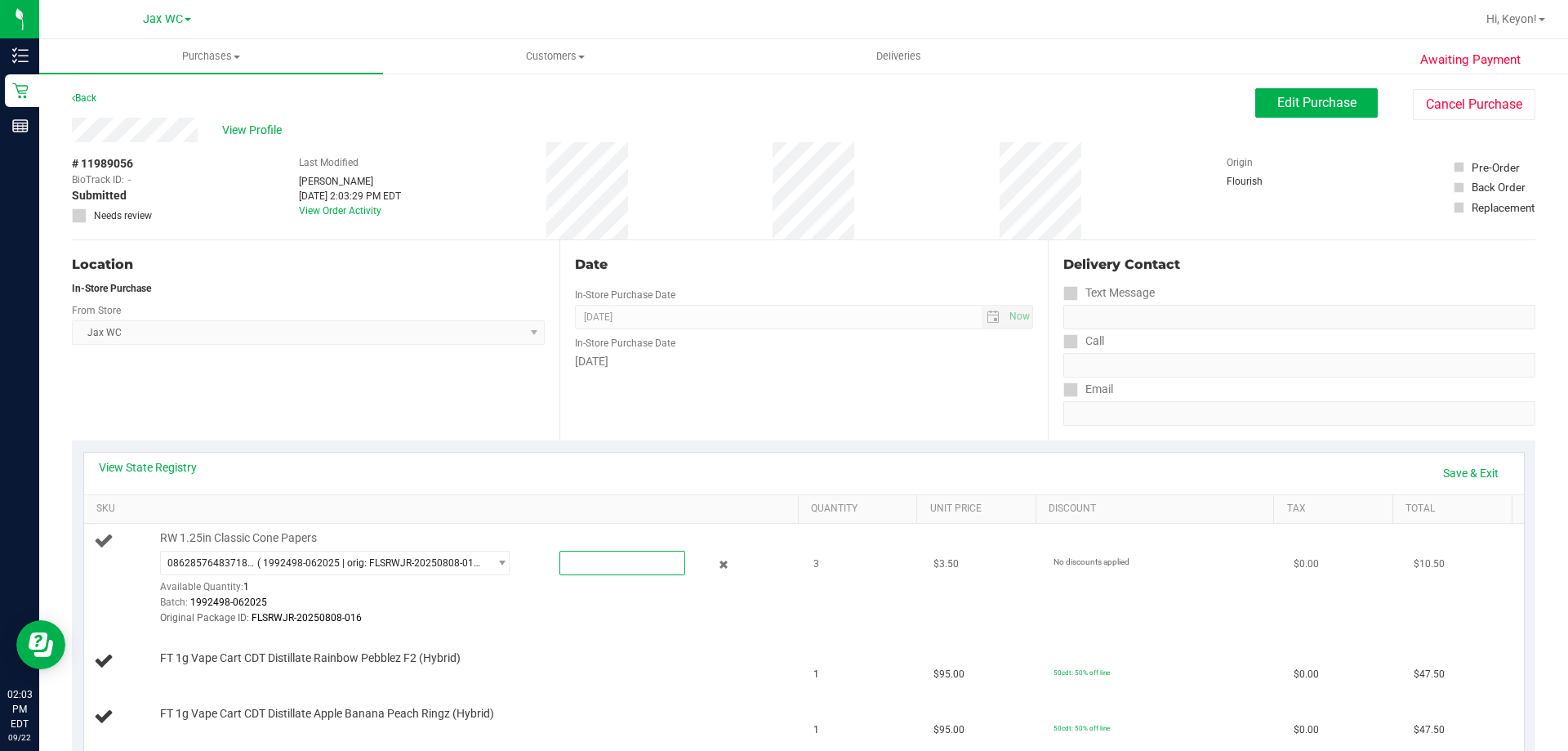
click at [565, 567] on span at bounding box center [622, 562] width 126 height 25
type input "3"
drag, startPoint x: 674, startPoint y: 532, endPoint x: 684, endPoint y: 529, distance: 10.4
click at [676, 532] on div "RW 1.25in Classic Cone Papers 0862857648371821 ( 1992498-062025 | orig: FLSRWJR…" at bounding box center [472, 578] width 639 height 96
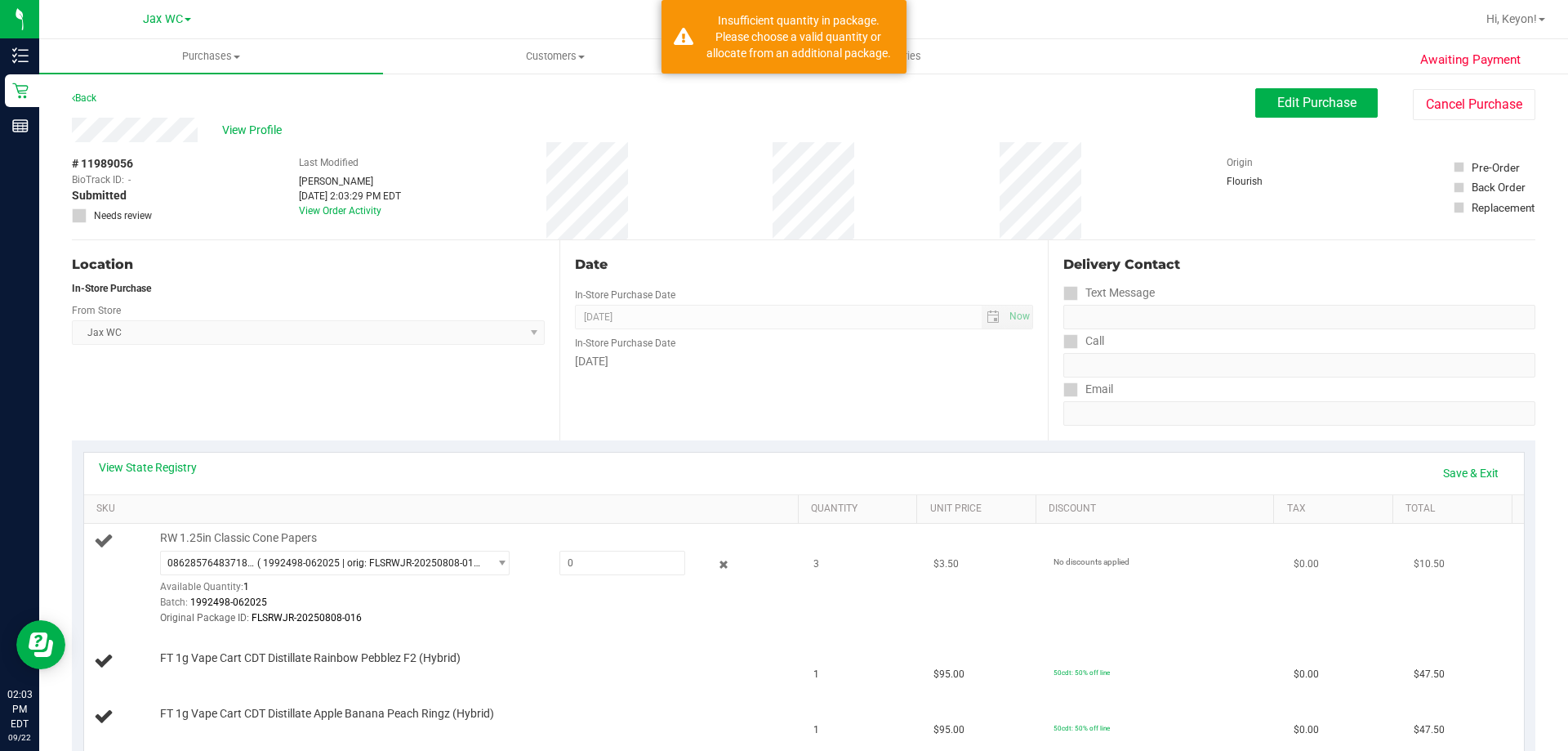
click at [412, 543] on div "RW 1.25in Classic Cone Papers 0862857648371821 ( 1992498-062025 | orig: FLSRWJR…" at bounding box center [472, 578] width 639 height 96
drag, startPoint x: 420, startPoint y: 556, endPoint x: 425, endPoint y: 564, distance: 9.4
click at [420, 559] on span "( 1992498-062025 | orig: FLSRWJR-20250808-016 )" at bounding box center [369, 563] width 224 height 12
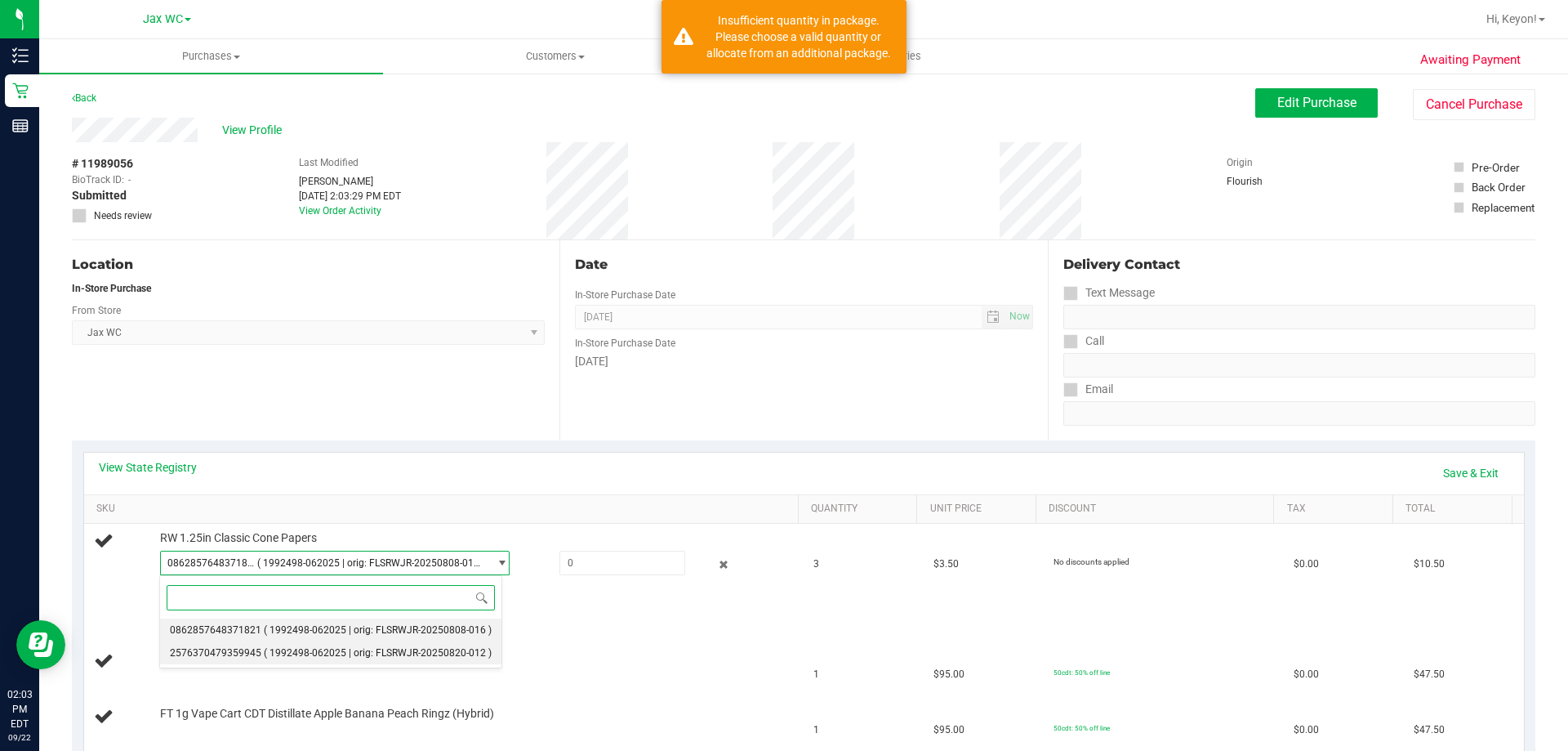
drag, startPoint x: 437, startPoint y: 648, endPoint x: 451, endPoint y: 639, distance: 16.6
click at [437, 649] on span "( 1992498-062025 | orig: FLSRWJR-20250820-012 )" at bounding box center [378, 653] width 228 height 12
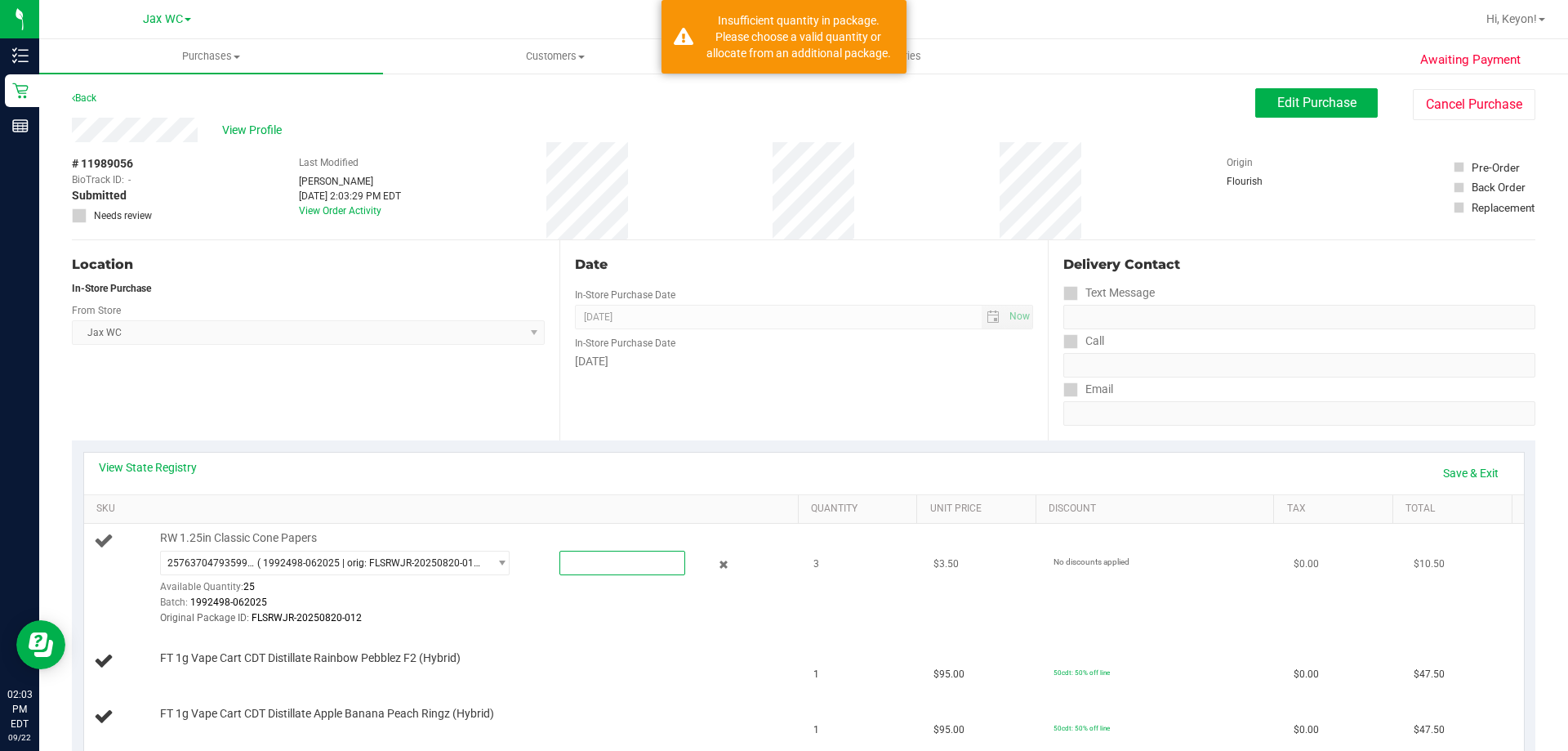
click at [593, 568] on span at bounding box center [622, 562] width 126 height 25
type input "3"
type input "3.0000"
click at [601, 527] on td "RW 1.25in Classic Cone Papers 2576370479359945 ( 1992498-062025 | orig: FLSRWJR…" at bounding box center [445, 578] width 720 height 110
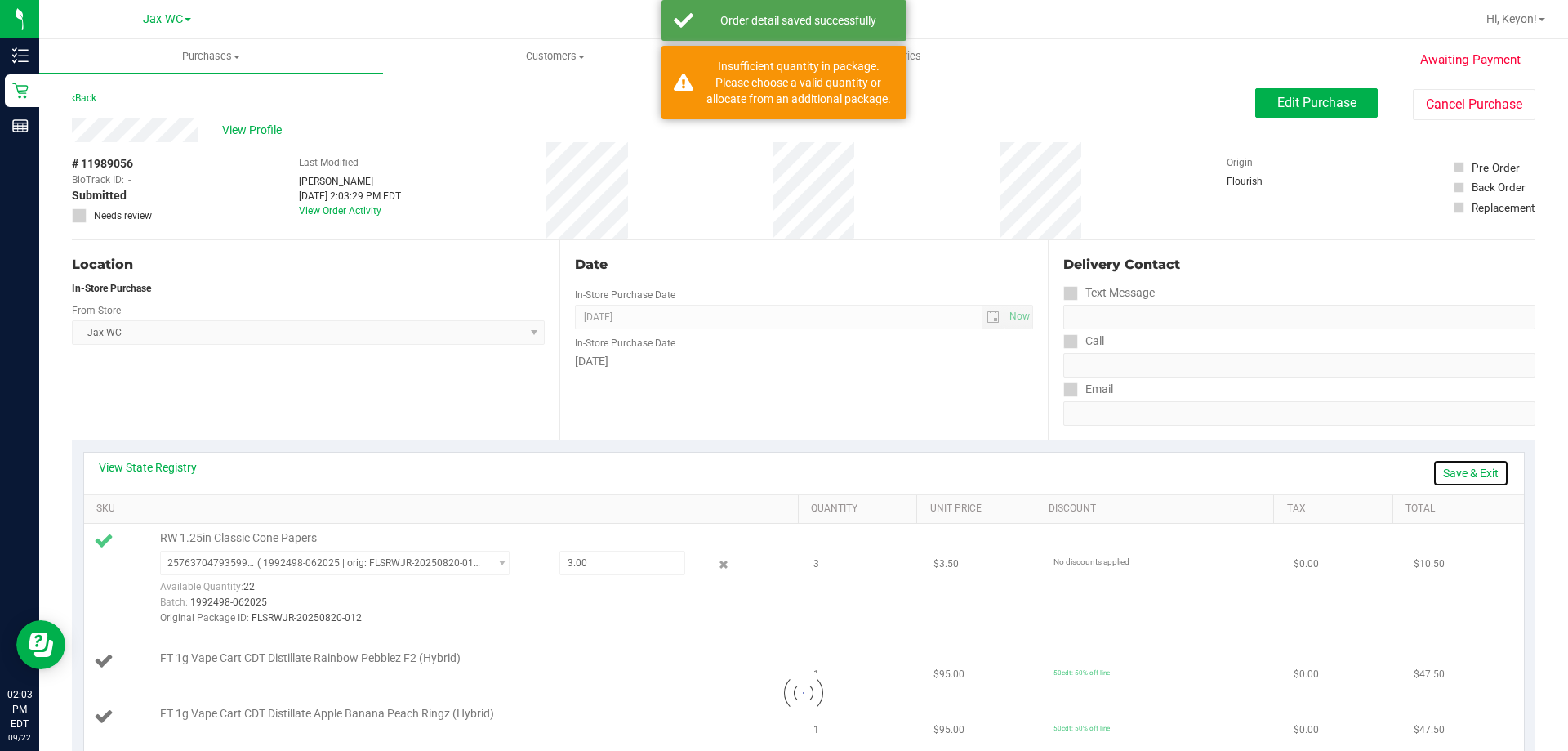
click at [1453, 477] on link "Save & Exit" at bounding box center [1471, 473] width 77 height 28
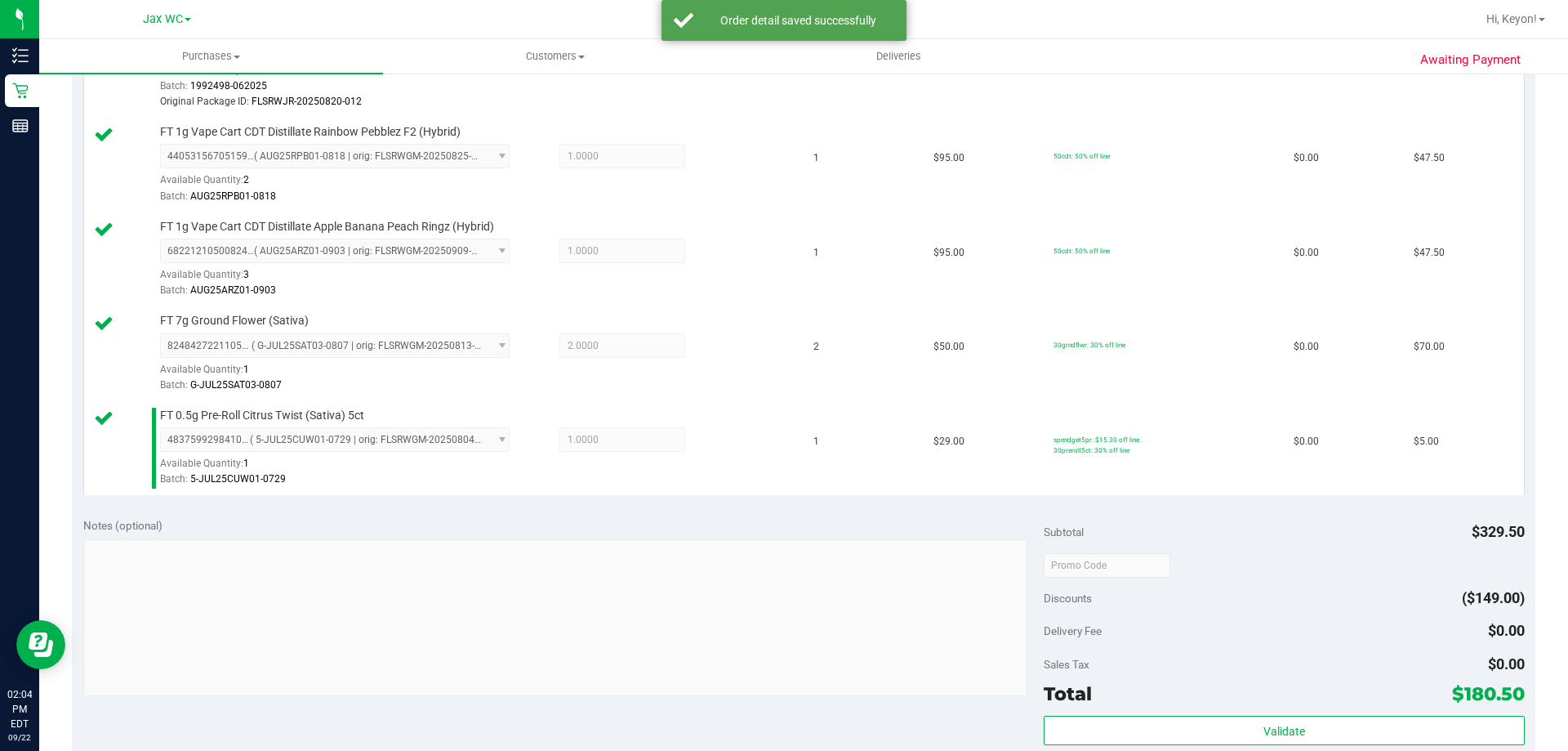
scroll to position [861, 0]
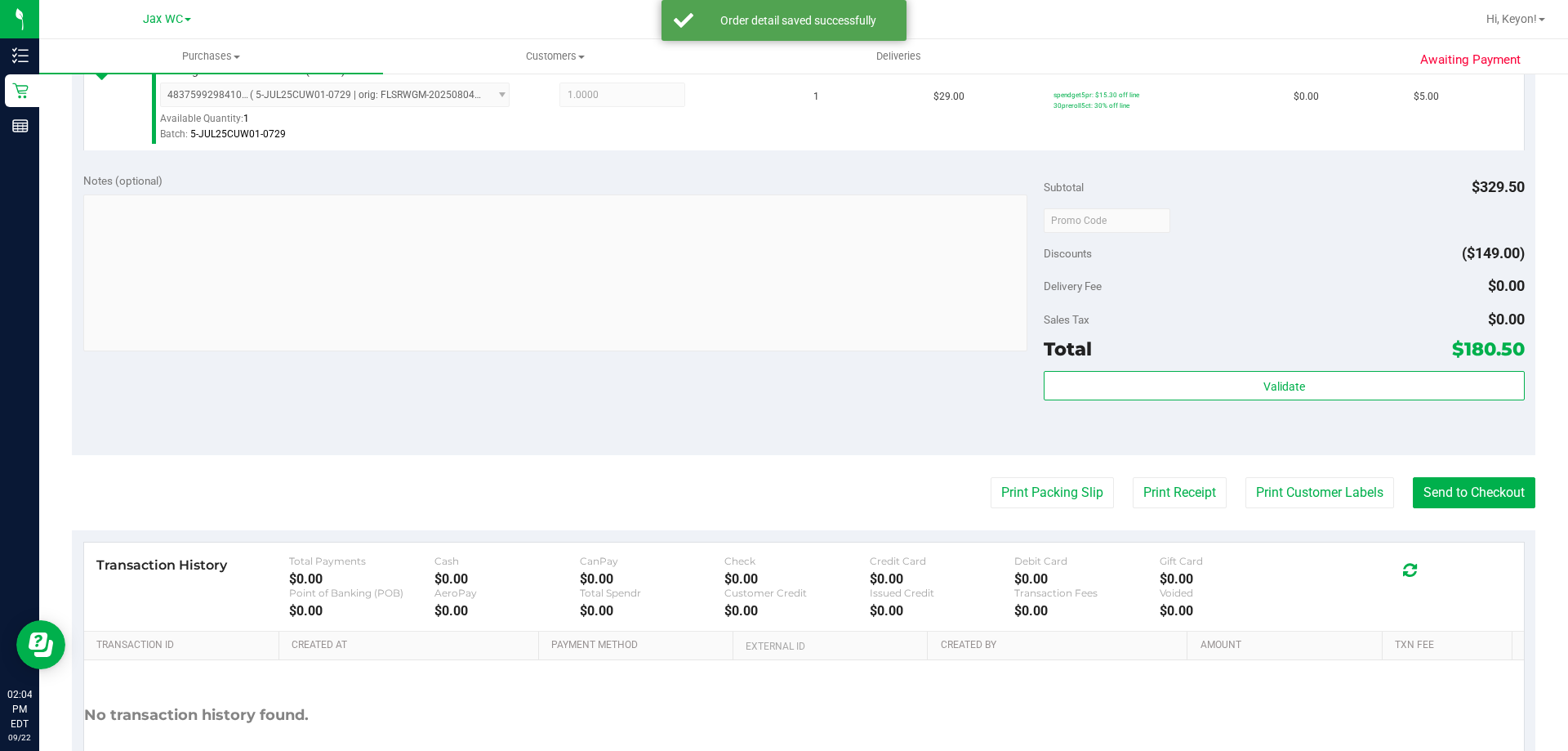
click at [1290, 409] on div "Validate" at bounding box center [1284, 408] width 480 height 74
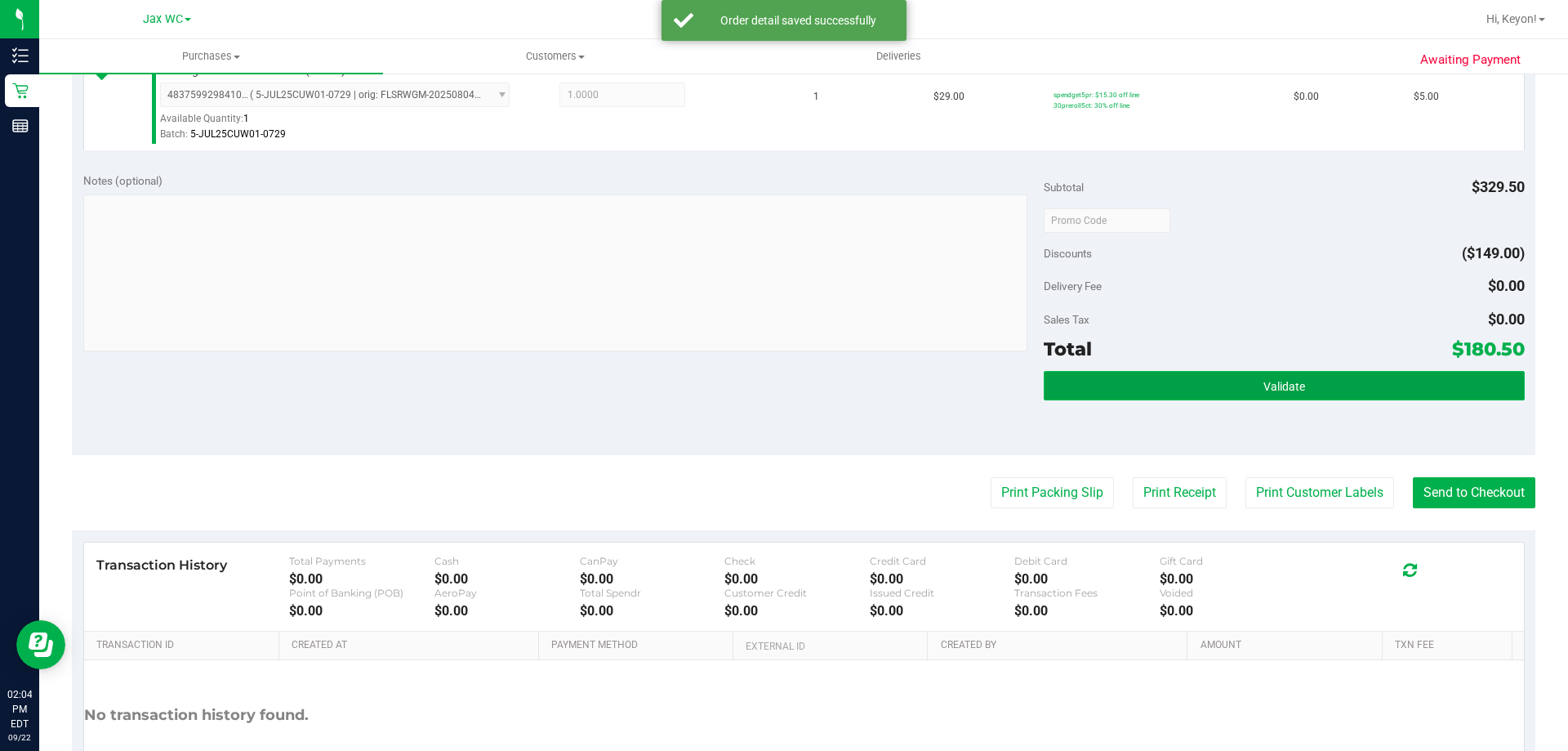
click at [1284, 393] on button "Validate" at bounding box center [1284, 386] width 480 height 30
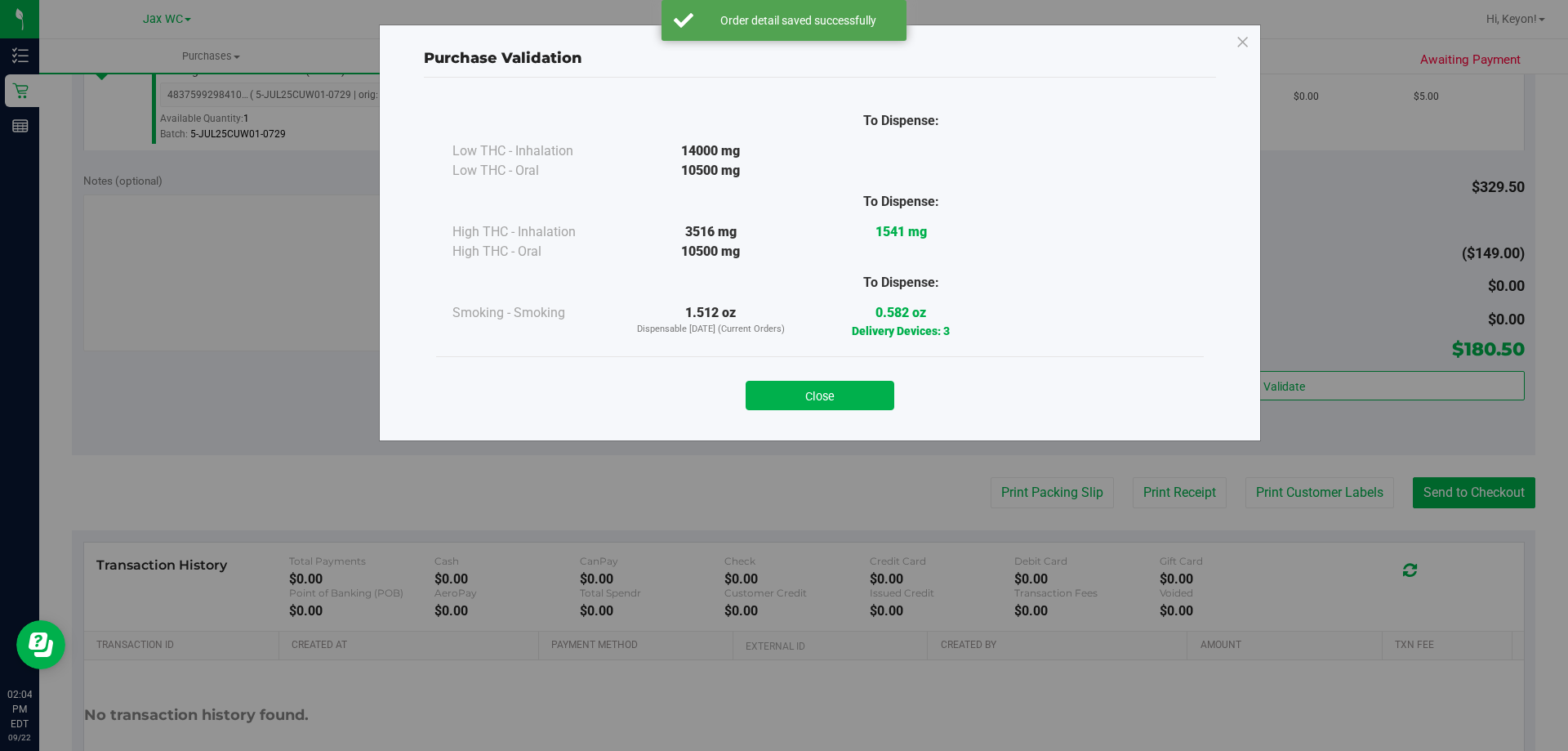
drag, startPoint x: 861, startPoint y: 389, endPoint x: 1248, endPoint y: 452, distance: 392.1
click at [863, 391] on button "Close" at bounding box center [820, 395] width 149 height 30
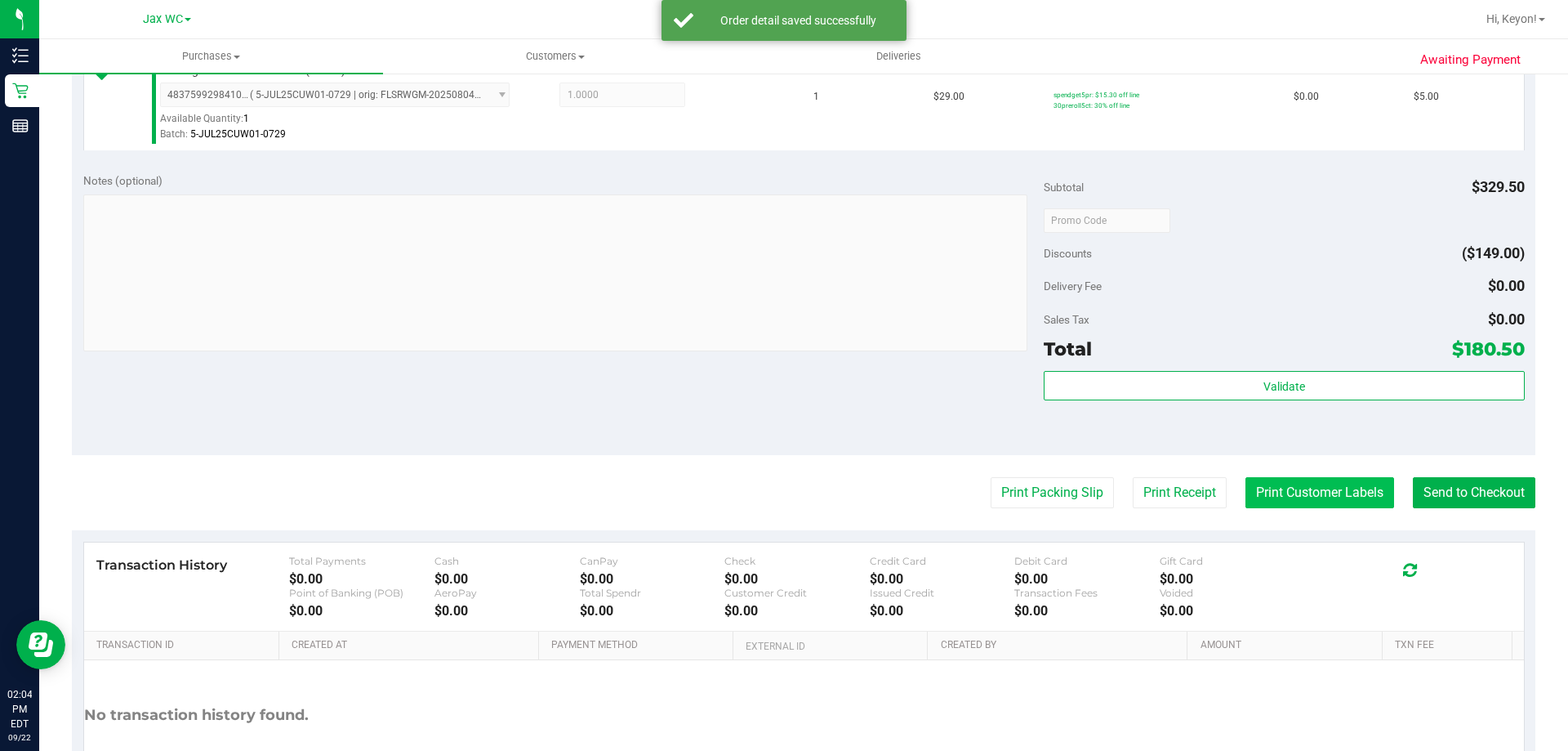
click at [1298, 492] on button "Print Customer Labels" at bounding box center [1319, 492] width 149 height 31
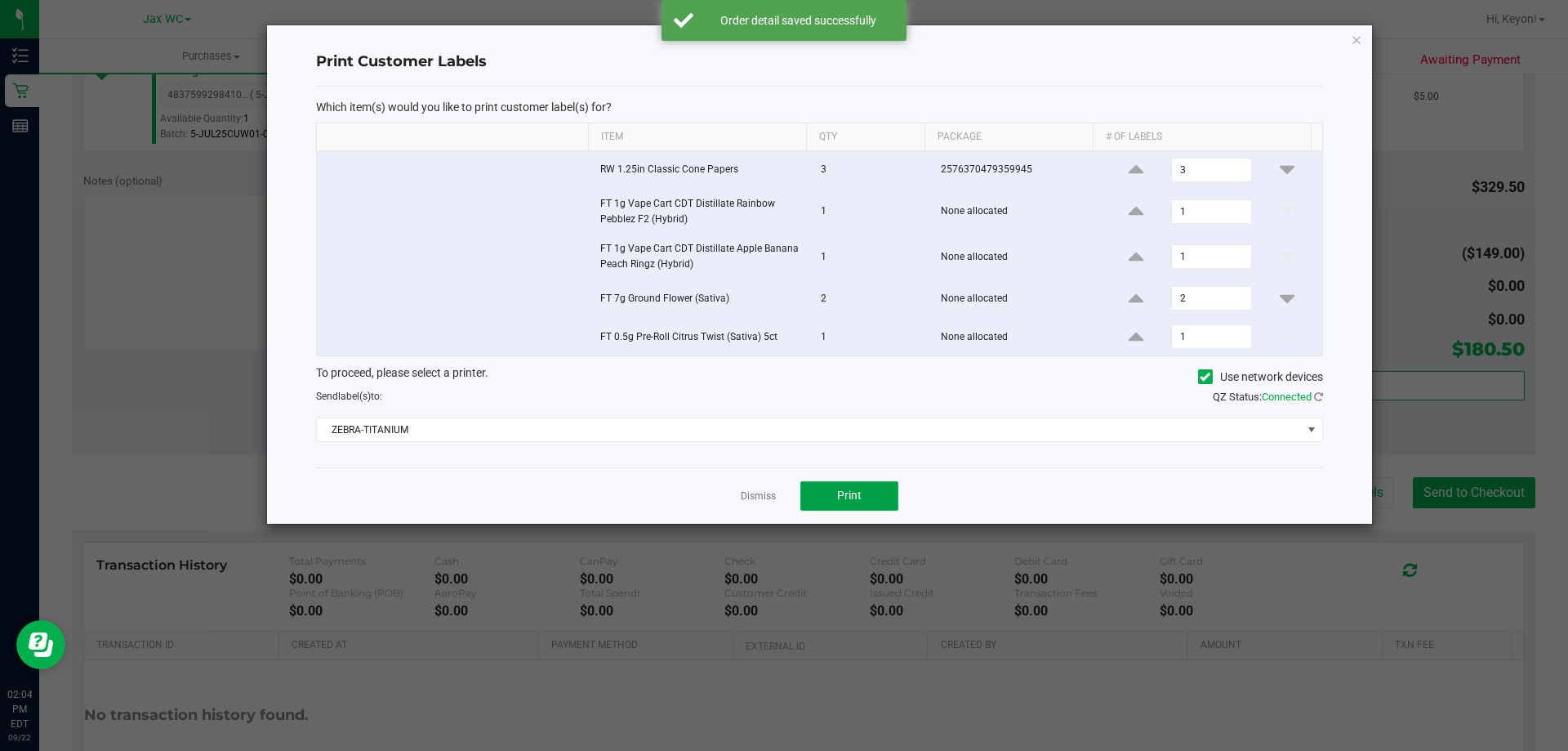
click at [870, 490] on button "Print" at bounding box center [850, 496] width 98 height 30
click at [763, 496] on div at bounding box center [819, 274] width 1105 height 498
click at [768, 496] on link "Dismiss" at bounding box center [758, 496] width 36 height 14
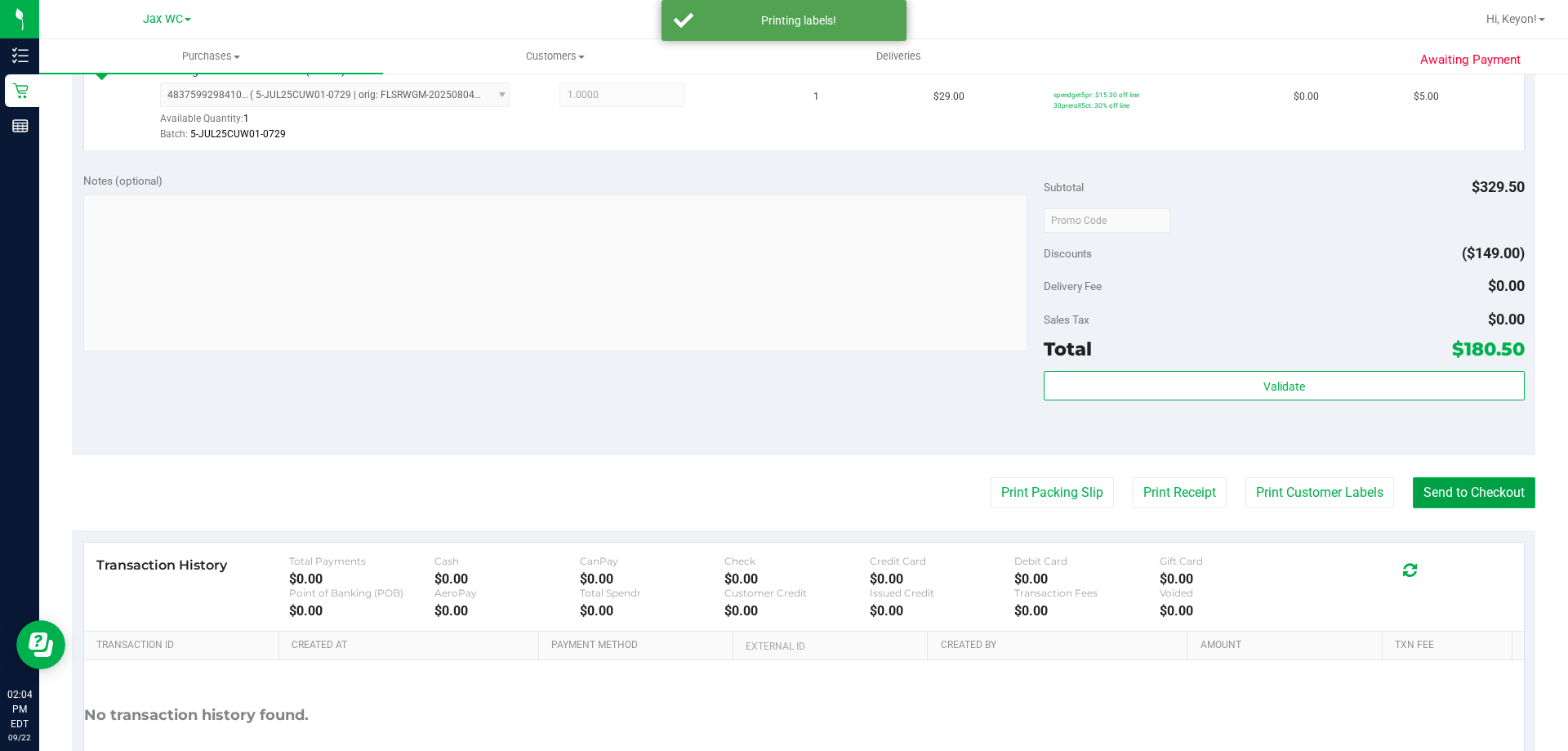
click at [1471, 495] on button "Send to Checkout" at bounding box center [1473, 492] width 123 height 31
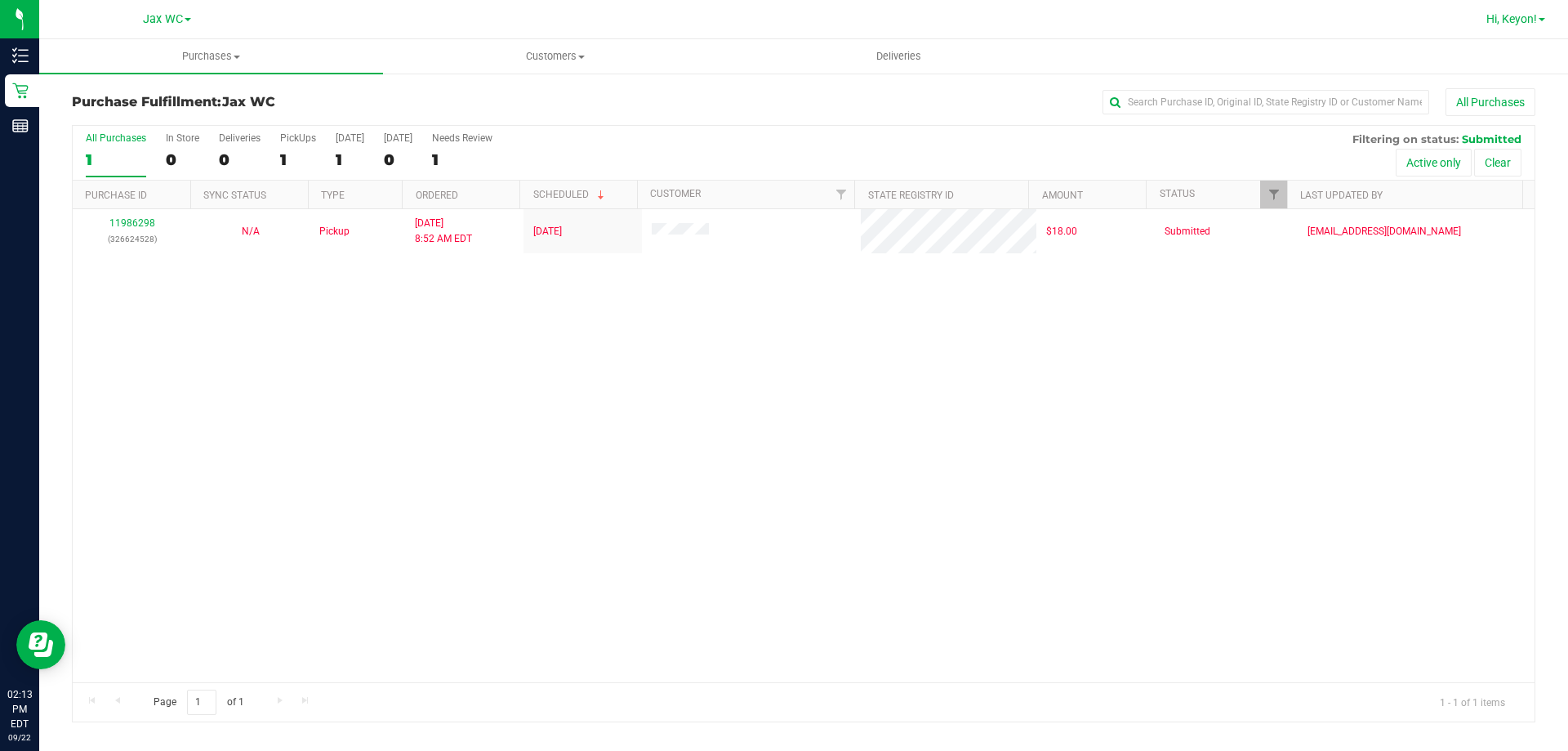
click at [1537, 14] on link "Hi, Keyon!" at bounding box center [1516, 19] width 72 height 17
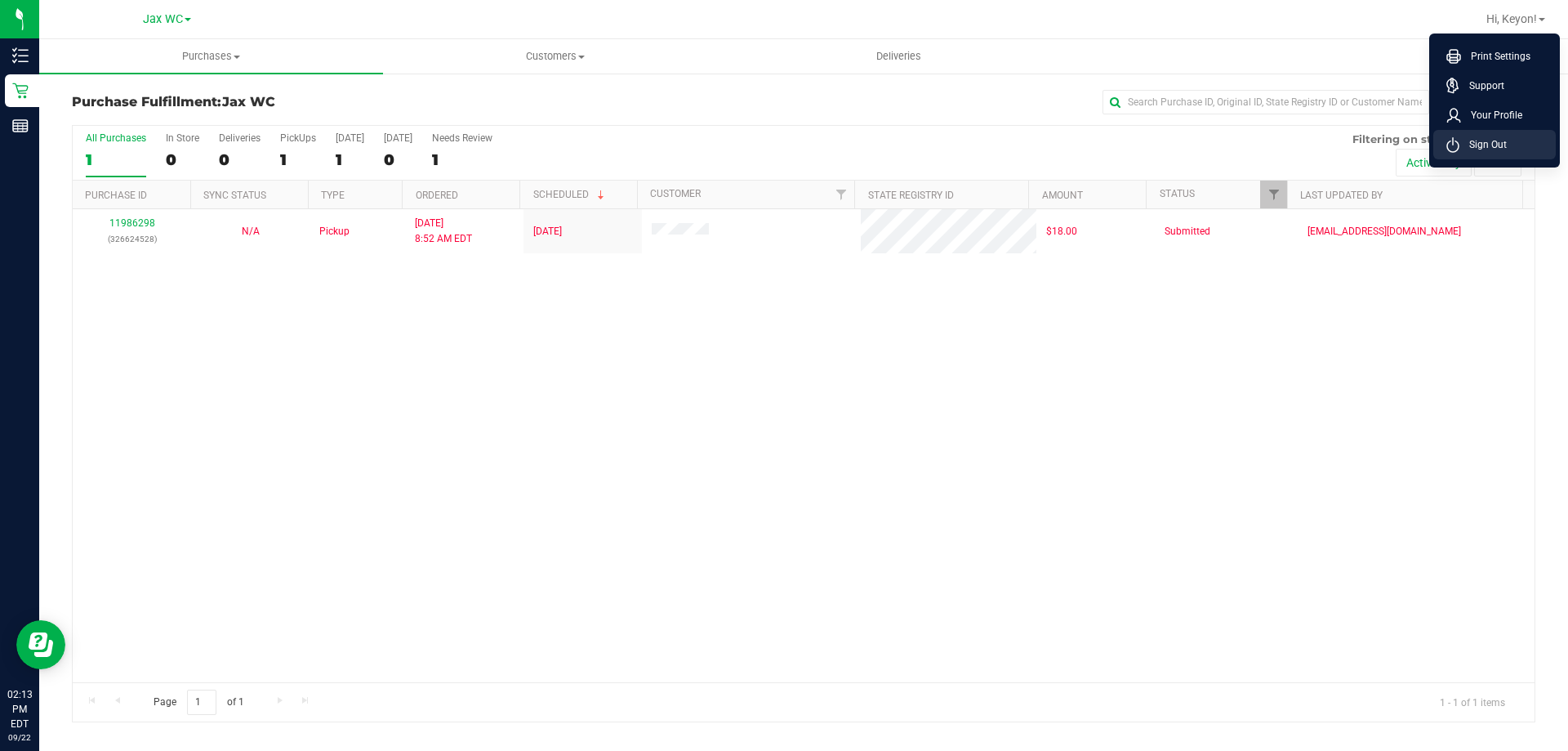
click at [1479, 140] on span "Sign Out" at bounding box center [1483, 144] width 47 height 16
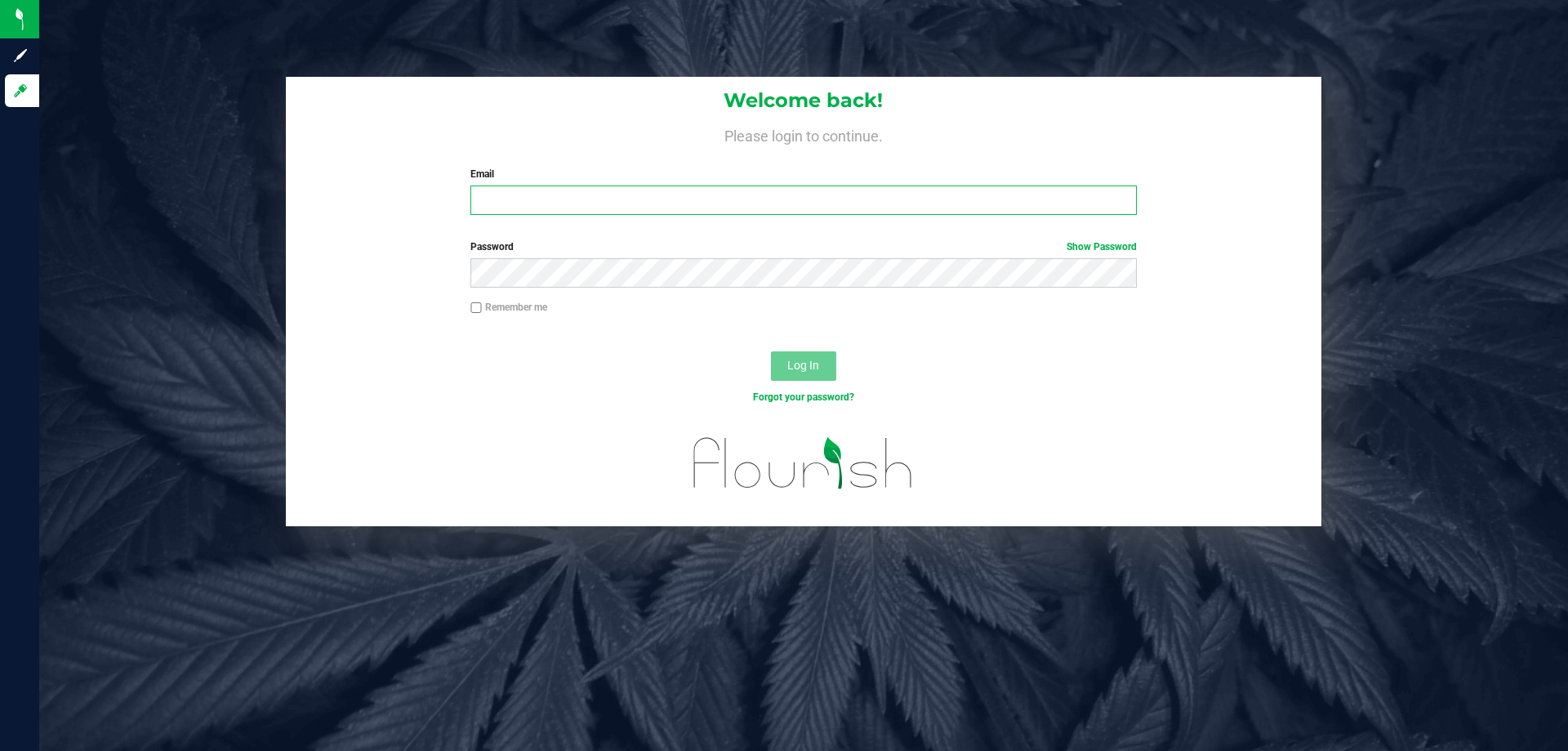
click at [784, 186] on input "Email" at bounding box center [802, 200] width 665 height 30
type input "[EMAIL_ADDRESS][DOMAIN_NAME]"
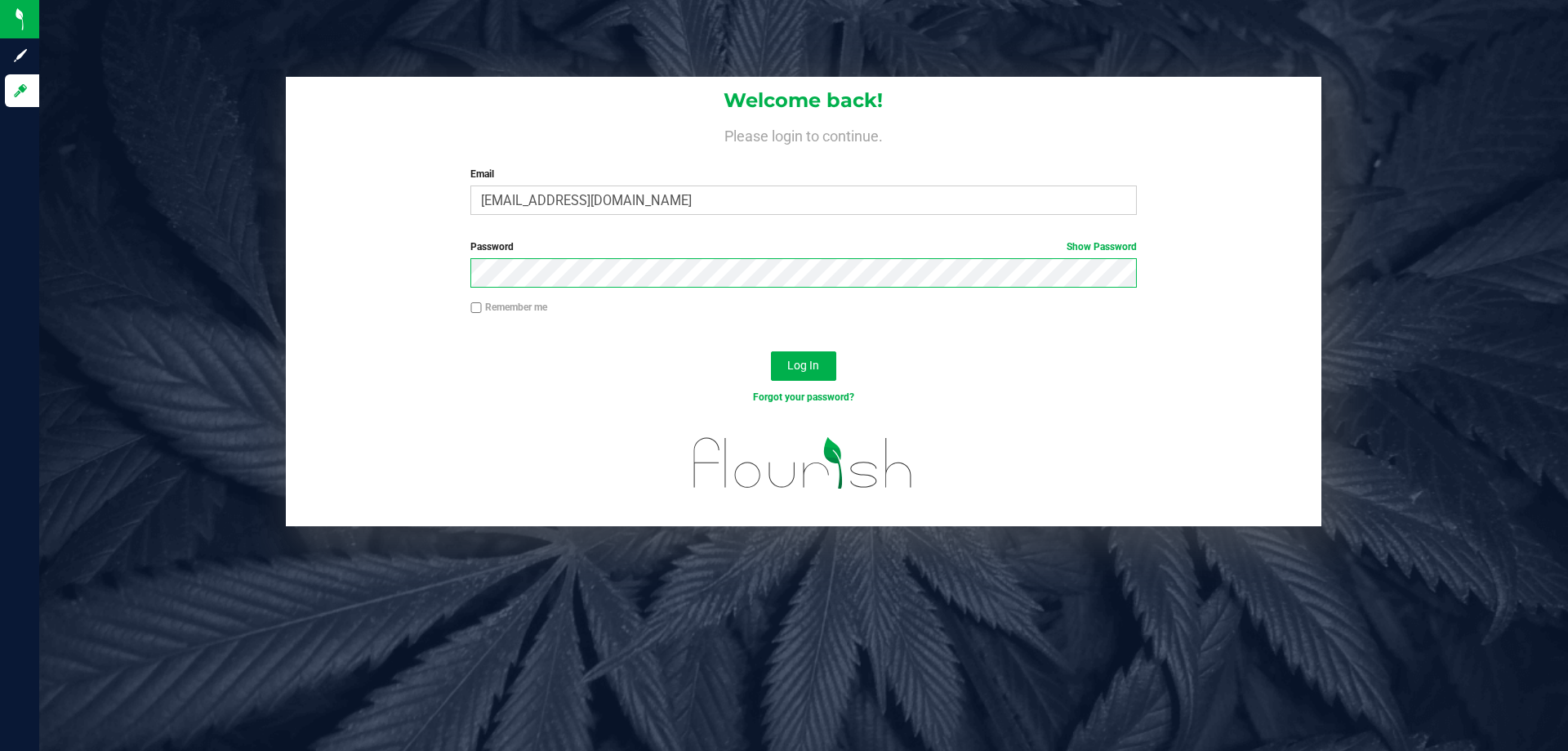
click at [771, 351] on button "Log In" at bounding box center [803, 365] width 65 height 30
